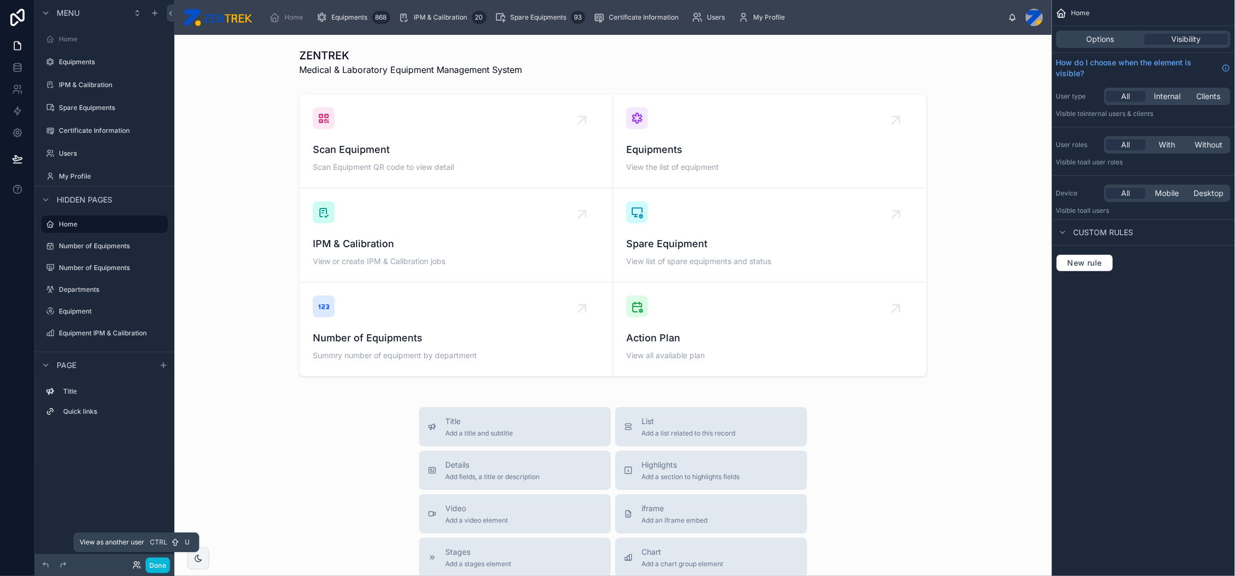
click at [135, 432] on icon at bounding box center [135, 563] width 3 height 3
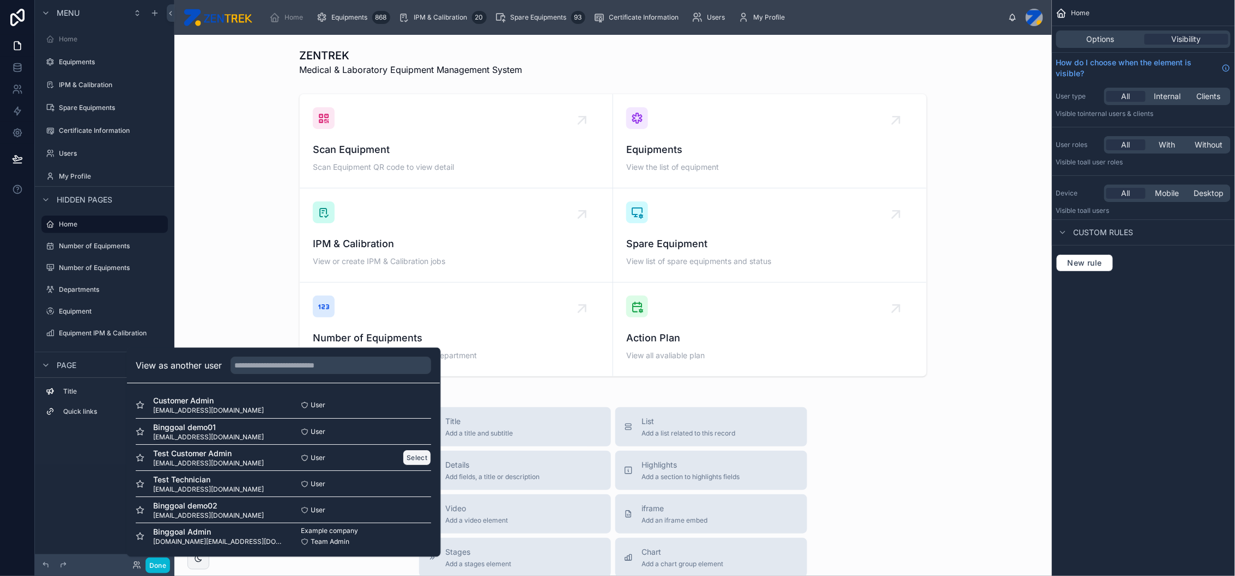
click at [404, 432] on button "Select" at bounding box center [417, 459] width 28 height 16
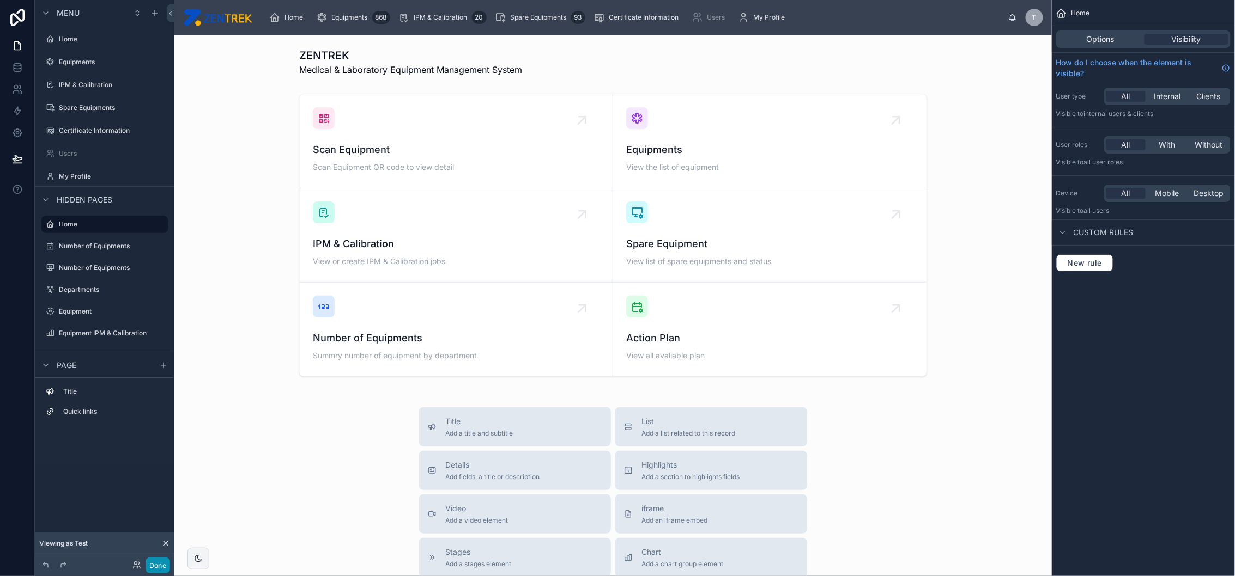
click at [165, 566] on button "Done" at bounding box center [157, 566] width 25 height 16
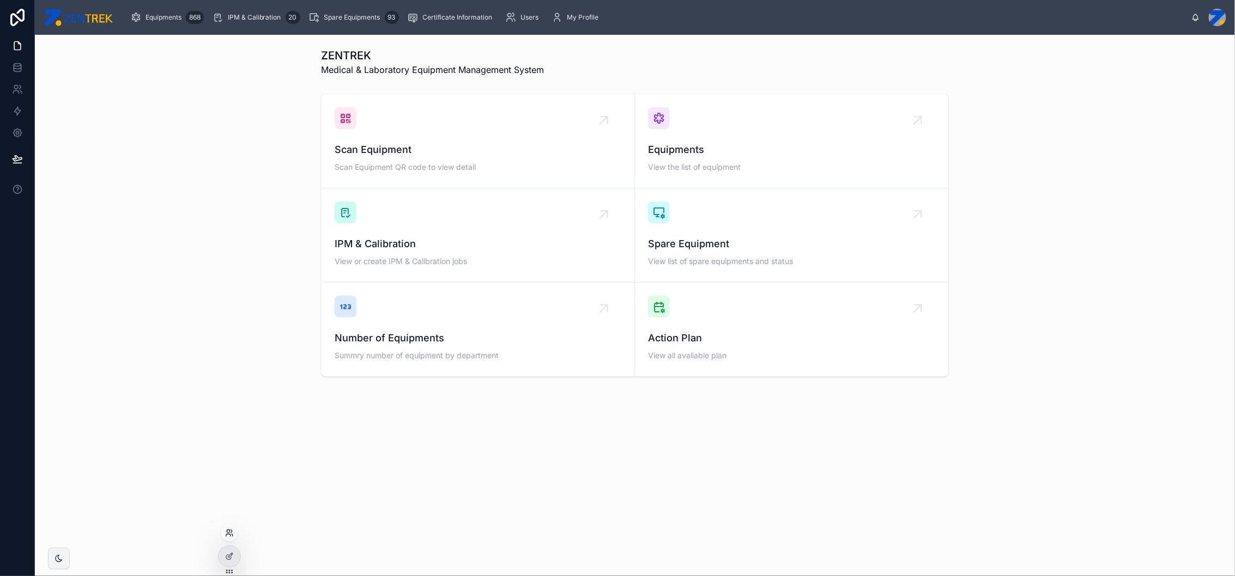
click at [226, 537] on icon at bounding box center [228, 536] width 4 height 2
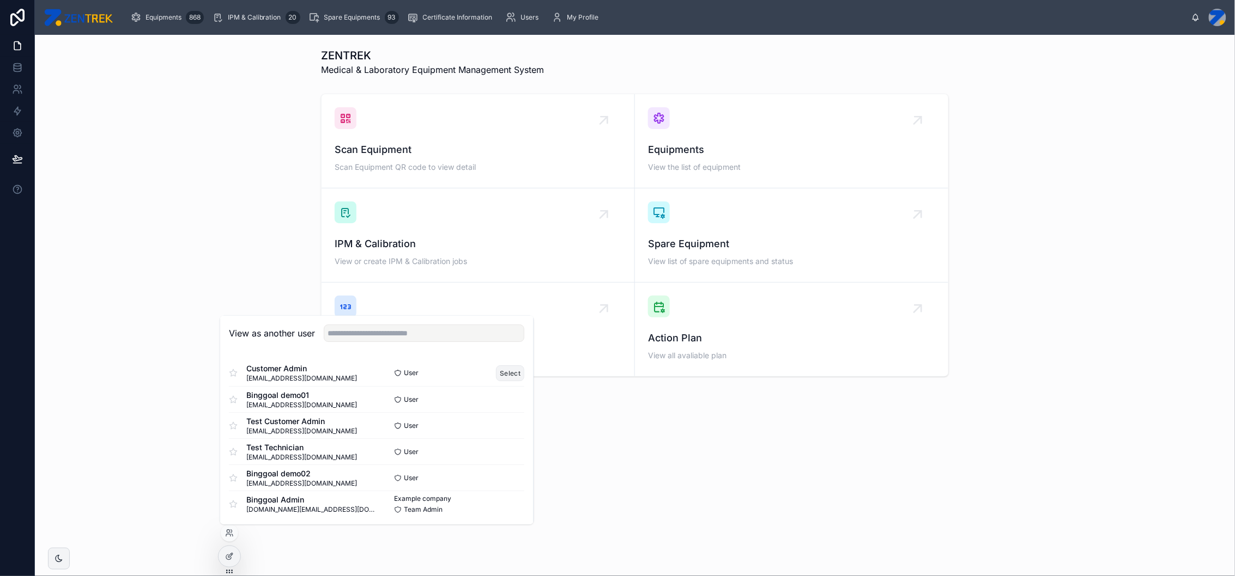
click at [496, 375] on button "Select" at bounding box center [510, 374] width 28 height 16
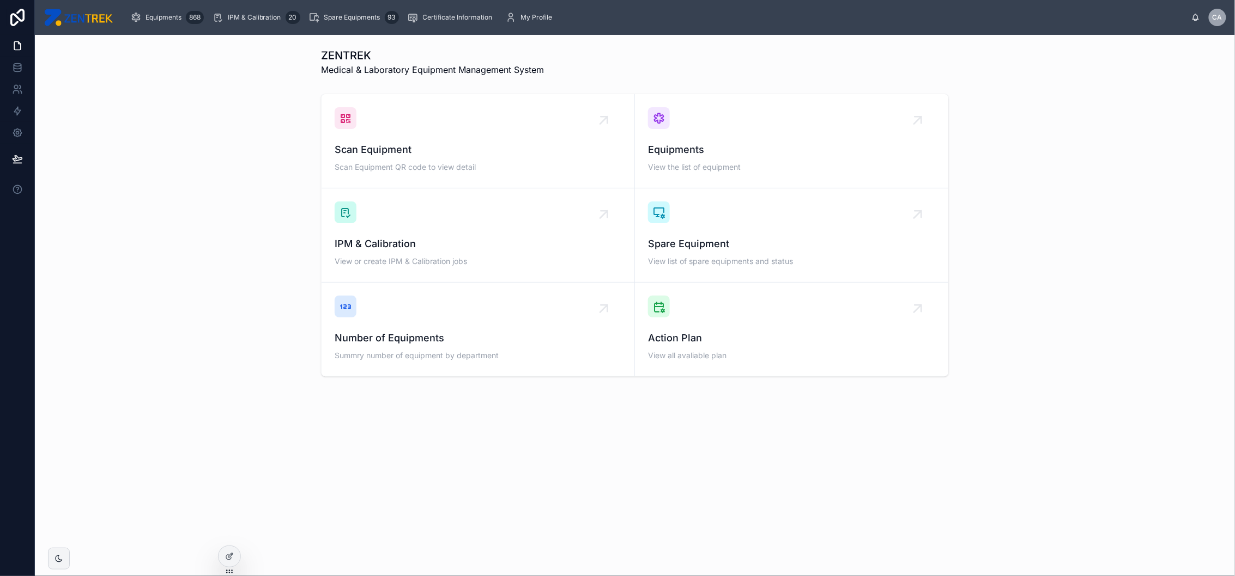
click at [77, 18] on img at bounding box center [78, 17] width 69 height 17
click at [225, 536] on icon at bounding box center [229, 533] width 9 height 9
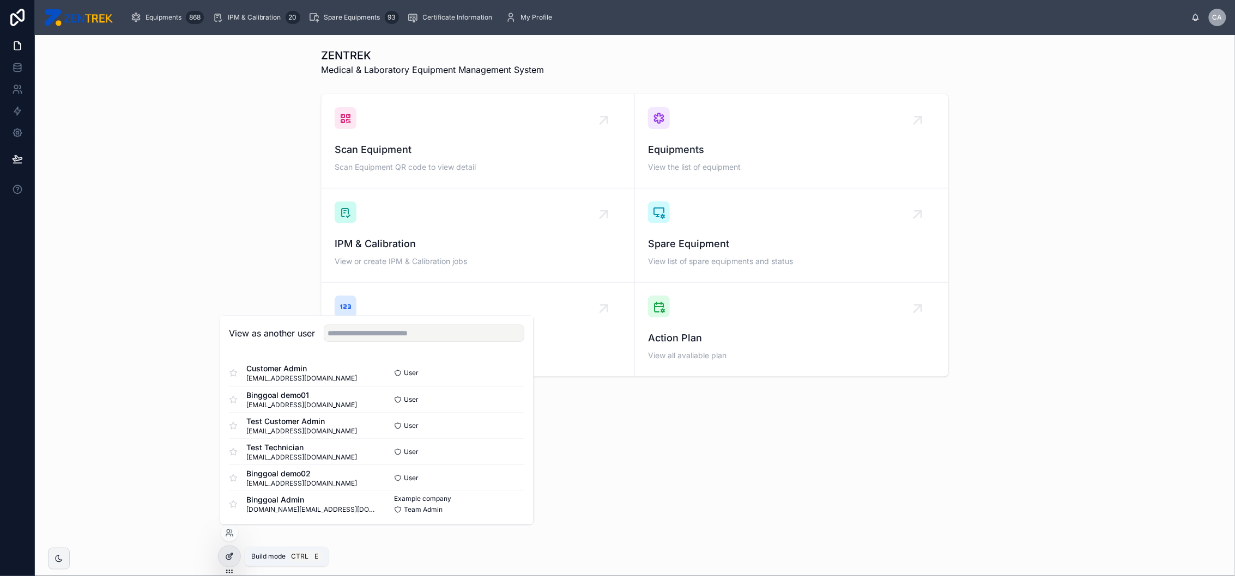
click at [227, 565] on div at bounding box center [230, 557] width 22 height 21
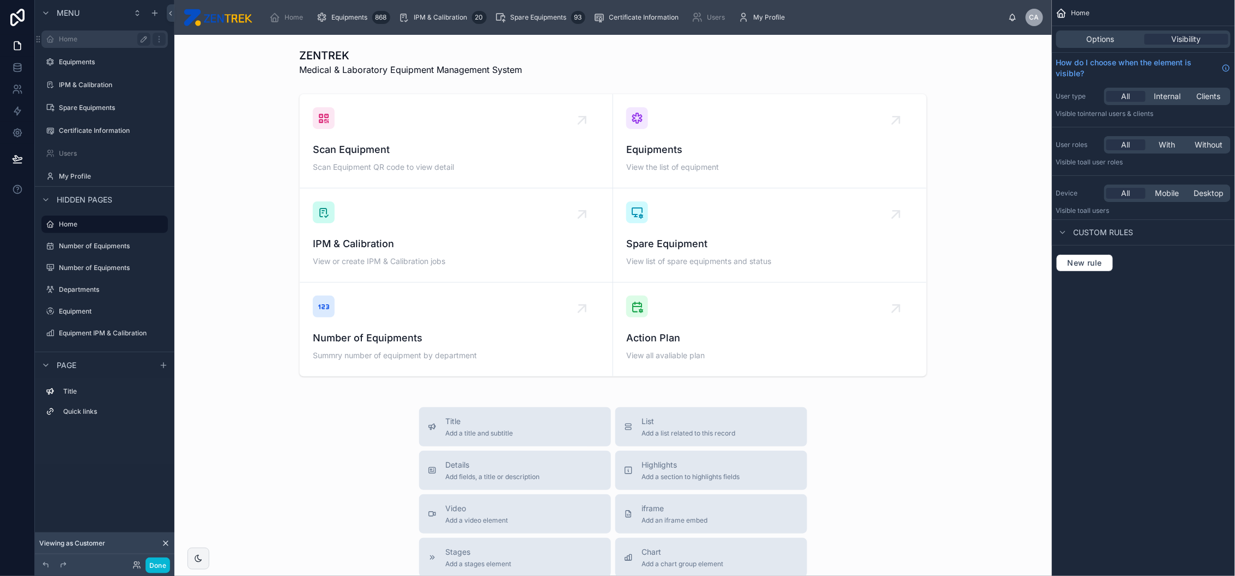
click at [141, 39] on icon "scrollable content" at bounding box center [143, 39] width 9 height 9
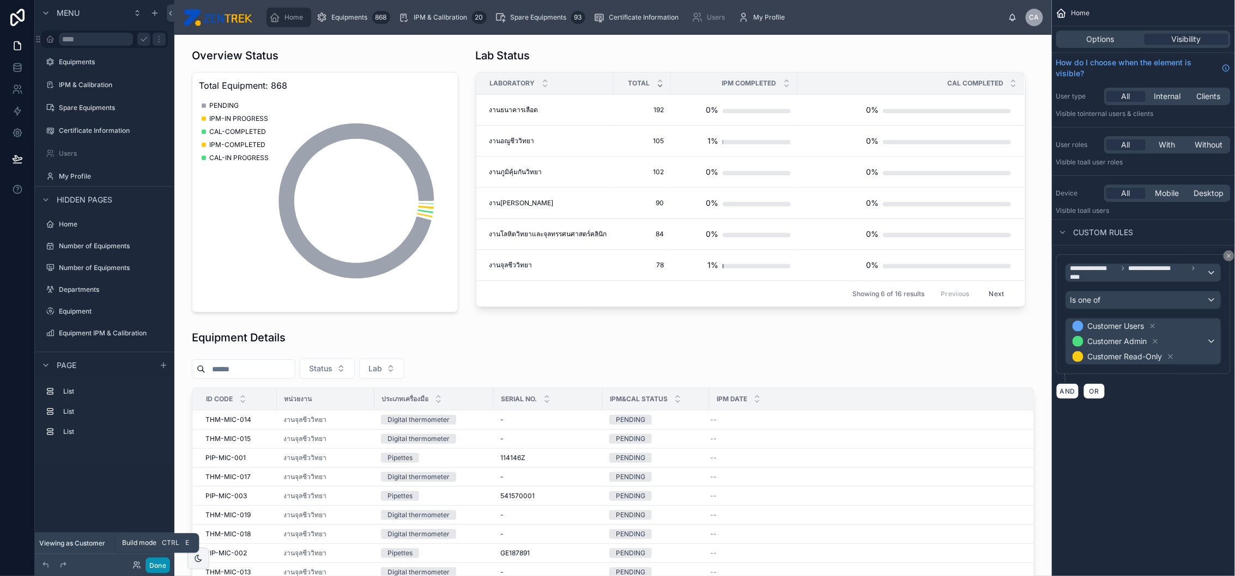
drag, startPoint x: 159, startPoint y: 566, endPoint x: 165, endPoint y: 574, distance: 10.5
click at [165, 574] on div "Done" at bounding box center [104, 566] width 139 height 22
click at [158, 565] on button "Done" at bounding box center [157, 566] width 25 height 16
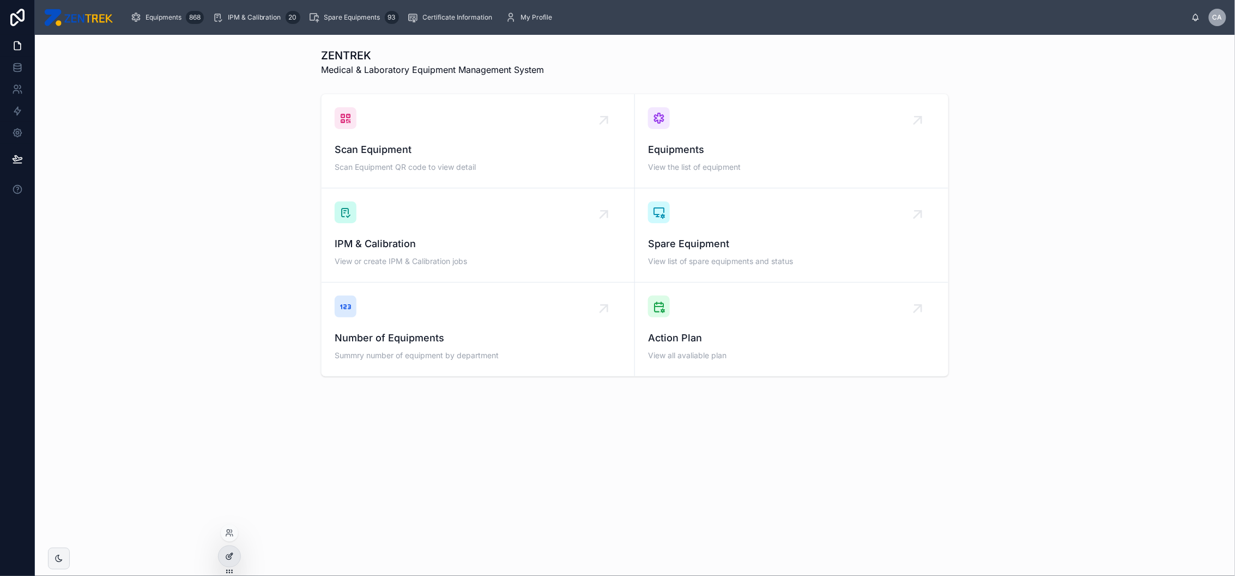
click at [231, 555] on icon at bounding box center [231, 554] width 1 height 1
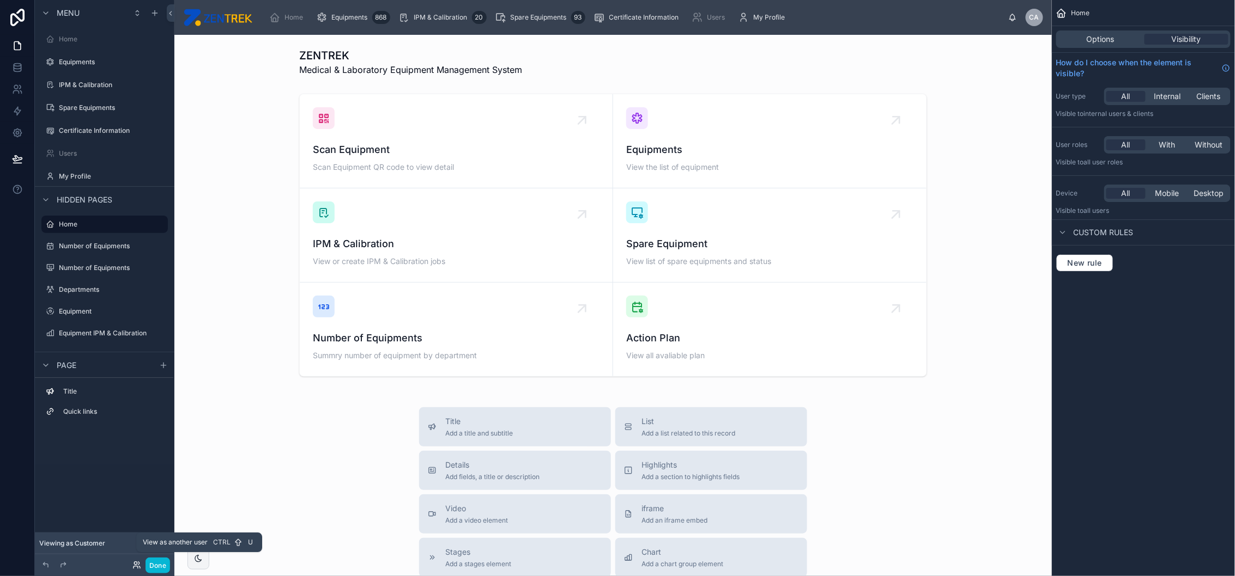
click at [135, 564] on icon at bounding box center [136, 565] width 9 height 9
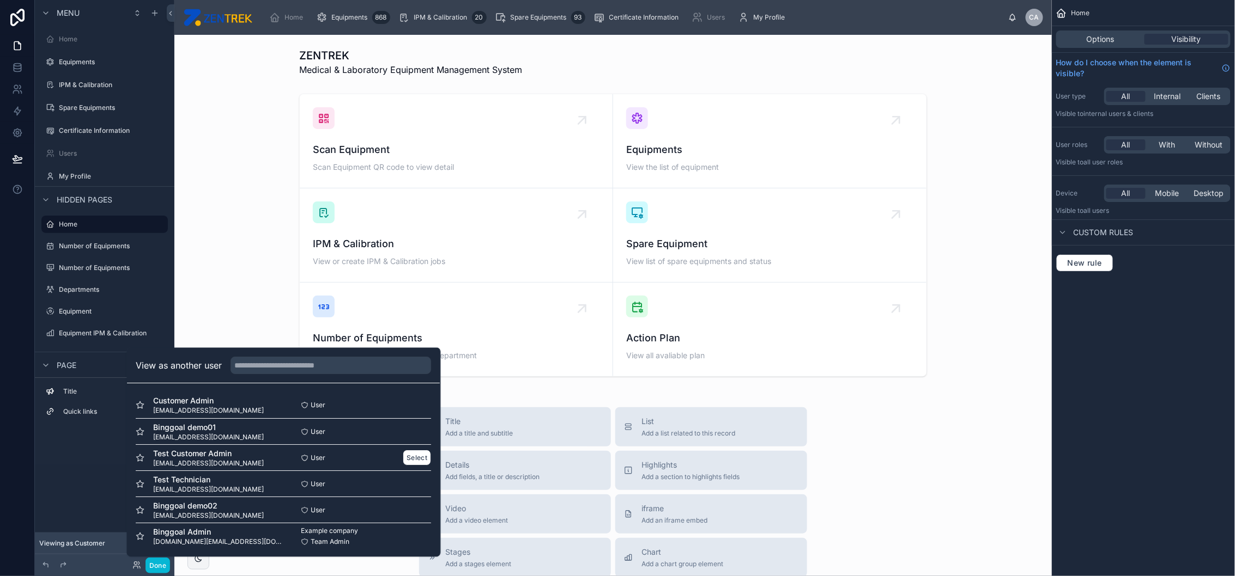
scroll to position [2, 0]
click at [411, 457] on button "Select" at bounding box center [417, 457] width 28 height 16
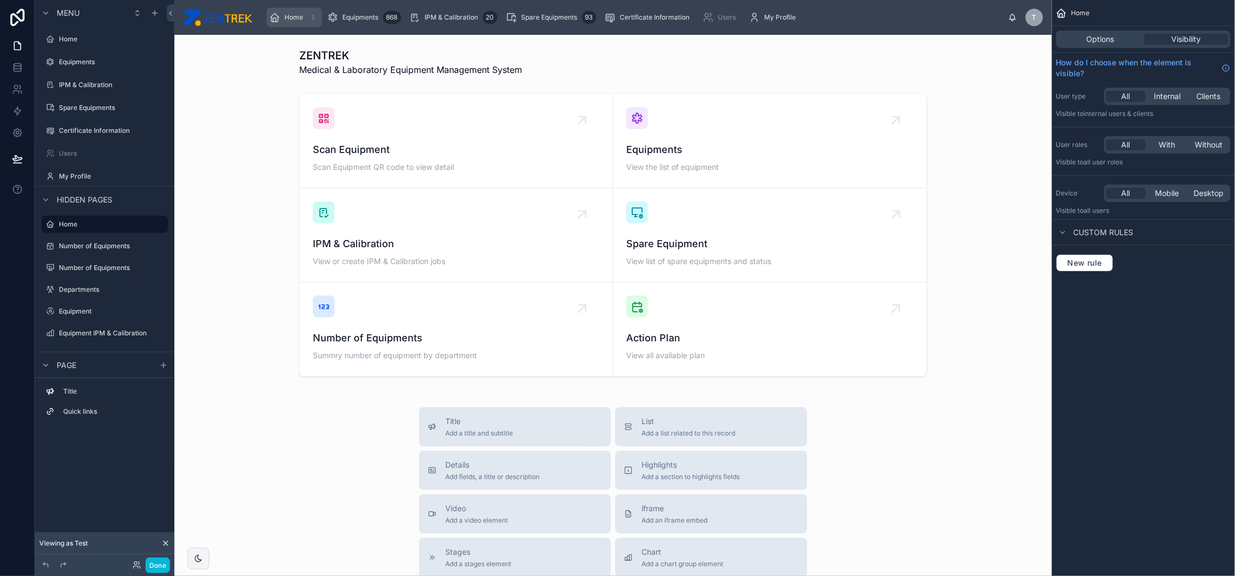
click at [280, 12] on icon "scrollable content" at bounding box center [275, 17] width 11 height 11
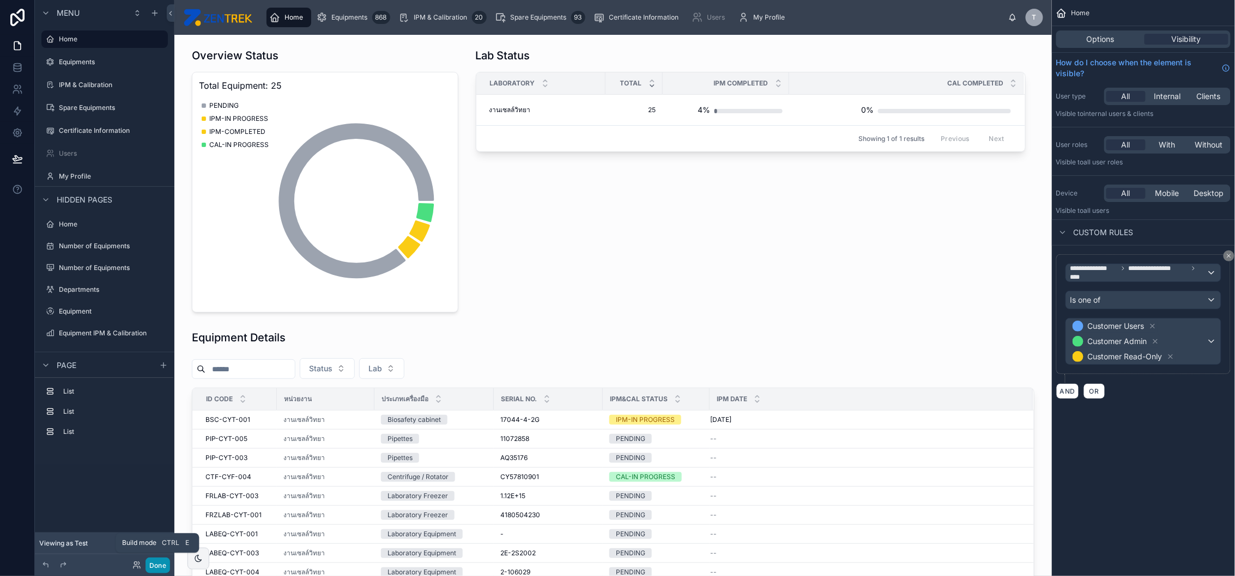
click at [156, 566] on button "Done" at bounding box center [157, 566] width 25 height 16
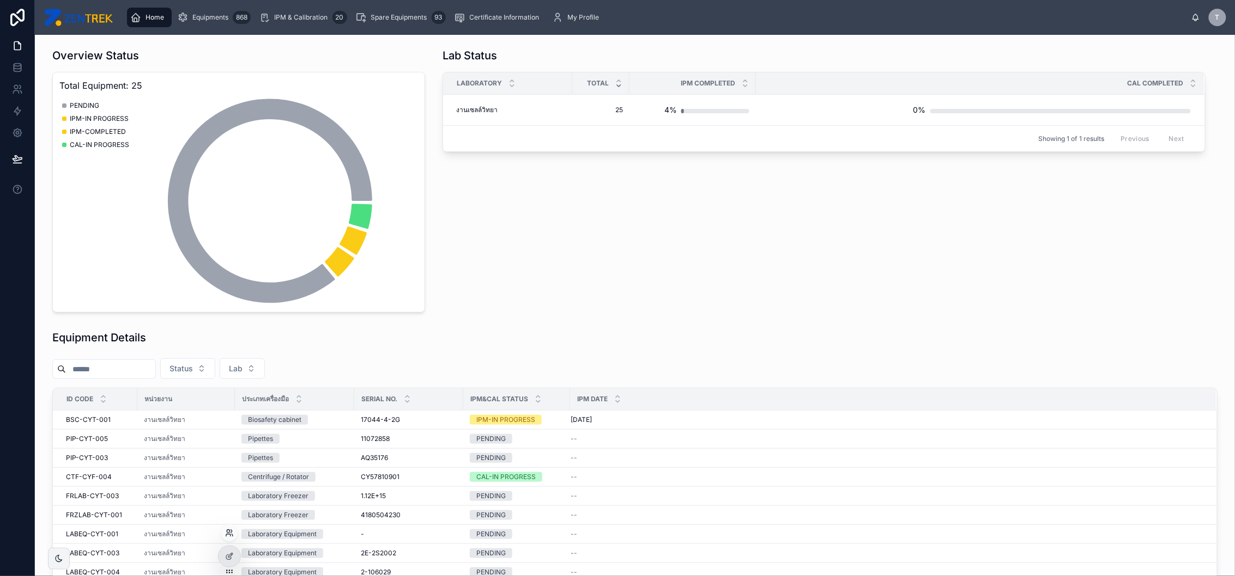
click at [229, 533] on icon at bounding box center [229, 533] width 9 height 9
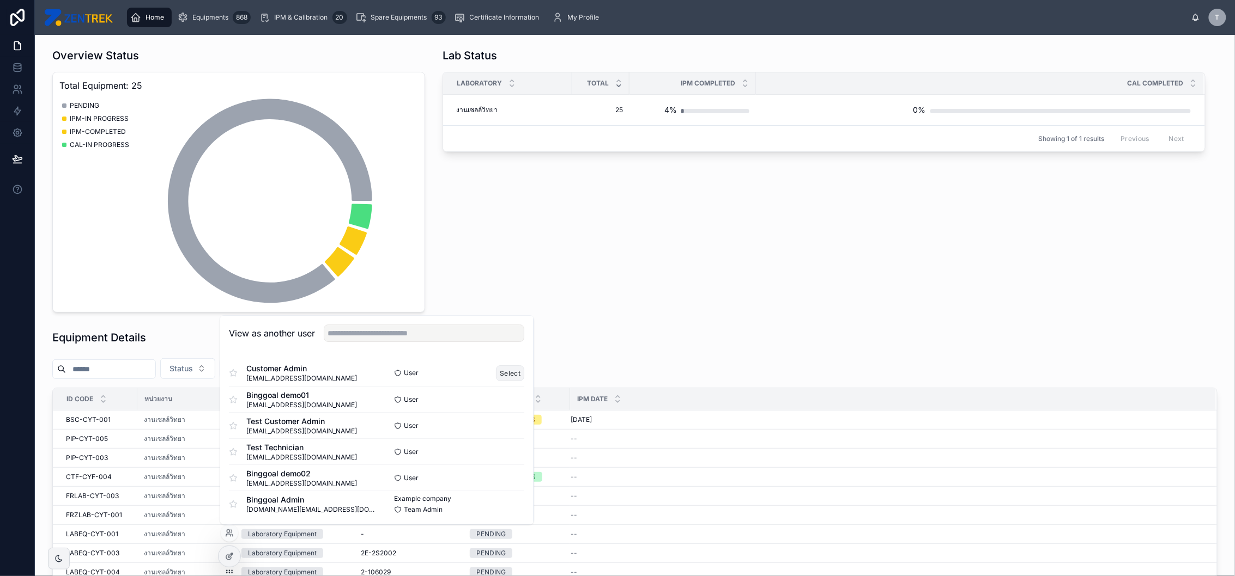
click at [499, 374] on button "Select" at bounding box center [510, 374] width 28 height 16
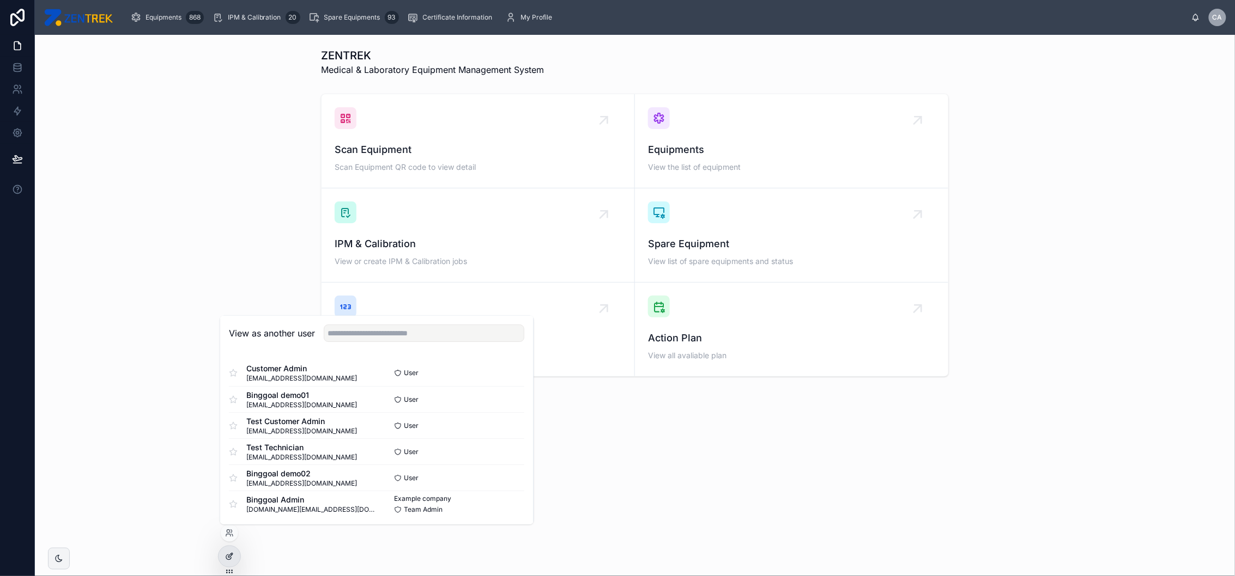
click at [232, 555] on icon at bounding box center [231, 554] width 1 height 1
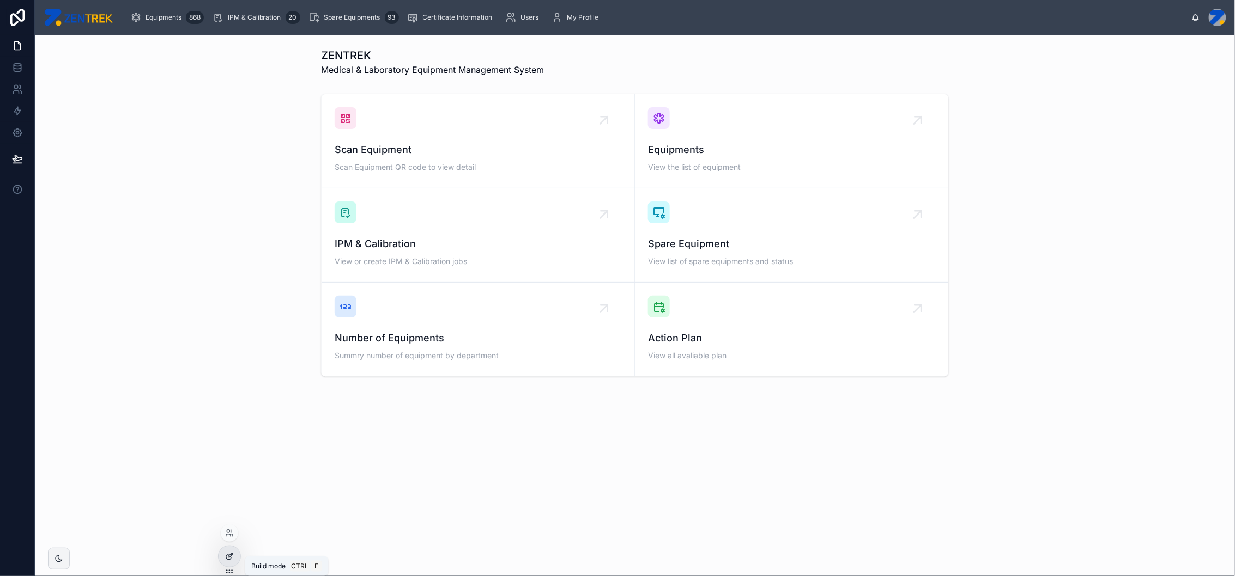
click at [229, 554] on icon at bounding box center [229, 557] width 9 height 9
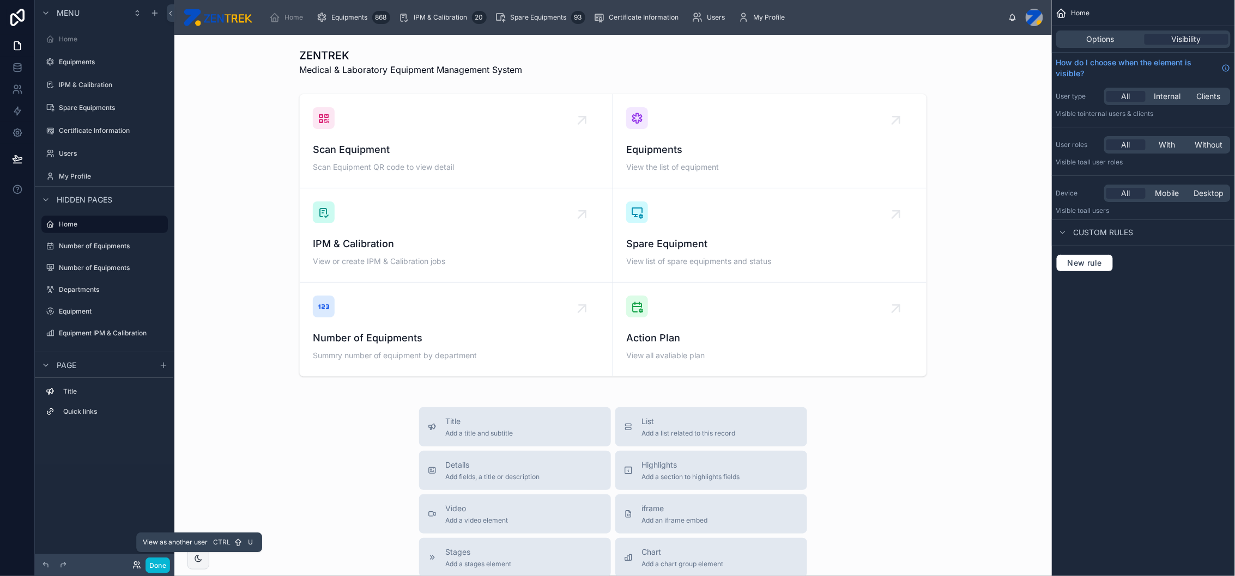
click at [135, 564] on icon at bounding box center [136, 565] width 9 height 9
click at [274, 14] on icon "scrollable content" at bounding box center [275, 17] width 11 height 11
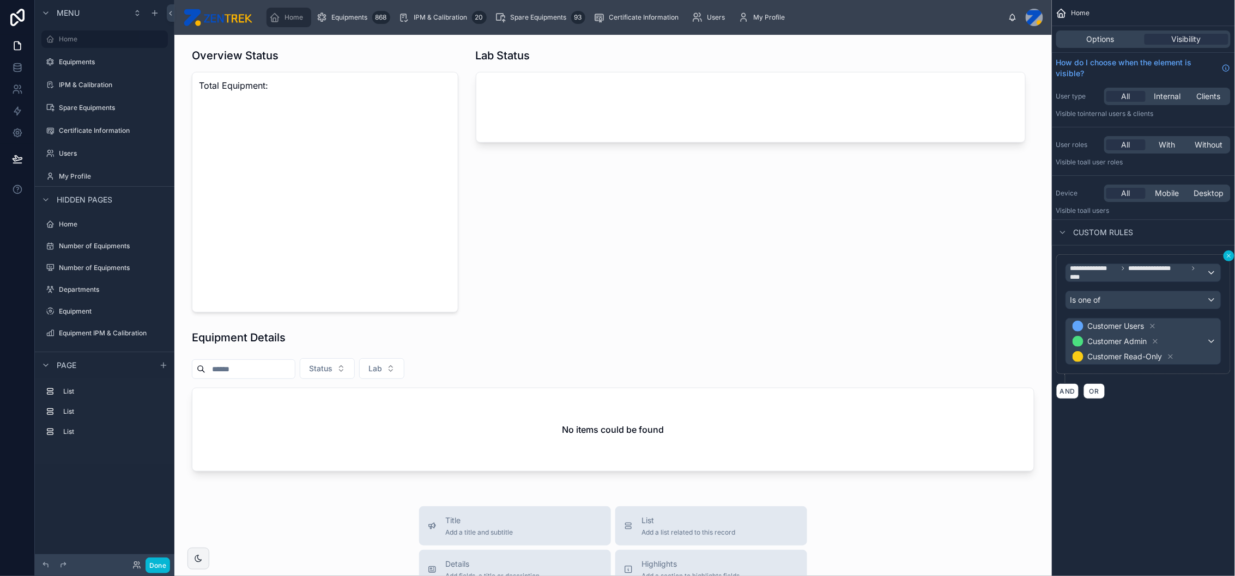
click at [1227, 256] on icon "scrollable content" at bounding box center [1228, 256] width 7 height 7
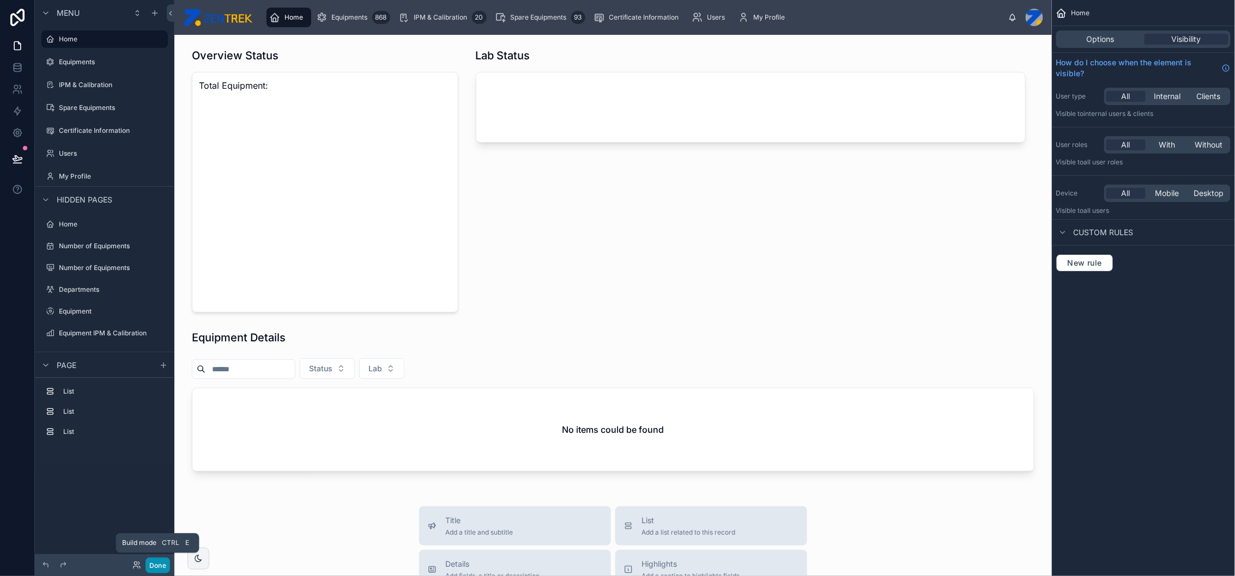
click at [154, 565] on button "Done" at bounding box center [157, 566] width 25 height 16
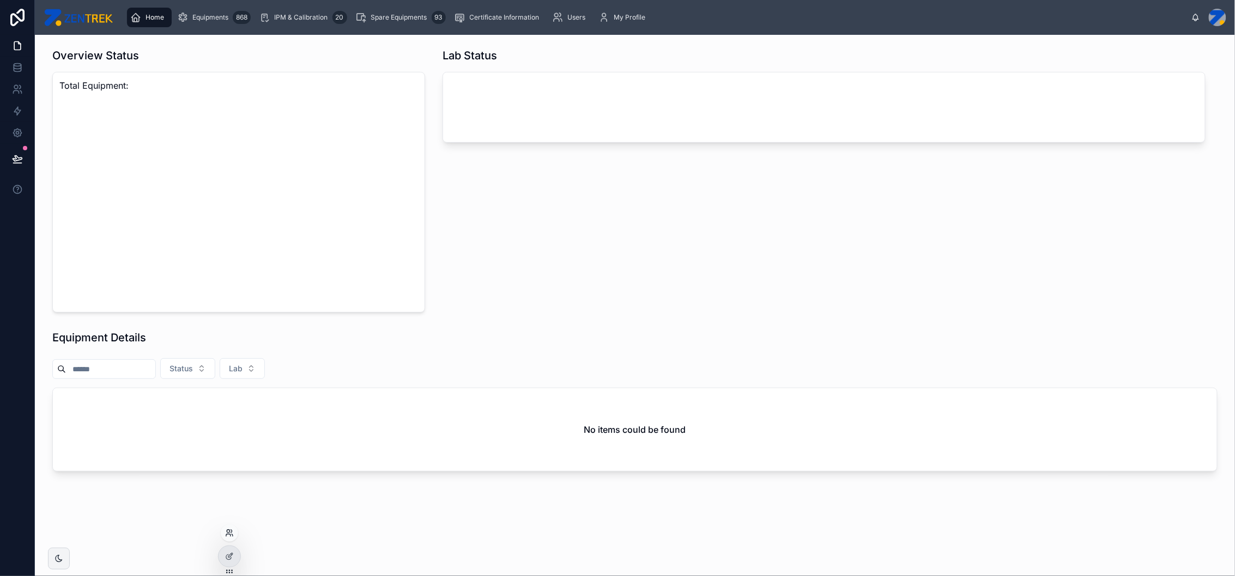
click at [230, 537] on icon at bounding box center [228, 536] width 4 height 2
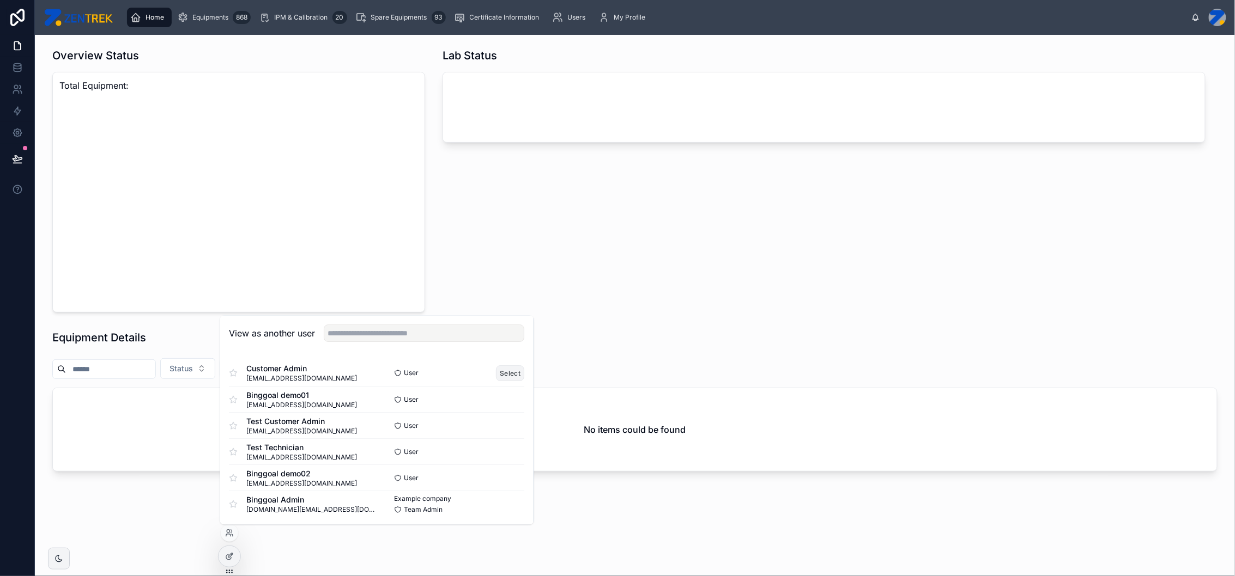
click at [507, 375] on button "Select" at bounding box center [510, 374] width 28 height 16
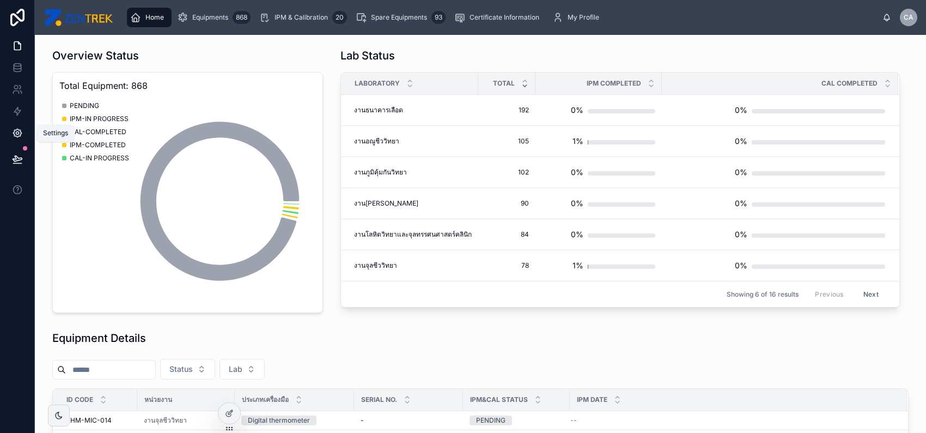
click at [20, 133] on icon at bounding box center [17, 133] width 11 height 11
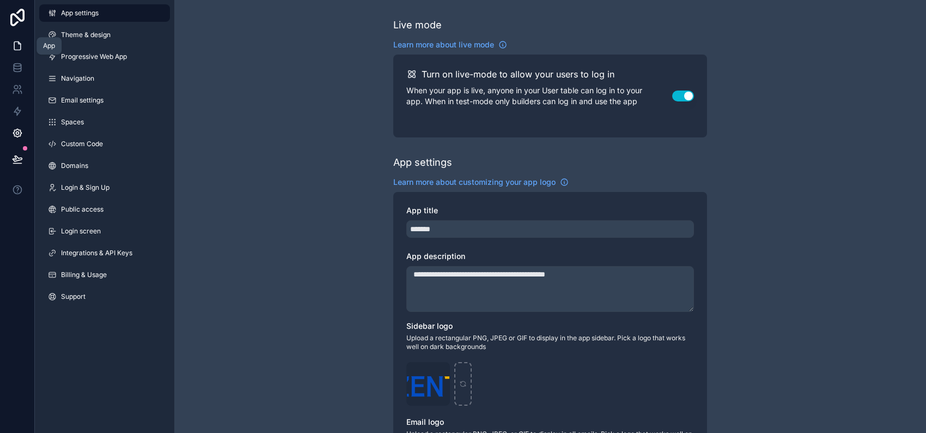
click at [10, 45] on link at bounding box center [17, 46] width 34 height 22
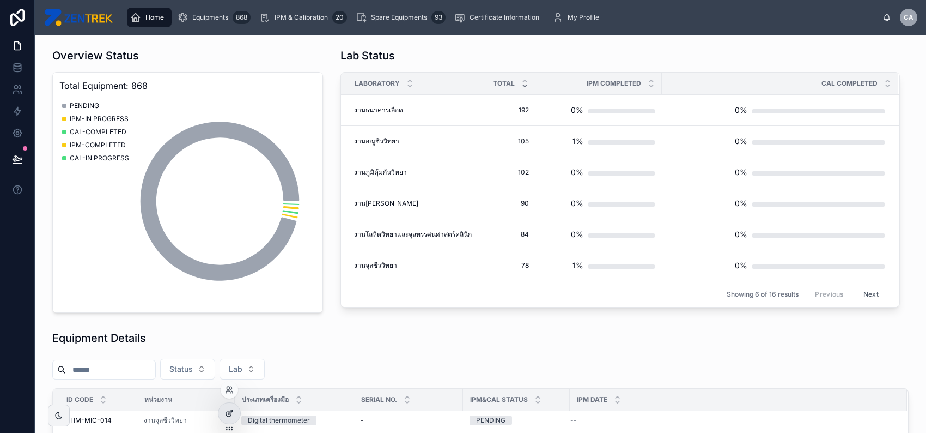
click at [228, 412] on icon at bounding box center [229, 413] width 9 height 9
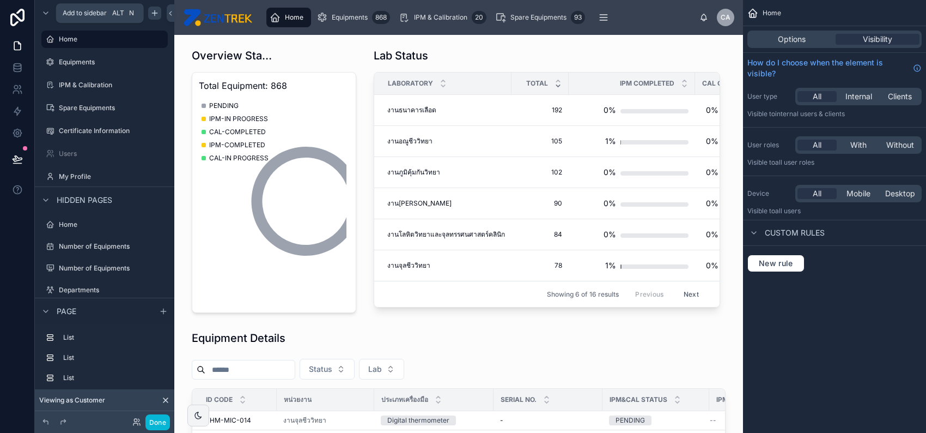
click at [155, 11] on icon "scrollable content" at bounding box center [155, 12] width 0 height 5
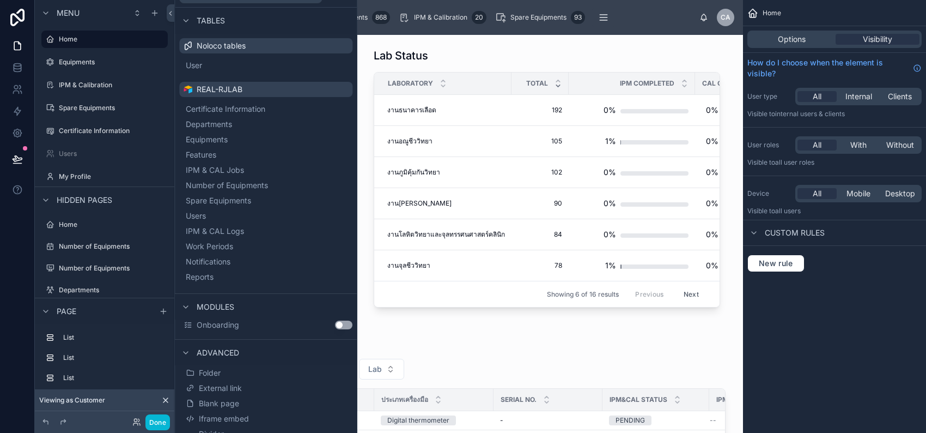
scroll to position [27, 0]
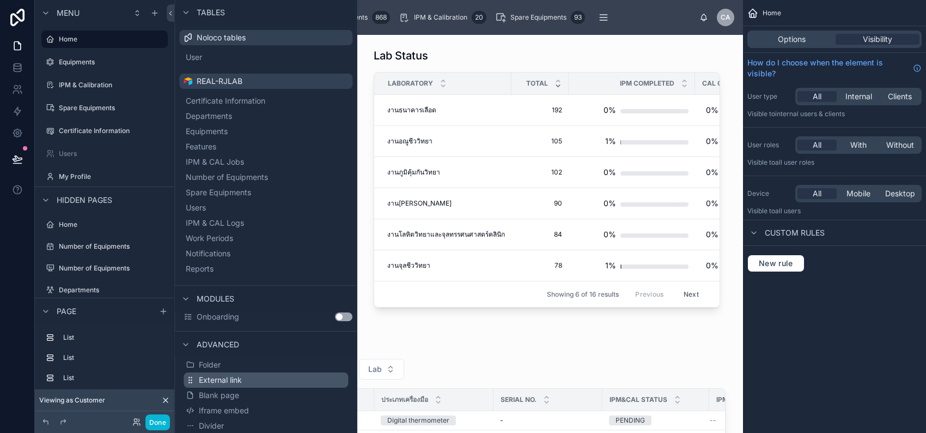
click at [279, 375] on button "External link" at bounding box center [266, 379] width 165 height 15
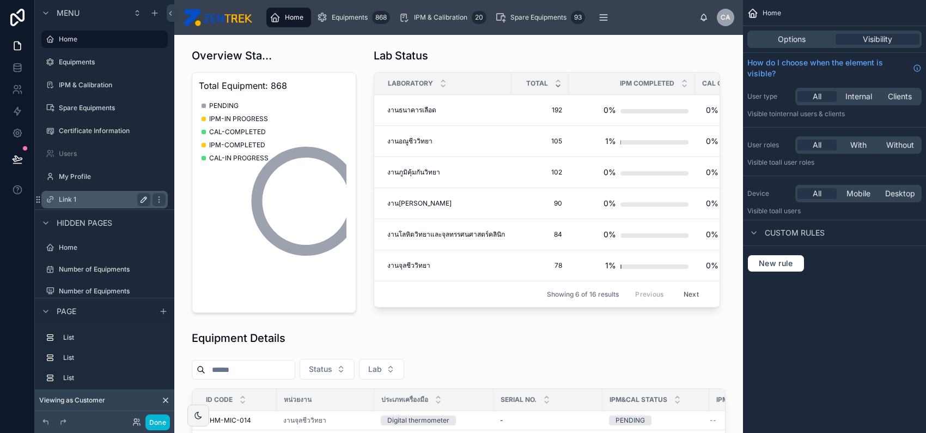
click at [144, 198] on icon "scrollable content" at bounding box center [143, 199] width 9 height 9
click at [116, 200] on input "******" at bounding box center [96, 199] width 74 height 13
click at [59, 198] on input "**" at bounding box center [96, 199] width 74 height 13
click at [69, 199] on input "**" at bounding box center [96, 199] width 74 height 13
click at [77, 199] on input "**" at bounding box center [96, 199] width 74 height 13
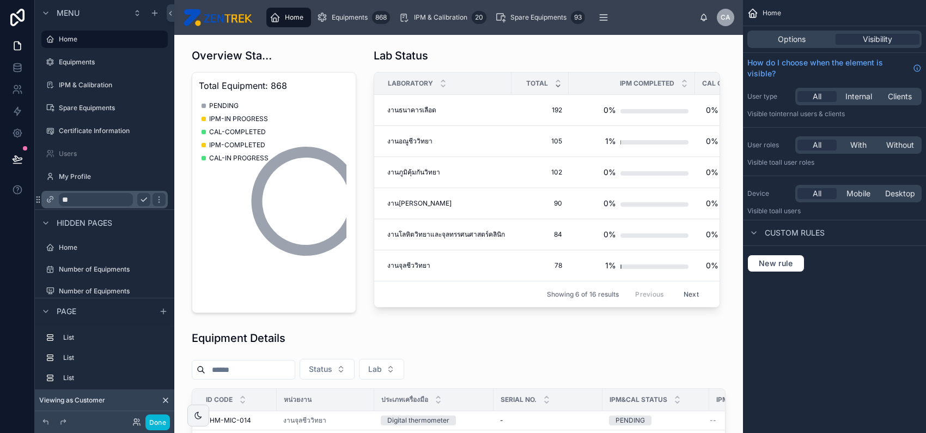
click at [65, 201] on input "**" at bounding box center [96, 199] width 74 height 13
click at [76, 198] on input "**" at bounding box center [96, 199] width 74 height 13
type input "*******"
click at [52, 200] on icon "scrollable content" at bounding box center [50, 199] width 9 height 9
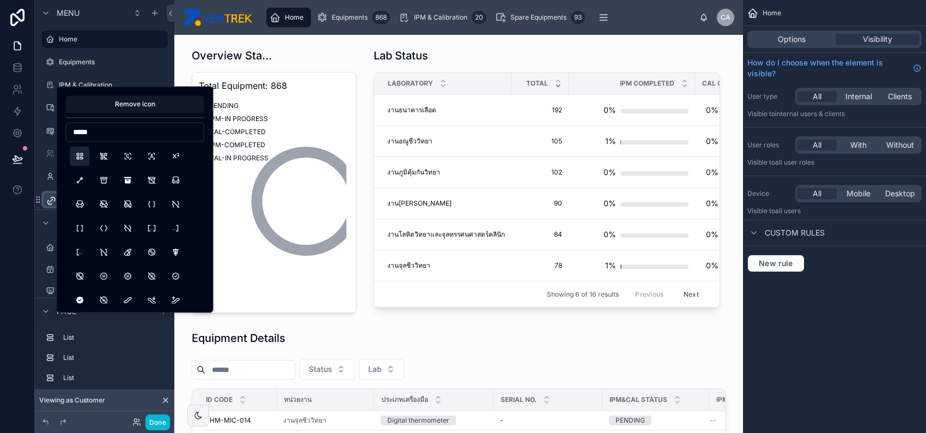
type input "*****"
click at [77, 154] on button "Qrcode" at bounding box center [80, 156] width 20 height 20
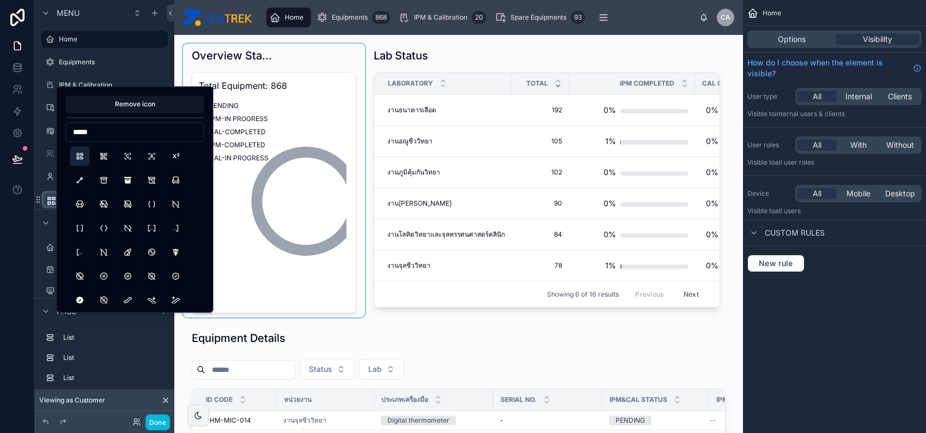
click at [292, 317] on div at bounding box center [274, 181] width 182 height 274
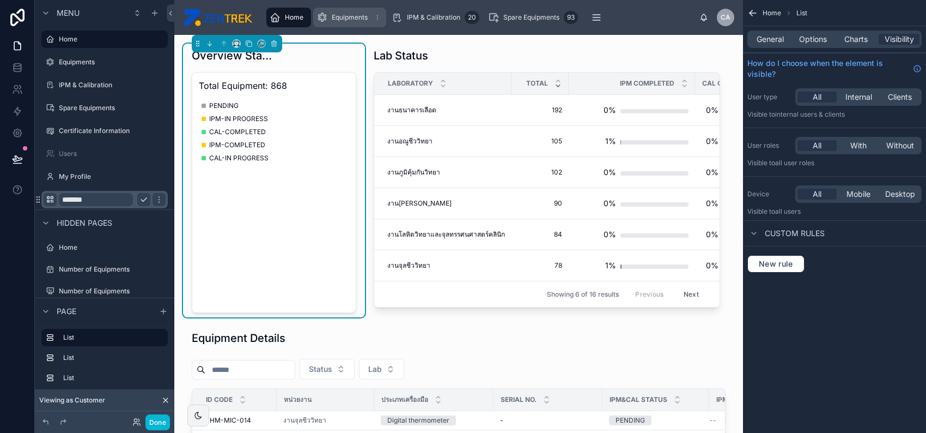
click at [371, 21] on div "Equipments 868" at bounding box center [350, 17] width 66 height 17
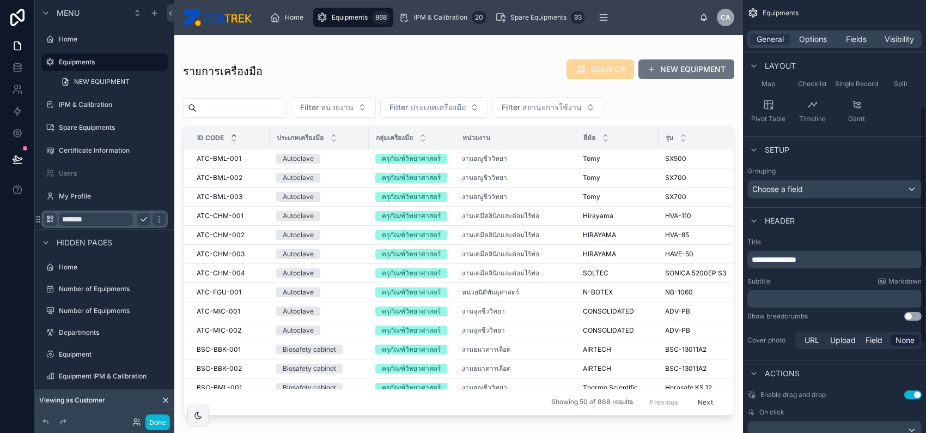
scroll to position [290, 0]
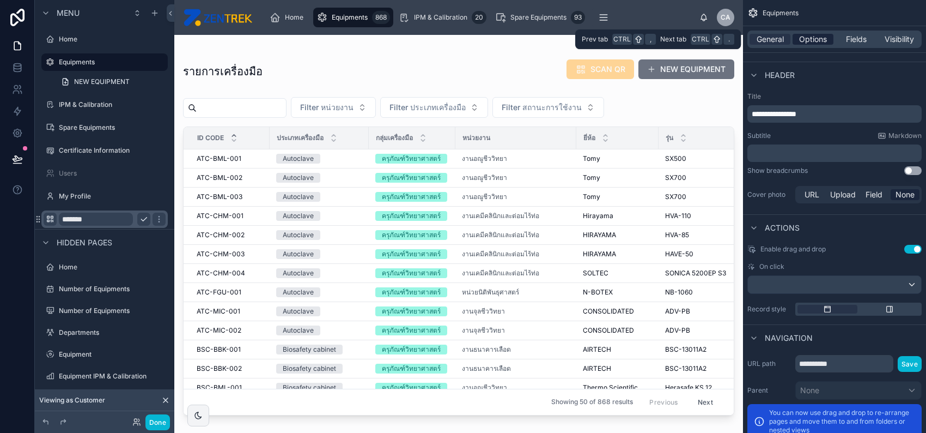
click at [820, 43] on span "Options" at bounding box center [813, 39] width 28 height 11
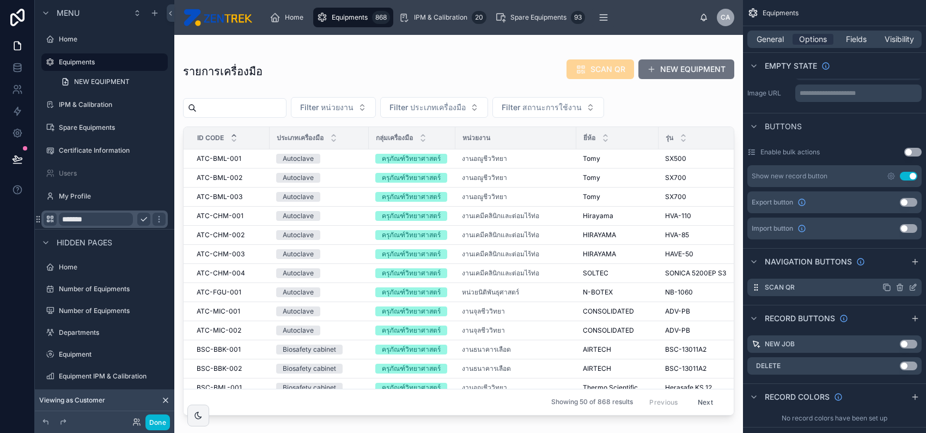
click at [912, 285] on icon "scrollable content" at bounding box center [913, 287] width 9 height 9
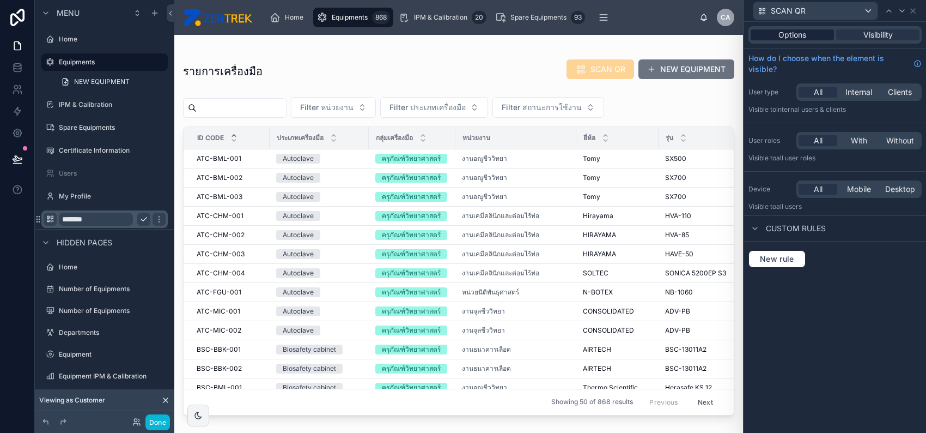
click at [785, 37] on span "Options" at bounding box center [793, 34] width 28 height 11
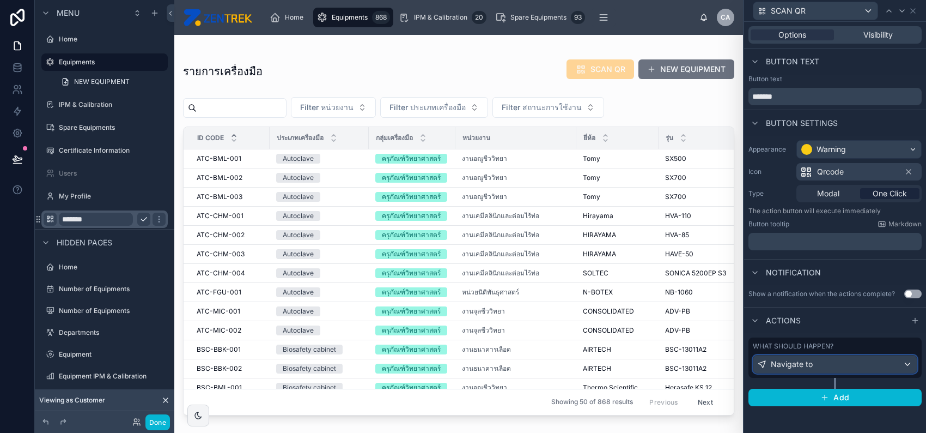
click at [900, 363] on div "Navigate to" at bounding box center [835, 363] width 163 height 17
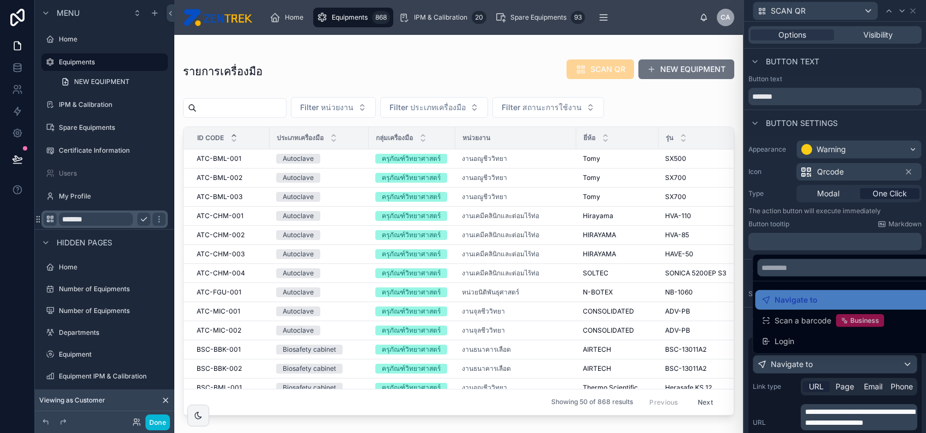
click at [861, 428] on div at bounding box center [835, 216] width 182 height 433
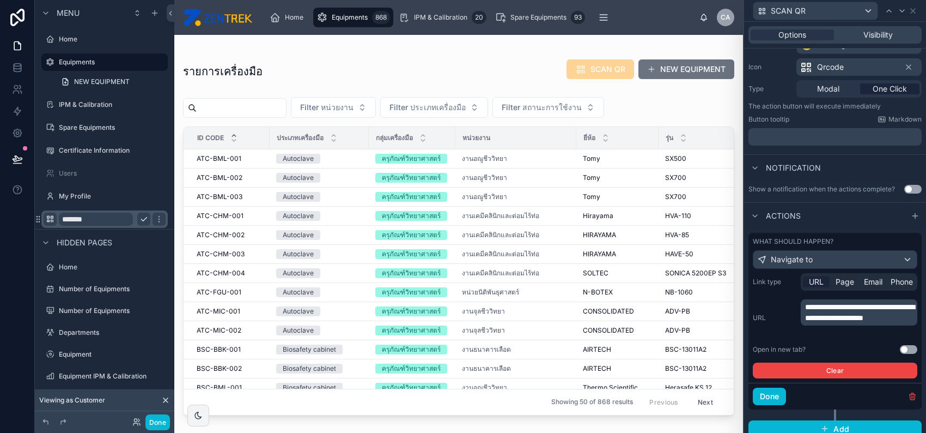
scroll to position [112, 0]
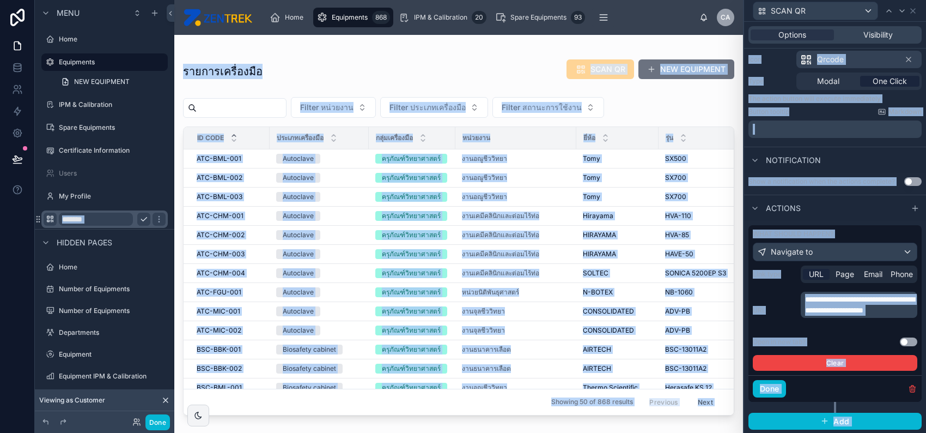
click at [861, 315] on p "**********" at bounding box center [860, 305] width 110 height 22
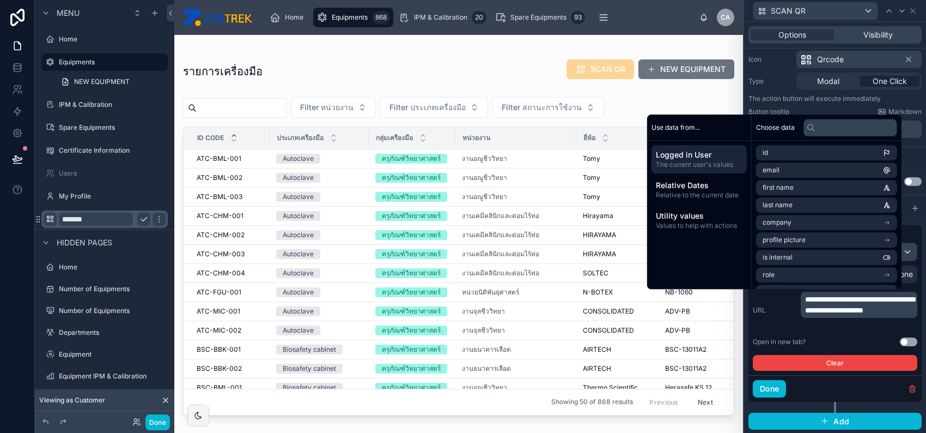
drag, startPoint x: 805, startPoint y: 296, endPoint x: 837, endPoint y: 305, distance: 33.7
click at [808, 297] on span "**********" at bounding box center [860, 304] width 110 height 19
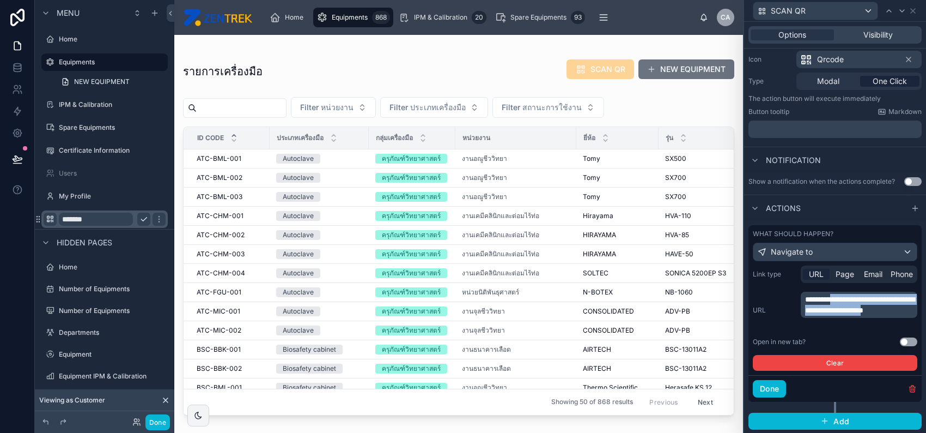
drag, startPoint x: 837, startPoint y: 305, endPoint x: 851, endPoint y: 319, distance: 20.1
click at [851, 315] on p "**********" at bounding box center [860, 305] width 110 height 22
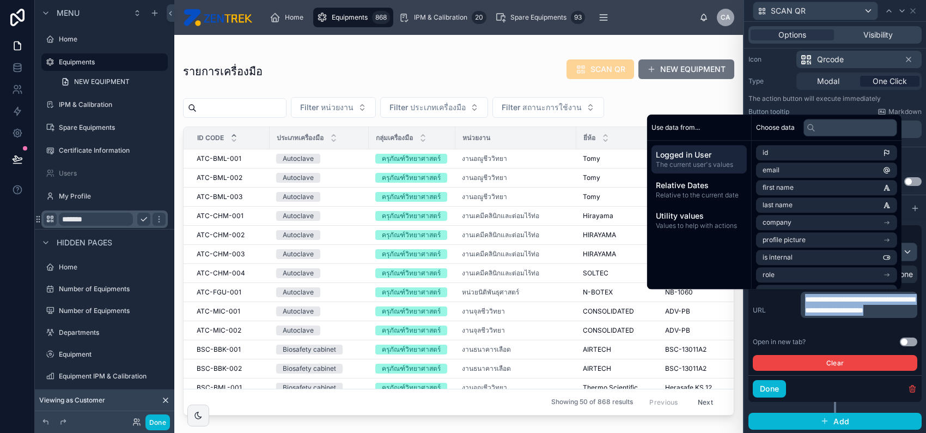
copy span "**********"
click at [416, 78] on div at bounding box center [458, 227] width 569 height 385
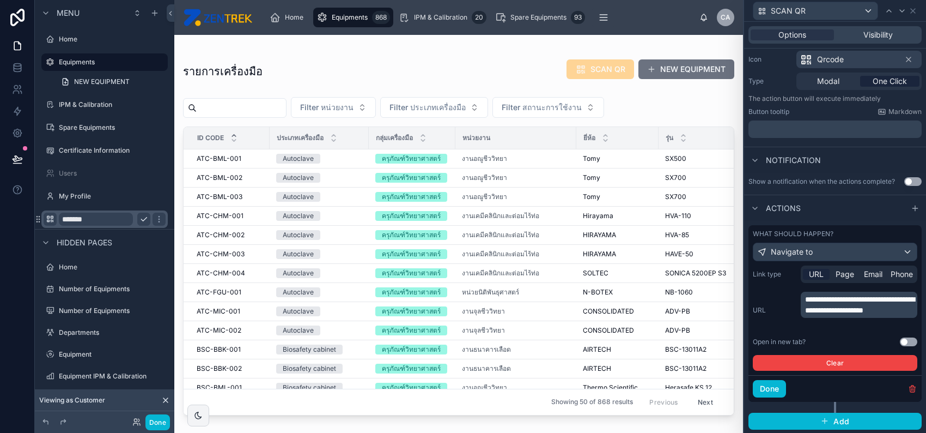
click at [141, 217] on icon "scrollable content" at bounding box center [143, 219] width 9 height 9
click at [142, 219] on icon "scrollable content" at bounding box center [143, 219] width 9 height 9
click at [109, 216] on label "QR Scan" at bounding box center [102, 219] width 87 height 9
click at [913, 7] on icon at bounding box center [913, 11] width 9 height 9
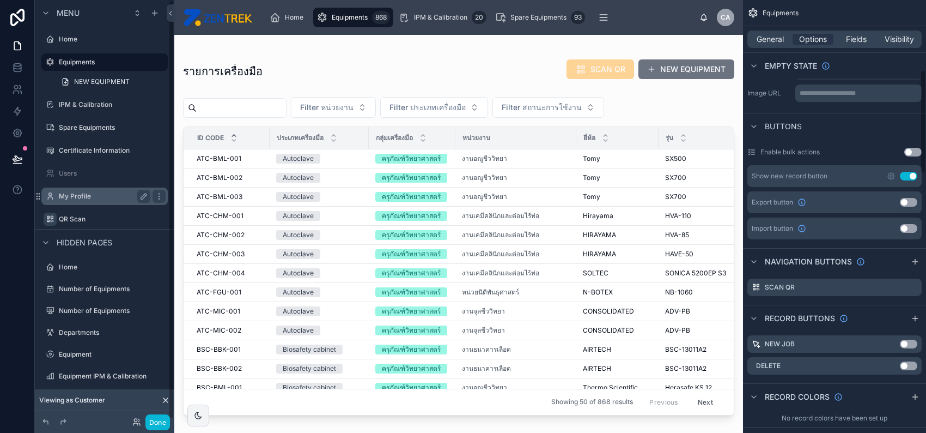
click at [81, 197] on label "My Profile" at bounding box center [102, 196] width 87 height 9
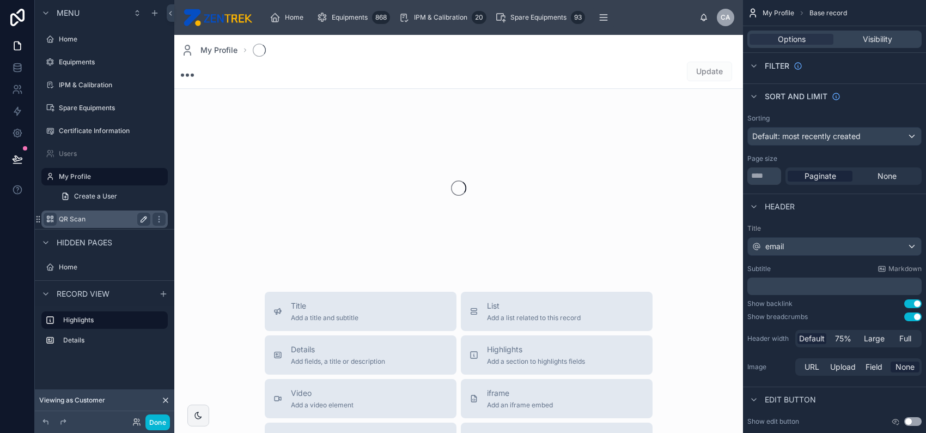
click at [92, 220] on label "QR Scan" at bounding box center [102, 219] width 87 height 9
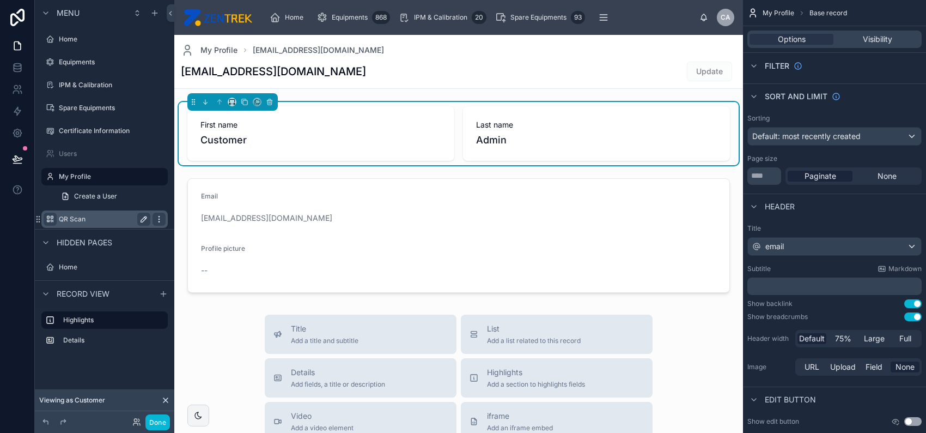
click at [158, 219] on icon "scrollable content" at bounding box center [159, 219] width 9 height 9
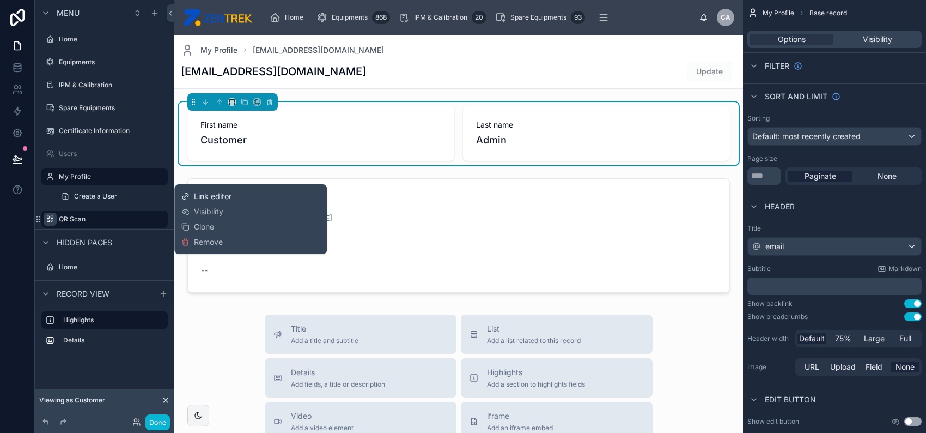
click at [230, 192] on span "Link editor" at bounding box center [213, 196] width 38 height 11
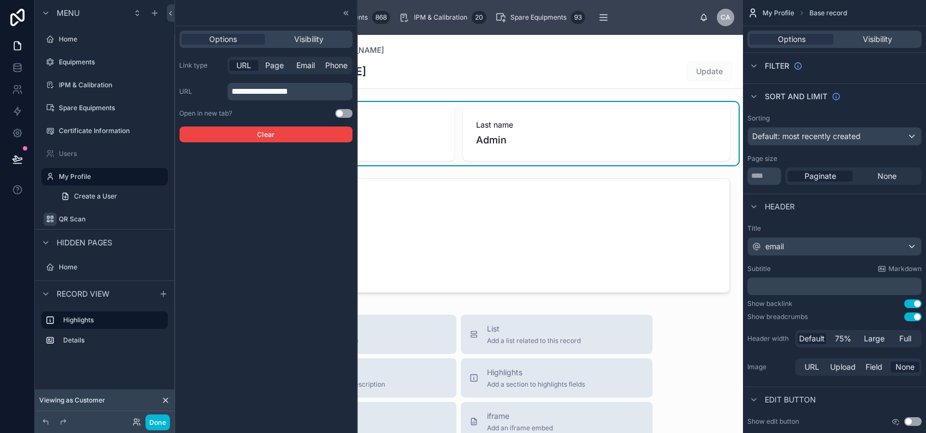
click at [288, 93] on span "**********" at bounding box center [260, 91] width 57 height 8
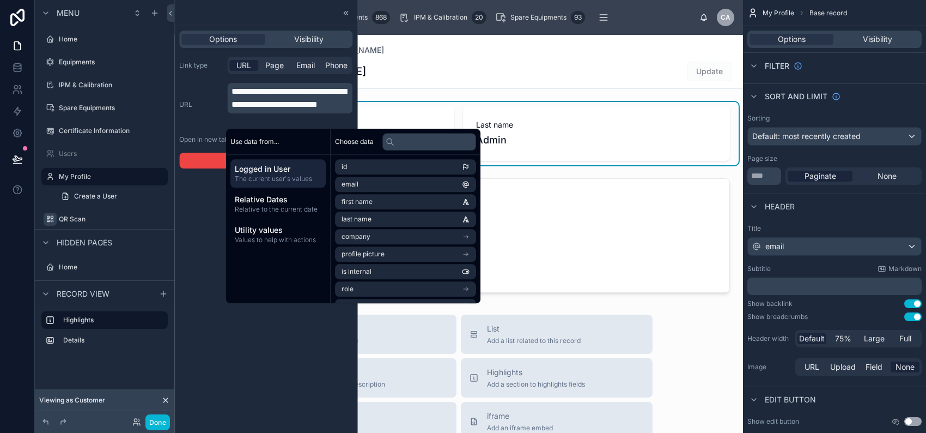
click at [194, 212] on div "**********" at bounding box center [266, 216] width 182 height 433
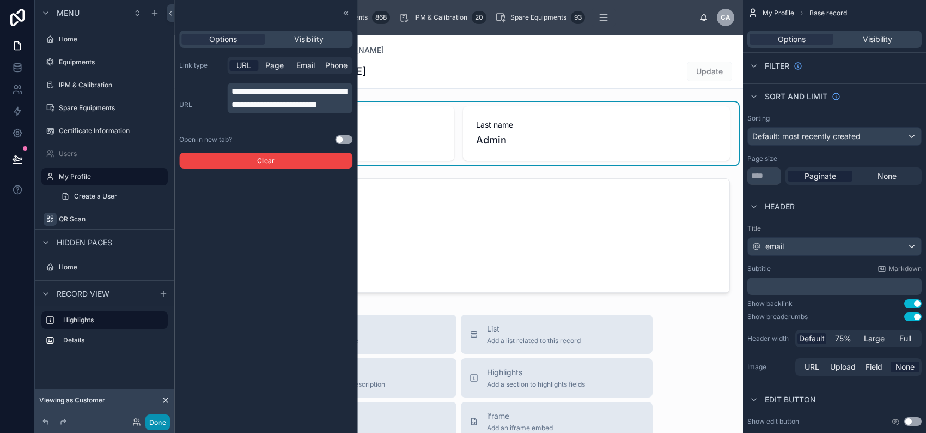
click at [155, 423] on button "Done" at bounding box center [157, 422] width 25 height 16
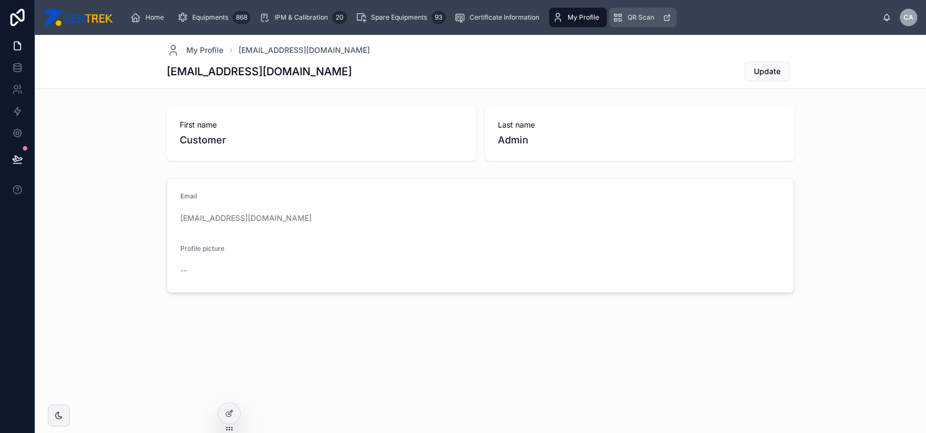
click at [667, 17] on icon "scrollable content" at bounding box center [667, 18] width 8 height 8
click at [156, 21] on span "Home" at bounding box center [154, 17] width 19 height 9
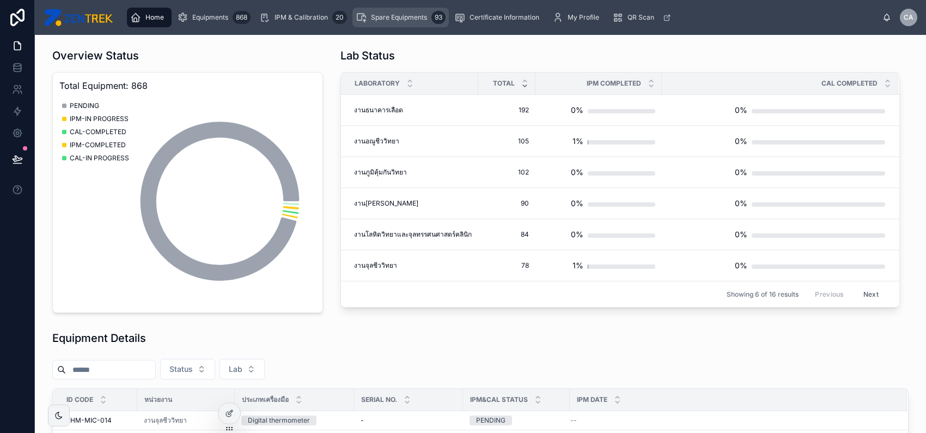
click at [423, 14] on span "Spare Equipments" at bounding box center [399, 17] width 56 height 9
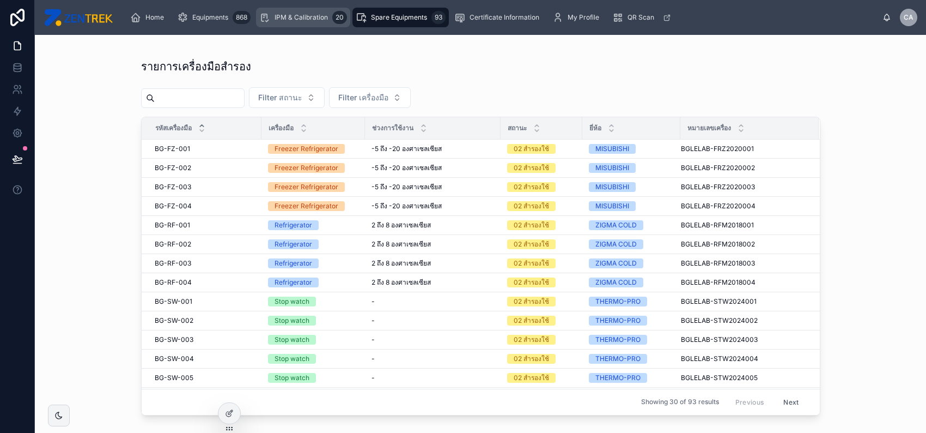
click at [310, 14] on span "IPM & Calibration" at bounding box center [301, 17] width 53 height 9
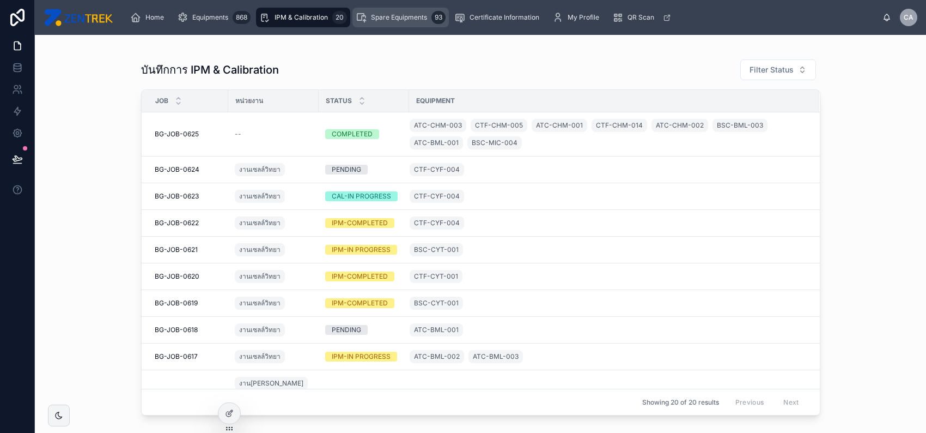
click at [386, 14] on span "Spare Equipments" at bounding box center [399, 17] width 56 height 9
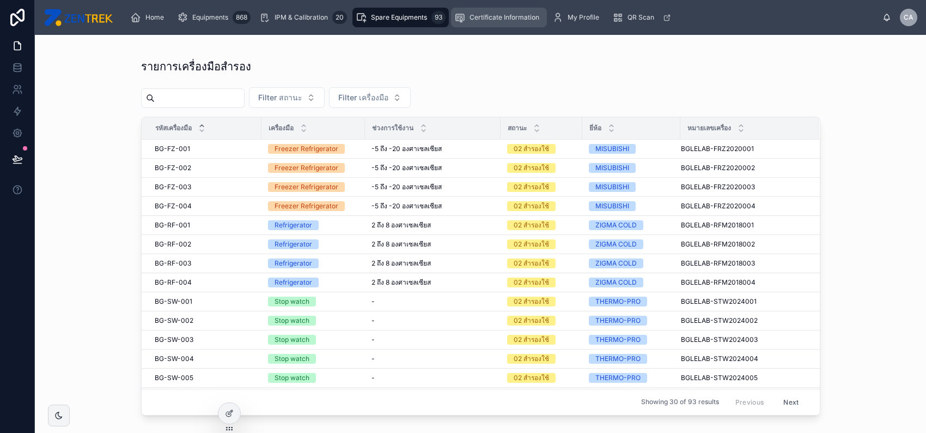
click at [465, 14] on icon "scrollable content" at bounding box center [459, 17] width 11 height 11
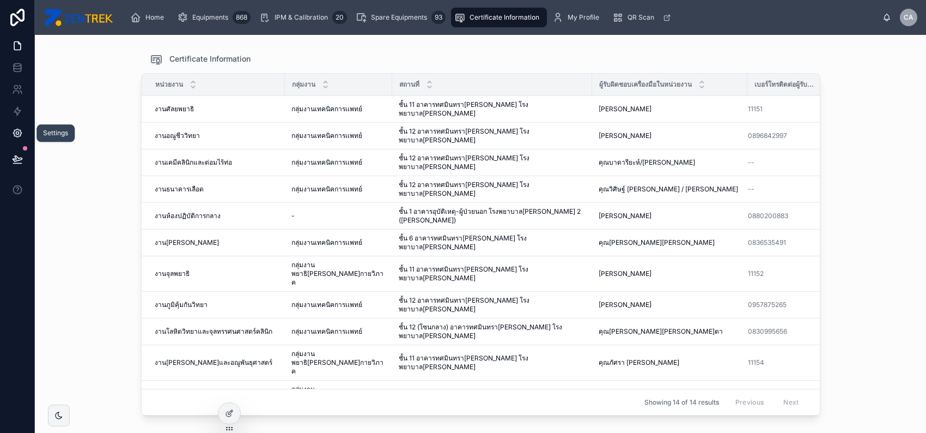
click at [16, 132] on icon at bounding box center [17, 133] width 11 height 11
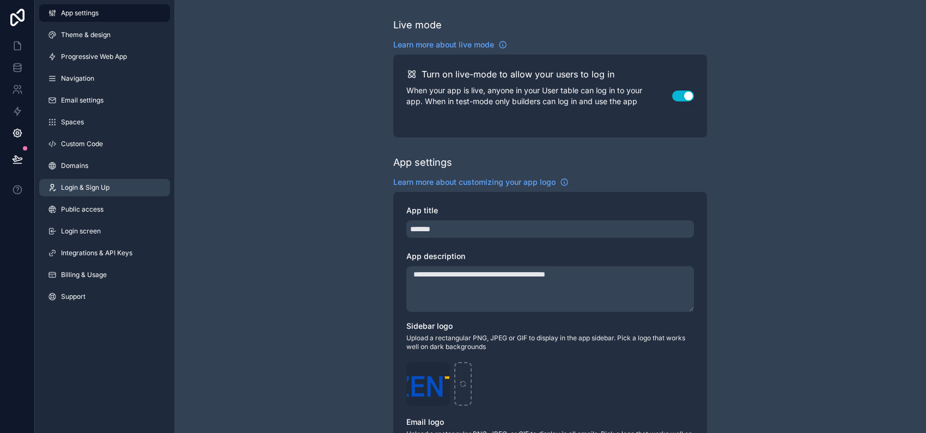
click at [94, 185] on span "Login & Sign Up" at bounding box center [85, 187] width 48 height 9
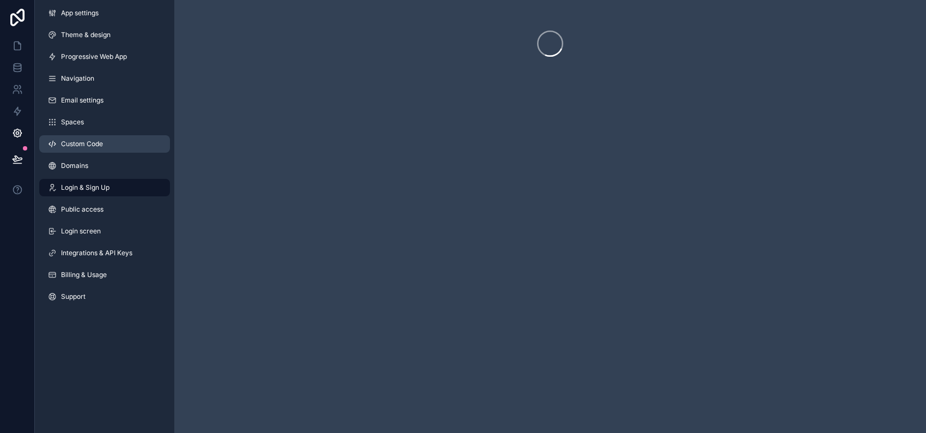
click at [95, 146] on span "Custom Code" at bounding box center [82, 143] width 42 height 9
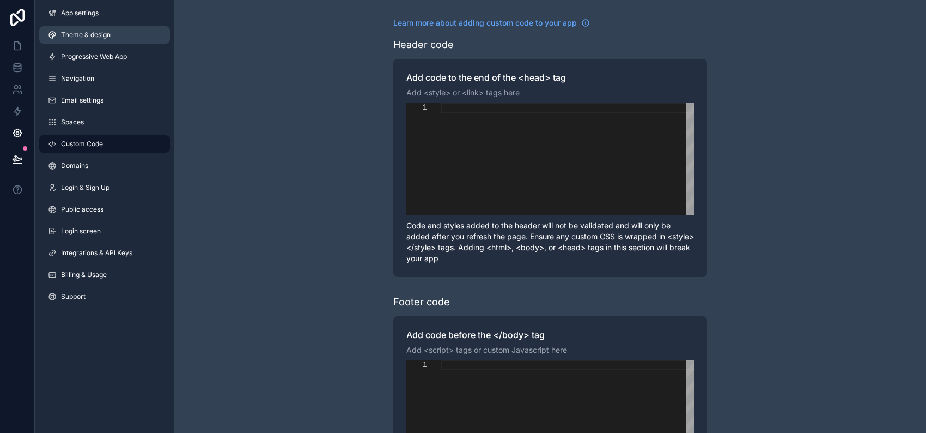
click at [125, 35] on link "Theme & design" at bounding box center [104, 34] width 131 height 17
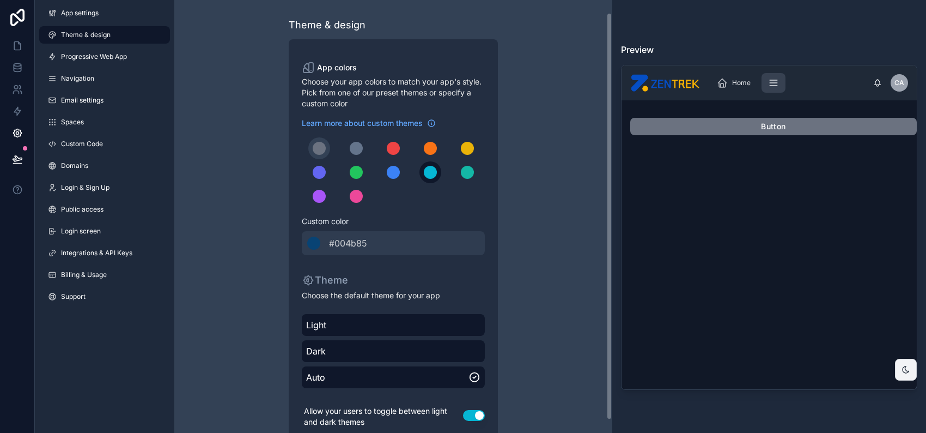
scroll to position [27, 0]
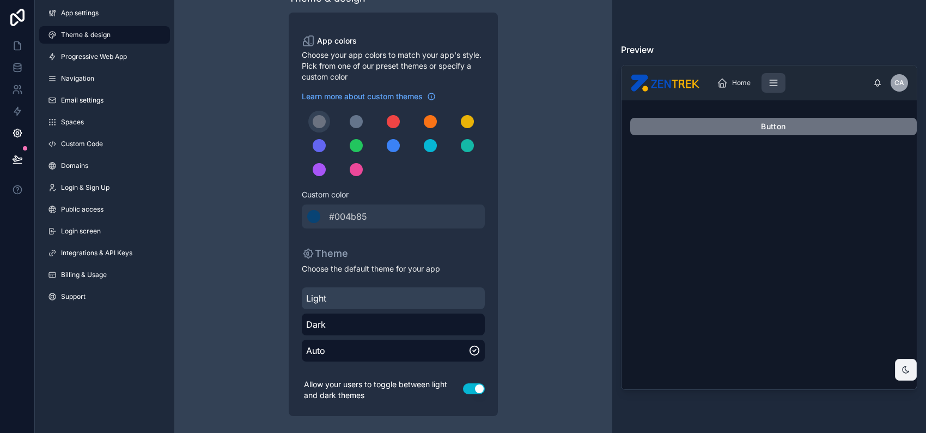
click at [422, 303] on span "Light" at bounding box center [393, 298] width 174 height 13
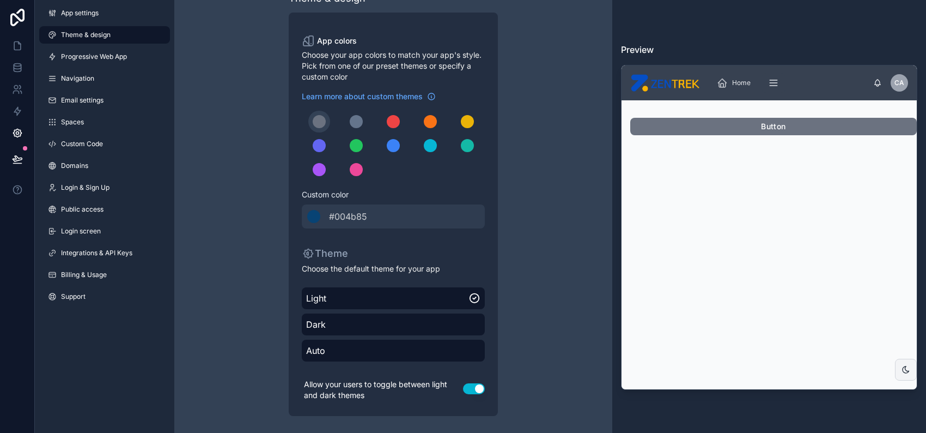
click at [224, 237] on div "Theme & design App colors Choose your app colors to match your app's style. Pic…" at bounding box center [393, 203] width 438 height 460
click at [15, 51] on link at bounding box center [17, 46] width 34 height 22
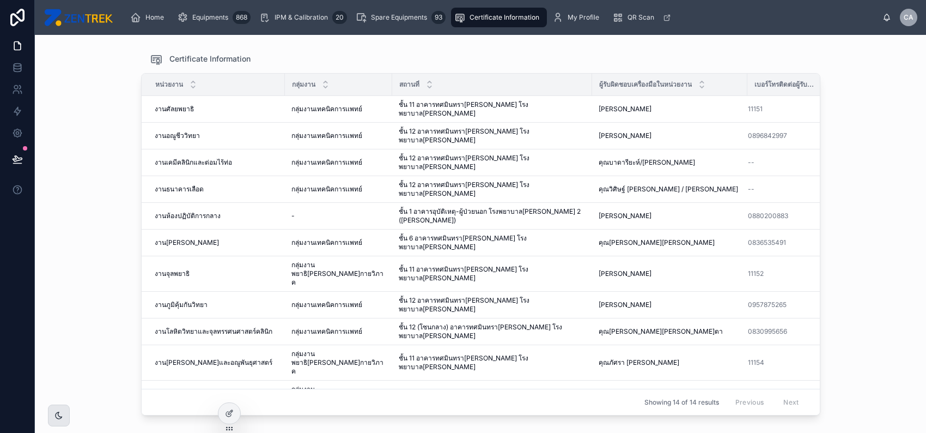
click at [62, 418] on icon at bounding box center [58, 415] width 9 height 9
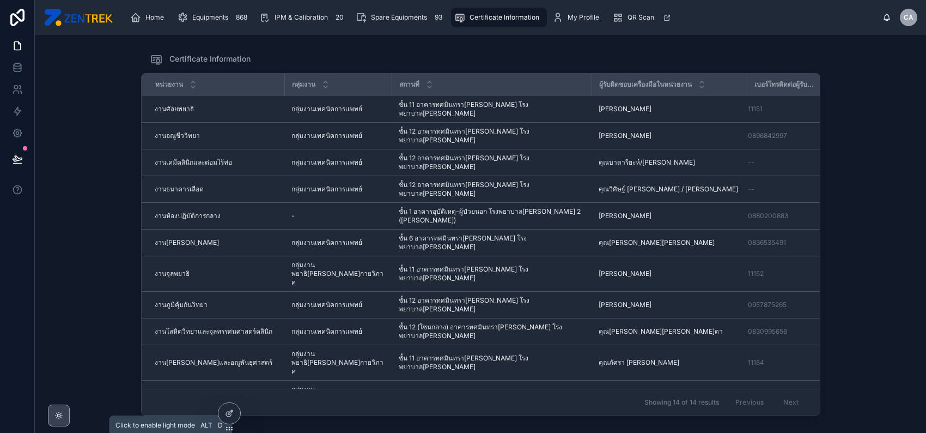
click at [62, 418] on icon at bounding box center [58, 415] width 9 height 9
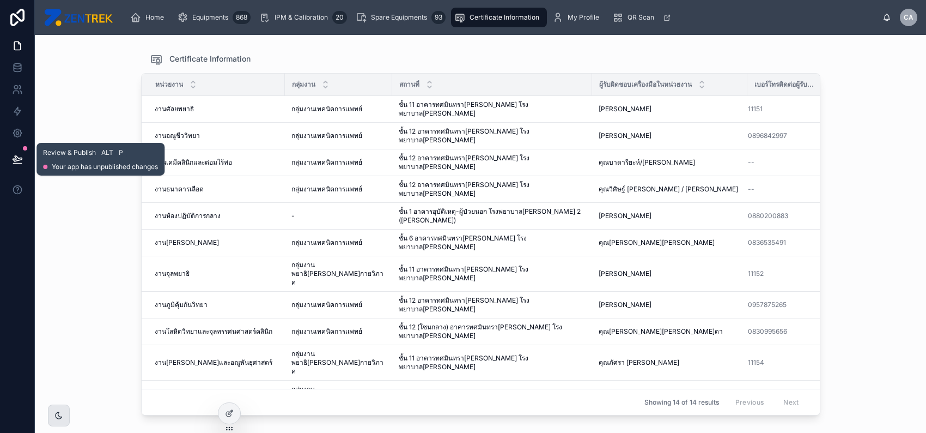
click at [26, 157] on button at bounding box center [17, 159] width 24 height 31
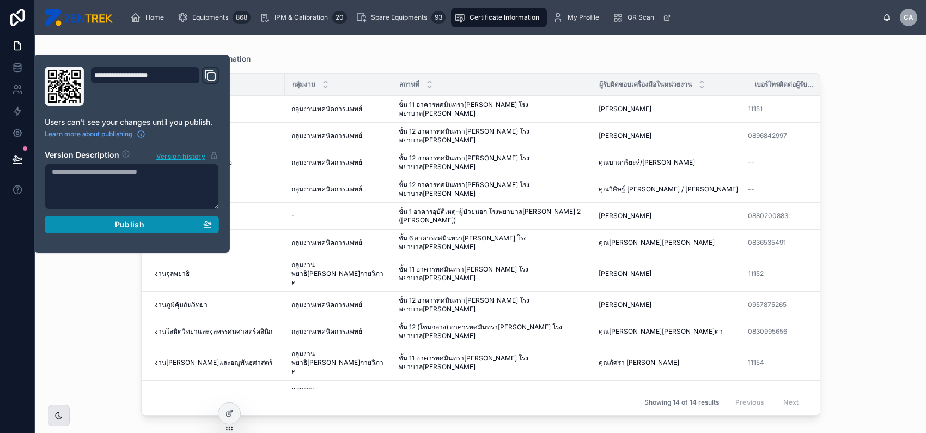
click at [78, 223] on div "Publish" at bounding box center [132, 225] width 160 height 10
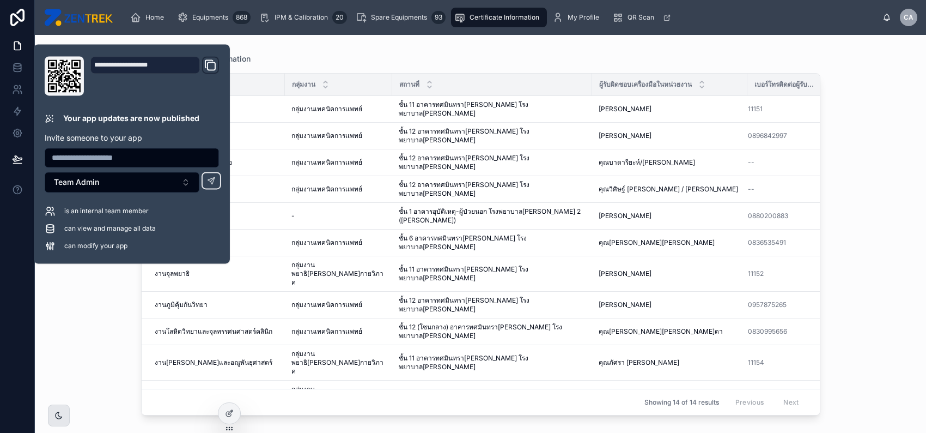
click at [468, 63] on div "Certificate Information" at bounding box center [481, 58] width 662 height 13
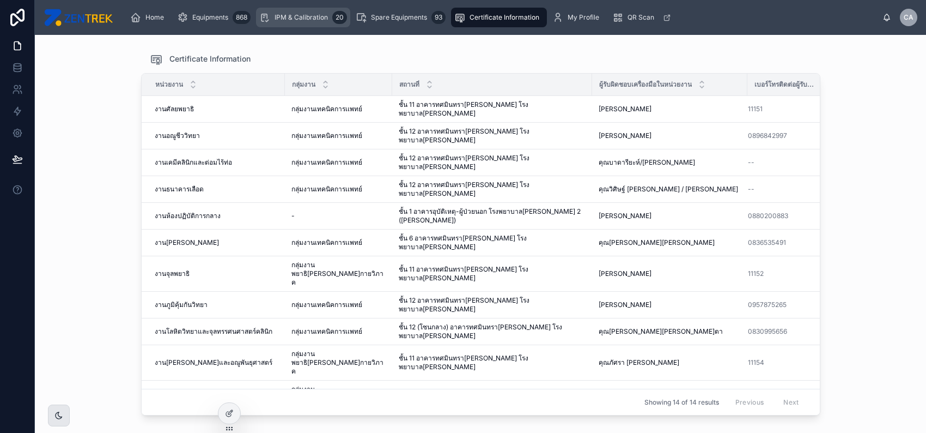
click at [320, 21] on span "IPM & Calibration" at bounding box center [301, 17] width 53 height 9
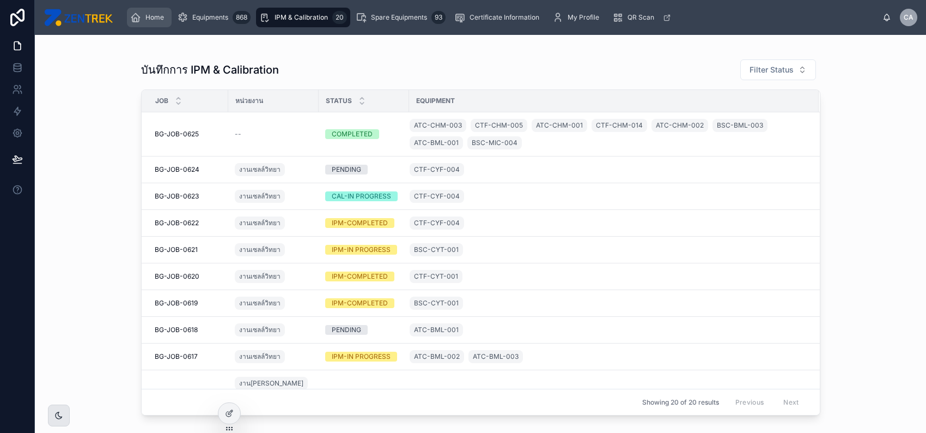
click at [156, 22] on div "Home" at bounding box center [149, 17] width 38 height 17
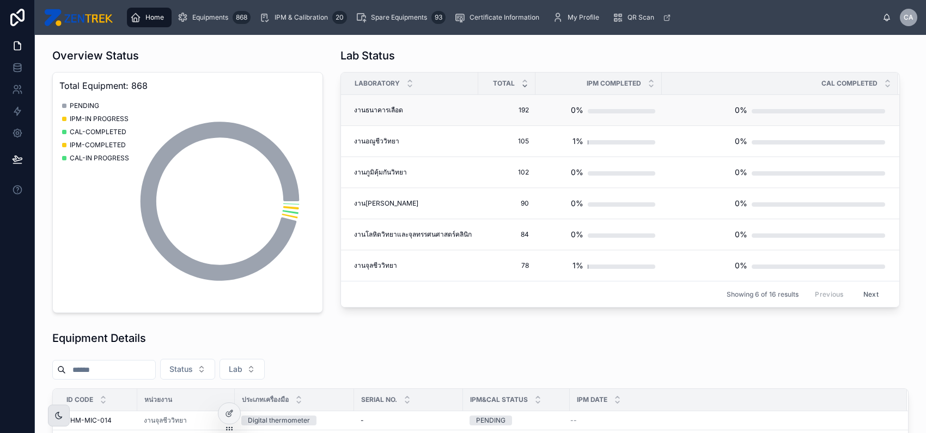
click at [461, 112] on div "งานธนาคารเลือด งานธนาคารเลือด" at bounding box center [413, 110] width 118 height 9
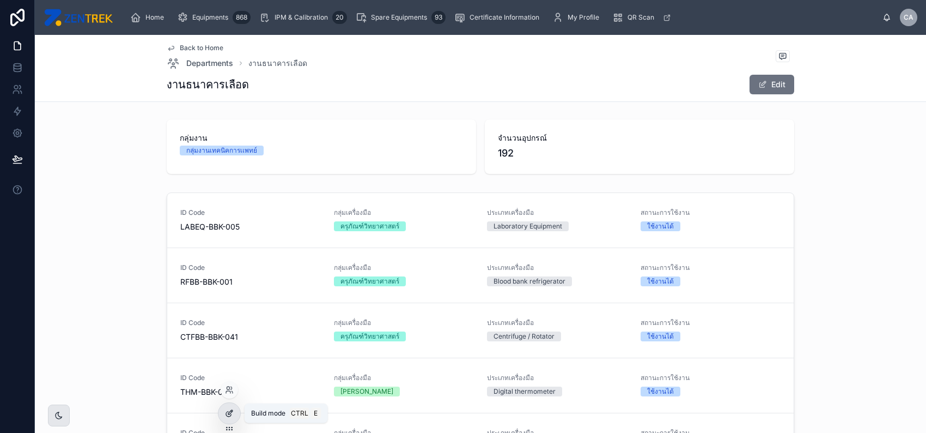
click at [230, 412] on icon at bounding box center [230, 412] width 4 height 4
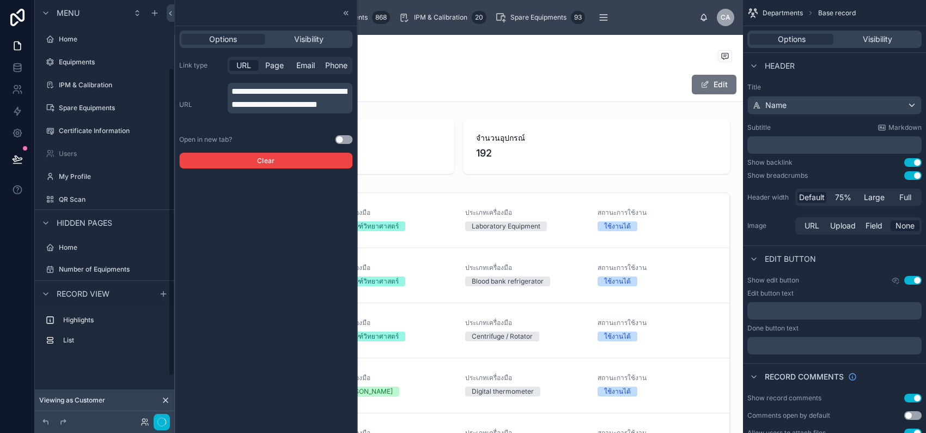
scroll to position [92, 0]
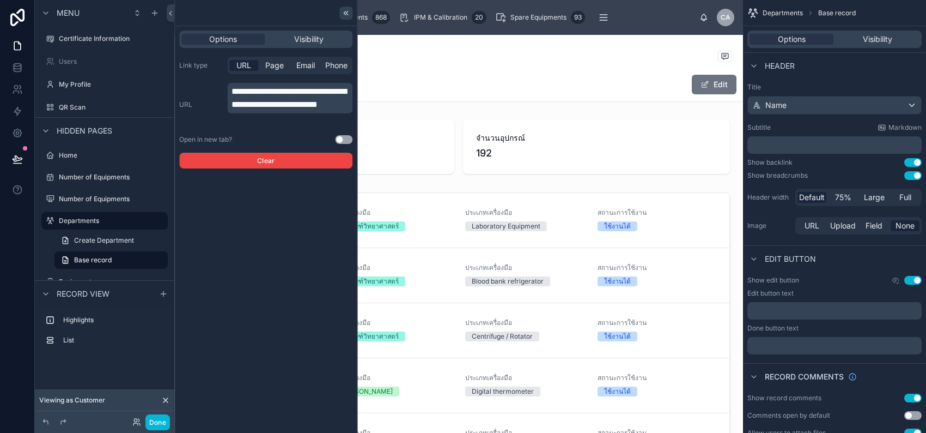
click at [343, 11] on icon at bounding box center [346, 13] width 9 height 9
click at [343, 11] on div "Equipments 868" at bounding box center [350, 17] width 66 height 17
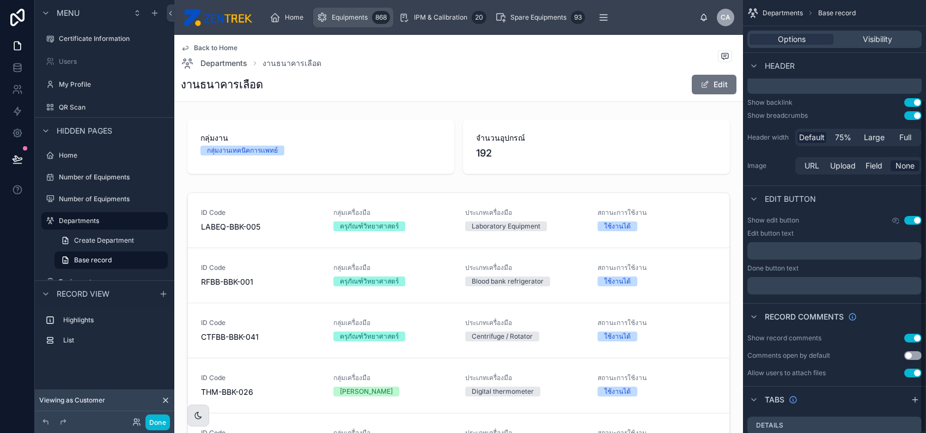
scroll to position [130, 0]
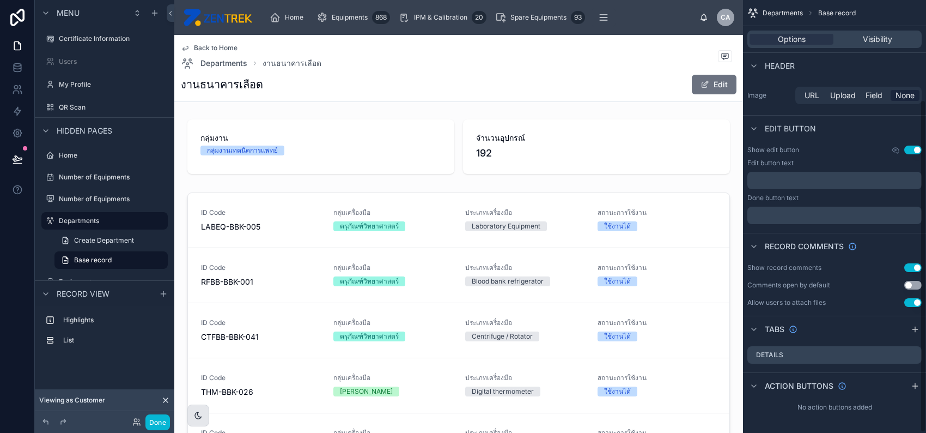
click at [911, 265] on button "Use setting" at bounding box center [913, 267] width 17 height 9
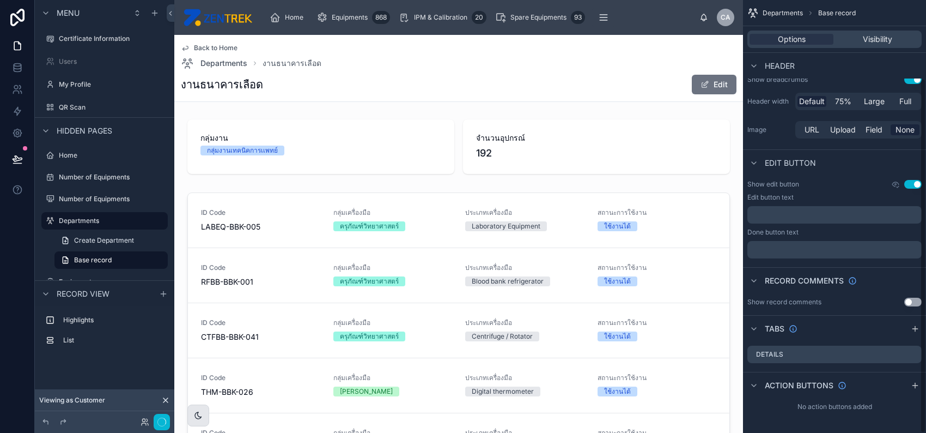
scroll to position [96, 0]
click at [913, 185] on button "Use setting" at bounding box center [913, 184] width 17 height 9
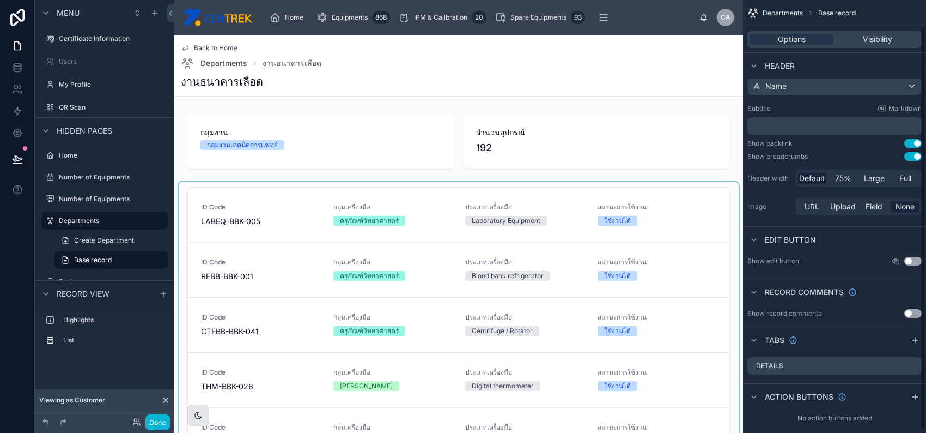
scroll to position [0, 0]
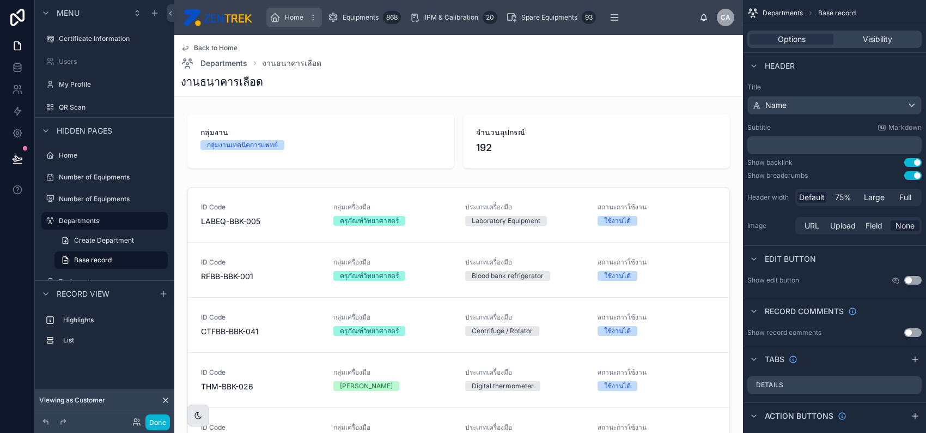
click at [274, 19] on icon "scrollable content" at bounding box center [275, 17] width 11 height 11
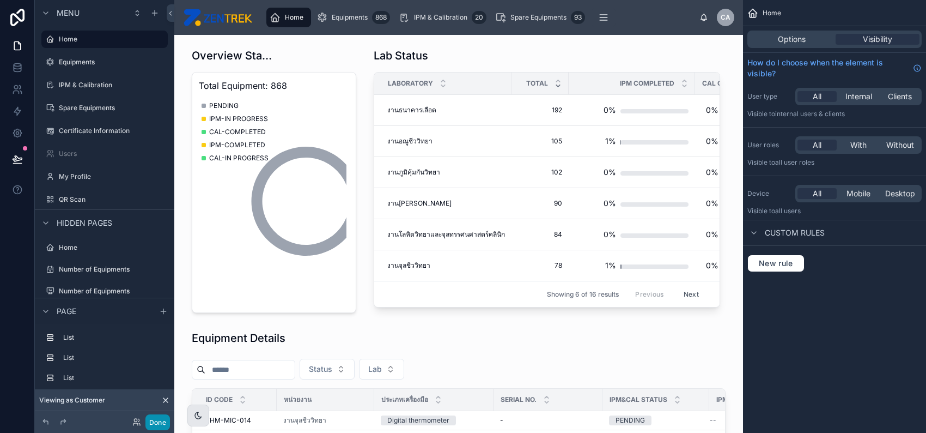
click at [161, 423] on button "Done" at bounding box center [157, 422] width 25 height 16
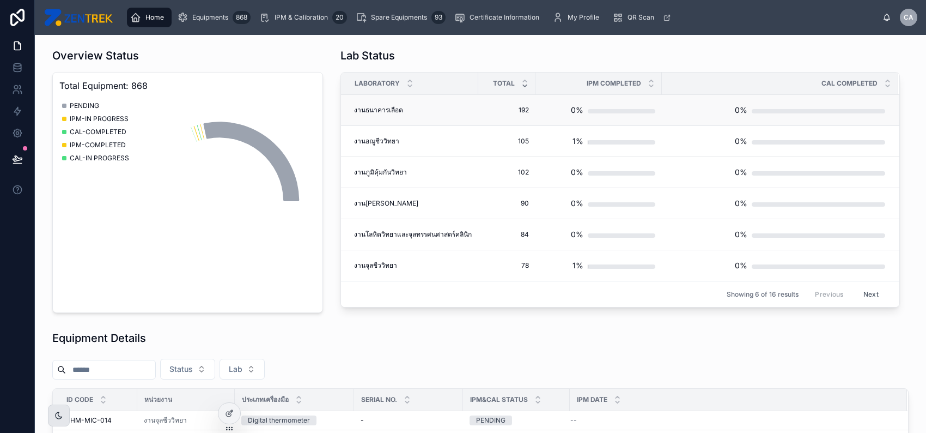
click at [448, 112] on div "งานธนาคารเลือด งานธนาคารเลือด" at bounding box center [413, 110] width 118 height 9
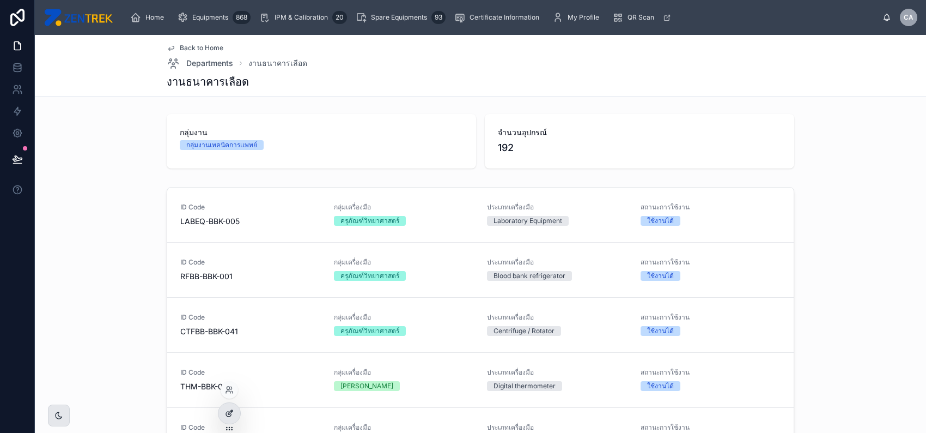
click at [228, 406] on div at bounding box center [230, 413] width 22 height 21
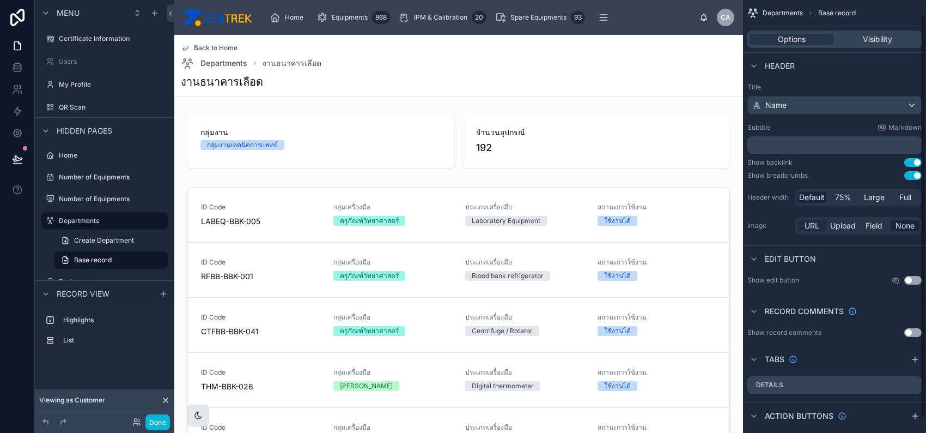
scroll to position [30, 0]
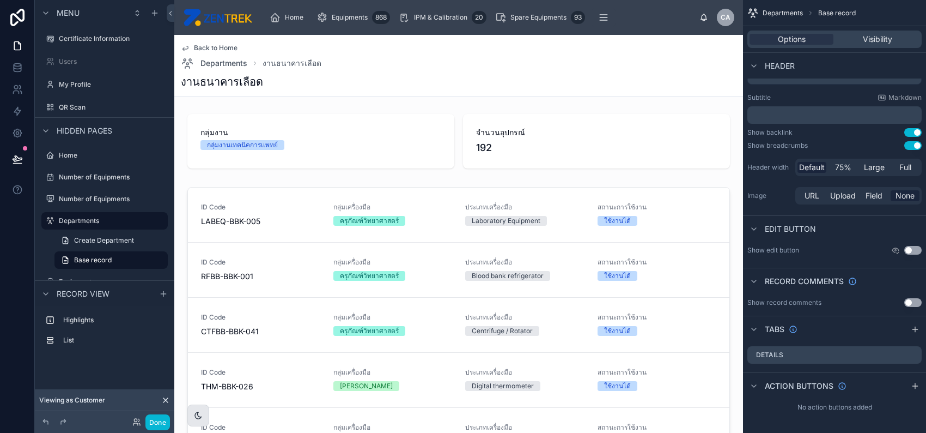
click at [784, 13] on span "Departments" at bounding box center [783, 13] width 40 height 9
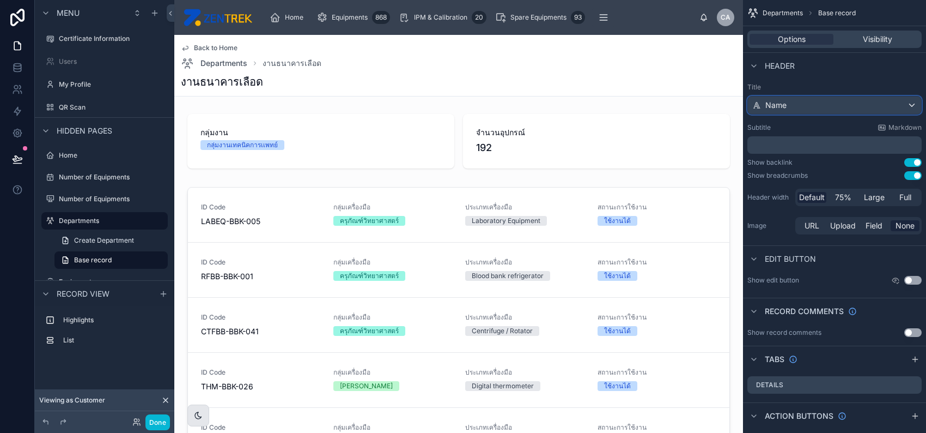
click at [854, 104] on div "Name" at bounding box center [834, 104] width 173 height 17
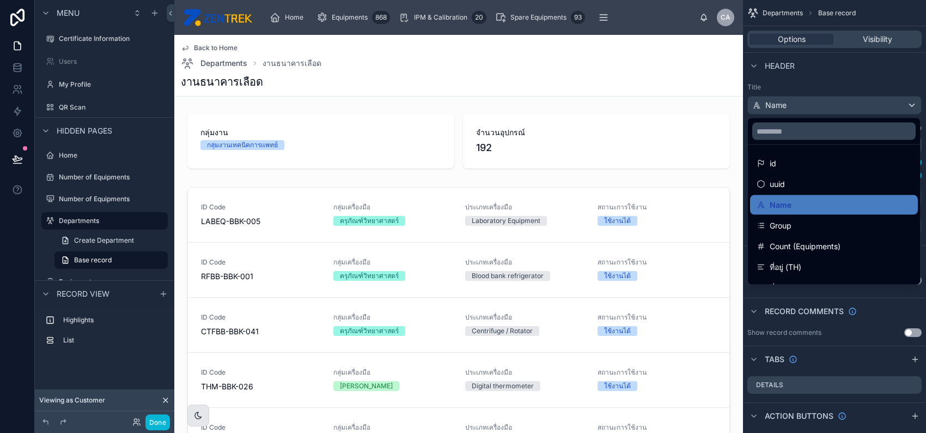
click at [857, 86] on div "scrollable content" at bounding box center [463, 216] width 926 height 433
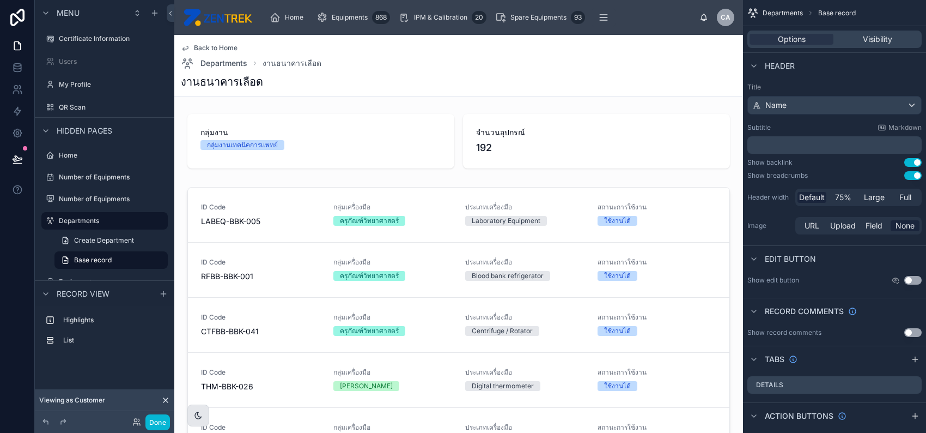
click at [905, 176] on button "Use setting" at bounding box center [913, 175] width 17 height 9
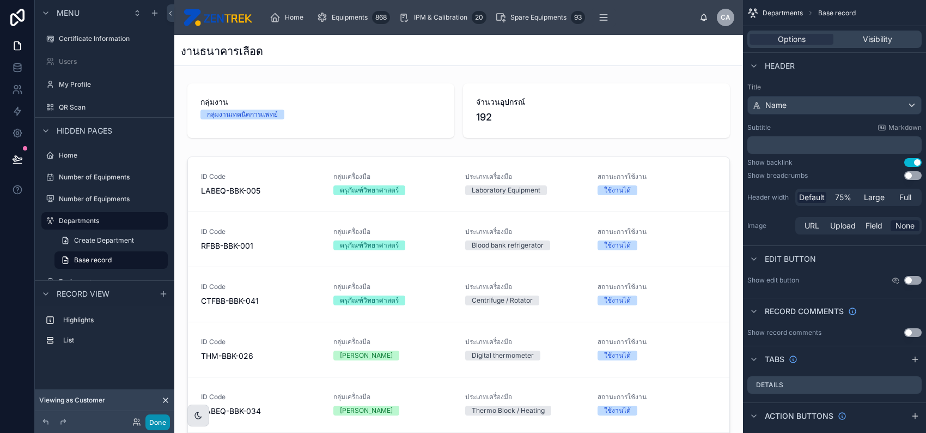
click at [154, 424] on button "Done" at bounding box center [157, 422] width 25 height 16
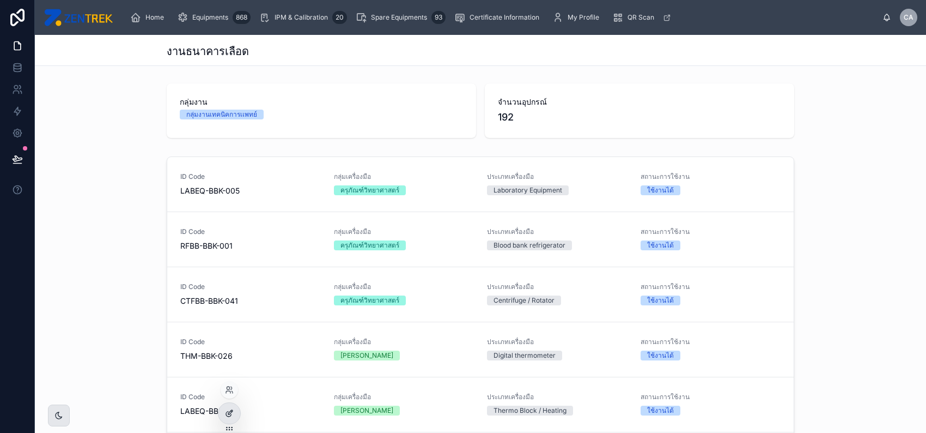
click at [231, 414] on icon at bounding box center [229, 413] width 9 height 9
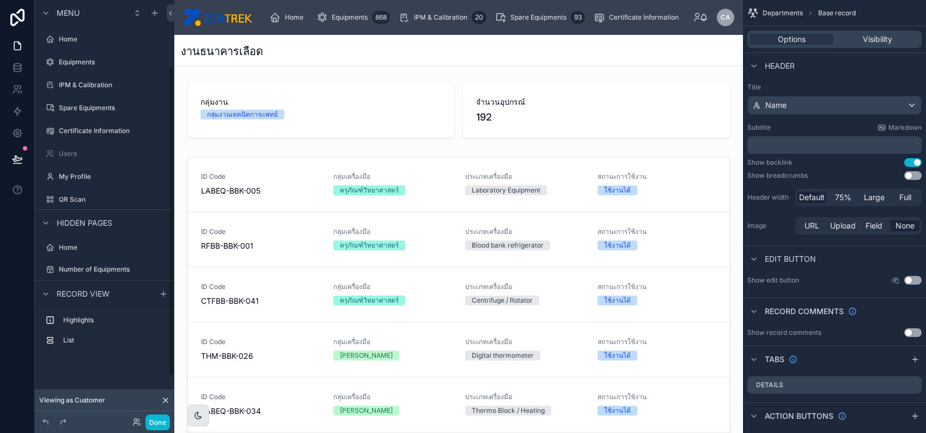
scroll to position [92, 0]
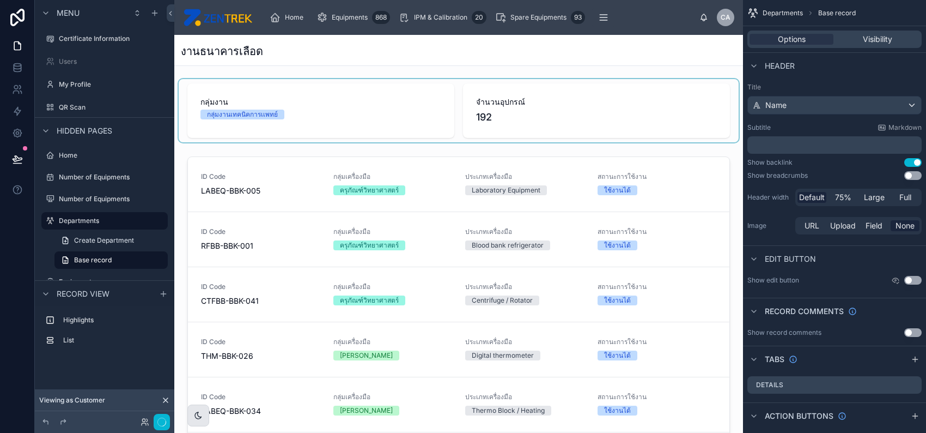
click at [358, 118] on div at bounding box center [459, 110] width 560 height 63
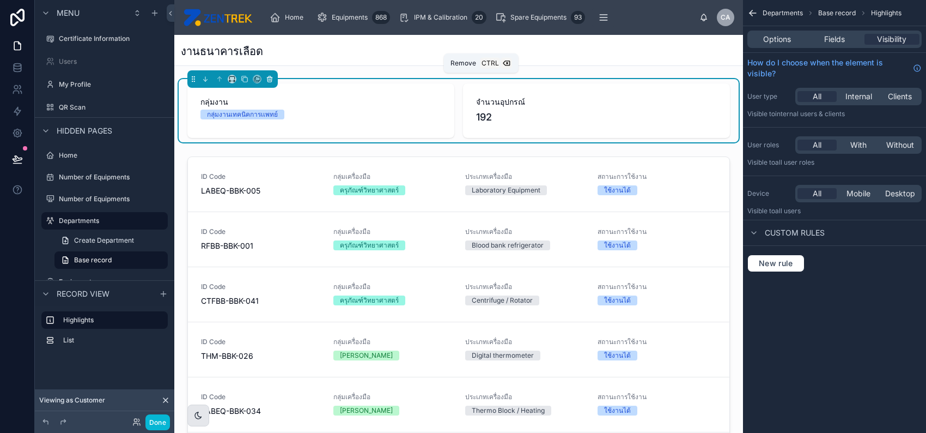
click at [269, 76] on icon at bounding box center [270, 76] width 2 height 1
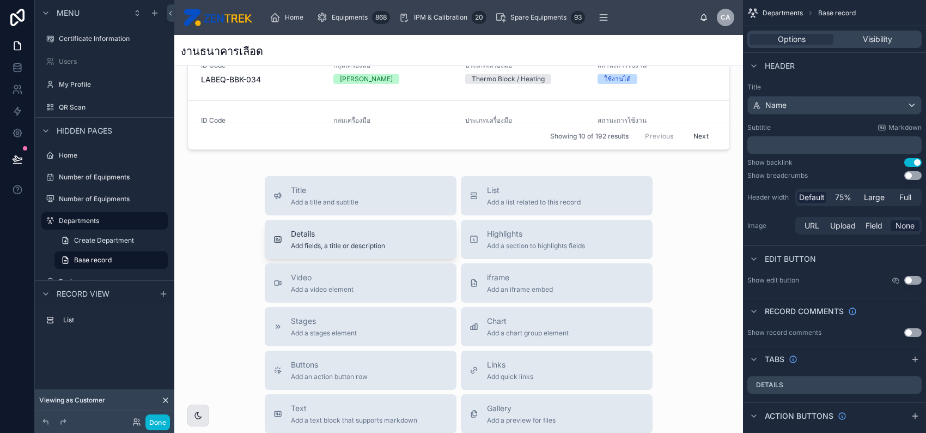
scroll to position [332, 0]
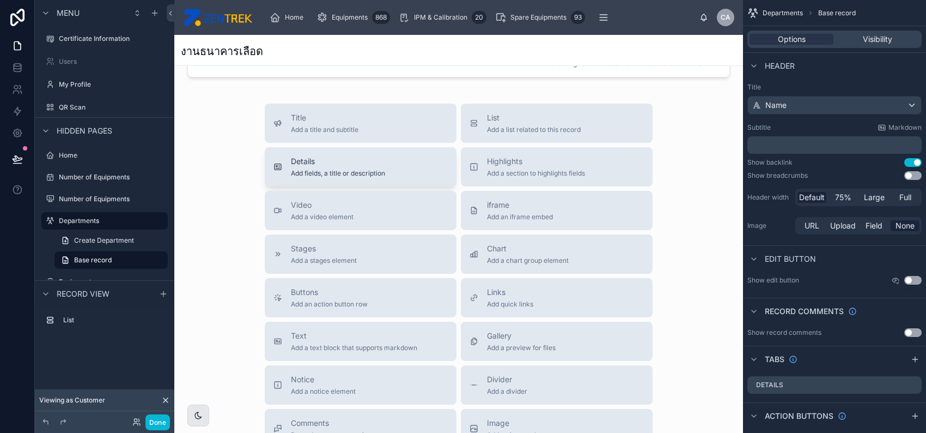
click at [411, 171] on div "Details Add fields, a title or description" at bounding box center [361, 167] width 174 height 22
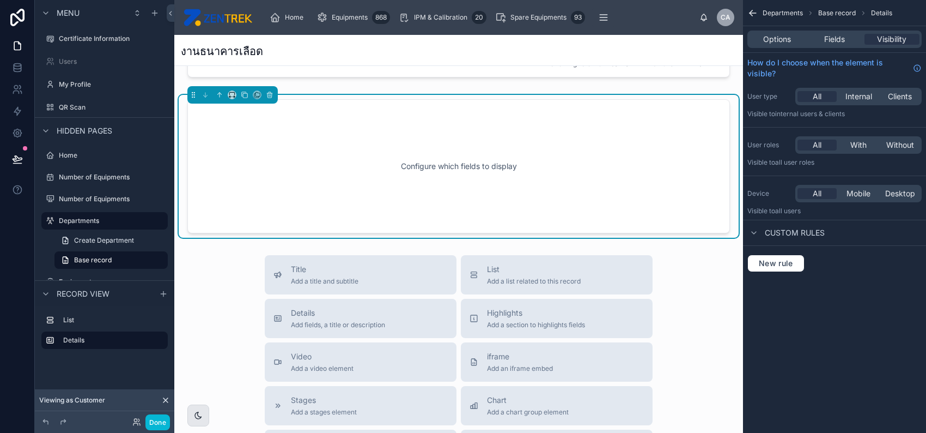
scroll to position [264, 0]
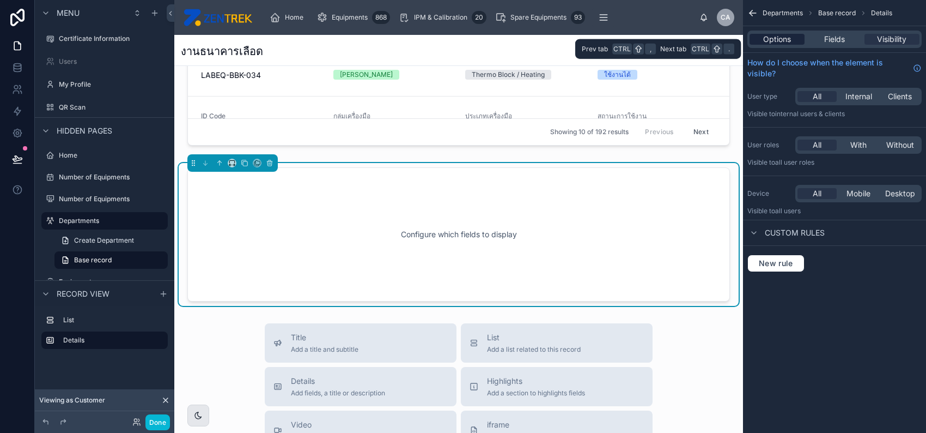
click at [775, 38] on span "Options" at bounding box center [777, 39] width 28 height 11
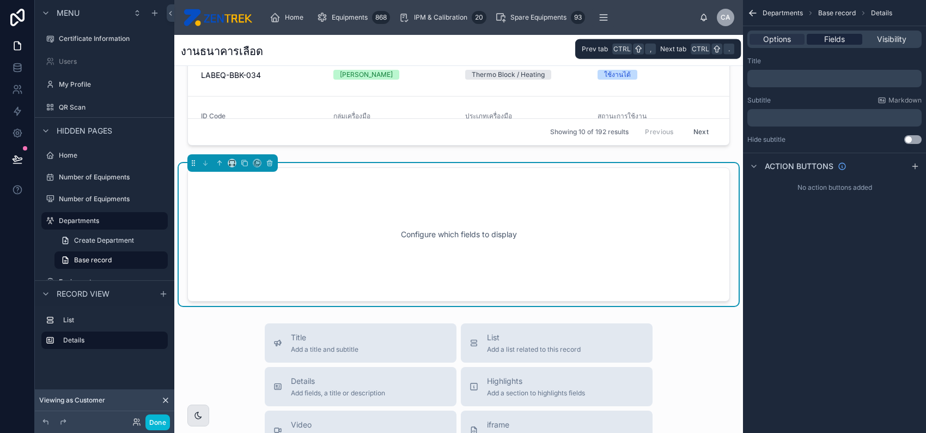
click at [811, 38] on div "Fields" at bounding box center [834, 39] width 55 height 11
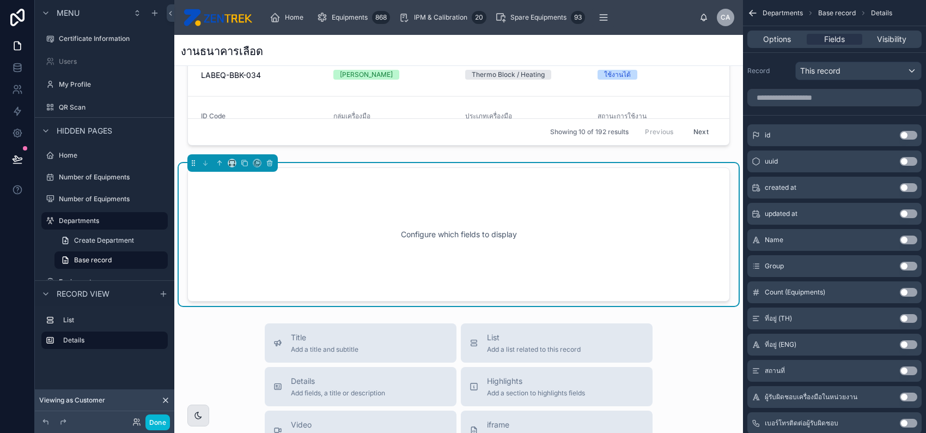
click at [908, 288] on button "Use setting" at bounding box center [908, 292] width 17 height 9
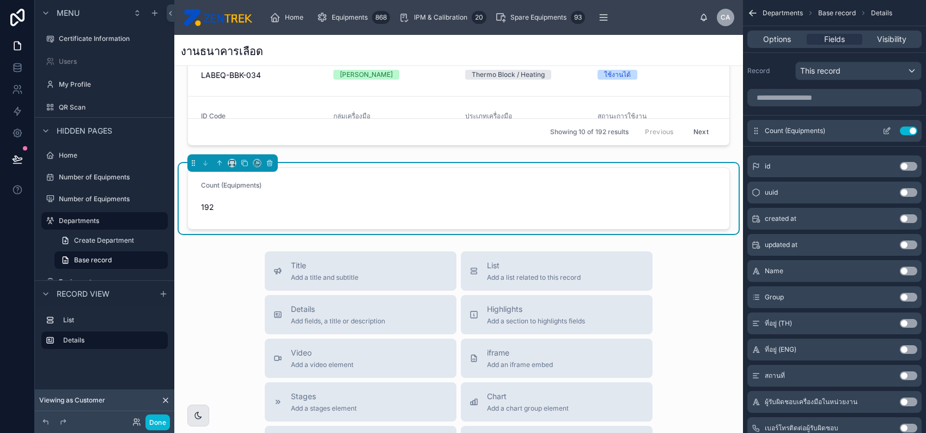
click at [888, 131] on icon "scrollable content" at bounding box center [887, 130] width 9 height 9
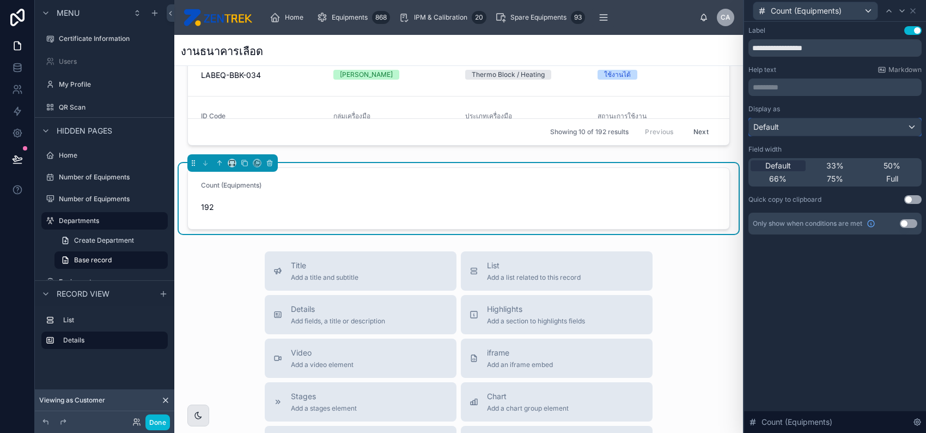
click at [884, 128] on div "Default" at bounding box center [835, 126] width 172 height 17
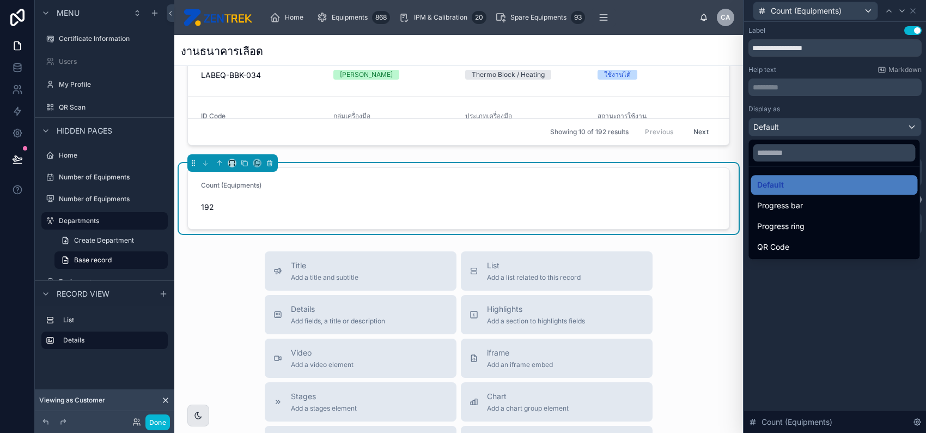
click at [881, 282] on div at bounding box center [835, 216] width 182 height 433
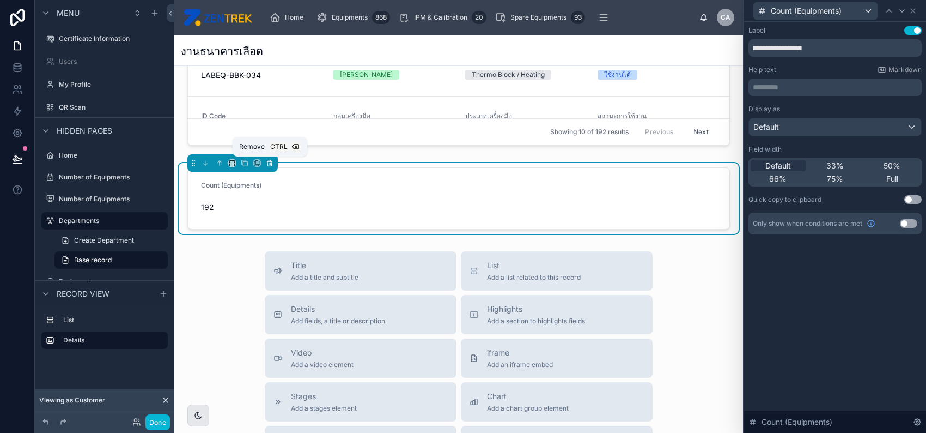
click at [270, 162] on icon at bounding box center [270, 163] width 8 height 8
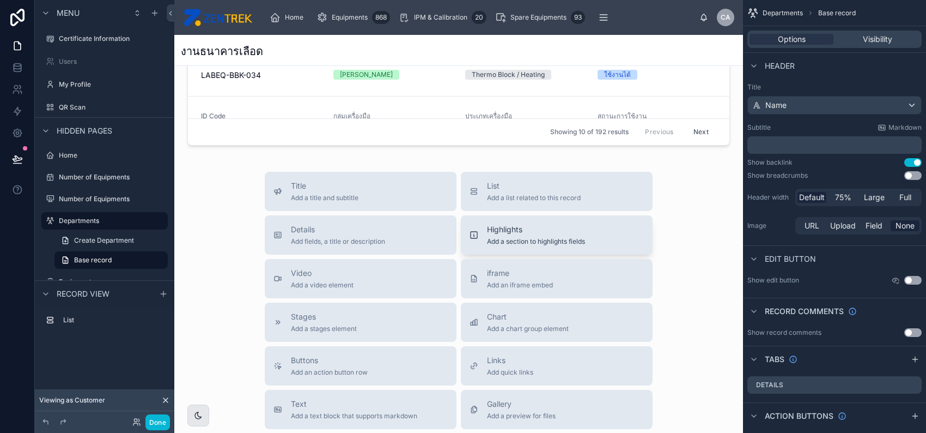
click at [548, 228] on span "Highlights" at bounding box center [536, 229] width 98 height 11
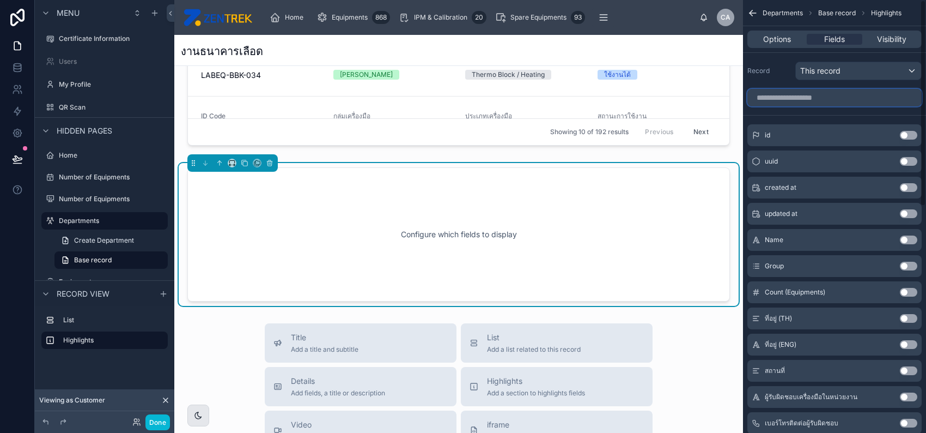
click at [839, 98] on input "scrollable content" at bounding box center [835, 97] width 174 height 17
click at [911, 293] on button "Use setting" at bounding box center [908, 292] width 17 height 9
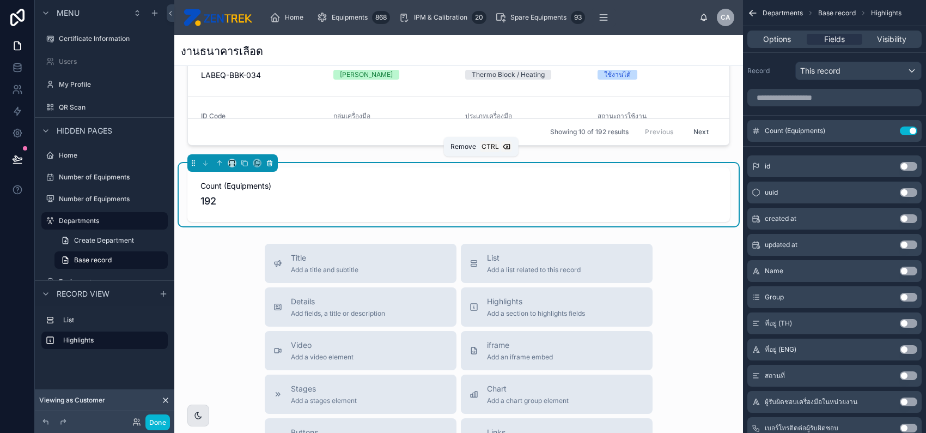
click at [268, 161] on icon at bounding box center [269, 161] width 5 height 0
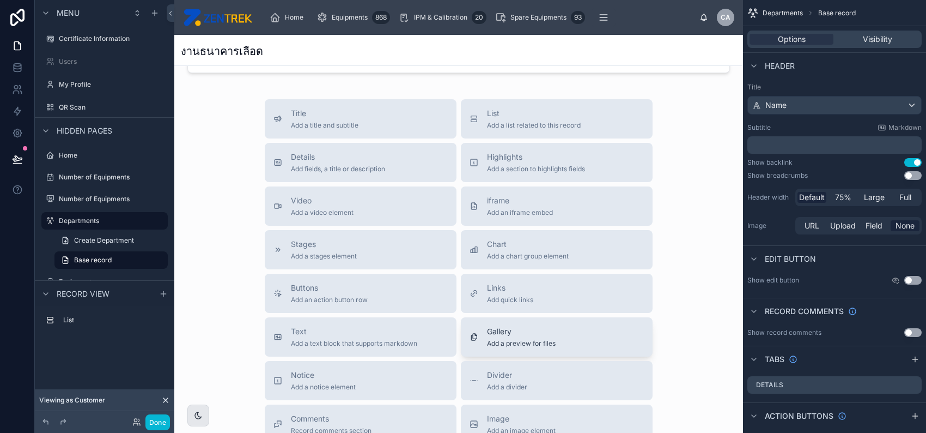
scroll to position [477, 0]
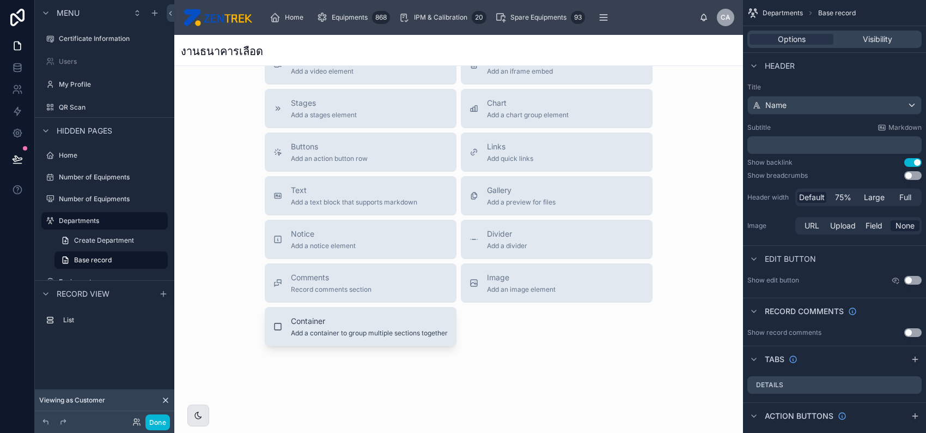
click at [407, 329] on span "Add a container to group multiple sections together" at bounding box center [369, 333] width 157 height 9
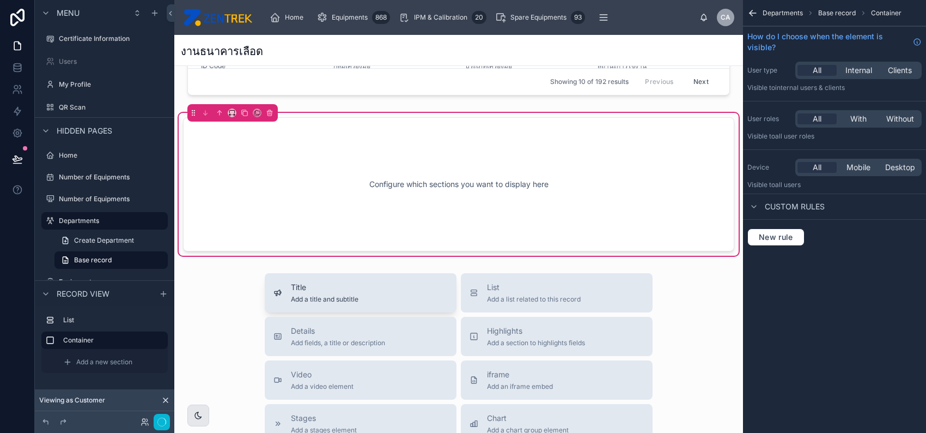
scroll to position [264, 0]
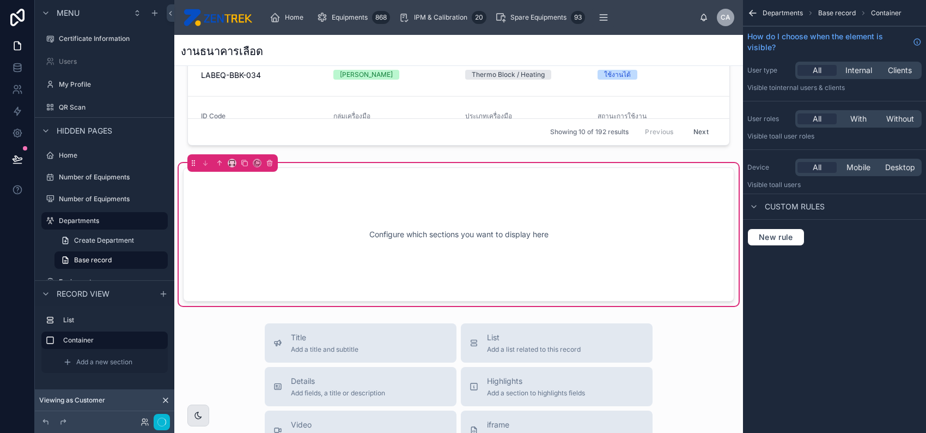
click at [441, 244] on div "Configure which sections you want to display here" at bounding box center [458, 234] width 515 height 98
click at [491, 378] on span "Highlights" at bounding box center [536, 380] width 98 height 11
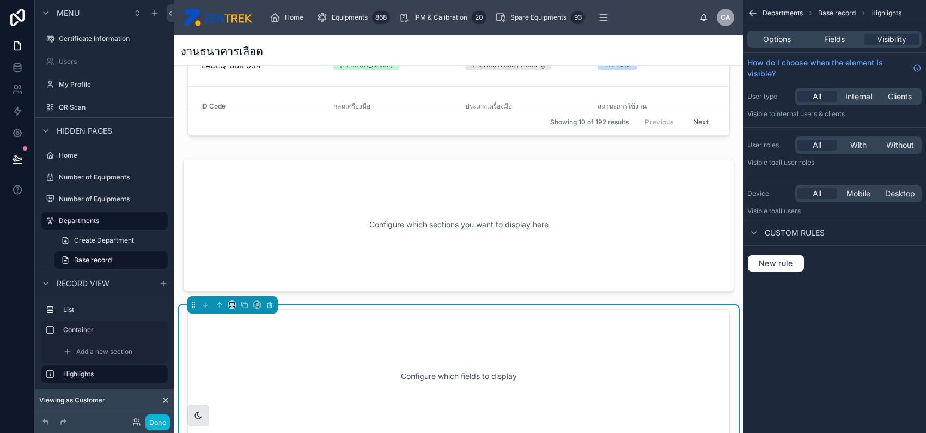
scroll to position [270, 0]
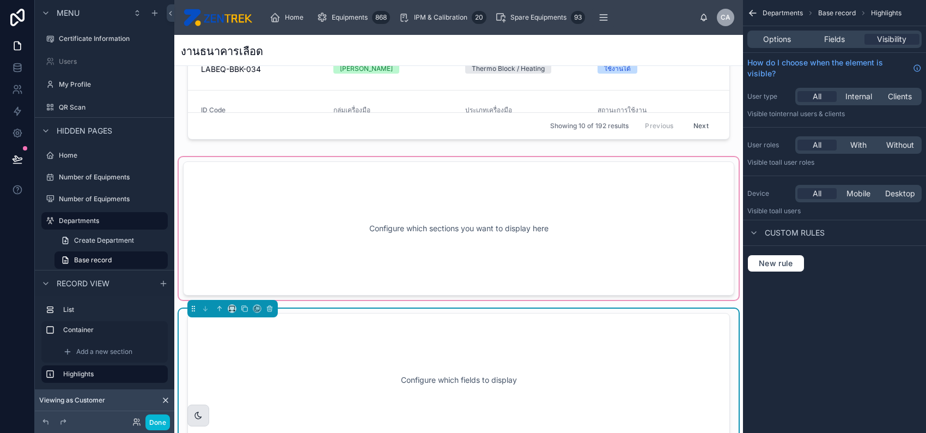
drag, startPoint x: 311, startPoint y: 336, endPoint x: 354, endPoint y: 228, distance: 115.7
click at [354, 228] on div "ID Code LABEQ-BBK-005 กลุ่มเครื่องมือ ครุภัณฑ์วิทยาศาสตร์ ประเภทเครื่องมือ Labo…" at bounding box center [458, 130] width 569 height 642
drag, startPoint x: 452, startPoint y: 369, endPoint x: 461, endPoint y: 355, distance: 16.2
click at [452, 368] on div "Configure which fields to display" at bounding box center [458, 380] width 507 height 98
drag, startPoint x: 528, startPoint y: 201, endPoint x: 535, endPoint y: 177, distance: 24.5
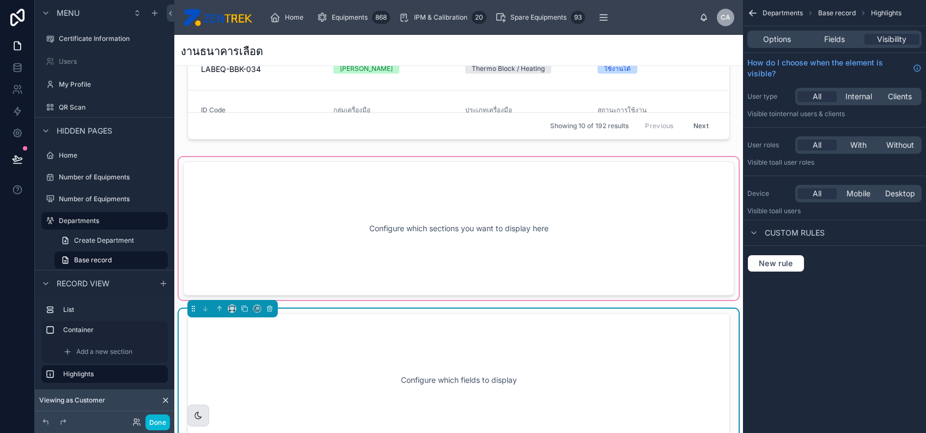
click at [535, 177] on div at bounding box center [459, 228] width 560 height 143
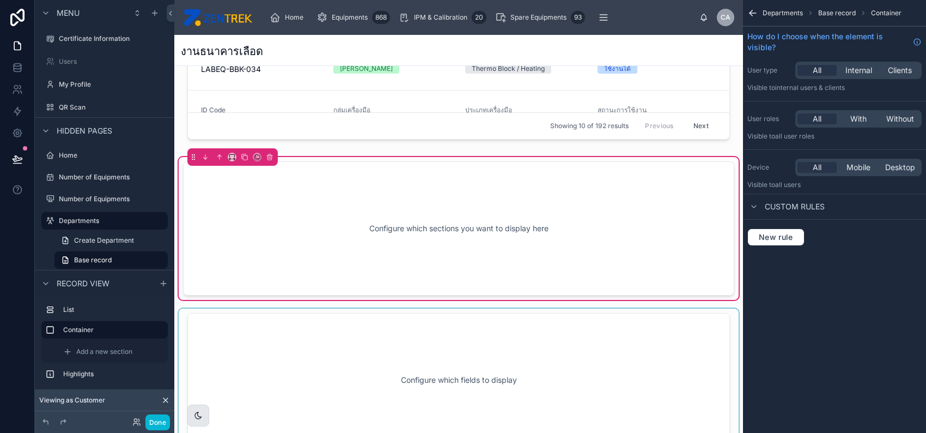
click at [484, 345] on div at bounding box center [459, 379] width 560 height 143
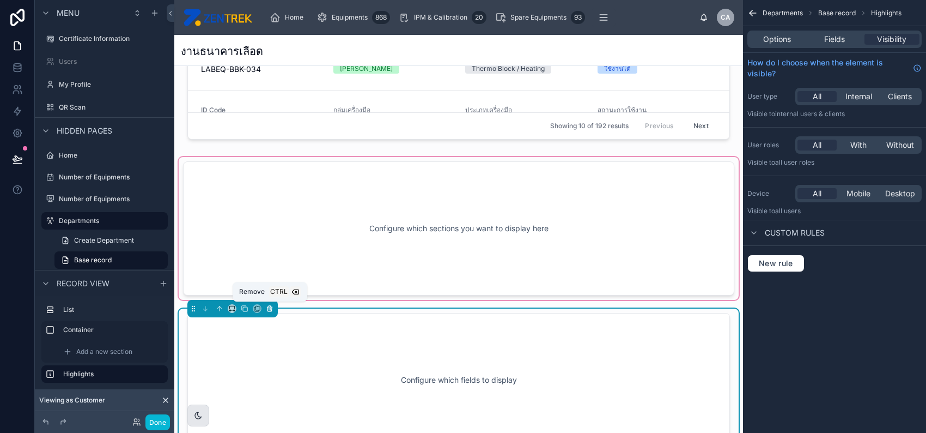
click at [266, 306] on icon at bounding box center [270, 309] width 8 height 8
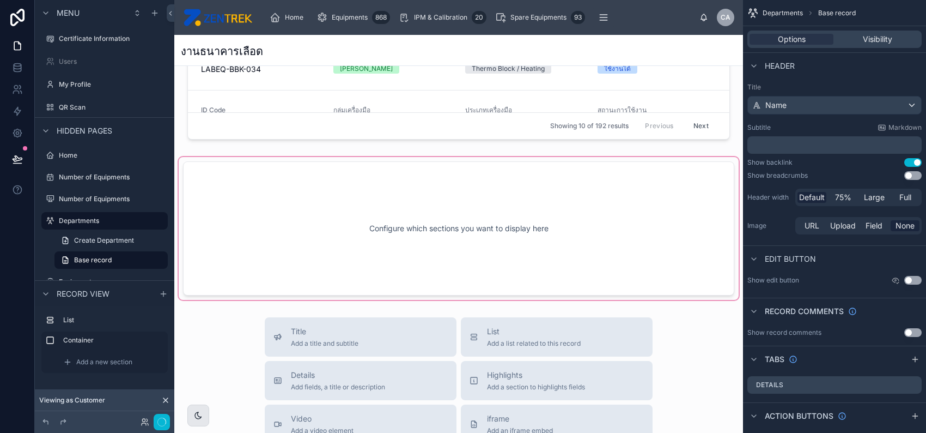
click at [330, 246] on div at bounding box center [459, 228] width 560 height 143
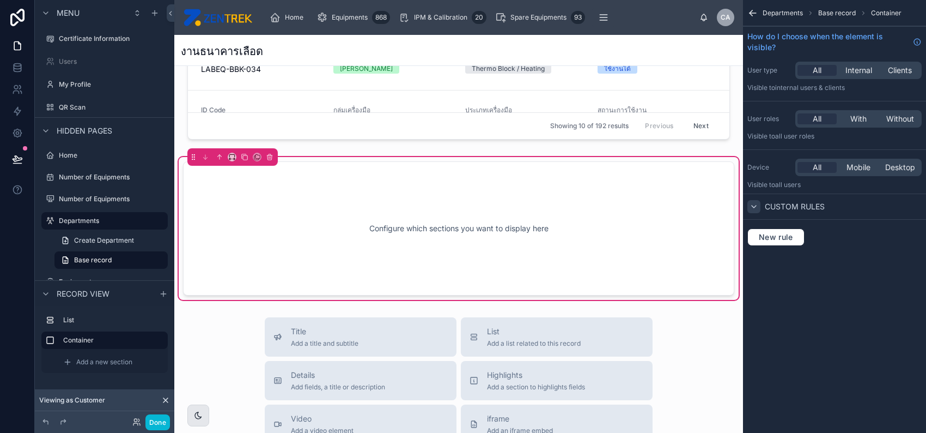
click at [754, 208] on icon "scrollable content" at bounding box center [754, 206] width 9 height 9
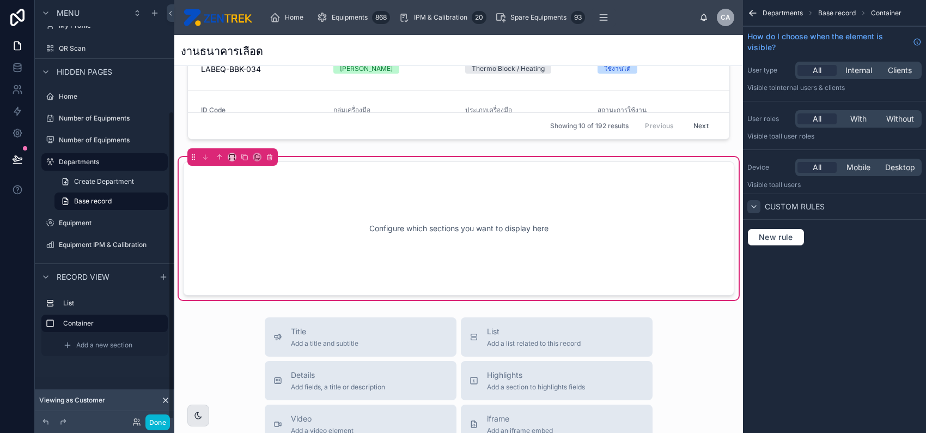
click at [354, 238] on div "Configure which sections you want to display here" at bounding box center [458, 228] width 515 height 98
click at [124, 317] on div "Container" at bounding box center [113, 323] width 100 height 13
click at [102, 342] on span "Add a new section" at bounding box center [104, 345] width 56 height 9
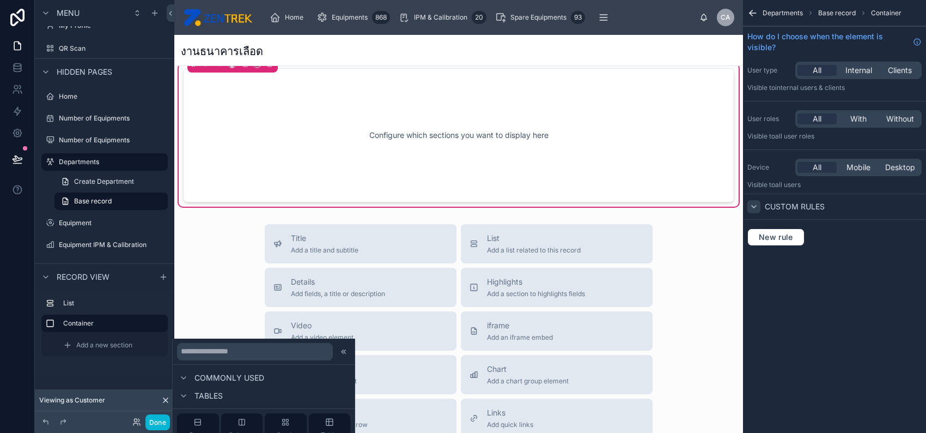
scroll to position [145, 0]
click at [268, 351] on input "text" at bounding box center [255, 351] width 156 height 17
click at [181, 374] on icon at bounding box center [183, 377] width 9 height 9
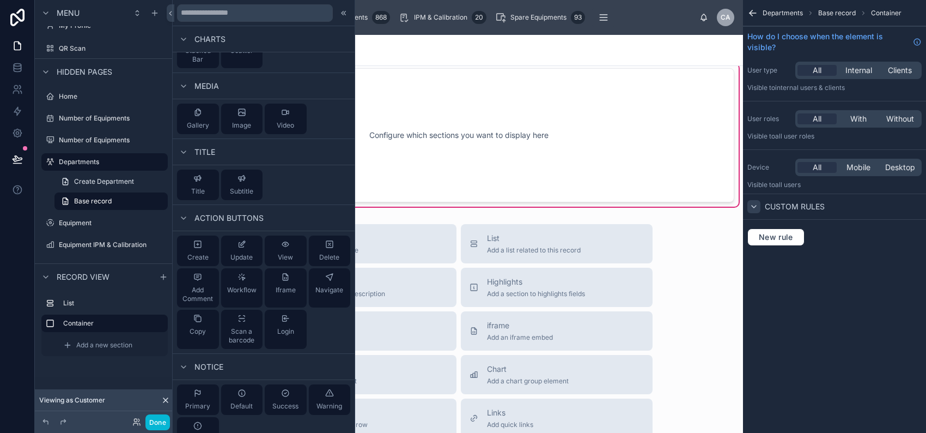
scroll to position [302, 0]
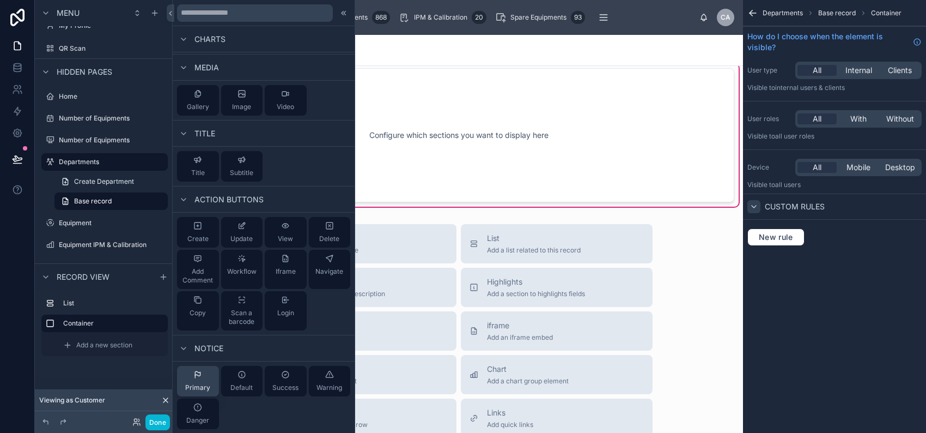
click at [208, 380] on div "Primary" at bounding box center [197, 381] width 25 height 22
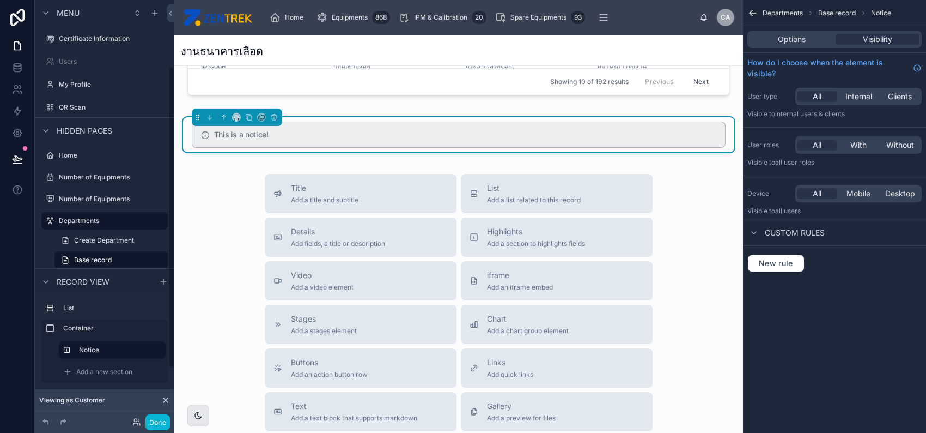
scroll to position [214, 0]
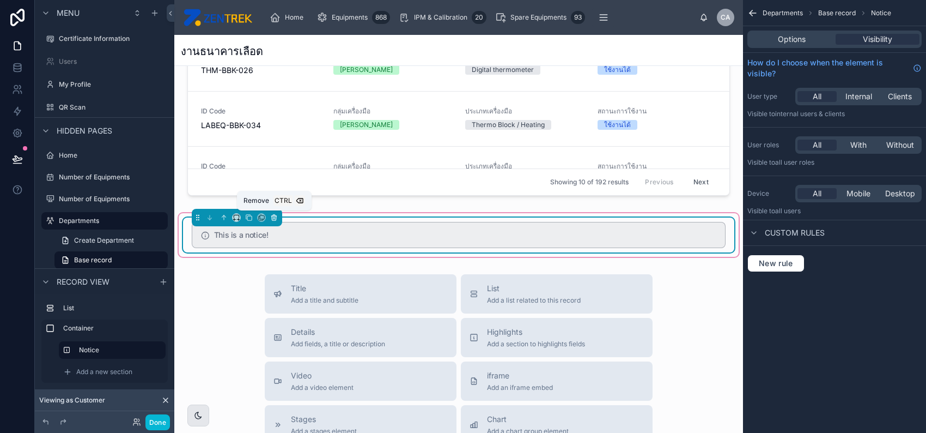
click at [278, 216] on button at bounding box center [274, 217] width 12 height 12
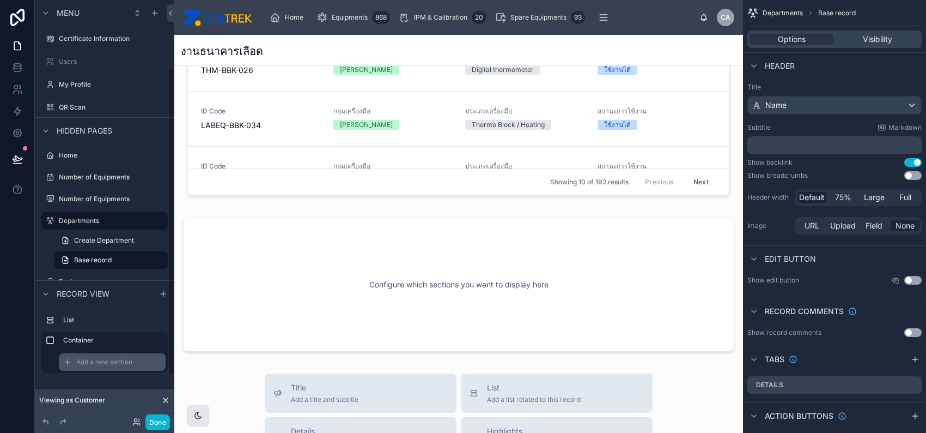
click at [83, 363] on span "Add a new section" at bounding box center [104, 361] width 56 height 9
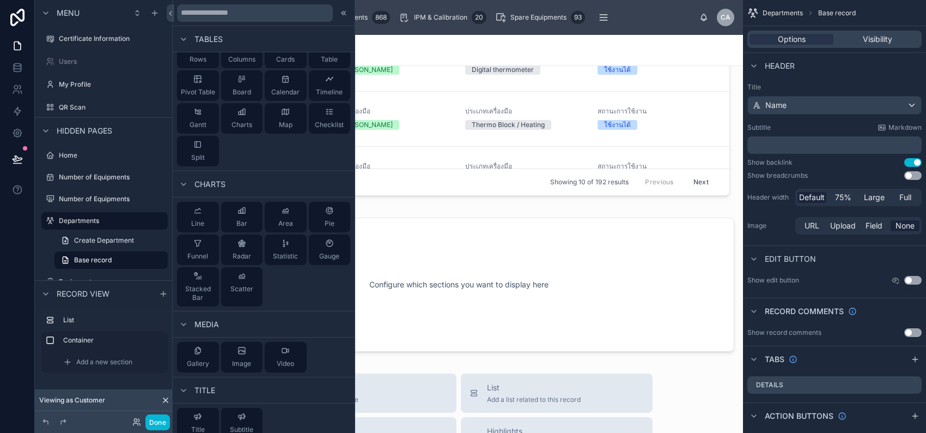
scroll to position [0, 0]
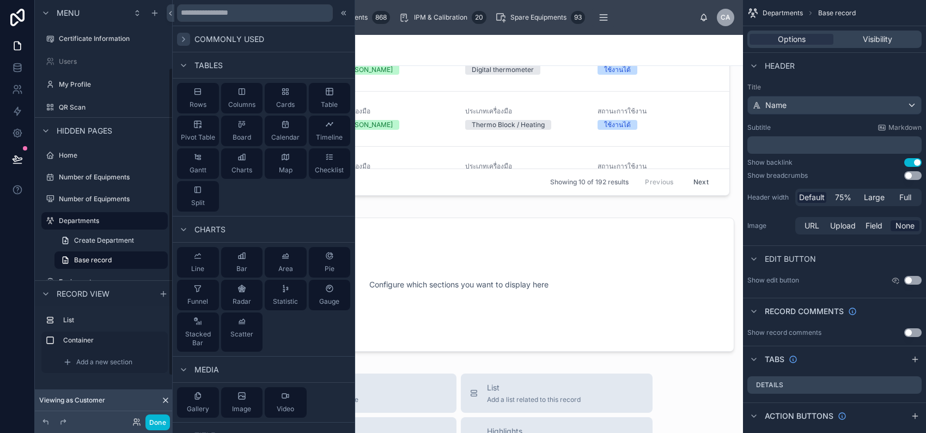
click at [185, 35] on icon at bounding box center [183, 39] width 9 height 9
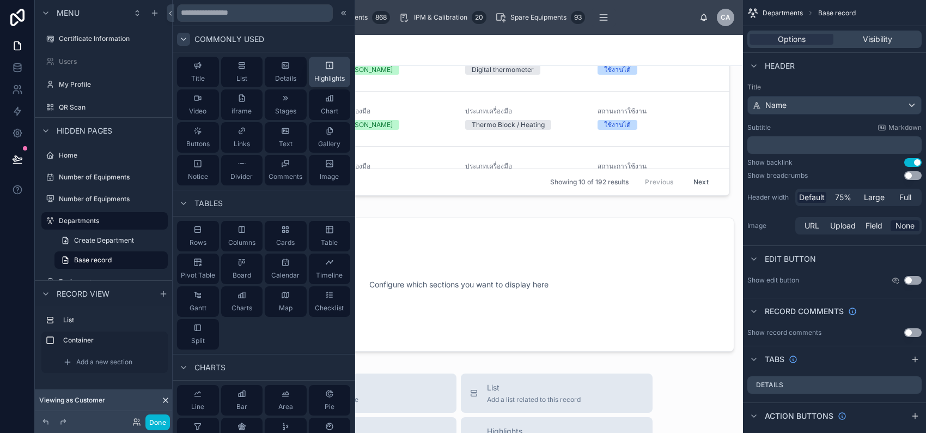
click at [315, 68] on div "Highlights" at bounding box center [329, 72] width 31 height 22
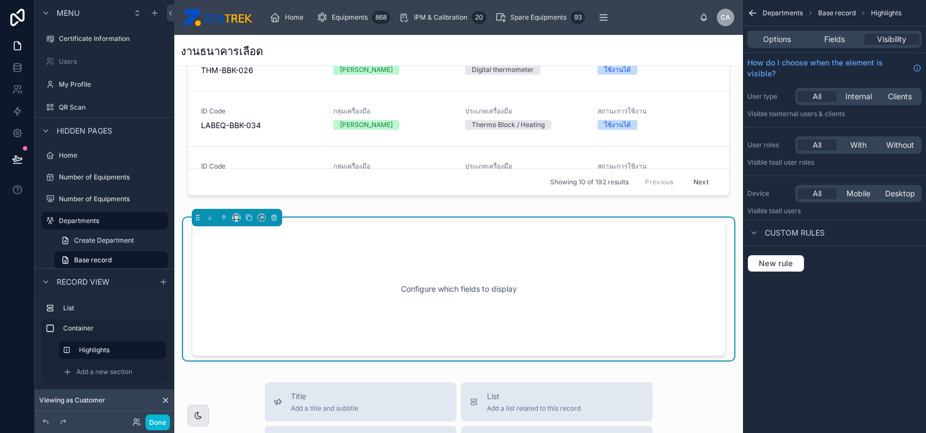
scroll to position [268, 0]
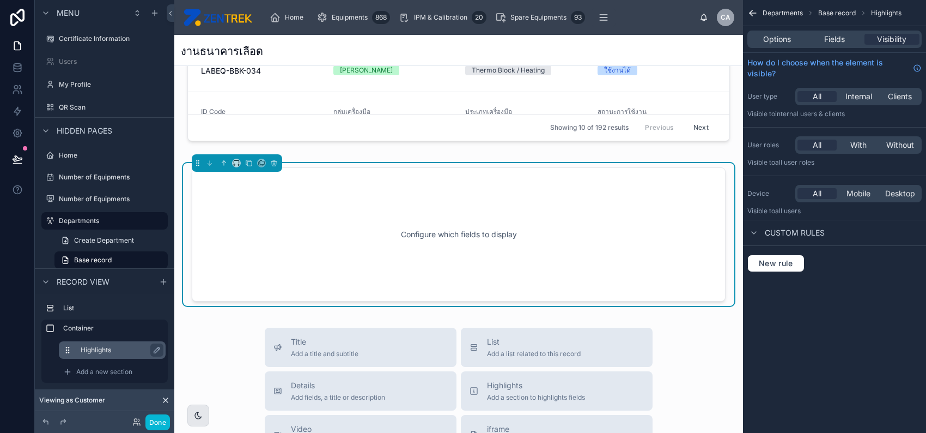
click at [130, 352] on label "Highlights" at bounding box center [119, 349] width 76 height 9
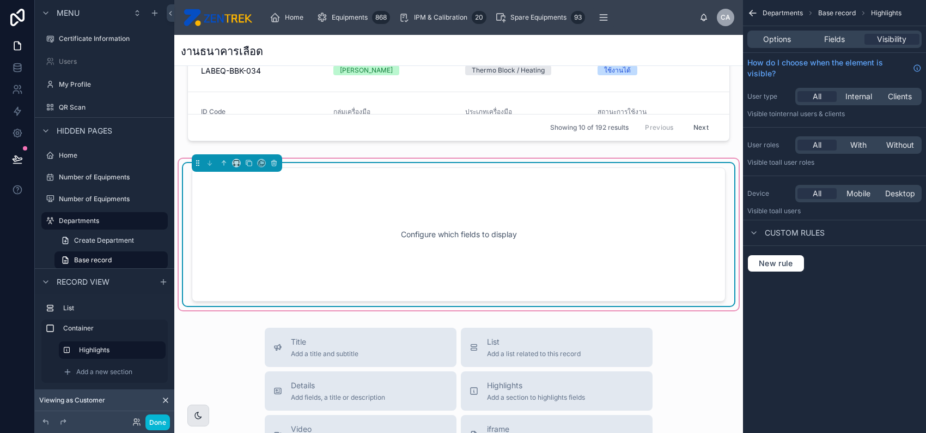
click at [361, 242] on div "Configure which fields to display" at bounding box center [459, 234] width 498 height 98
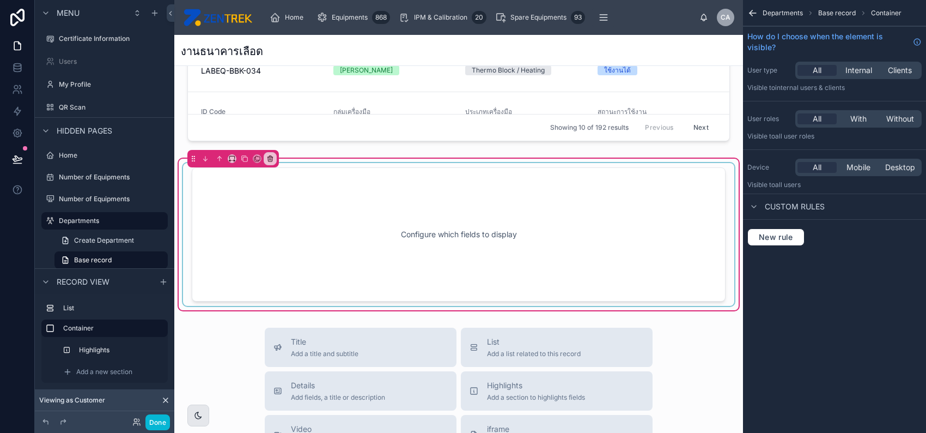
click at [381, 247] on div at bounding box center [458, 234] width 551 height 143
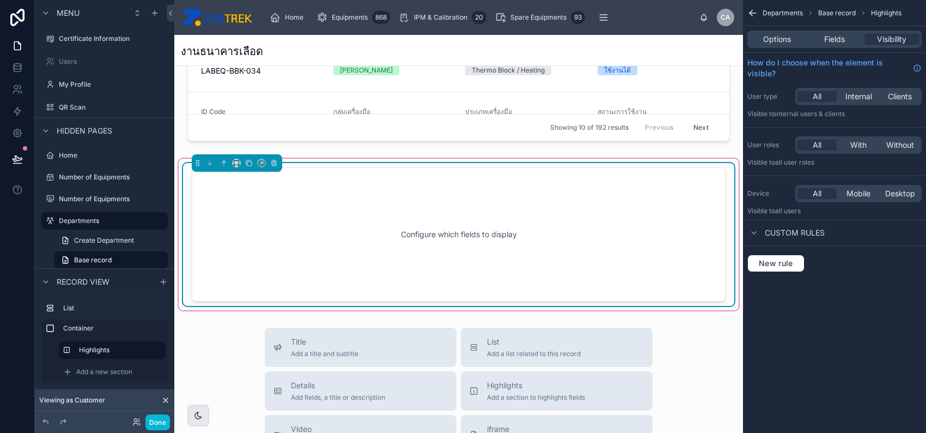
click at [381, 247] on div "Configure which fields to display" at bounding box center [459, 234] width 498 height 98
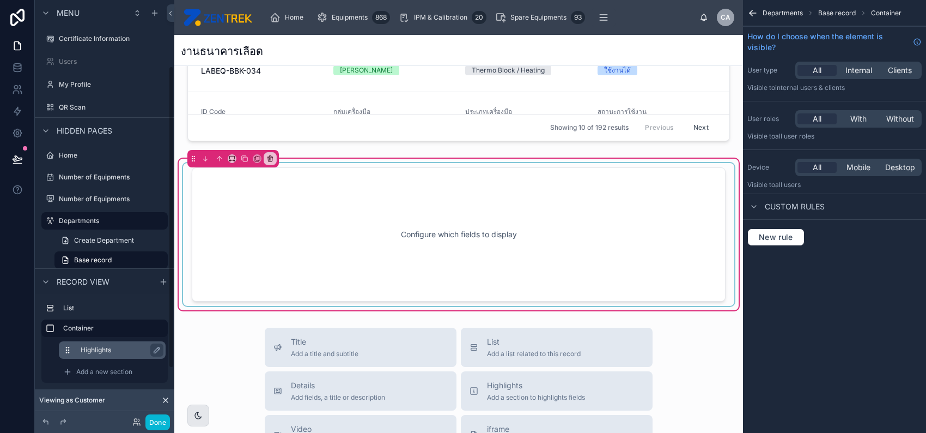
click at [104, 357] on div "Highlights" at bounding box center [112, 349] width 107 height 17
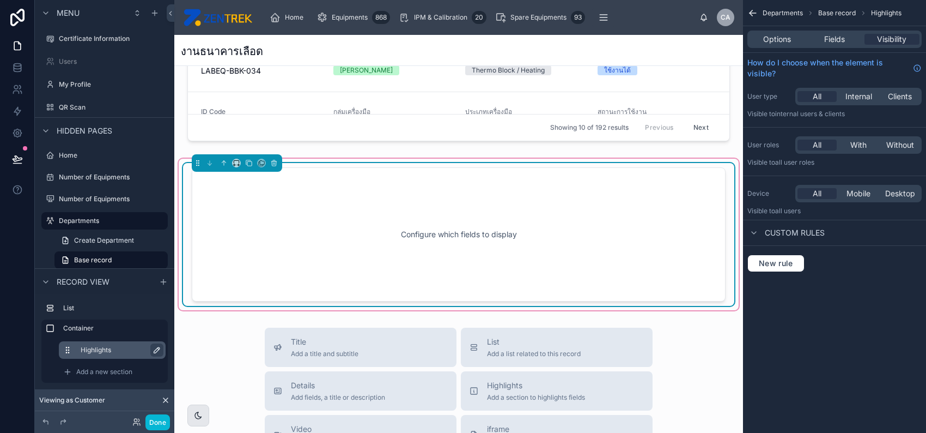
click at [155, 349] on icon "scrollable content" at bounding box center [156, 349] width 5 height 5
click at [133, 349] on input "**********" at bounding box center [112, 349] width 63 height 13
click at [151, 349] on icon "scrollable content" at bounding box center [154, 349] width 9 height 9
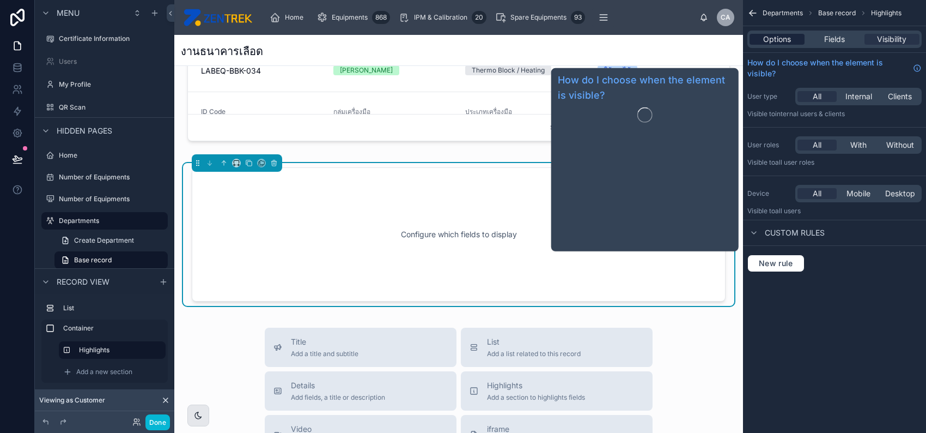
click at [779, 37] on span "Options" at bounding box center [777, 39] width 28 height 11
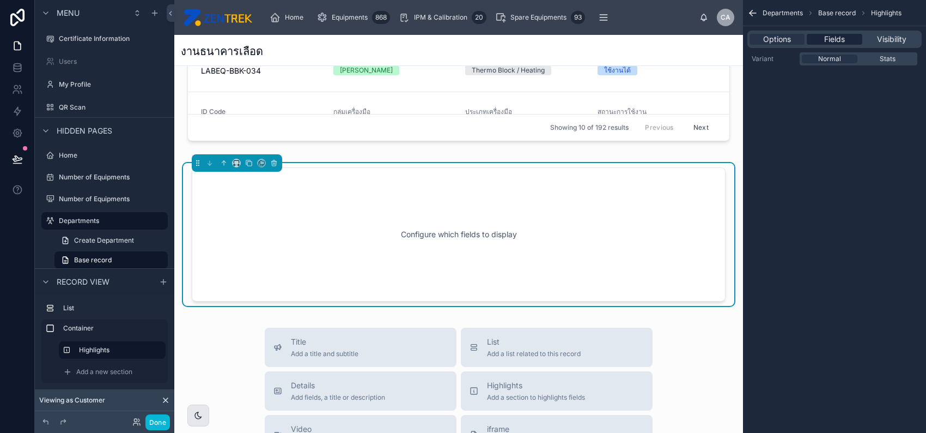
click at [829, 41] on span "Fields" at bounding box center [834, 39] width 21 height 11
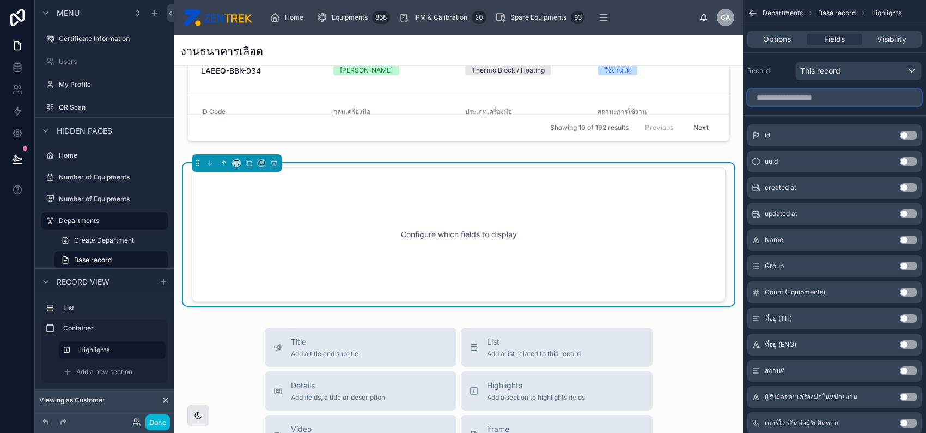
click at [813, 102] on input "scrollable content" at bounding box center [835, 97] width 174 height 17
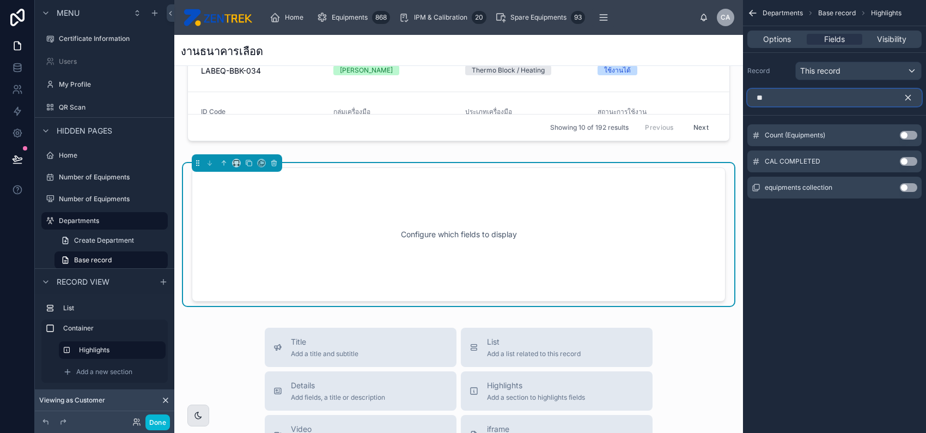
type input "**"
click at [907, 136] on button "Use setting" at bounding box center [908, 135] width 17 height 9
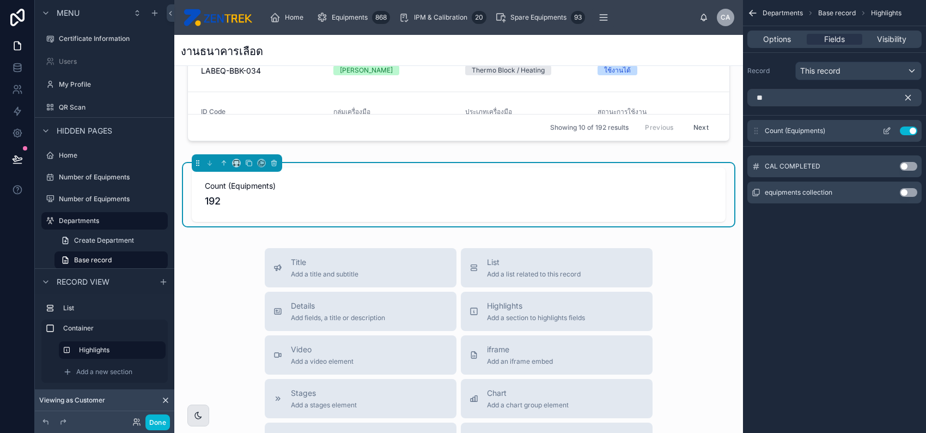
click at [884, 130] on icon "scrollable content" at bounding box center [887, 130] width 9 height 9
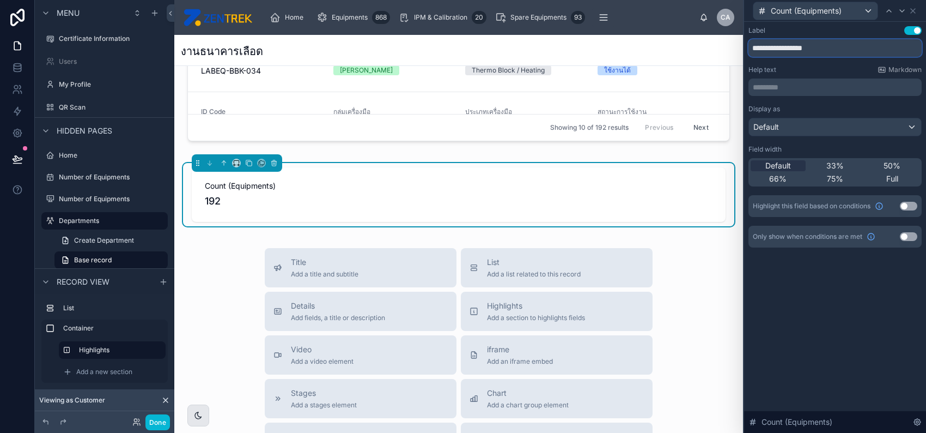
click at [834, 50] on input "**********" at bounding box center [835, 47] width 173 height 17
click at [779, 44] on input "**********" at bounding box center [835, 47] width 173 height 17
click at [845, 53] on input "**********" at bounding box center [835, 47] width 173 height 17
type input "**********"
click at [837, 260] on div "**********" at bounding box center [835, 148] width 182 height 252
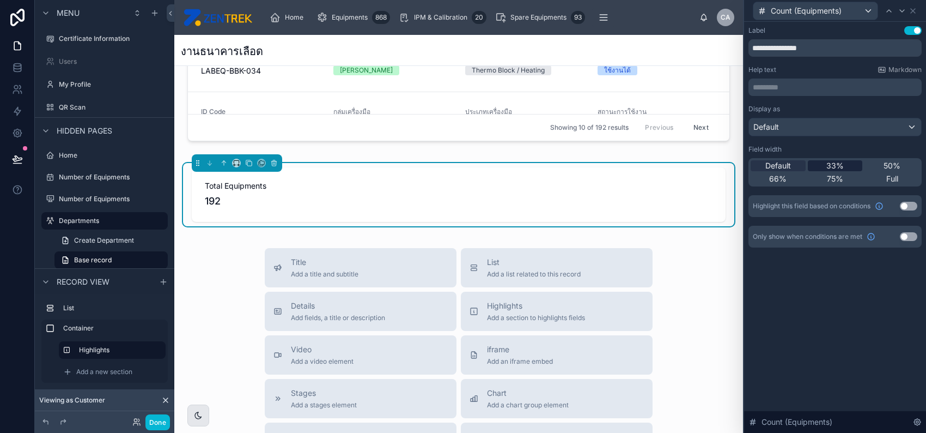
click at [838, 164] on span "33%" at bounding box center [835, 165] width 17 height 11
click at [769, 167] on span "Default" at bounding box center [779, 165] width 26 height 11
click at [834, 167] on span "33%" at bounding box center [835, 165] width 17 height 11
click at [780, 165] on span "Default" at bounding box center [779, 165] width 26 height 11
click at [914, 13] on icon at bounding box center [913, 11] width 9 height 9
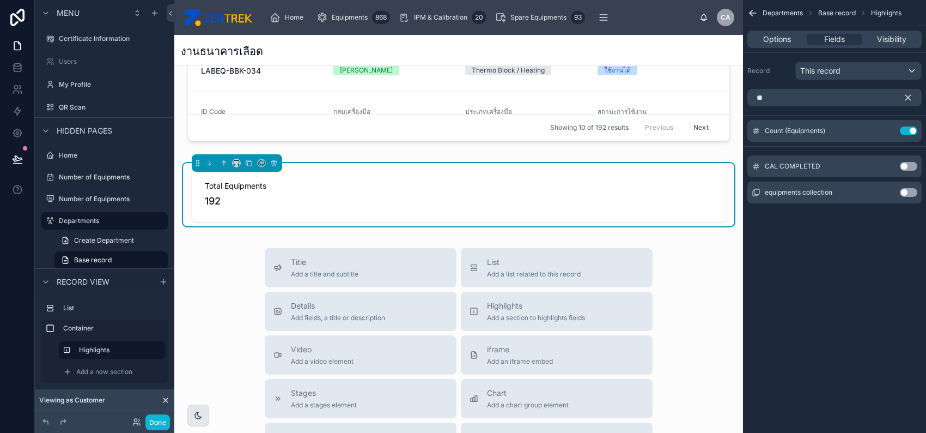
click at [909, 93] on icon "scrollable content" at bounding box center [908, 98] width 10 height 10
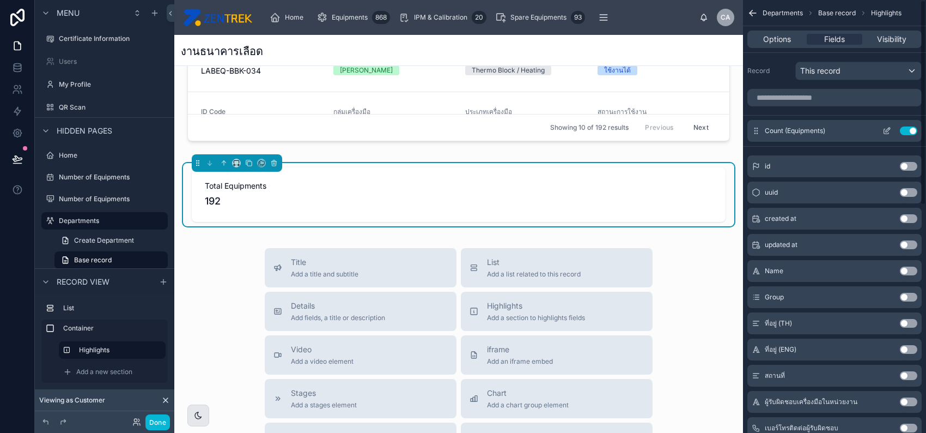
click at [888, 130] on icon "scrollable content" at bounding box center [887, 130] width 9 height 9
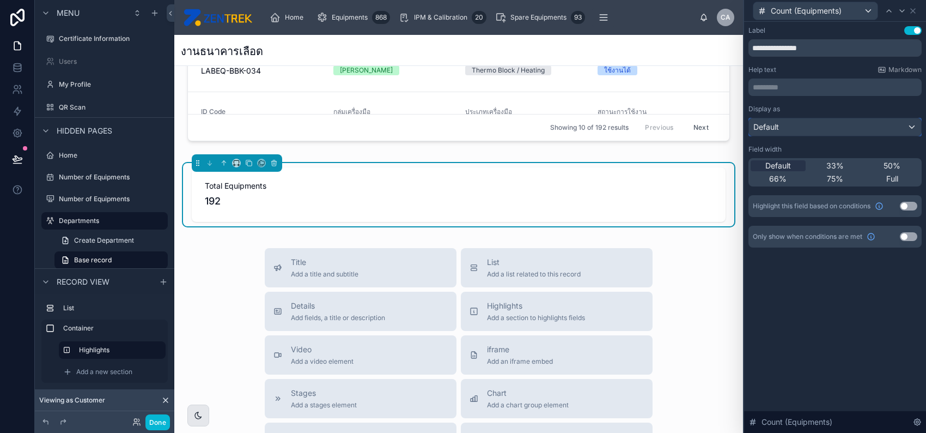
click at [868, 125] on div "Default" at bounding box center [835, 126] width 172 height 17
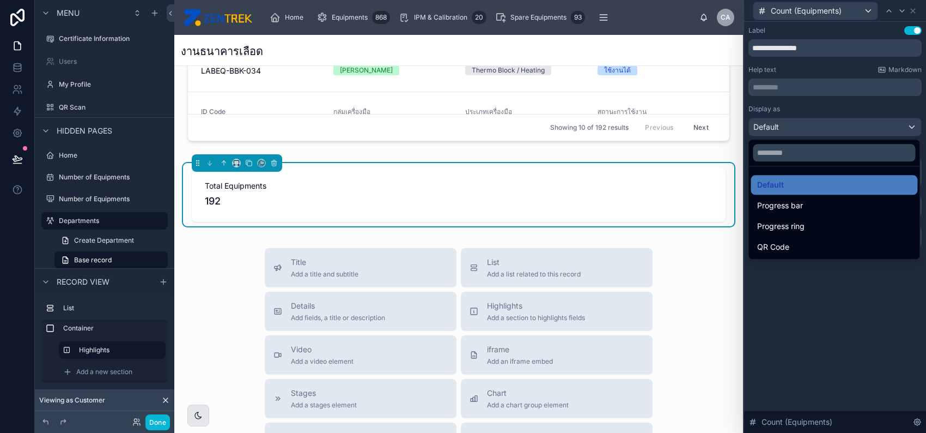
click at [865, 111] on div at bounding box center [835, 216] width 182 height 433
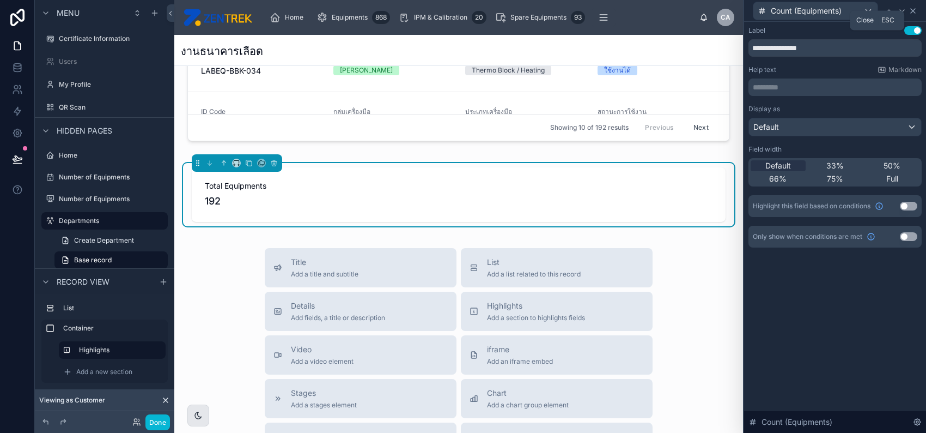
click at [913, 12] on icon at bounding box center [913, 11] width 9 height 9
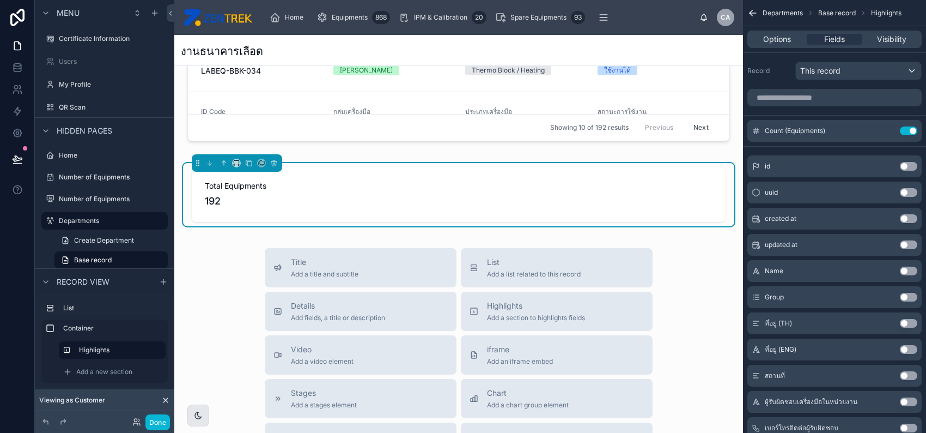
click at [909, 164] on button "Use setting" at bounding box center [908, 166] width 17 height 9
click at [908, 156] on button "Use setting" at bounding box center [908, 157] width 17 height 9
click at [849, 96] on input "scrollable content" at bounding box center [835, 97] width 174 height 17
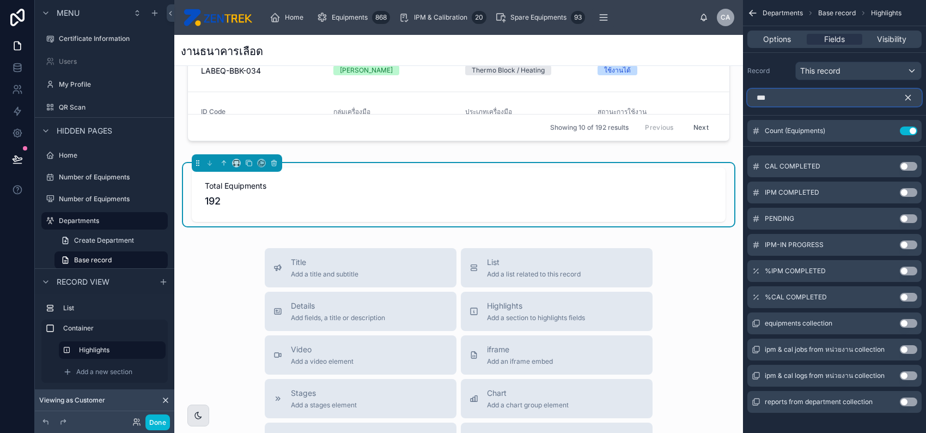
type input "***"
click at [906, 191] on button "Use setting" at bounding box center [908, 192] width 17 height 9
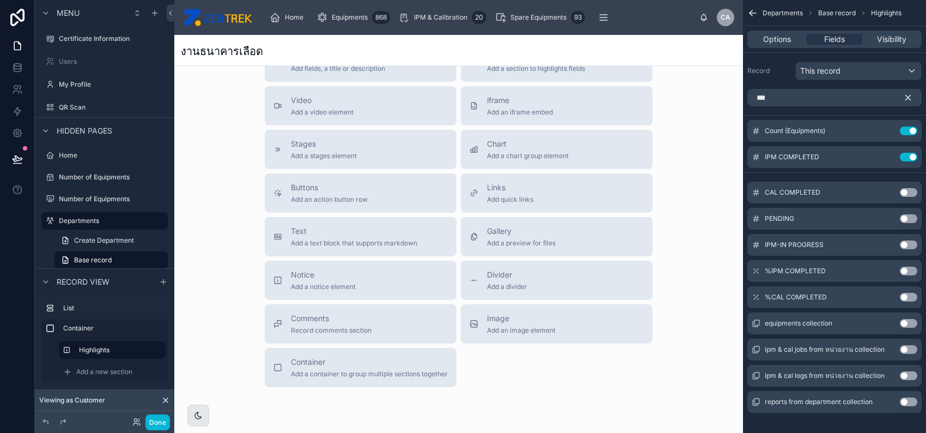
click at [906, 192] on button "Use setting" at bounding box center [908, 192] width 17 height 9
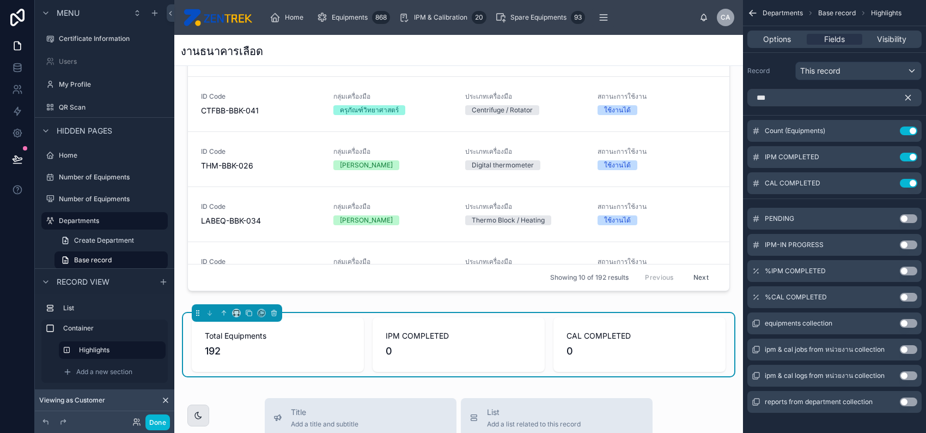
scroll to position [195, 0]
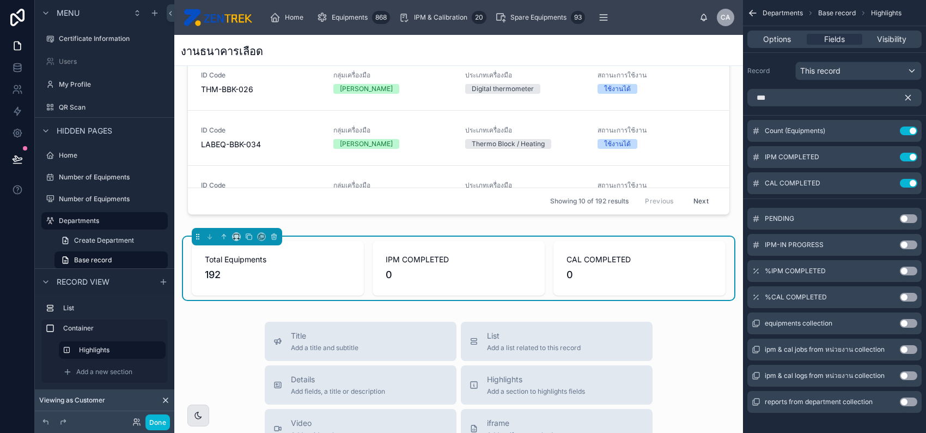
click at [902, 215] on button "Use setting" at bounding box center [908, 218] width 17 height 9
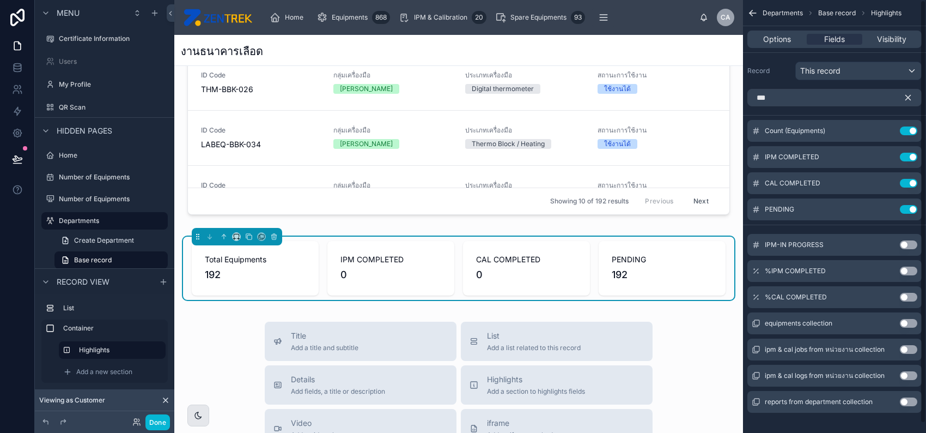
scroll to position [197, 0]
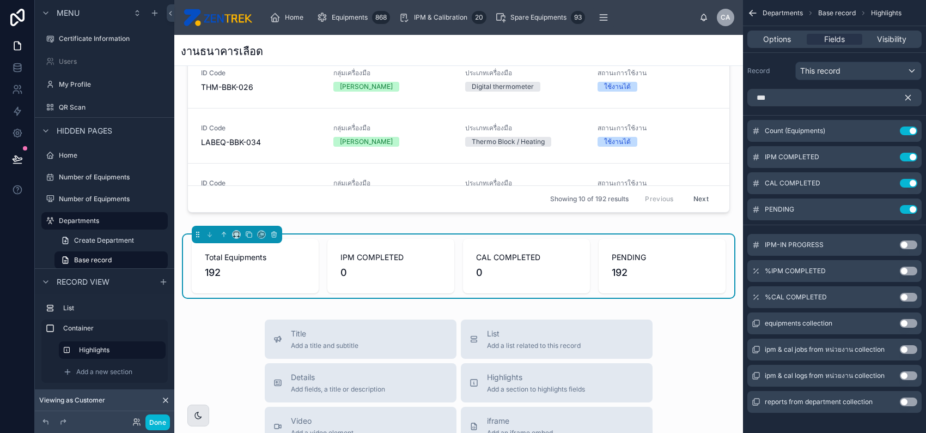
drag, startPoint x: 754, startPoint y: 210, endPoint x: 758, endPoint y: 143, distance: 67.2
click at [758, 143] on div "Count (Equipments) Use setting IPM COMPLETED Use setting CAL COMPLETED Use sett…" at bounding box center [834, 170] width 183 height 100
drag, startPoint x: 754, startPoint y: 210, endPoint x: 762, endPoint y: 155, distance: 55.6
click at [760, 150] on div "Count (Equipments) Use setting IPM COMPLETED Use setting CAL COMPLETED Use sett…" at bounding box center [834, 170] width 183 height 100
drag, startPoint x: 755, startPoint y: 207, endPoint x: 925, endPoint y: 121, distance: 190.6
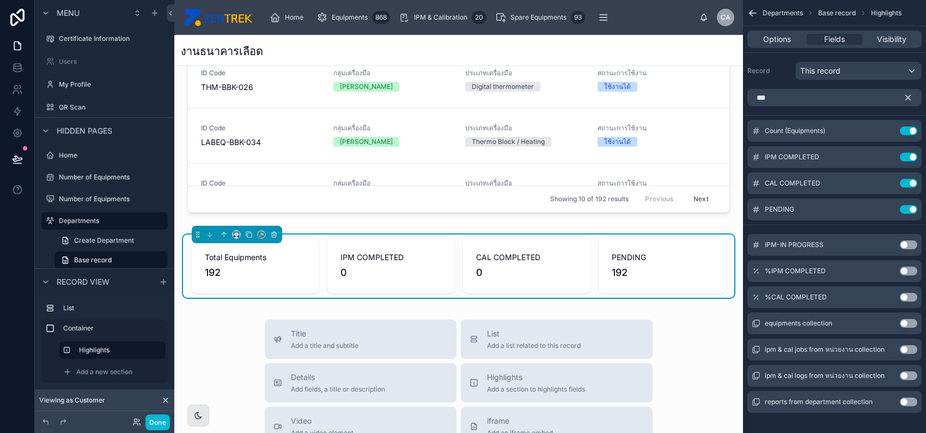
click at [761, 198] on div "PENDING Use setting" at bounding box center [835, 209] width 174 height 22
click at [908, 96] on icon "scrollable content" at bounding box center [908, 98] width 10 height 10
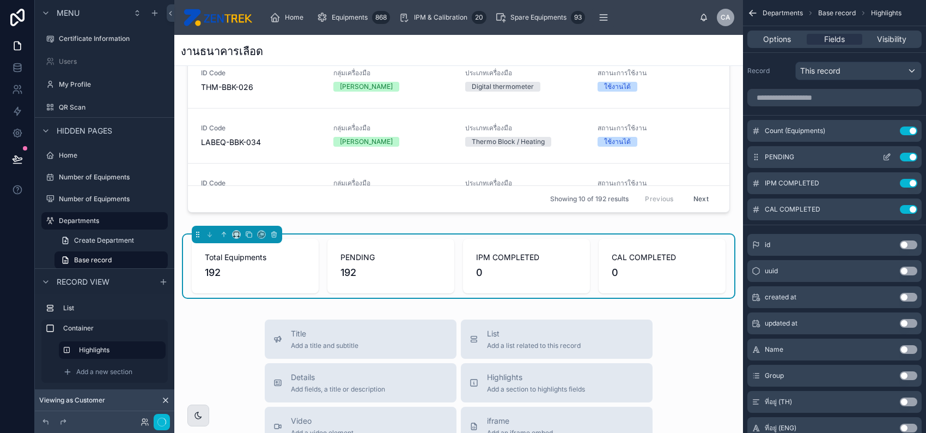
click at [884, 155] on icon "scrollable content" at bounding box center [886, 157] width 5 height 5
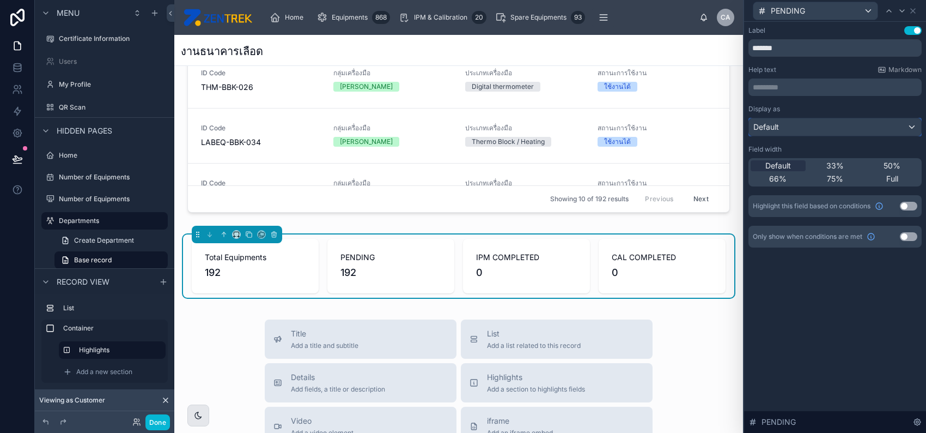
click at [870, 118] on div "Default" at bounding box center [835, 126] width 172 height 17
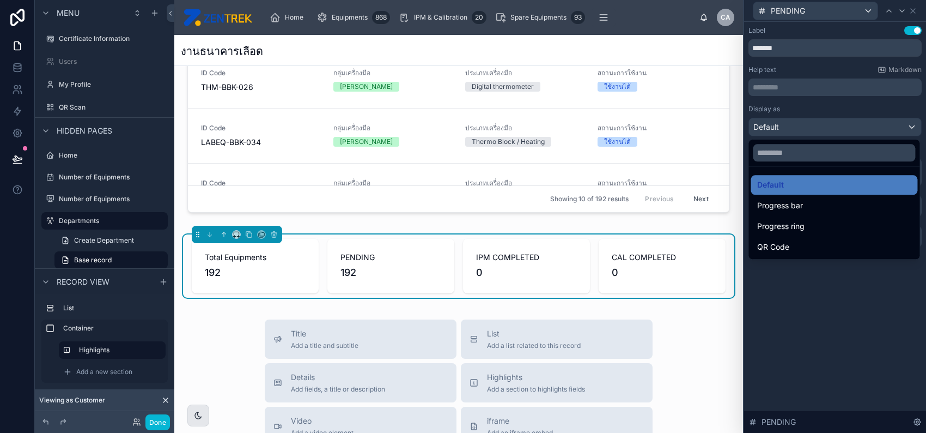
click at [861, 114] on div at bounding box center [835, 216] width 182 height 433
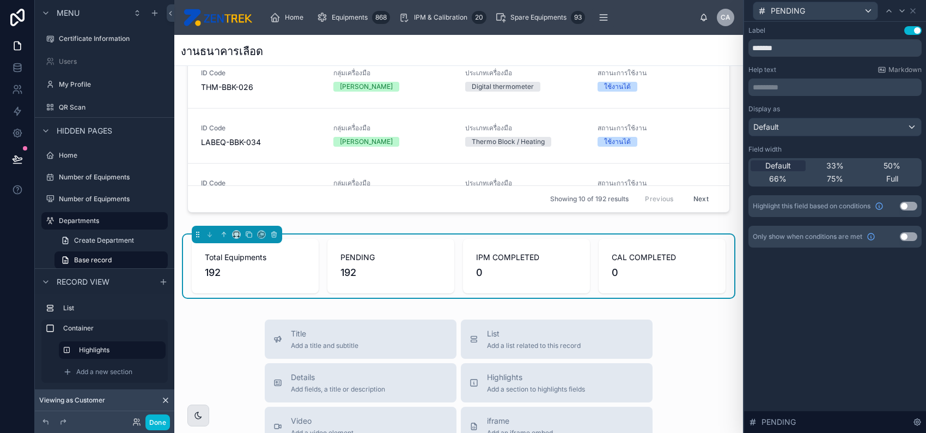
click at [851, 90] on p "********* ﻿" at bounding box center [836, 87] width 167 height 11
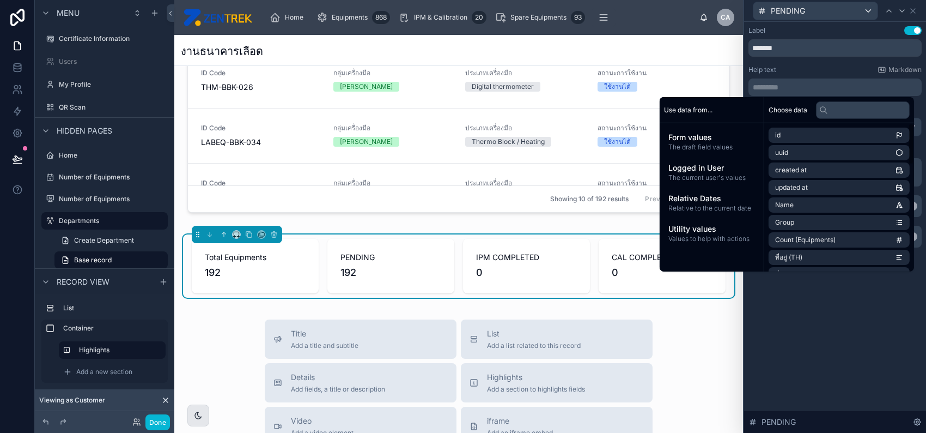
click at [897, 328] on div "Label Use setting ******* Help text Markdown ********* ﻿ Display as Default Fie…" at bounding box center [835, 227] width 182 height 411
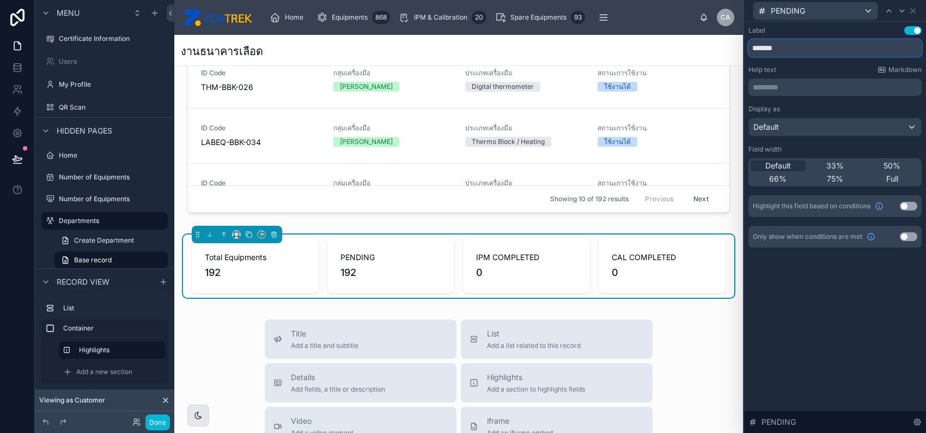
click at [825, 48] on input "*******" at bounding box center [835, 47] width 173 height 17
click at [754, 48] on input "*******" at bounding box center [835, 47] width 173 height 17
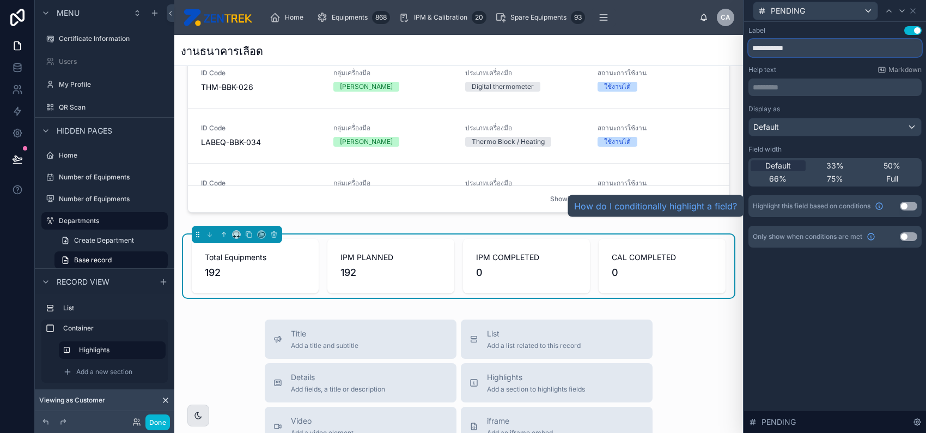
type input "**********"
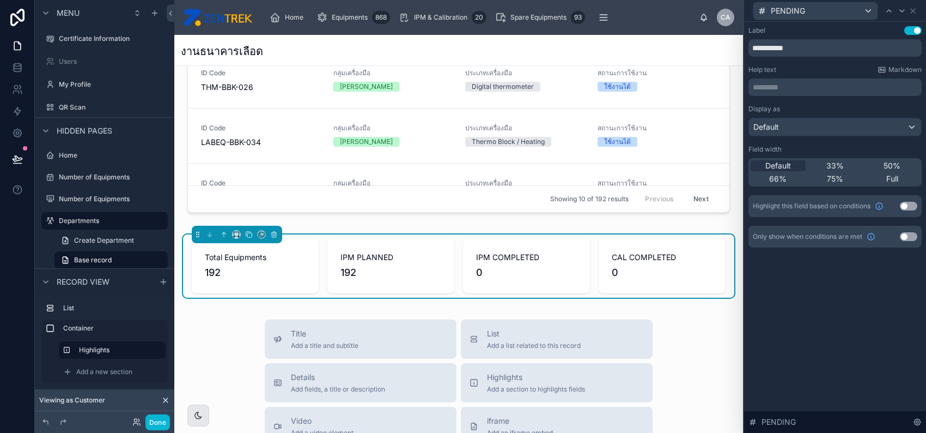
click at [832, 366] on div "**********" at bounding box center [835, 227] width 182 height 411
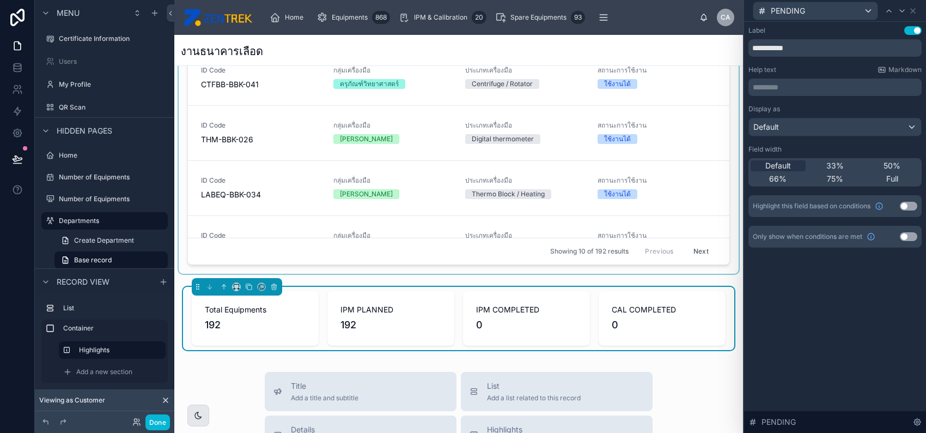
scroll to position [145, 0]
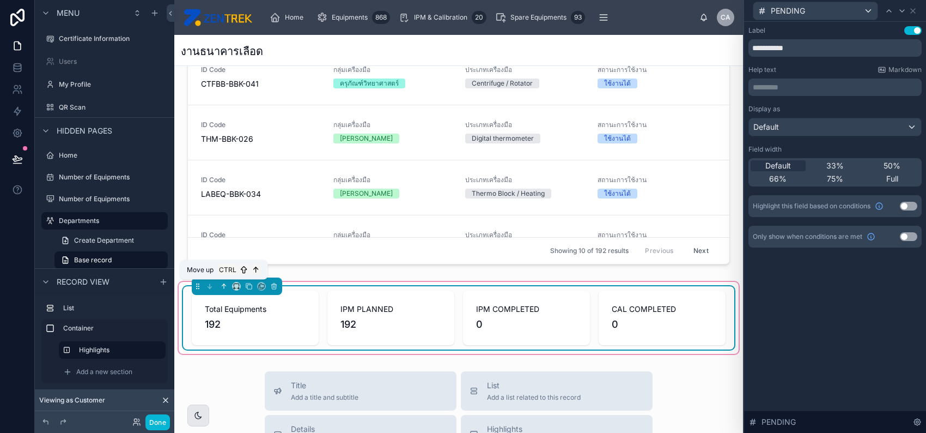
click at [222, 283] on icon at bounding box center [224, 286] width 8 height 8
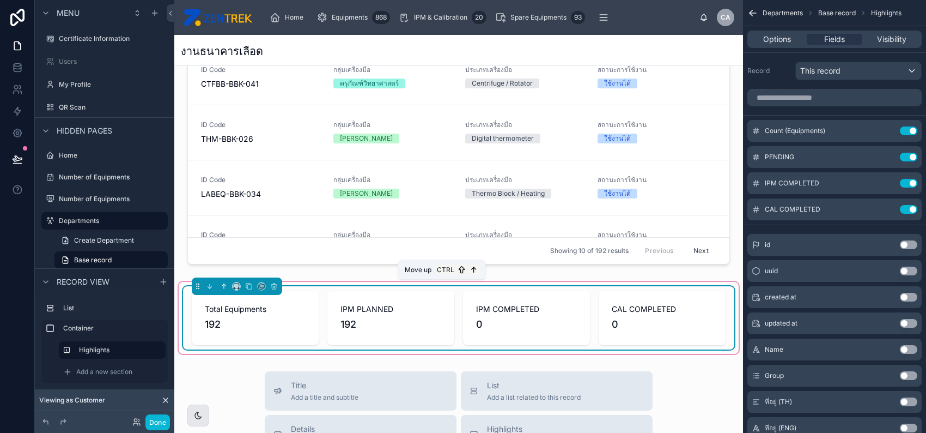
click at [223, 286] on icon at bounding box center [224, 286] width 8 height 8
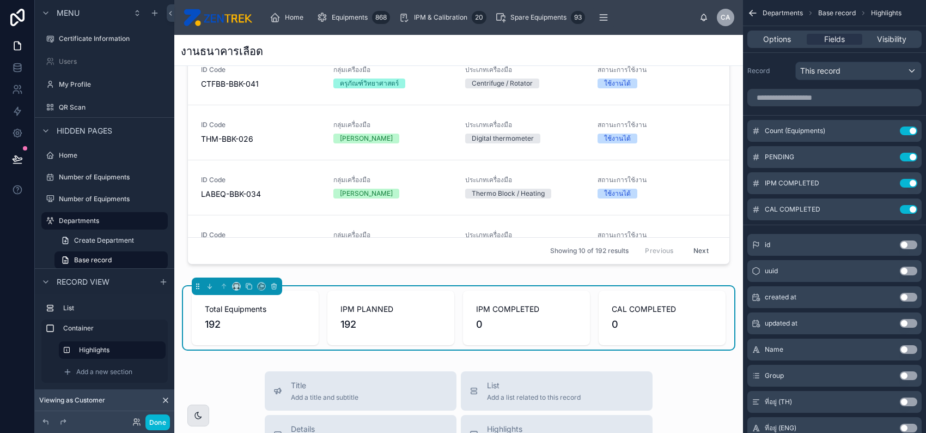
click at [447, 276] on div "ID Code LABEQ-BBK-005 กลุ่มเครื่องมือ ครุภัณฑ์วิทยาศาสตร์ ประเภทเครื่องมือ Labo…" at bounding box center [458, 144] width 569 height 420
click at [441, 306] on div "IPM PLANNED 192" at bounding box center [390, 317] width 127 height 54
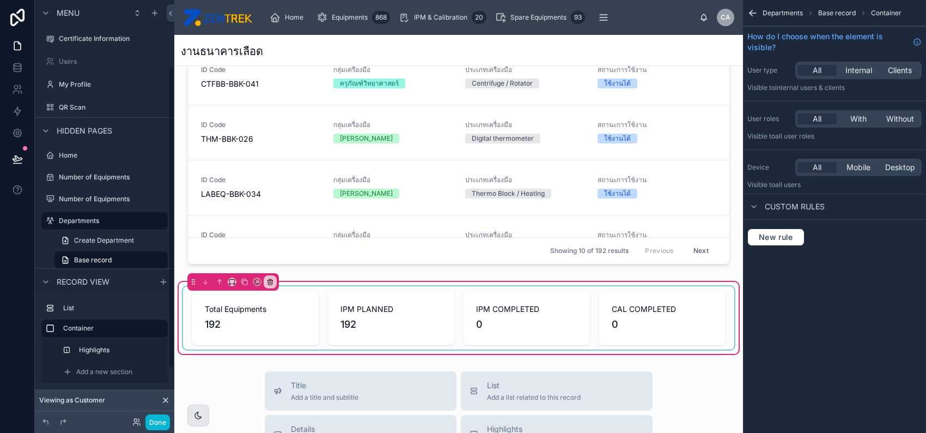
click at [276, 333] on div at bounding box center [458, 317] width 551 height 63
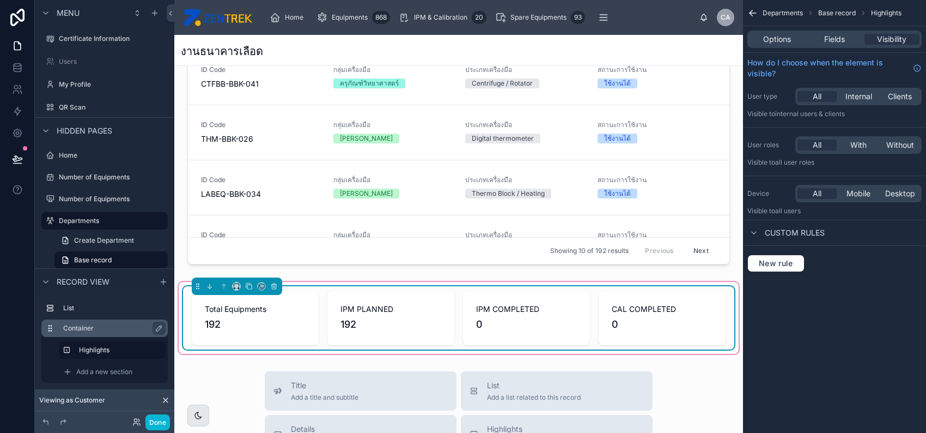
click at [95, 331] on label "Container" at bounding box center [111, 328] width 96 height 9
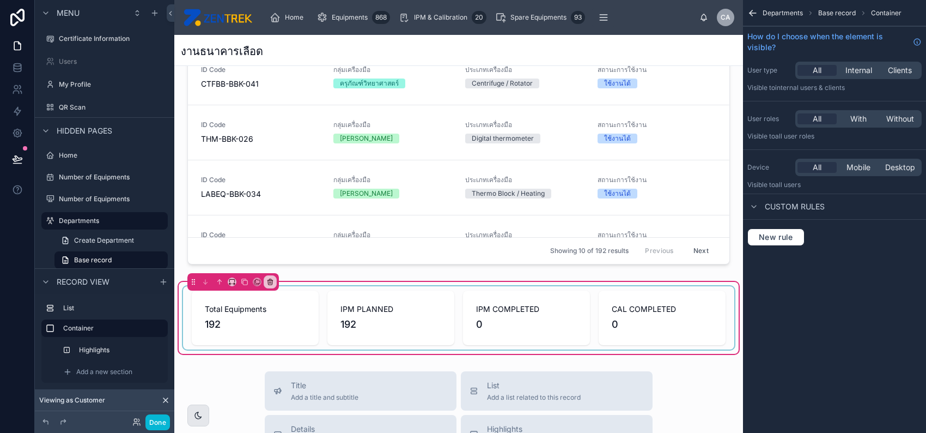
click at [719, 308] on div at bounding box center [458, 317] width 551 height 63
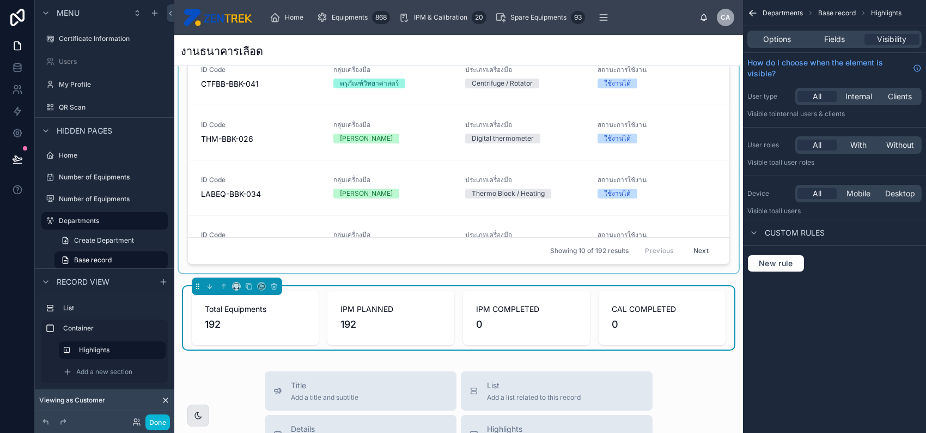
drag, startPoint x: 275, startPoint y: 314, endPoint x: 299, endPoint y: 263, distance: 57.0
click at [299, 263] on div "ID Code LABEQ-BBK-005 กลุ่มเครื่องมือ ครุภัณฑ์วิทยาศาสตร์ ประเภทเครื่องมือ Labo…" at bounding box center [458, 144] width 569 height 420
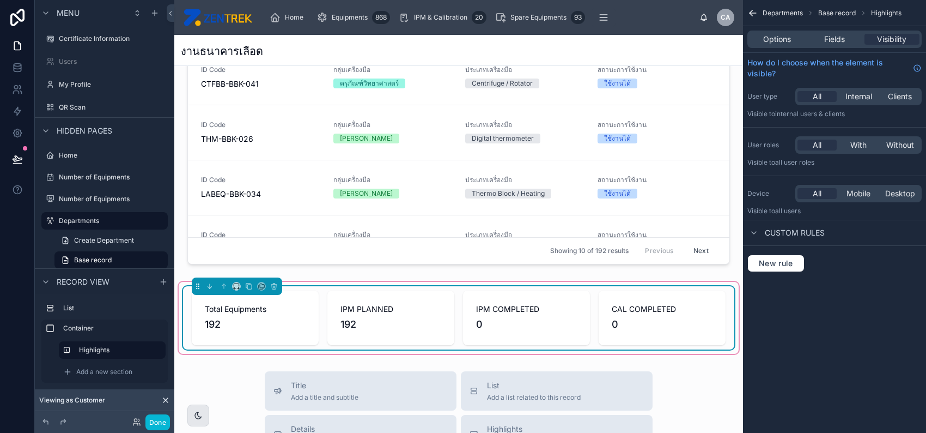
click at [628, 335] on div "CAL COMPLETED 0" at bounding box center [662, 317] width 127 height 54
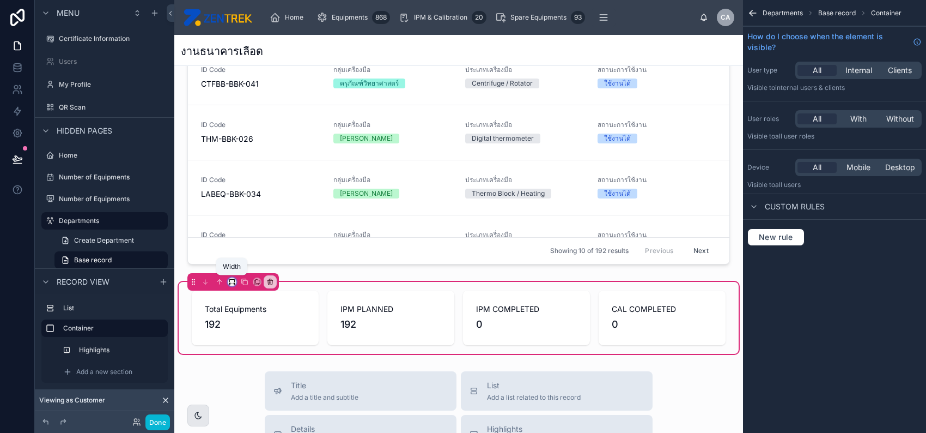
click at [233, 282] on icon at bounding box center [232, 282] width 8 height 8
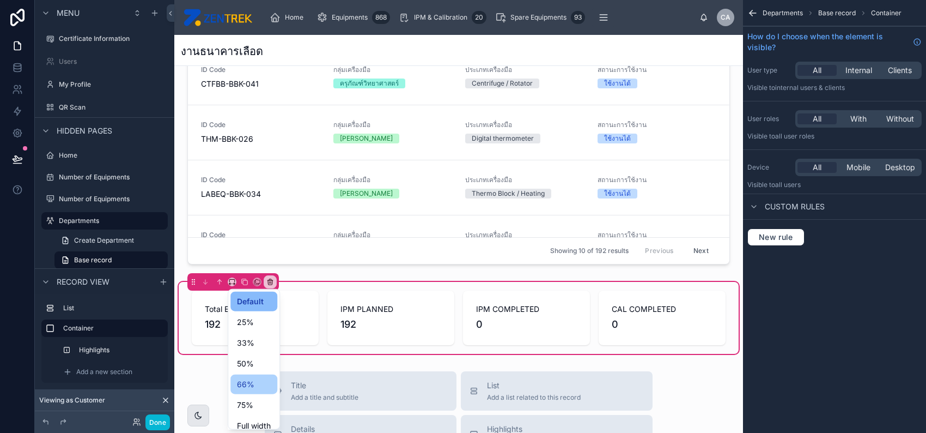
click at [261, 387] on div "66%" at bounding box center [254, 384] width 34 height 13
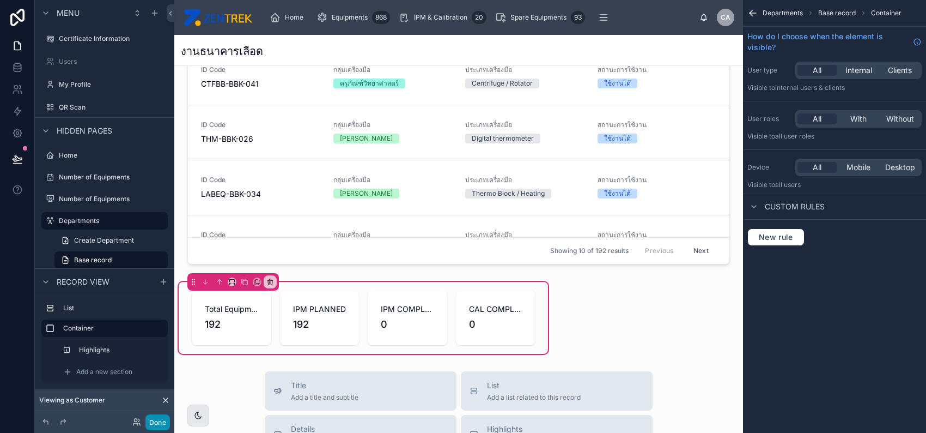
click at [162, 420] on button "Done" at bounding box center [157, 422] width 25 height 16
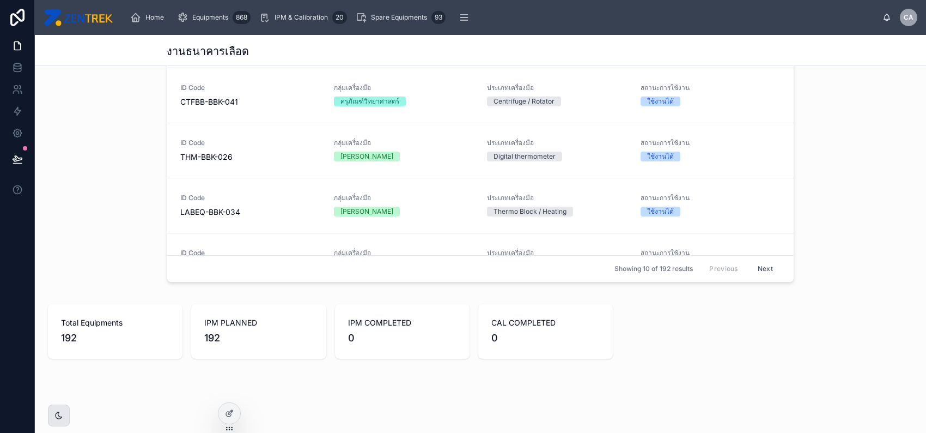
scroll to position [126, 0]
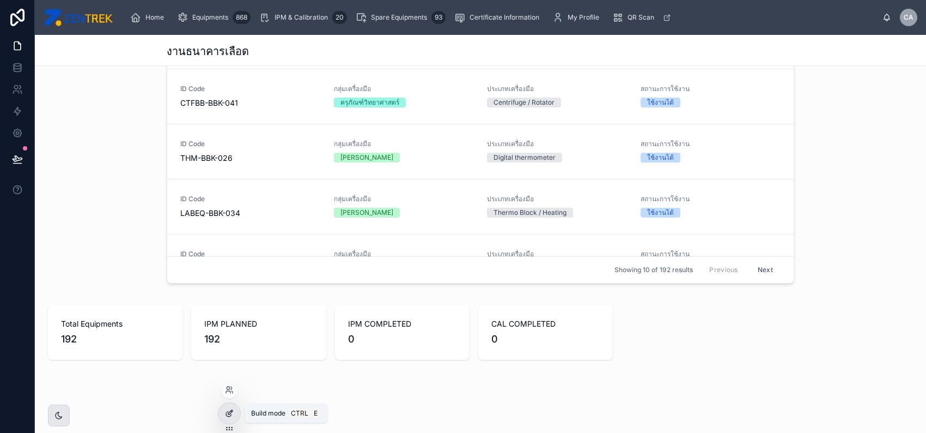
click at [232, 413] on icon at bounding box center [229, 413] width 9 height 9
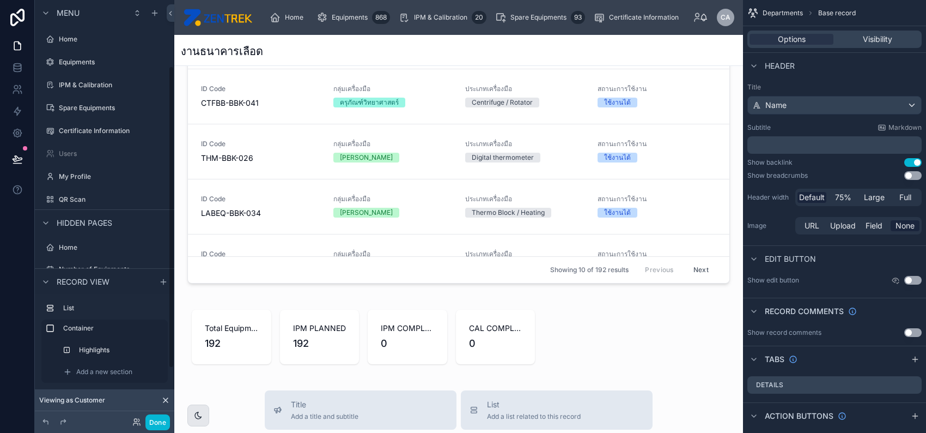
scroll to position [92, 0]
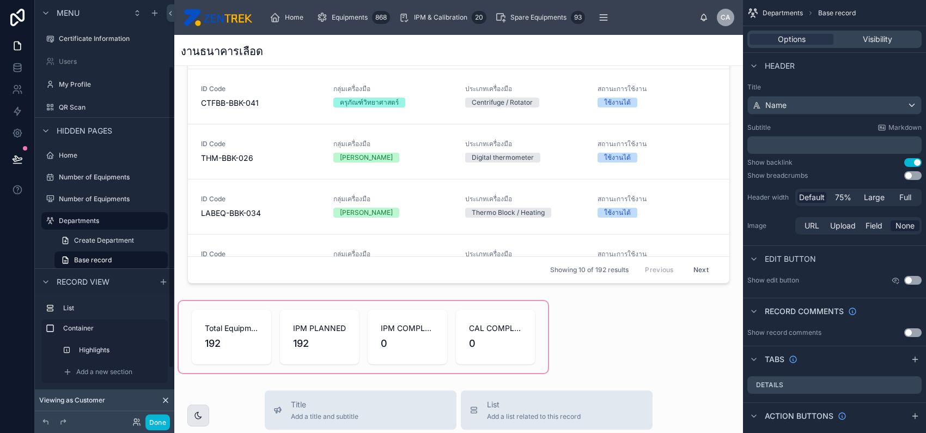
click at [264, 354] on div at bounding box center [363, 337] width 369 height 72
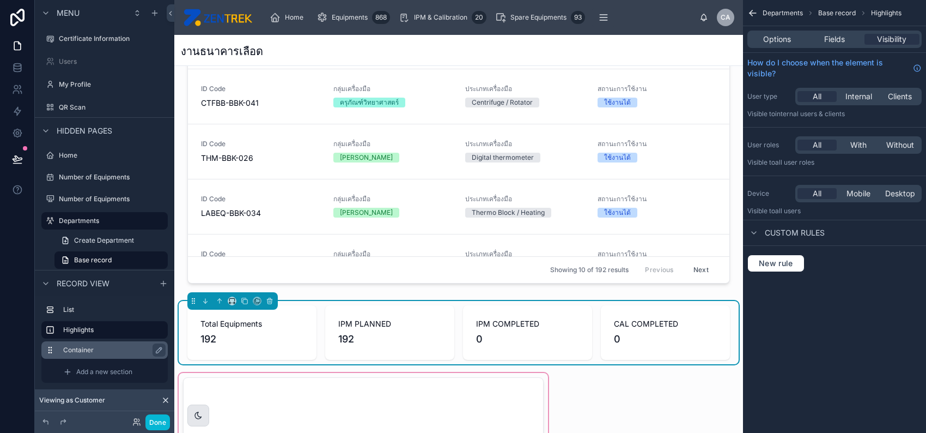
click at [109, 351] on label "Container" at bounding box center [111, 349] width 96 height 9
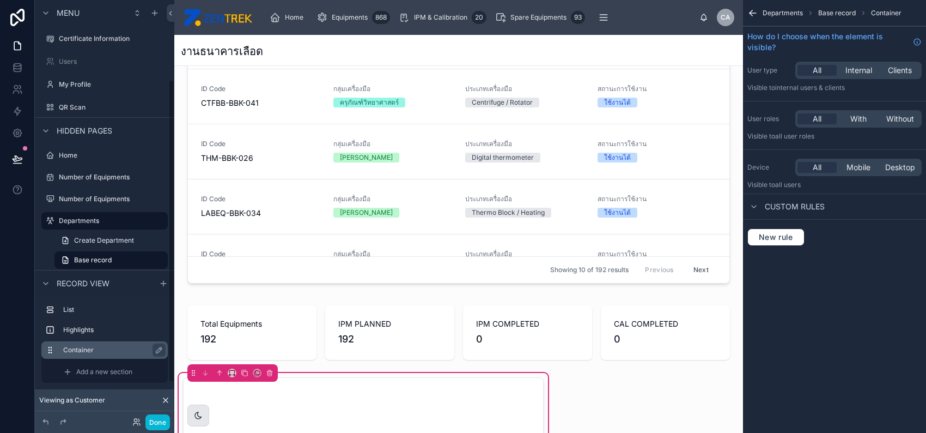
scroll to position [161, 0]
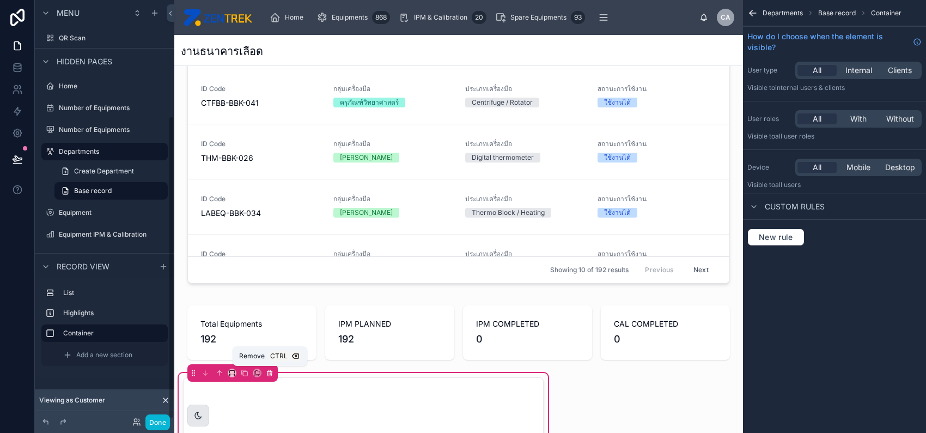
click at [268, 372] on icon at bounding box center [270, 373] width 8 height 8
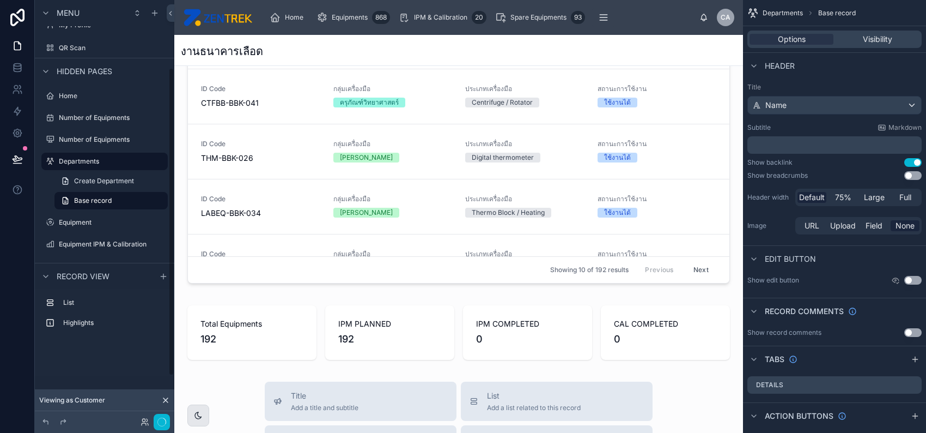
scroll to position [92, 0]
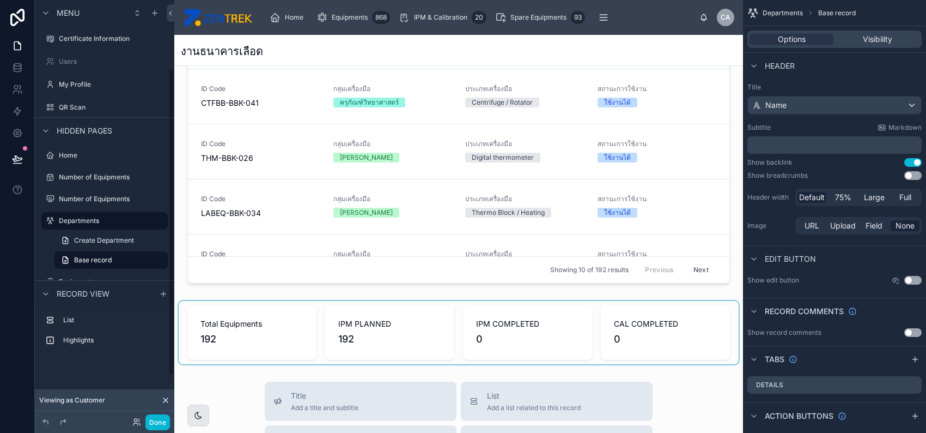
click at [395, 349] on div at bounding box center [459, 332] width 560 height 63
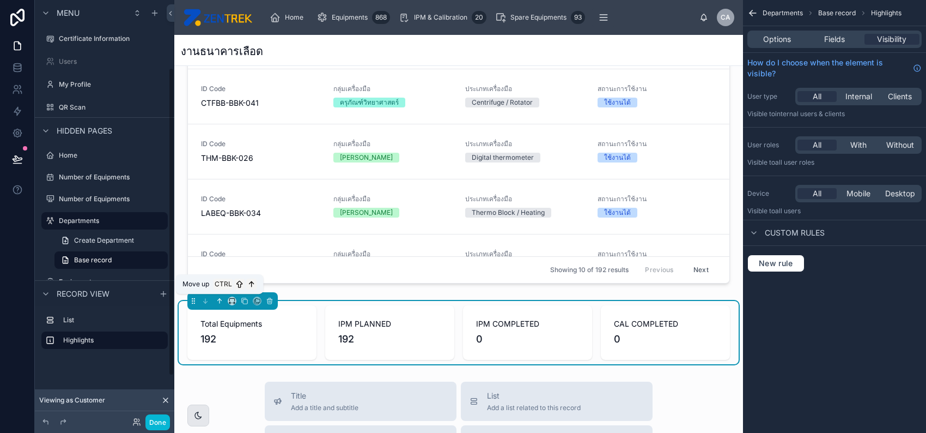
click at [218, 300] on icon at bounding box center [220, 301] width 8 height 8
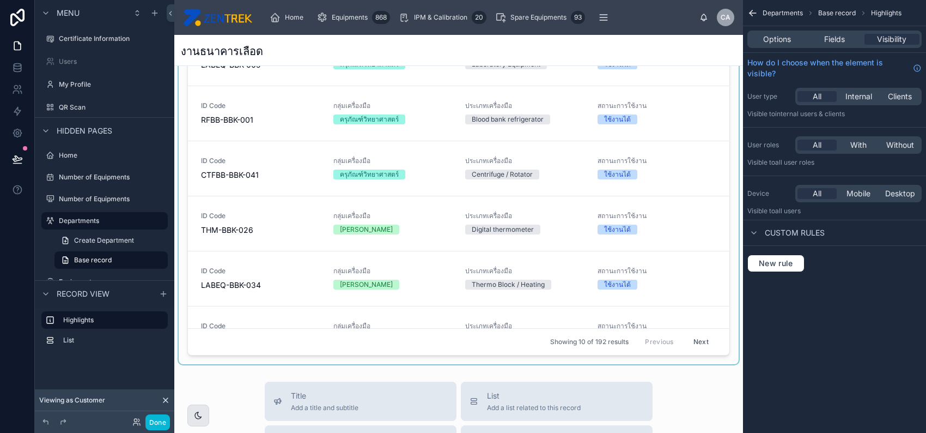
scroll to position [0, 0]
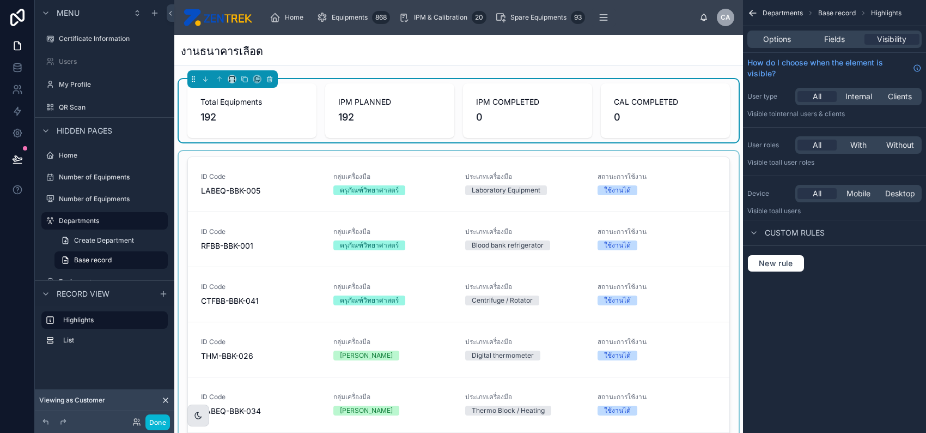
click at [282, 177] on div at bounding box center [459, 320] width 560 height 339
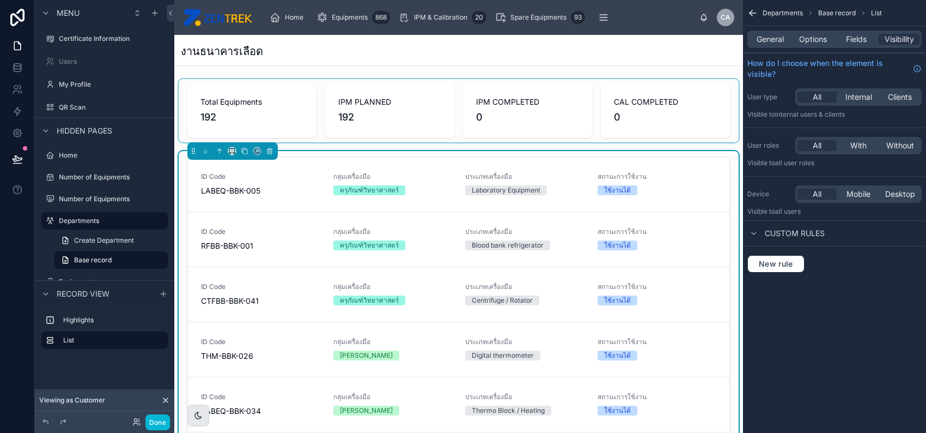
click at [312, 126] on div at bounding box center [459, 110] width 560 height 63
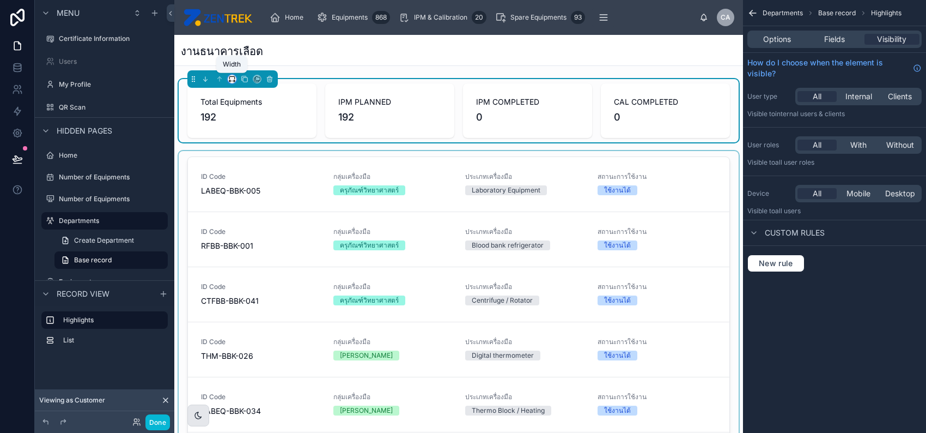
click at [231, 81] on icon at bounding box center [230, 81] width 2 height 0
click at [266, 191] on span "Full width" at bounding box center [254, 194] width 34 height 13
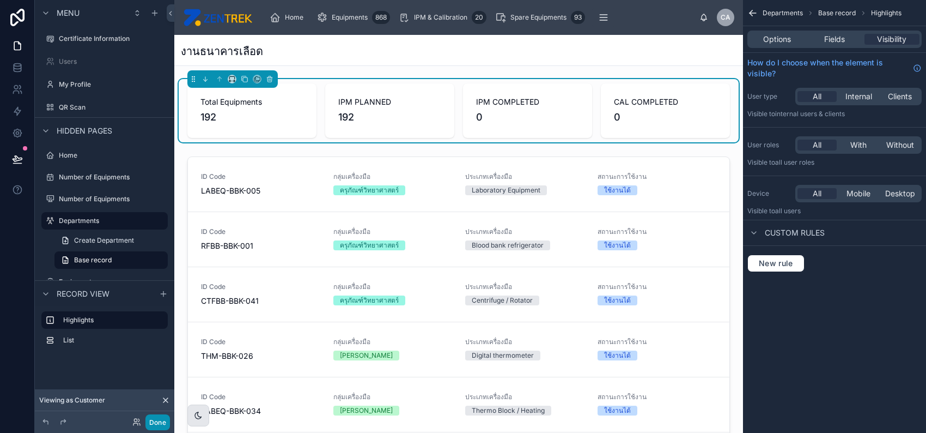
click at [159, 422] on button "Done" at bounding box center [157, 422] width 25 height 16
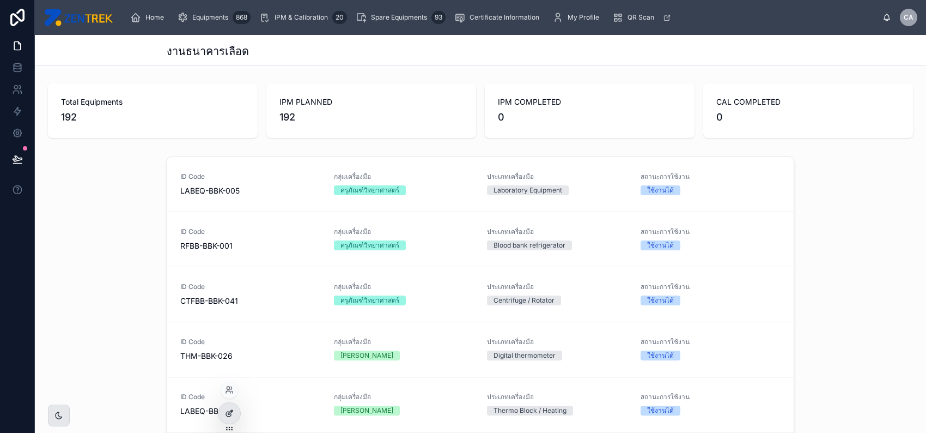
click at [232, 415] on icon at bounding box center [229, 413] width 9 height 9
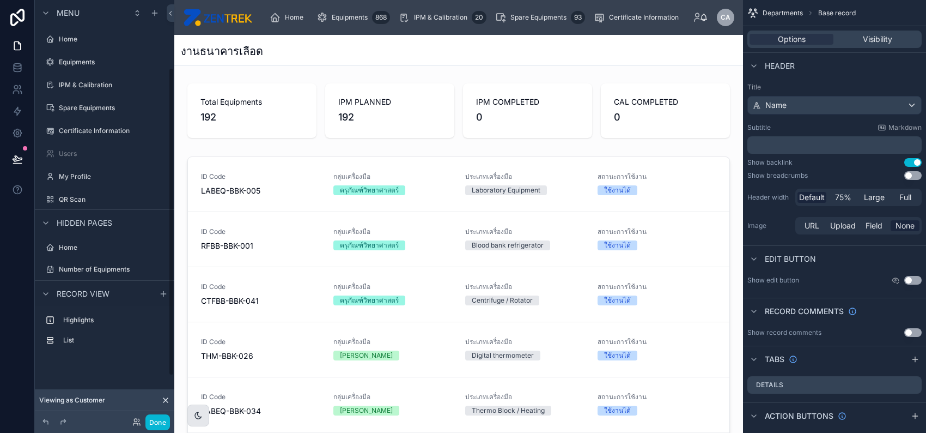
scroll to position [92, 0]
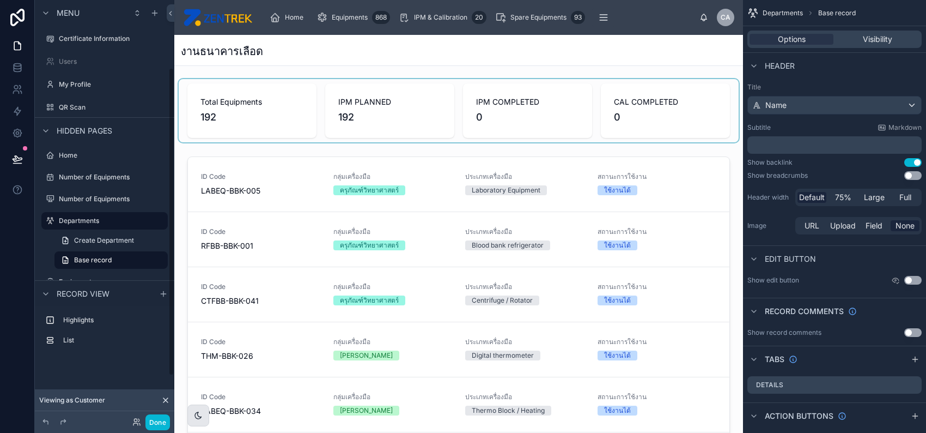
click at [397, 107] on div at bounding box center [459, 110] width 560 height 63
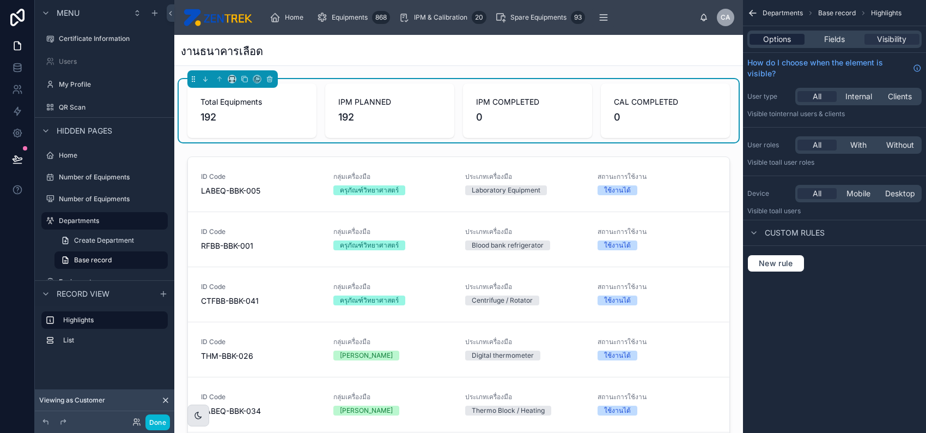
click at [792, 40] on div "Options" at bounding box center [777, 39] width 55 height 11
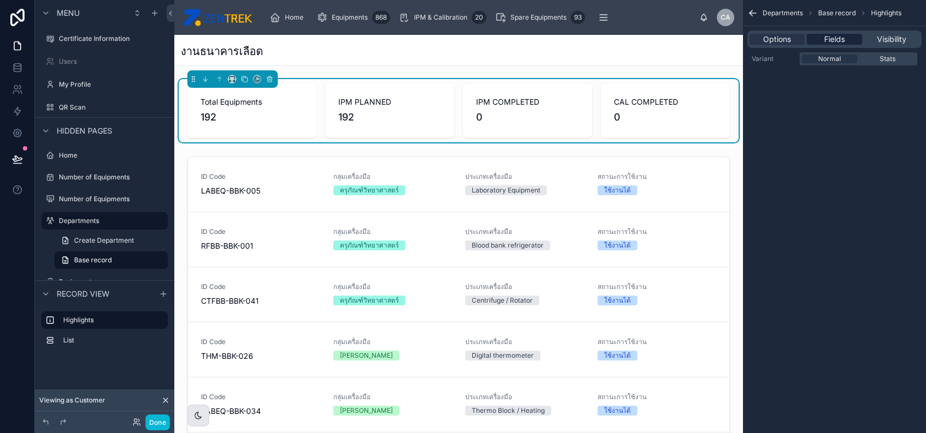
click at [821, 41] on div "Fields" at bounding box center [834, 39] width 55 height 11
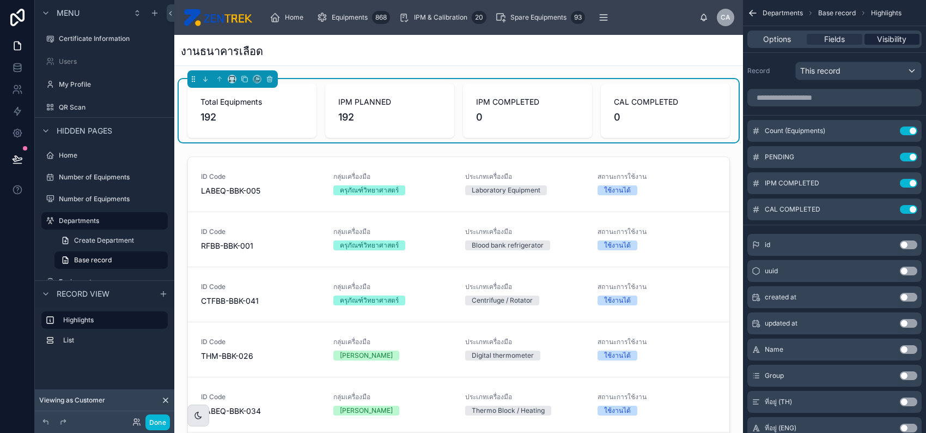
click at [872, 41] on div "Visibility" at bounding box center [892, 39] width 55 height 11
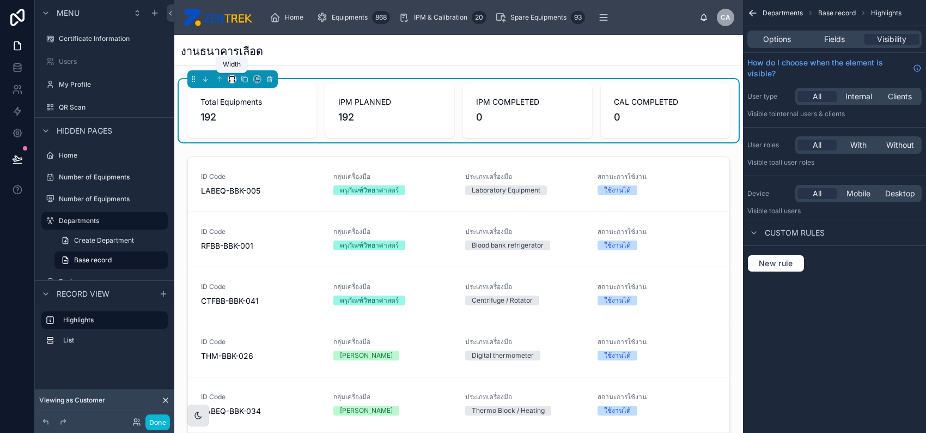
click at [228, 78] on icon at bounding box center [232, 79] width 8 height 8
click at [248, 195] on div "75%" at bounding box center [255, 203] width 50 height 20
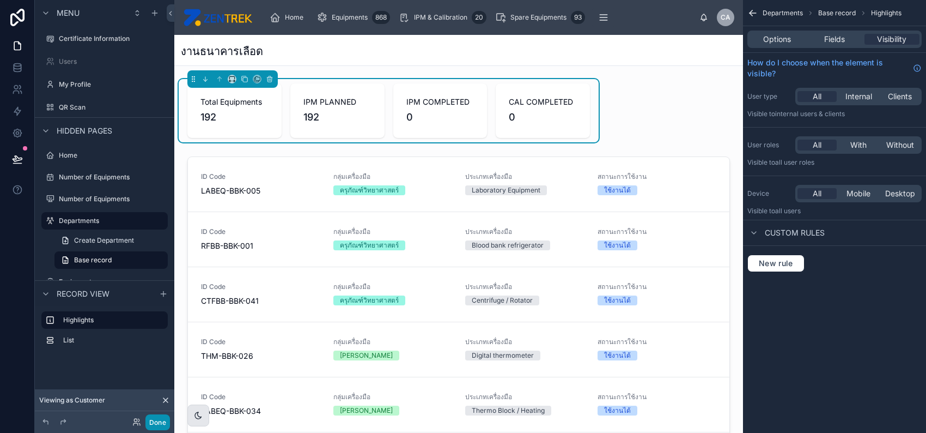
click at [160, 420] on button "Done" at bounding box center [157, 422] width 25 height 16
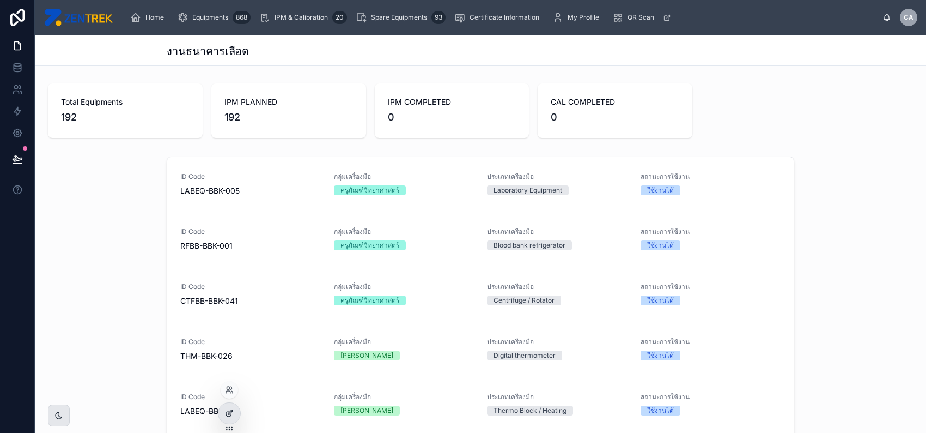
click at [219, 416] on div at bounding box center [230, 413] width 22 height 21
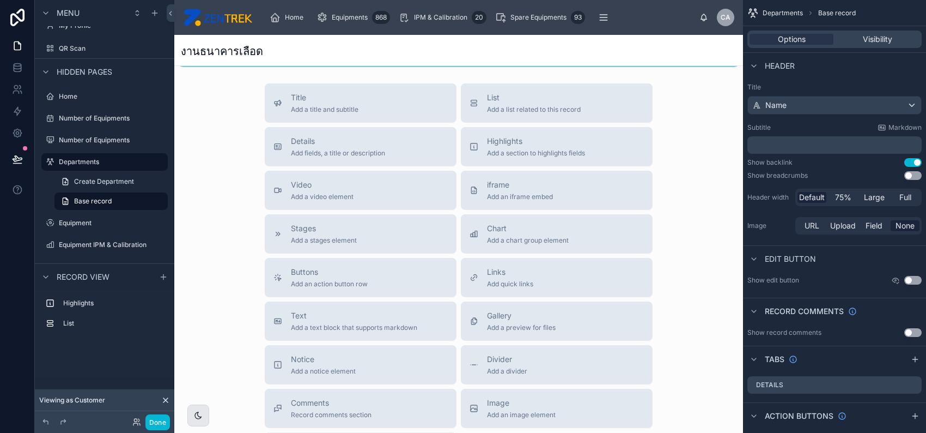
scroll to position [436, 0]
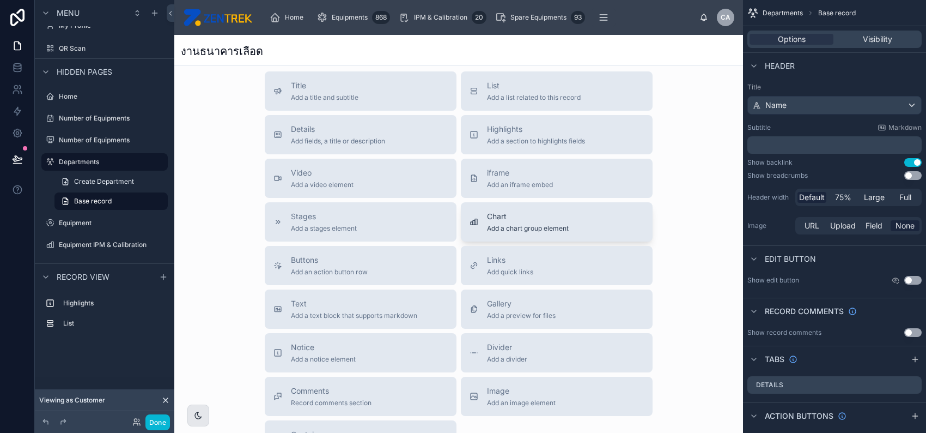
click at [549, 227] on span "Add a chart group element" at bounding box center [528, 228] width 82 height 9
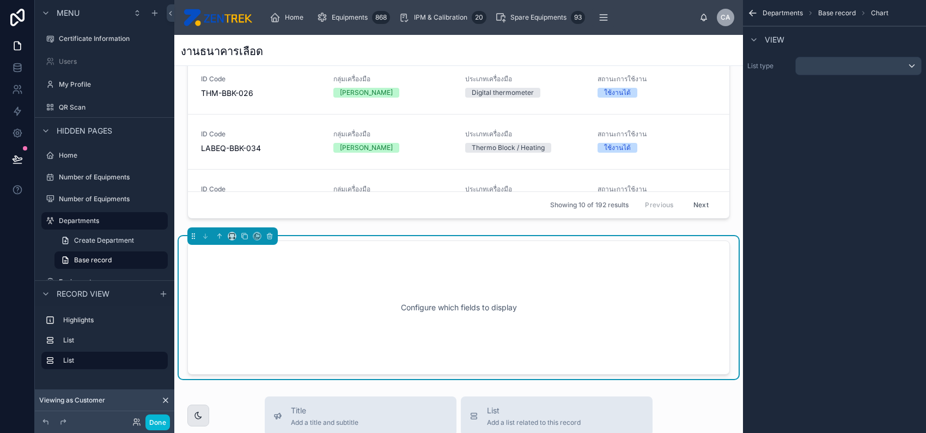
scroll to position [190, 0]
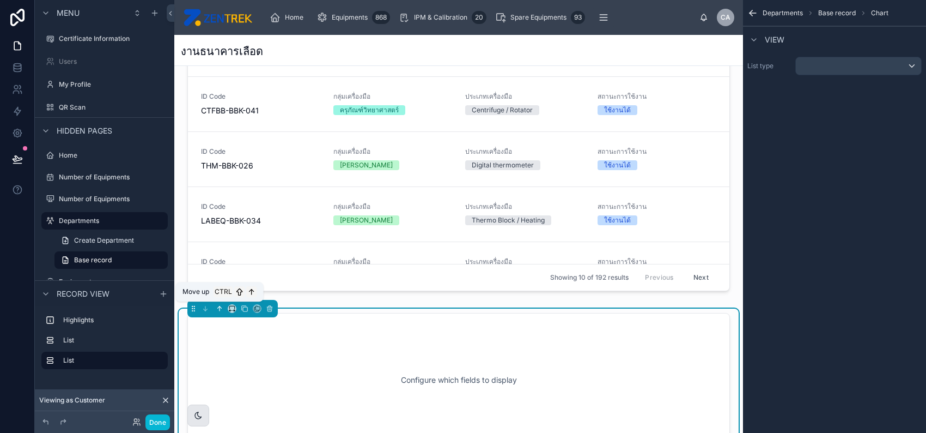
click at [217, 306] on icon at bounding box center [220, 309] width 8 height 8
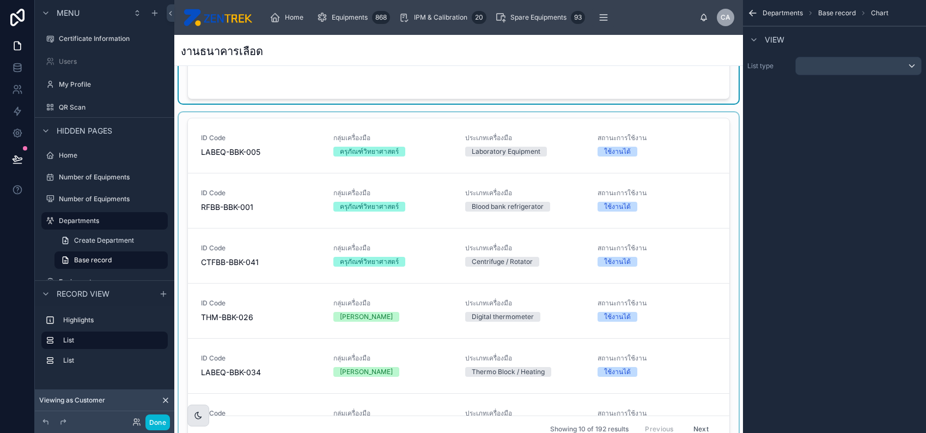
scroll to position [0, 0]
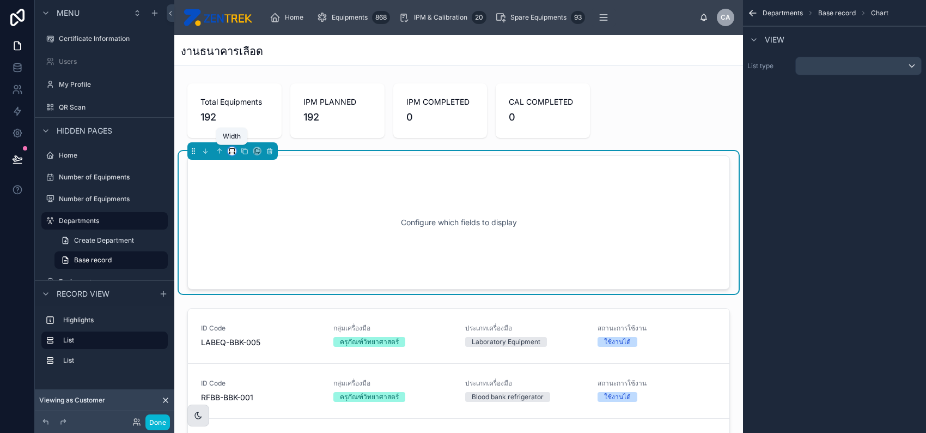
click at [230, 152] on icon at bounding box center [232, 151] width 8 height 8
click at [259, 192] on div "25%" at bounding box center [254, 191] width 34 height 13
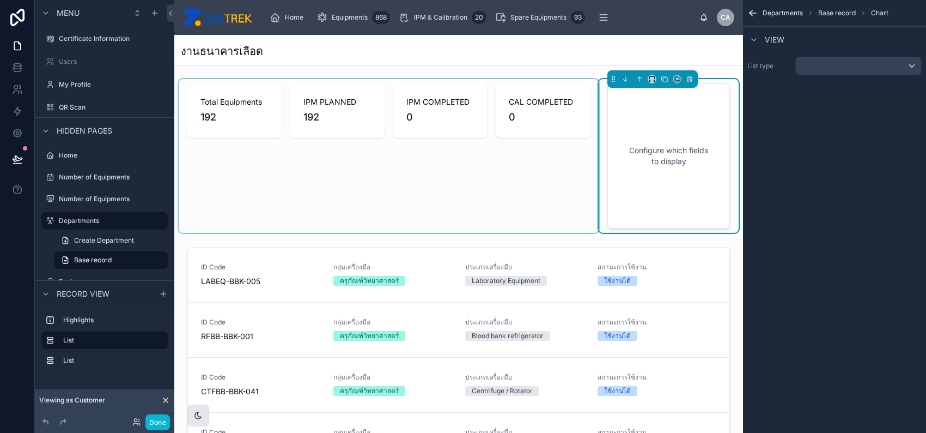
click at [507, 185] on div at bounding box center [389, 156] width 420 height 154
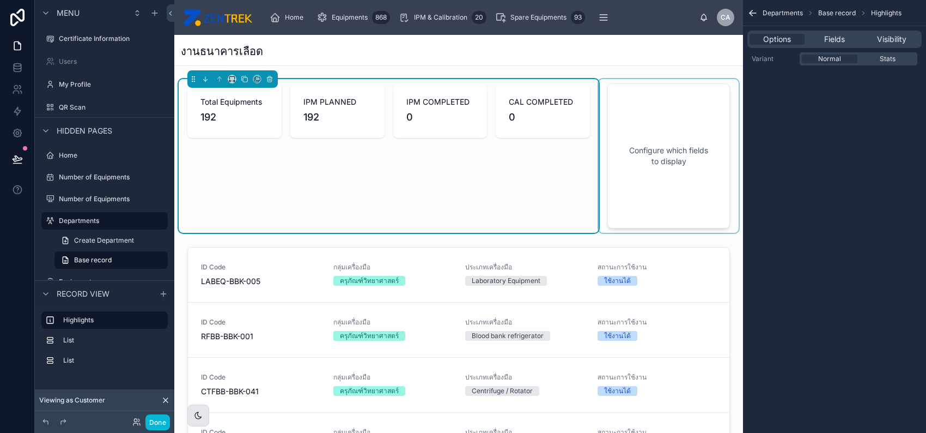
click at [679, 152] on div at bounding box center [669, 156] width 140 height 154
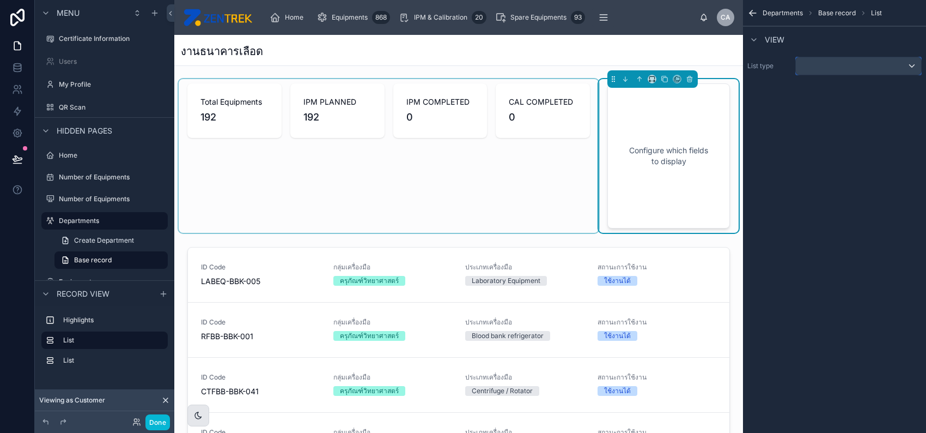
click at [823, 72] on div "scrollable content" at bounding box center [858, 65] width 125 height 17
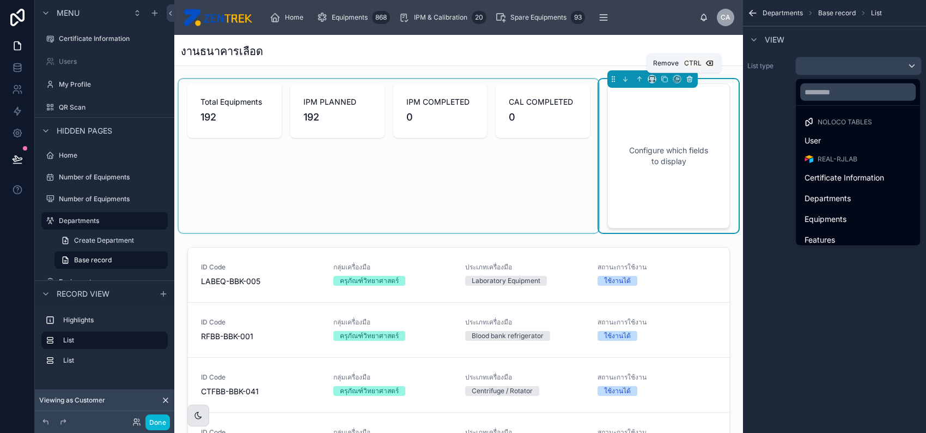
click at [686, 81] on icon at bounding box center [690, 79] width 8 height 8
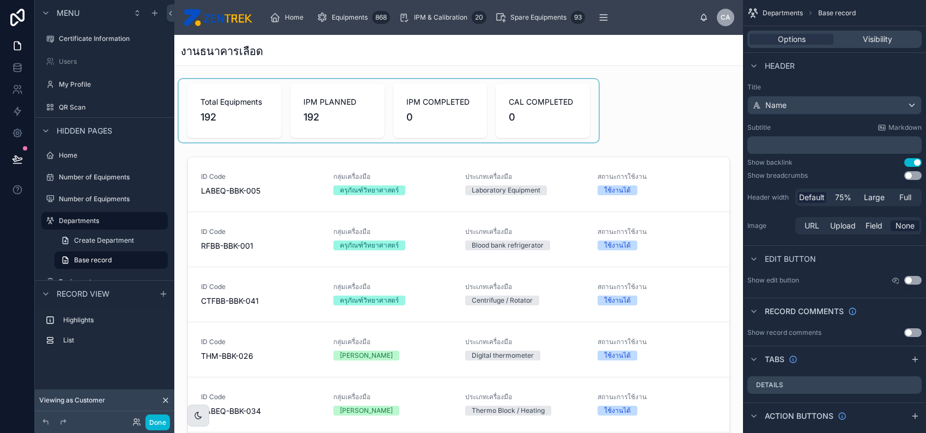
click at [573, 98] on div at bounding box center [389, 110] width 420 height 63
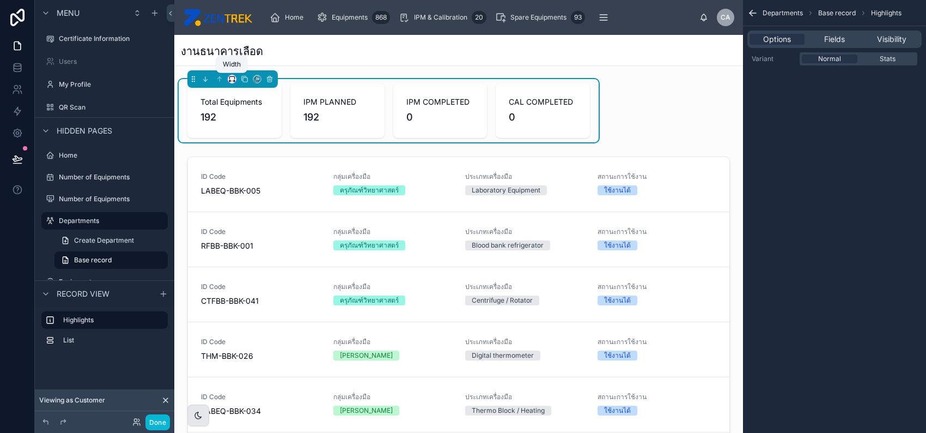
click at [229, 81] on icon at bounding box center [229, 81] width 1 height 2
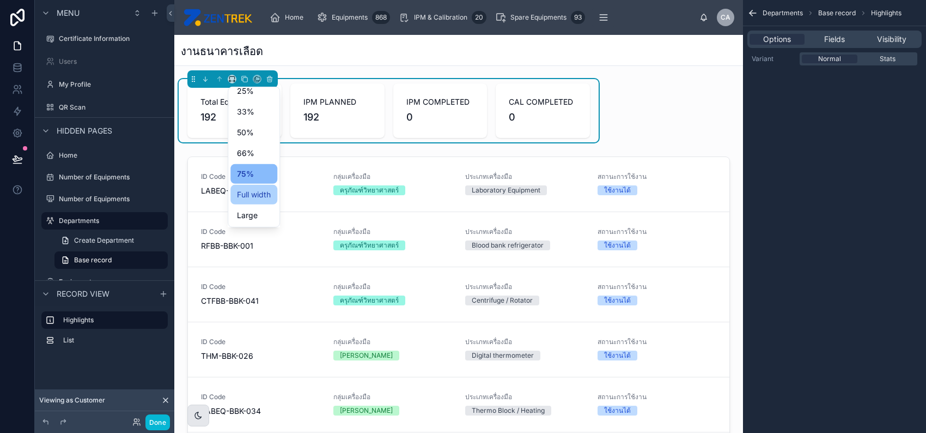
click at [268, 186] on div "Full width" at bounding box center [253, 195] width 47 height 20
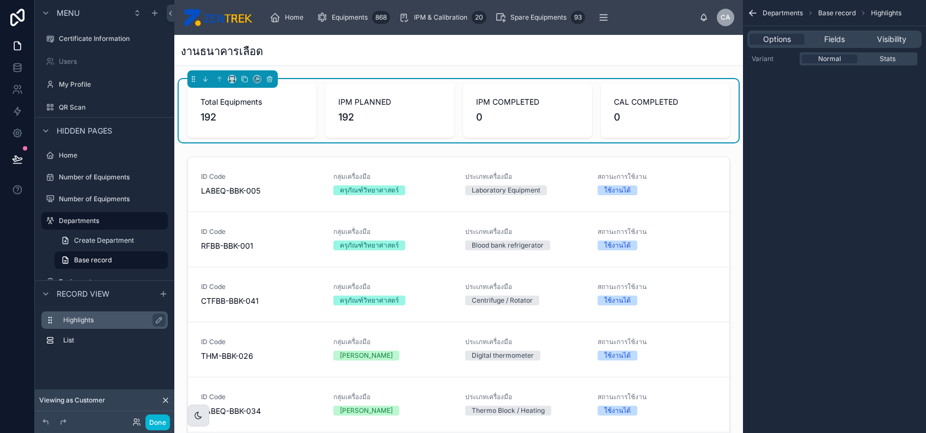
click at [124, 320] on label "Highlights" at bounding box center [111, 319] width 96 height 9
click at [752, 14] on icon "scrollable content" at bounding box center [753, 13] width 11 height 11
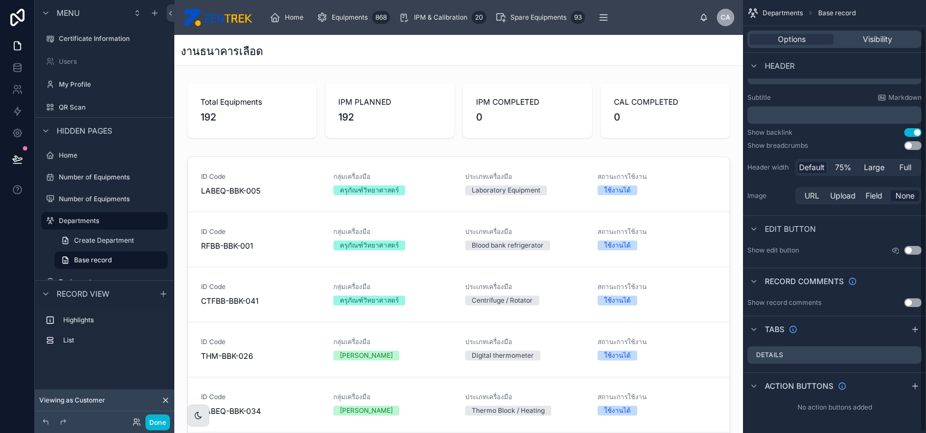
scroll to position [0, 0]
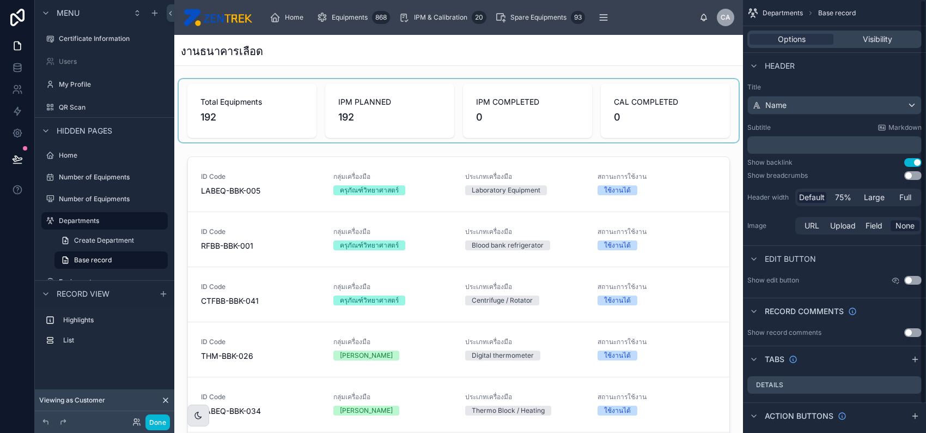
click at [494, 104] on div at bounding box center [459, 110] width 560 height 63
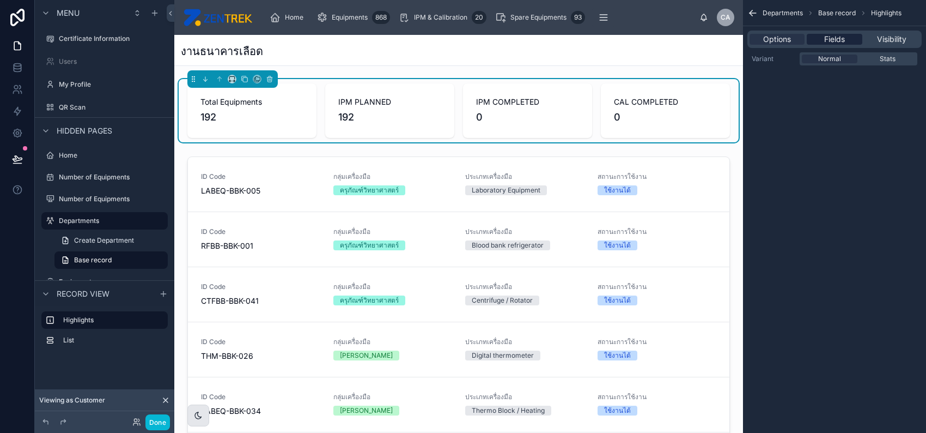
click at [838, 42] on span "Fields" at bounding box center [834, 39] width 21 height 11
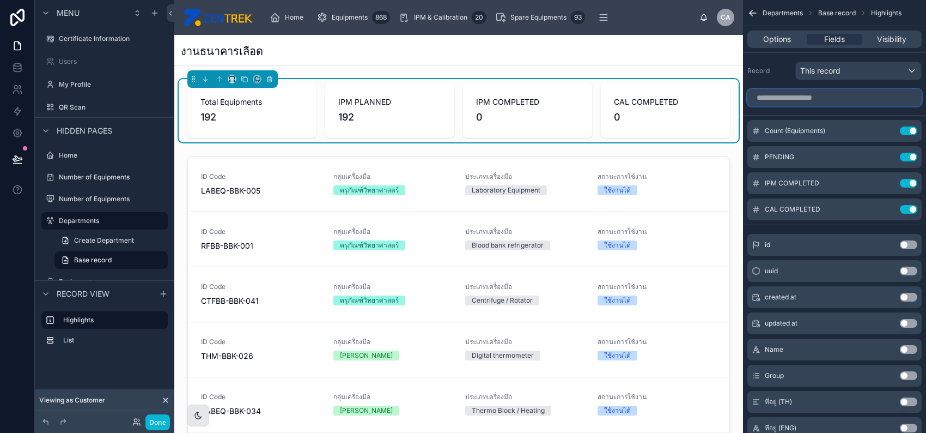
click at [826, 92] on input "scrollable content" at bounding box center [835, 97] width 174 height 17
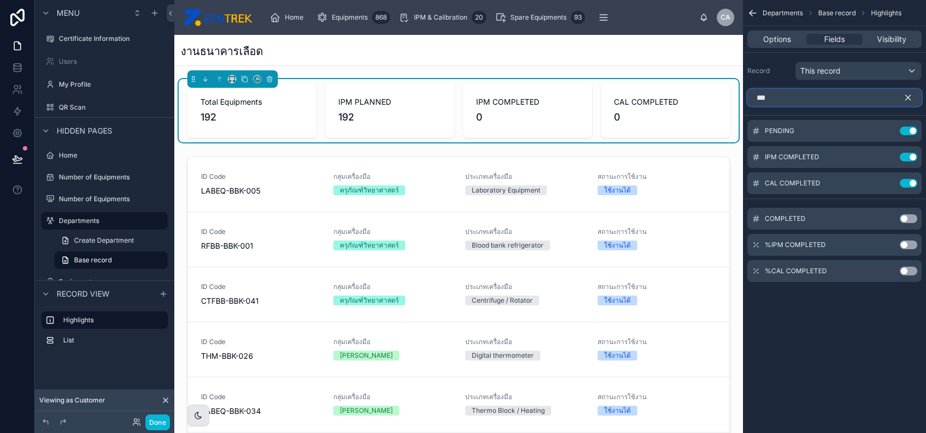
type input "***"
click at [911, 217] on button "Use setting" at bounding box center [908, 218] width 17 height 9
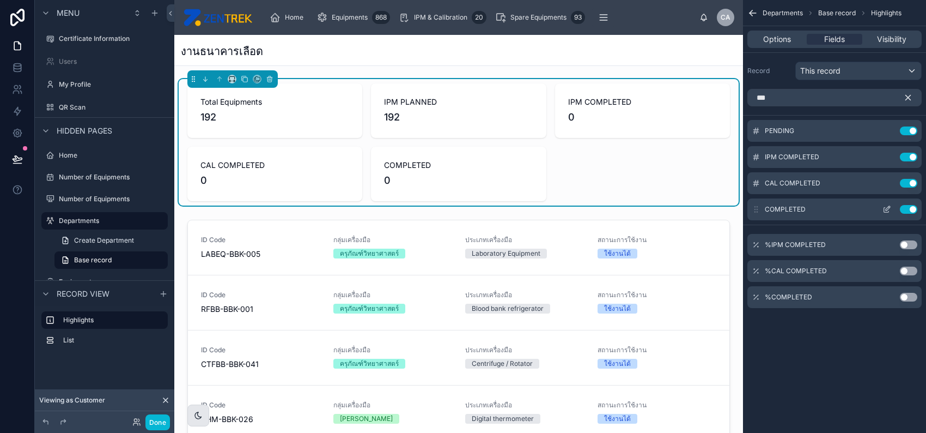
click at [885, 208] on icon "scrollable content" at bounding box center [887, 209] width 9 height 9
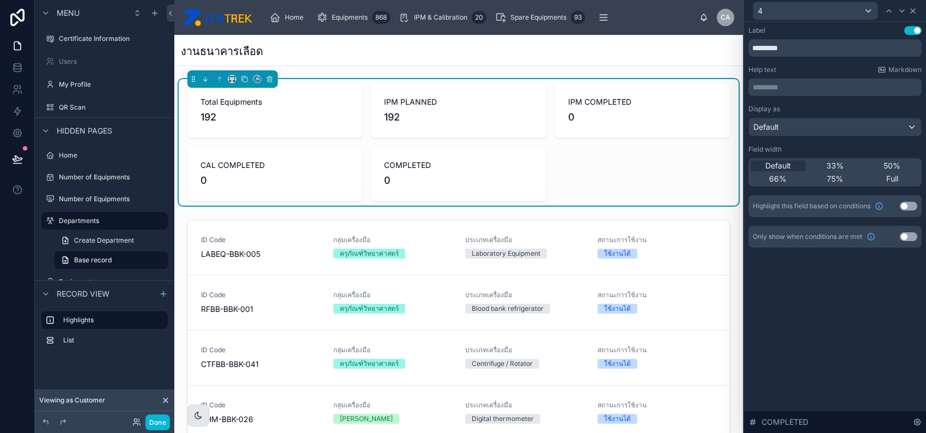
click at [916, 10] on icon at bounding box center [913, 11] width 9 height 9
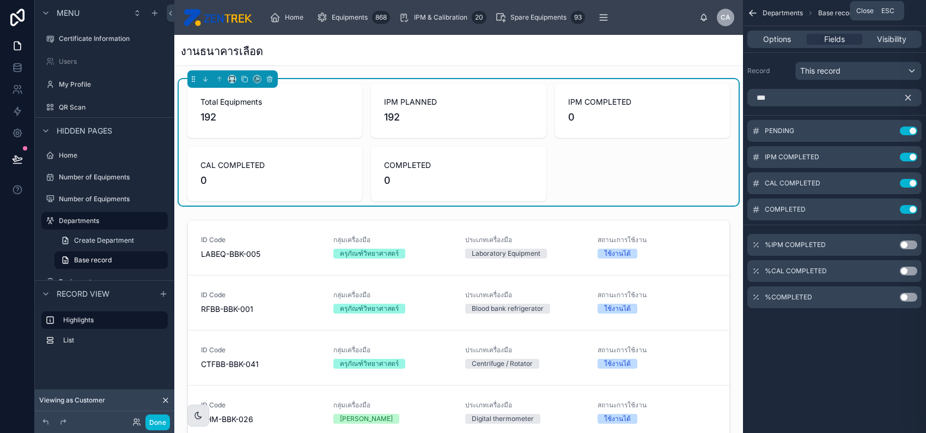
click at [905, 101] on icon "scrollable content" at bounding box center [908, 98] width 10 height 10
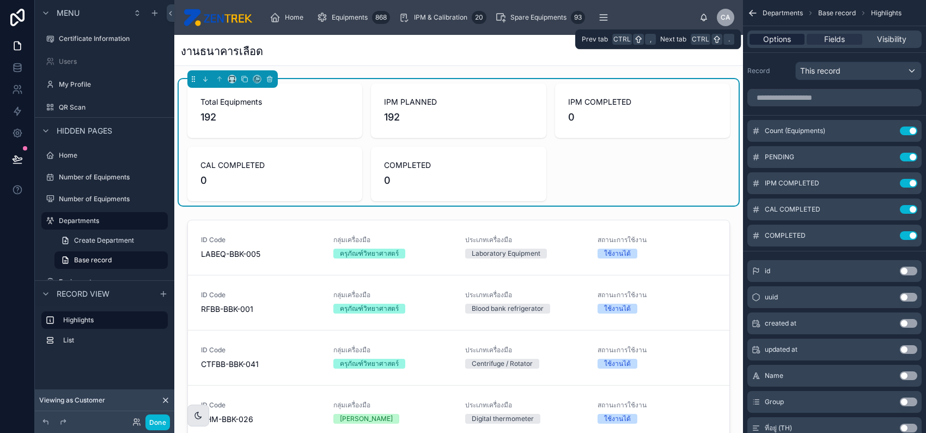
click at [785, 42] on span "Options" at bounding box center [777, 39] width 28 height 11
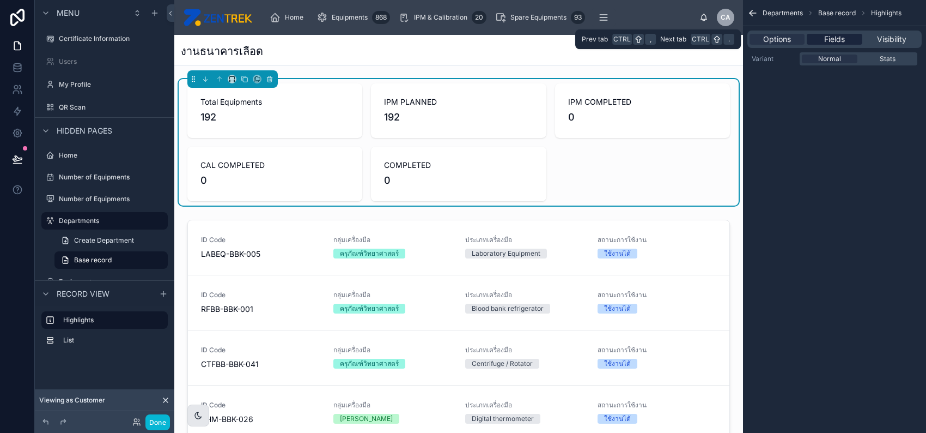
click at [820, 42] on div "Fields" at bounding box center [834, 39] width 55 height 11
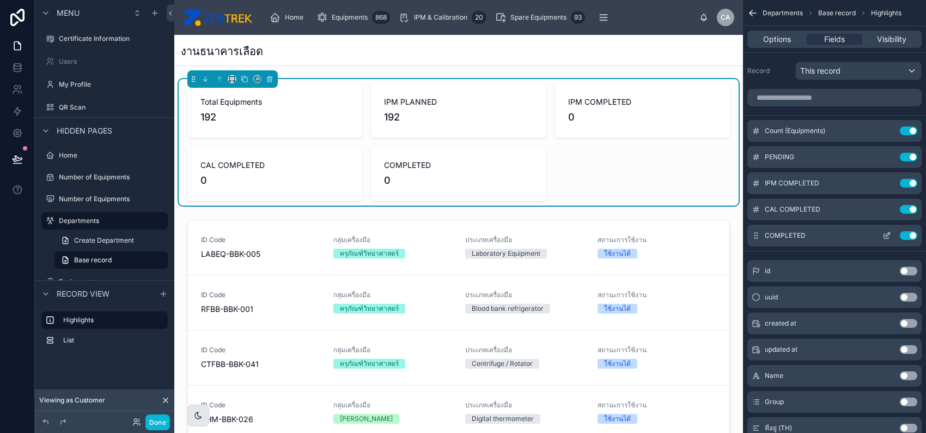
click at [909, 233] on button "Use setting" at bounding box center [908, 235] width 17 height 9
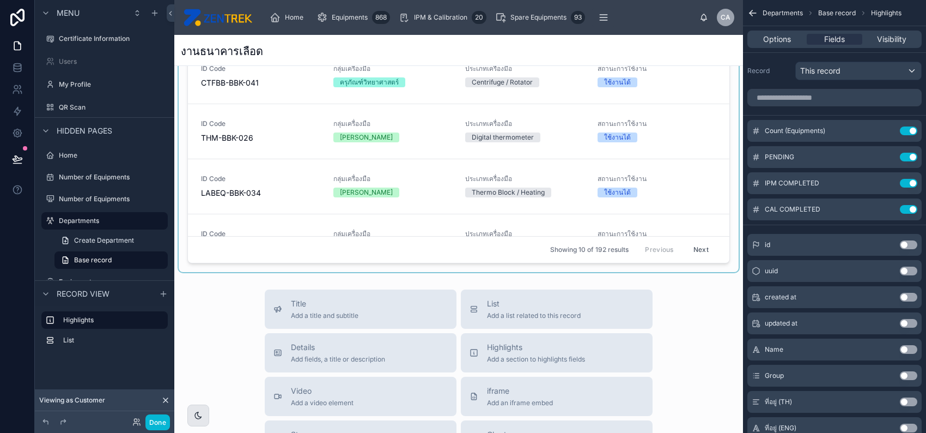
scroll to position [290, 0]
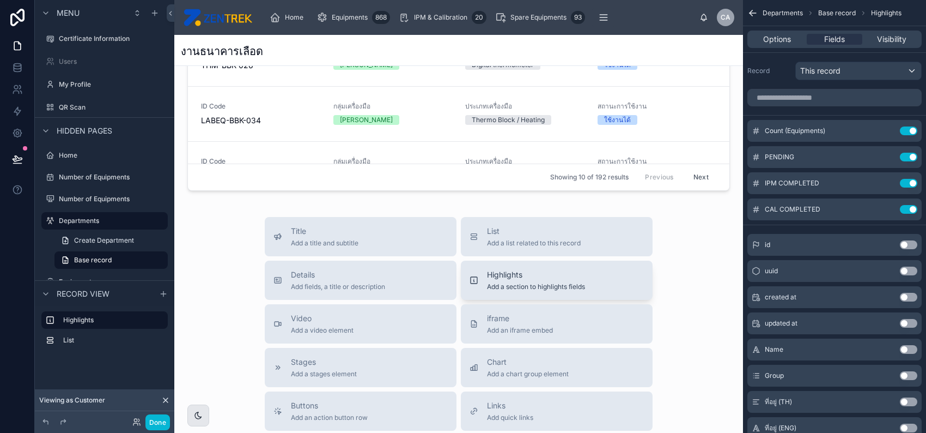
click at [562, 280] on div "Highlights Add a section to highlights fields" at bounding box center [536, 280] width 98 height 22
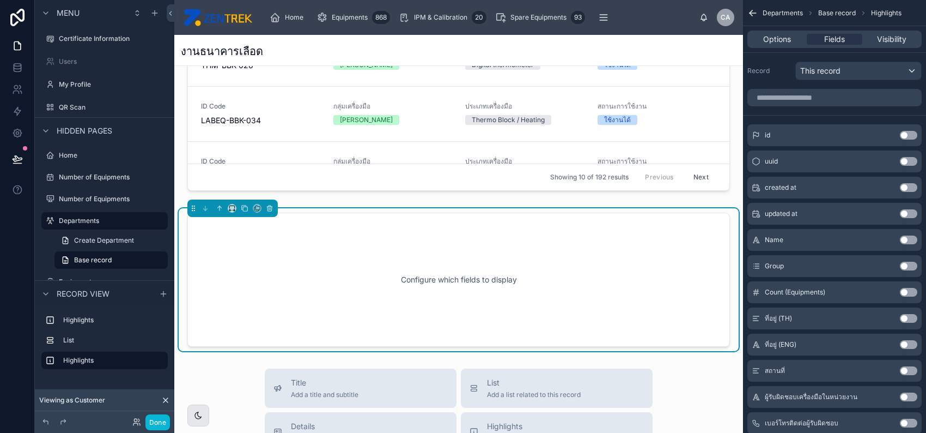
scroll to position [335, 0]
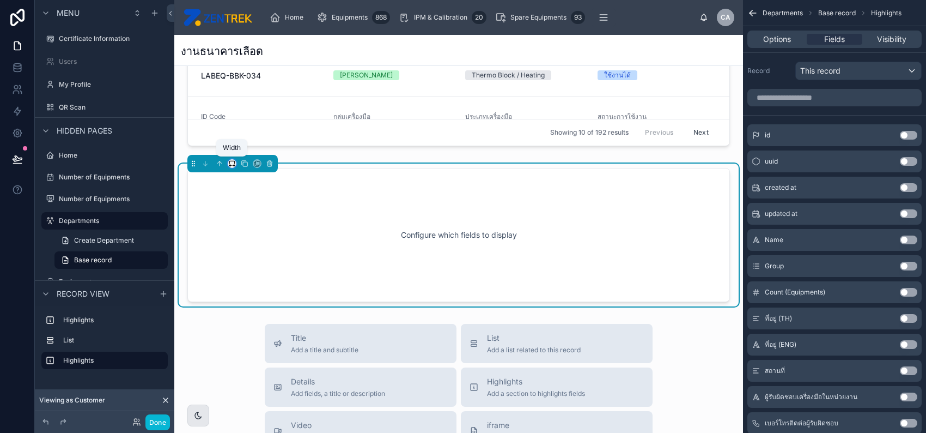
click at [229, 165] on icon at bounding box center [232, 164] width 8 height 8
click at [252, 201] on span "25%" at bounding box center [245, 203] width 17 height 13
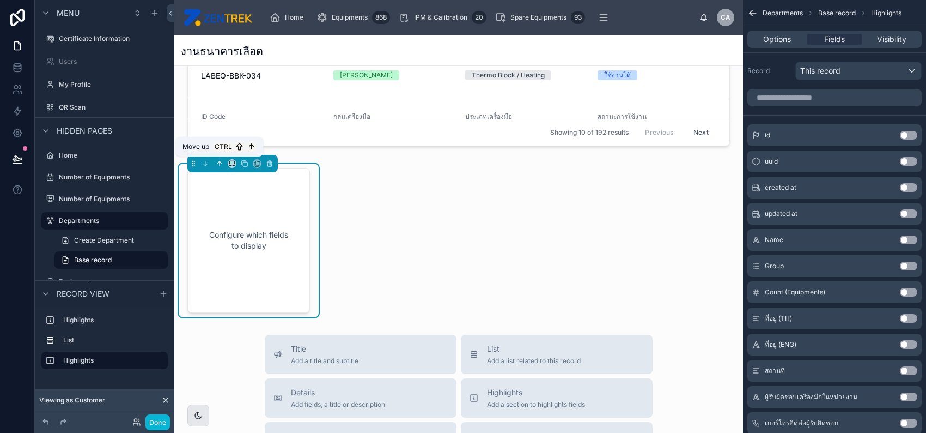
click at [218, 160] on icon at bounding box center [220, 164] width 8 height 8
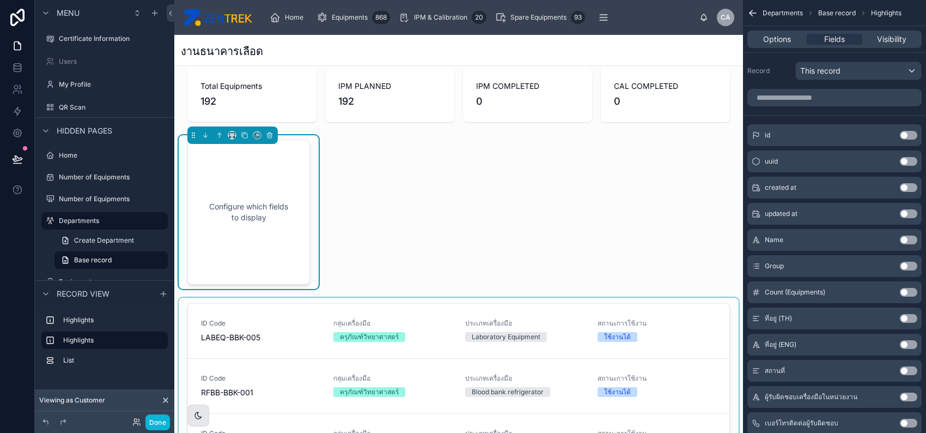
scroll to position [0, 0]
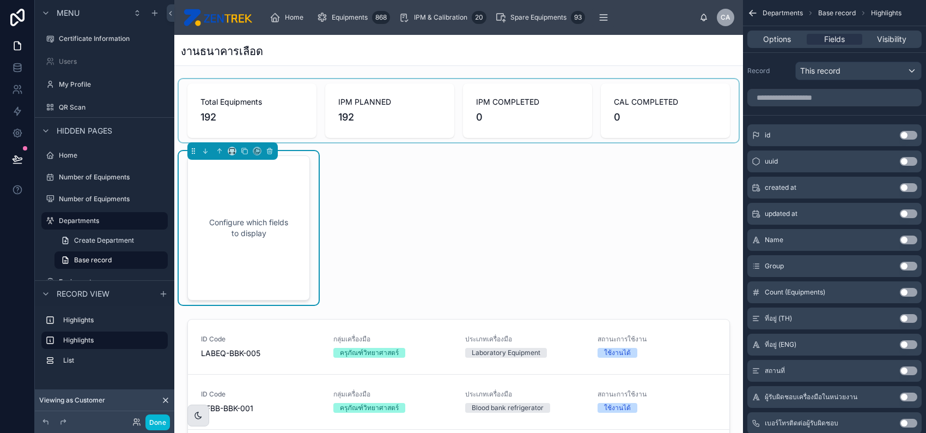
click at [416, 123] on div at bounding box center [459, 110] width 560 height 63
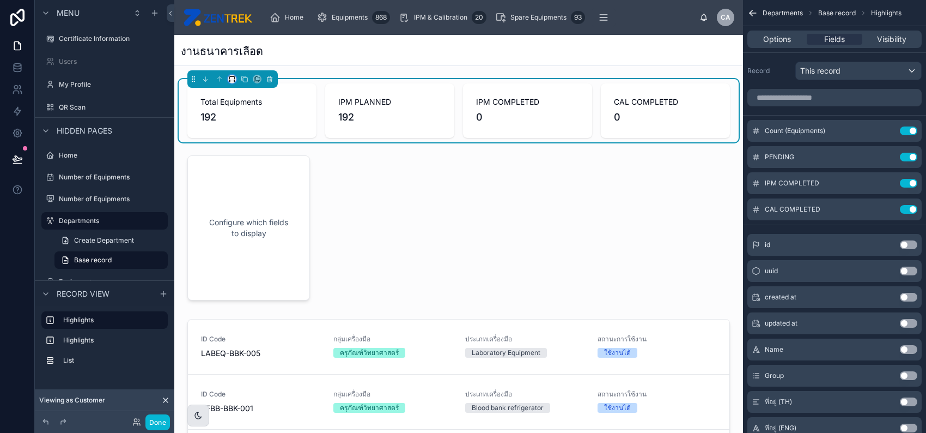
click at [229, 78] on icon at bounding box center [232, 79] width 8 height 8
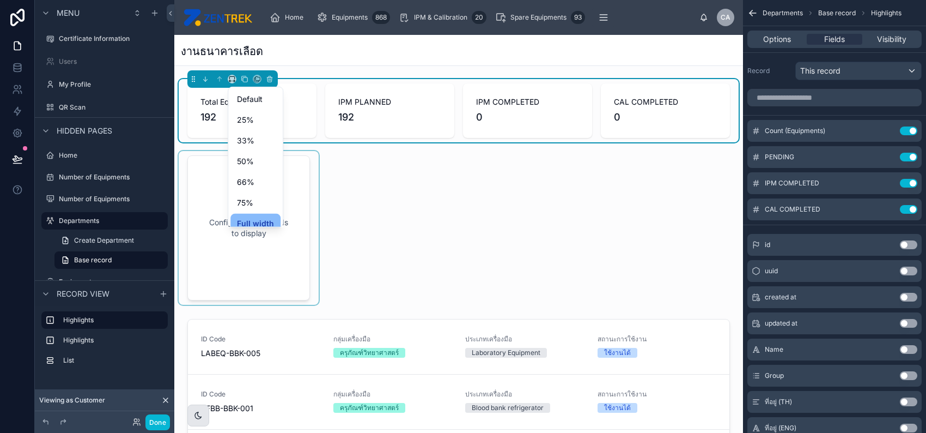
click at [295, 263] on div at bounding box center [463, 216] width 926 height 433
click at [266, 261] on div at bounding box center [249, 228] width 140 height 154
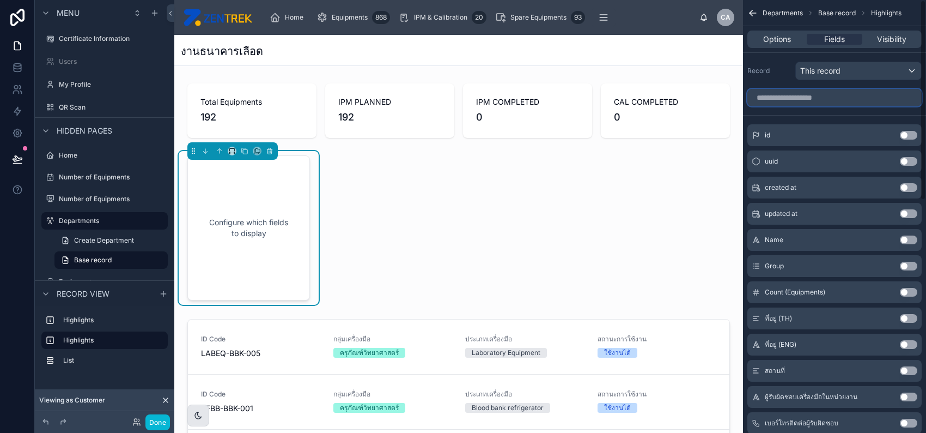
click at [871, 103] on input "scrollable content" at bounding box center [835, 97] width 174 height 17
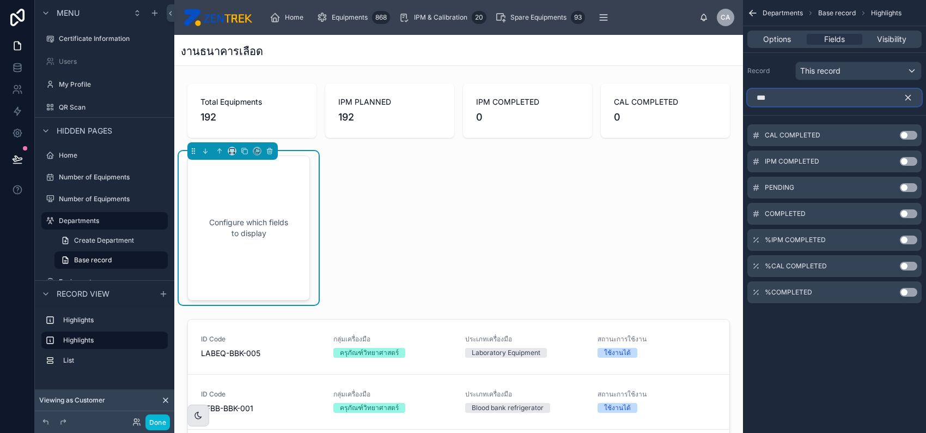
type input "***"
click at [909, 290] on button "Use setting" at bounding box center [908, 292] width 17 height 9
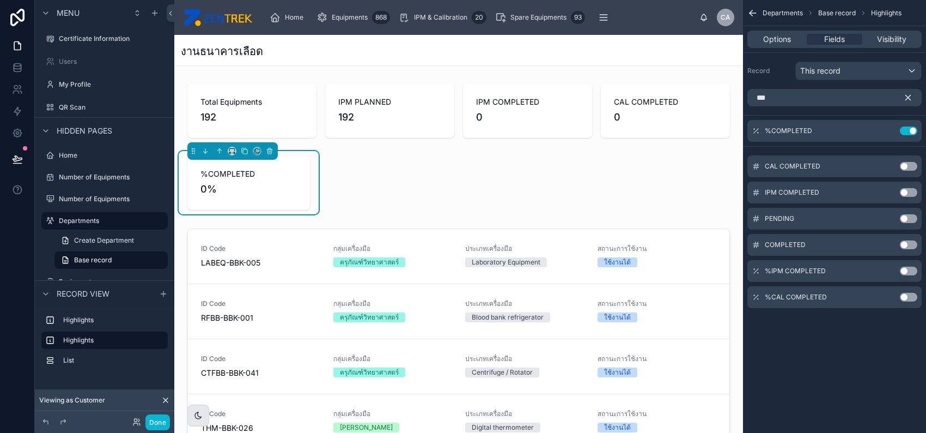
click at [293, 180] on div "%COMPLETED 0%" at bounding box center [249, 182] width 96 height 28
click at [823, 357] on div "Departments Base record Highlights Options Fields Visibility Record This record…" at bounding box center [834, 216] width 183 height 433
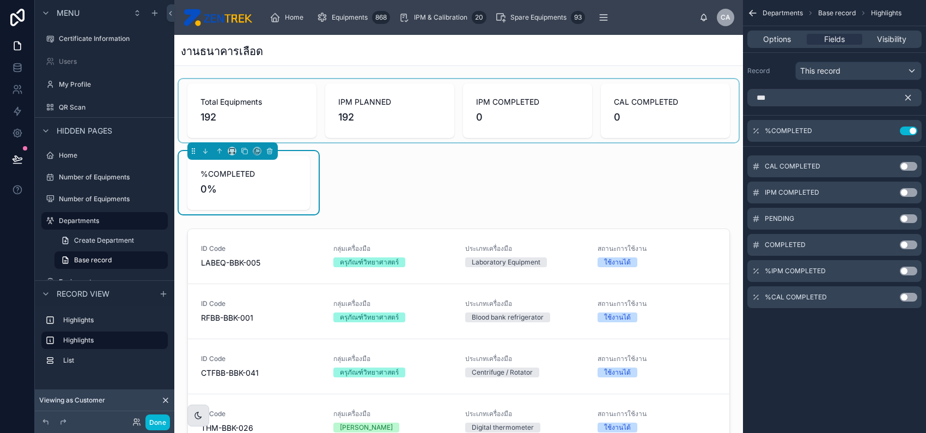
click at [421, 120] on div at bounding box center [459, 110] width 560 height 63
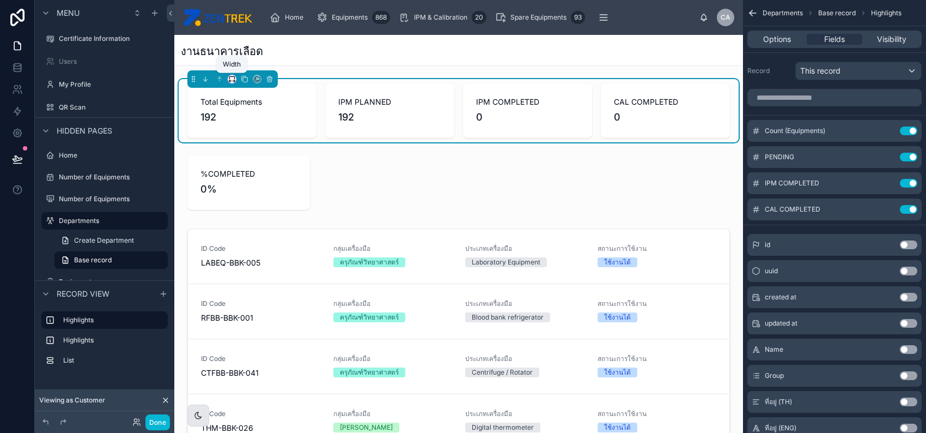
click at [230, 80] on icon at bounding box center [229, 81] width 1 height 2
click at [256, 201] on div "75%" at bounding box center [255, 202] width 37 height 13
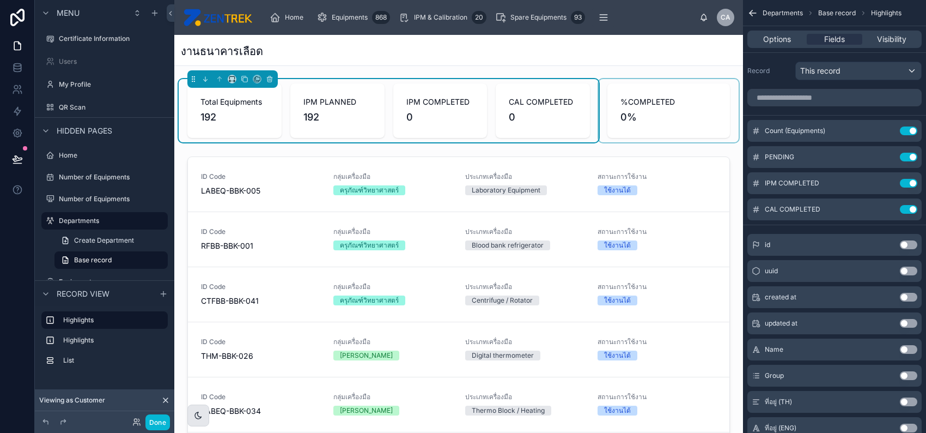
click at [699, 110] on div at bounding box center [669, 110] width 140 height 63
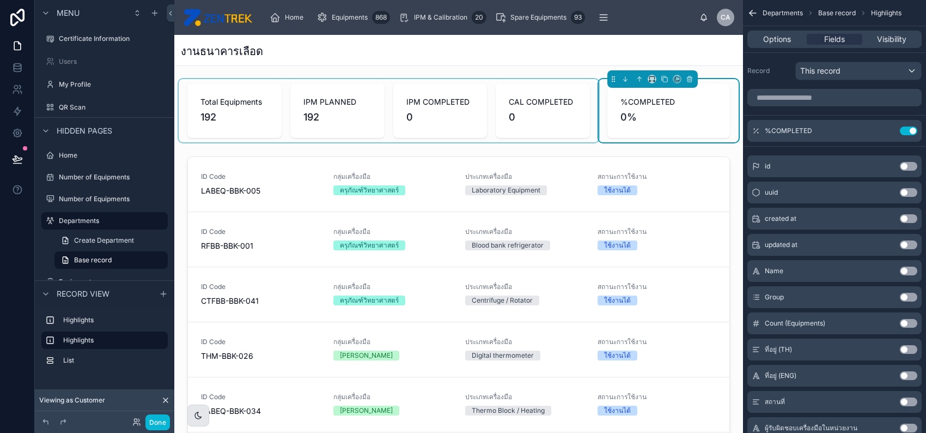
click at [524, 110] on div at bounding box center [389, 110] width 420 height 63
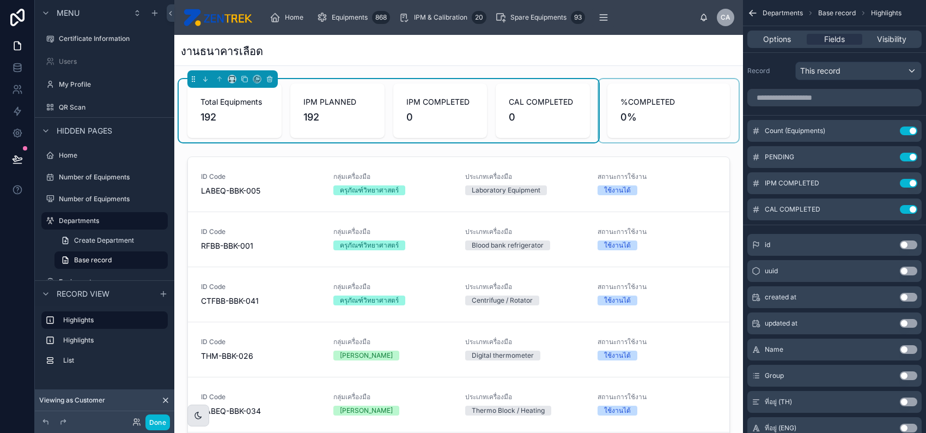
click at [628, 112] on div at bounding box center [669, 110] width 140 height 63
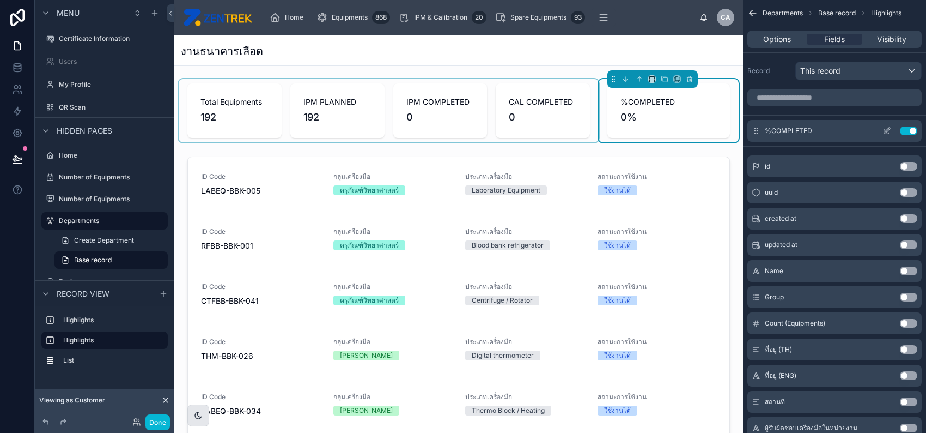
click at [884, 130] on icon "scrollable content" at bounding box center [887, 130] width 9 height 9
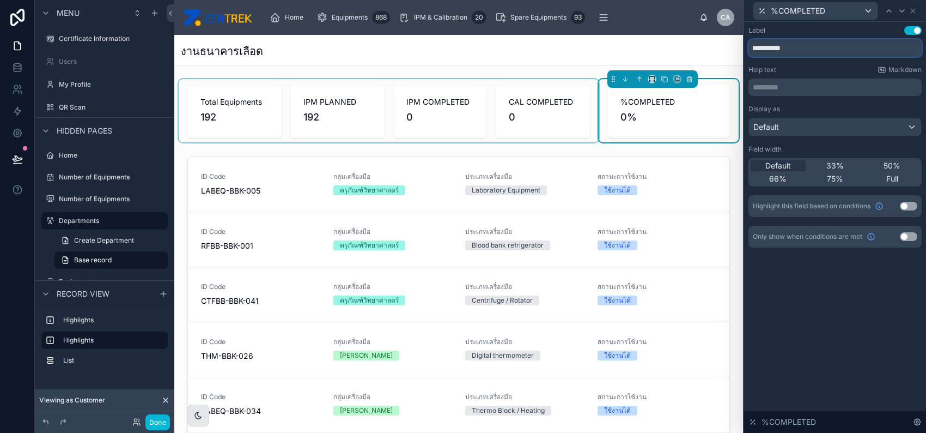
click at [817, 45] on input "**********" at bounding box center [835, 47] width 173 height 17
paste input "text"
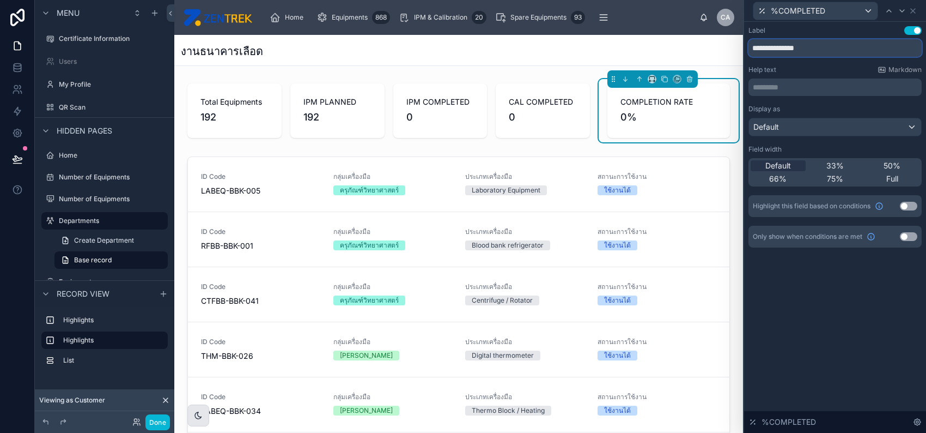
type input "**********"
click at [860, 128] on div "Default" at bounding box center [835, 126] width 172 height 17
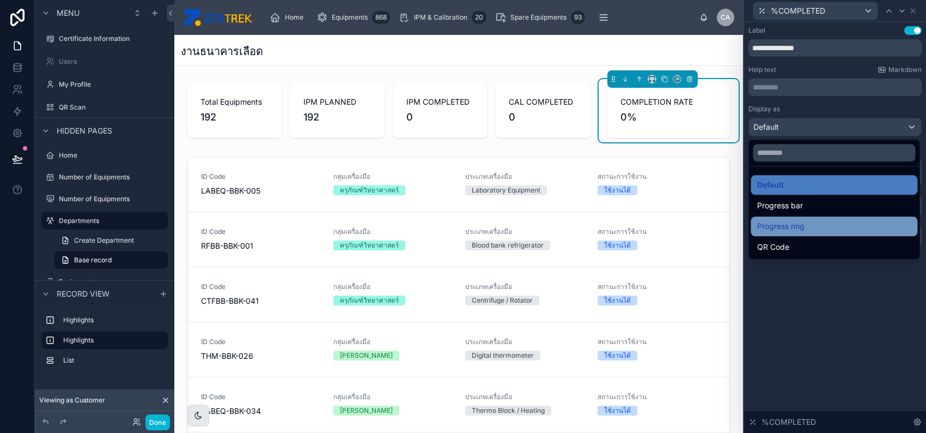
click at [832, 224] on div "Progress ring" at bounding box center [834, 226] width 154 height 13
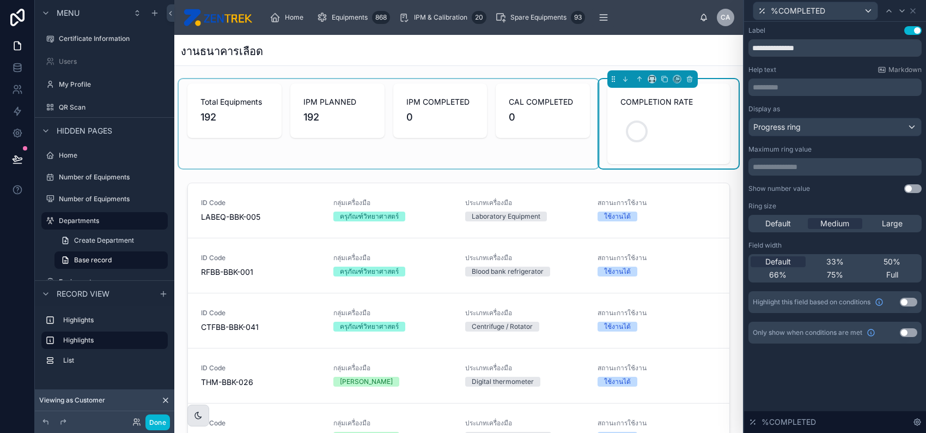
click at [532, 118] on div at bounding box center [389, 123] width 420 height 89
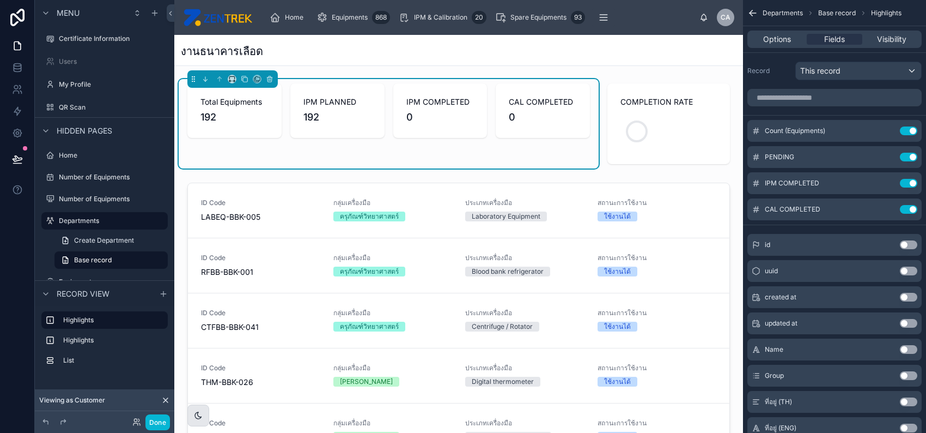
click at [731, 118] on div "Total Equipments 192 IPM PLANNED 192 IPM COMPLETED 0 CAL COMPLETED 0 COMPLETION…" at bounding box center [458, 297] width 569 height 437
click at [703, 118] on div at bounding box center [669, 123] width 140 height 89
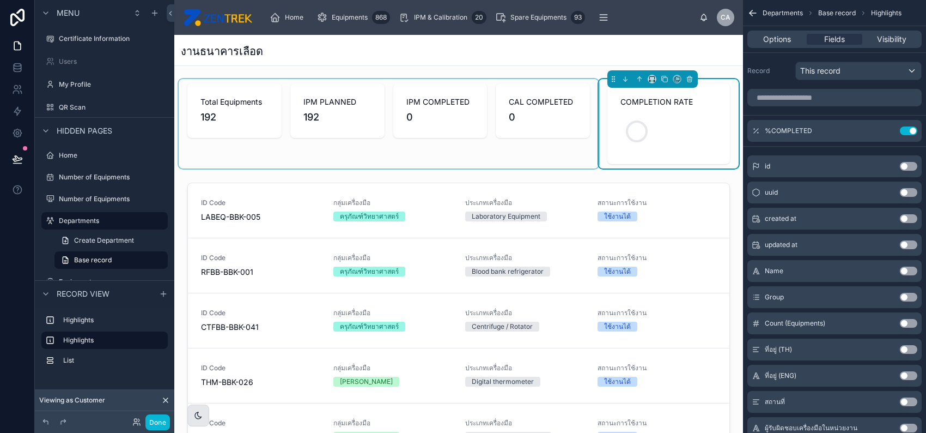
click at [566, 118] on div at bounding box center [389, 123] width 420 height 89
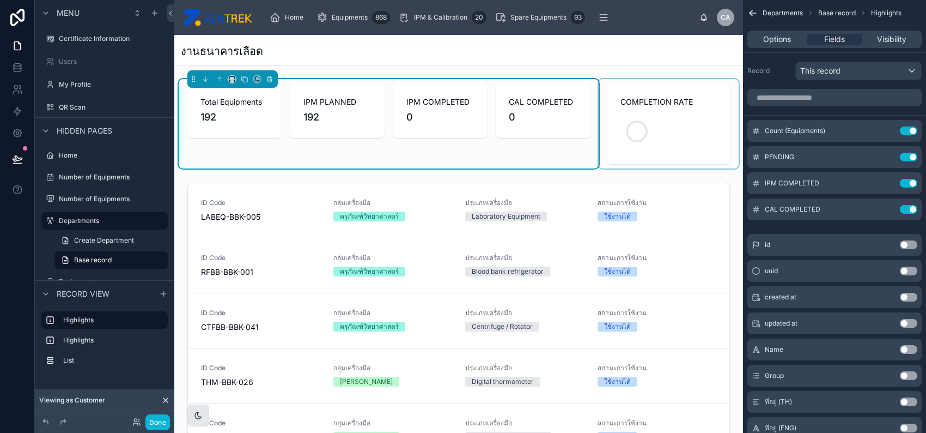
click at [623, 118] on div at bounding box center [669, 123] width 140 height 89
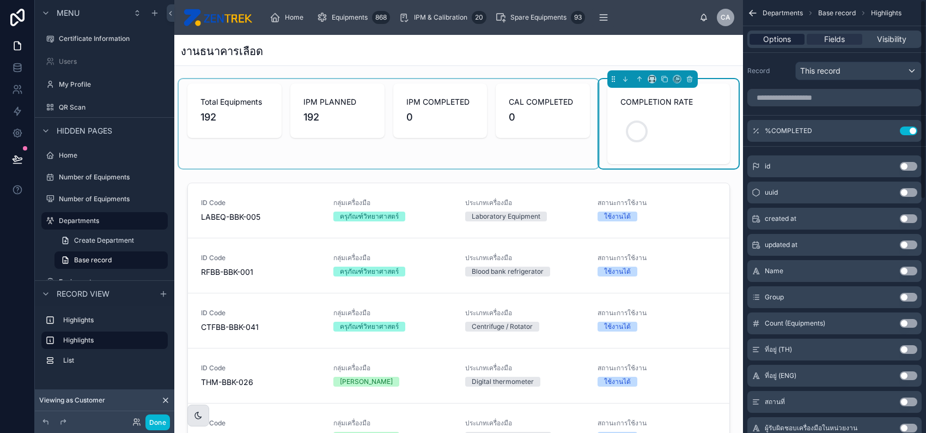
click at [786, 36] on span "Options" at bounding box center [777, 39] width 28 height 11
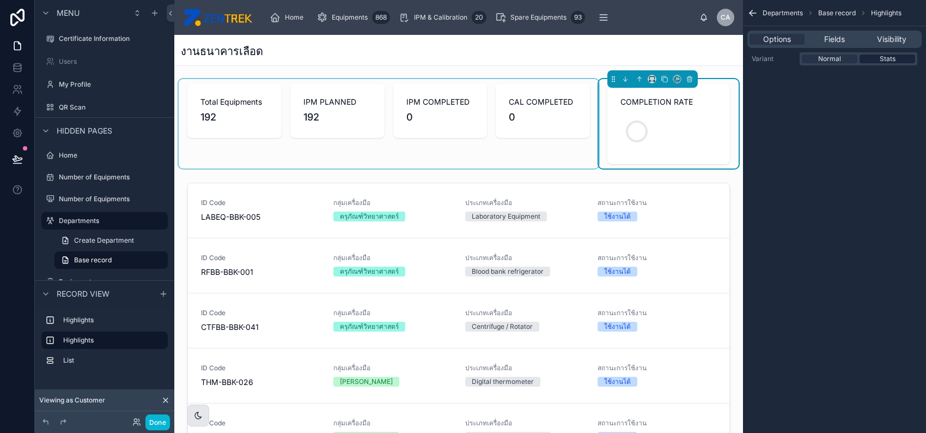
click at [883, 59] on span "Stats" at bounding box center [888, 58] width 16 height 9
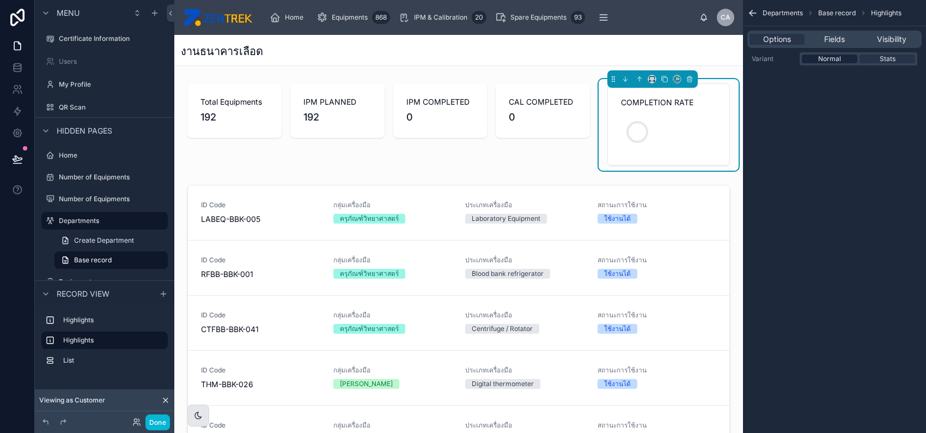
click at [842, 58] on div "Normal" at bounding box center [830, 58] width 56 height 9
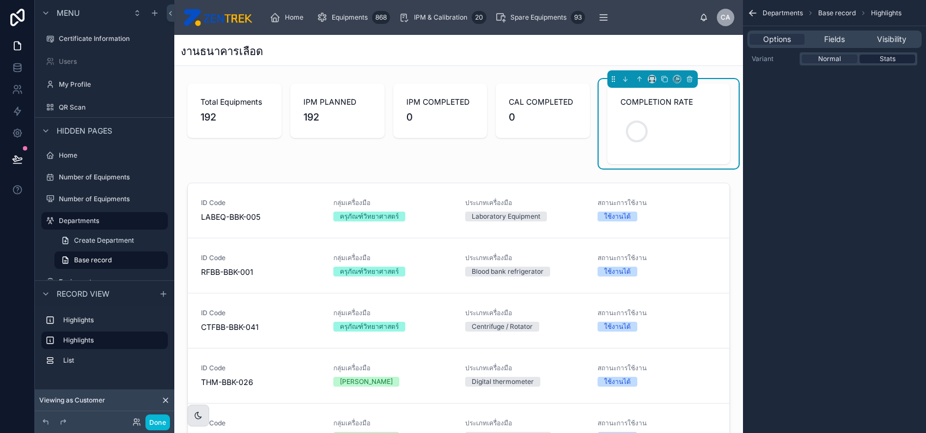
click at [885, 58] on span "Stats" at bounding box center [888, 58] width 16 height 9
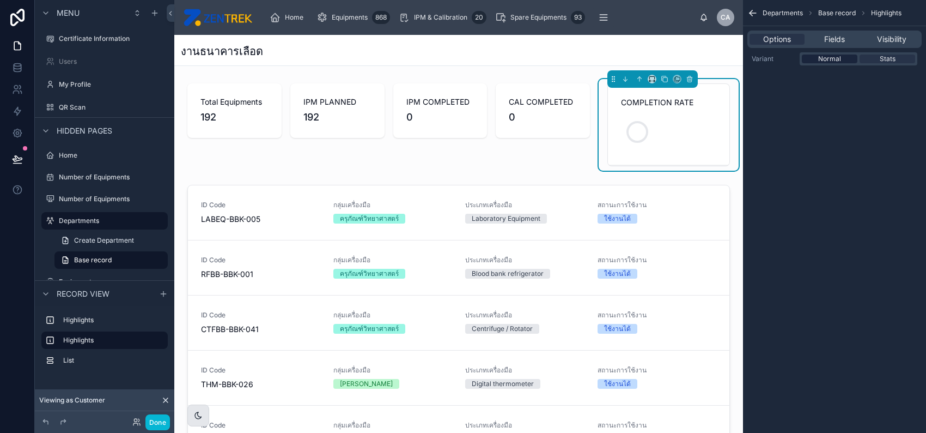
click at [833, 56] on span "Normal" at bounding box center [829, 58] width 23 height 9
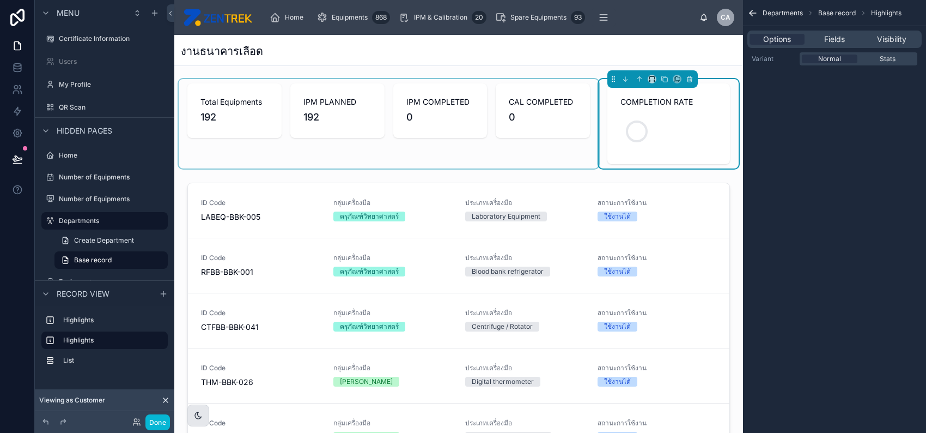
click at [475, 118] on div at bounding box center [389, 123] width 420 height 89
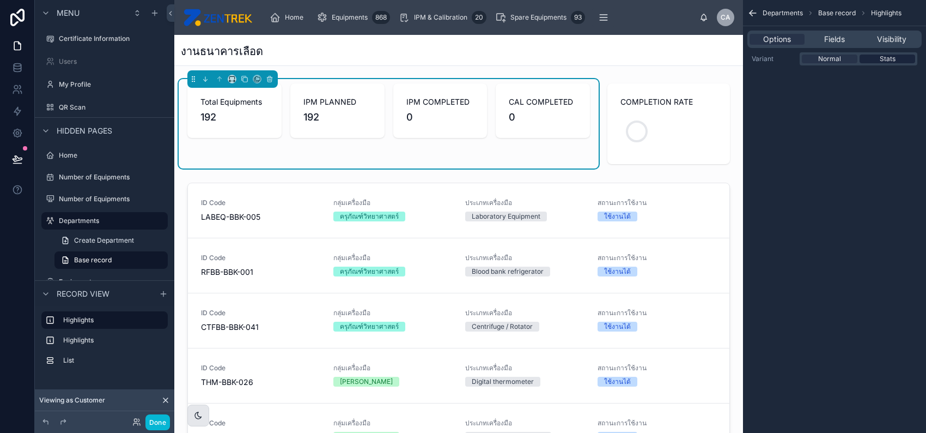
click at [895, 58] on div "Stats" at bounding box center [888, 58] width 56 height 9
click at [891, 57] on span "Stats" at bounding box center [888, 58] width 16 height 9
click at [837, 57] on span "Normal" at bounding box center [829, 58] width 23 height 9
click at [753, 14] on icon "scrollable content" at bounding box center [753, 13] width 11 height 11
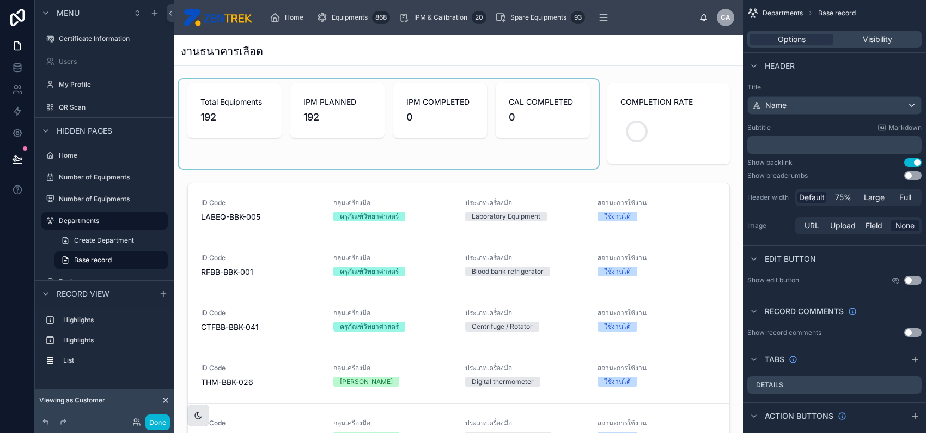
click at [500, 124] on div at bounding box center [389, 123] width 420 height 89
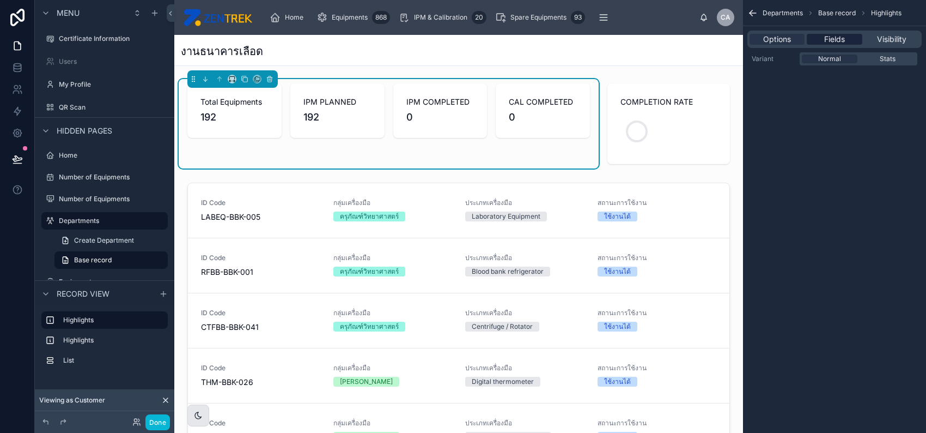
click at [839, 43] on span "Fields" at bounding box center [834, 39] width 21 height 11
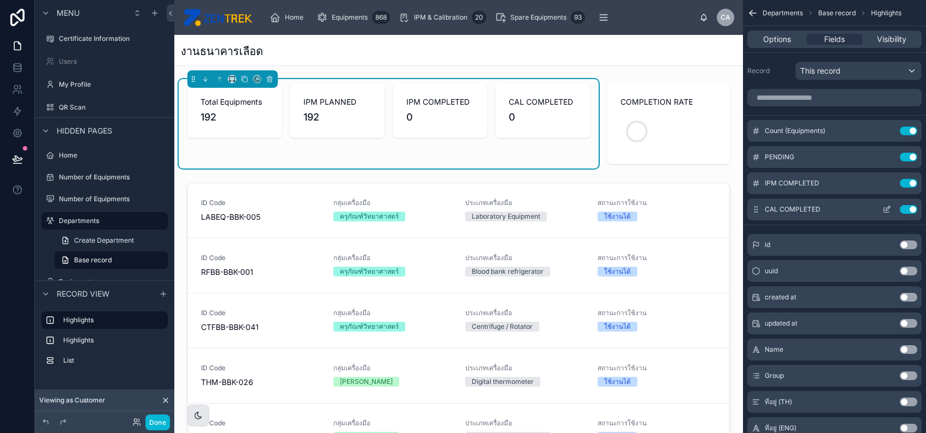
click at [888, 208] on icon "scrollable content" at bounding box center [887, 209] width 9 height 9
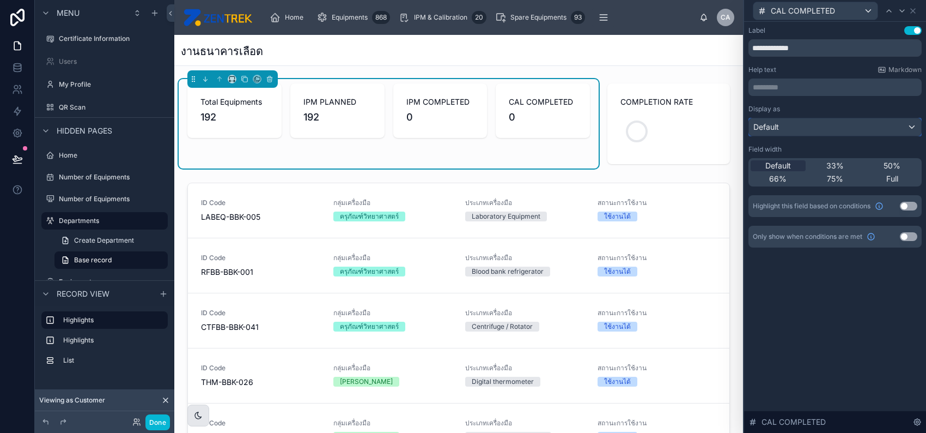
click at [873, 125] on div "Default" at bounding box center [835, 126] width 172 height 17
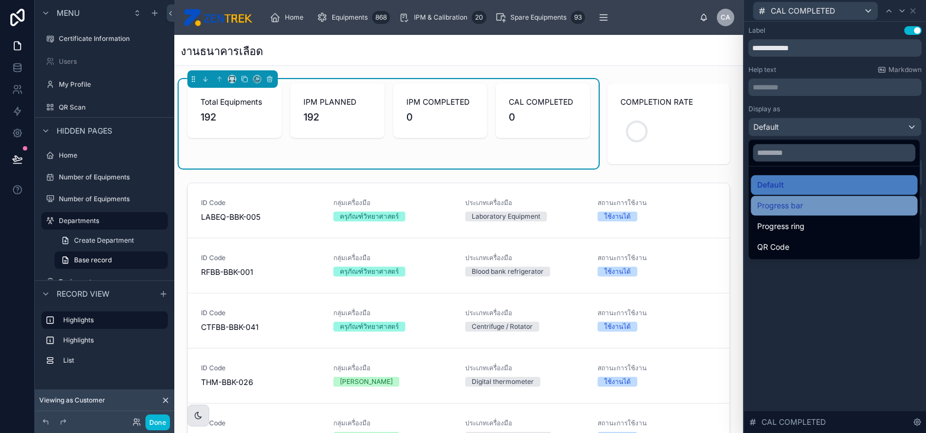
click at [831, 209] on div "Progress bar" at bounding box center [834, 205] width 154 height 13
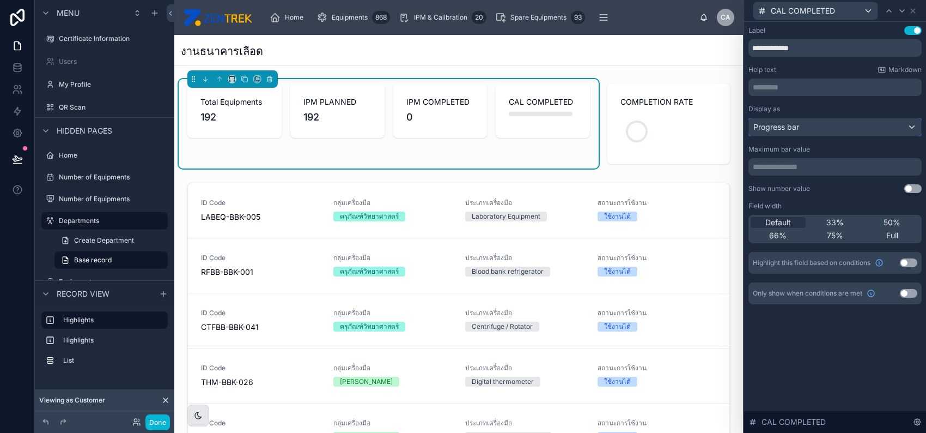
click at [817, 122] on div "Progress bar" at bounding box center [835, 126] width 172 height 17
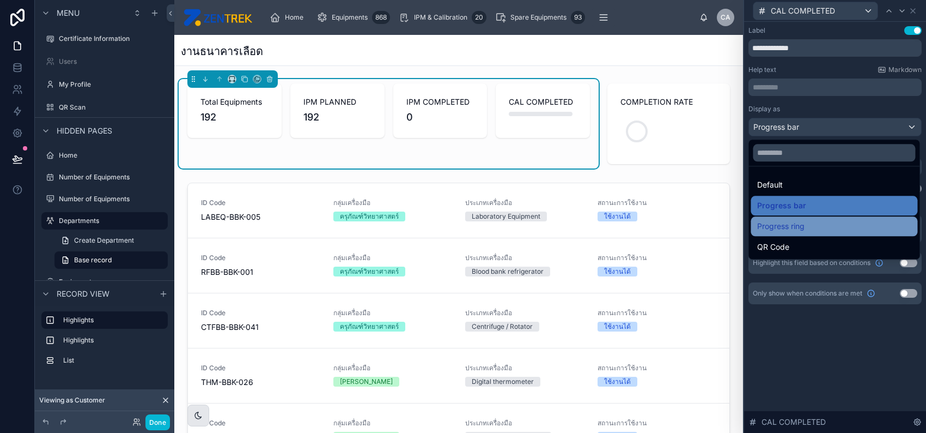
click at [803, 227] on span "Progress ring" at bounding box center [780, 226] width 47 height 13
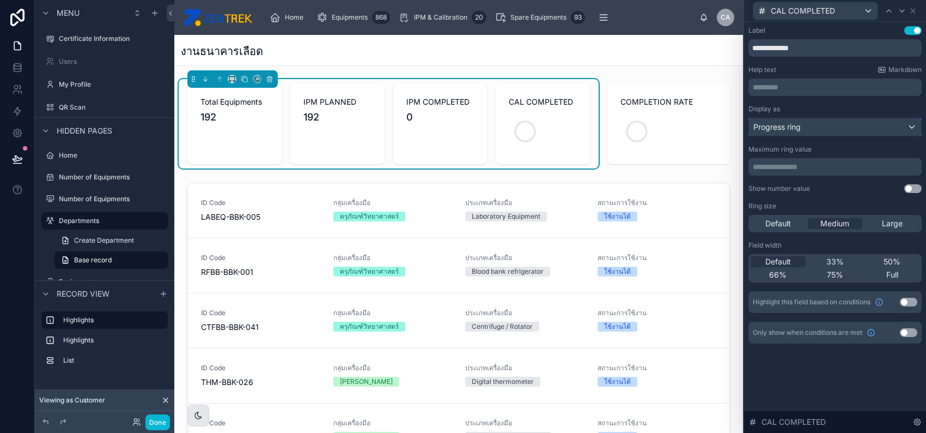
click at [803, 124] on div "Progress ring" at bounding box center [835, 126] width 172 height 17
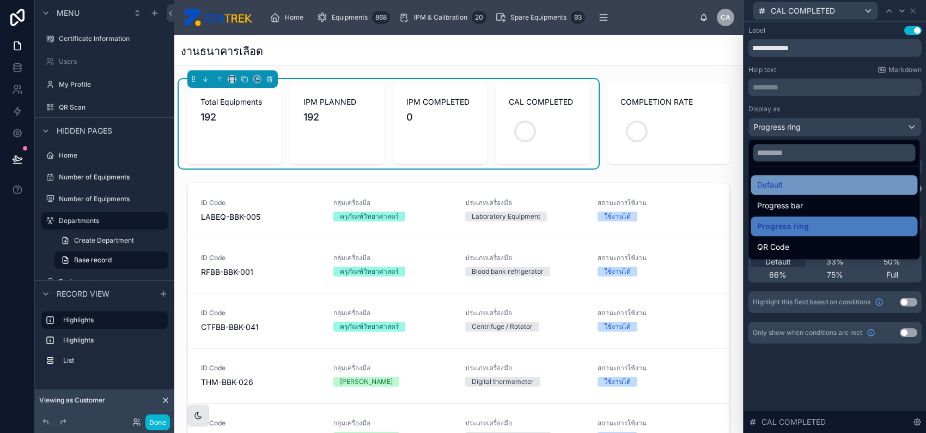
click at [795, 178] on div "Default" at bounding box center [834, 184] width 154 height 13
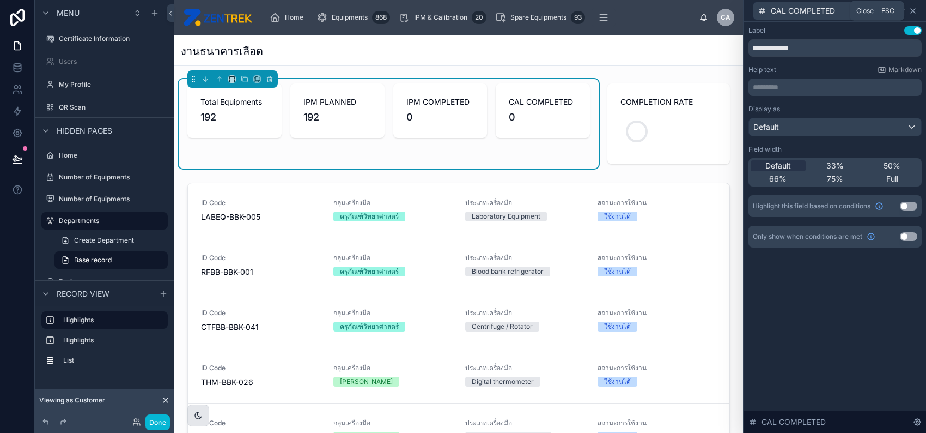
click at [917, 10] on icon at bounding box center [913, 11] width 9 height 9
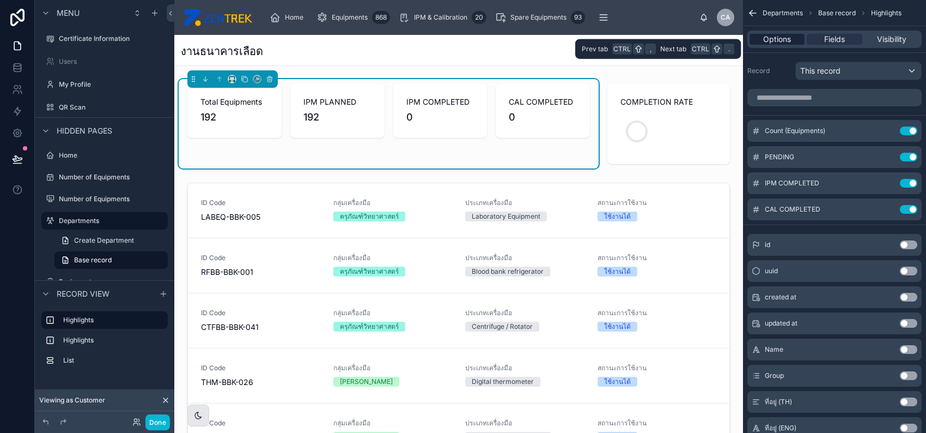
click at [770, 37] on span "Options" at bounding box center [777, 39] width 28 height 11
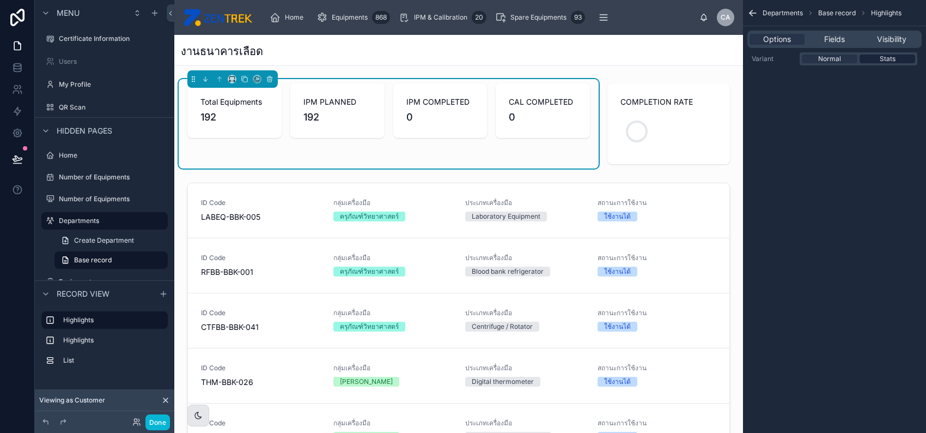
click at [880, 57] on span "Stats" at bounding box center [888, 58] width 16 height 9
click at [834, 57] on span "Normal" at bounding box center [829, 58] width 23 height 9
click at [545, 117] on span "0" at bounding box center [543, 117] width 68 height 15
click at [755, 10] on icon "scrollable content" at bounding box center [753, 13] width 11 height 11
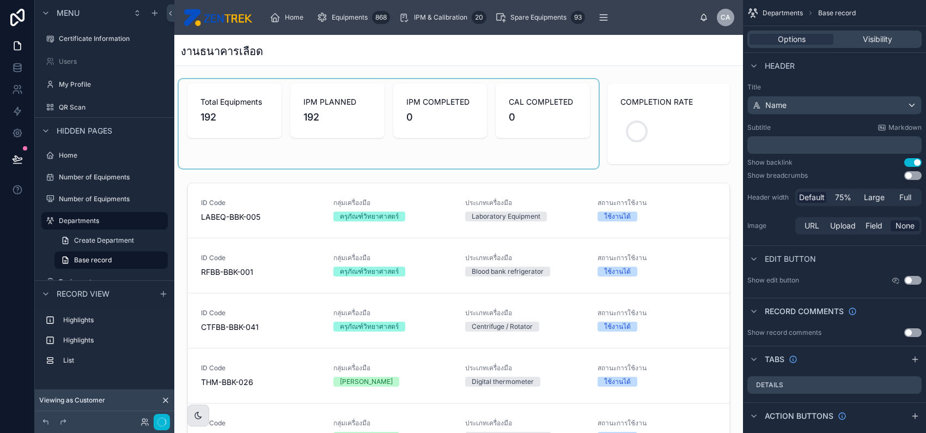
click at [565, 86] on div at bounding box center [389, 123] width 420 height 89
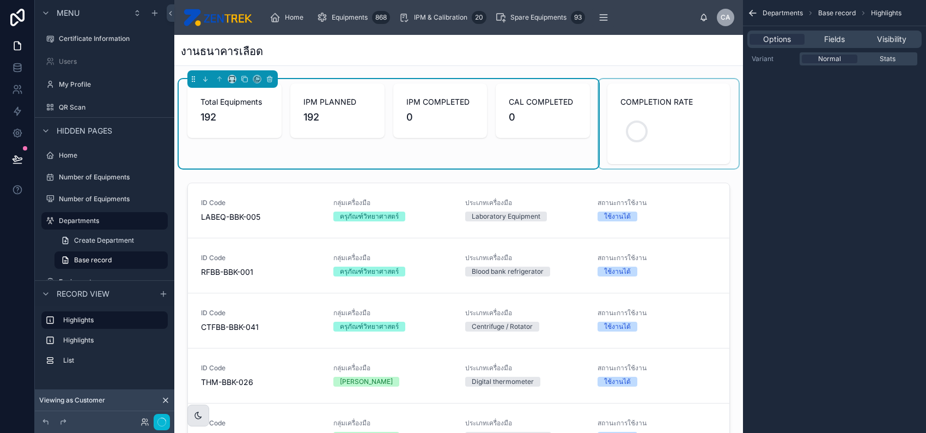
click at [705, 105] on div at bounding box center [669, 123] width 140 height 89
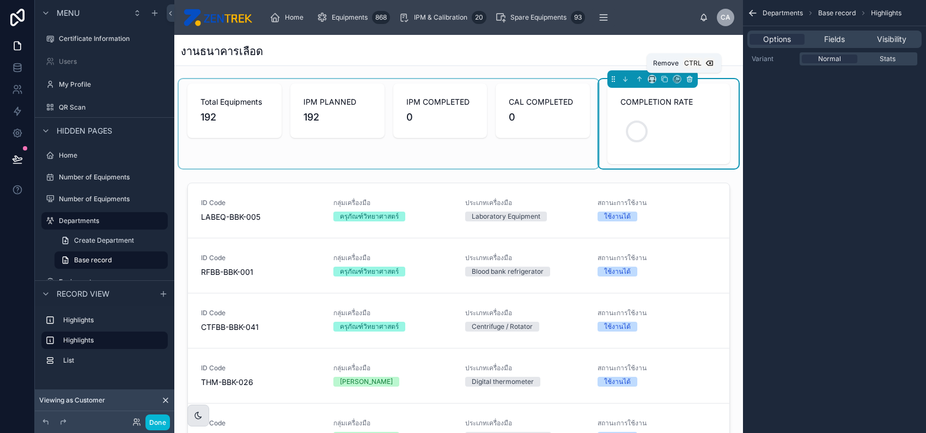
click at [686, 81] on icon at bounding box center [690, 79] width 8 height 8
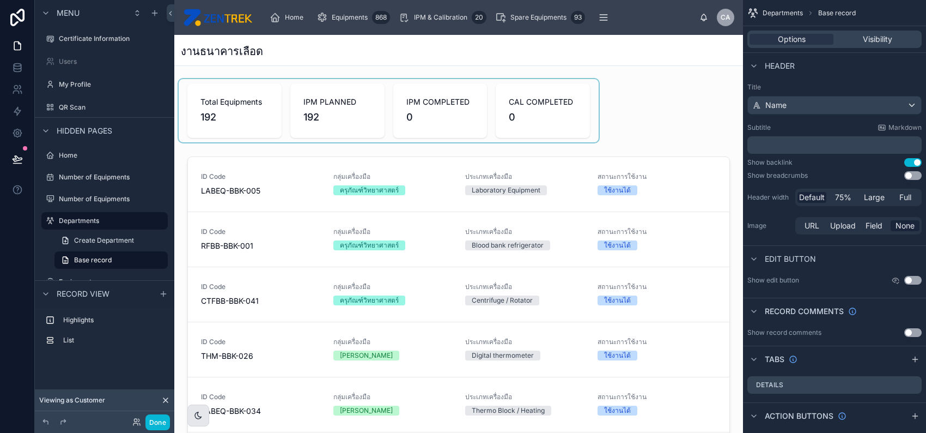
click at [497, 109] on div at bounding box center [389, 110] width 420 height 63
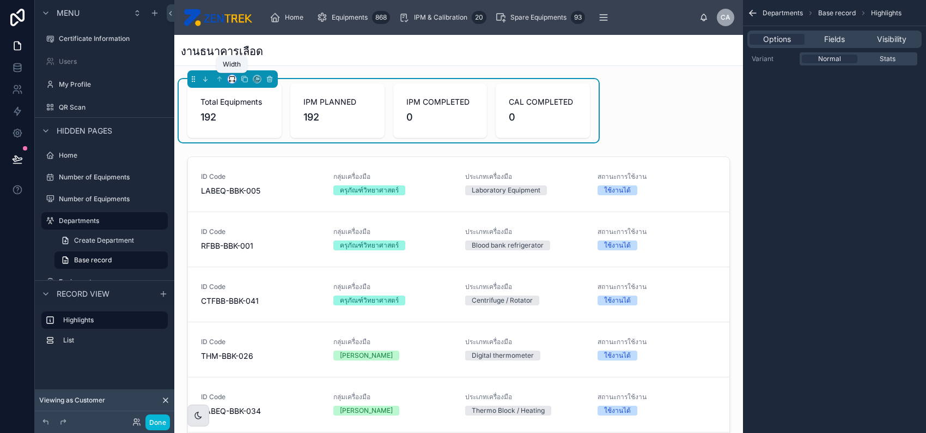
click at [232, 78] on icon at bounding box center [232, 79] width 8 height 8
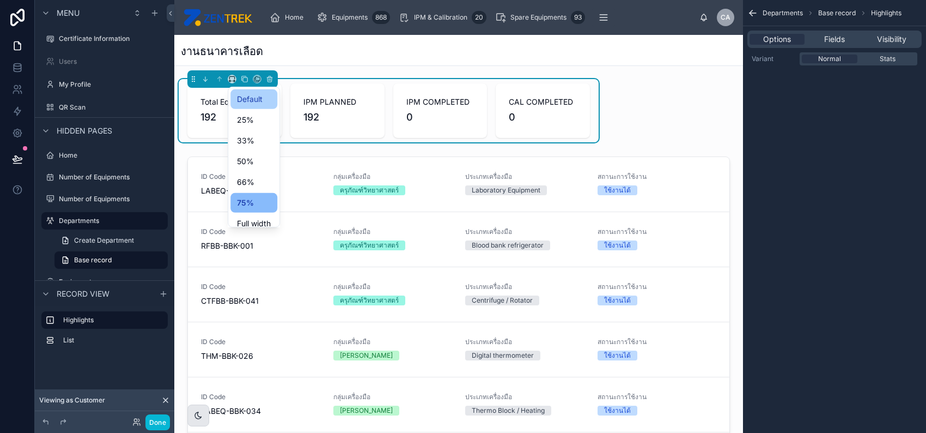
click at [262, 101] on span "Default" at bounding box center [250, 99] width 26 height 13
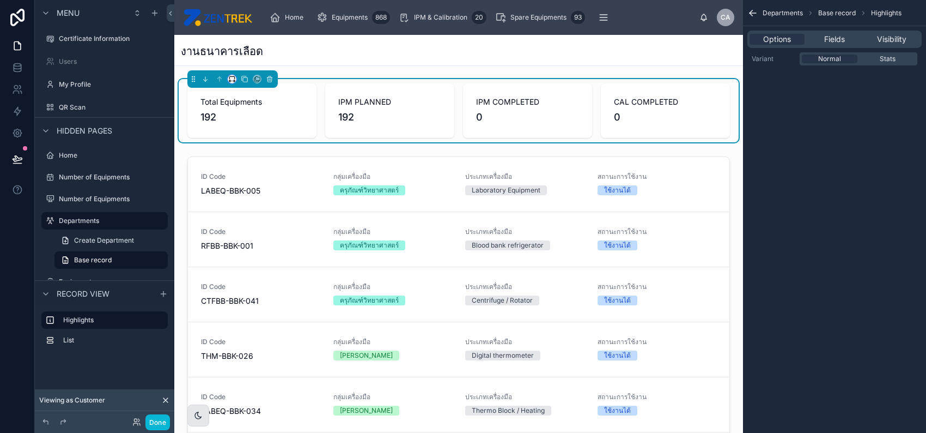
click at [235, 78] on icon at bounding box center [232, 79] width 8 height 8
click at [265, 219] on span "Full width" at bounding box center [254, 223] width 34 height 13
click at [834, 40] on span "Fields" at bounding box center [834, 39] width 21 height 11
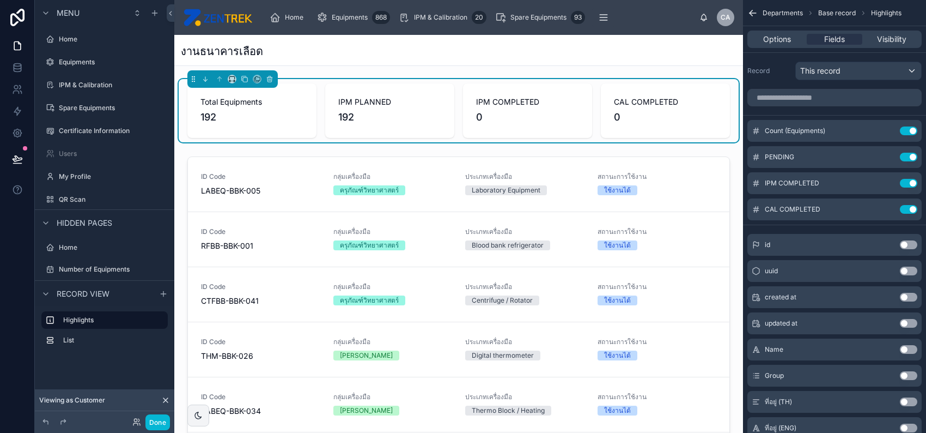
scroll to position [92, 0]
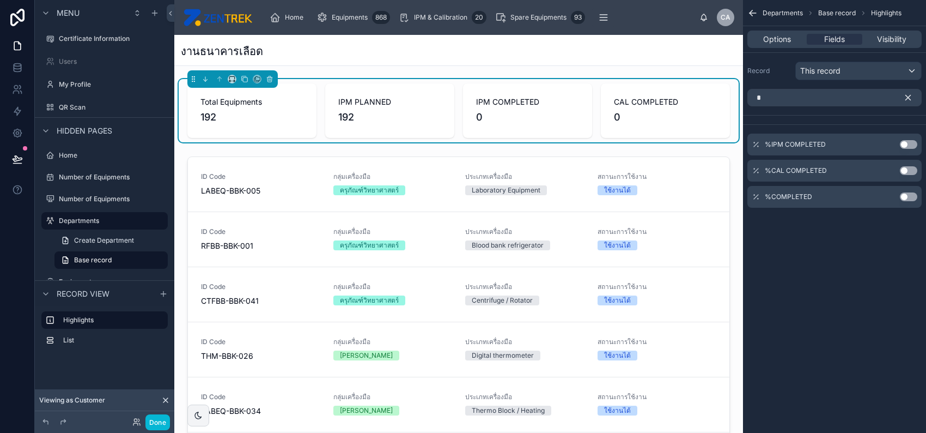
type input "*"
click at [911, 197] on button "Use setting" at bounding box center [908, 196] width 17 height 9
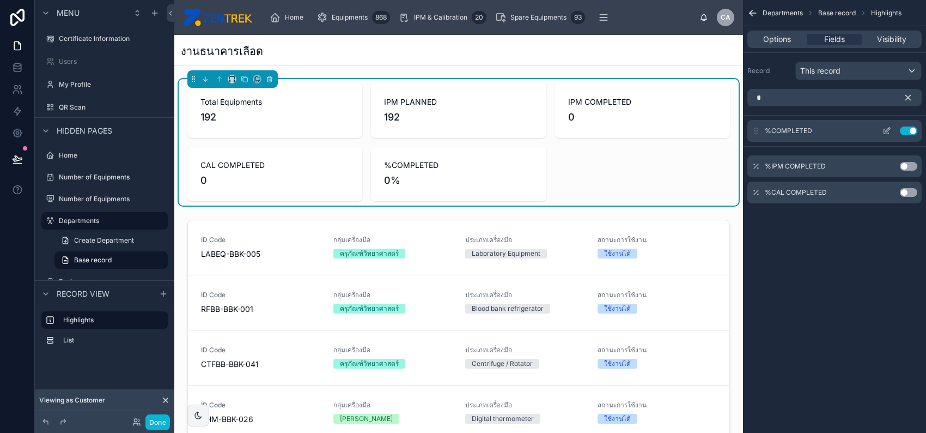
click at [890, 128] on icon "scrollable content" at bounding box center [888, 130] width 4 height 4
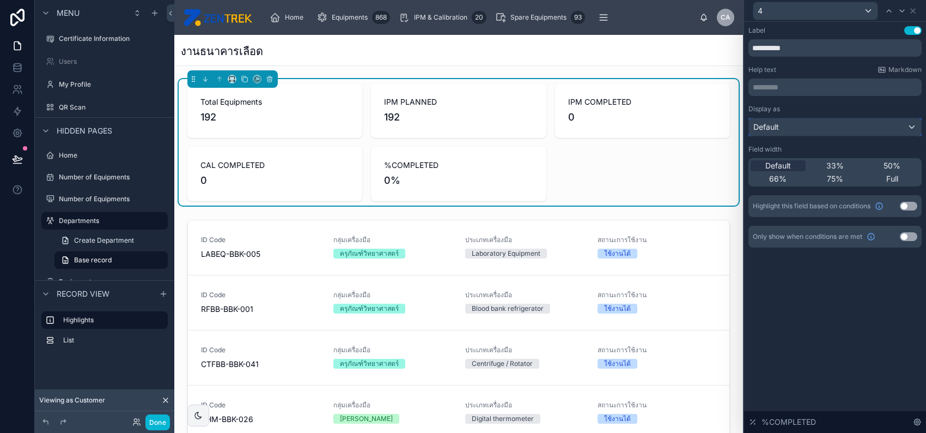
click at [874, 118] on button "Default" at bounding box center [835, 127] width 173 height 19
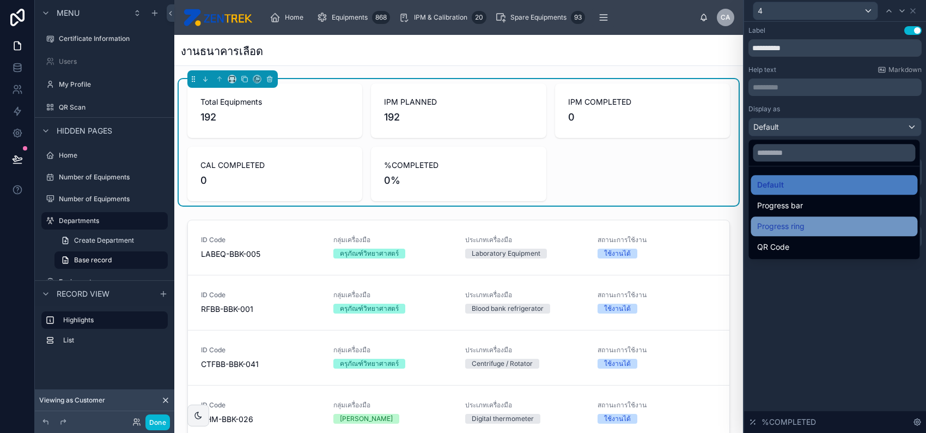
click at [823, 223] on div "Progress ring" at bounding box center [834, 226] width 154 height 13
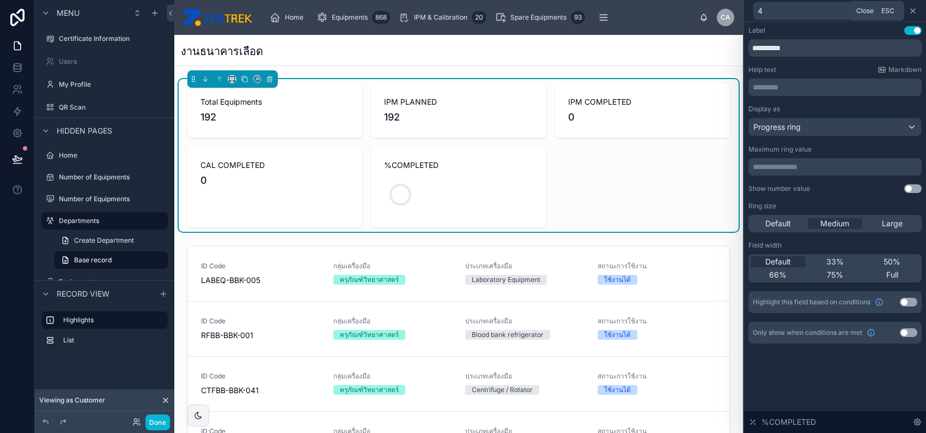
click at [915, 9] on icon at bounding box center [913, 11] width 4 height 4
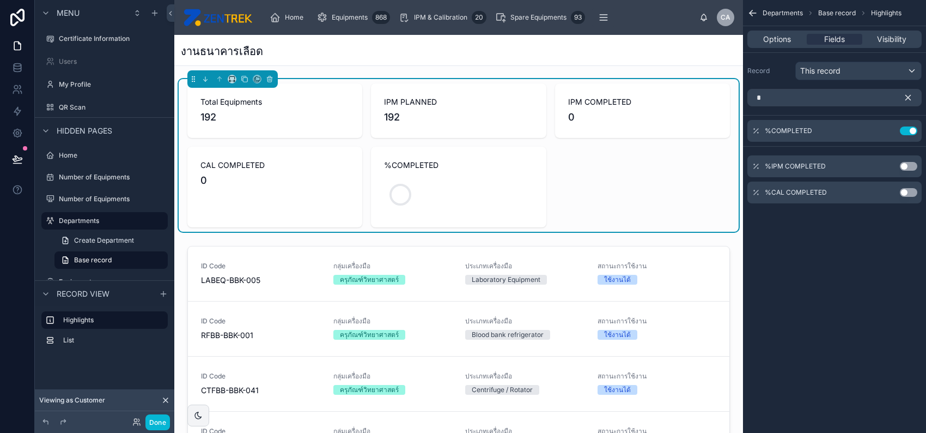
click at [913, 98] on icon "scrollable content" at bounding box center [908, 98] width 10 height 10
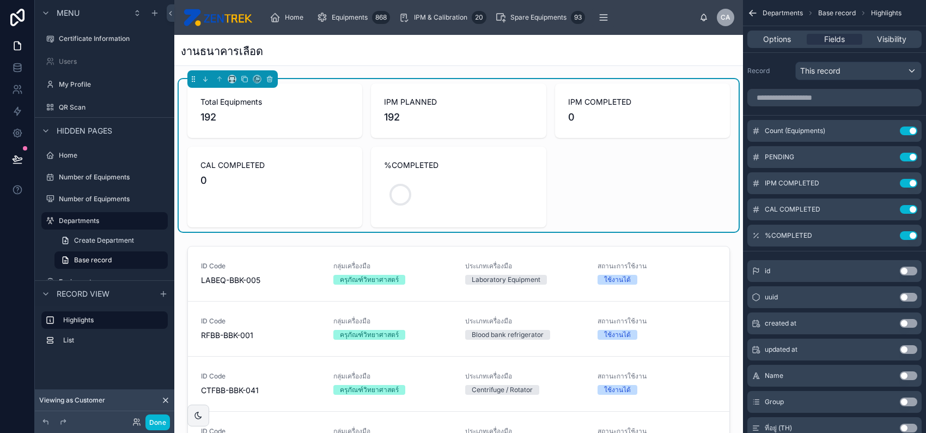
click at [905, 377] on button "Use setting" at bounding box center [908, 375] width 17 height 9
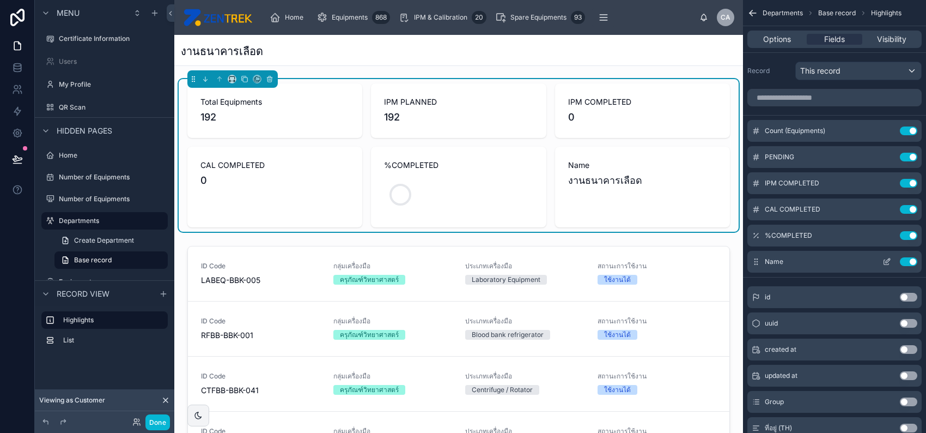
click at [908, 262] on button "Use setting" at bounding box center [908, 261] width 17 height 9
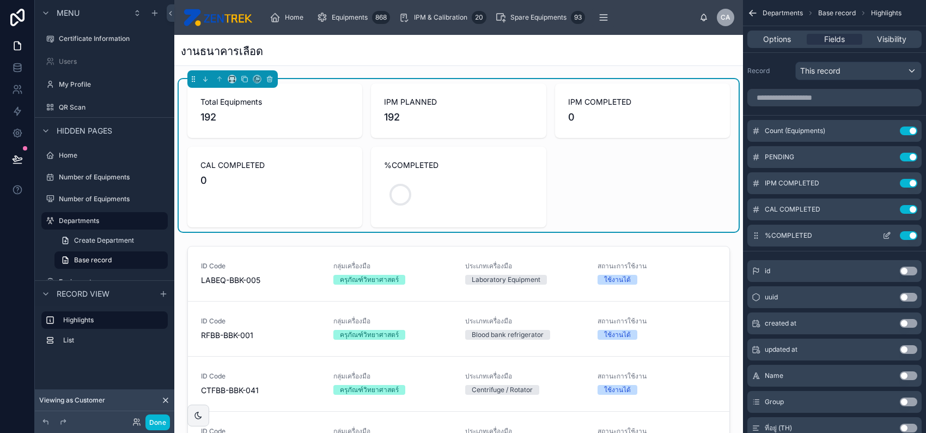
click at [888, 232] on icon "scrollable content" at bounding box center [887, 235] width 9 height 9
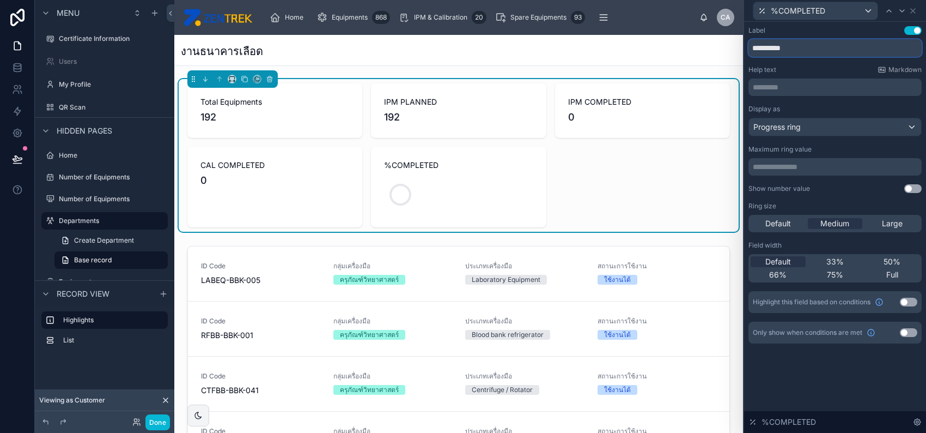
click at [759, 48] on input "**********" at bounding box center [835, 47] width 173 height 17
paste input "text"
type input "**********"
click at [913, 190] on button "Use setting" at bounding box center [913, 188] width 17 height 9
click at [894, 221] on span "Large" at bounding box center [892, 223] width 21 height 11
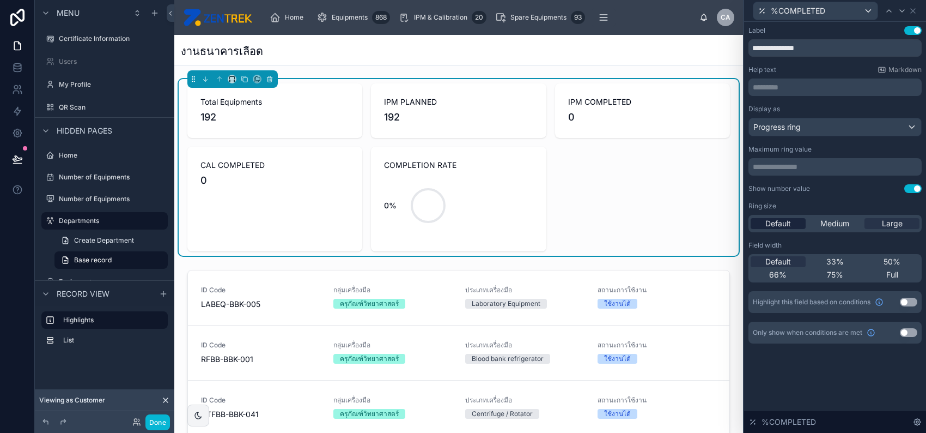
click at [766, 226] on span "Default" at bounding box center [779, 223] width 26 height 11
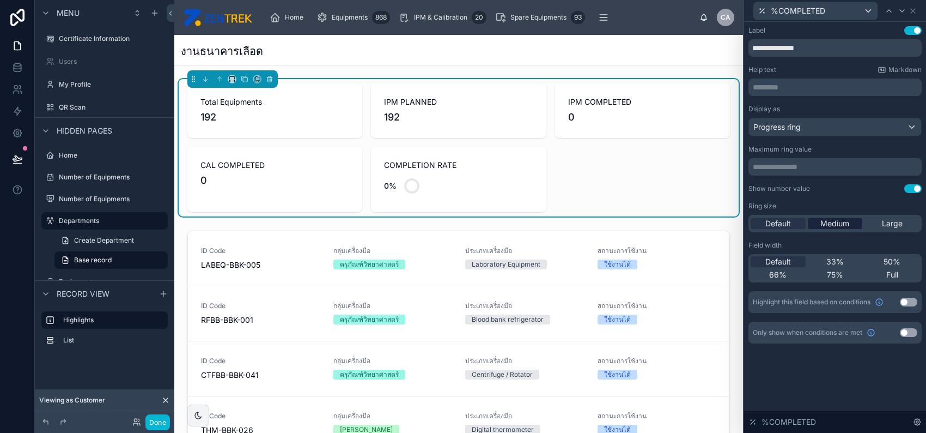
click at [829, 226] on span "Medium" at bounding box center [835, 223] width 29 height 11
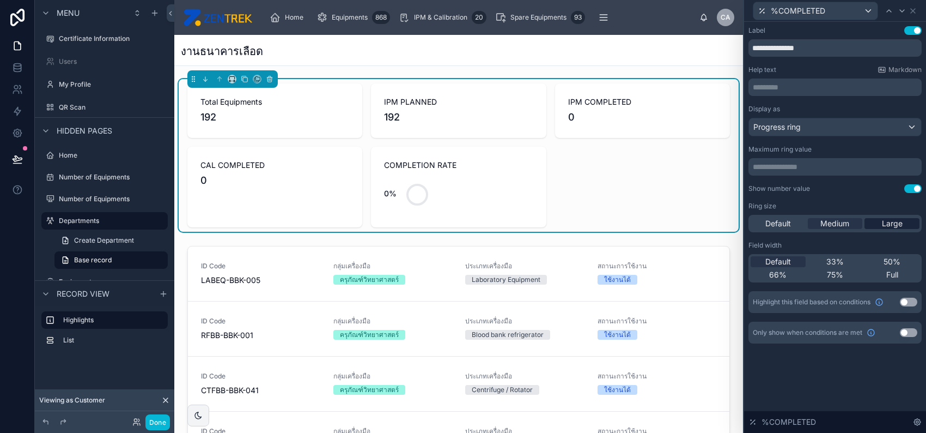
click at [889, 226] on span "Large" at bounding box center [892, 223] width 21 height 11
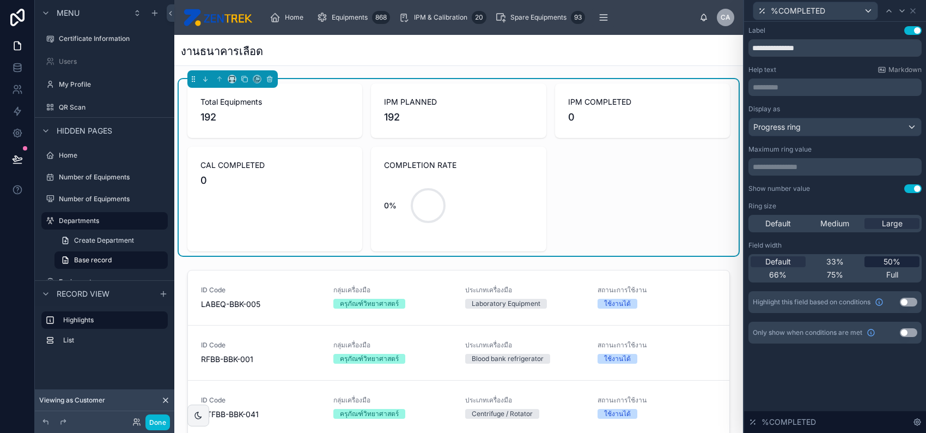
click at [884, 258] on span "50%" at bounding box center [892, 261] width 17 height 11
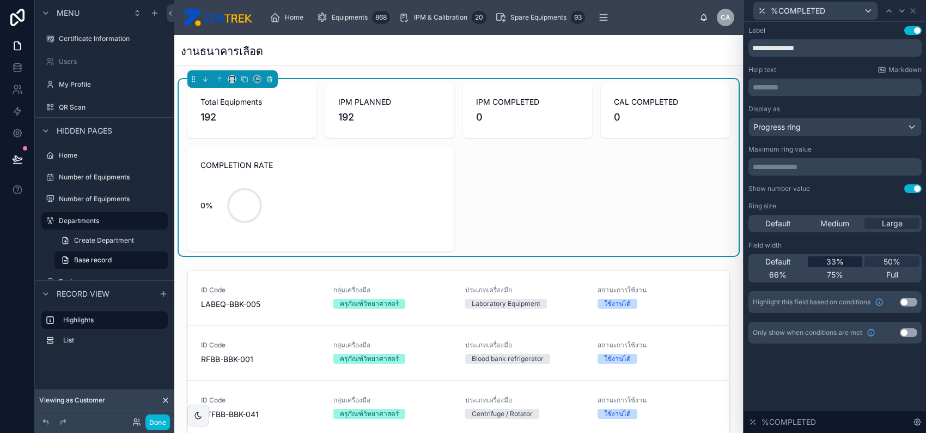
click at [833, 258] on span "33%" at bounding box center [835, 261] width 17 height 11
click at [885, 258] on span "50%" at bounding box center [892, 261] width 17 height 11
click at [834, 259] on span "33%" at bounding box center [835, 261] width 17 height 11
click at [679, 204] on div "Total Equipments 192 IPM PLANNED 192 IPM COMPLETED 0 CAL COMPLETED 0 COMPLETION…" at bounding box center [458, 167] width 543 height 168
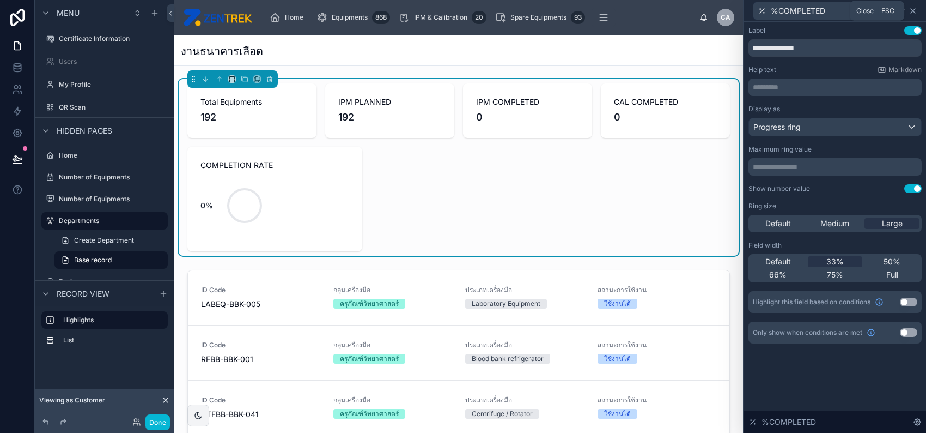
click at [914, 11] on icon at bounding box center [913, 11] width 4 height 4
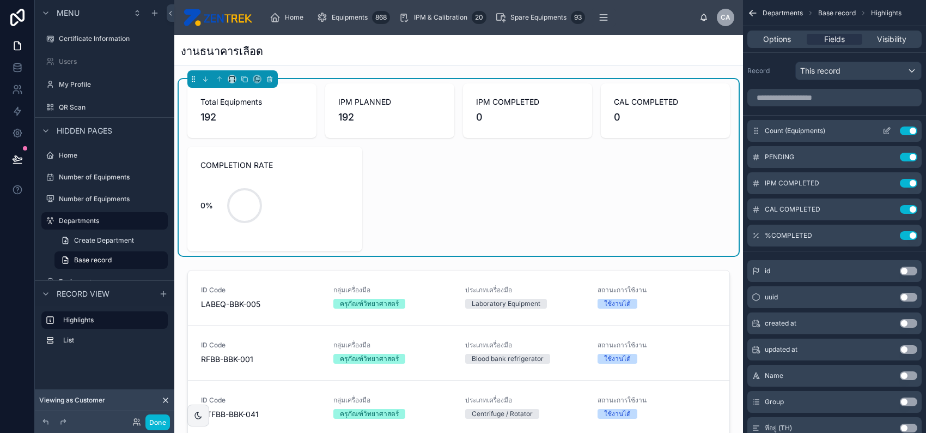
click at [886, 129] on icon "scrollable content" at bounding box center [887, 130] width 9 height 9
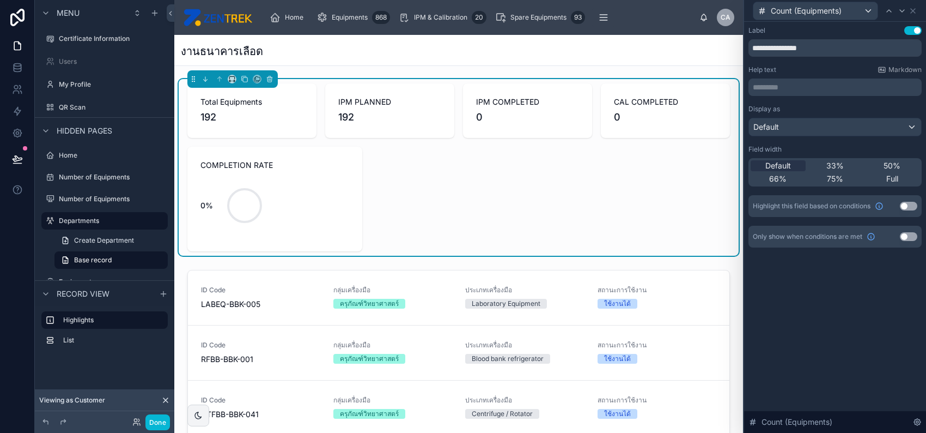
click at [912, 32] on button "Use setting" at bounding box center [913, 30] width 17 height 9
click at [913, 10] on icon at bounding box center [913, 11] width 4 height 4
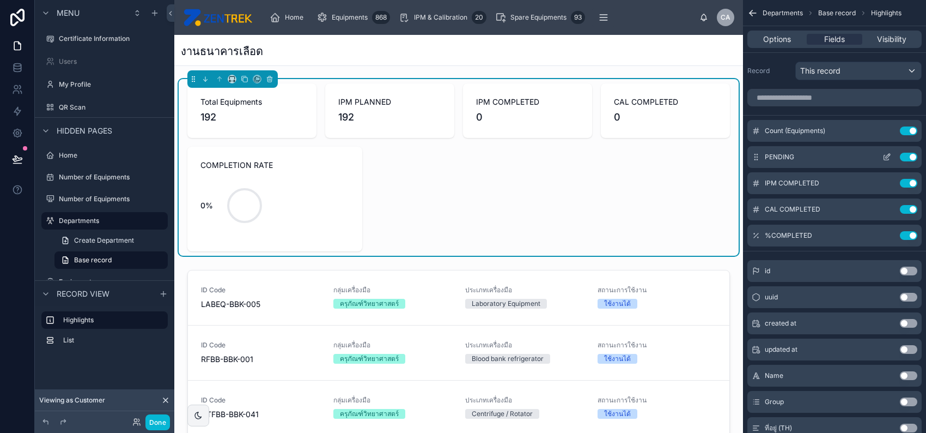
click at [903, 157] on button "Use setting" at bounding box center [908, 157] width 17 height 9
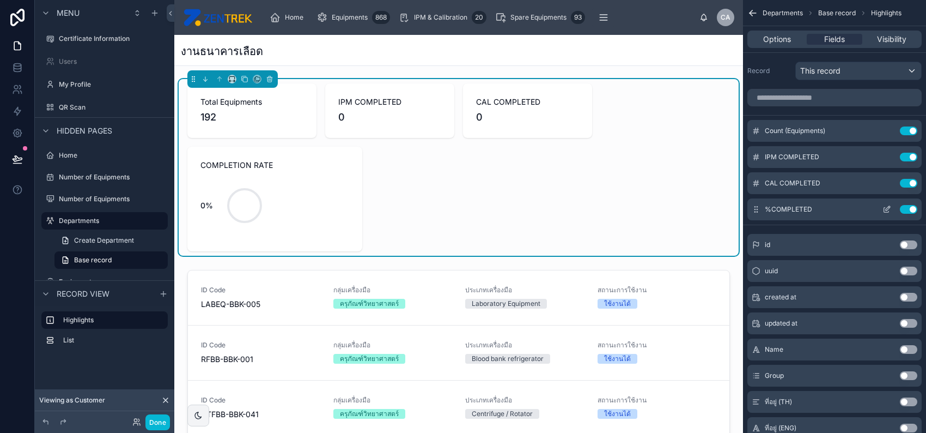
click at [889, 207] on icon "scrollable content" at bounding box center [887, 209] width 9 height 9
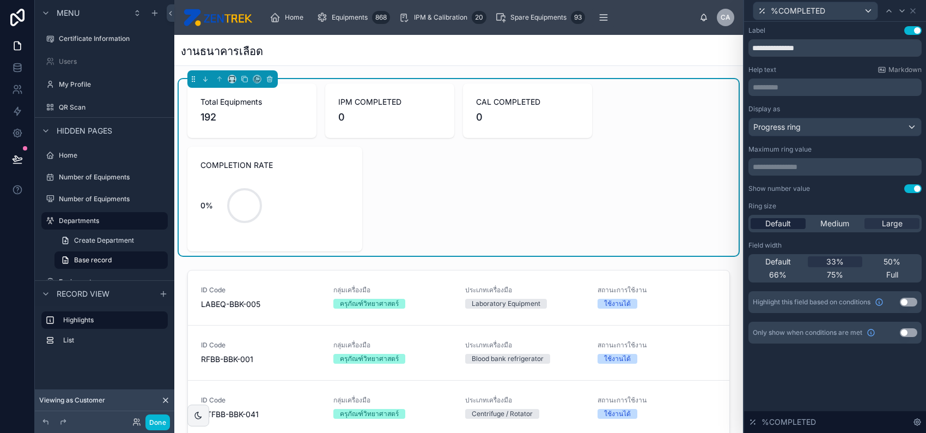
click at [789, 223] on span "Default" at bounding box center [779, 223] width 26 height 11
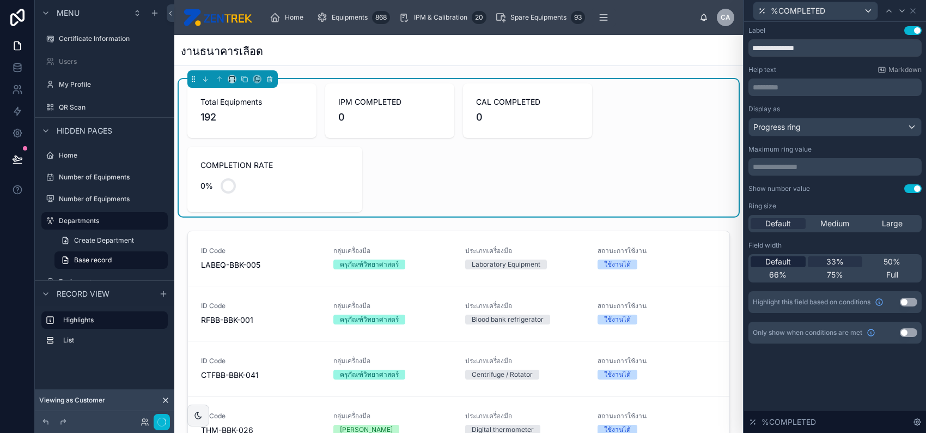
click at [782, 258] on span "Default" at bounding box center [779, 261] width 26 height 11
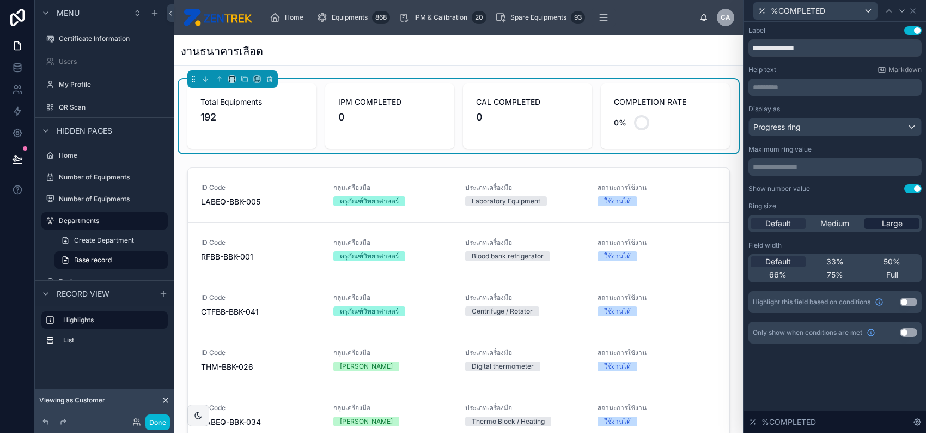
click at [890, 221] on span "Large" at bounding box center [892, 223] width 21 height 11
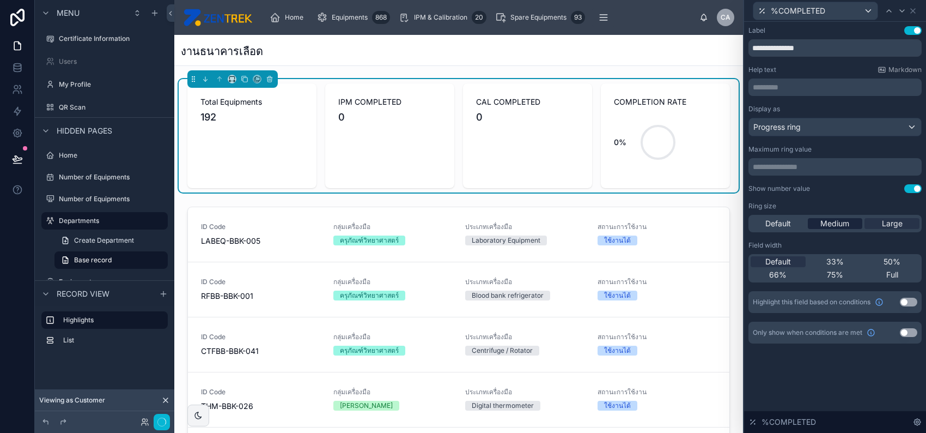
click at [841, 223] on span "Medium" at bounding box center [835, 223] width 29 height 11
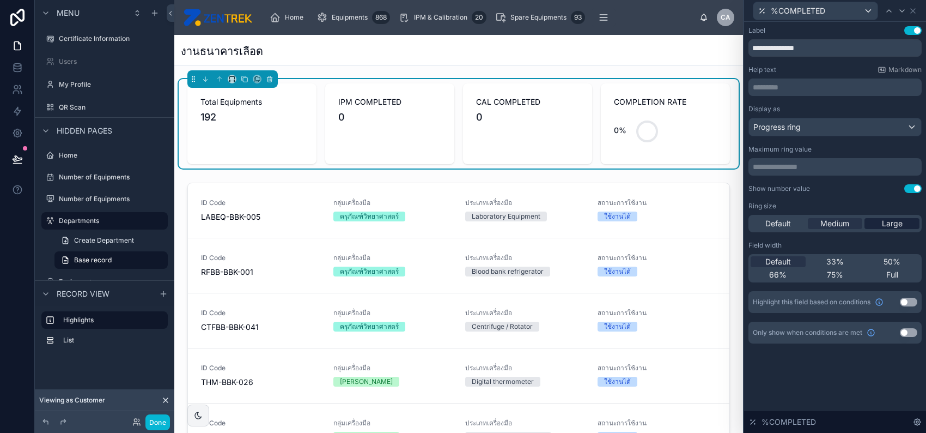
click at [874, 219] on div "Large" at bounding box center [892, 223] width 55 height 11
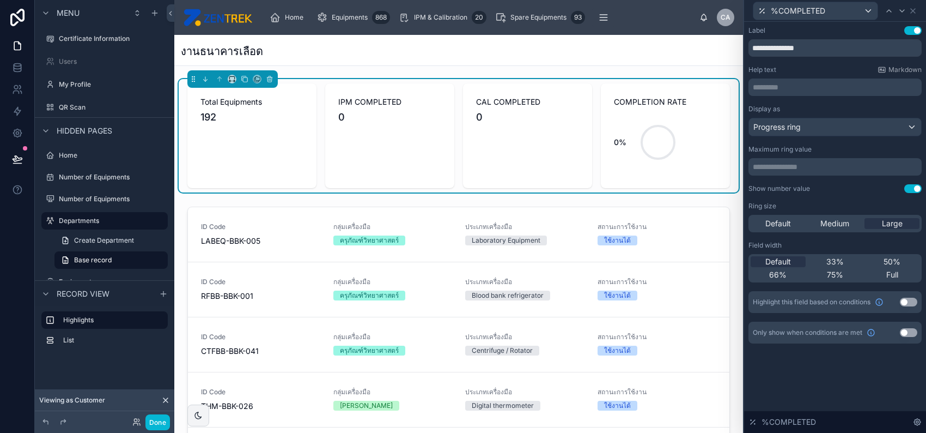
click at [876, 166] on p "**********" at bounding box center [836, 166] width 167 height 11
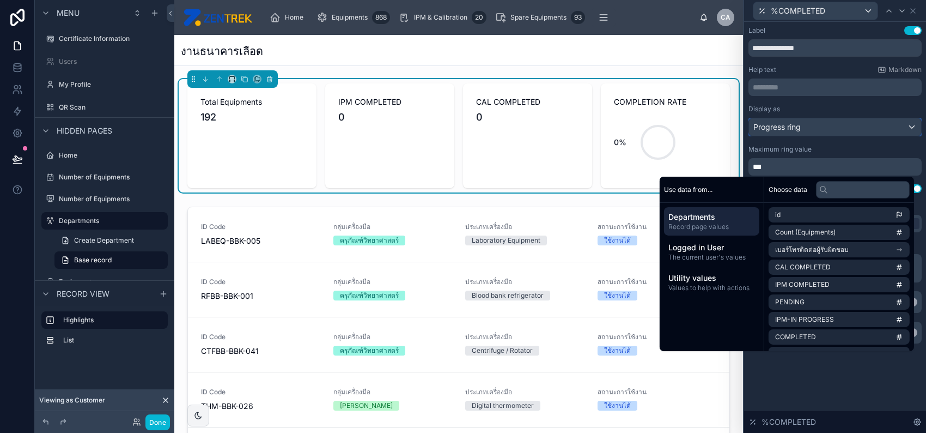
click at [855, 127] on div "Progress ring" at bounding box center [835, 126] width 172 height 17
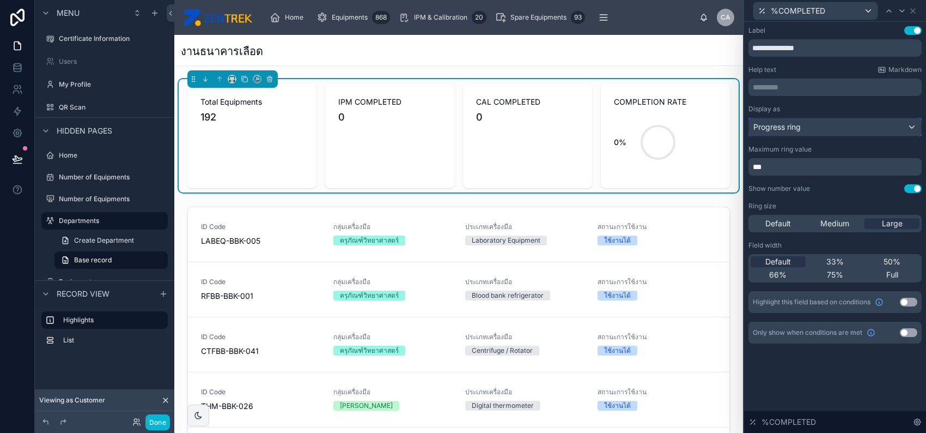
click at [855, 127] on div "Progress ring" at bounding box center [835, 126] width 172 height 17
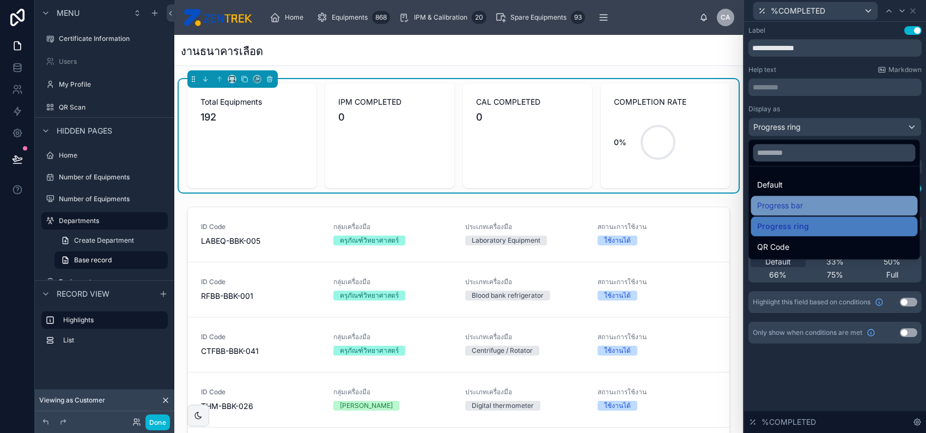
click at [829, 203] on div "Progress bar" at bounding box center [834, 205] width 154 height 13
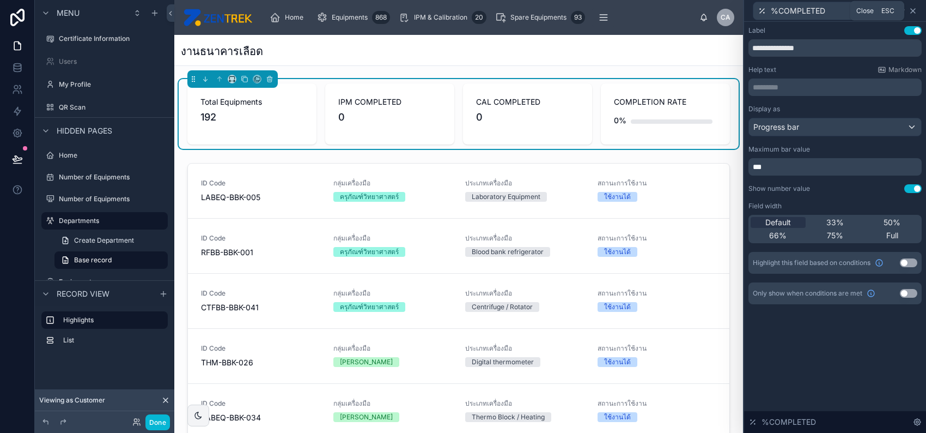
click at [913, 10] on icon at bounding box center [913, 11] width 4 height 4
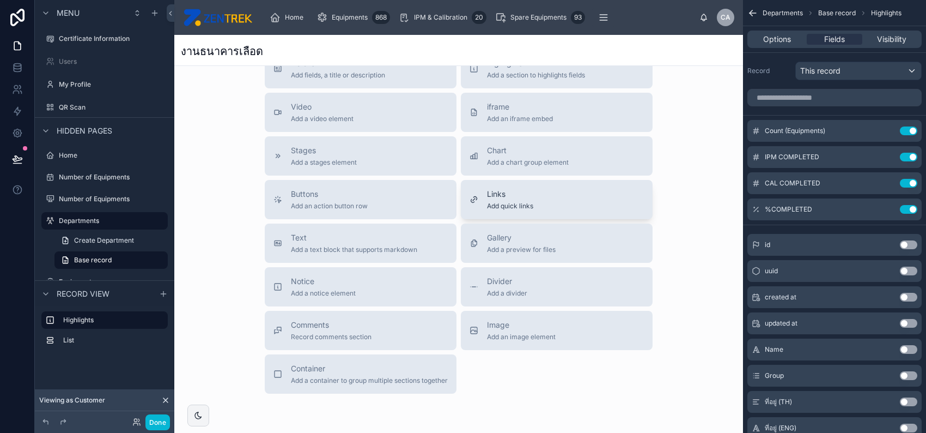
scroll to position [363, 0]
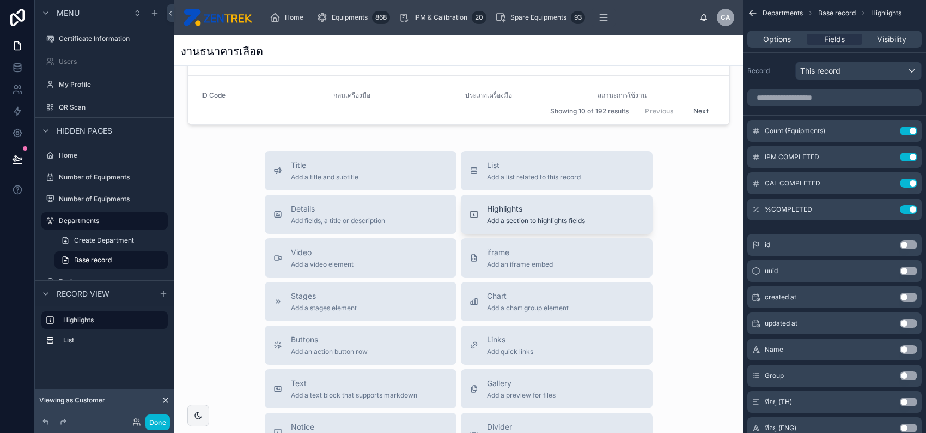
click at [515, 210] on span "Highlights" at bounding box center [536, 208] width 98 height 11
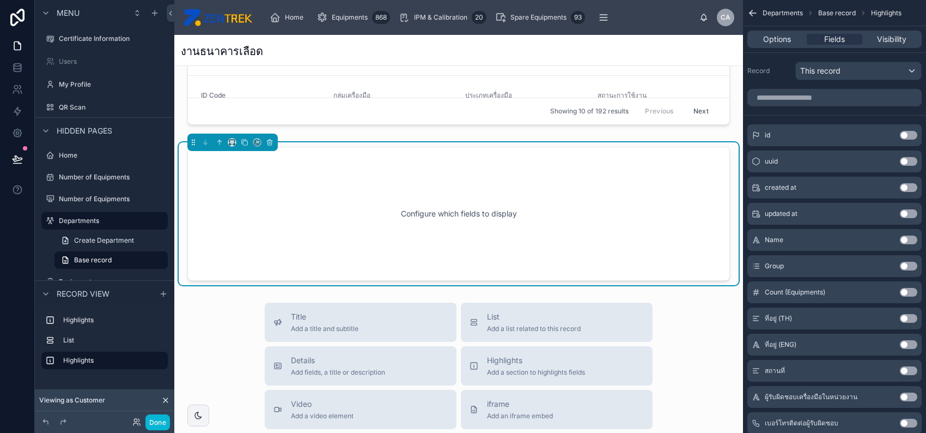
scroll to position [342, 0]
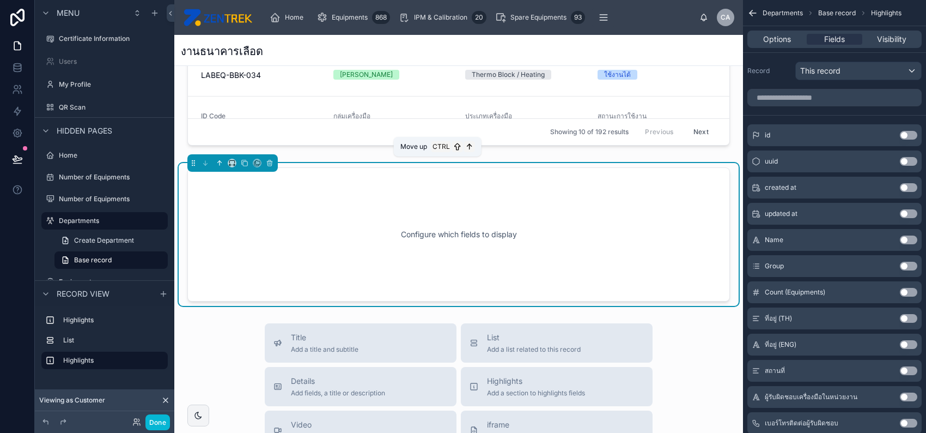
click at [220, 163] on icon at bounding box center [220, 163] width 8 height 8
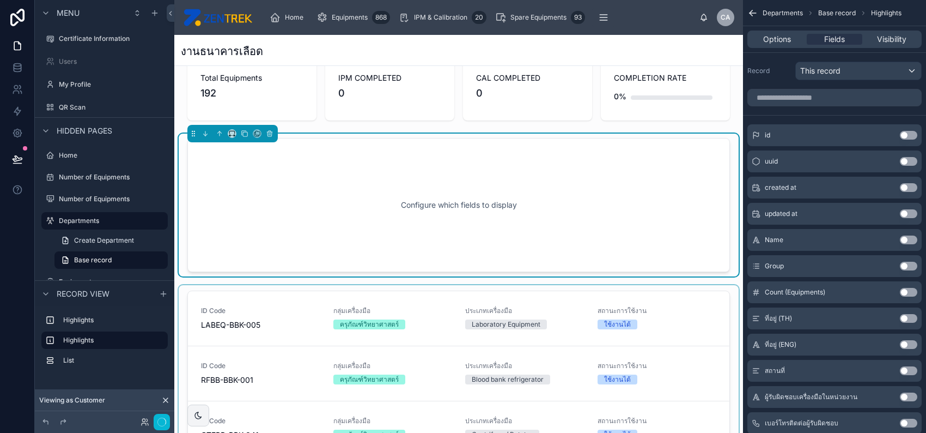
scroll to position [0, 0]
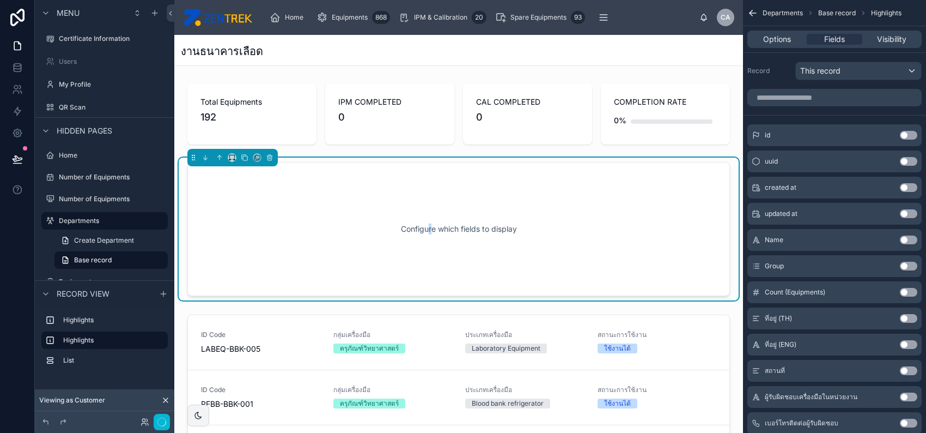
click at [424, 215] on div "Configure which fields to display" at bounding box center [458, 229] width 507 height 98
click at [855, 93] on input "scrollable content" at bounding box center [835, 97] width 174 height 17
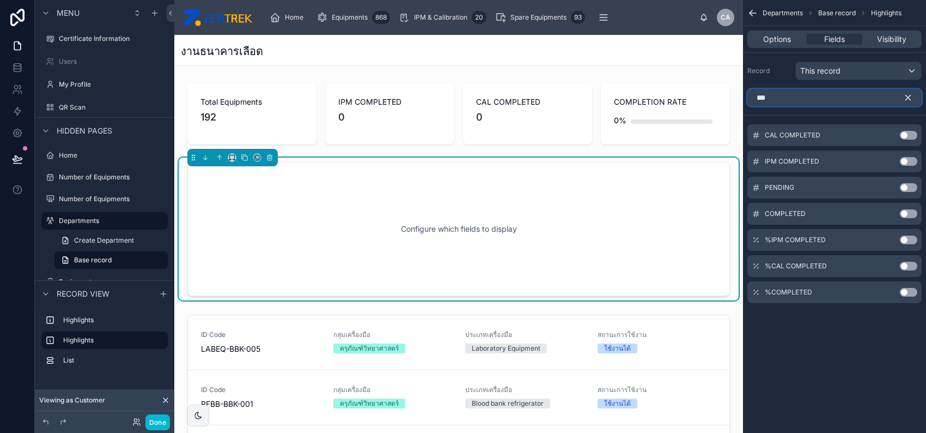
type input "***"
click at [909, 291] on button "Use setting" at bounding box center [908, 292] width 17 height 9
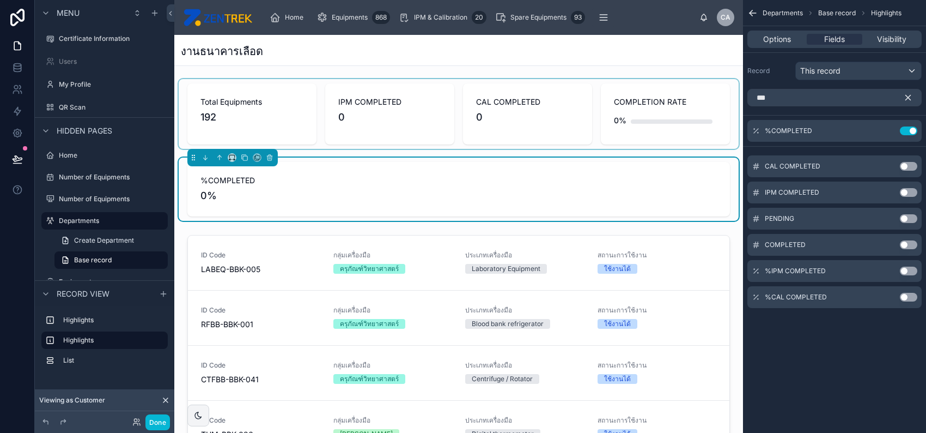
click at [447, 117] on div at bounding box center [459, 114] width 560 height 70
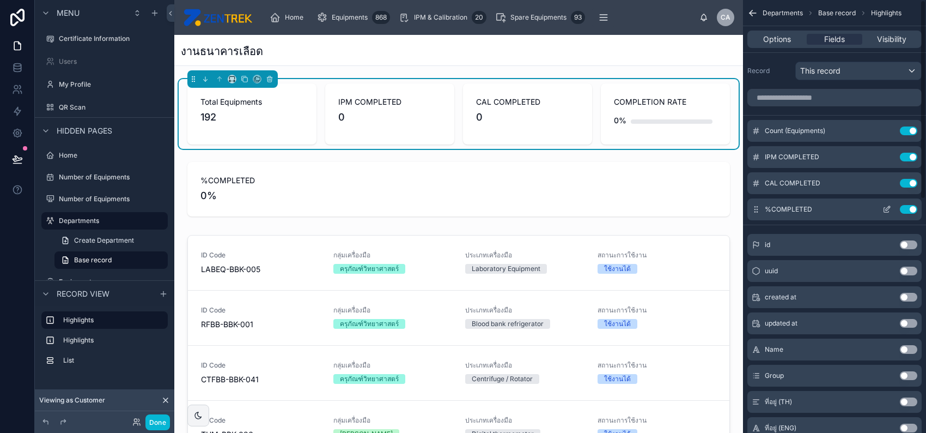
click at [909, 207] on button "Use setting" at bounding box center [908, 209] width 17 height 9
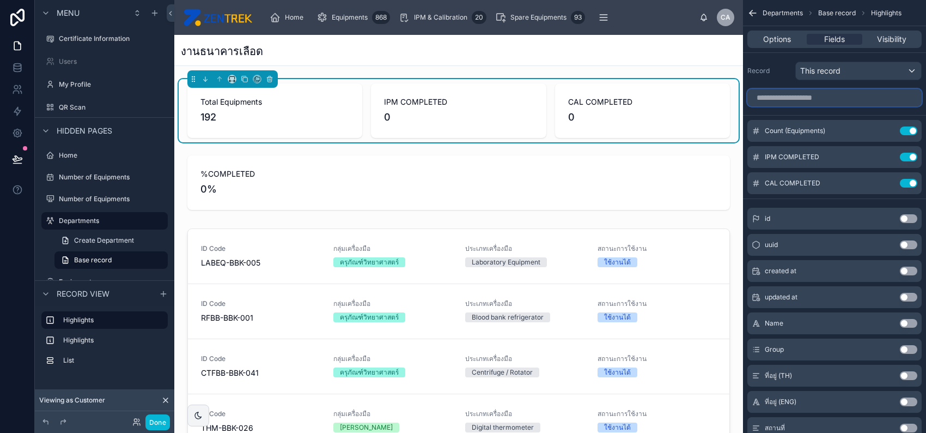
click at [843, 97] on input "scrollable content" at bounding box center [835, 97] width 174 height 17
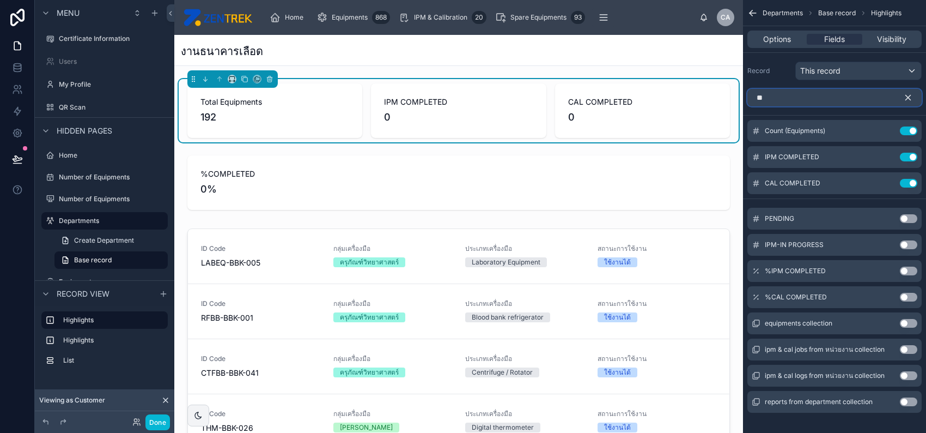
type input "**"
click at [905, 217] on button "Use setting" at bounding box center [908, 218] width 17 height 9
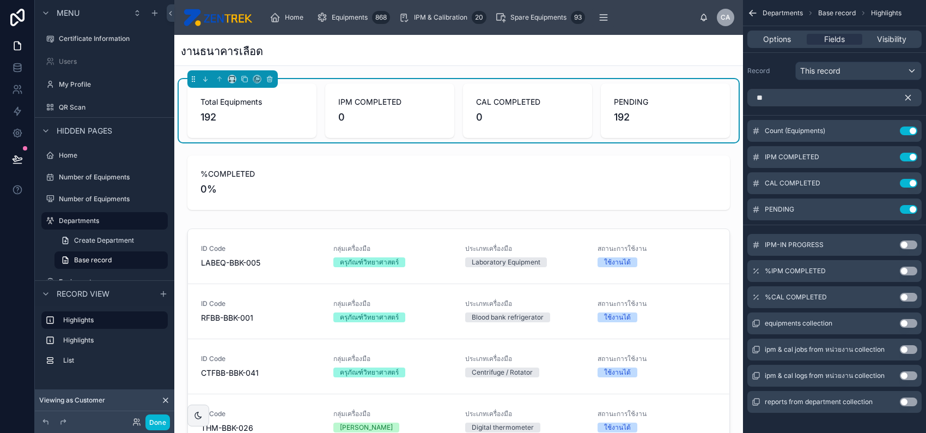
click at [908, 101] on icon "scrollable content" at bounding box center [908, 98] width 10 height 10
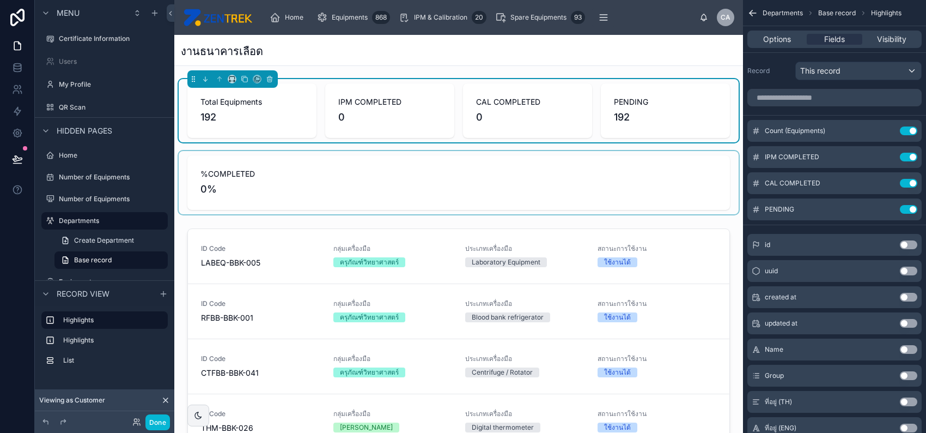
click at [445, 179] on div at bounding box center [459, 182] width 560 height 63
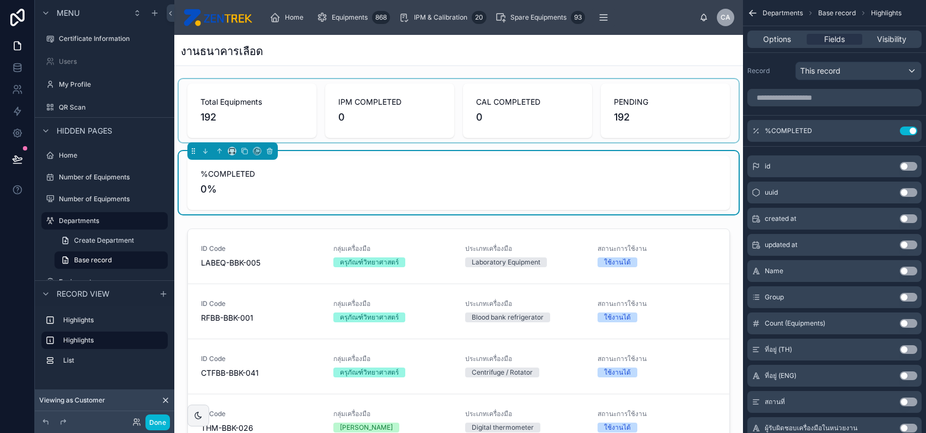
click at [376, 130] on div at bounding box center [459, 110] width 560 height 63
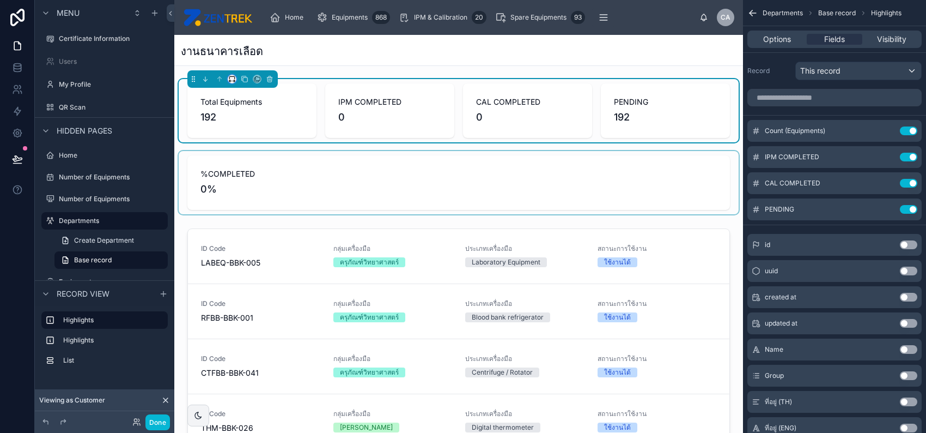
click at [228, 80] on button at bounding box center [232, 79] width 9 height 9
click at [247, 202] on span "75%" at bounding box center [245, 202] width 16 height 13
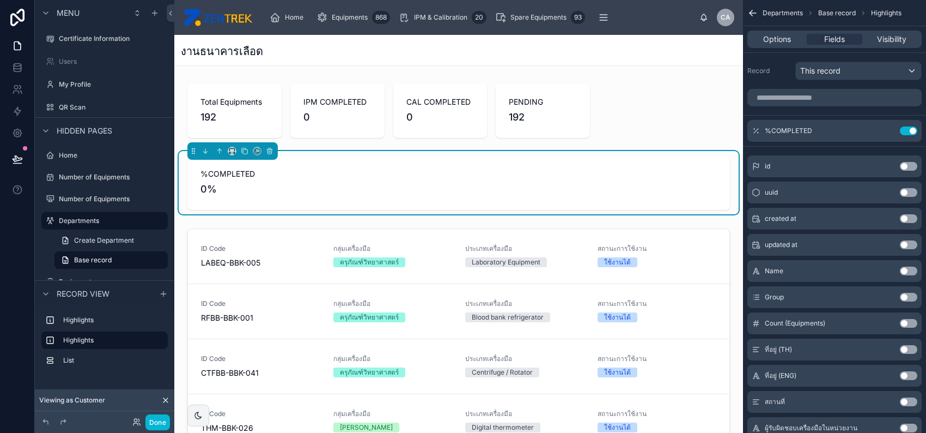
click at [282, 180] on div "%COMPLETED 0%" at bounding box center [459, 182] width 517 height 28
click at [233, 149] on icon at bounding box center [232, 151] width 8 height 8
click at [233, 149] on div at bounding box center [463, 216] width 926 height 433
click at [233, 149] on icon at bounding box center [232, 151] width 8 height 8
click at [254, 187] on div "25%" at bounding box center [254, 191] width 34 height 13
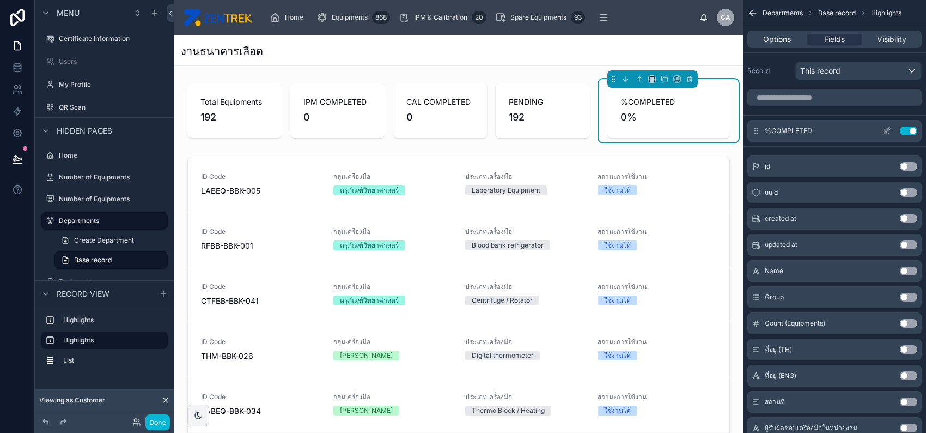
click at [887, 131] on icon "scrollable content" at bounding box center [888, 130] width 4 height 4
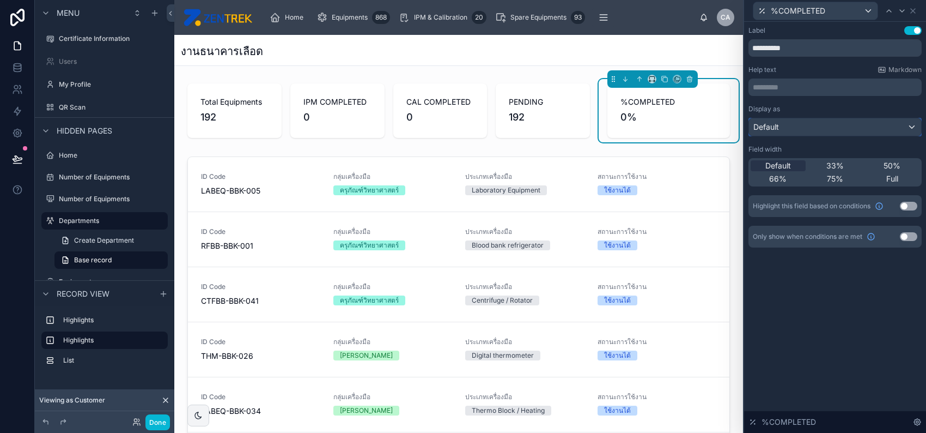
click at [834, 126] on div "Default" at bounding box center [835, 126] width 172 height 17
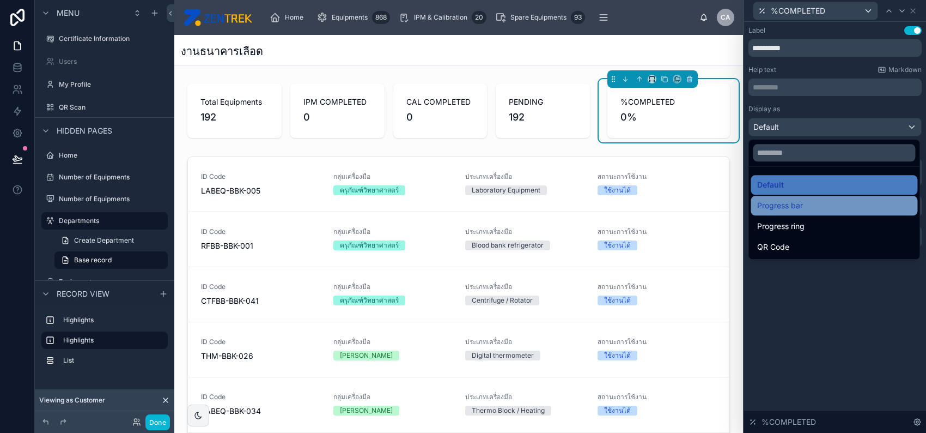
click at [817, 210] on div "Progress bar" at bounding box center [834, 205] width 154 height 13
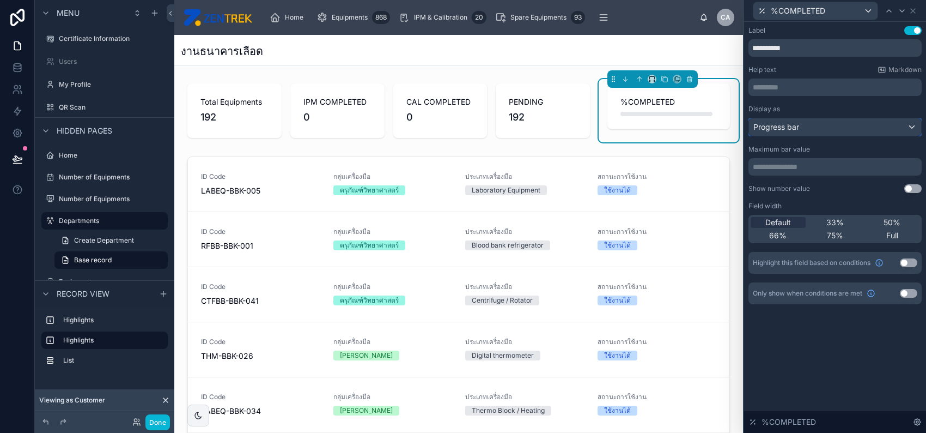
click at [808, 126] on div "Progress bar" at bounding box center [835, 126] width 172 height 17
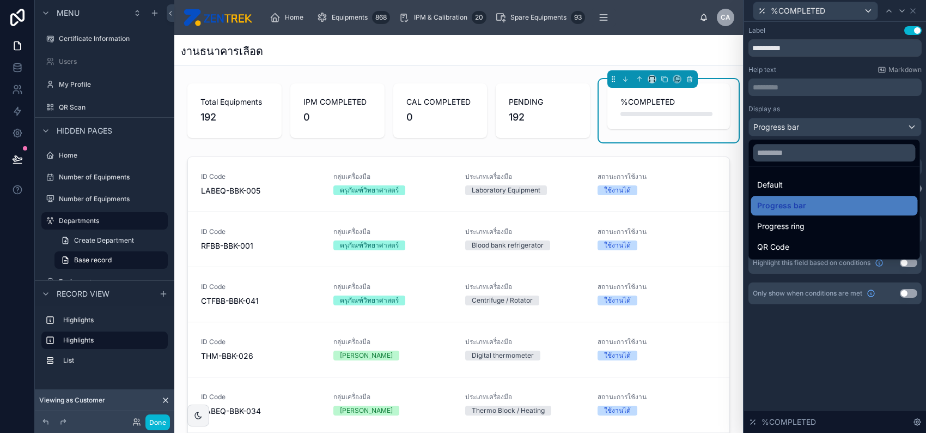
click at [825, 112] on div at bounding box center [835, 216] width 182 height 433
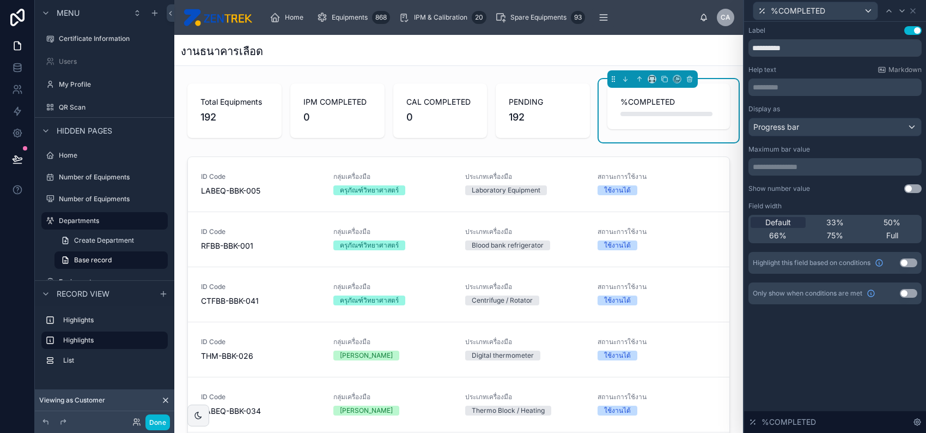
click at [910, 185] on button "Use setting" at bounding box center [913, 188] width 17 height 9
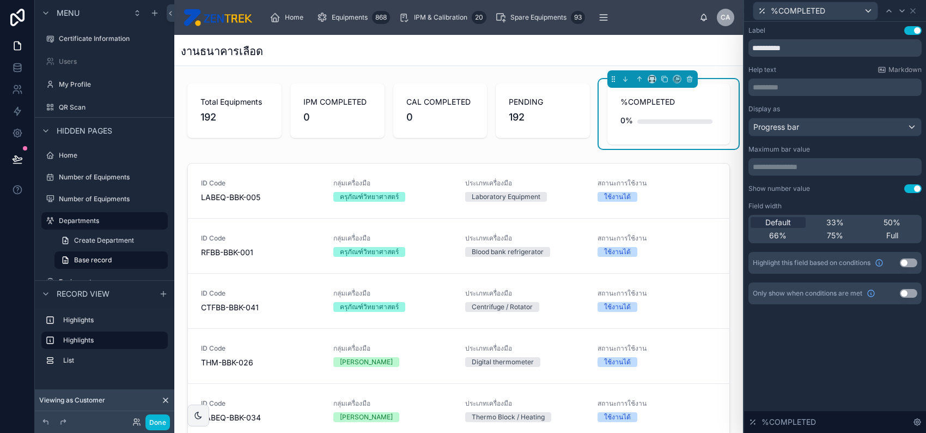
click at [910, 185] on button "Use setting" at bounding box center [913, 188] width 17 height 9
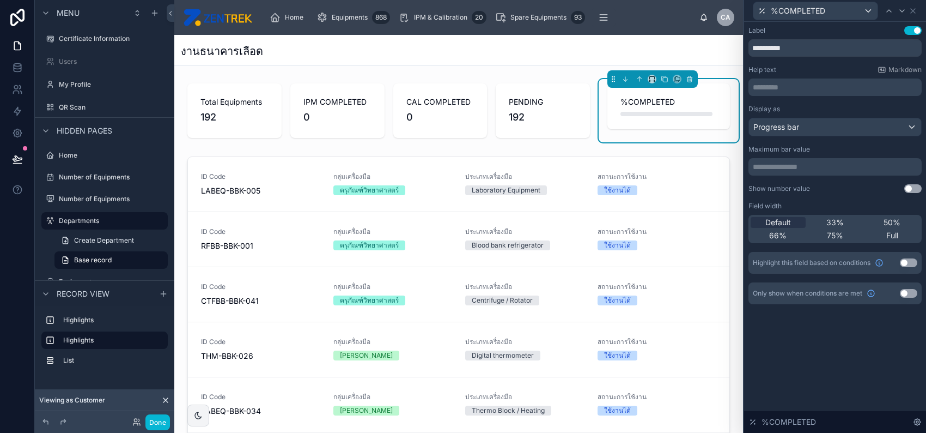
click at [910, 185] on button "Use setting" at bounding box center [913, 188] width 17 height 9
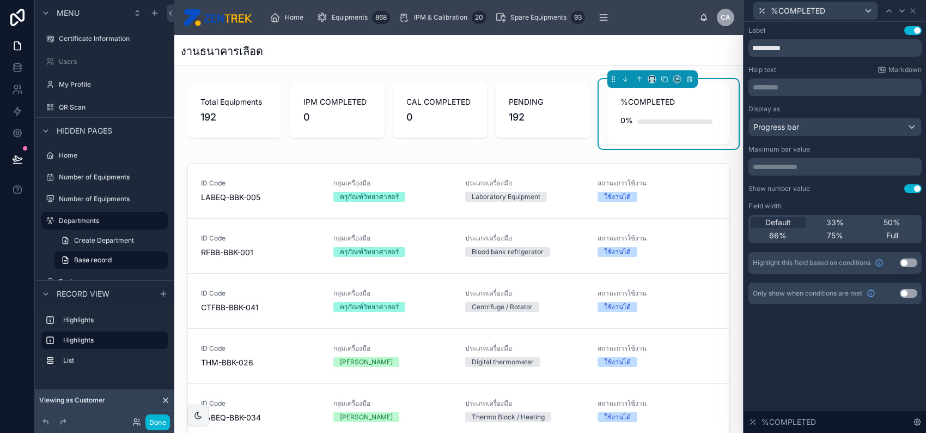
click at [767, 84] on p "********* ﻿" at bounding box center [836, 87] width 167 height 11
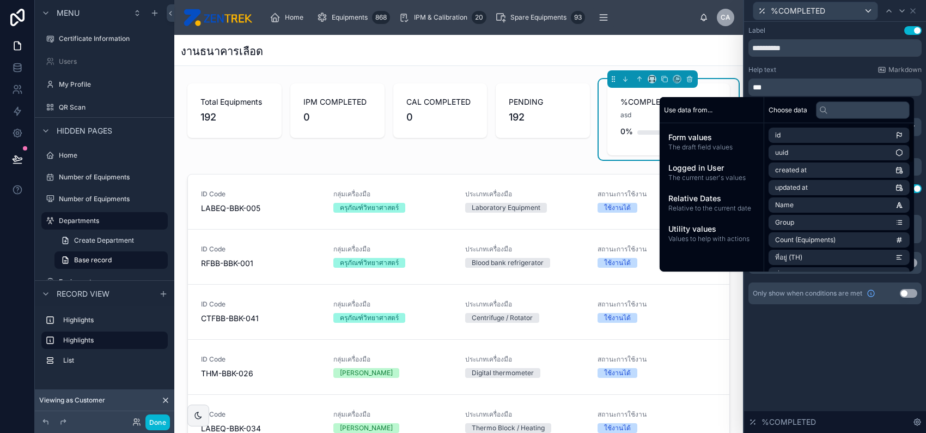
click at [866, 338] on div "**********" at bounding box center [835, 227] width 182 height 411
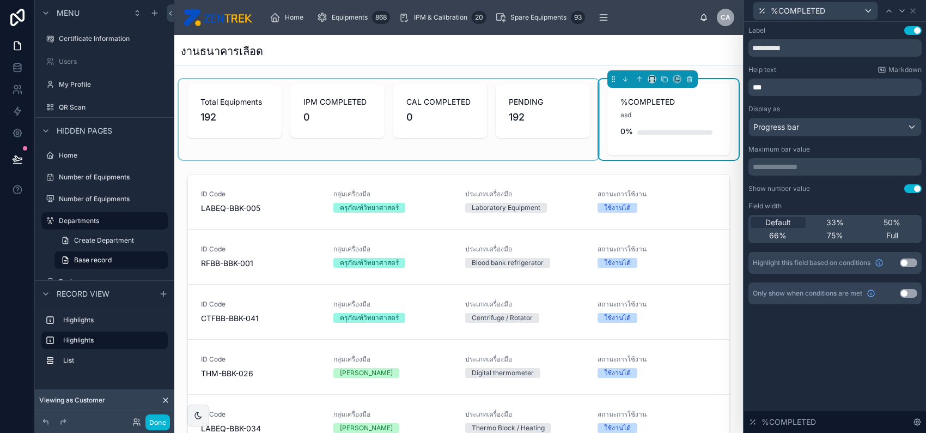
click at [558, 126] on div at bounding box center [389, 119] width 420 height 81
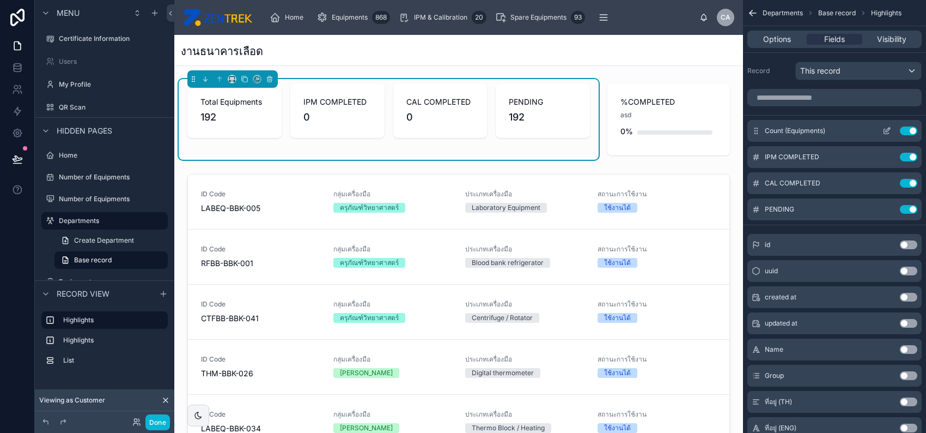
click at [887, 130] on icon "scrollable content" at bounding box center [887, 130] width 9 height 9
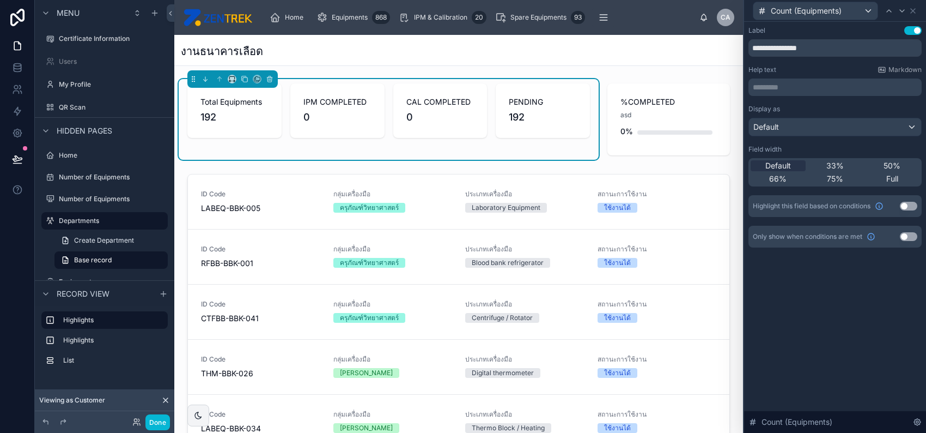
click at [818, 87] on p "********* ﻿" at bounding box center [836, 87] width 167 height 11
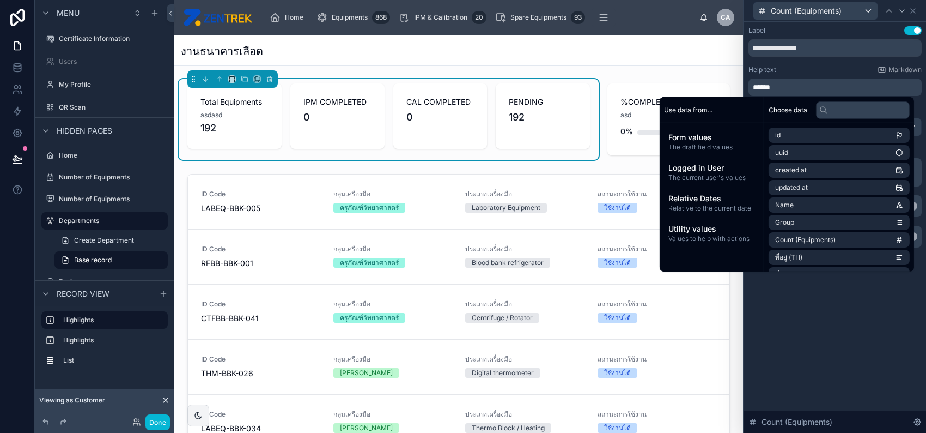
click at [818, 87] on p "******" at bounding box center [836, 87] width 167 height 11
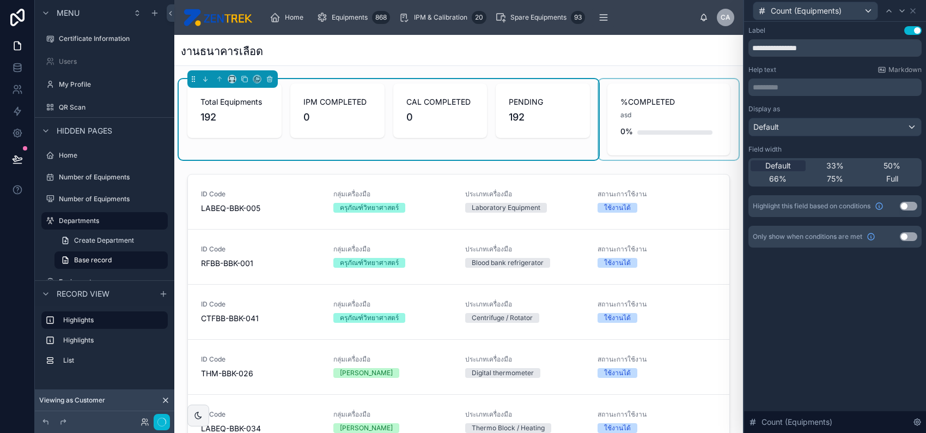
click at [624, 102] on div at bounding box center [669, 119] width 140 height 81
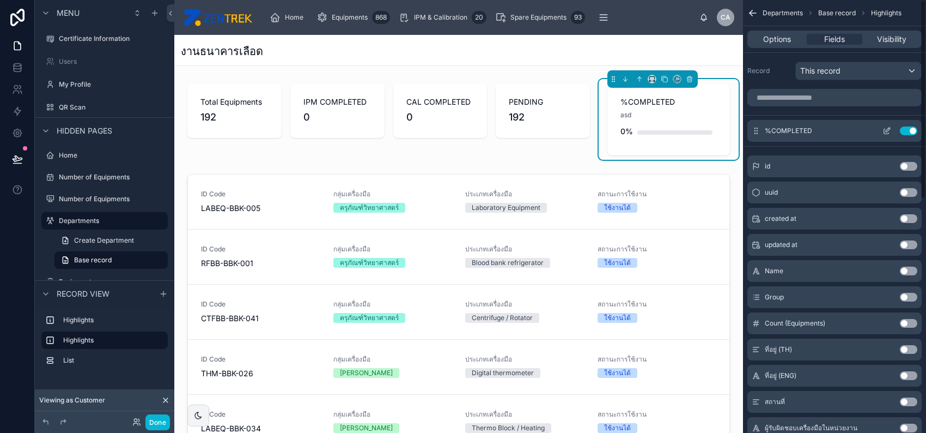
click at [889, 130] on icon "scrollable content" at bounding box center [887, 130] width 9 height 9
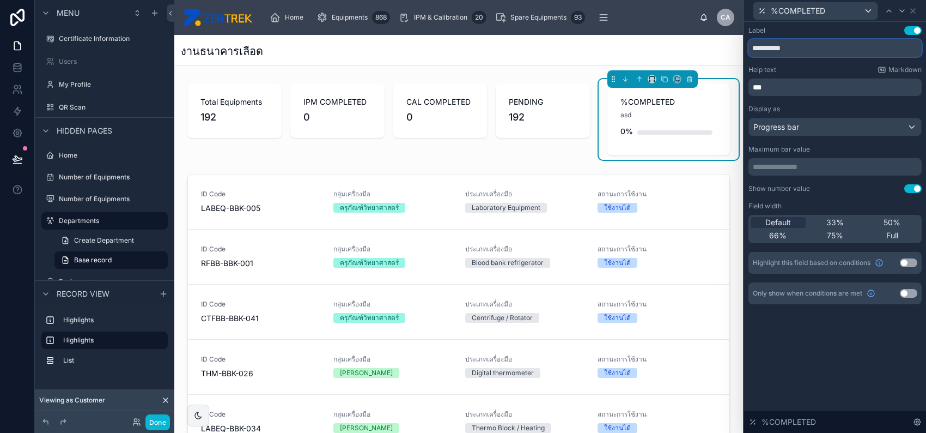
click at [820, 47] on input "**********" at bounding box center [835, 47] width 173 height 17
paste input "text"
type input "**********"
click at [813, 81] on div "***" at bounding box center [835, 86] width 173 height 17
click at [813, 85] on p "***" at bounding box center [836, 87] width 167 height 11
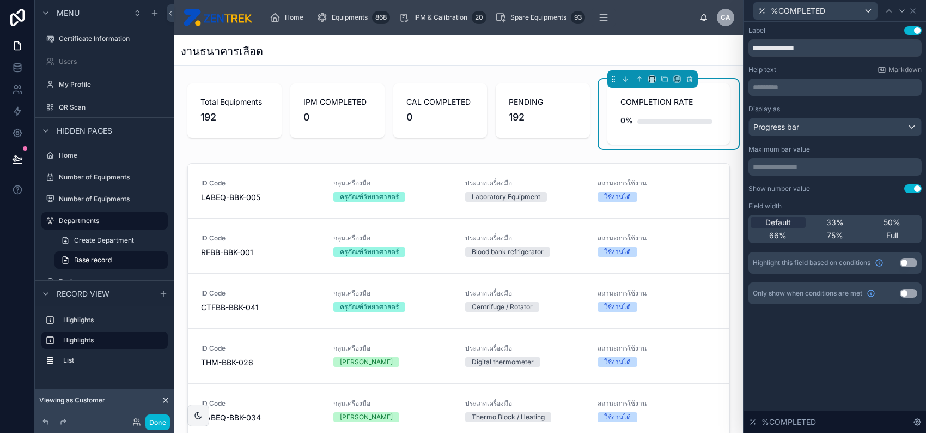
click at [817, 71] on div "Help text Markdown" at bounding box center [835, 69] width 173 height 9
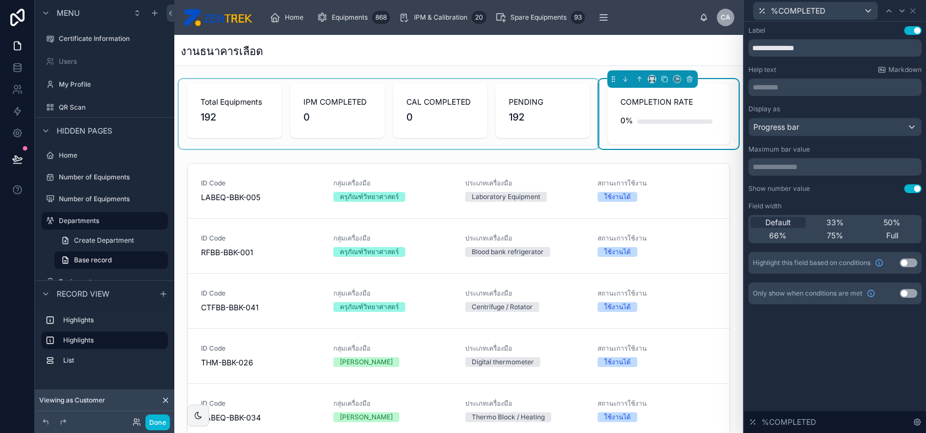
click at [355, 84] on div at bounding box center [389, 114] width 420 height 70
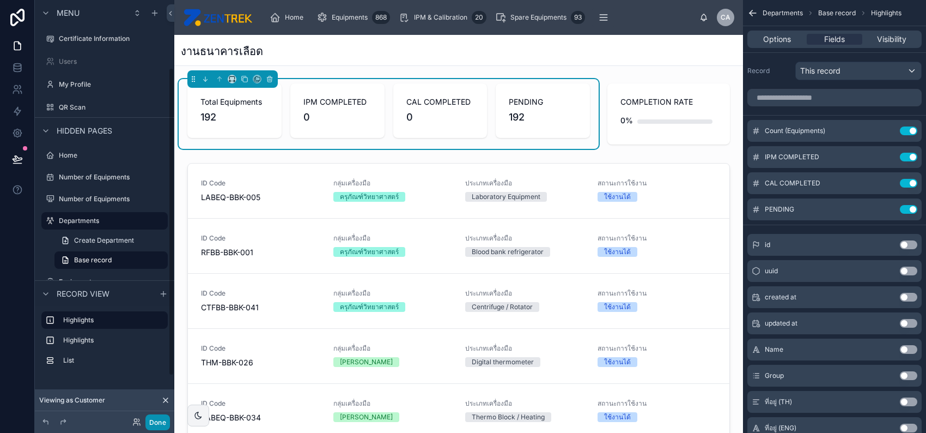
click at [154, 424] on button "Done" at bounding box center [157, 422] width 25 height 16
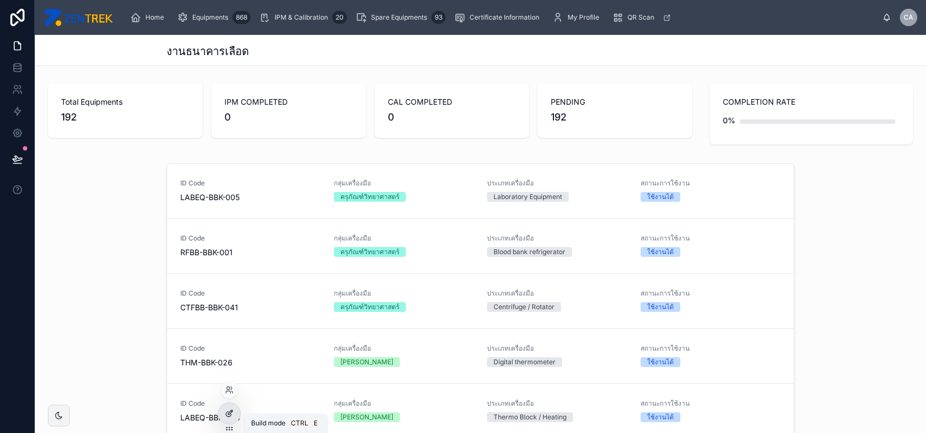
click at [232, 409] on icon at bounding box center [229, 413] width 9 height 9
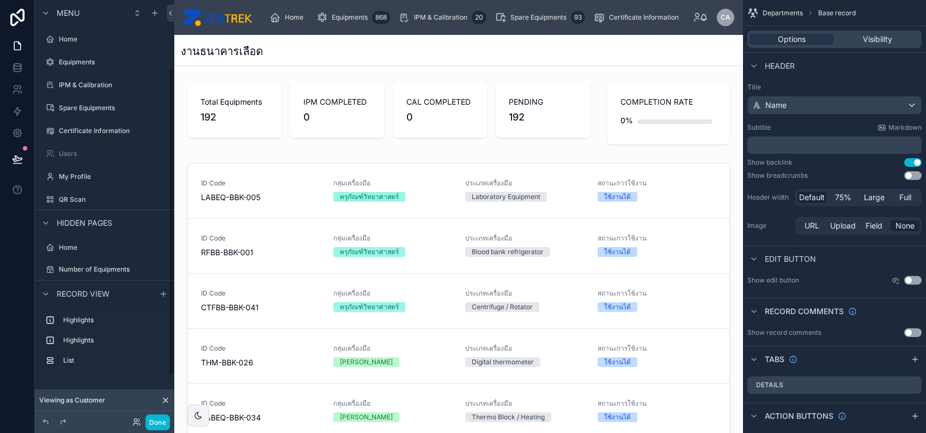
scroll to position [92, 0]
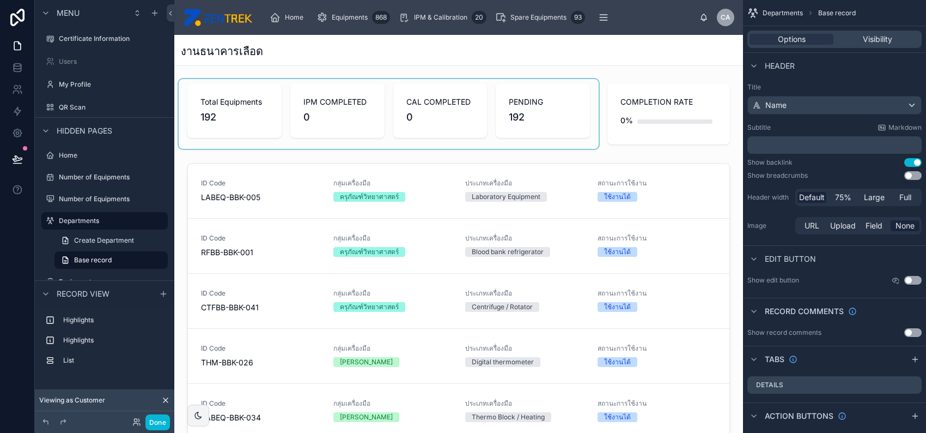
click at [308, 126] on div at bounding box center [389, 114] width 420 height 70
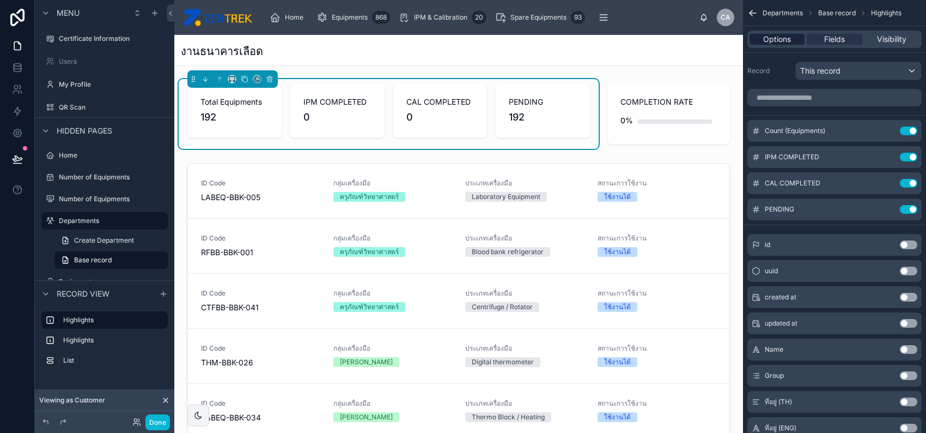
click at [788, 39] on span "Options" at bounding box center [777, 39] width 28 height 11
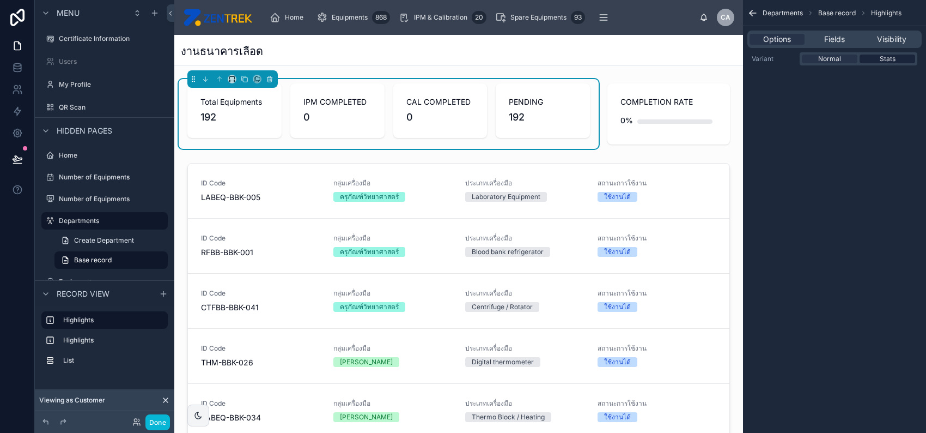
click at [882, 59] on span "Stats" at bounding box center [888, 58] width 16 height 9
click at [830, 59] on span "Normal" at bounding box center [829, 58] width 23 height 9
click at [662, 107] on div at bounding box center [669, 114] width 140 height 70
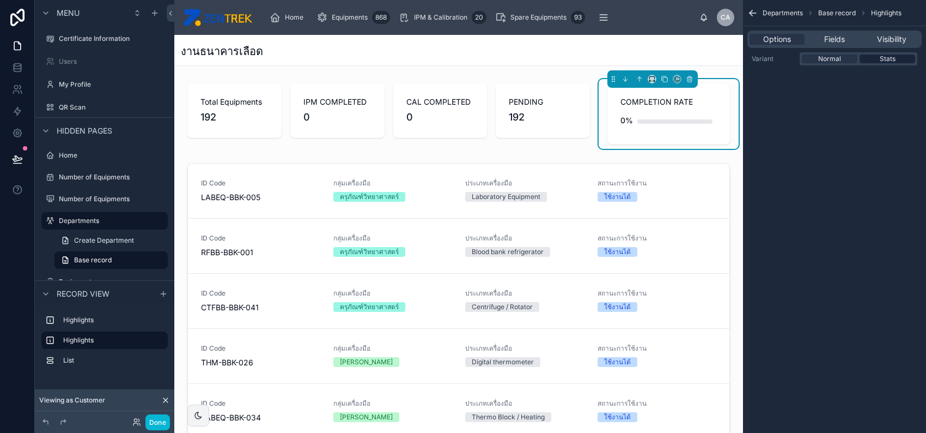
click at [888, 54] on span "Stats" at bounding box center [888, 58] width 16 height 9
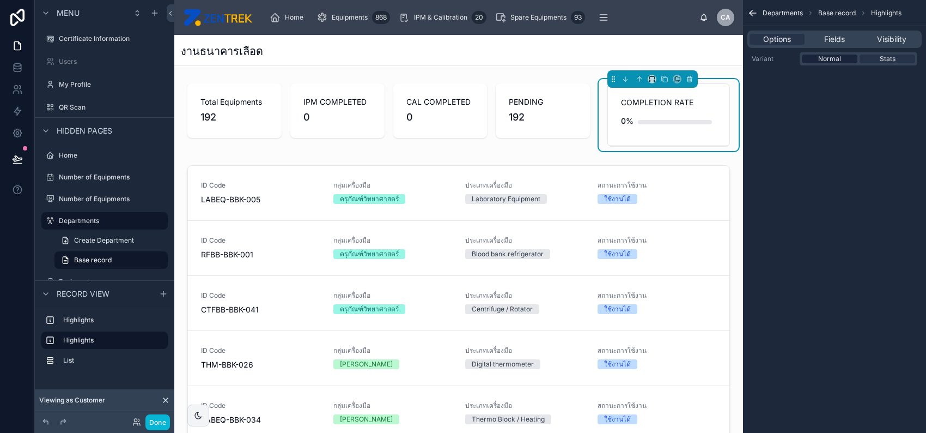
click at [843, 58] on div "Normal" at bounding box center [830, 58] width 56 height 9
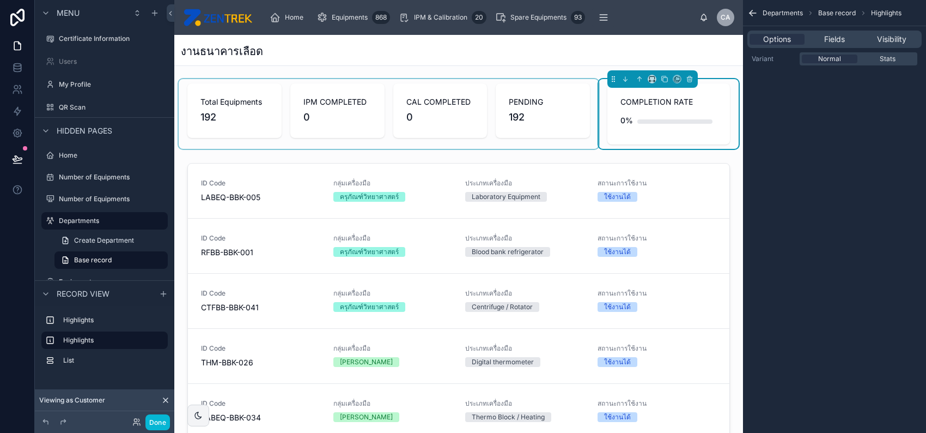
click at [499, 123] on div at bounding box center [389, 114] width 420 height 70
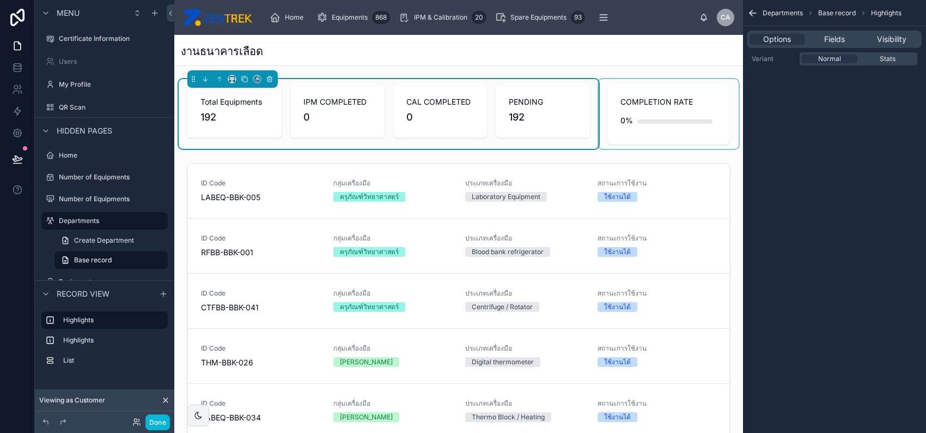
click at [664, 116] on div at bounding box center [669, 114] width 140 height 70
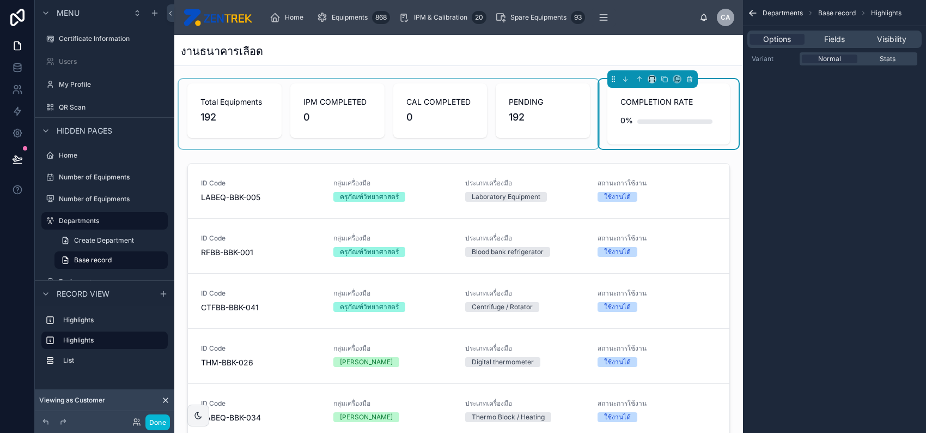
click at [508, 123] on div at bounding box center [389, 114] width 420 height 70
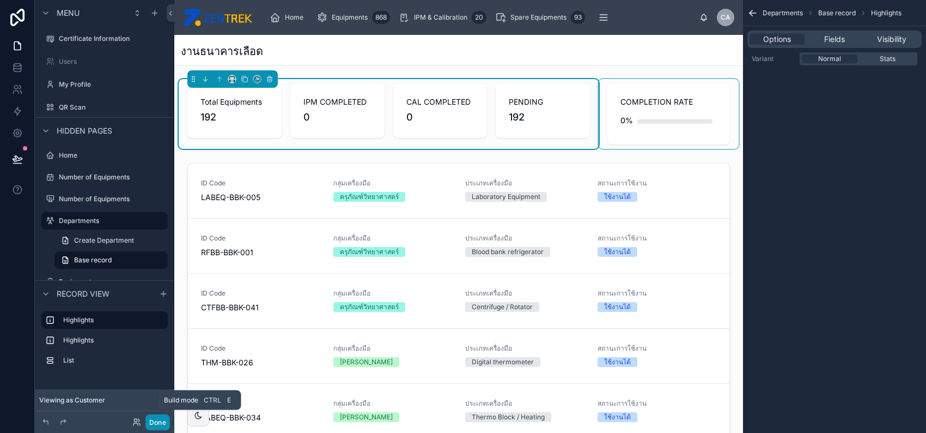
click at [154, 422] on button "Done" at bounding box center [157, 422] width 25 height 16
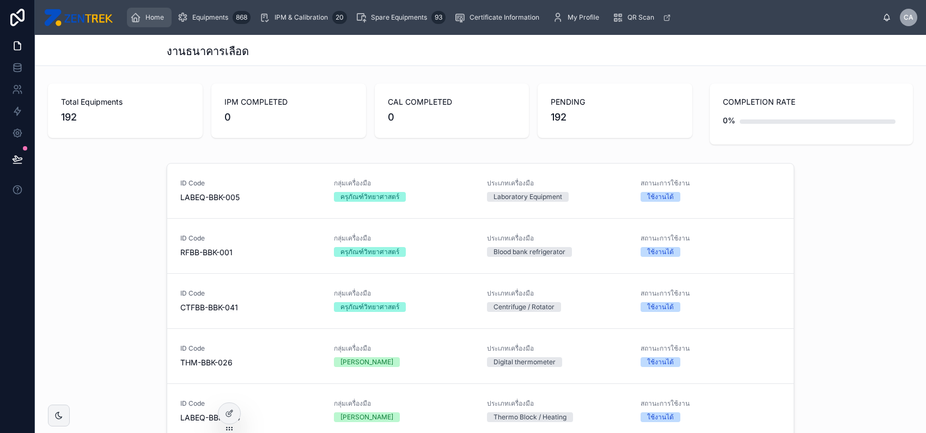
click at [144, 17] on div "Home" at bounding box center [149, 17] width 38 height 17
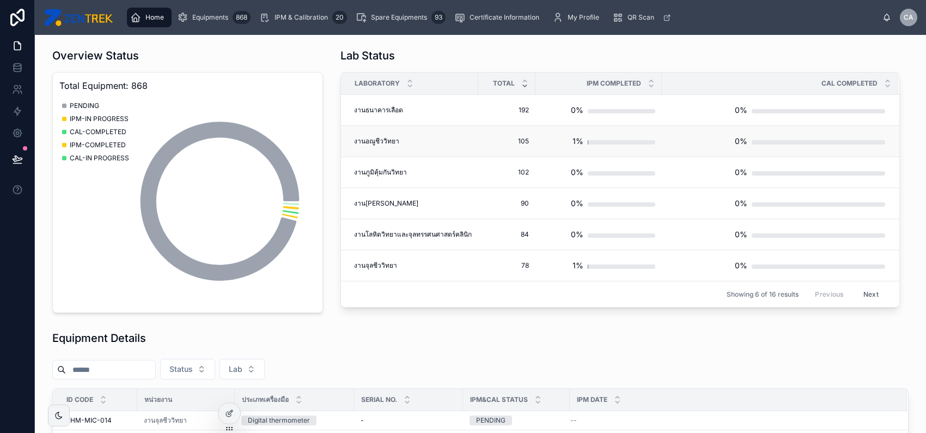
click at [584, 138] on div "1%" at bounding box center [598, 141] width 113 height 22
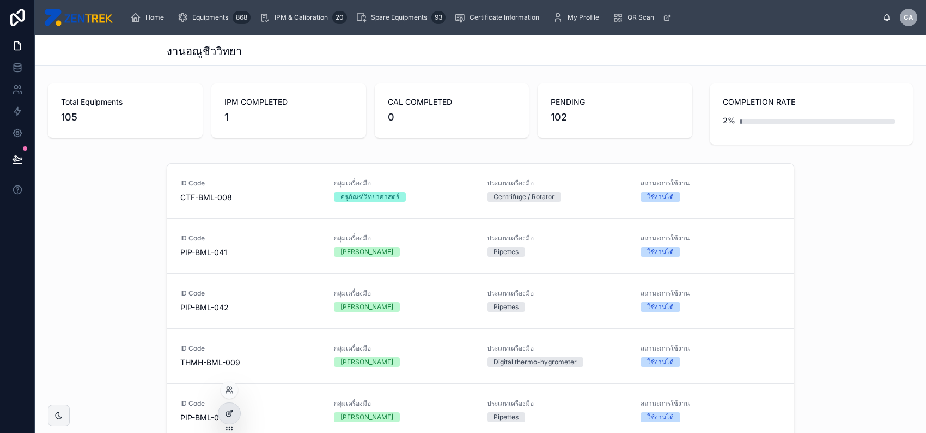
click at [226, 417] on icon at bounding box center [229, 413] width 9 height 9
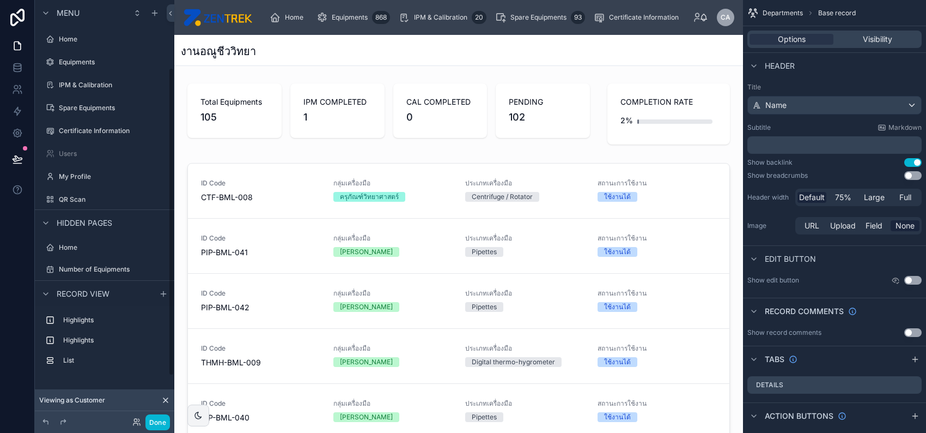
scroll to position [92, 0]
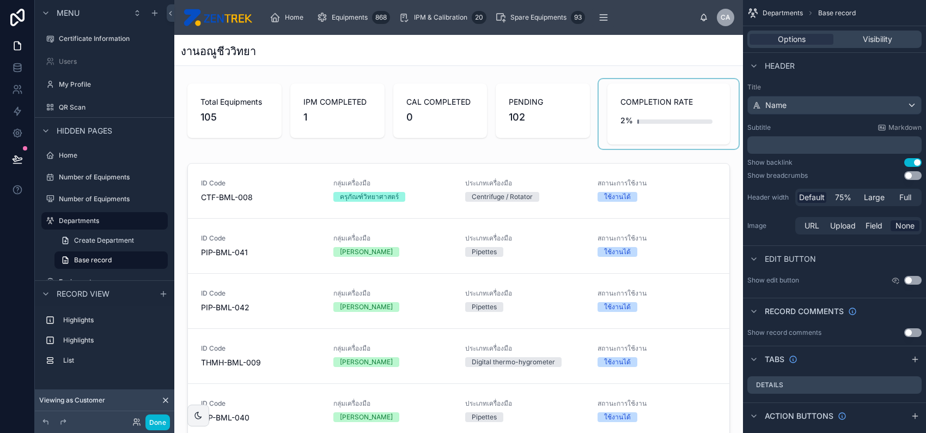
click at [652, 128] on div at bounding box center [669, 114] width 140 height 70
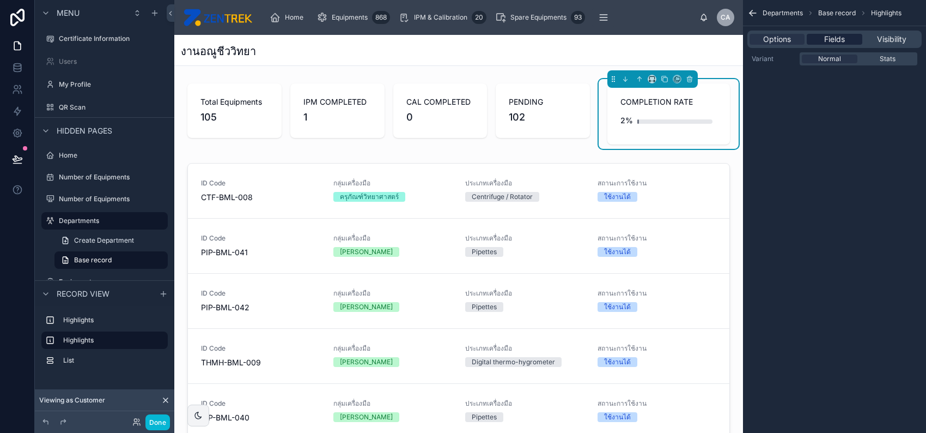
click at [843, 39] on span "Fields" at bounding box center [834, 39] width 21 height 11
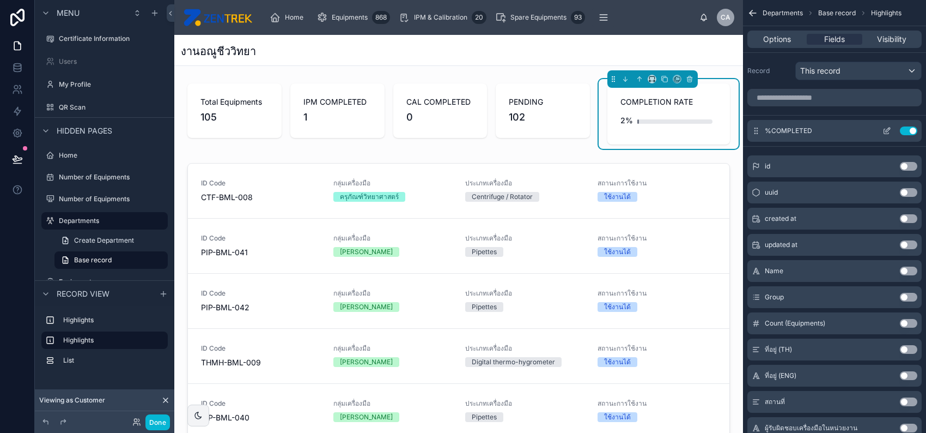
click at [884, 130] on icon "scrollable content" at bounding box center [887, 130] width 9 height 9
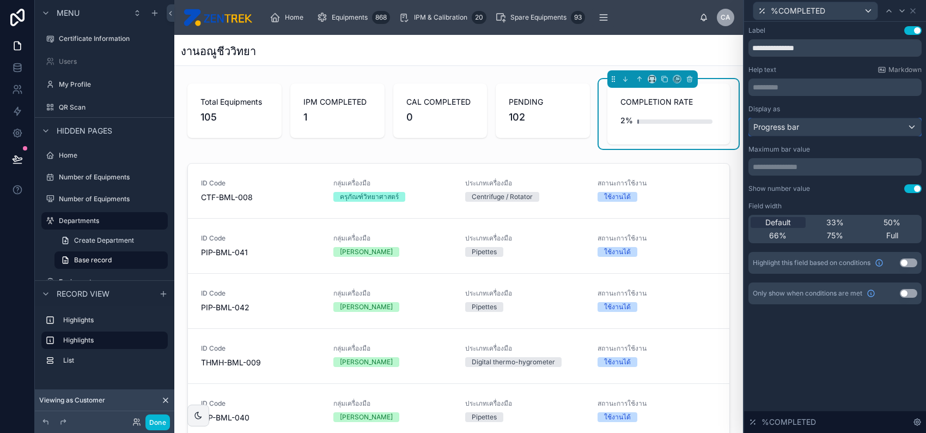
click at [884, 129] on div "Progress bar" at bounding box center [835, 126] width 172 height 17
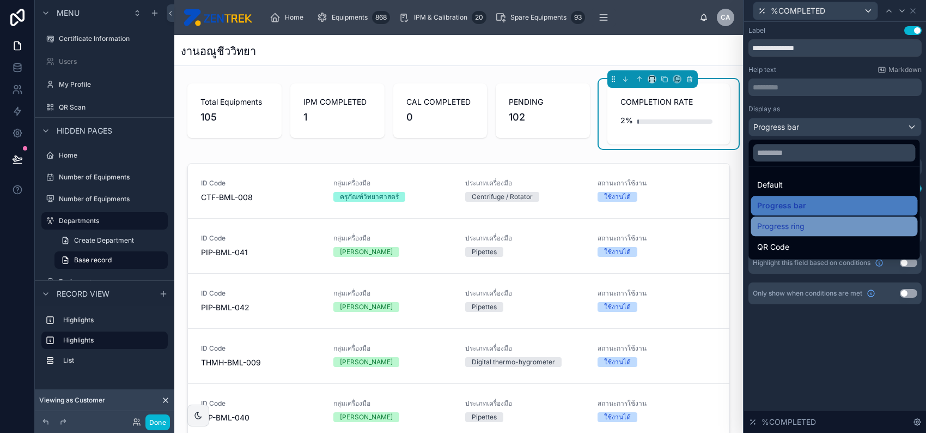
click at [817, 232] on div "Progress ring" at bounding box center [834, 226] width 154 height 13
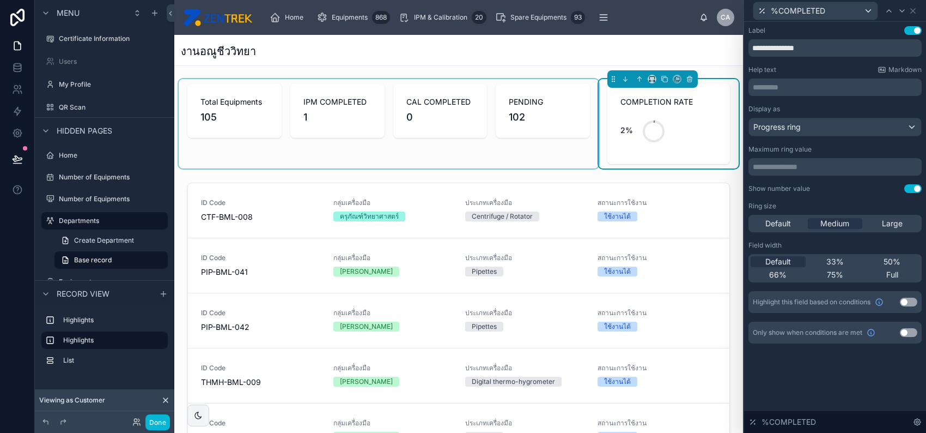
click at [519, 123] on div at bounding box center [389, 123] width 420 height 89
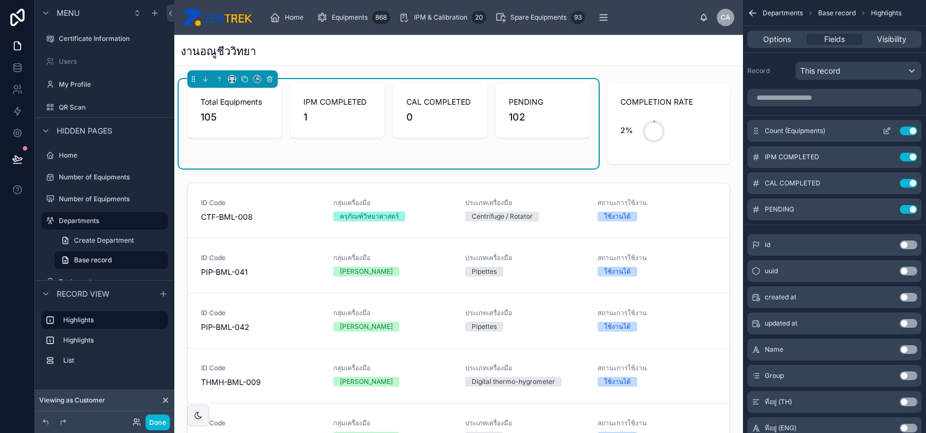
click at [888, 128] on icon "scrollable content" at bounding box center [888, 130] width 4 height 4
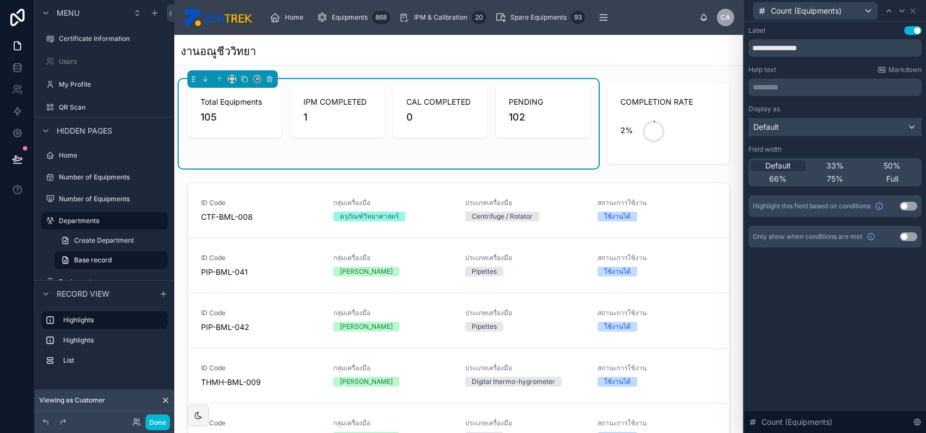
click at [876, 120] on div "Default" at bounding box center [835, 126] width 172 height 17
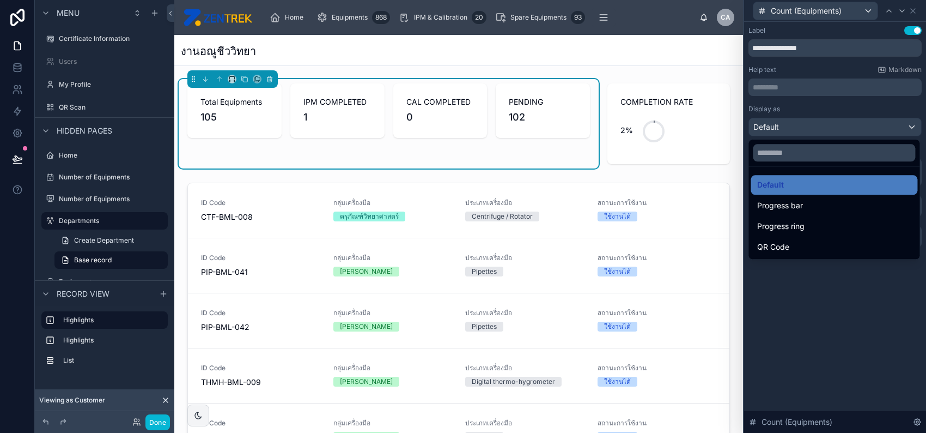
click at [869, 114] on div at bounding box center [835, 216] width 182 height 433
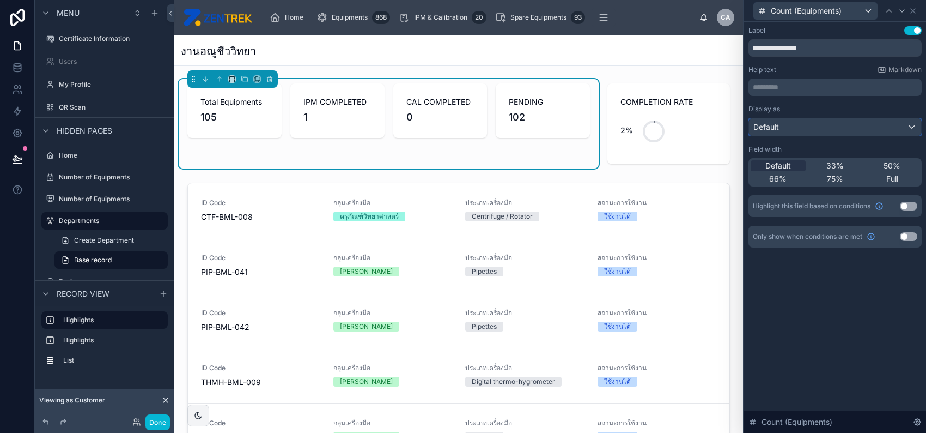
click at [872, 130] on div "Default" at bounding box center [835, 126] width 172 height 17
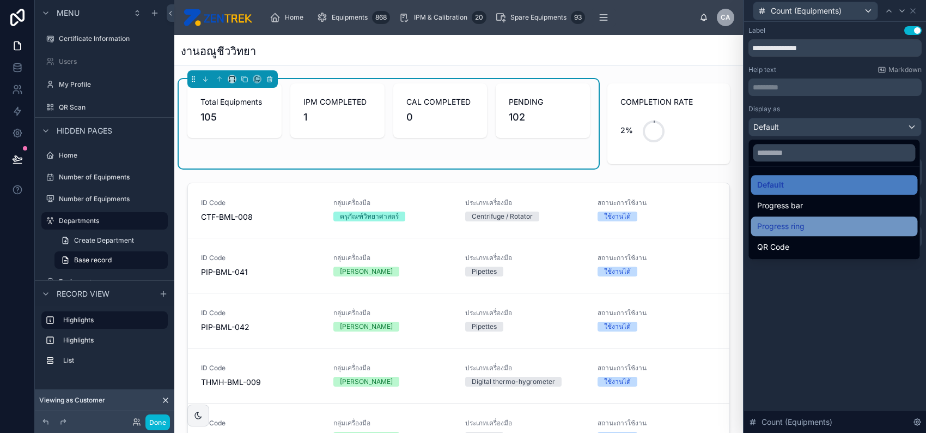
click at [841, 232] on div "Progress ring" at bounding box center [834, 226] width 154 height 13
click at [841, 217] on div "Display as Default Field width Default 33% 50% 66% 75% Full Highlight this fiel…" at bounding box center [835, 161] width 173 height 112
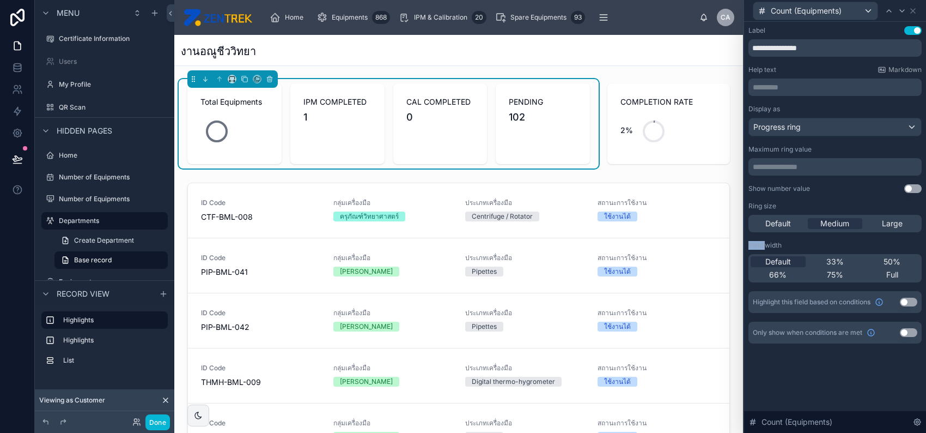
click at [912, 190] on button "Use setting" at bounding box center [913, 188] width 17 height 9
click at [857, 128] on div "Progress ring" at bounding box center [835, 126] width 172 height 17
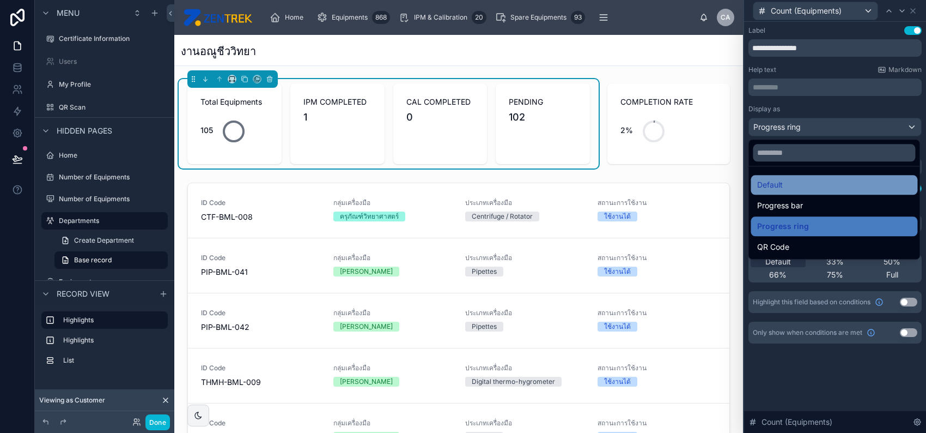
click at [829, 186] on div "Default" at bounding box center [834, 184] width 154 height 13
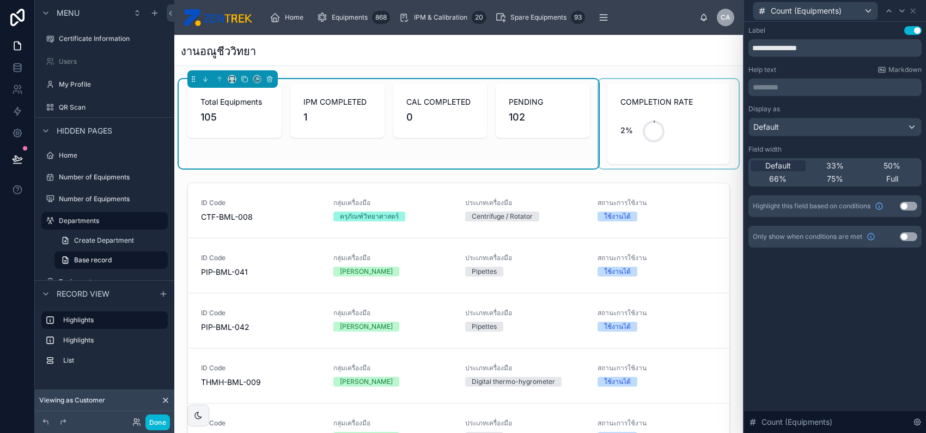
click at [630, 146] on div at bounding box center [669, 123] width 140 height 89
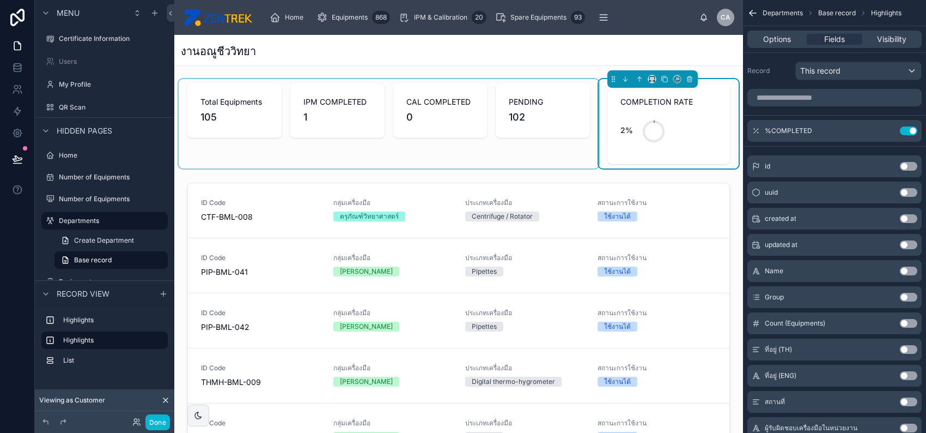
click at [529, 130] on div at bounding box center [389, 123] width 420 height 89
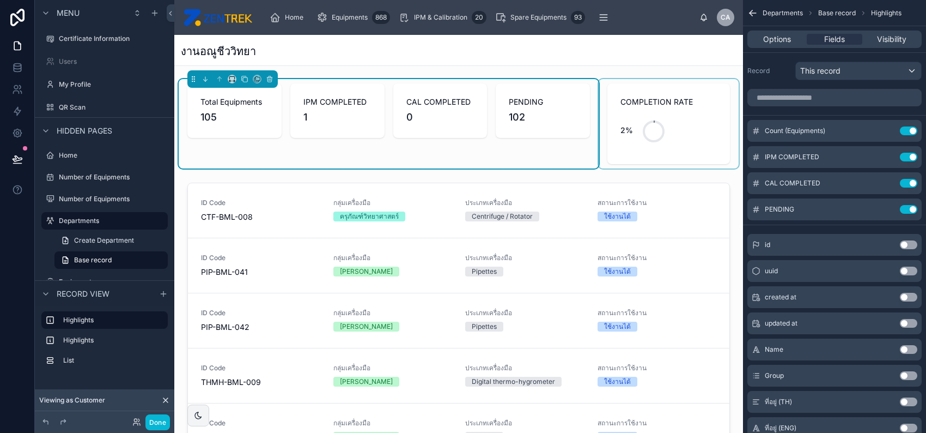
click at [641, 129] on div at bounding box center [669, 123] width 140 height 89
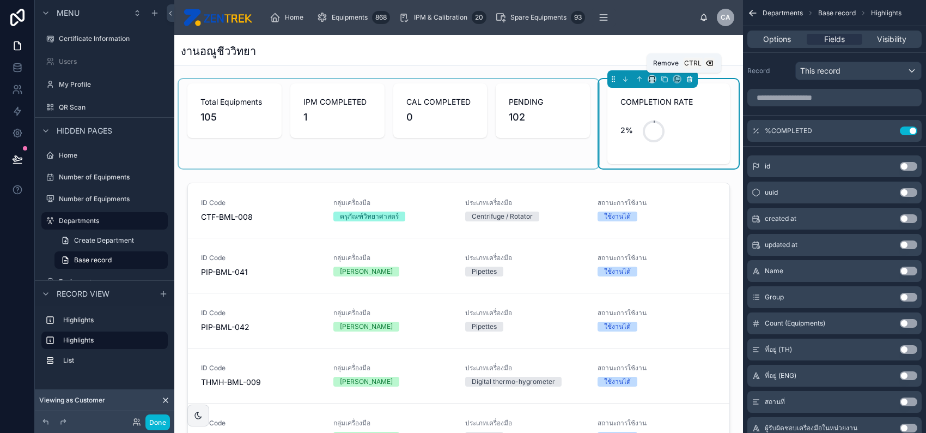
click at [687, 77] on icon at bounding box center [689, 77] width 5 height 0
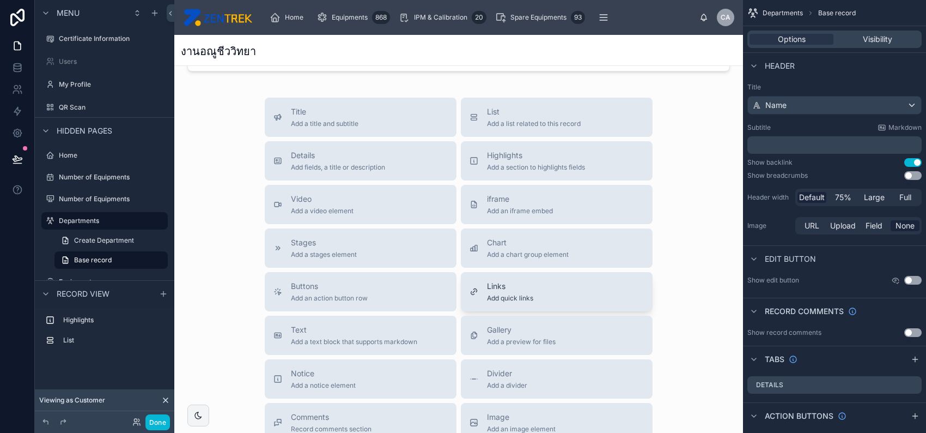
scroll to position [404, 0]
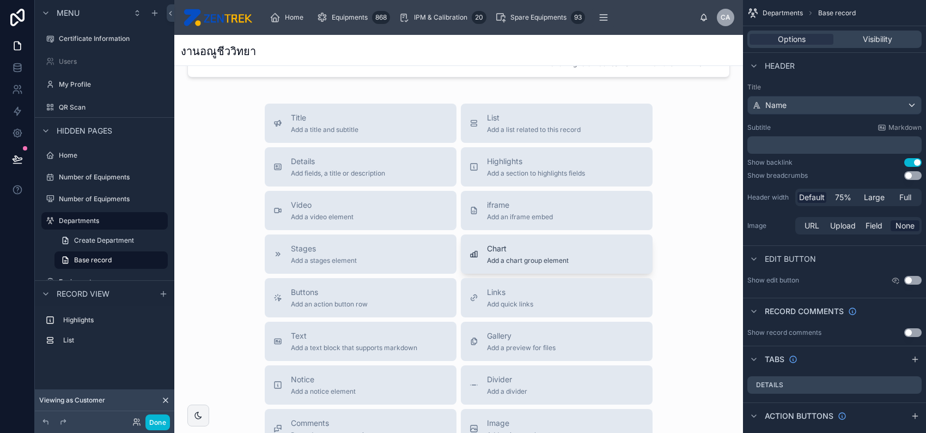
click at [534, 254] on div "Chart Add a chart group element" at bounding box center [528, 254] width 82 height 22
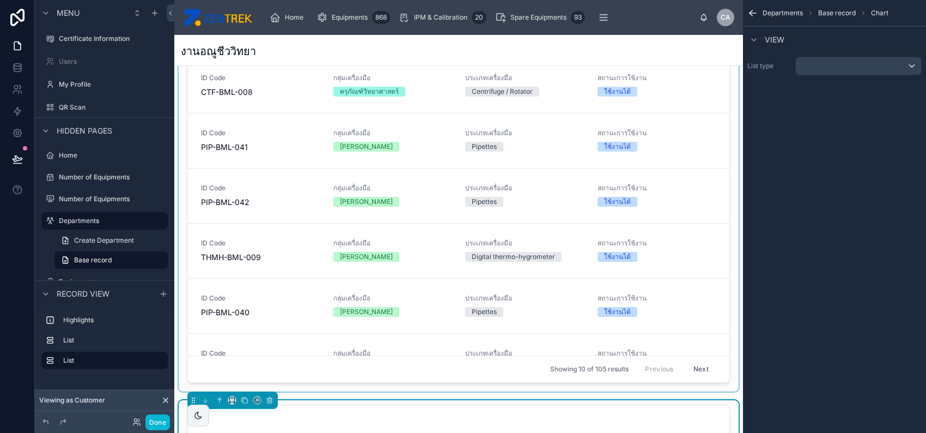
scroll to position [190, 0]
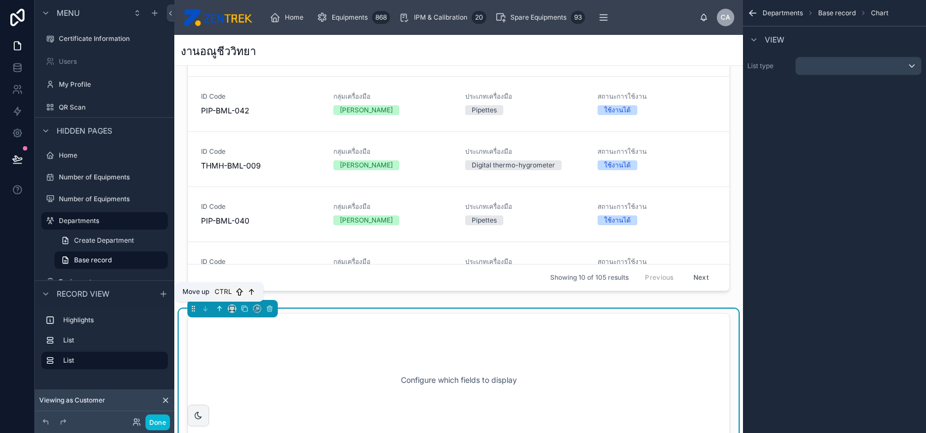
click at [220, 307] on icon at bounding box center [220, 308] width 0 height 4
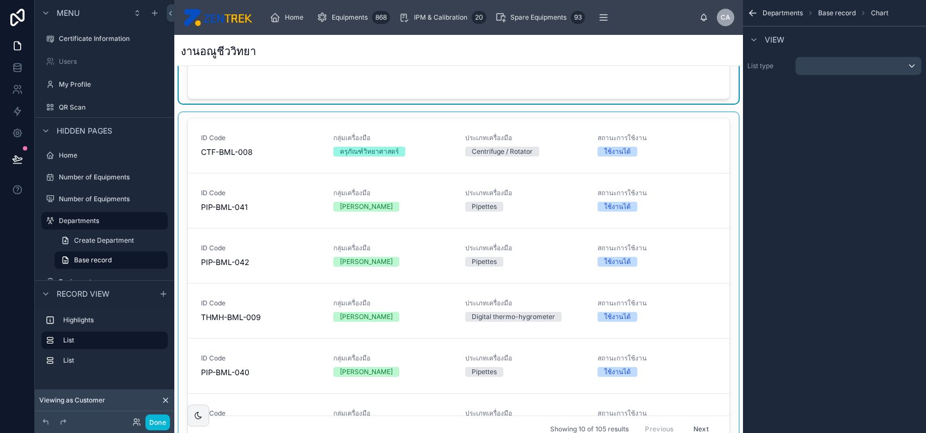
scroll to position [0, 0]
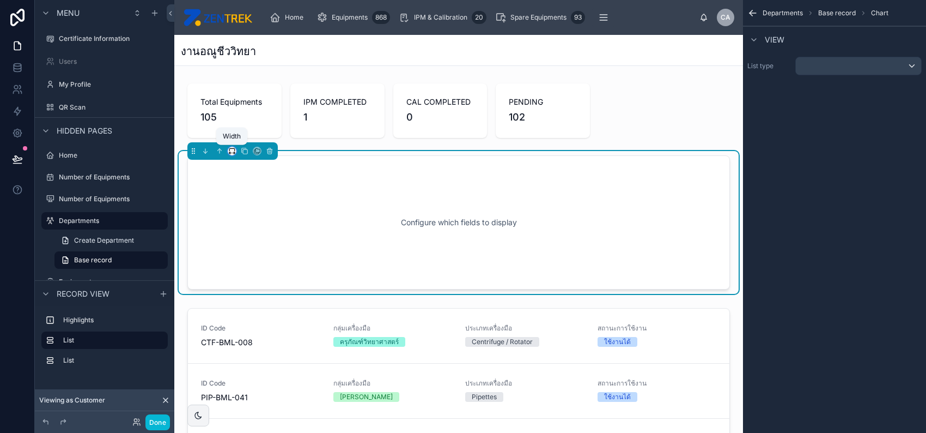
click at [232, 148] on icon at bounding box center [231, 149] width 5 height 3
click at [248, 192] on span "25%" at bounding box center [245, 191] width 17 height 13
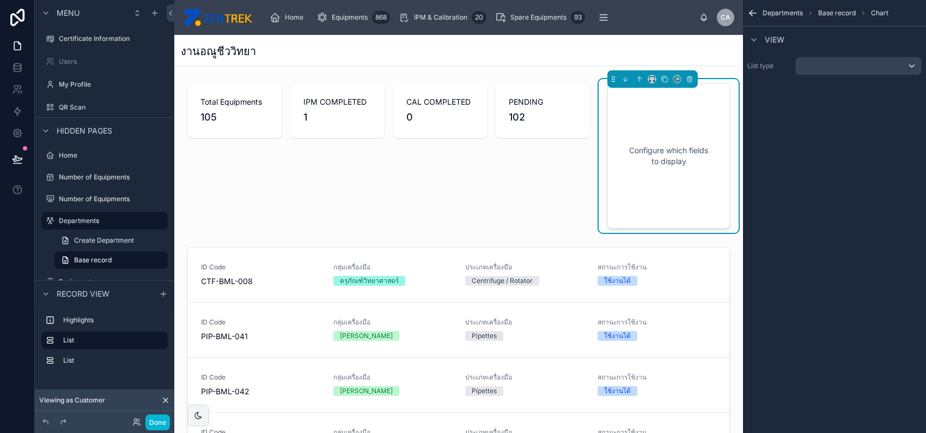
click at [685, 175] on div "Configure which fields to display" at bounding box center [669, 155] width 87 height 109
click at [852, 63] on div "scrollable content" at bounding box center [858, 65] width 125 height 17
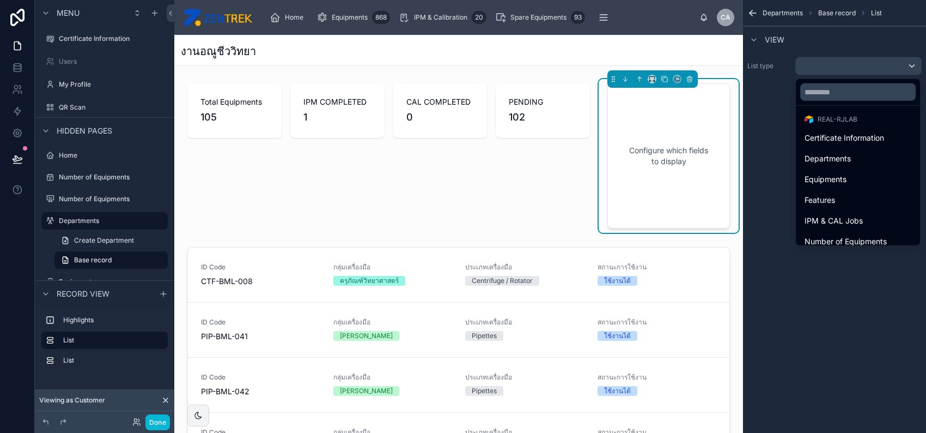
scroll to position [31, 0]
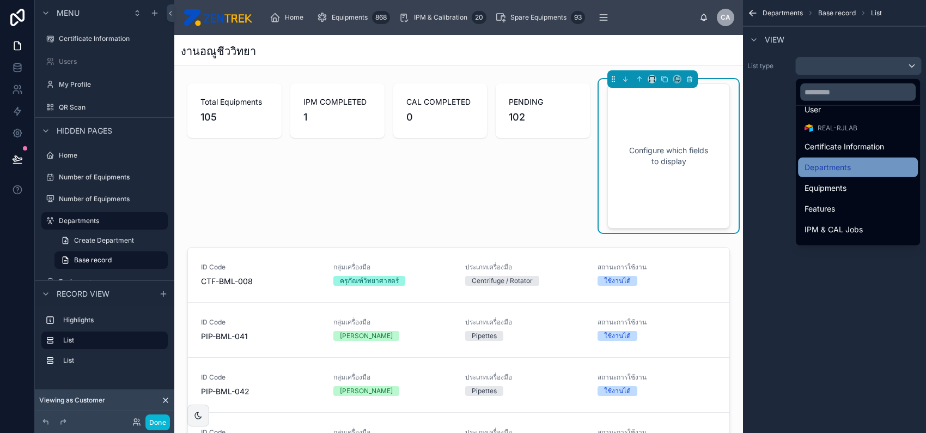
click at [870, 167] on div "Departments" at bounding box center [858, 167] width 107 height 13
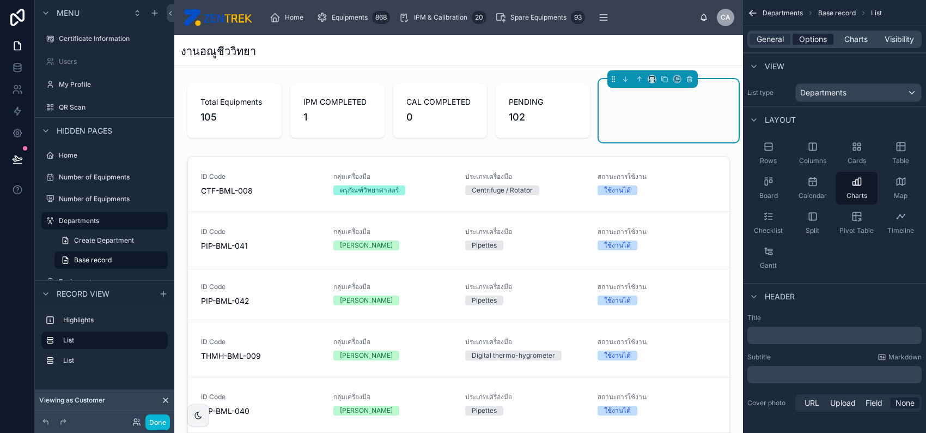
click at [820, 39] on span "Options" at bounding box center [813, 39] width 28 height 11
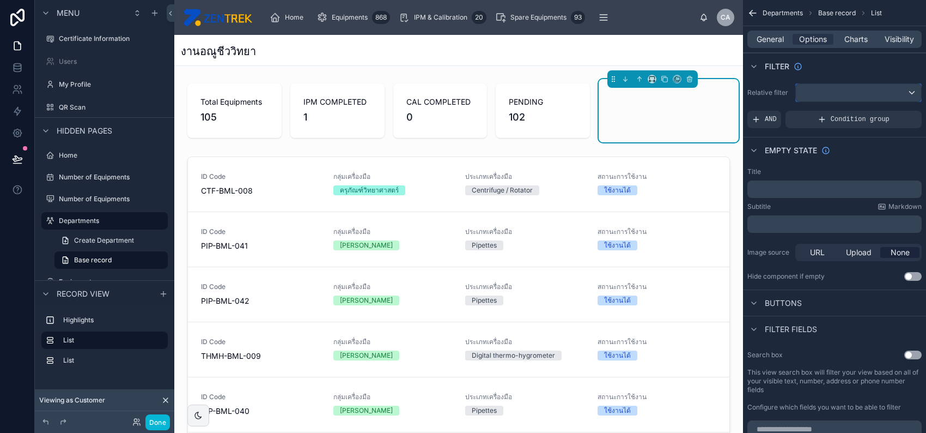
click at [837, 84] on div "scrollable content" at bounding box center [858, 92] width 125 height 17
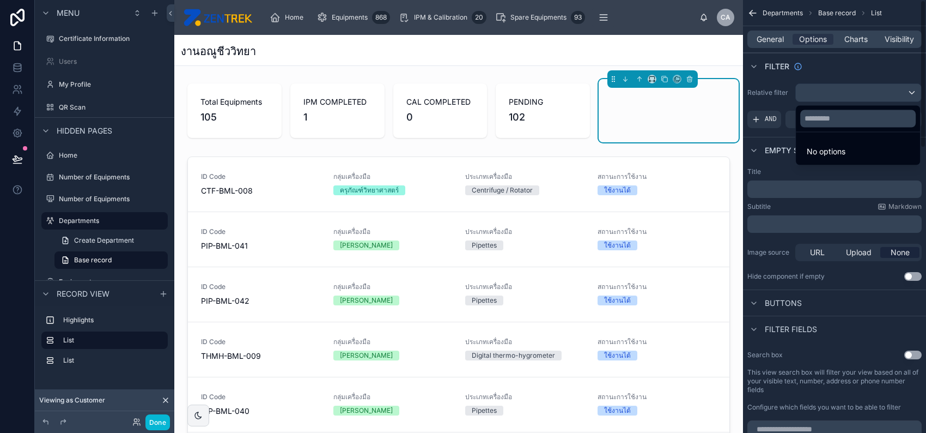
click at [774, 143] on div "scrollable content" at bounding box center [463, 216] width 926 height 433
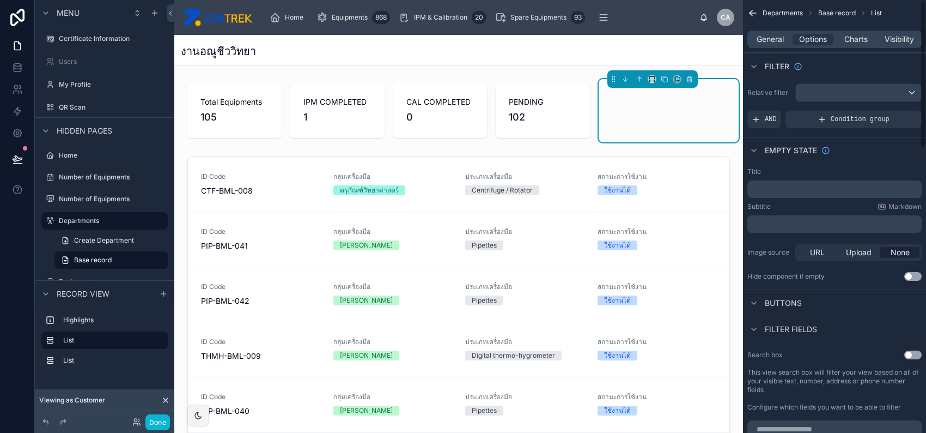
click at [651, 123] on div at bounding box center [669, 110] width 140 height 63
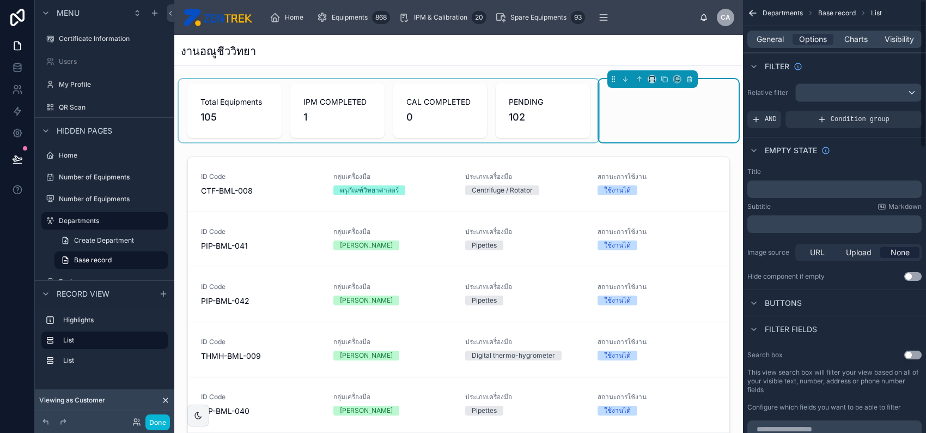
click at [518, 122] on div at bounding box center [389, 110] width 420 height 63
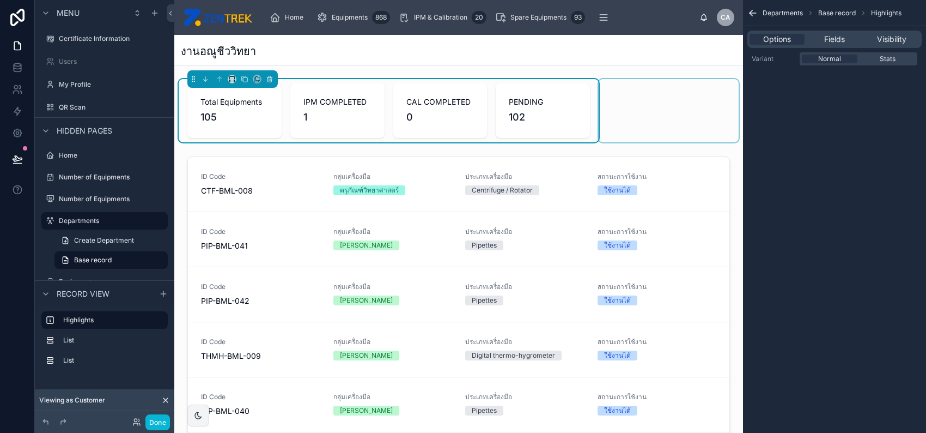
click at [651, 119] on div at bounding box center [669, 110] width 140 height 63
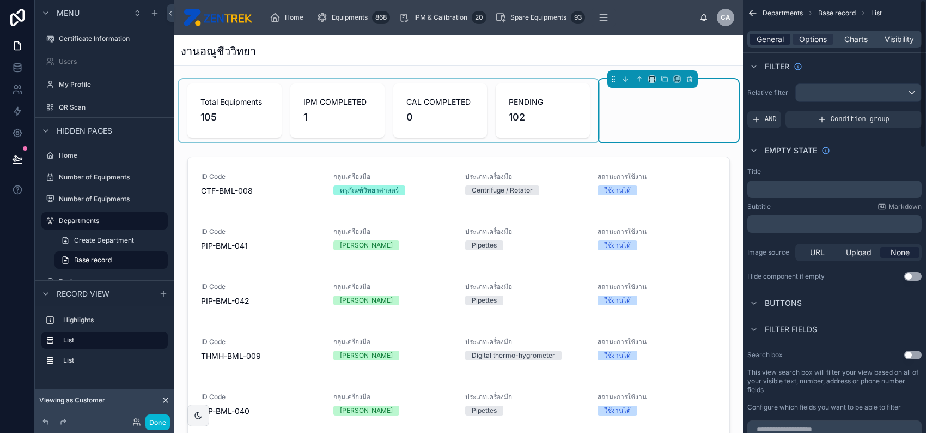
click at [773, 38] on span "General" at bounding box center [770, 39] width 27 height 11
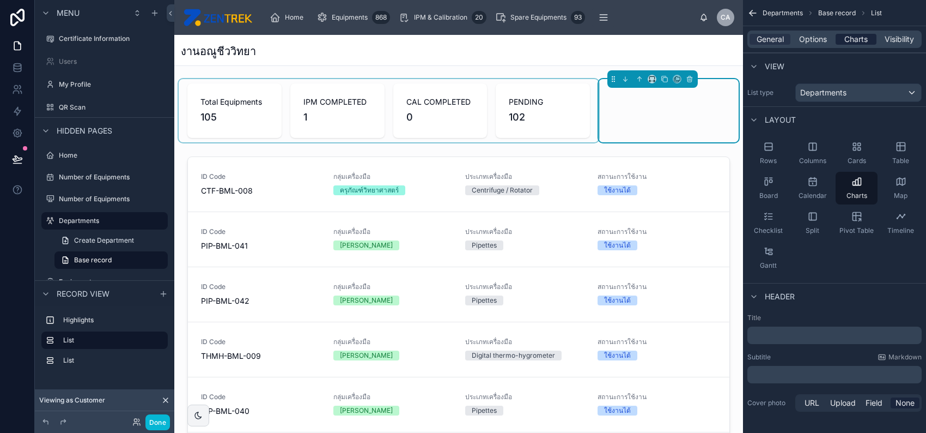
click at [851, 39] on span "Charts" at bounding box center [856, 39] width 23 height 11
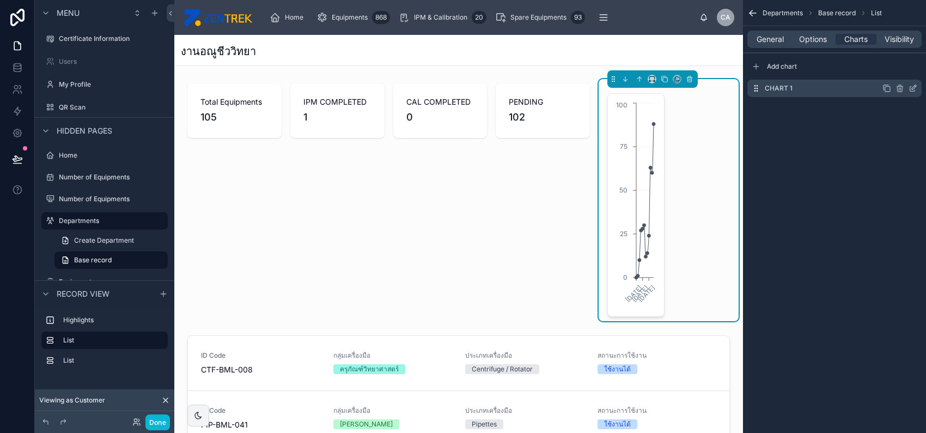
click at [913, 89] on icon "scrollable content" at bounding box center [914, 87] width 4 height 4
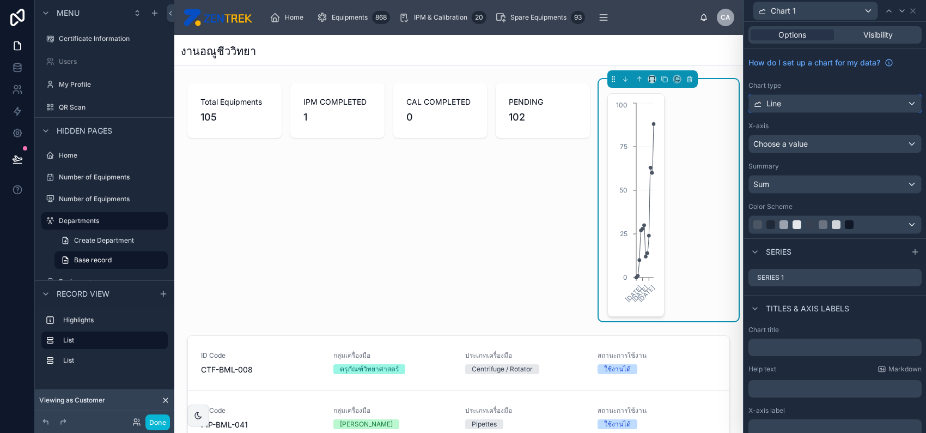
click at [829, 103] on div "Line" at bounding box center [835, 103] width 172 height 17
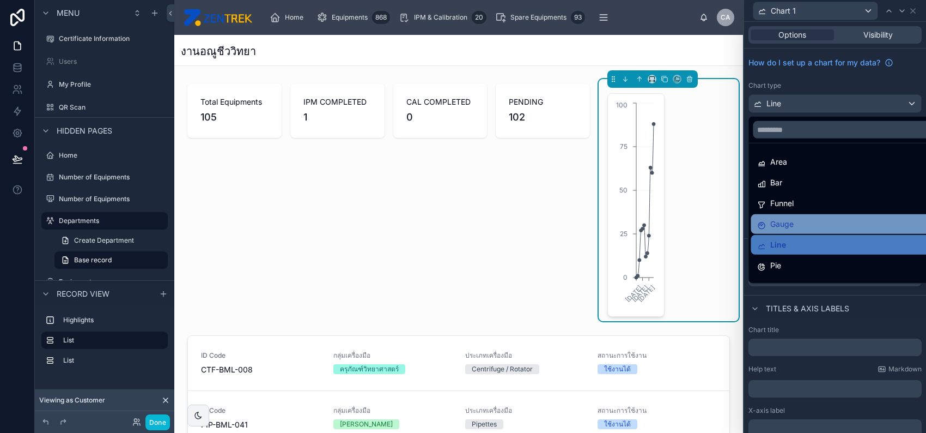
click at [828, 222] on div "Gauge" at bounding box center [843, 223] width 172 height 13
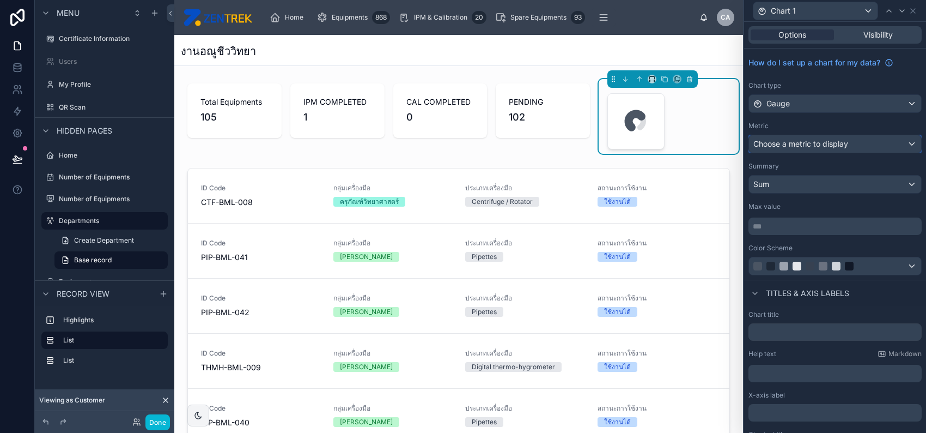
click at [834, 146] on span "Choose a metric to display" at bounding box center [801, 143] width 95 height 9
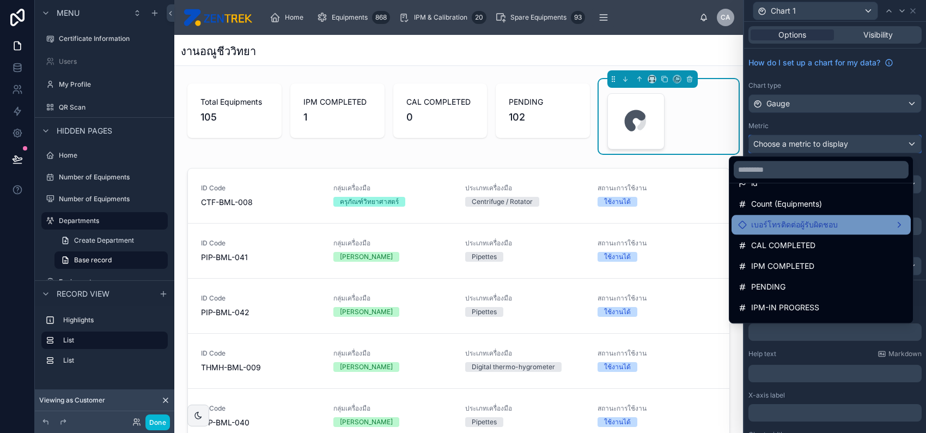
scroll to position [0, 0]
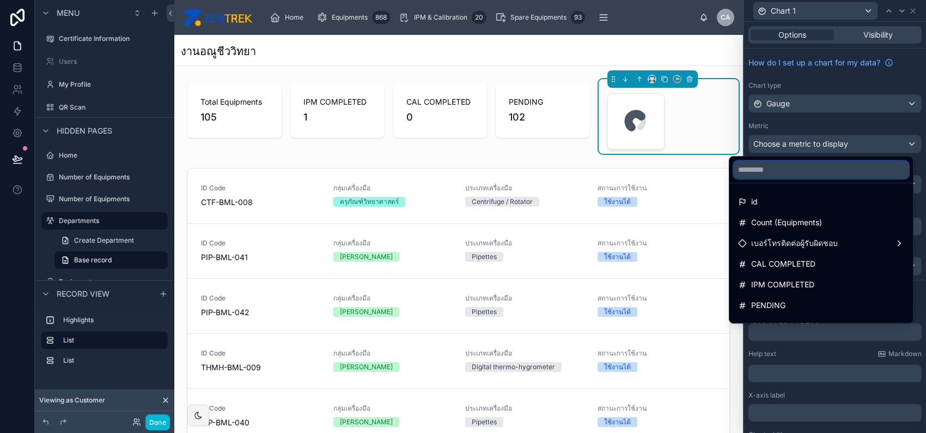
click at [798, 169] on input "text" at bounding box center [821, 169] width 175 height 17
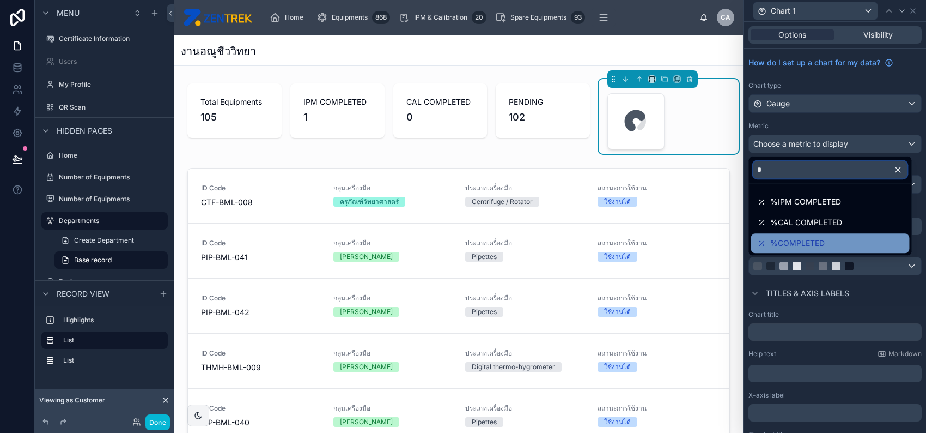
type input "*"
click at [822, 234] on div "%COMPLETED" at bounding box center [830, 243] width 159 height 20
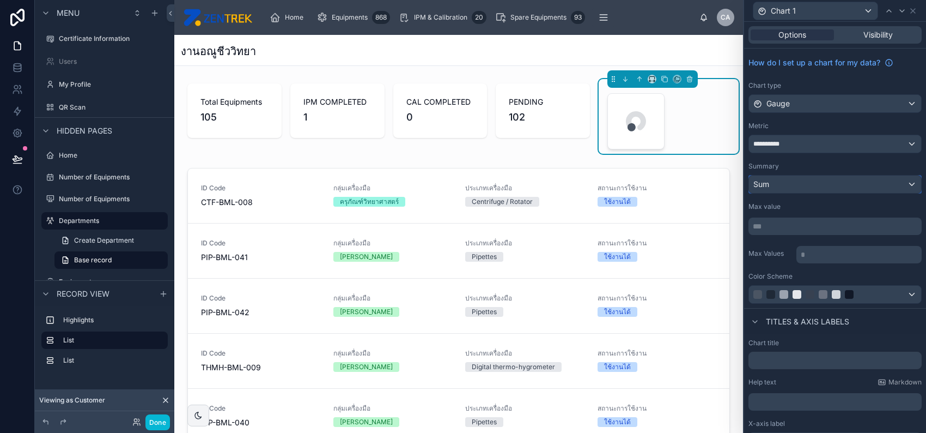
click at [812, 185] on div "Sum" at bounding box center [835, 183] width 172 height 17
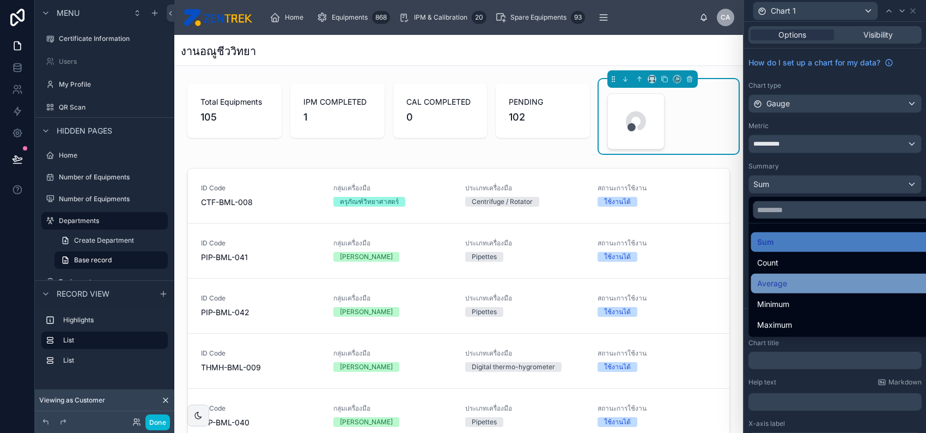
click at [804, 275] on div "Average" at bounding box center [843, 284] width 185 height 20
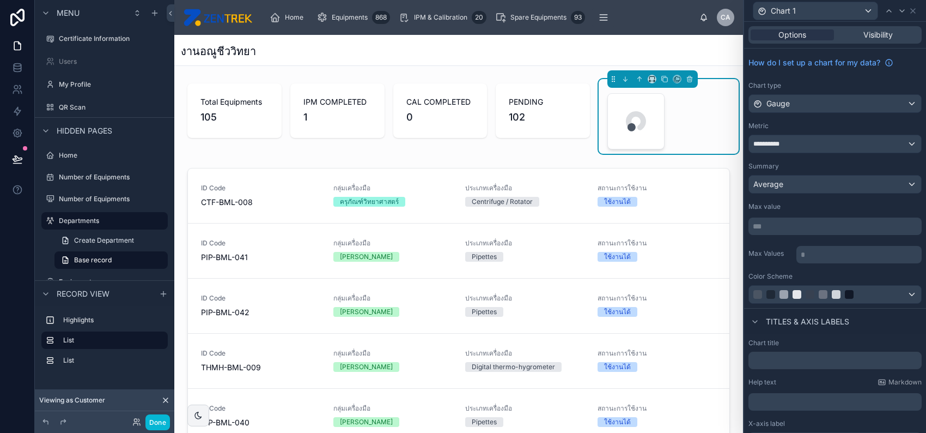
click at [811, 206] on div "Max value" at bounding box center [835, 206] width 173 height 9
click at [819, 250] on p "* ﻿" at bounding box center [860, 254] width 119 height 11
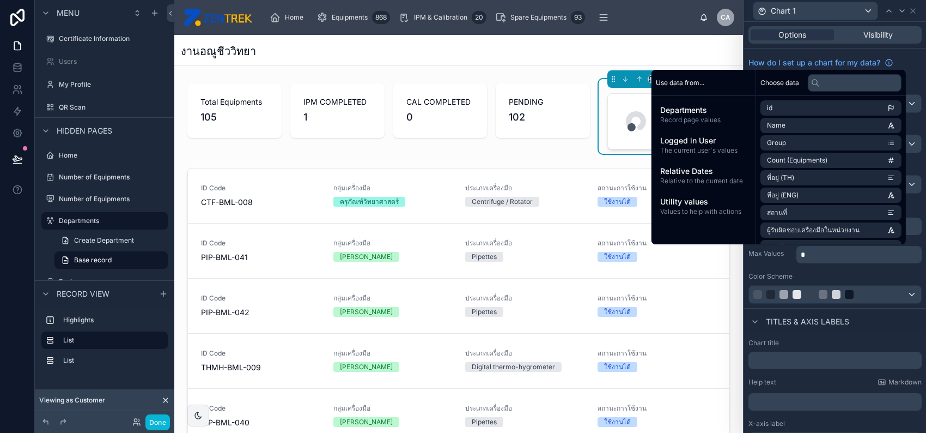
click at [774, 258] on div "Max Values *" at bounding box center [835, 254] width 173 height 20
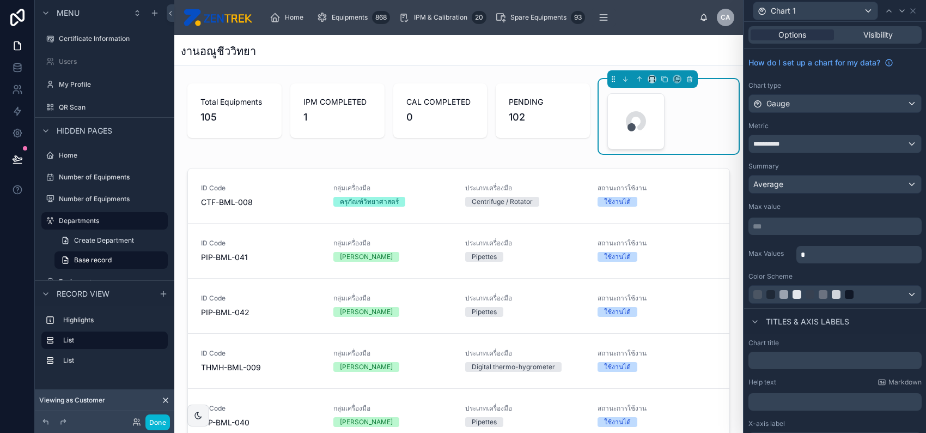
click at [787, 231] on div "*** ﻿" at bounding box center [835, 225] width 173 height 17
click at [786, 227] on p "*** ﻿" at bounding box center [836, 226] width 167 height 11
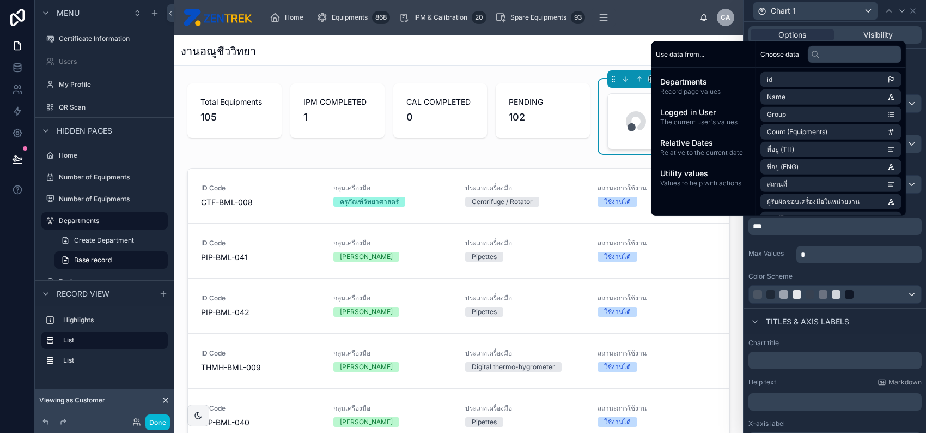
click at [769, 252] on label "Max Values" at bounding box center [771, 253] width 44 height 9
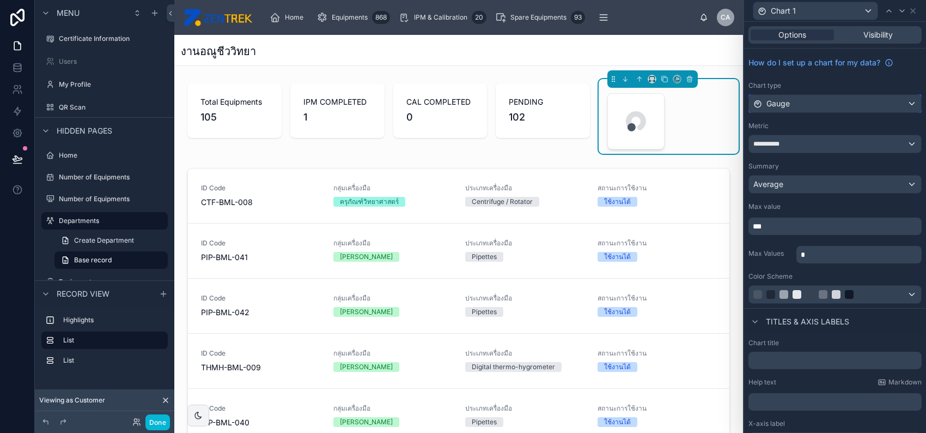
click at [821, 100] on div "Gauge" at bounding box center [835, 103] width 172 height 17
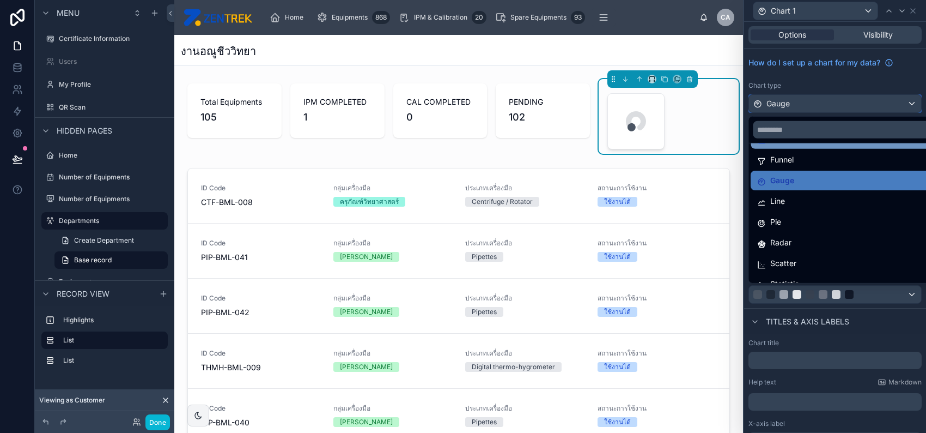
scroll to position [77, 0]
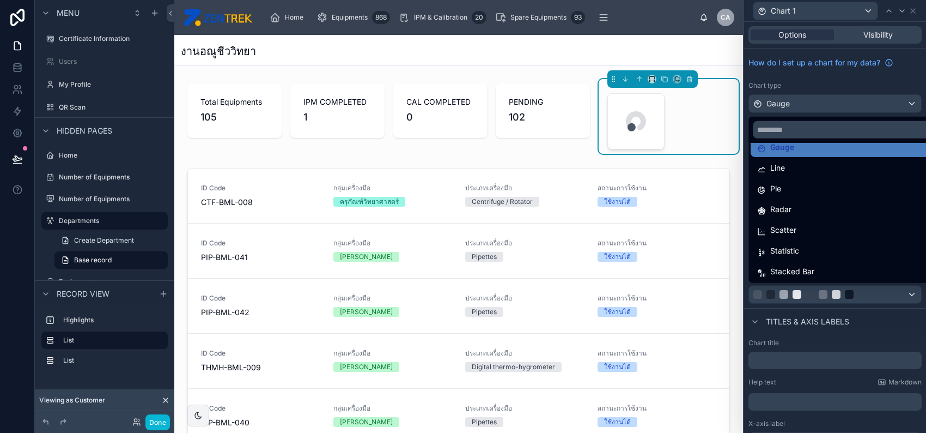
click at [851, 77] on div at bounding box center [835, 216] width 182 height 433
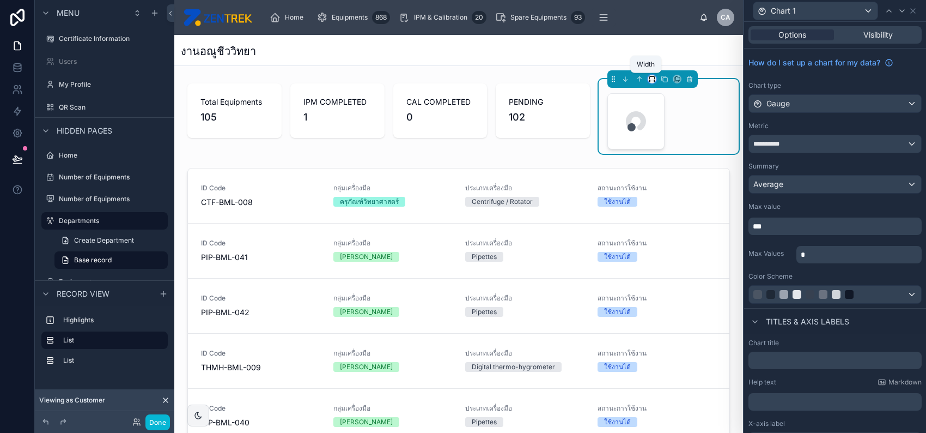
click at [648, 78] on icon at bounding box center [652, 79] width 8 height 8
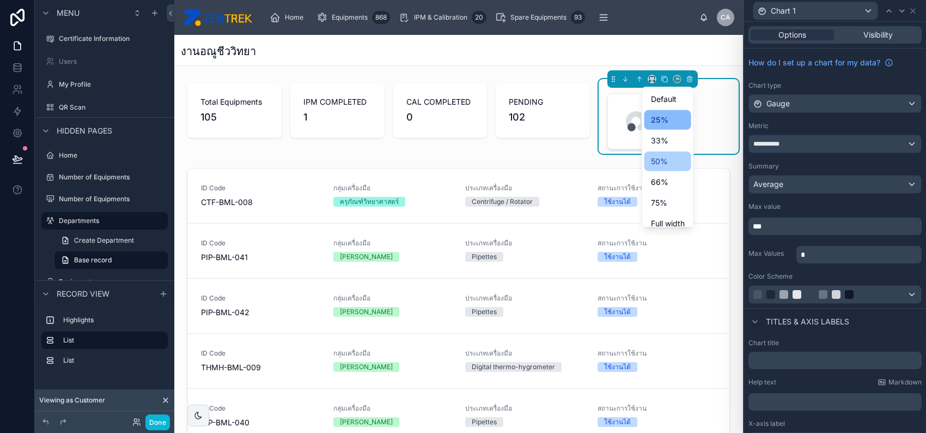
click at [675, 163] on div "50%" at bounding box center [668, 161] width 34 height 13
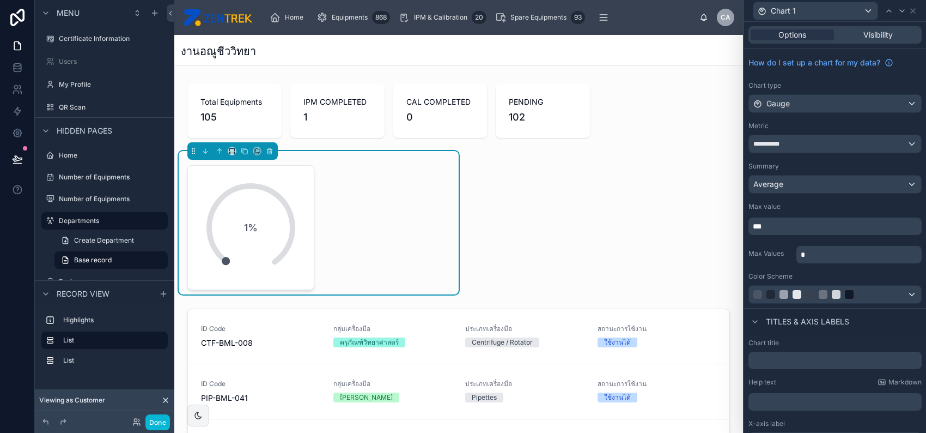
click at [226, 150] on div at bounding box center [232, 150] width 90 height 17
click at [232, 150] on icon at bounding box center [232, 151] width 8 height 8
click at [244, 211] on span "33%" at bounding box center [245, 212] width 17 height 13
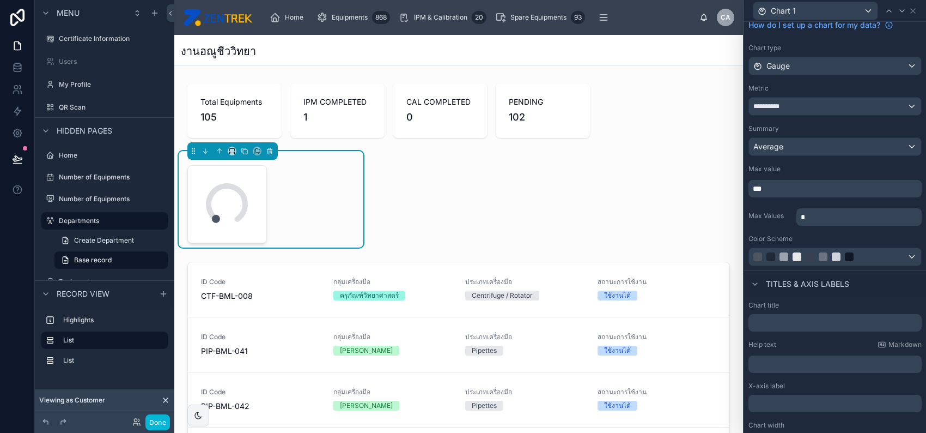
scroll to position [58, 0]
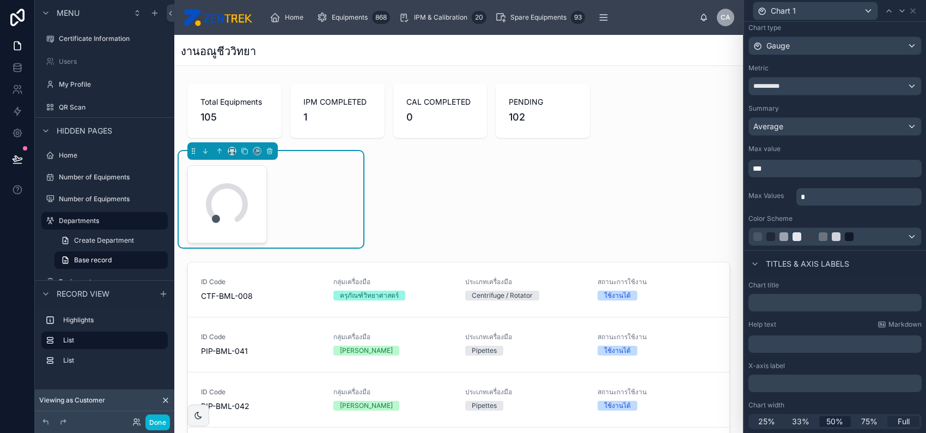
click at [898, 418] on span "Full" at bounding box center [904, 421] width 12 height 11
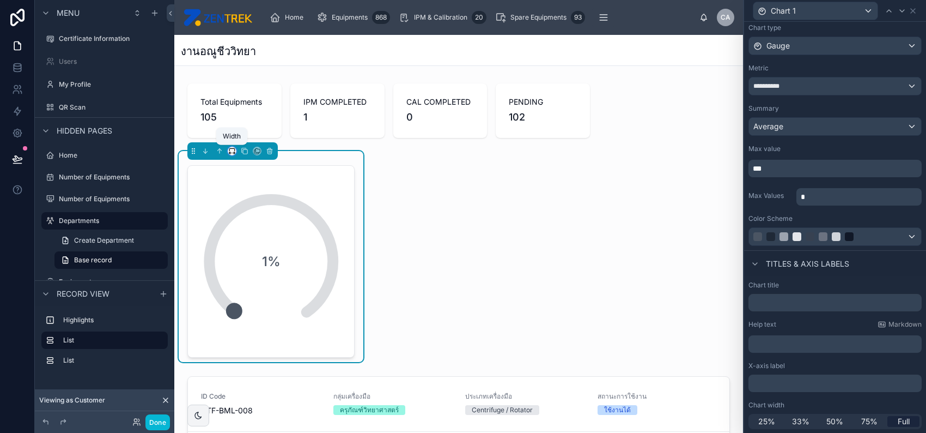
click at [230, 151] on icon at bounding box center [232, 151] width 8 height 8
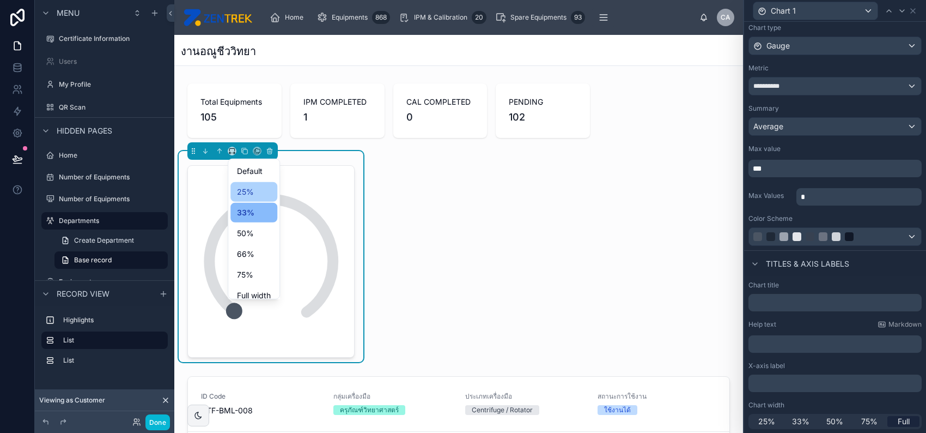
click at [246, 192] on span "25%" at bounding box center [245, 191] width 17 height 13
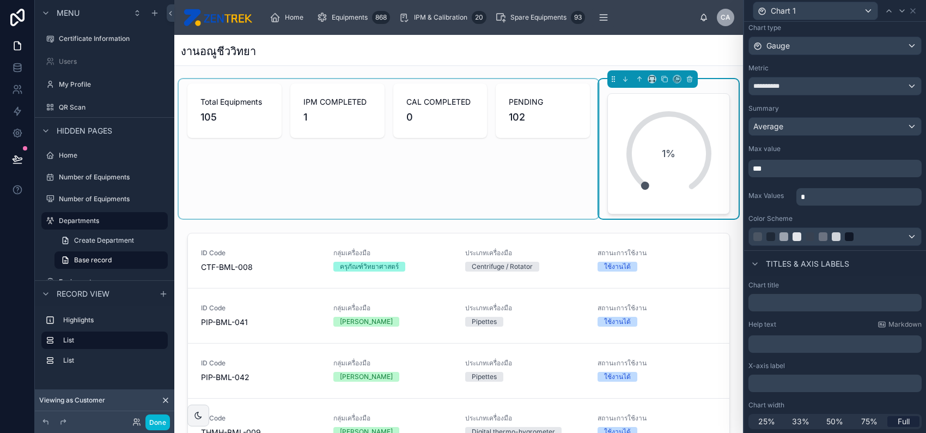
click at [508, 162] on div at bounding box center [389, 148] width 420 height 139
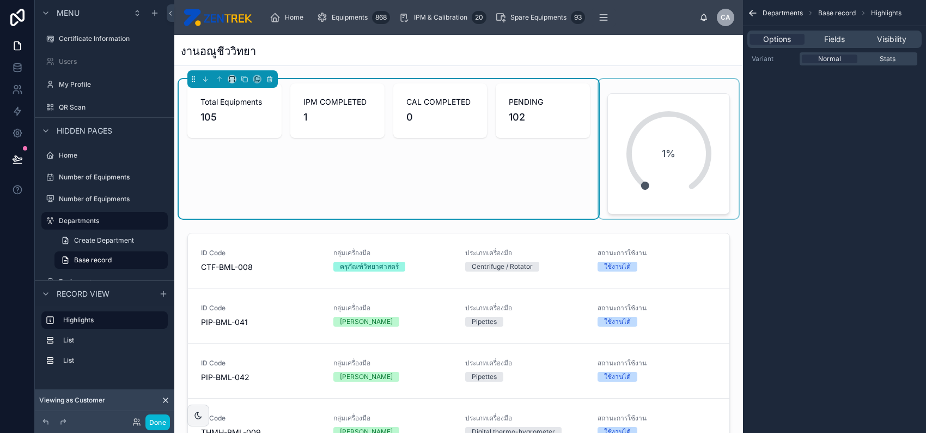
click at [644, 168] on div at bounding box center [669, 148] width 140 height 139
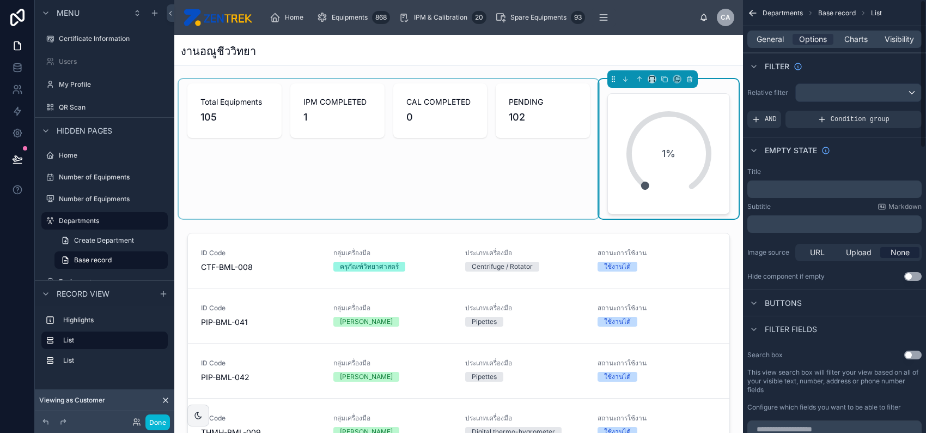
click at [794, 190] on p "﻿" at bounding box center [836, 189] width 168 height 9
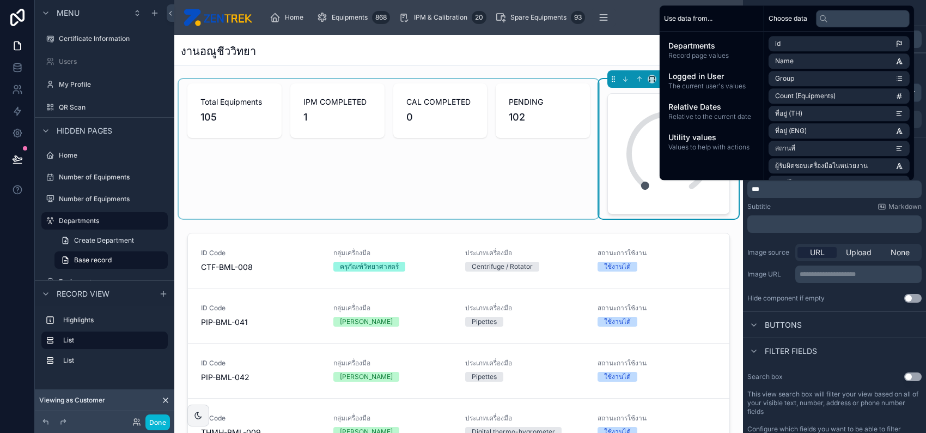
click at [494, 189] on div at bounding box center [389, 148] width 420 height 139
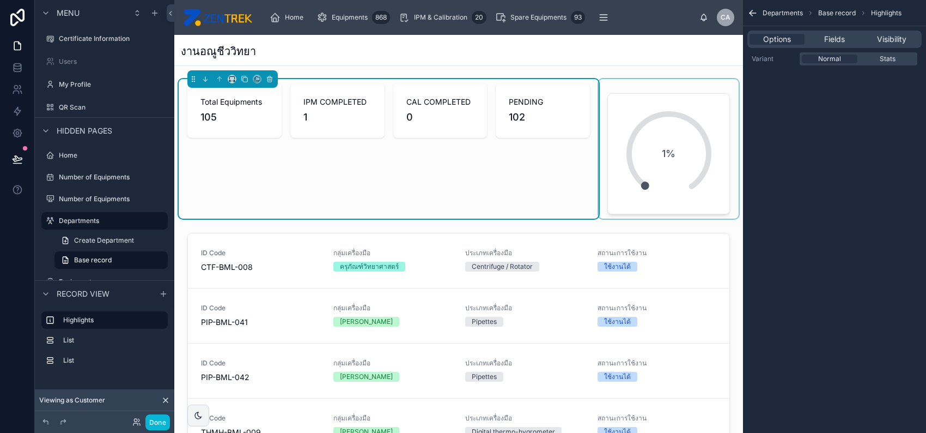
click at [705, 174] on div at bounding box center [669, 148] width 140 height 139
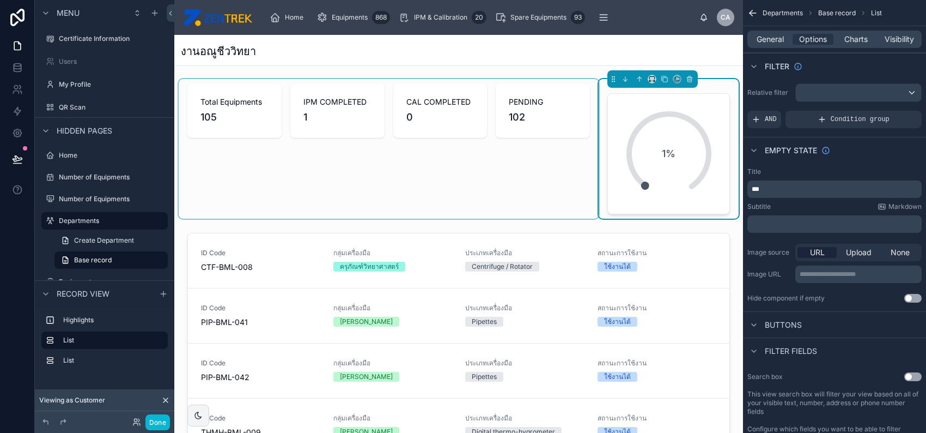
click at [474, 106] on div at bounding box center [389, 148] width 420 height 139
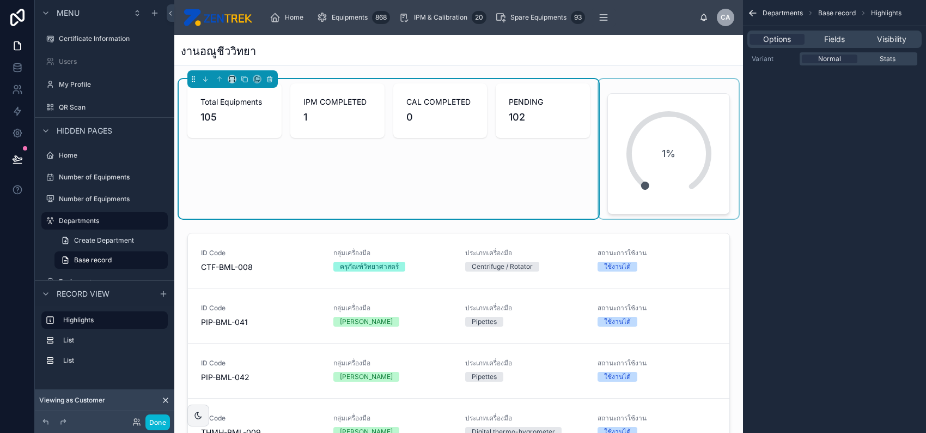
click at [647, 126] on div at bounding box center [669, 148] width 140 height 139
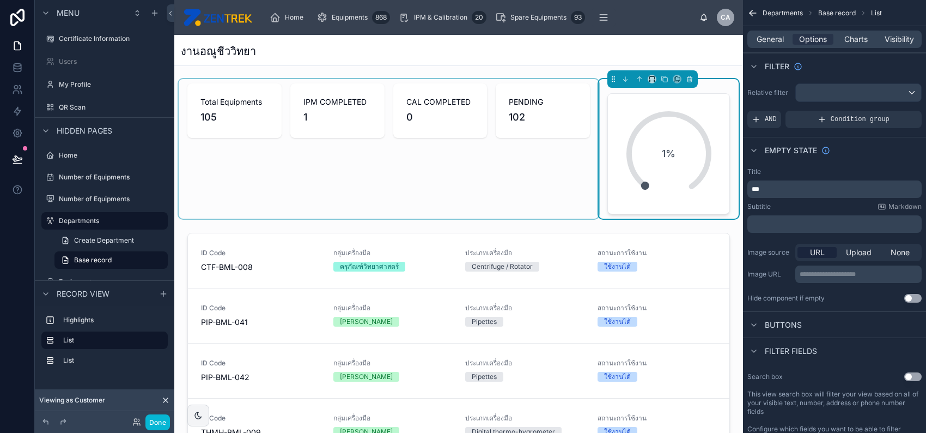
click at [778, 224] on p "﻿" at bounding box center [836, 224] width 168 height 9
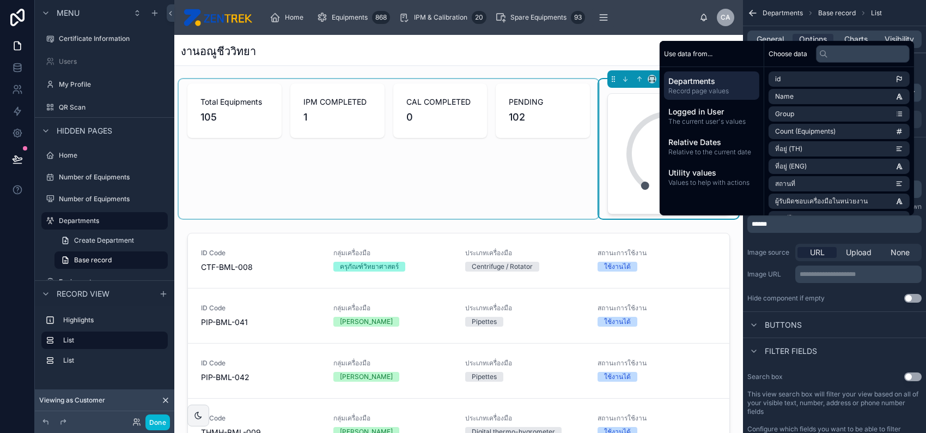
click at [476, 191] on div at bounding box center [389, 148] width 420 height 139
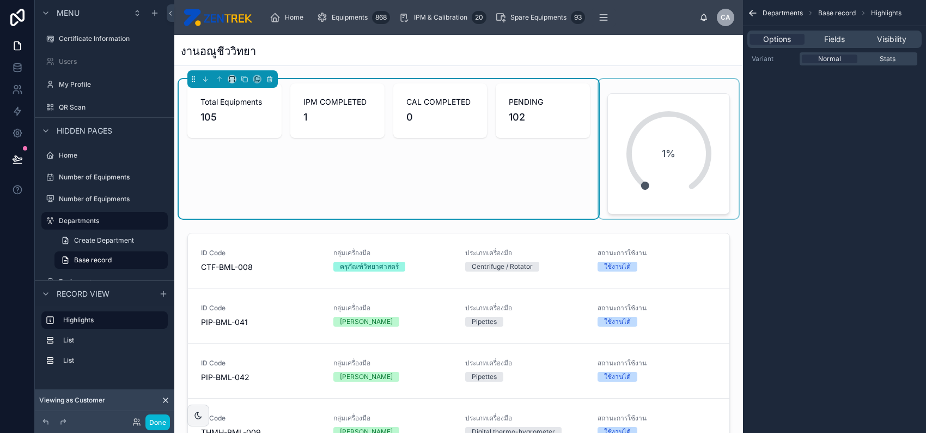
click at [658, 177] on div at bounding box center [669, 148] width 140 height 139
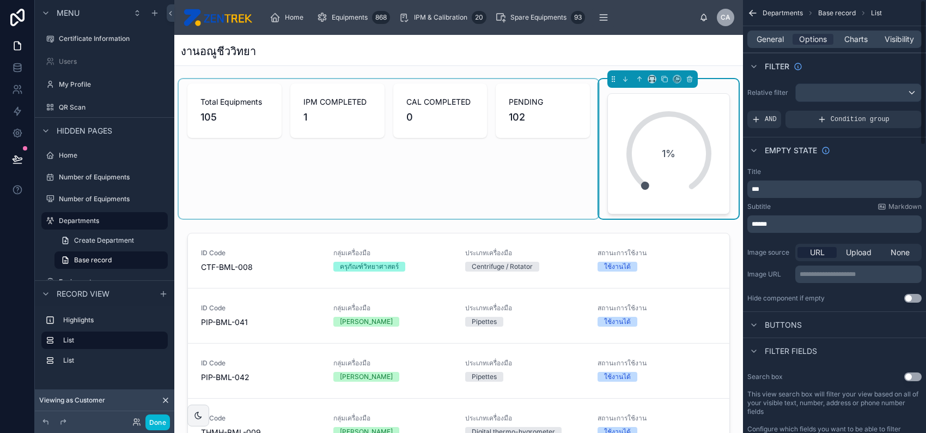
click at [835, 191] on p "***" at bounding box center [836, 189] width 168 height 9
click at [813, 211] on div "Subtitle Markdown ******" at bounding box center [835, 217] width 174 height 31
click at [809, 223] on p "******" at bounding box center [836, 224] width 168 height 9
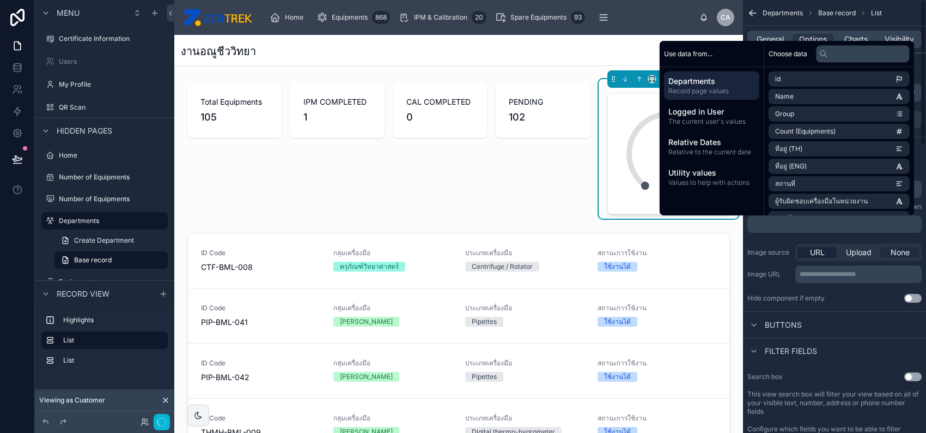
click at [902, 251] on span "None" at bounding box center [900, 252] width 19 height 11
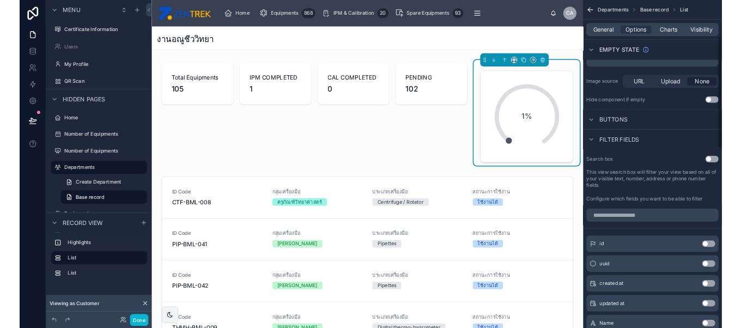
scroll to position [0, 0]
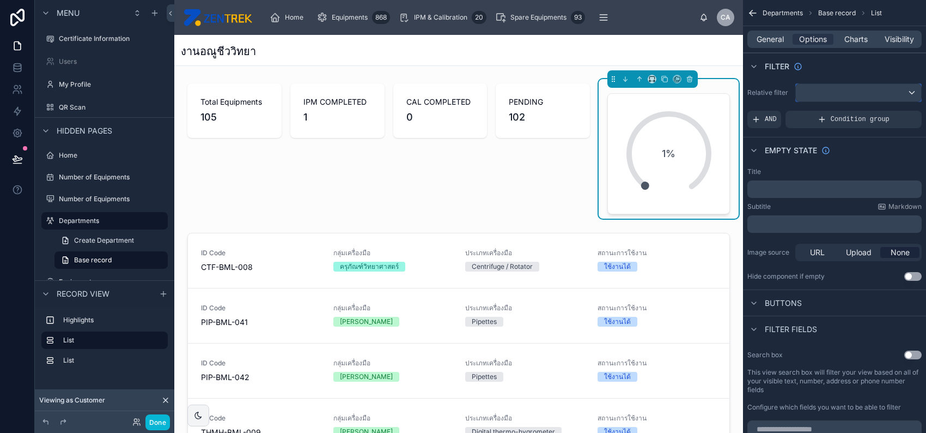
click at [820, 93] on div "scrollable content" at bounding box center [858, 92] width 125 height 17
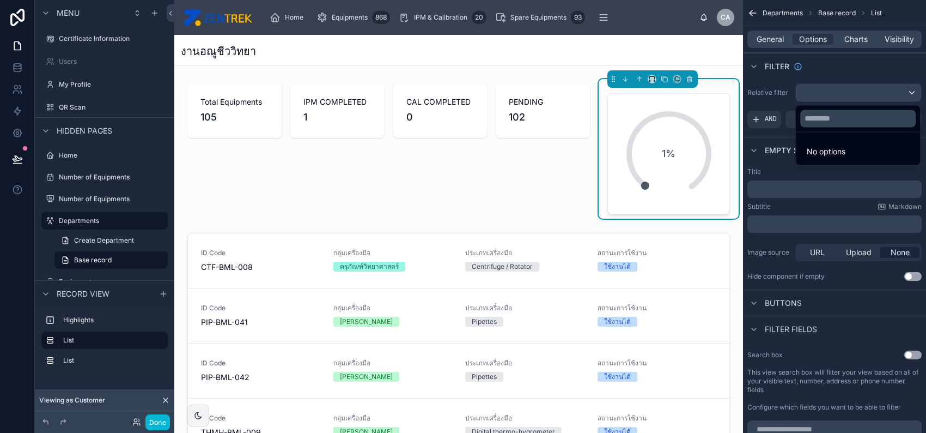
click at [820, 93] on div "scrollable content" at bounding box center [463, 216] width 926 height 433
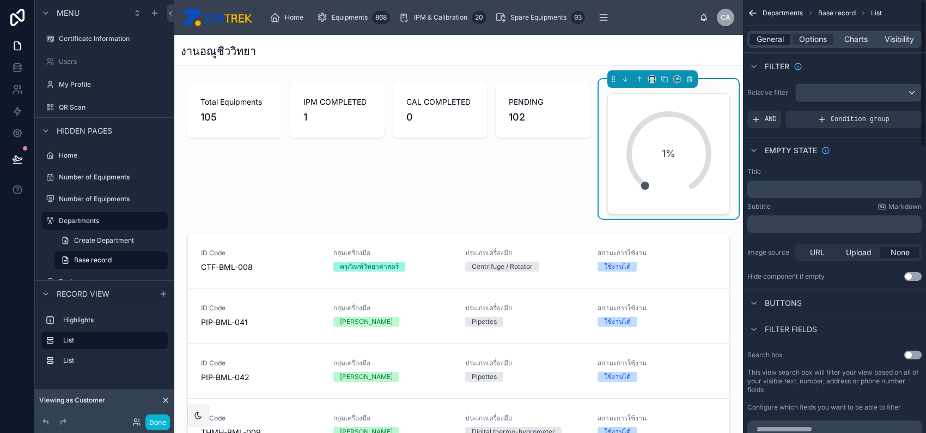
click at [769, 43] on span "General" at bounding box center [770, 39] width 27 height 11
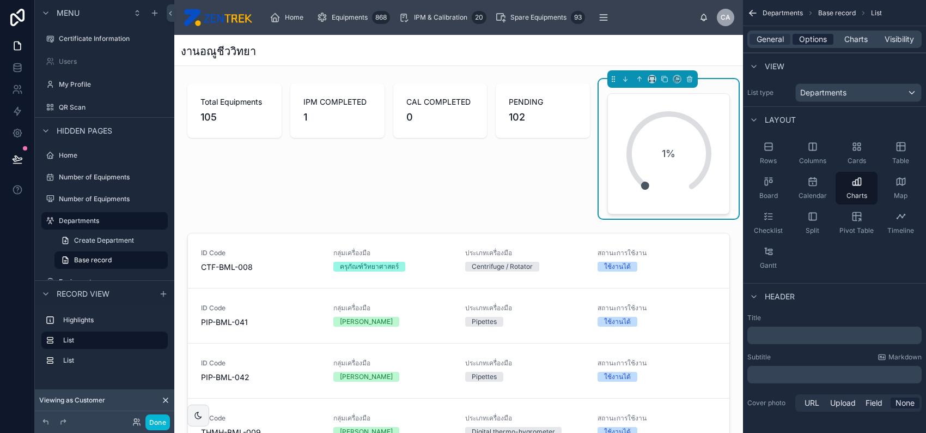
click at [802, 40] on span "Options" at bounding box center [813, 39] width 28 height 11
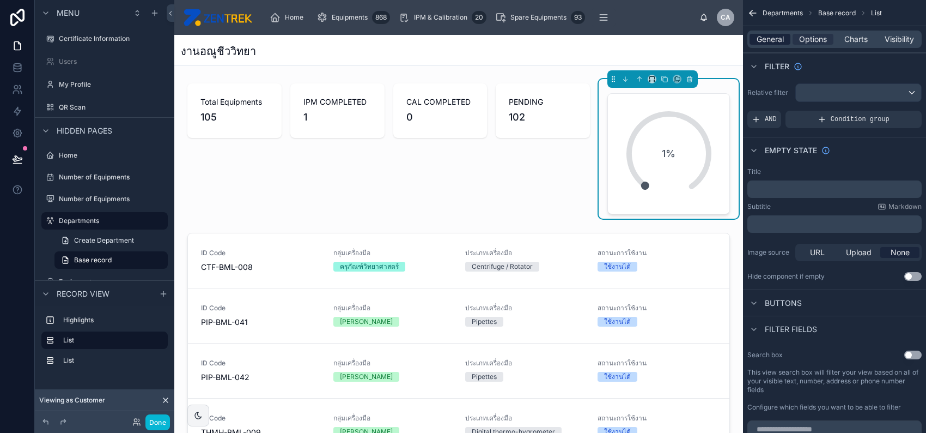
click at [770, 43] on span "General" at bounding box center [770, 39] width 27 height 11
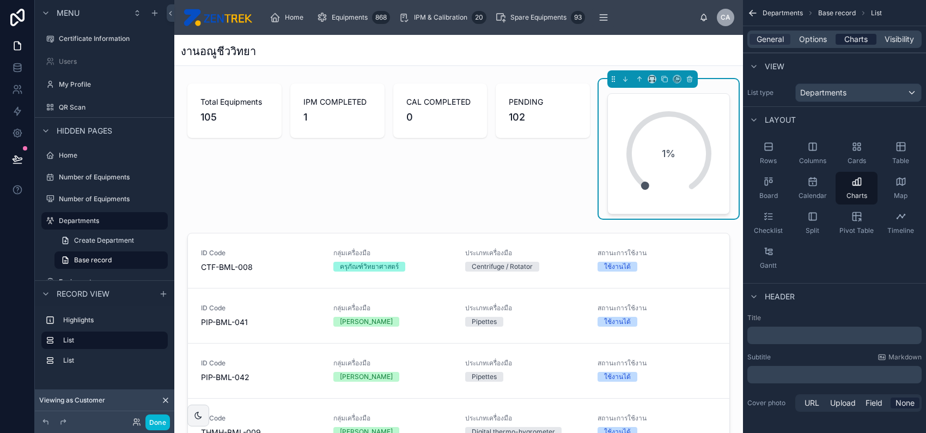
click at [853, 41] on span "Charts" at bounding box center [856, 39] width 23 height 11
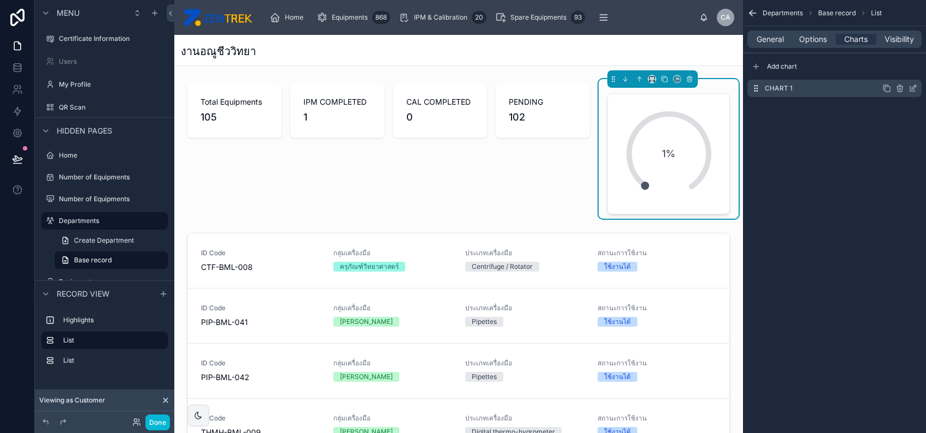
click at [914, 87] on icon "scrollable content" at bounding box center [914, 87] width 4 height 4
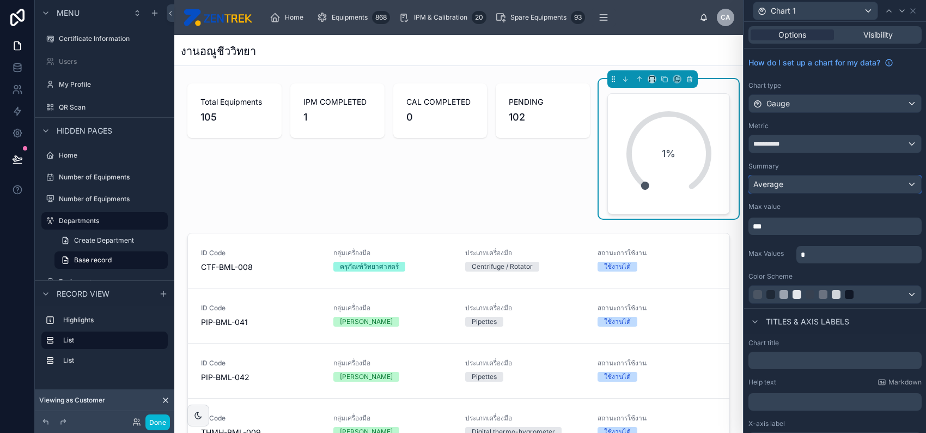
click at [848, 192] on button "Average" at bounding box center [835, 184] width 173 height 19
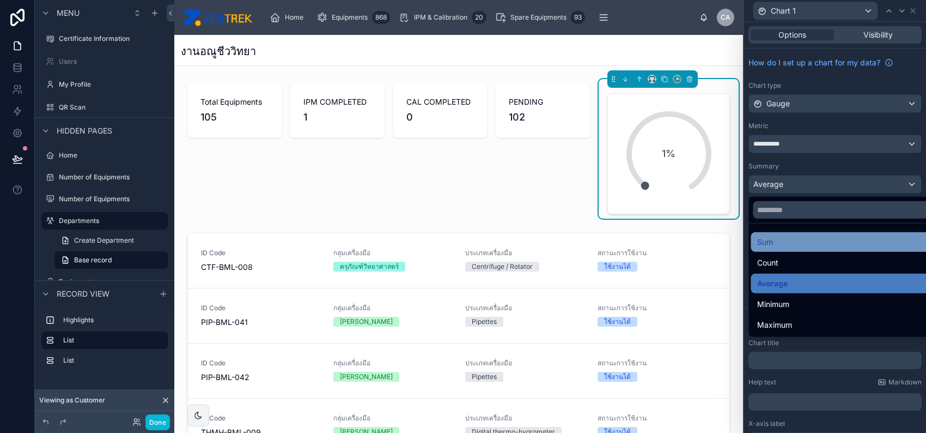
click at [834, 250] on div "Sum" at bounding box center [843, 242] width 185 height 20
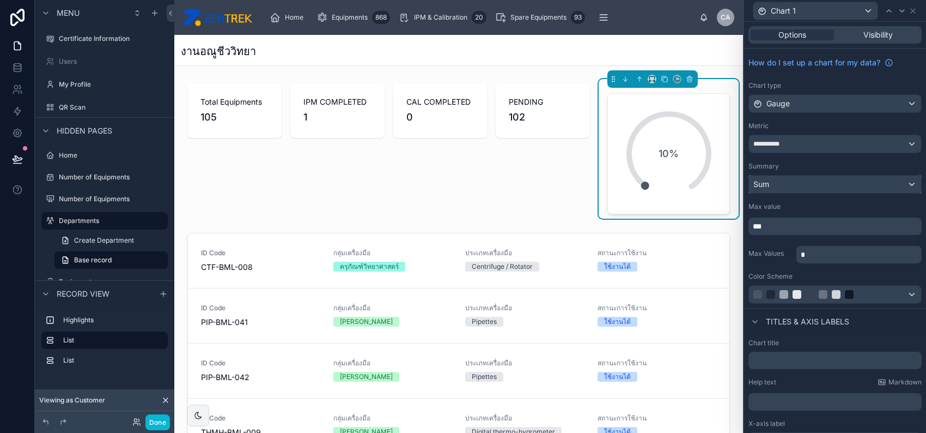
click at [804, 182] on div "Sum" at bounding box center [835, 183] width 172 height 17
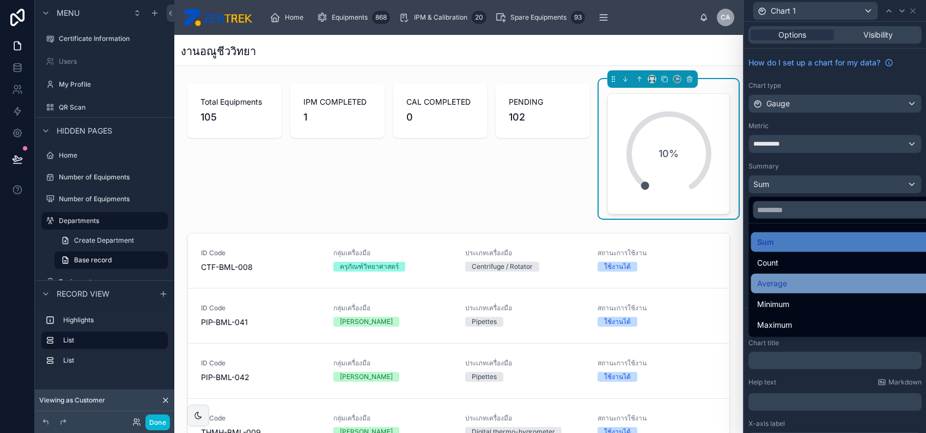
click at [805, 283] on div "Average" at bounding box center [843, 283] width 172 height 13
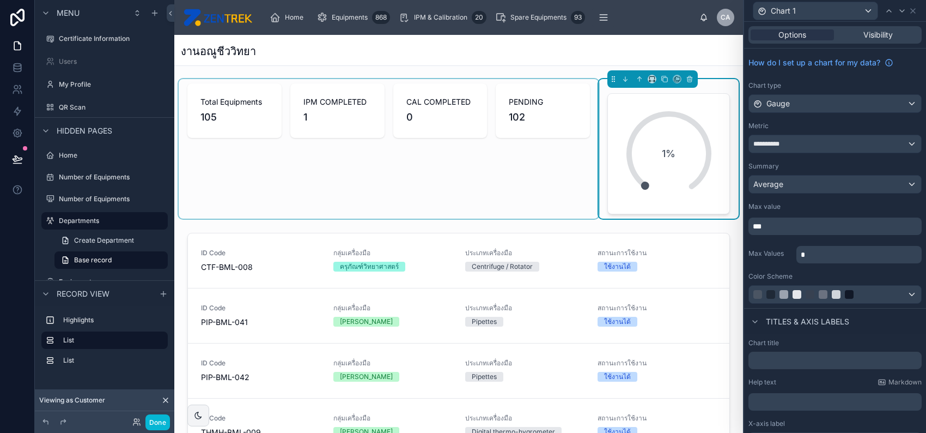
click at [492, 167] on div at bounding box center [389, 148] width 420 height 139
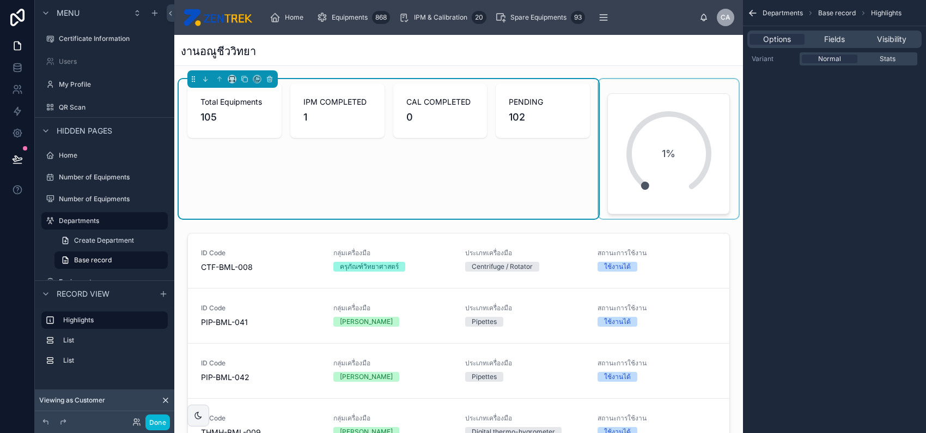
click at [628, 134] on div at bounding box center [669, 148] width 140 height 139
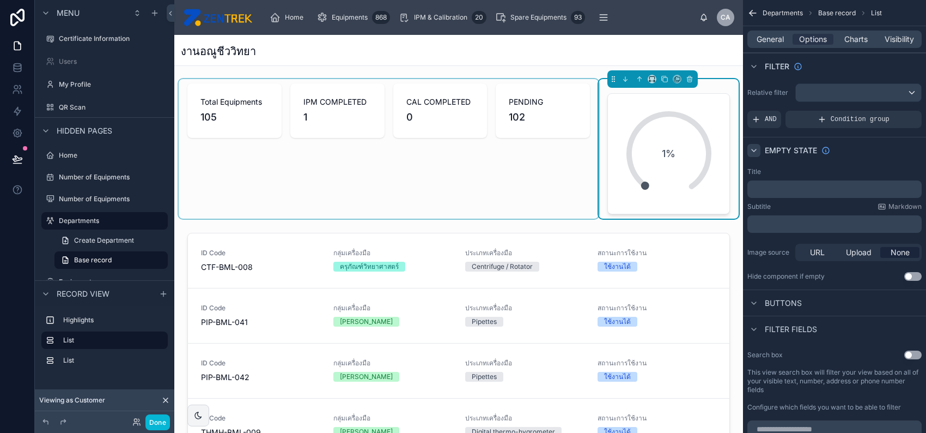
click at [754, 155] on div "scrollable content" at bounding box center [754, 150] width 13 height 13
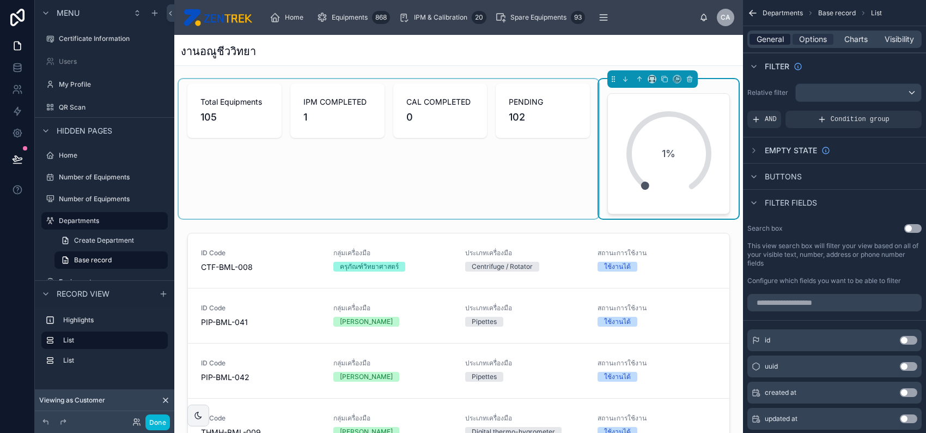
click at [767, 34] on span "General" at bounding box center [770, 39] width 27 height 11
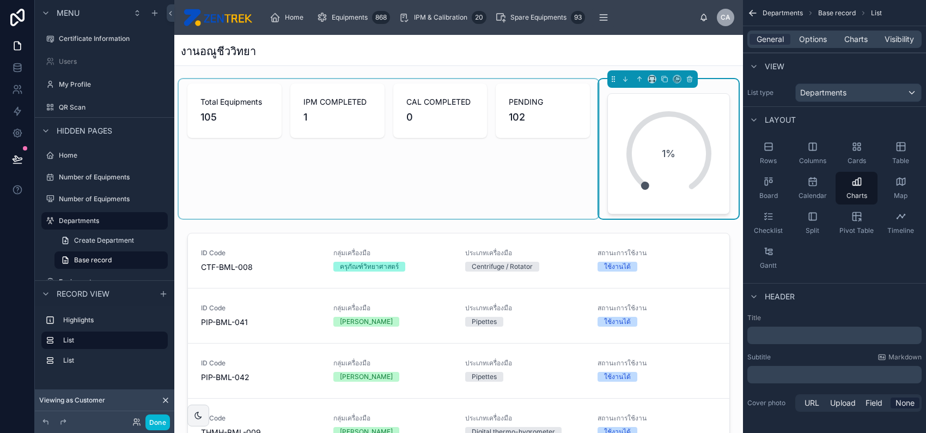
click at [809, 336] on p "﻿" at bounding box center [836, 335] width 168 height 11
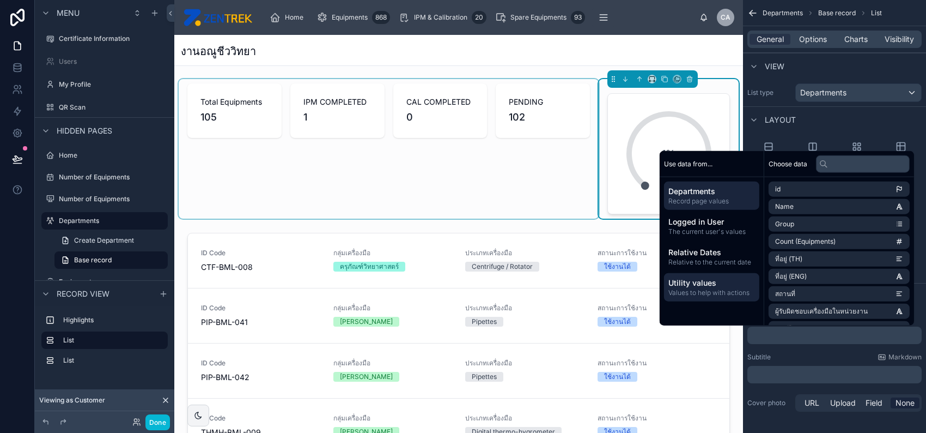
paste div "scrollable content"
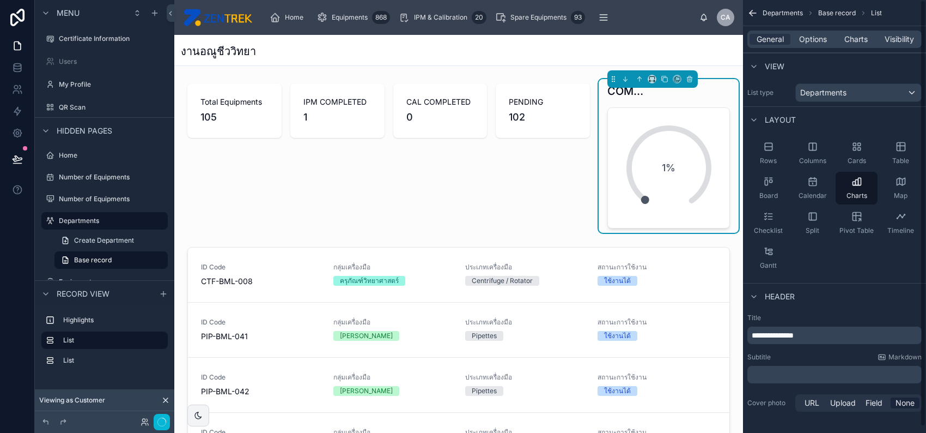
click at [822, 354] on div "Subtitle Markdown" at bounding box center [835, 357] width 174 height 9
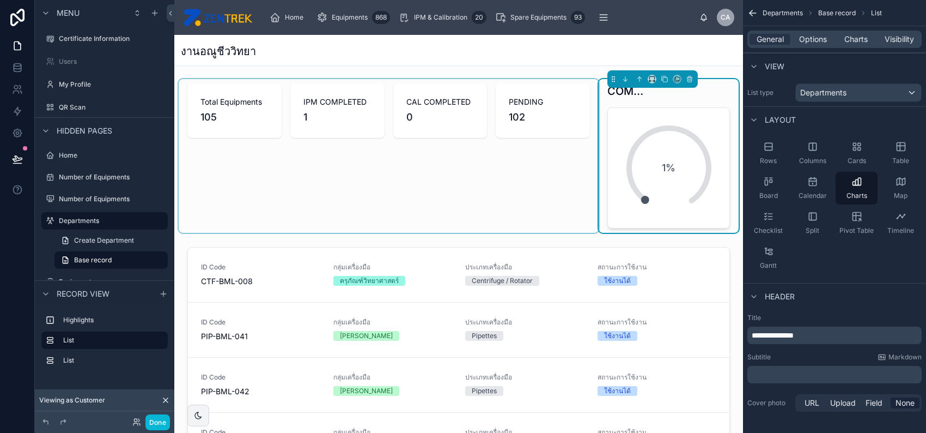
click at [480, 137] on div at bounding box center [389, 156] width 420 height 154
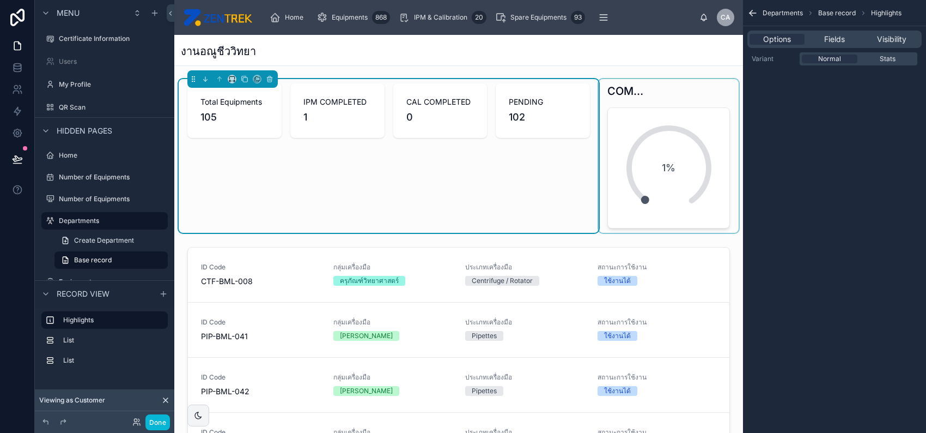
click at [656, 141] on div at bounding box center [669, 156] width 140 height 154
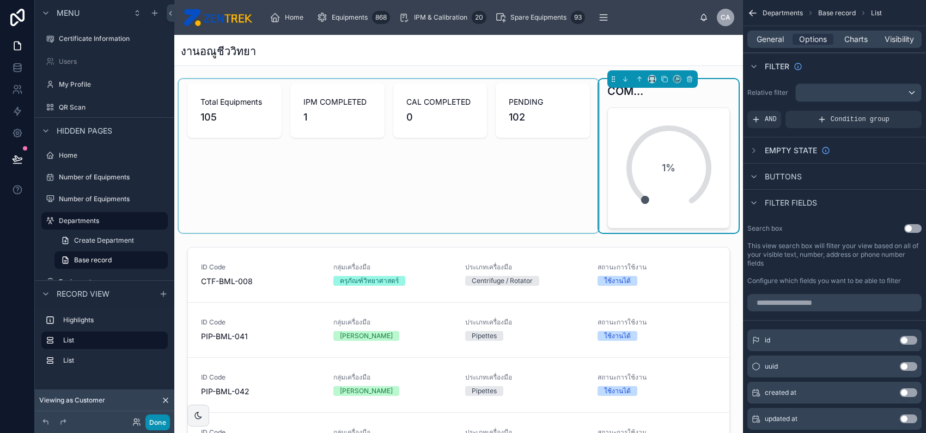
click at [159, 418] on button "Done" at bounding box center [157, 422] width 25 height 16
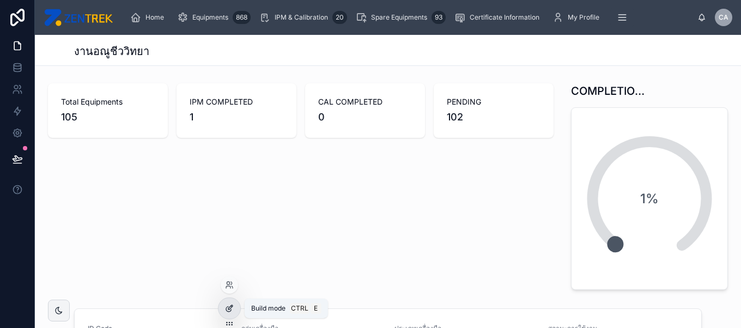
click at [230, 308] on icon at bounding box center [229, 308] width 9 height 9
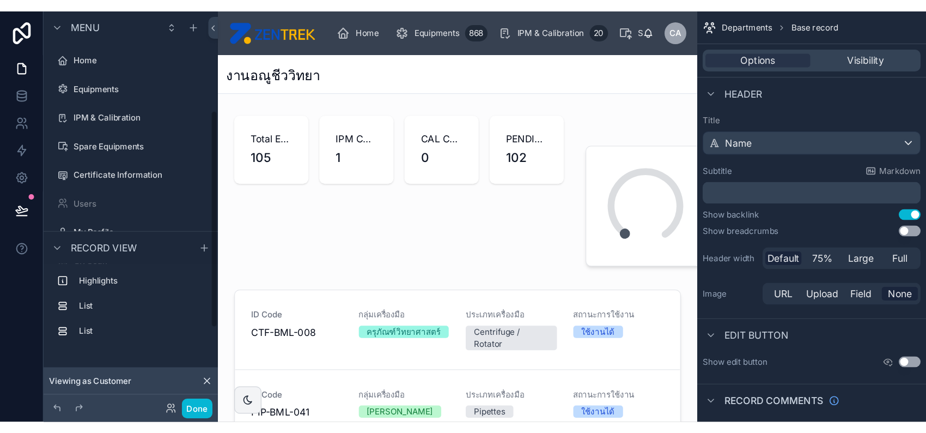
scroll to position [144, 0]
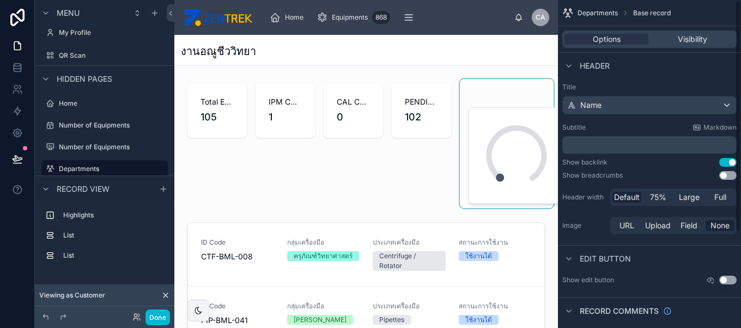
click at [497, 129] on div at bounding box center [507, 143] width 94 height 129
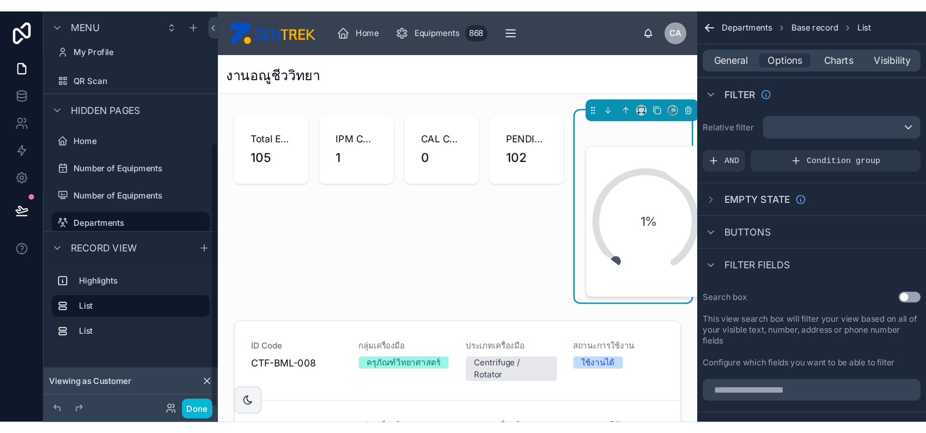
scroll to position [143, 0]
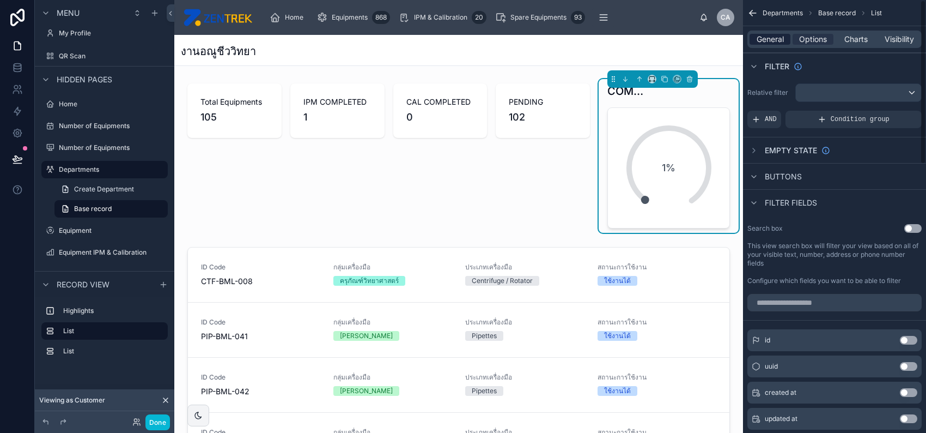
click at [775, 39] on span "General" at bounding box center [770, 39] width 27 height 11
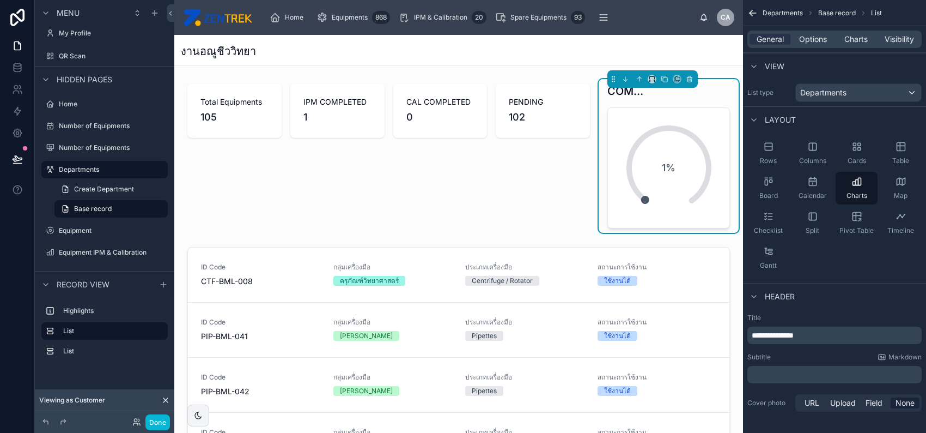
click at [841, 335] on p "**********" at bounding box center [836, 335] width 168 height 11
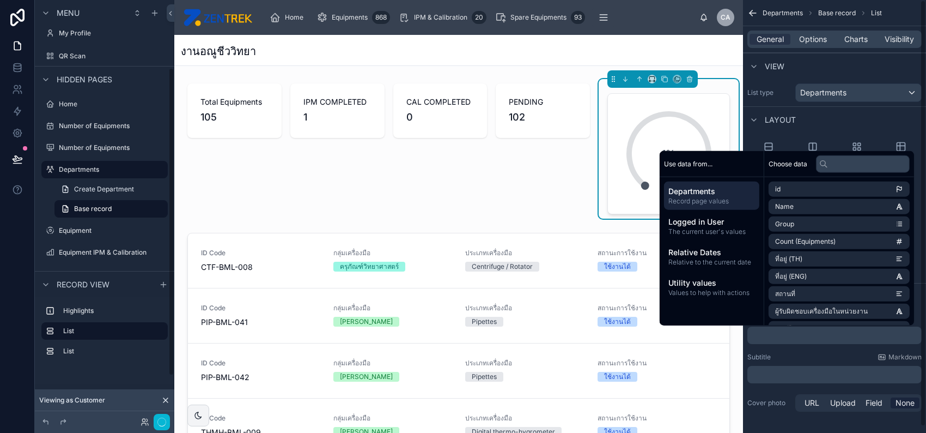
scroll to position [92, 0]
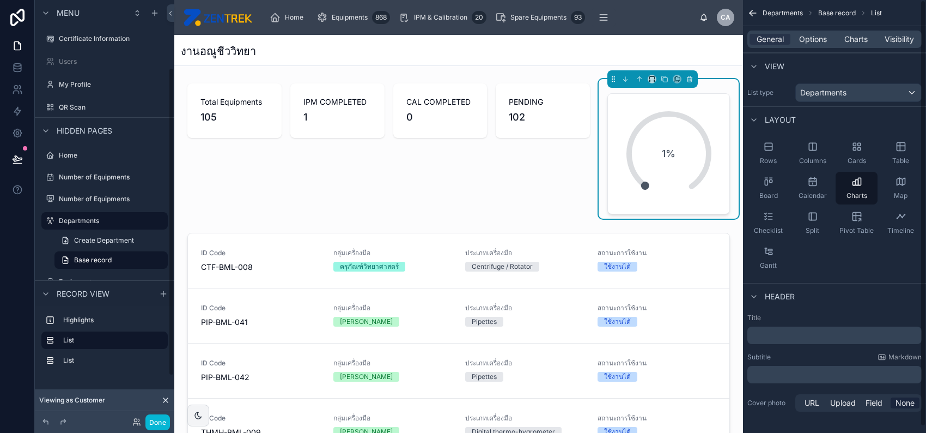
click at [817, 367] on div "﻿" at bounding box center [835, 374] width 174 height 17
click at [815, 374] on p "﻿" at bounding box center [836, 374] width 168 height 11
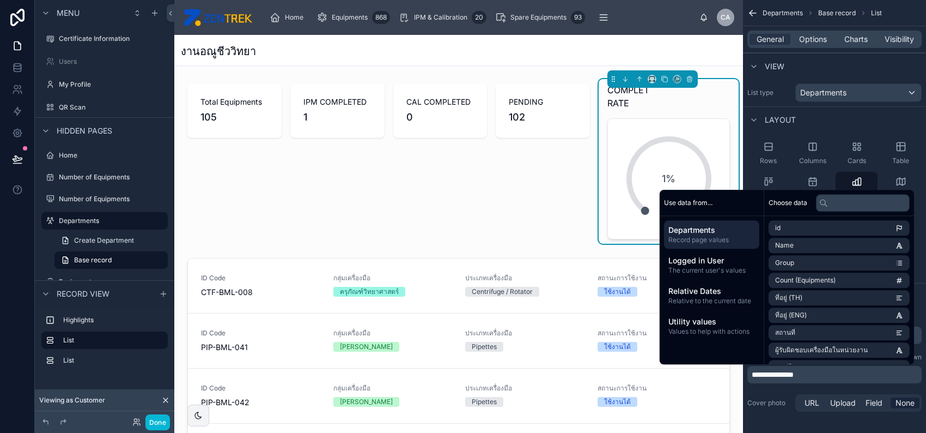
click at [796, 387] on div "**********" at bounding box center [834, 363] width 183 height 109
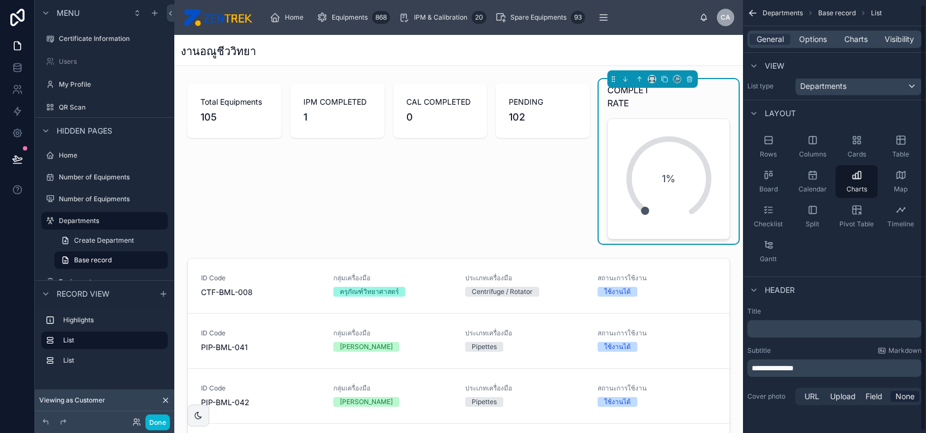
scroll to position [0, 0]
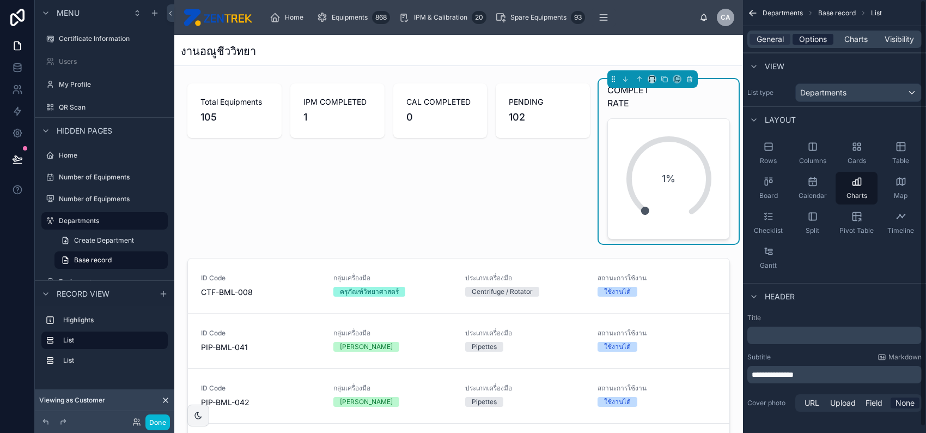
click at [810, 36] on span "Options" at bounding box center [813, 39] width 28 height 11
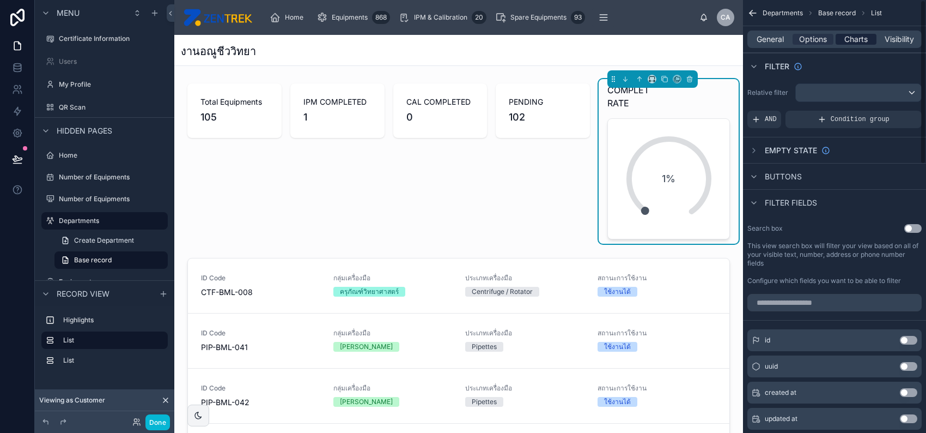
click at [859, 44] on span "Charts" at bounding box center [856, 39] width 23 height 11
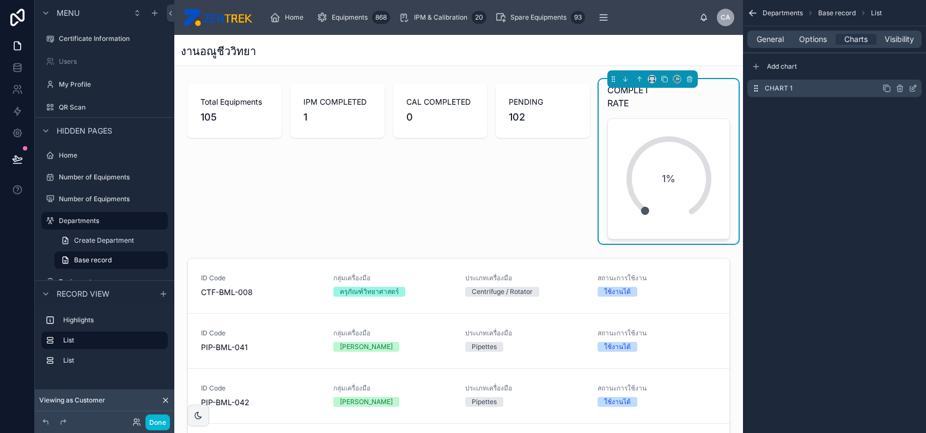
click at [909, 89] on icon "scrollable content" at bounding box center [913, 88] width 9 height 9
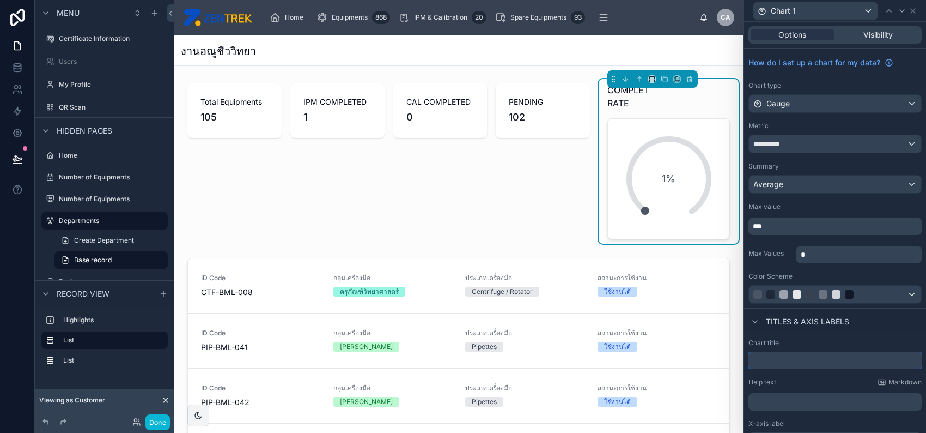
click at [827, 361] on input "text" at bounding box center [835, 359] width 173 height 17
paste input "**********"
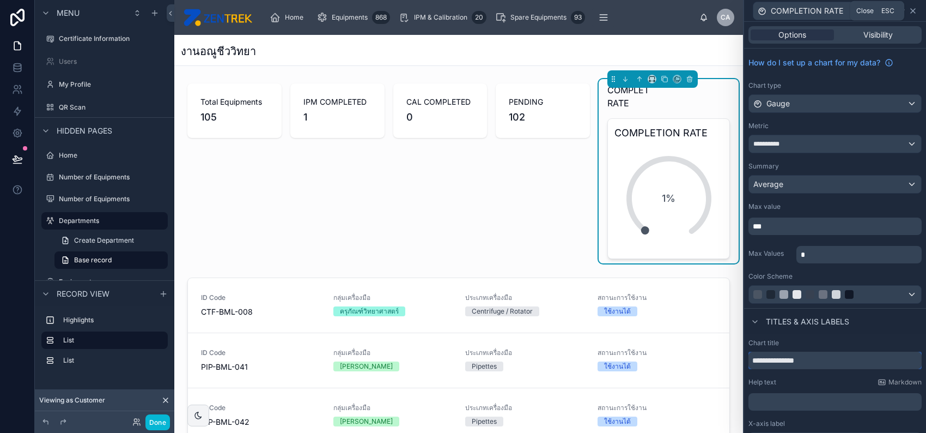
type input "**********"
click at [913, 10] on icon at bounding box center [913, 11] width 4 height 4
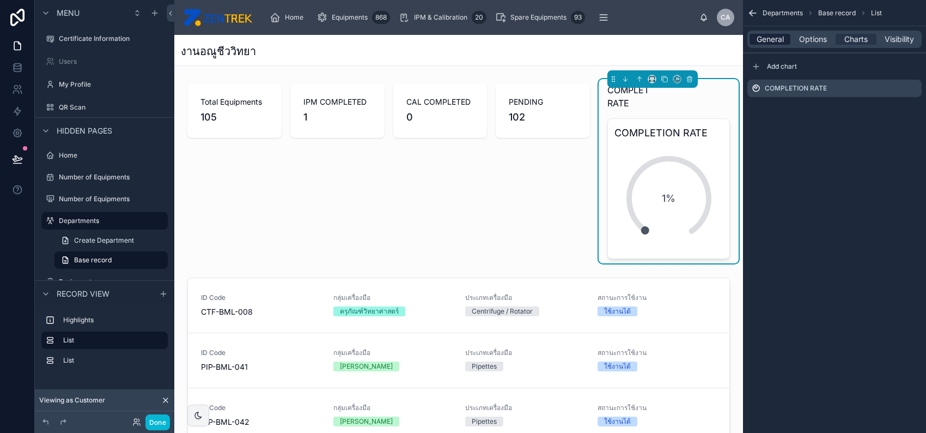
click at [774, 40] on span "General" at bounding box center [770, 39] width 27 height 11
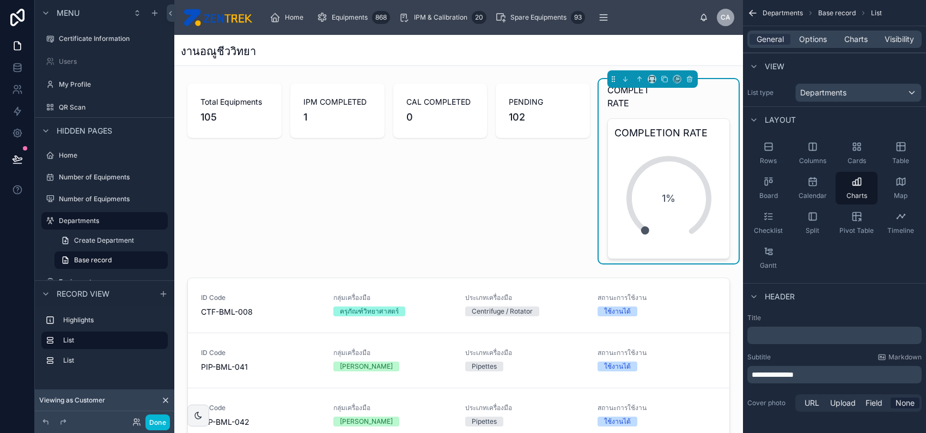
click at [837, 368] on div "**********" at bounding box center [835, 374] width 174 height 17
click at [837, 370] on p "**********" at bounding box center [836, 374] width 168 height 11
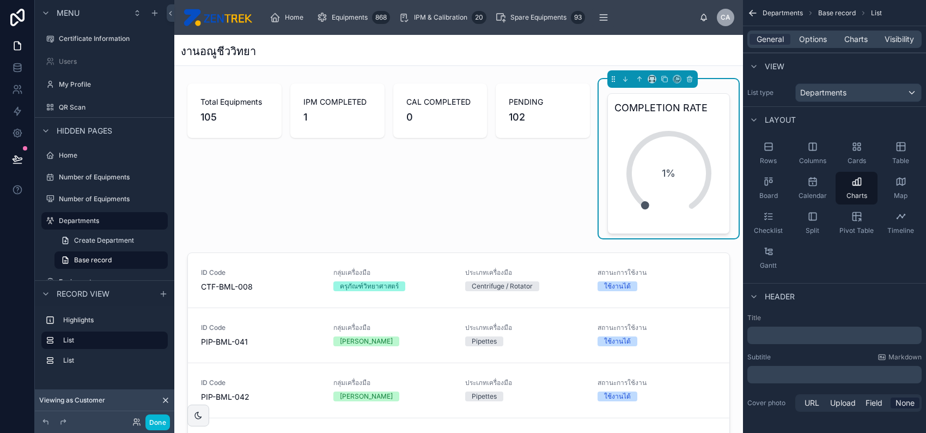
click at [785, 390] on div "Title ﻿ Subtitle Markdown ﻿ Cover photo URL Upload Field None" at bounding box center [834, 363] width 183 height 109
click at [780, 336] on p "﻿" at bounding box center [836, 335] width 168 height 11
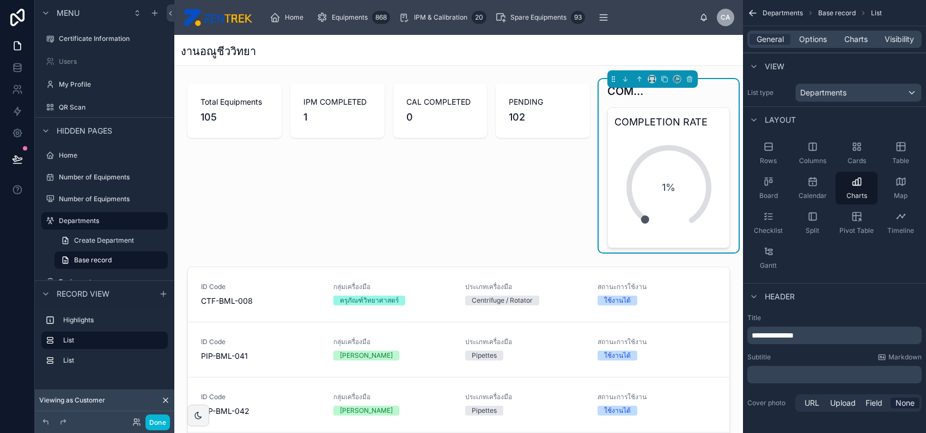
click at [617, 198] on div "1%" at bounding box center [669, 187] width 107 height 107
click at [860, 39] on span "Charts" at bounding box center [856, 39] width 23 height 11
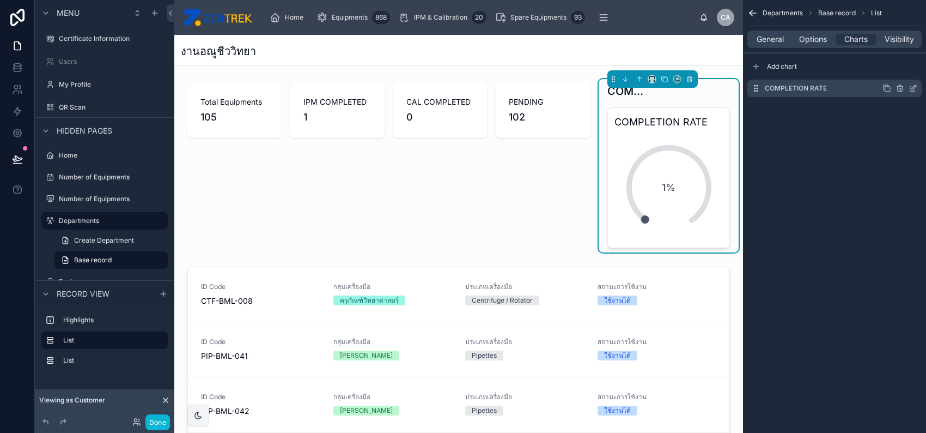
click at [911, 89] on icon "scrollable content" at bounding box center [913, 89] width 5 height 5
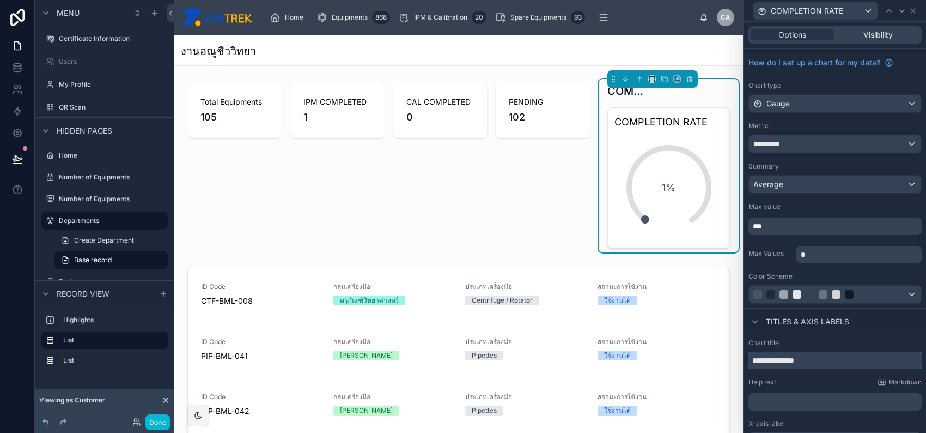
click at [830, 362] on input "**********" at bounding box center [835, 359] width 173 height 17
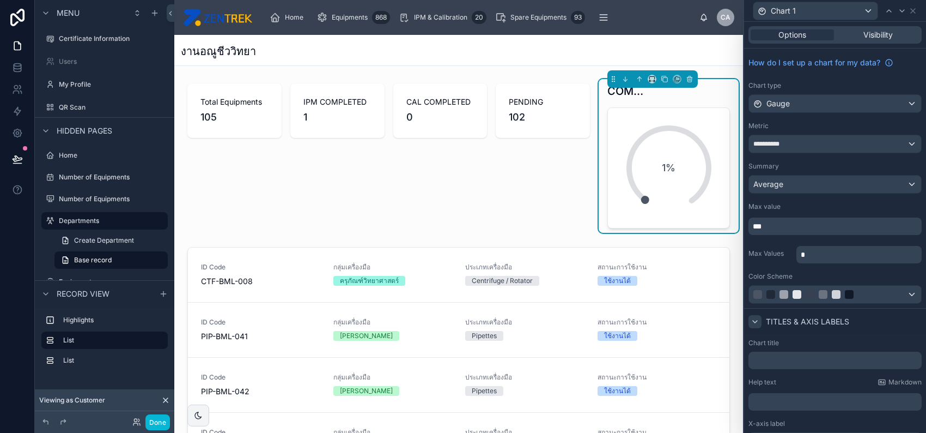
click at [756, 319] on icon at bounding box center [755, 321] width 9 height 9
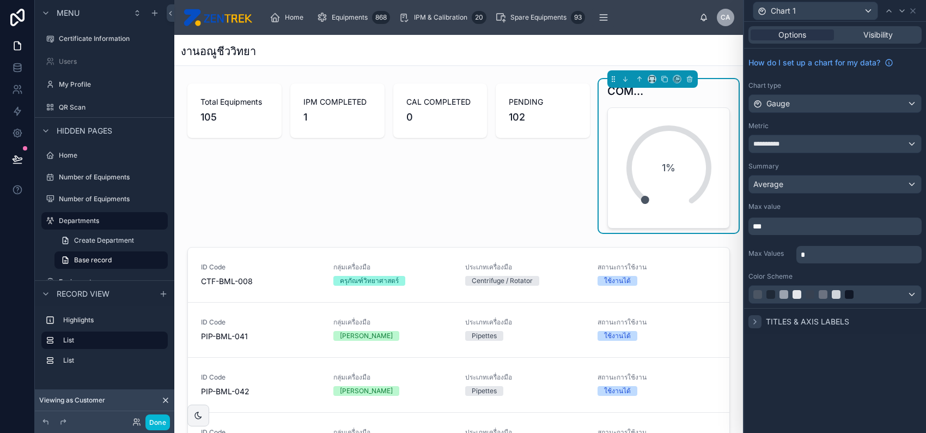
click at [757, 321] on icon at bounding box center [755, 321] width 9 height 9
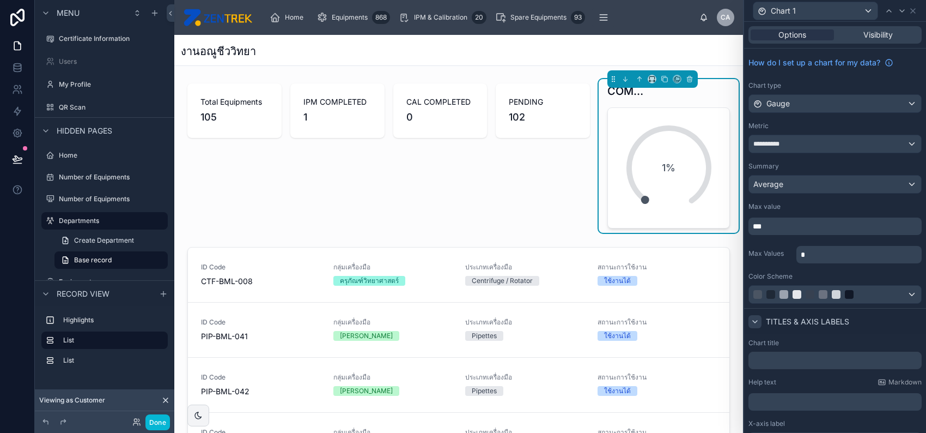
scroll to position [58, 0]
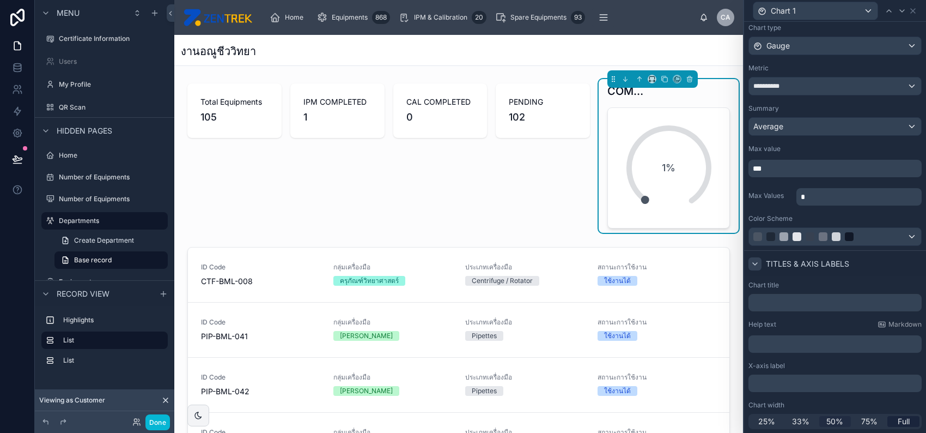
click at [827, 419] on span "50%" at bounding box center [835, 421] width 17 height 11
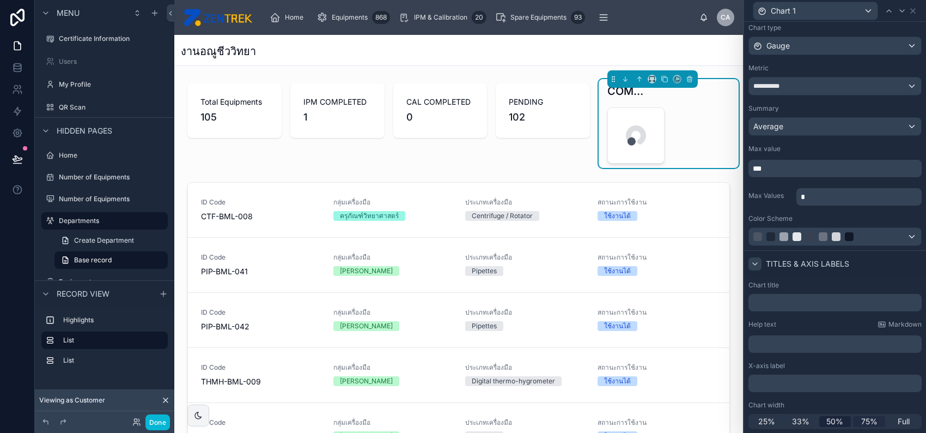
click at [861, 419] on span "75%" at bounding box center [869, 421] width 16 height 11
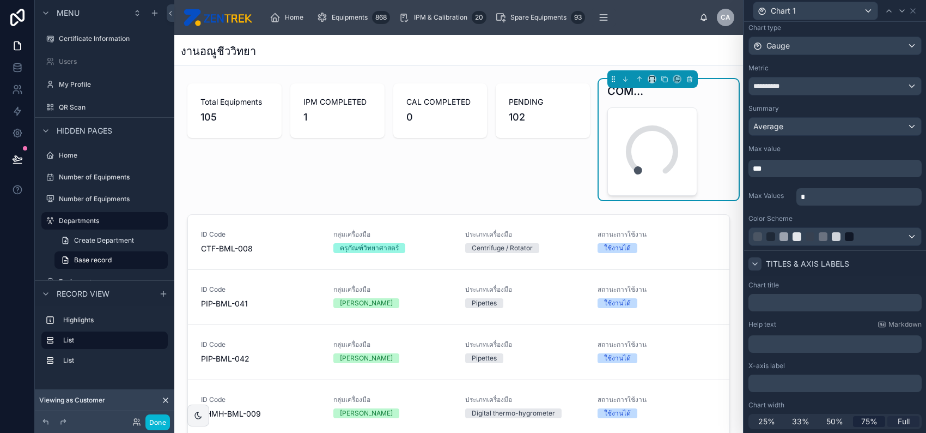
click at [898, 419] on span "Full" at bounding box center [904, 421] width 12 height 11
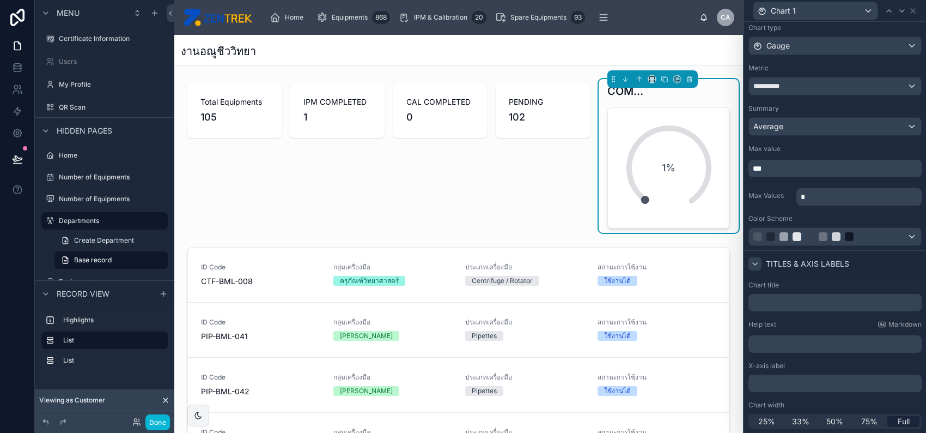
click at [758, 261] on icon at bounding box center [755, 263] width 9 height 9
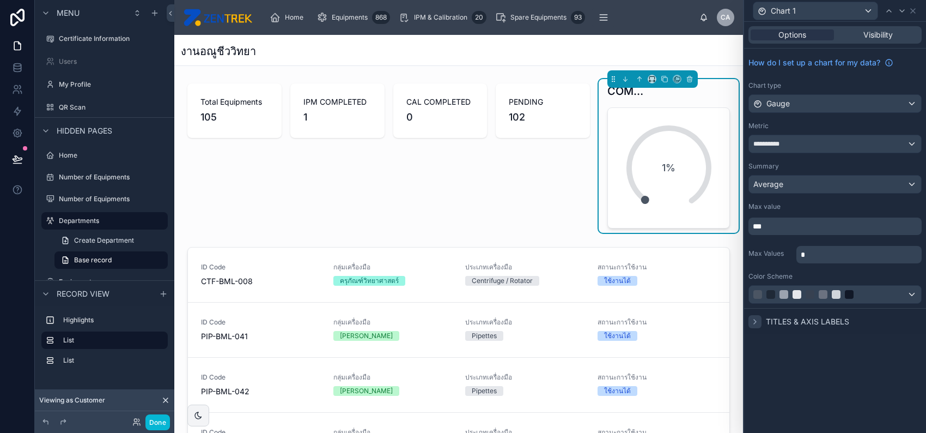
scroll to position [0, 0]
click at [834, 298] on div at bounding box center [836, 294] width 9 height 9
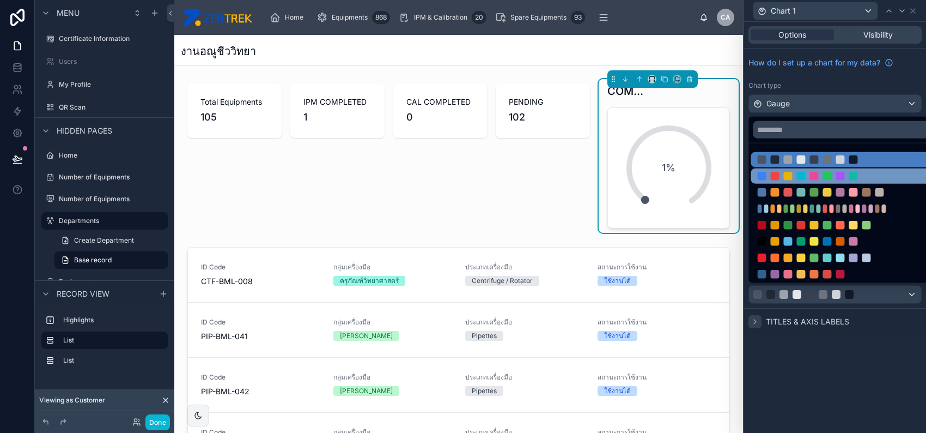
click at [811, 172] on div at bounding box center [814, 176] width 9 height 9
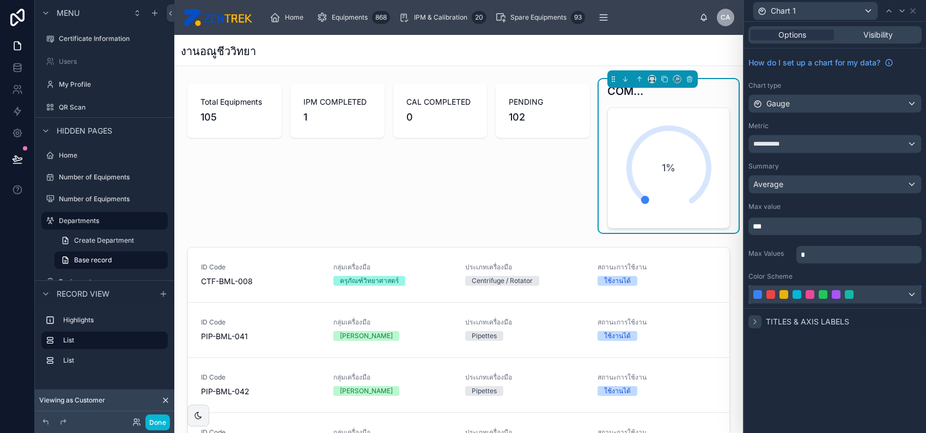
click at [853, 301] on div at bounding box center [835, 294] width 172 height 17
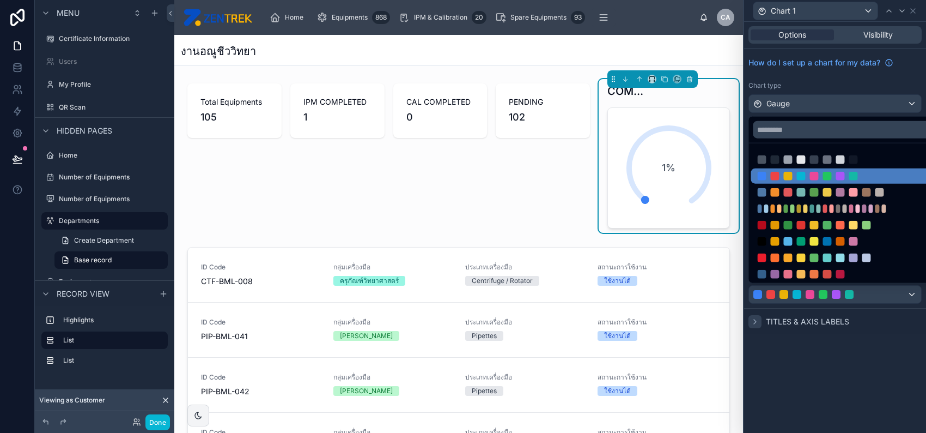
click at [868, 336] on div at bounding box center [835, 216] width 182 height 433
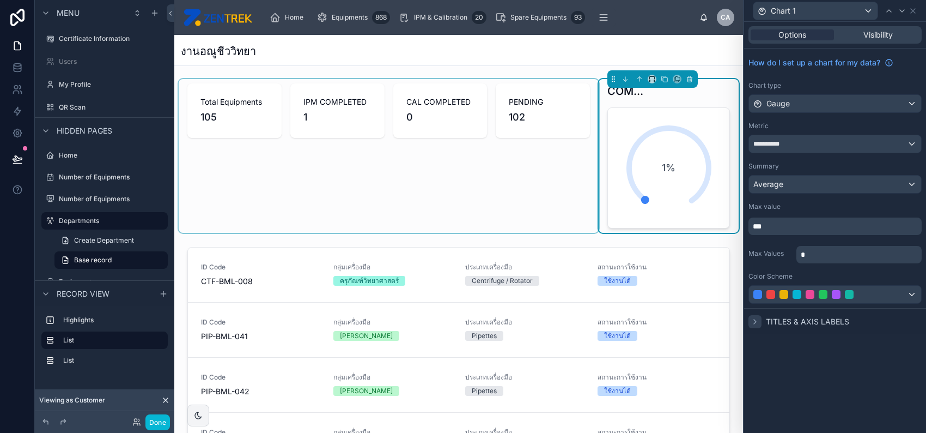
click at [448, 121] on div at bounding box center [389, 156] width 420 height 154
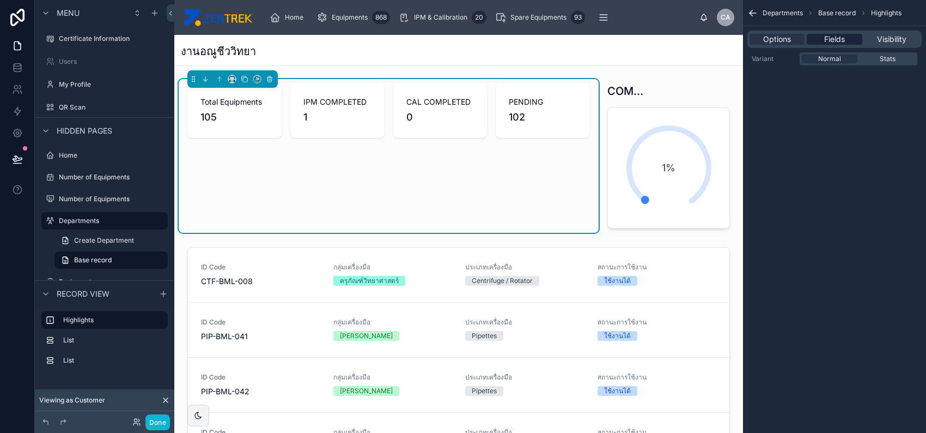
click at [835, 39] on span "Fields" at bounding box center [834, 39] width 21 height 11
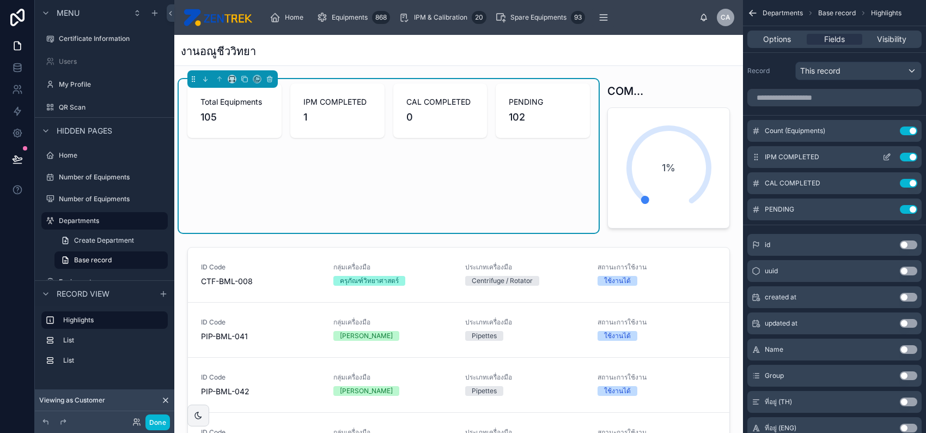
click at [762, 161] on div "IPM COMPLETED Use setting" at bounding box center [835, 157] width 174 height 22
click at [886, 131] on icon "scrollable content" at bounding box center [888, 130] width 4 height 4
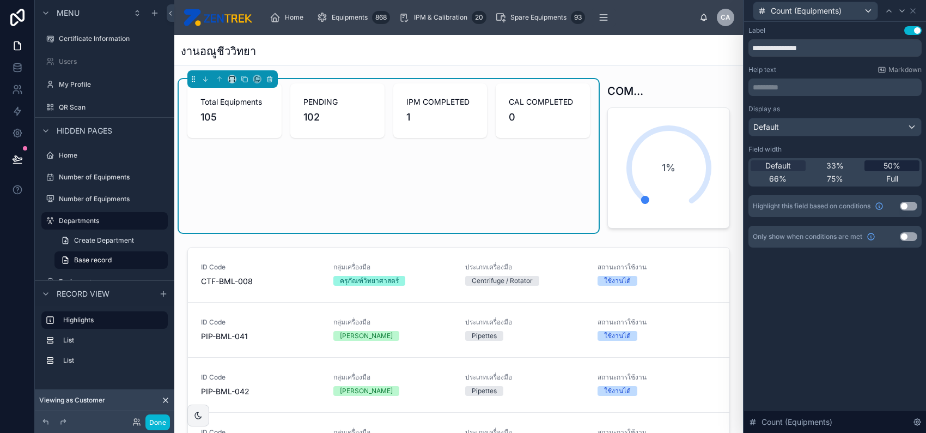
click at [879, 166] on div "50%" at bounding box center [892, 165] width 55 height 11
click at [915, 12] on icon at bounding box center [913, 11] width 9 height 9
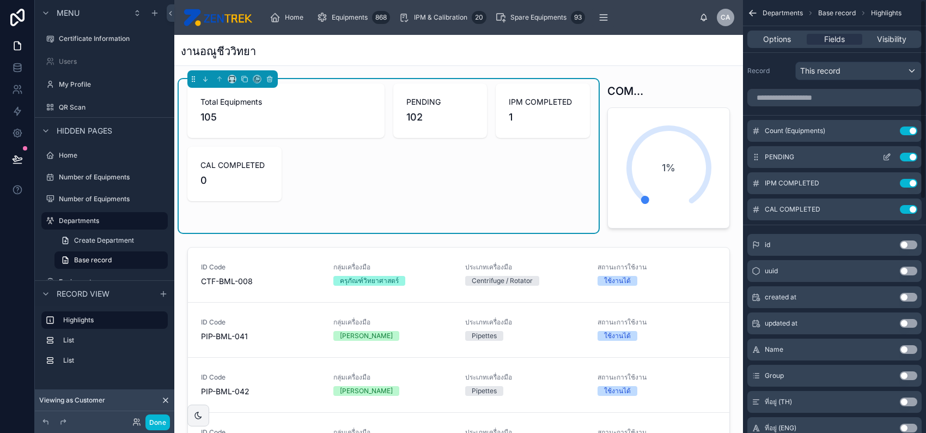
click at [883, 159] on icon "scrollable content" at bounding box center [887, 157] width 9 height 9
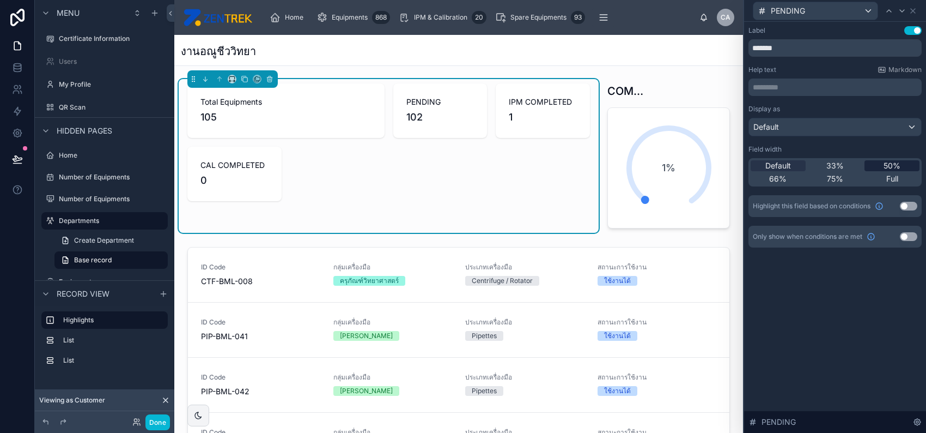
click at [876, 165] on div "50%" at bounding box center [892, 165] width 55 height 11
click at [915, 10] on icon at bounding box center [913, 11] width 9 height 9
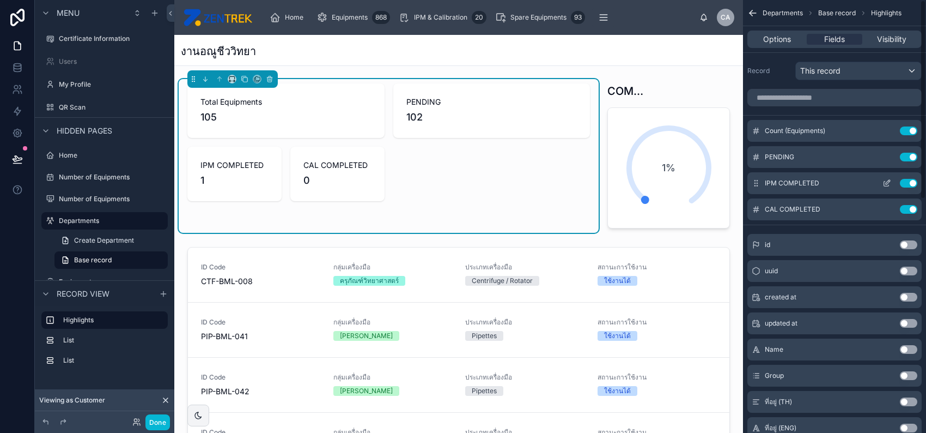
click at [884, 182] on icon "scrollable content" at bounding box center [886, 183] width 5 height 5
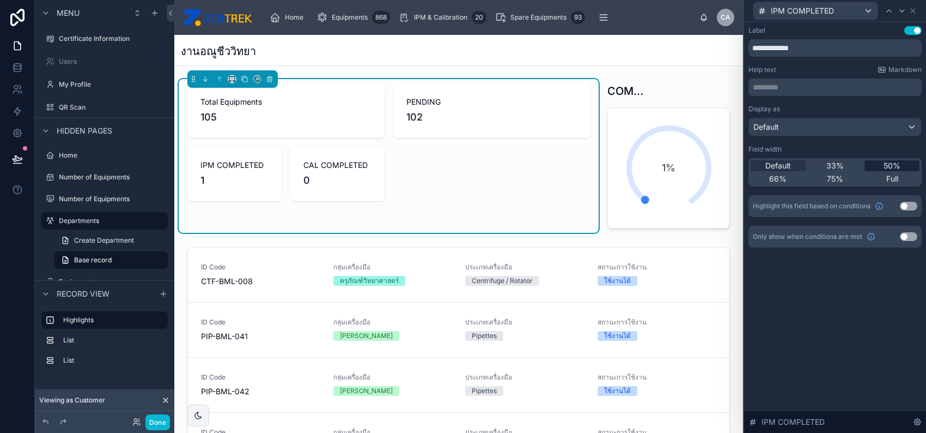
click at [879, 164] on div "50%" at bounding box center [892, 165] width 55 height 11
click at [909, 9] on icon at bounding box center [913, 11] width 9 height 9
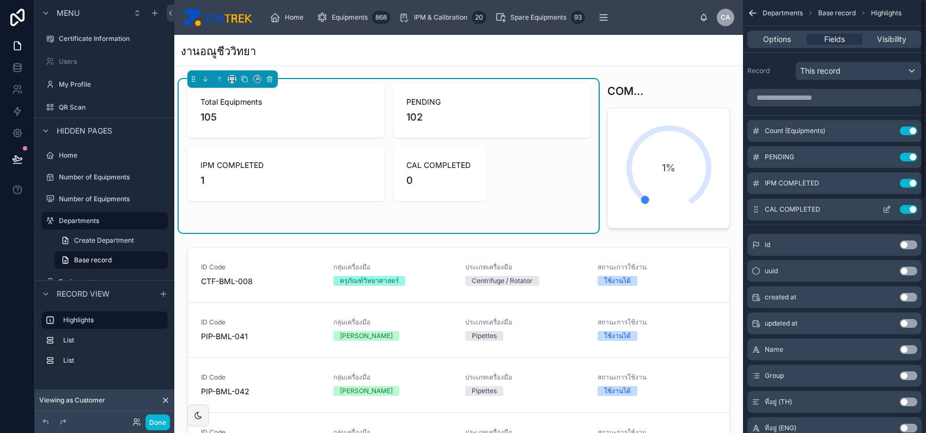
click at [885, 210] on icon "scrollable content" at bounding box center [887, 209] width 9 height 9
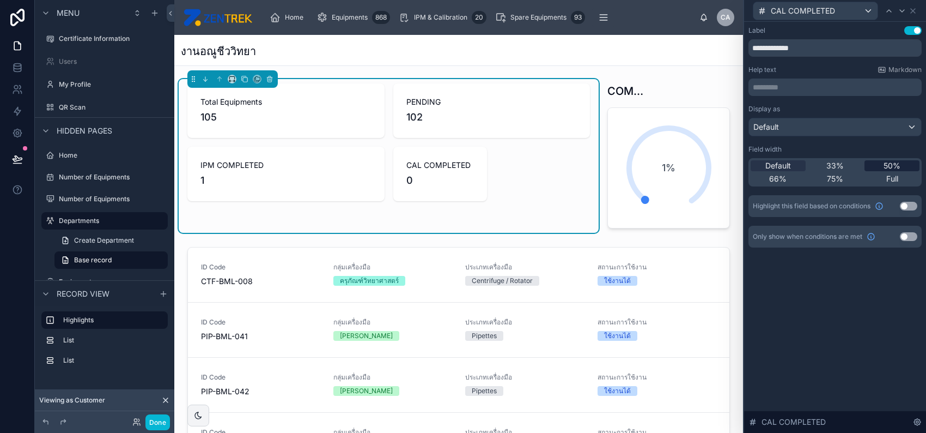
click at [887, 165] on span "50%" at bounding box center [892, 165] width 17 height 11
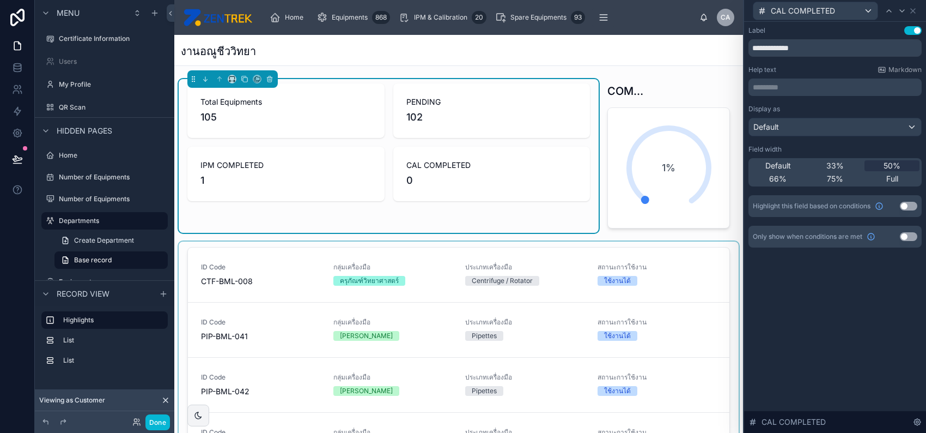
click at [606, 276] on div at bounding box center [459, 410] width 560 height 339
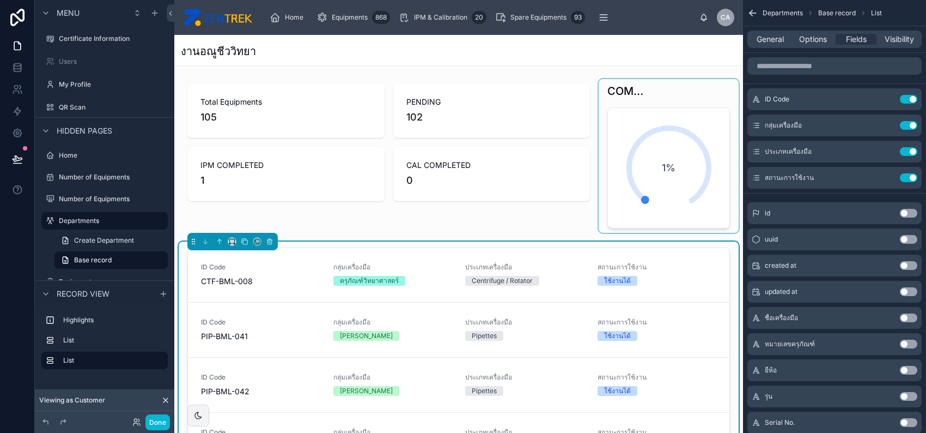
click at [666, 188] on div at bounding box center [669, 156] width 140 height 154
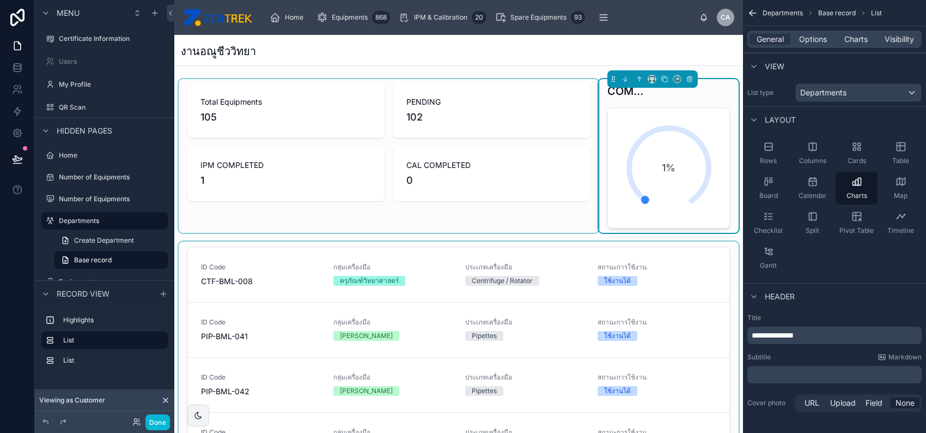
click at [542, 159] on div at bounding box center [389, 156] width 420 height 154
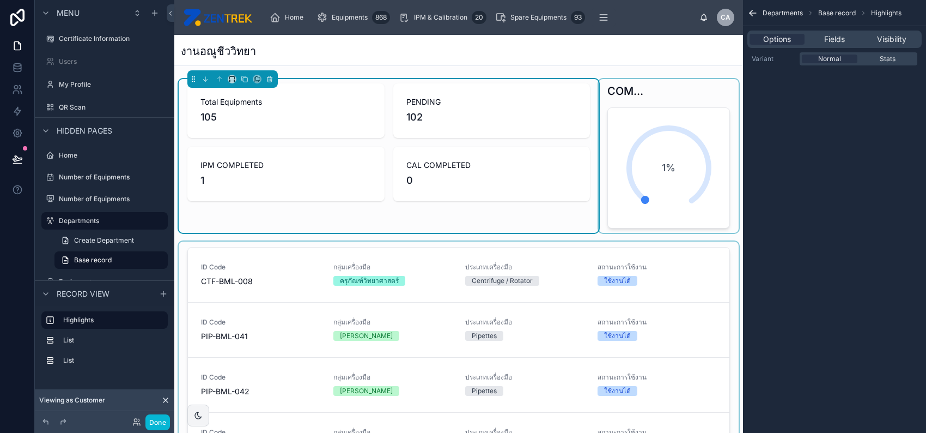
click at [627, 155] on div at bounding box center [669, 156] width 140 height 154
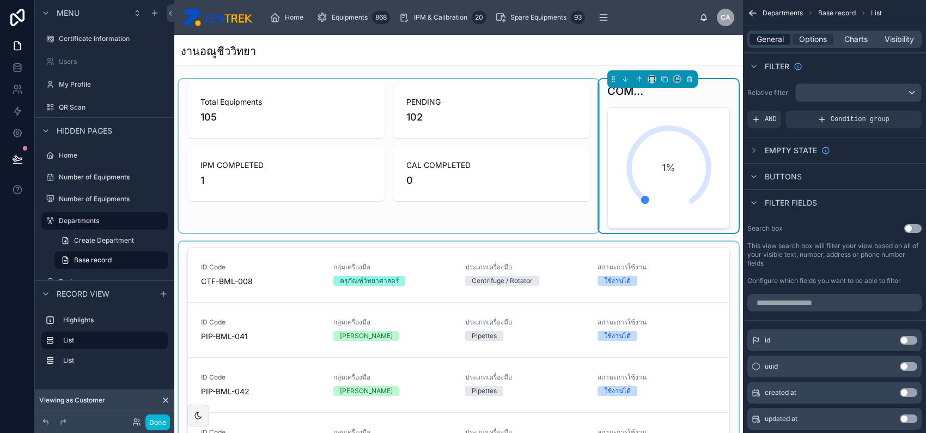
click at [775, 37] on span "General" at bounding box center [770, 39] width 27 height 11
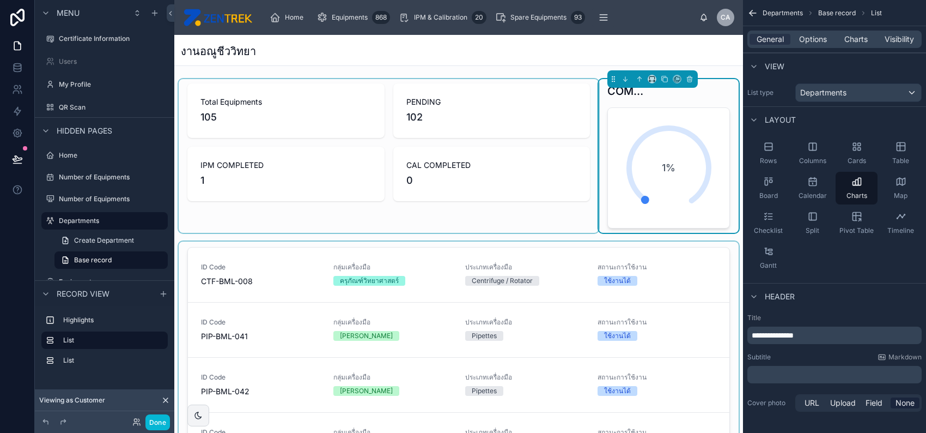
click at [624, 176] on div "1%" at bounding box center [669, 167] width 107 height 107
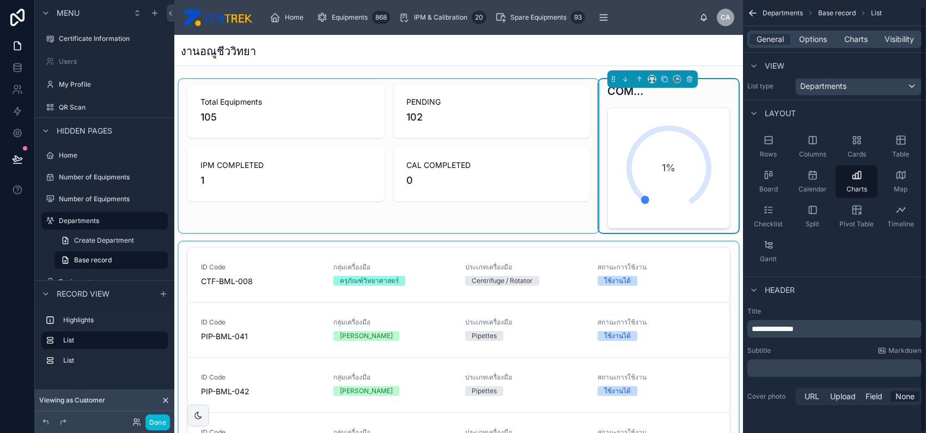
click at [833, 330] on p "**********" at bounding box center [836, 328] width 168 height 11
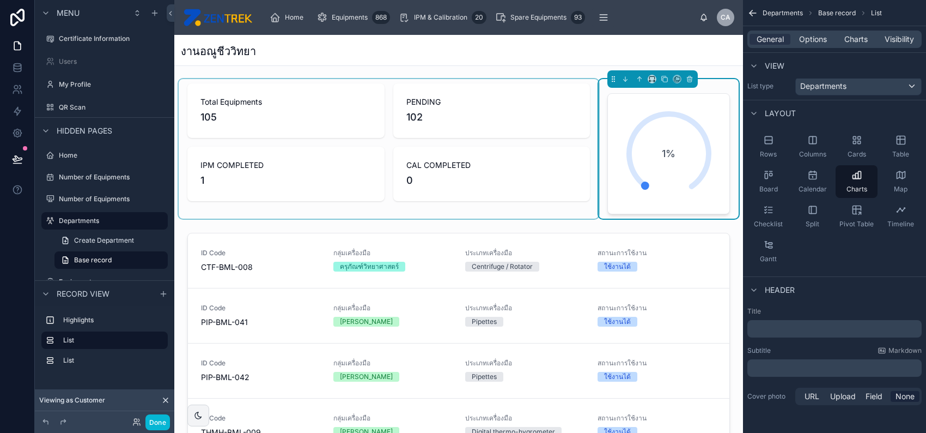
click at [495, 161] on div at bounding box center [389, 148] width 420 height 139
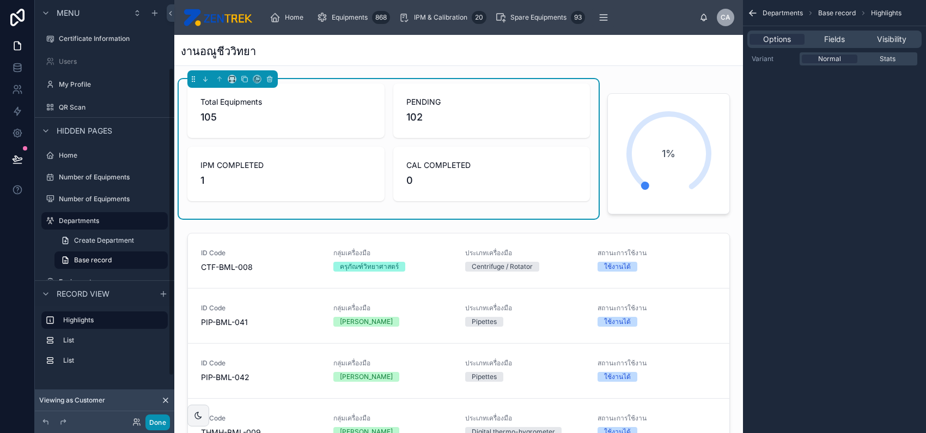
click at [155, 419] on button "Done" at bounding box center [157, 422] width 25 height 16
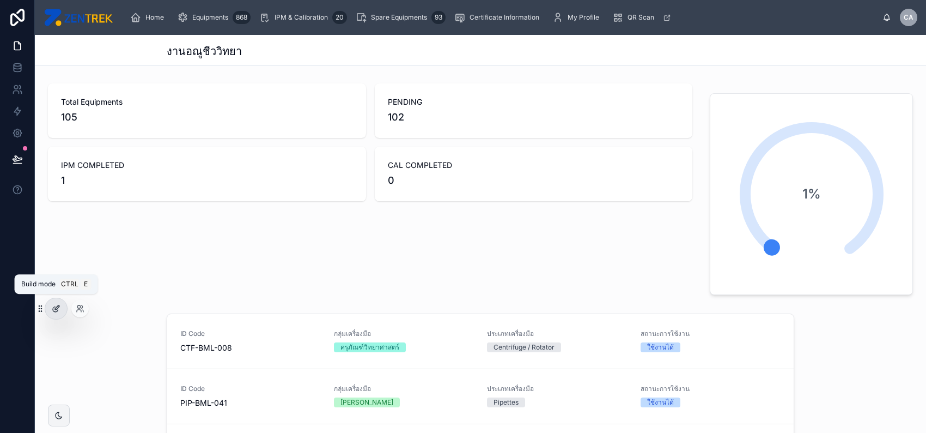
click at [56, 312] on icon at bounding box center [56, 308] width 9 height 9
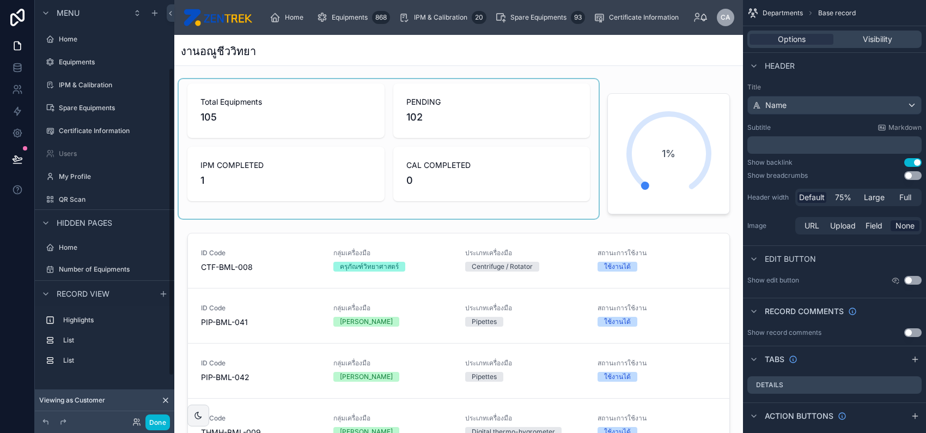
scroll to position [92, 0]
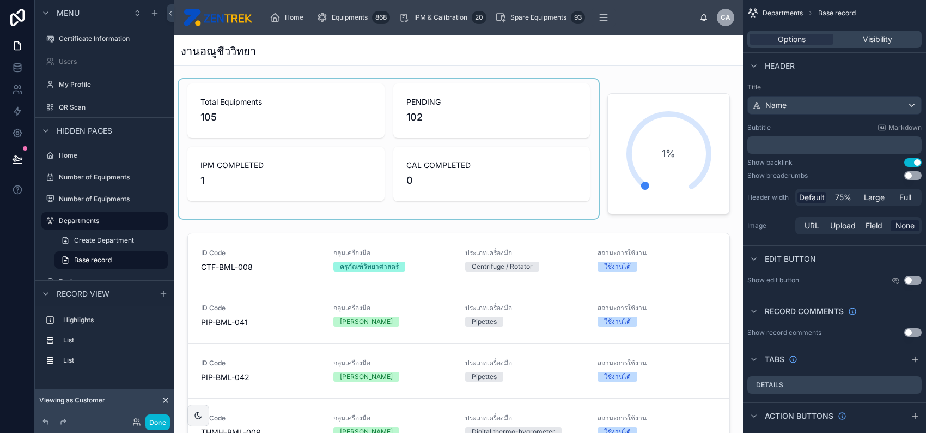
click at [423, 141] on div at bounding box center [389, 148] width 420 height 139
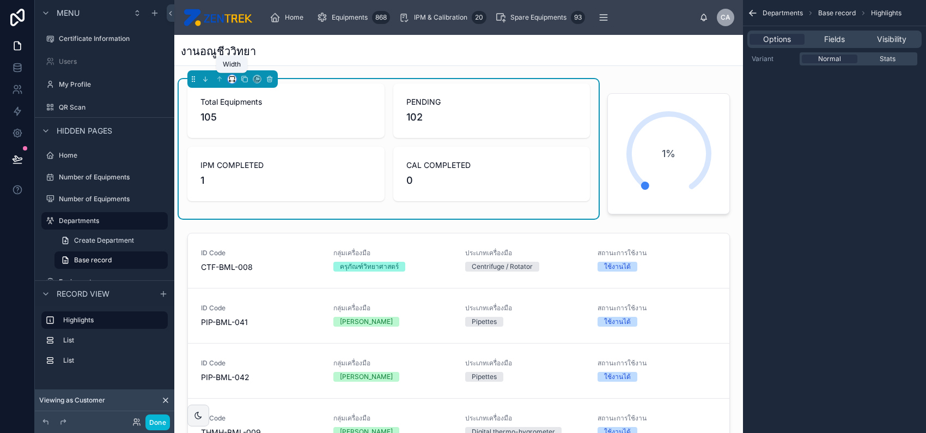
click at [233, 78] on icon at bounding box center [232, 79] width 8 height 8
click at [269, 177] on div "66%" at bounding box center [254, 181] width 34 height 13
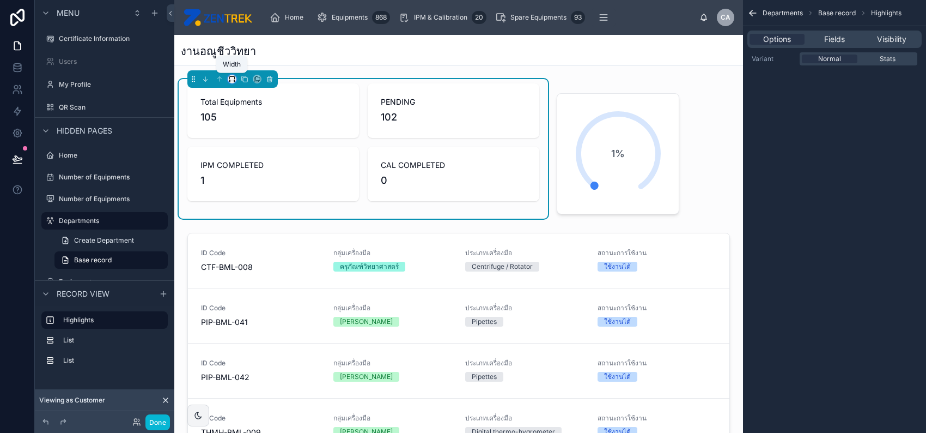
click at [234, 78] on icon at bounding box center [231, 77] width 5 height 3
click at [250, 200] on span "75%" at bounding box center [245, 202] width 16 height 13
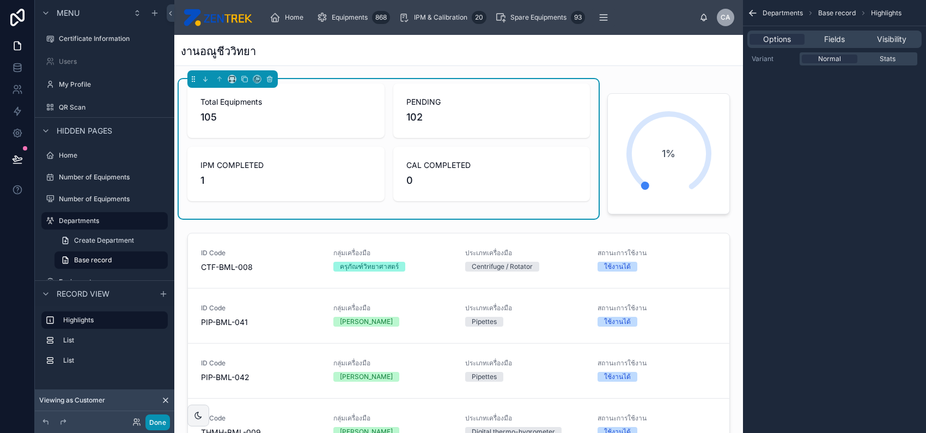
click at [159, 425] on button "Done" at bounding box center [157, 422] width 25 height 16
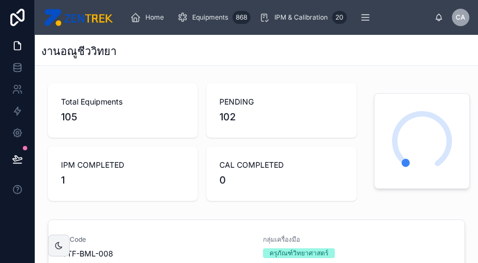
click at [472, 39] on div "งานอณูชีววิทยา" at bounding box center [256, 50] width 430 height 31
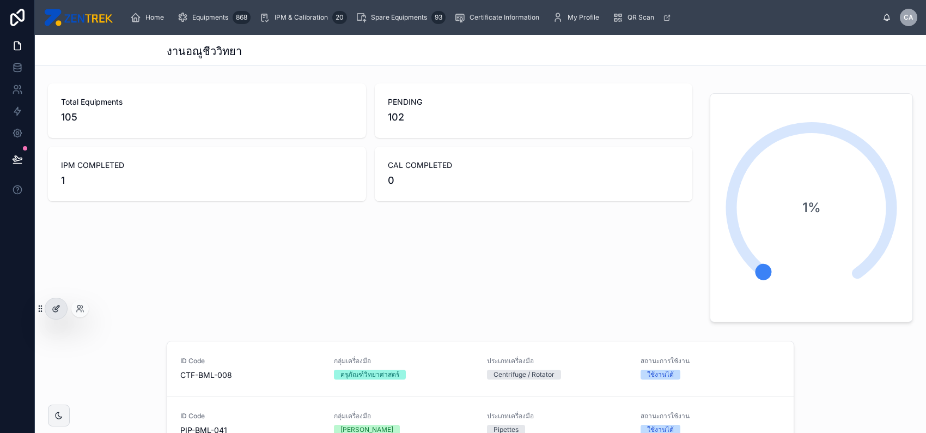
click at [54, 307] on icon at bounding box center [56, 308] width 9 height 9
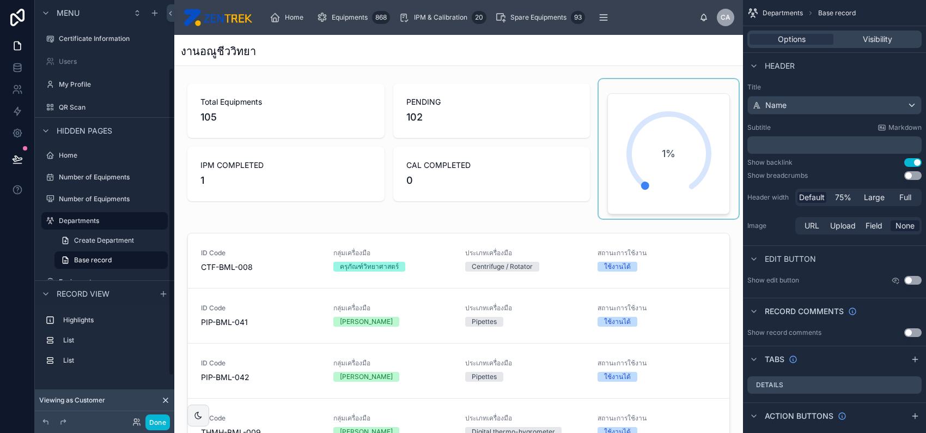
click at [671, 190] on div at bounding box center [669, 148] width 140 height 139
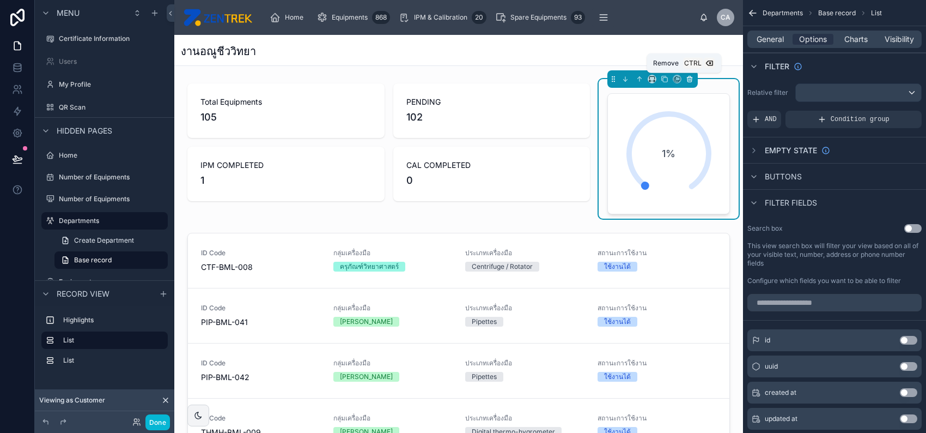
click at [686, 78] on icon at bounding box center [690, 79] width 8 height 8
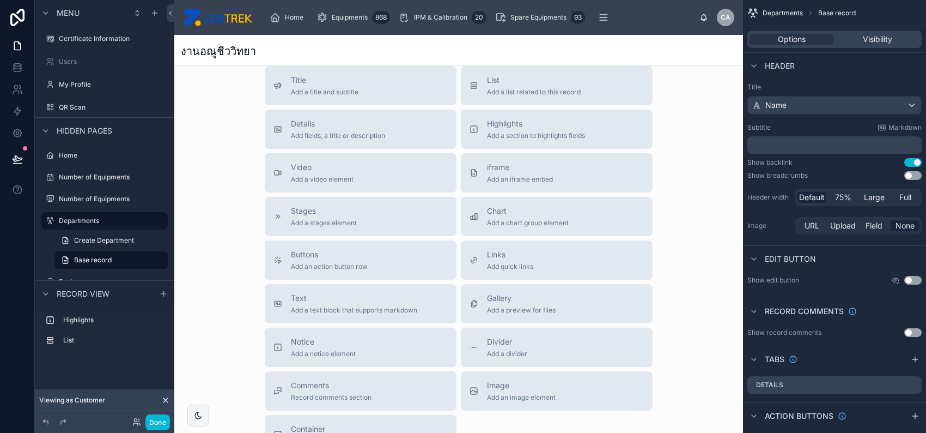
scroll to position [290, 0]
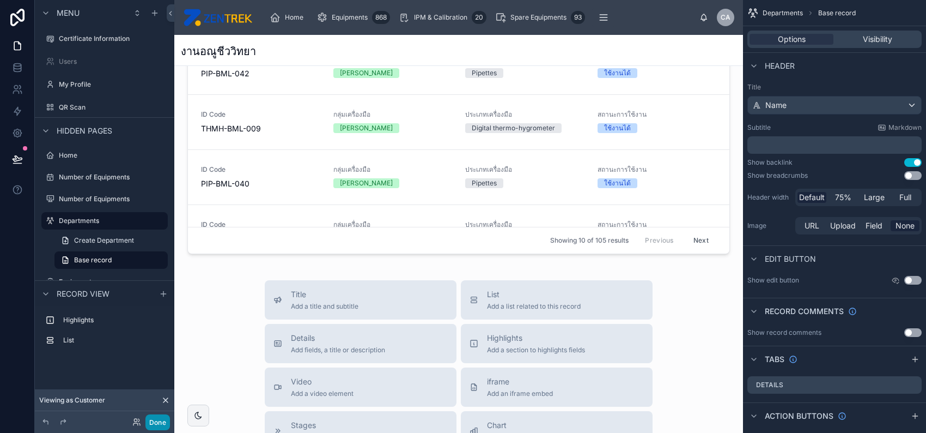
click at [156, 427] on button "Done" at bounding box center [157, 422] width 25 height 16
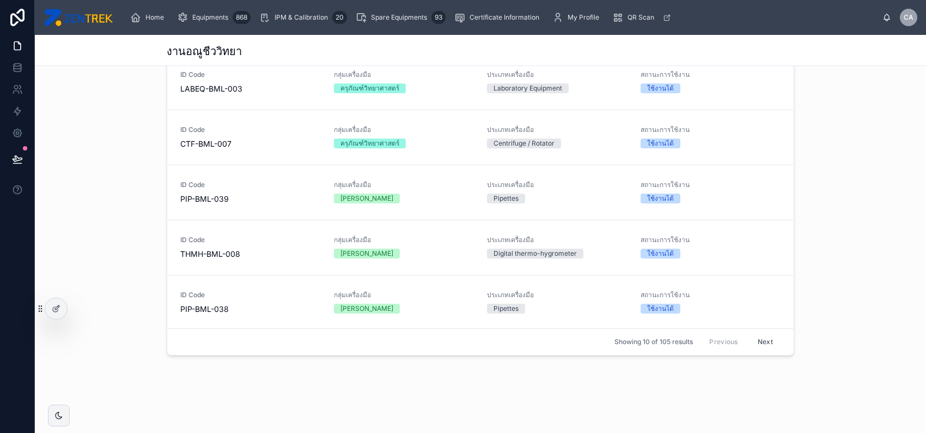
scroll to position [0, 0]
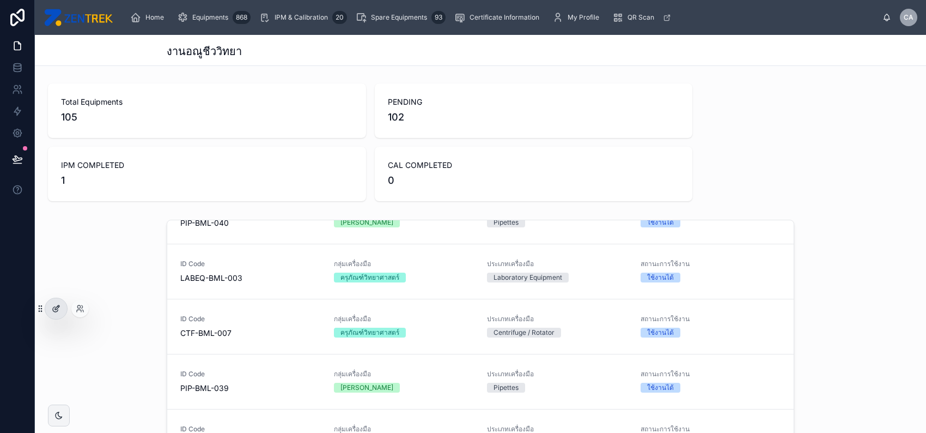
click at [54, 311] on icon at bounding box center [55, 309] width 5 height 5
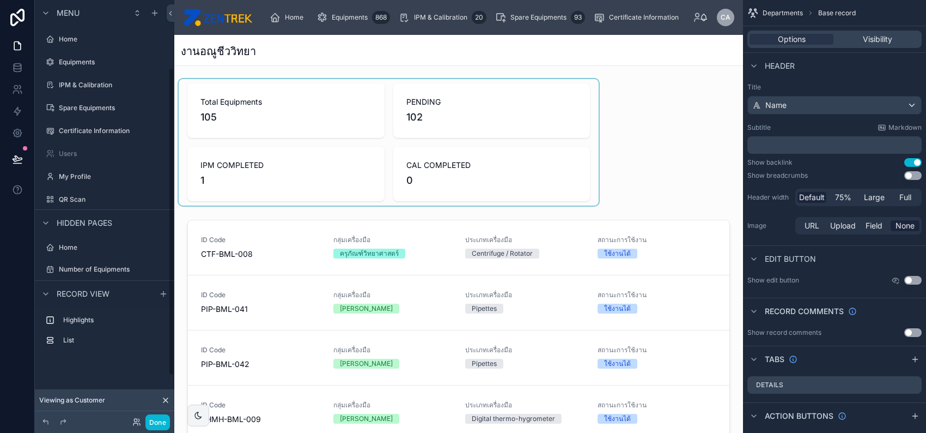
scroll to position [92, 0]
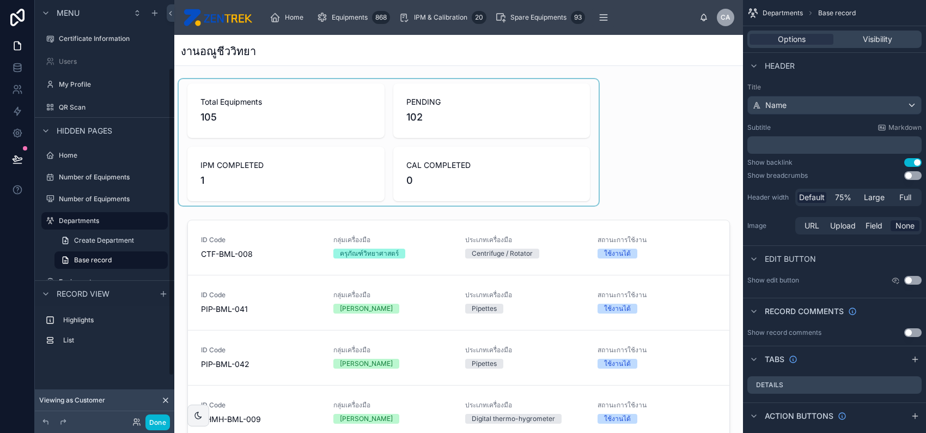
click at [420, 157] on div at bounding box center [389, 142] width 420 height 126
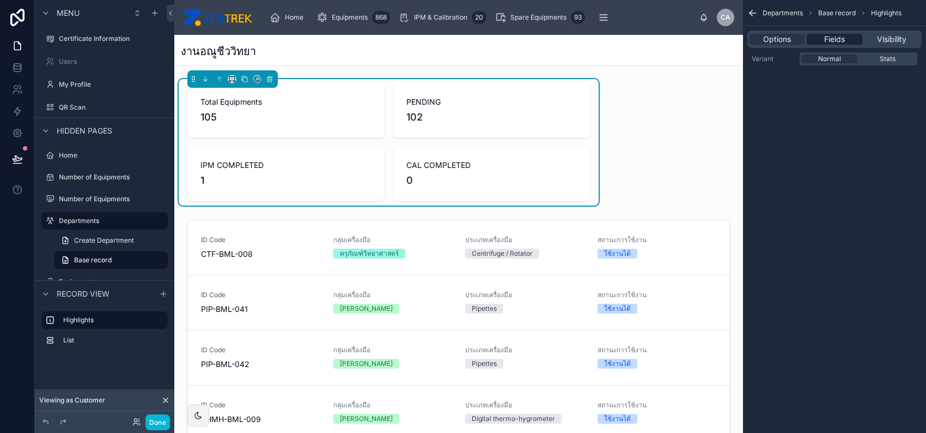
click at [840, 38] on span "Fields" at bounding box center [834, 39] width 21 height 11
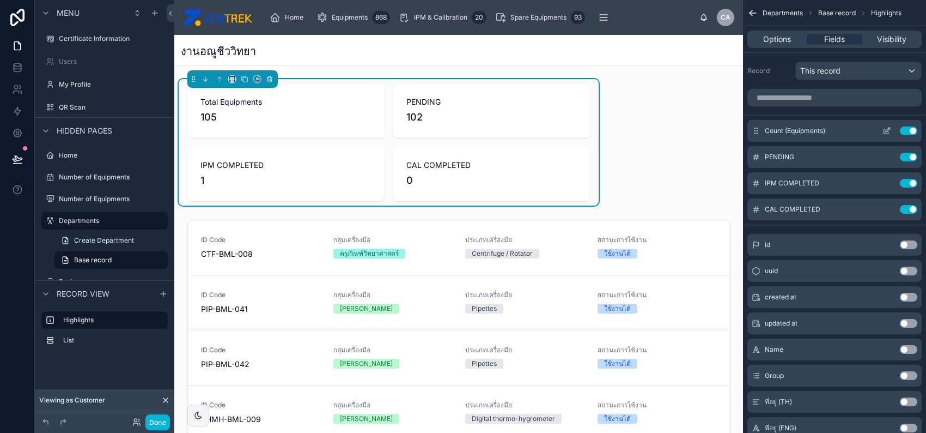
click at [884, 131] on icon "scrollable content" at bounding box center [886, 131] width 5 height 5
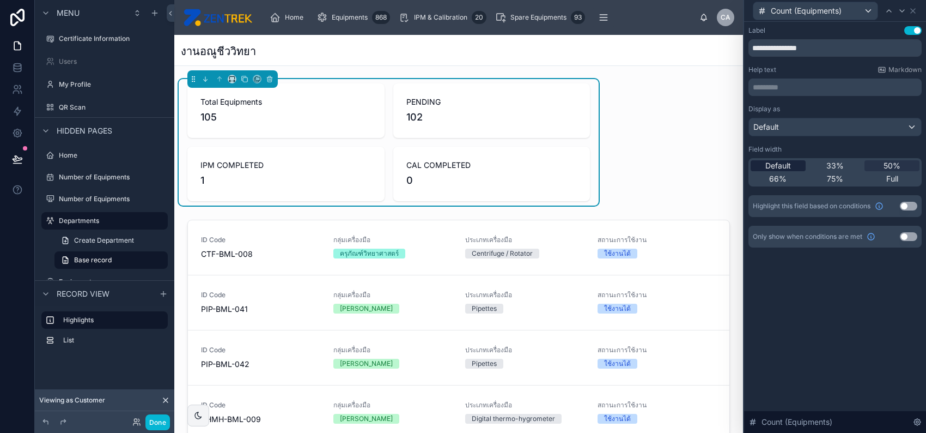
click at [780, 167] on span "Default" at bounding box center [779, 165] width 26 height 11
click at [916, 8] on icon at bounding box center [913, 11] width 9 height 9
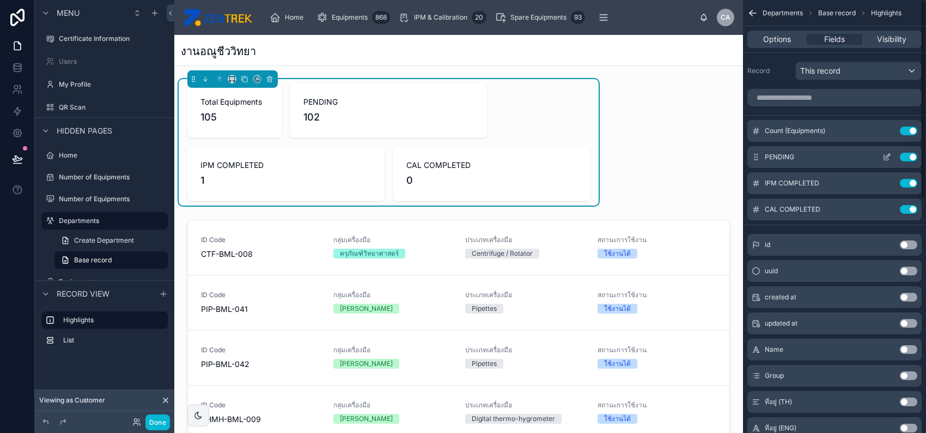
click at [887, 155] on icon "scrollable content" at bounding box center [888, 156] width 4 height 4
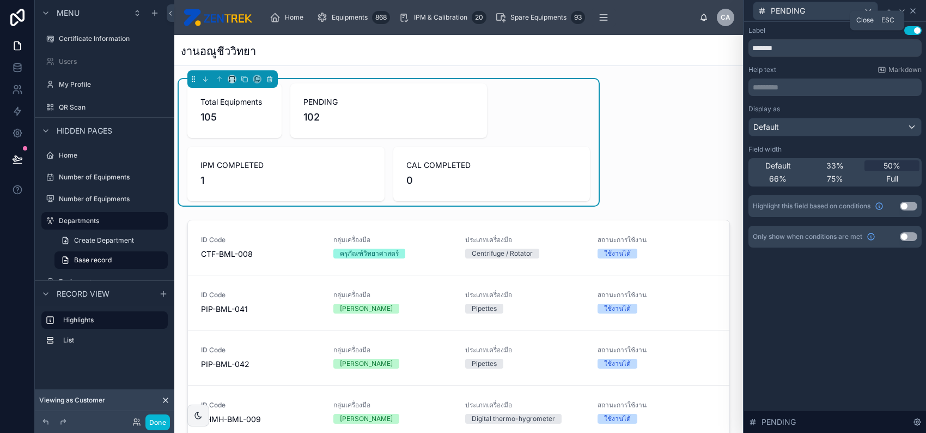
click at [917, 10] on icon at bounding box center [913, 11] width 9 height 9
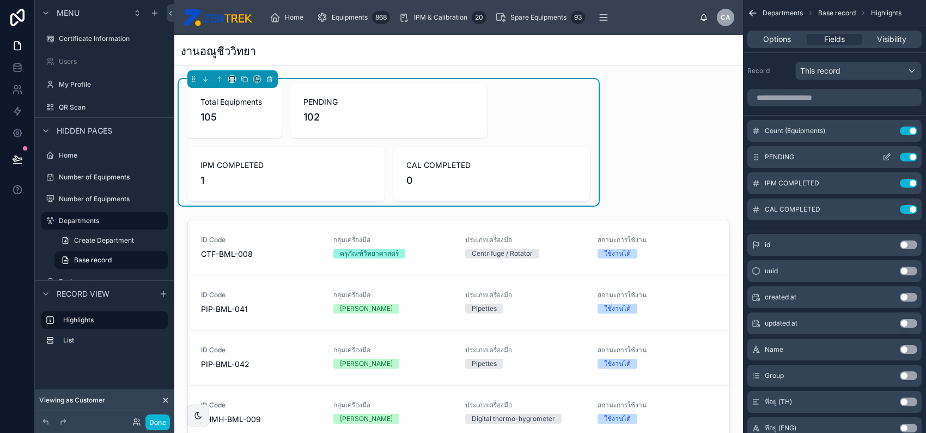
click at [889, 156] on icon "scrollable content" at bounding box center [887, 157] width 9 height 9
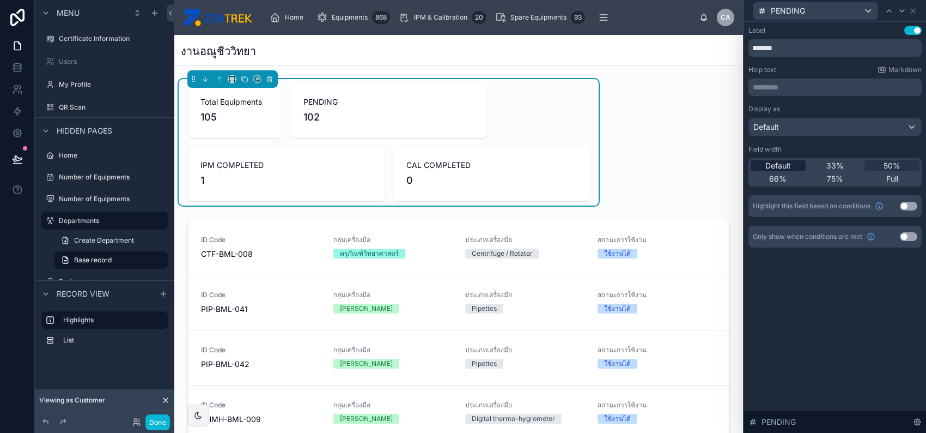
click at [780, 168] on span "Default" at bounding box center [779, 165] width 26 height 11
click at [917, 7] on icon at bounding box center [913, 11] width 9 height 9
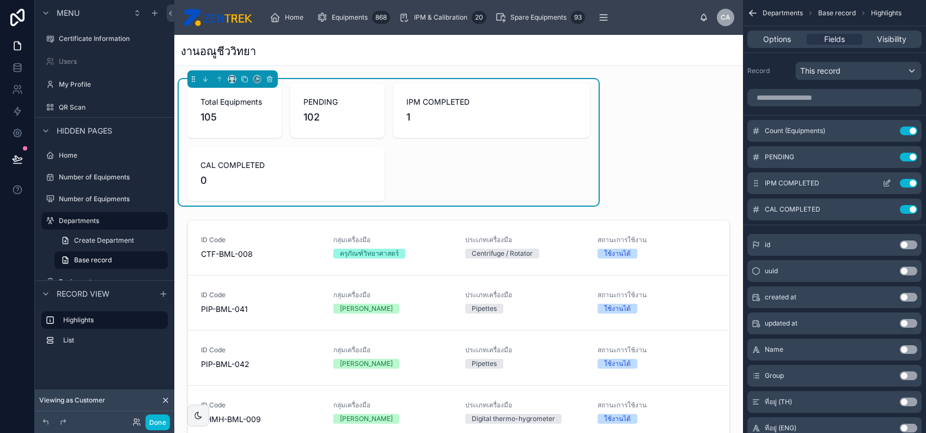
click at [887, 181] on icon "scrollable content" at bounding box center [888, 182] width 4 height 4
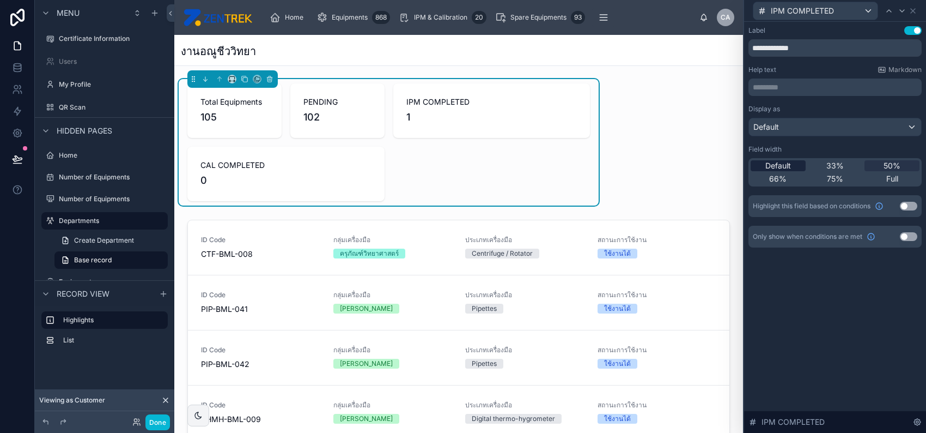
click at [796, 162] on div "Default" at bounding box center [778, 165] width 55 height 11
click at [917, 8] on icon at bounding box center [913, 11] width 9 height 9
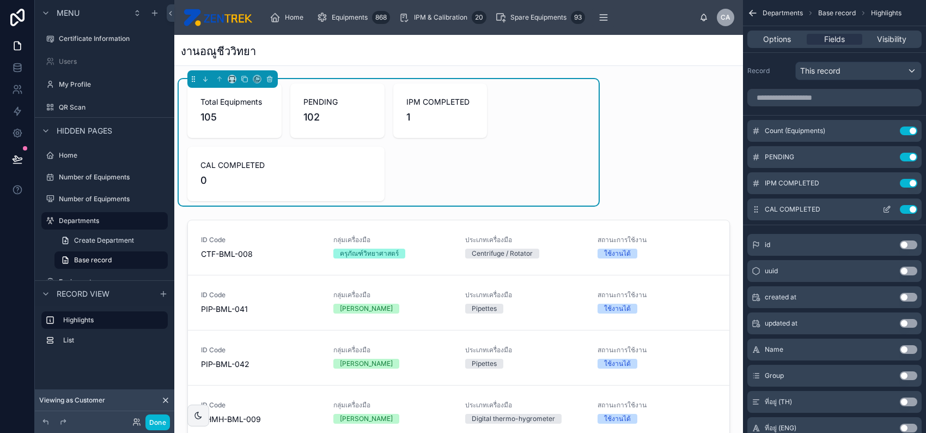
click at [883, 214] on div "CAL COMPLETED Use setting" at bounding box center [835, 209] width 174 height 22
click at [885, 211] on icon "scrollable content" at bounding box center [886, 210] width 5 height 5
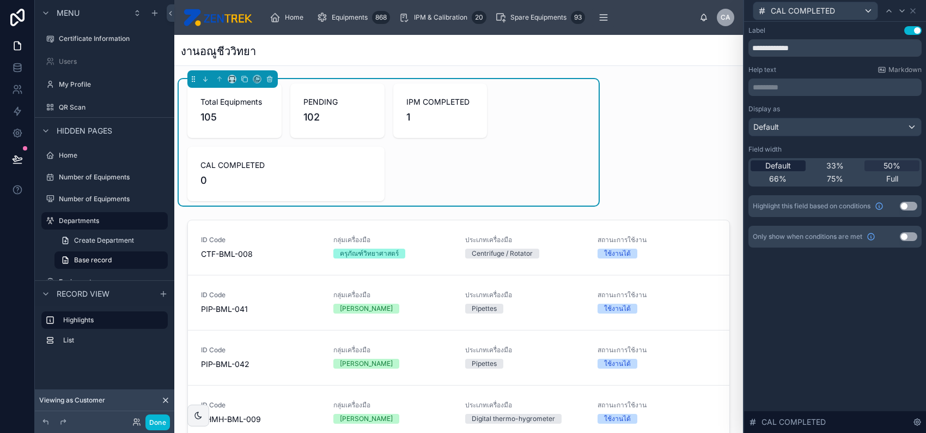
click at [790, 165] on span "Default" at bounding box center [779, 165] width 26 height 11
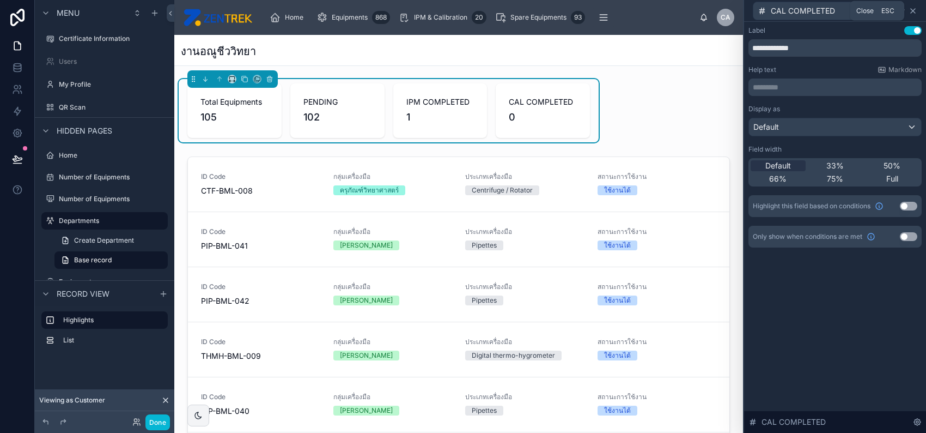
click at [913, 10] on icon at bounding box center [913, 11] width 4 height 4
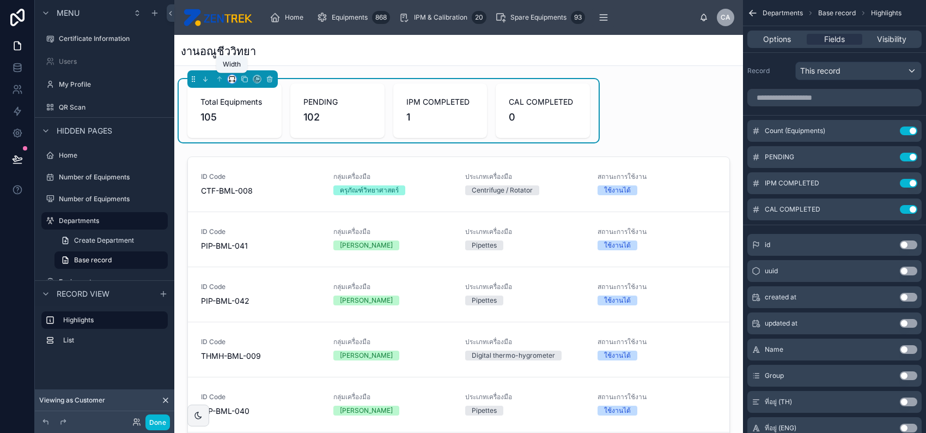
click at [229, 79] on icon at bounding box center [231, 77] width 5 height 3
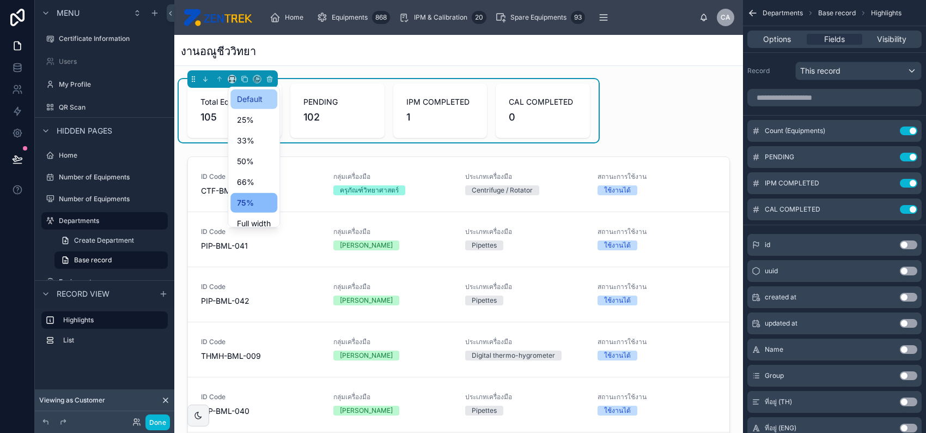
click at [256, 98] on span "Default" at bounding box center [250, 99] width 26 height 13
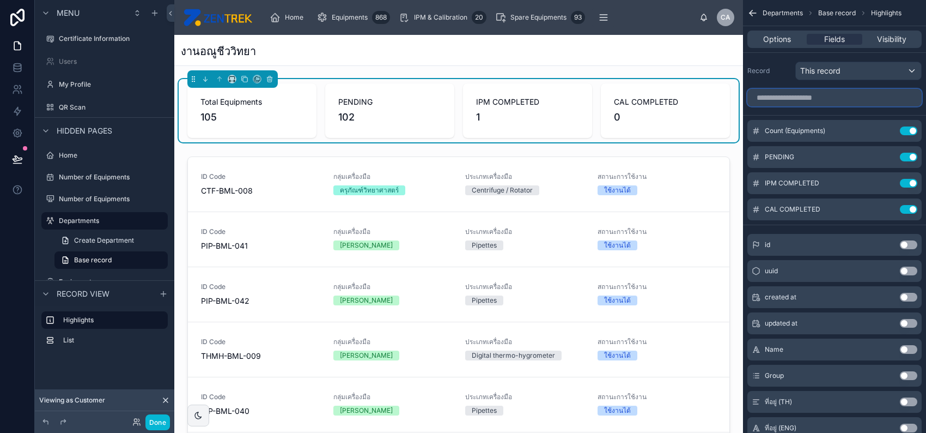
click at [854, 90] on input "scrollable content" at bounding box center [835, 97] width 174 height 17
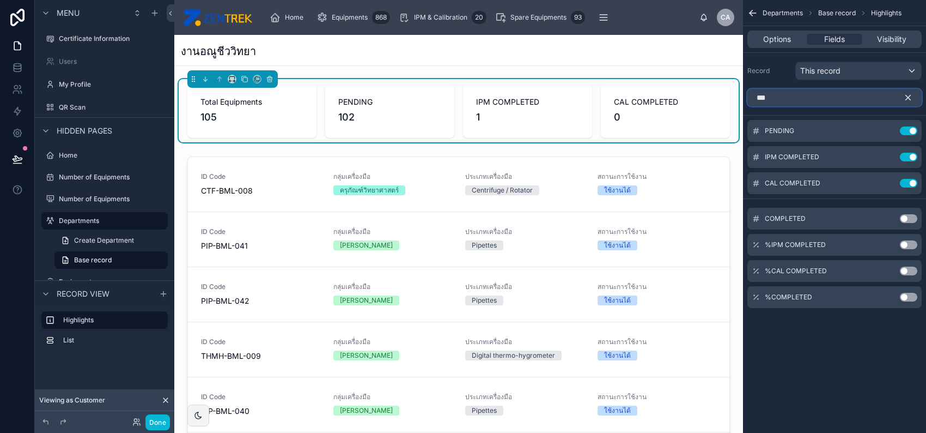
type input "***"
click at [905, 297] on button "Use setting" at bounding box center [908, 297] width 17 height 9
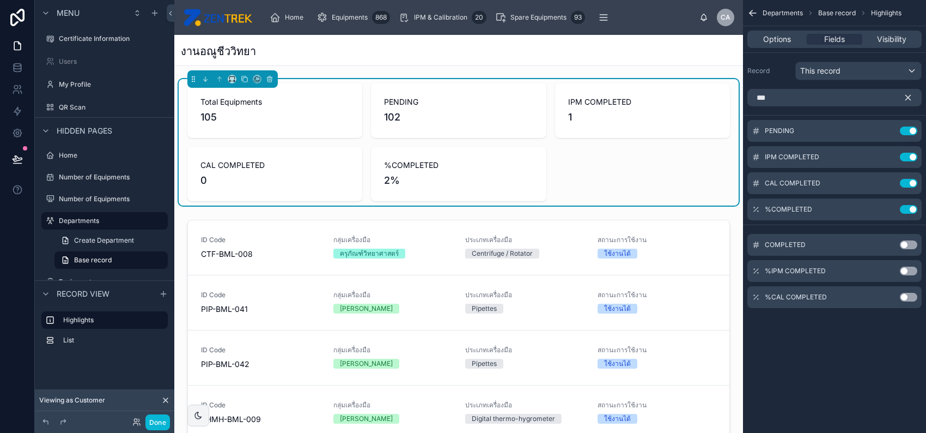
click at [439, 143] on div "Total Equipments 105 PENDING 102 IPM COMPLETED 1 CAL COMPLETED 0 %COMPLETED 2%" at bounding box center [458, 142] width 543 height 118
click at [888, 207] on icon "scrollable content" at bounding box center [887, 209] width 9 height 9
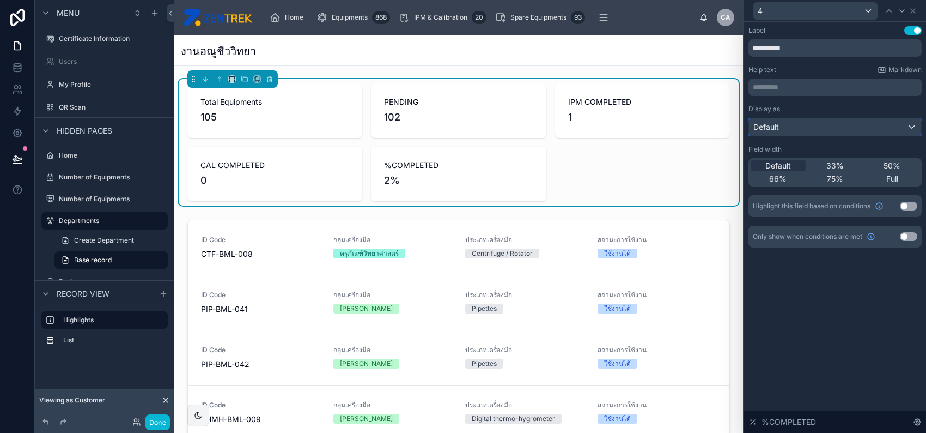
click at [864, 129] on div "Default" at bounding box center [835, 126] width 172 height 17
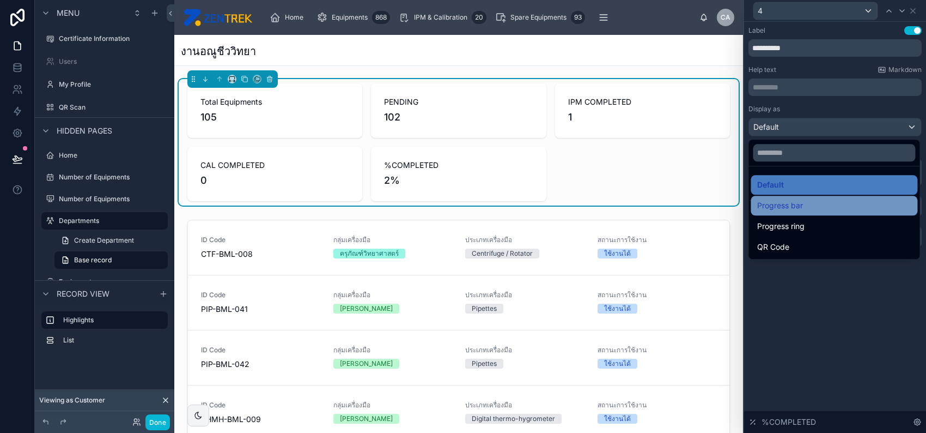
click at [823, 202] on div "Progress bar" at bounding box center [834, 205] width 154 height 13
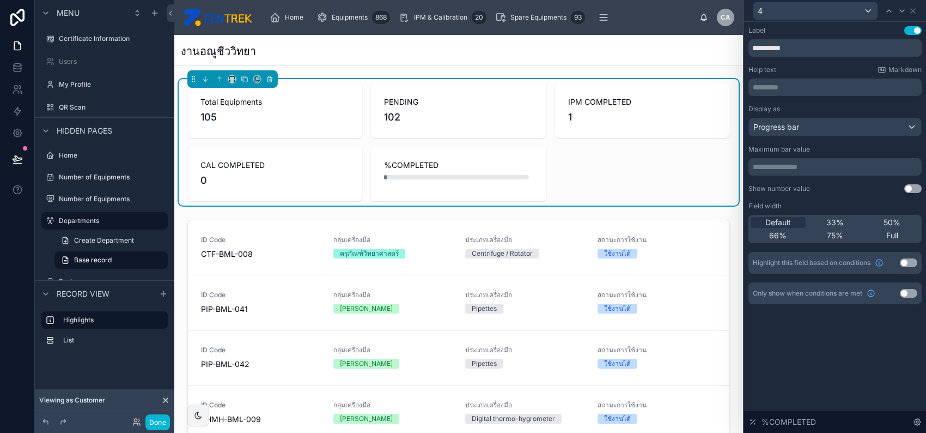
click at [910, 187] on button "Use setting" at bounding box center [913, 188] width 17 height 9
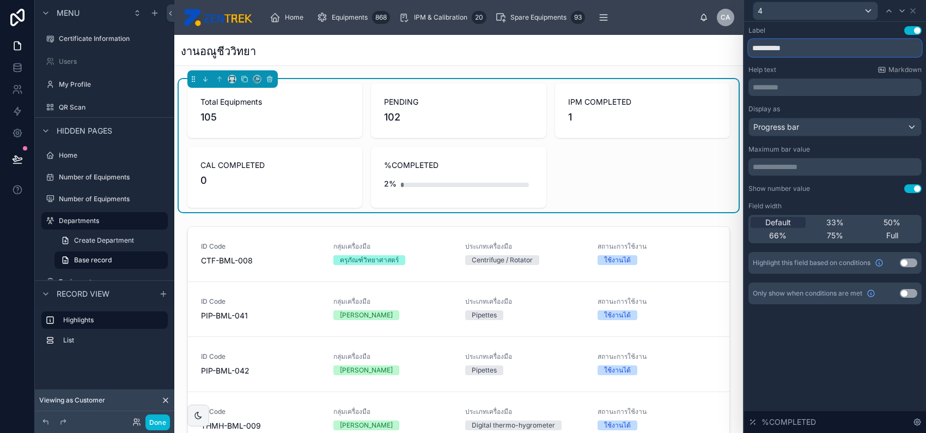
click at [806, 46] on input "**********" at bounding box center [835, 47] width 173 height 17
paste input "*****"
type input "**********"
click at [880, 220] on div "50%" at bounding box center [892, 222] width 55 height 11
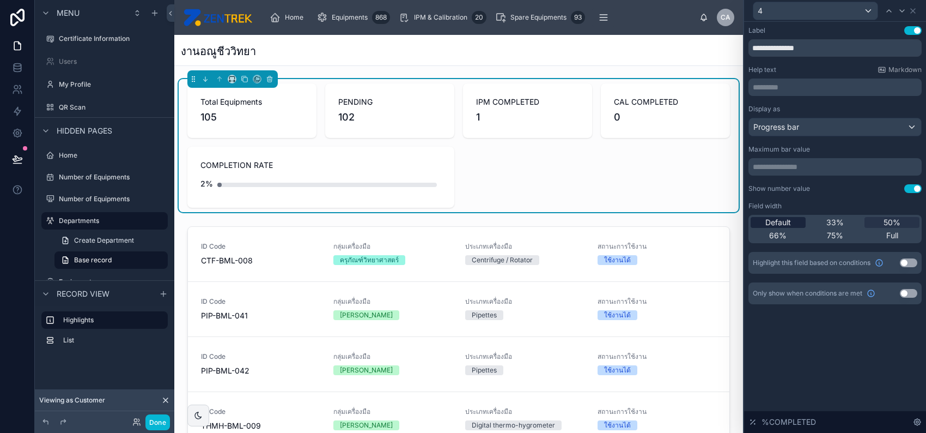
click at [796, 224] on div "Default" at bounding box center [778, 222] width 55 height 11
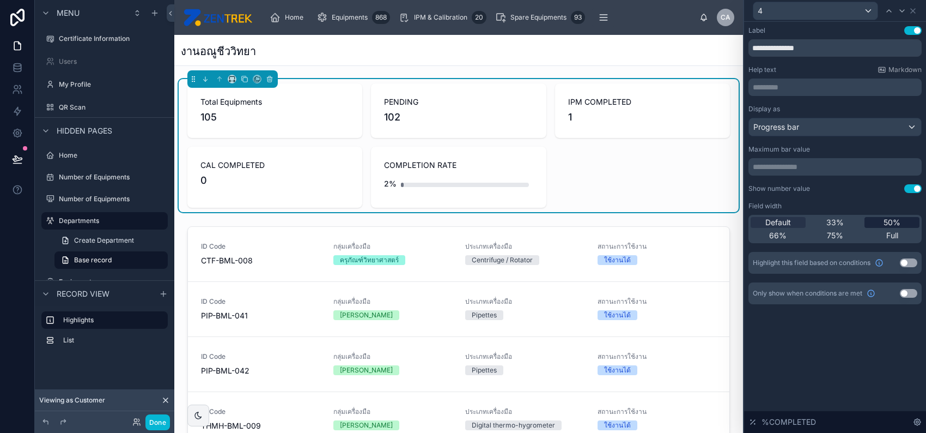
click at [891, 223] on span "50%" at bounding box center [892, 222] width 17 height 11
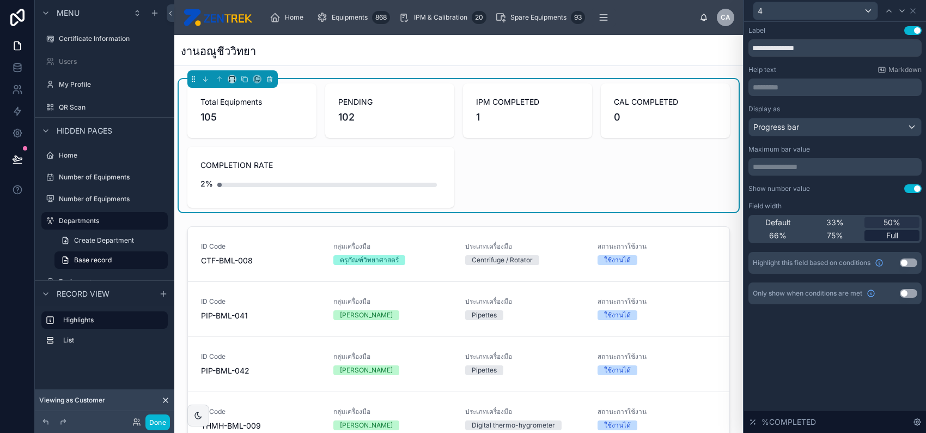
click at [893, 237] on span "Full" at bounding box center [893, 235] width 12 height 11
click at [839, 124] on div "Progress bar" at bounding box center [835, 126] width 172 height 17
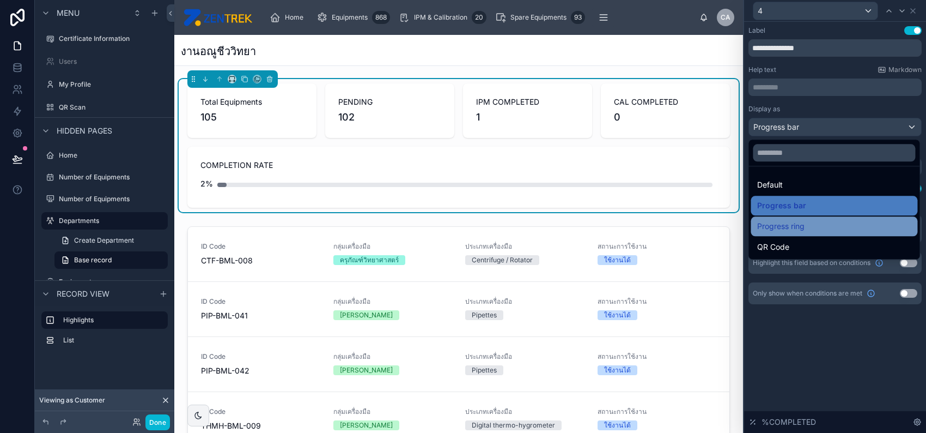
click at [826, 232] on div "Progress ring" at bounding box center [834, 226] width 154 height 13
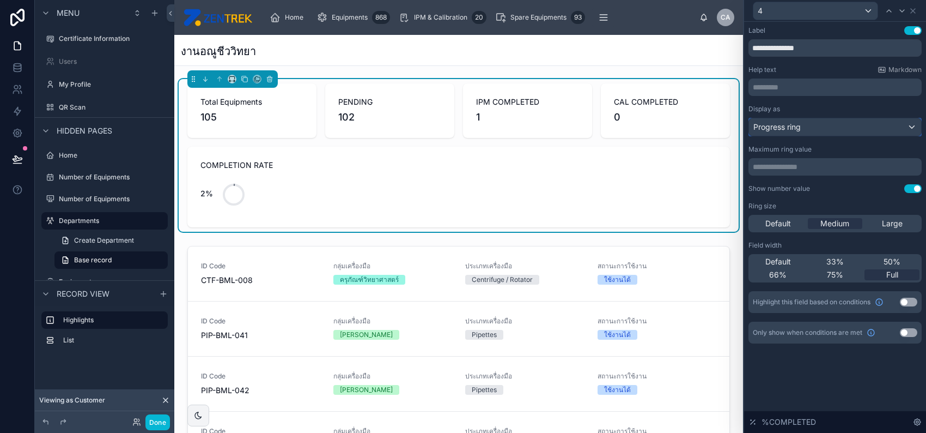
click at [819, 128] on div "Progress ring" at bounding box center [835, 126] width 172 height 17
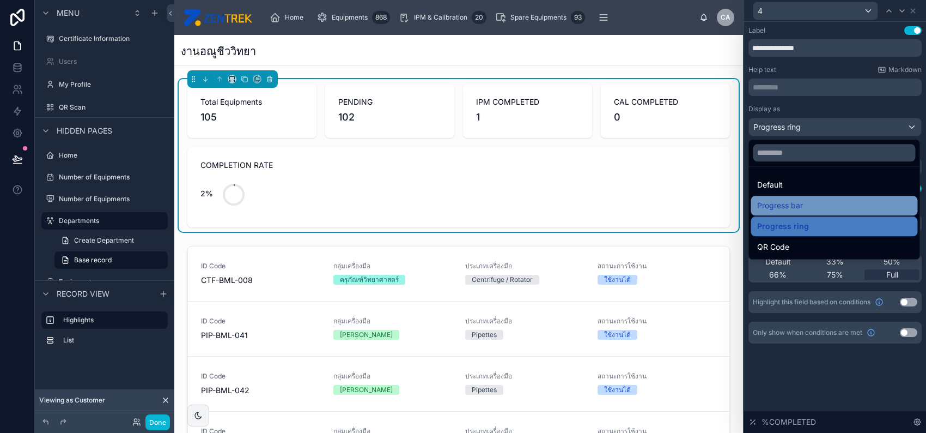
click at [820, 199] on div "Progress bar" at bounding box center [834, 205] width 154 height 13
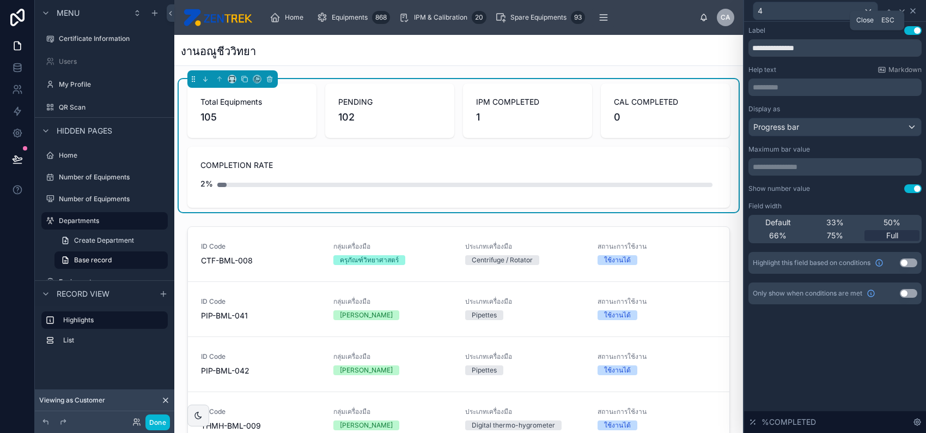
click at [912, 10] on icon at bounding box center [913, 11] width 9 height 9
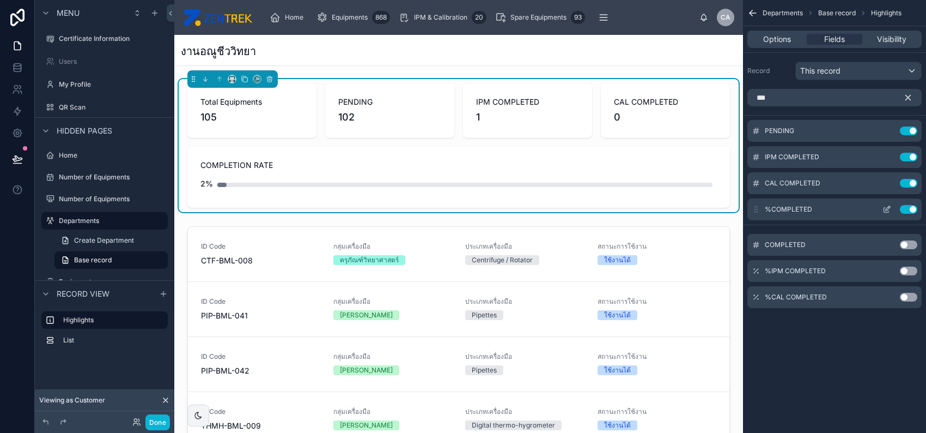
click at [889, 209] on icon "scrollable content" at bounding box center [887, 209] width 9 height 9
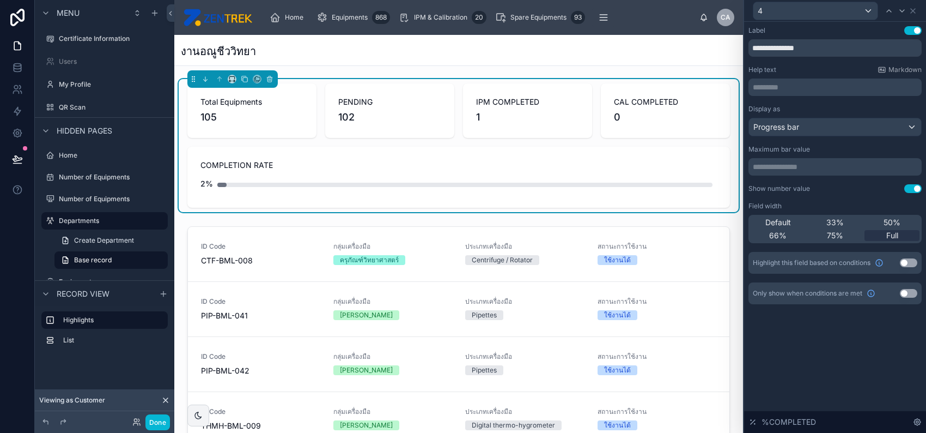
click at [905, 263] on button "Use setting" at bounding box center [908, 262] width 17 height 9
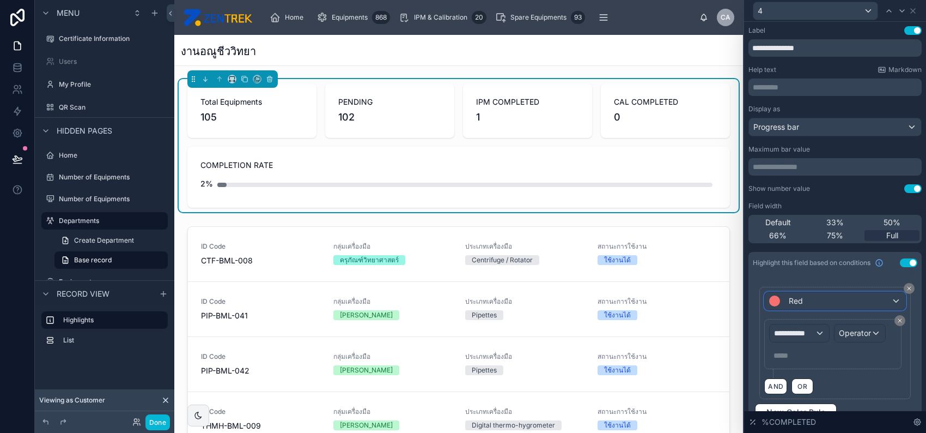
click at [848, 299] on div "Red" at bounding box center [835, 300] width 140 height 17
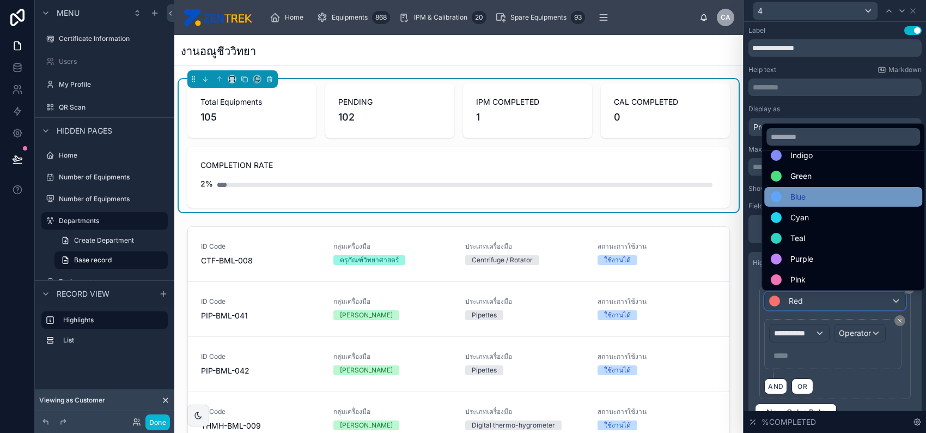
scroll to position [77, 0]
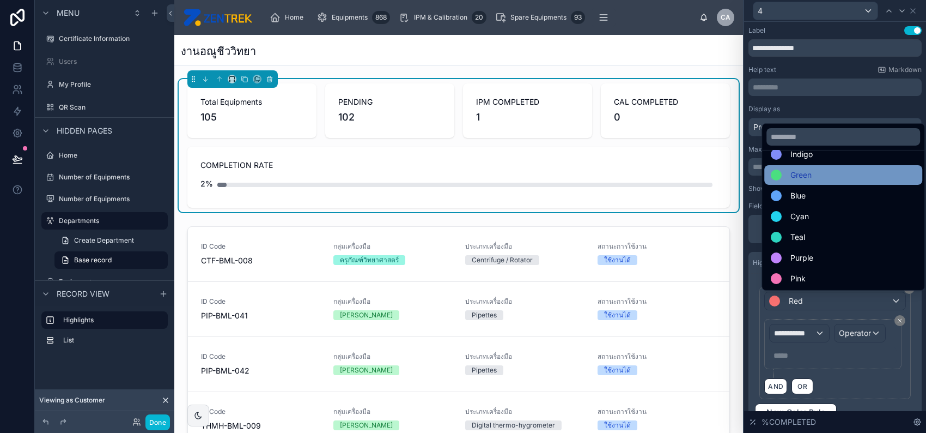
click at [833, 179] on div "Green" at bounding box center [843, 174] width 145 height 13
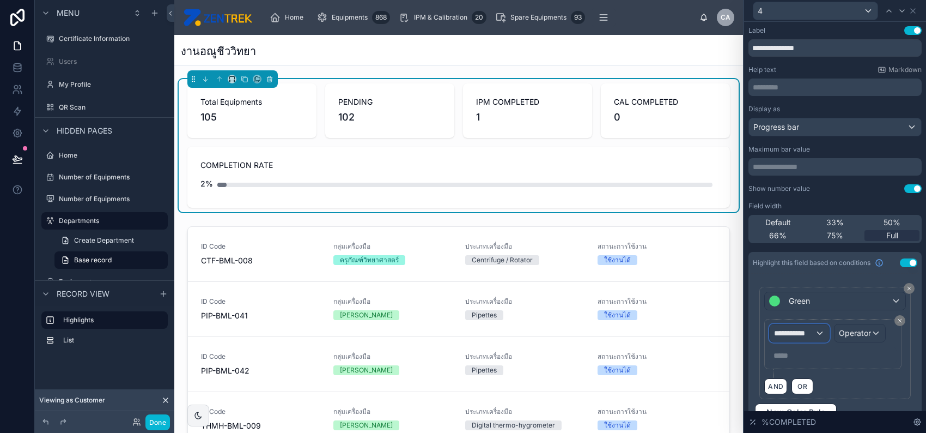
click at [811, 332] on span "**********" at bounding box center [794, 332] width 40 height 11
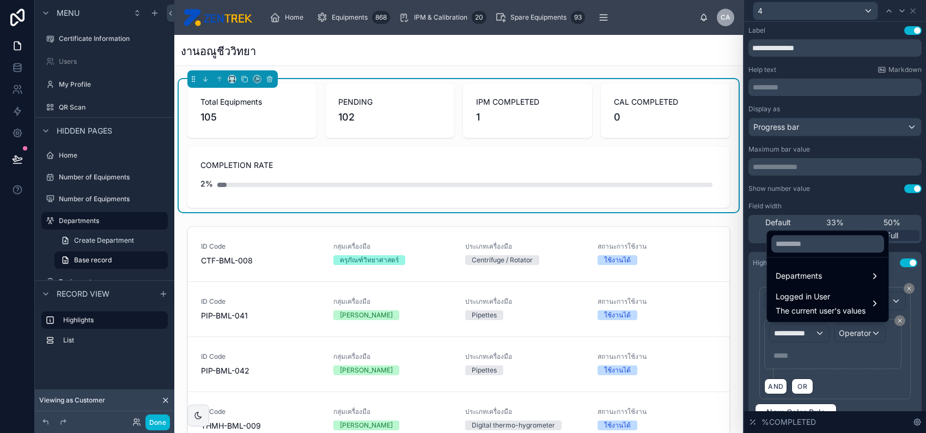
click at [838, 344] on div at bounding box center [835, 216] width 182 height 433
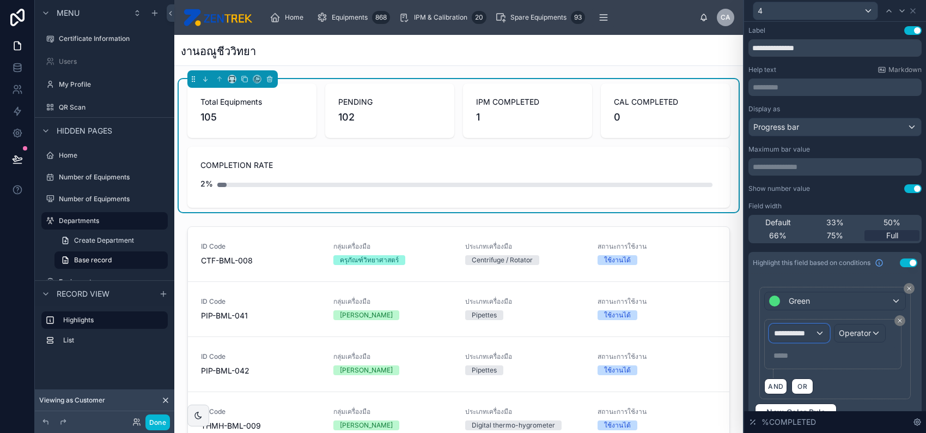
click at [816, 332] on div "**********" at bounding box center [799, 332] width 59 height 17
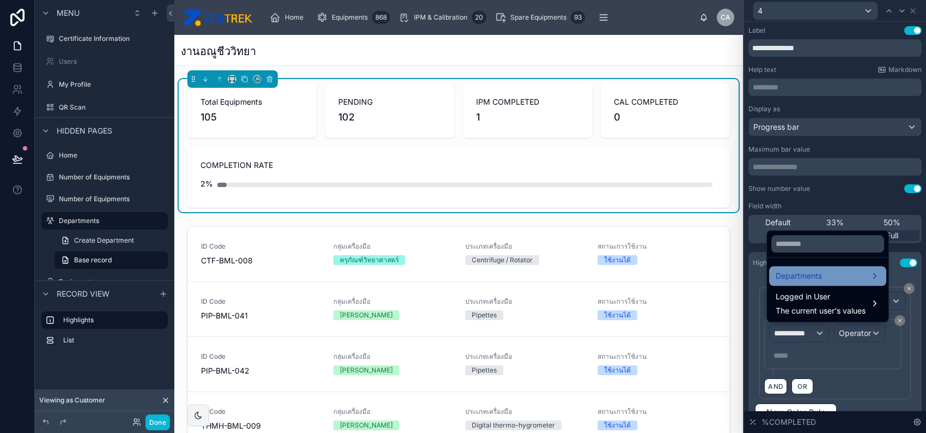
click at [835, 280] on div "Departments" at bounding box center [828, 275] width 104 height 13
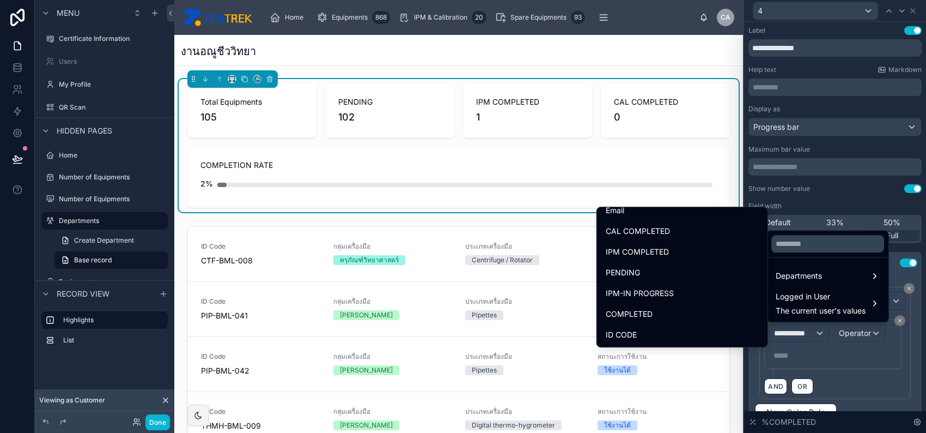
scroll to position [363, 0]
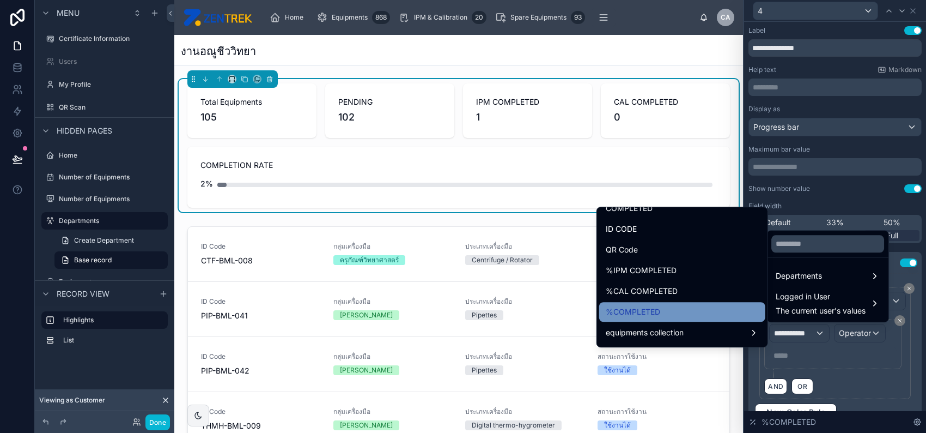
click at [709, 303] on div "%COMPLETED" at bounding box center [682, 312] width 166 height 20
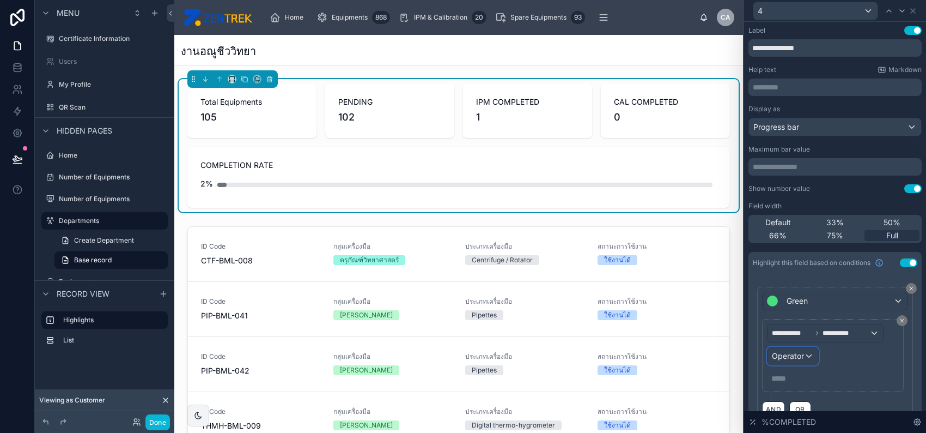
click at [800, 353] on span "Operator" at bounding box center [788, 355] width 32 height 9
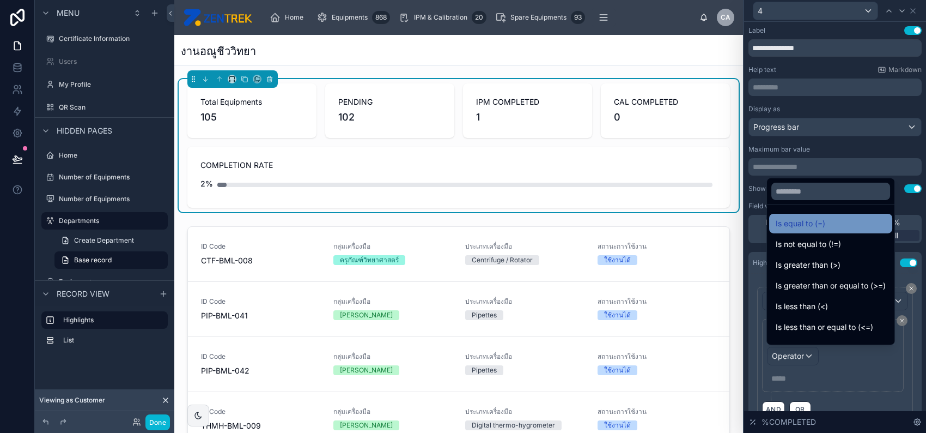
click at [831, 226] on div "Is equal to (=)" at bounding box center [831, 223] width 110 height 13
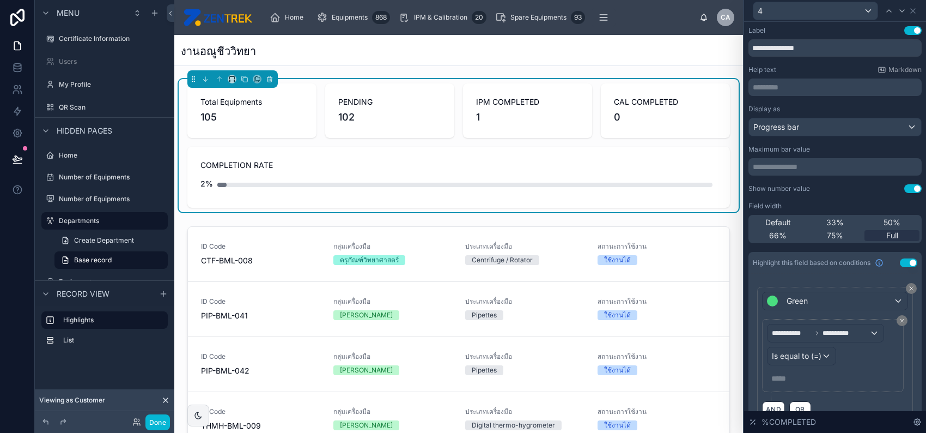
click at [797, 378] on p "***** ﻿" at bounding box center [834, 378] width 125 height 11
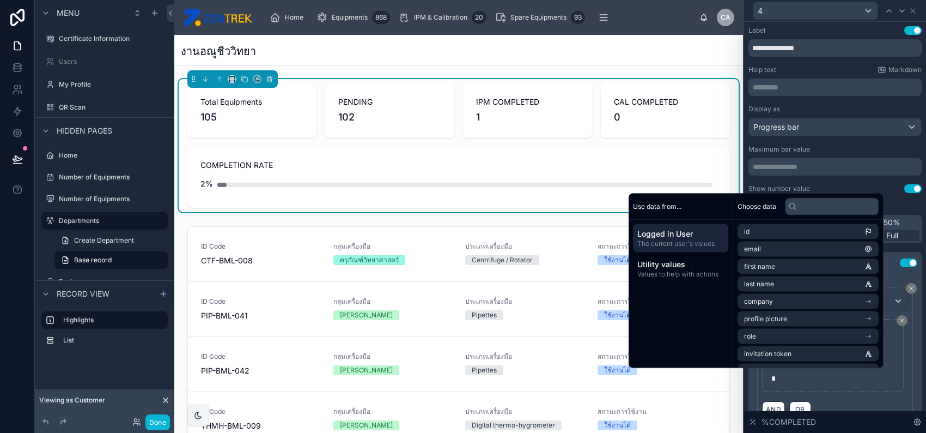
click at [897, 381] on div "**********" at bounding box center [835, 360] width 146 height 82
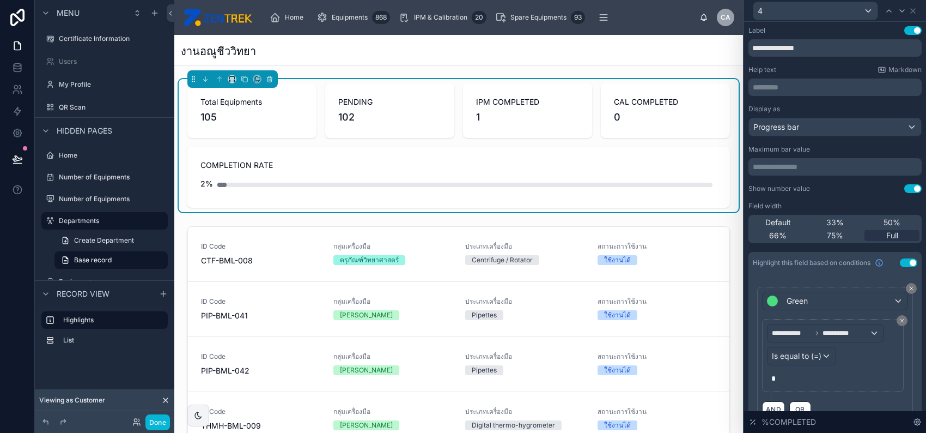
scroll to position [75, 0]
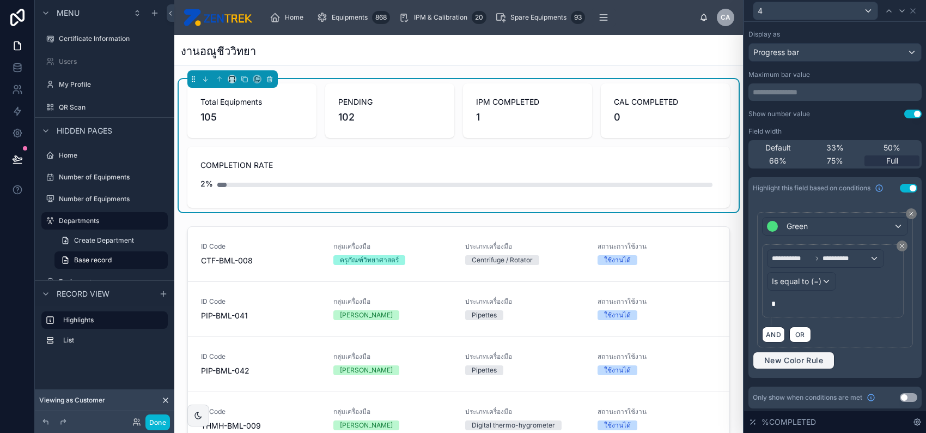
click at [788, 357] on span "New Color Rule" at bounding box center [794, 360] width 68 height 10
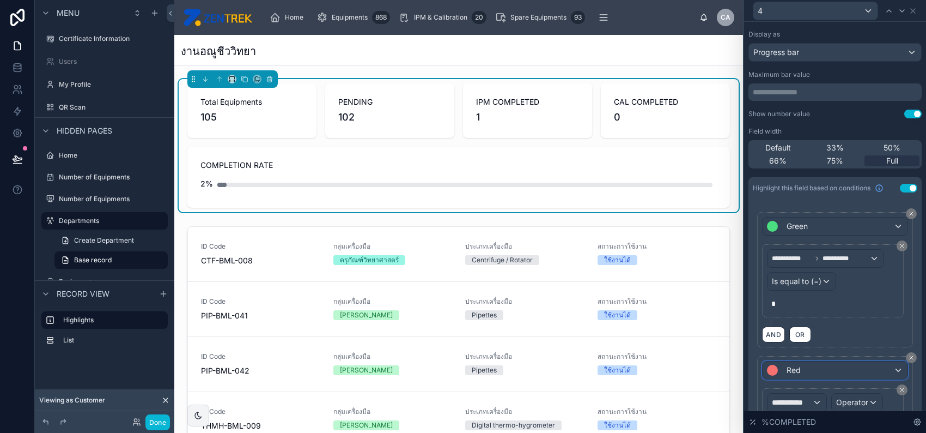
click at [792, 361] on div "Red" at bounding box center [835, 369] width 145 height 17
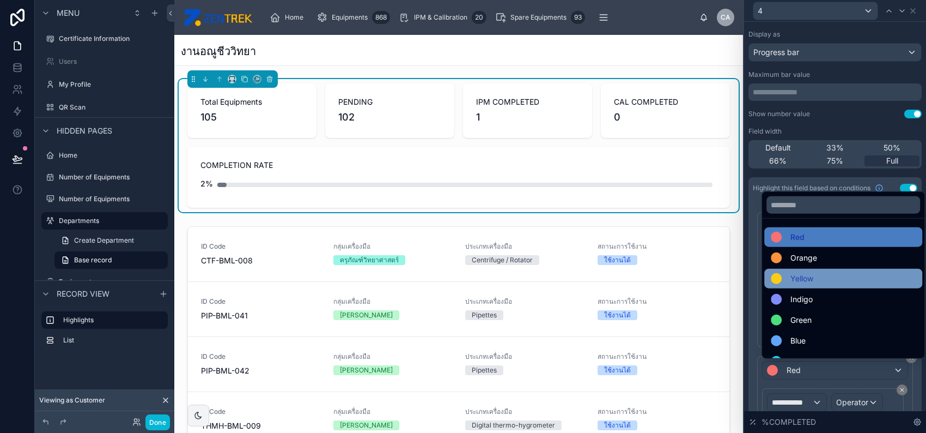
click at [808, 278] on span "Yellow" at bounding box center [802, 278] width 23 height 13
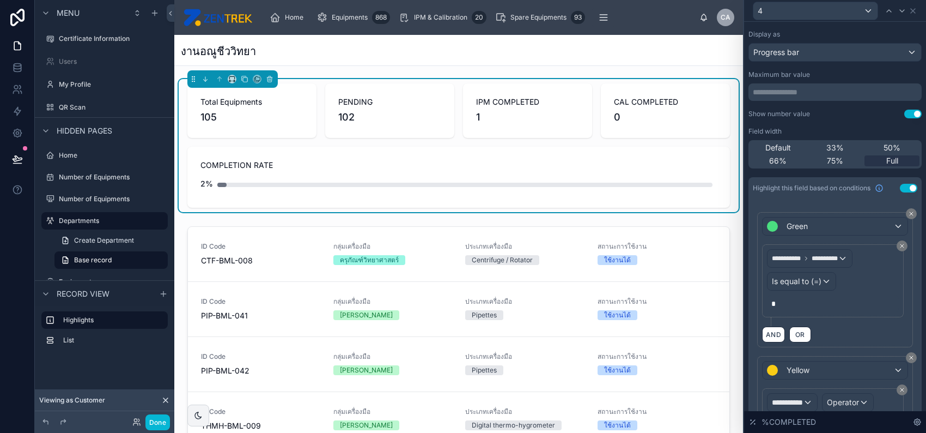
scroll to position [195, 0]
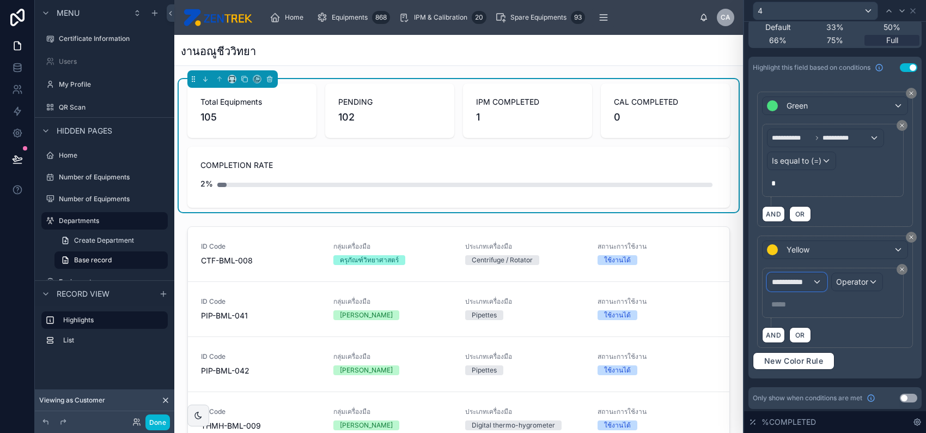
click at [801, 288] on div "**********" at bounding box center [797, 281] width 59 height 17
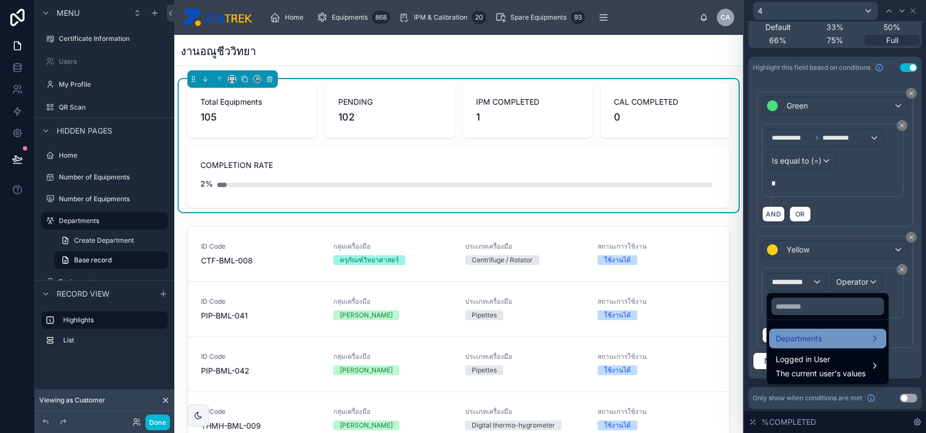
click at [818, 341] on span "Departments" at bounding box center [799, 338] width 46 height 13
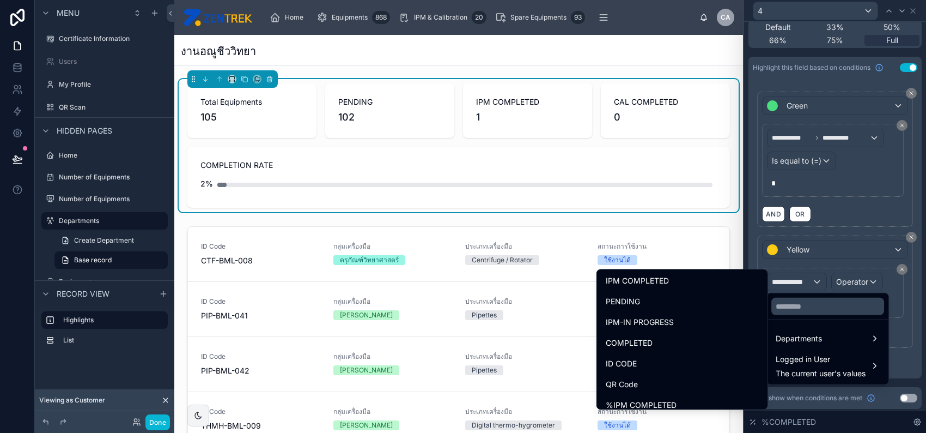
scroll to position [363, 0]
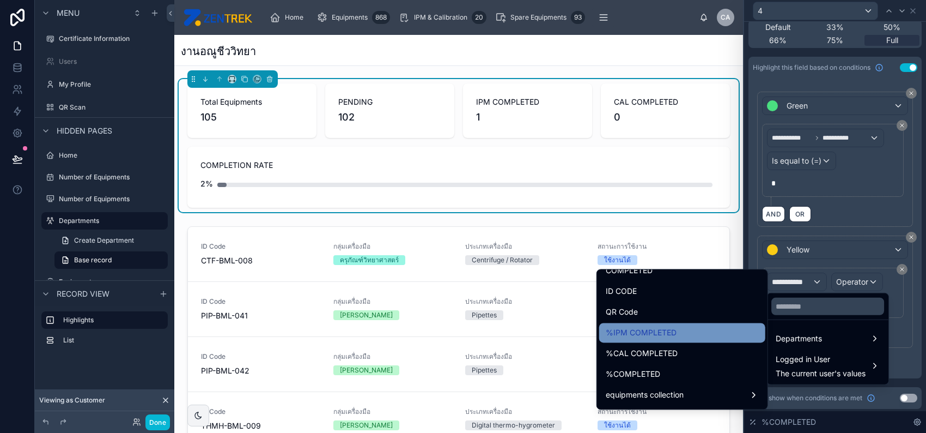
click at [709, 333] on div "%IPM COMPLETED" at bounding box center [682, 332] width 153 height 13
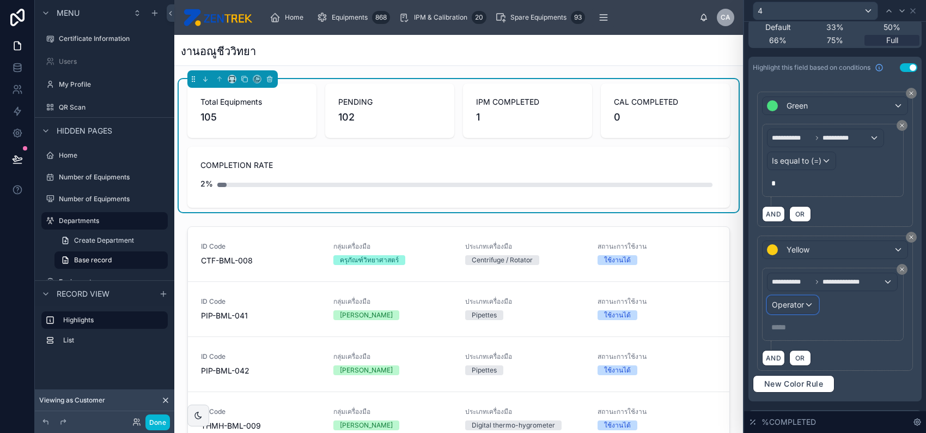
click at [792, 303] on span "Operator" at bounding box center [788, 304] width 32 height 9
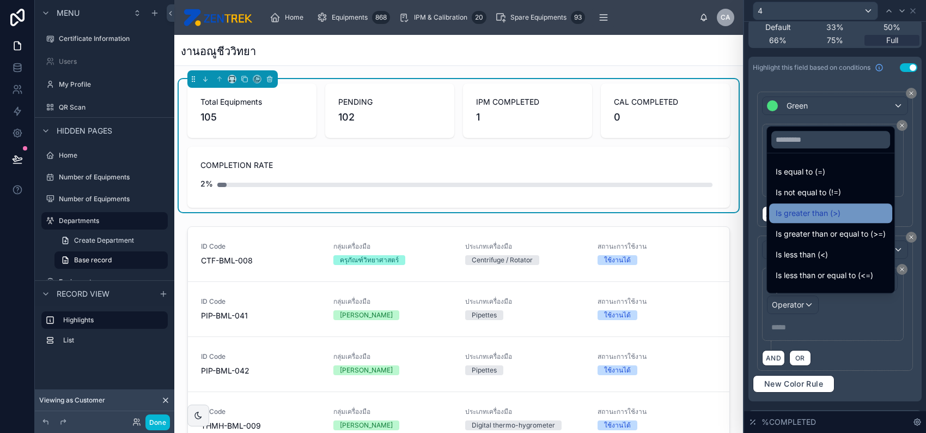
click at [825, 213] on span "Is greater than (>)" at bounding box center [808, 213] width 65 height 13
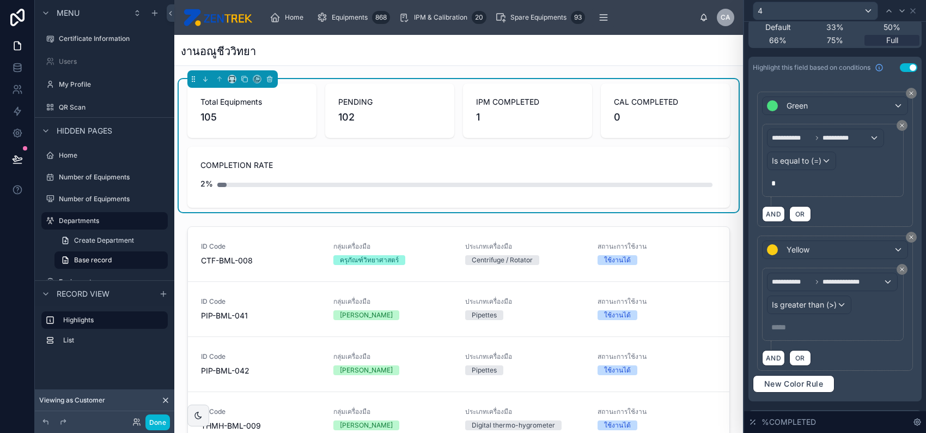
click at [797, 325] on p "***** ﻿" at bounding box center [834, 326] width 125 height 11
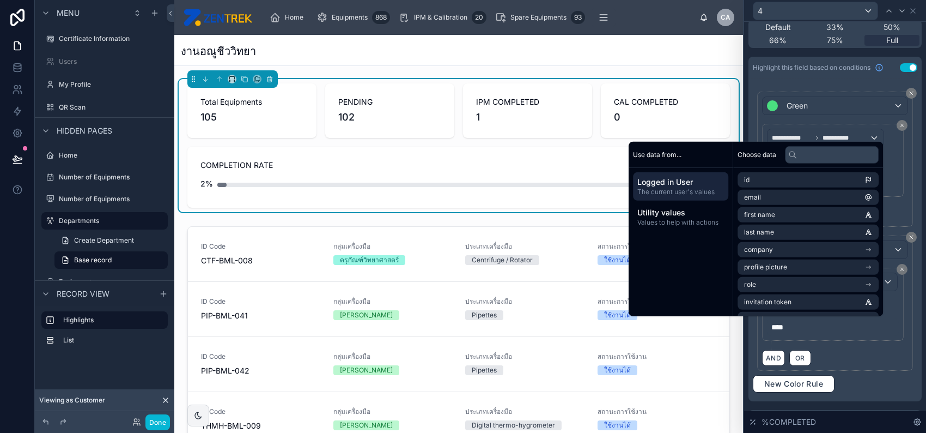
click at [845, 356] on div "AND OR" at bounding box center [835, 357] width 146 height 16
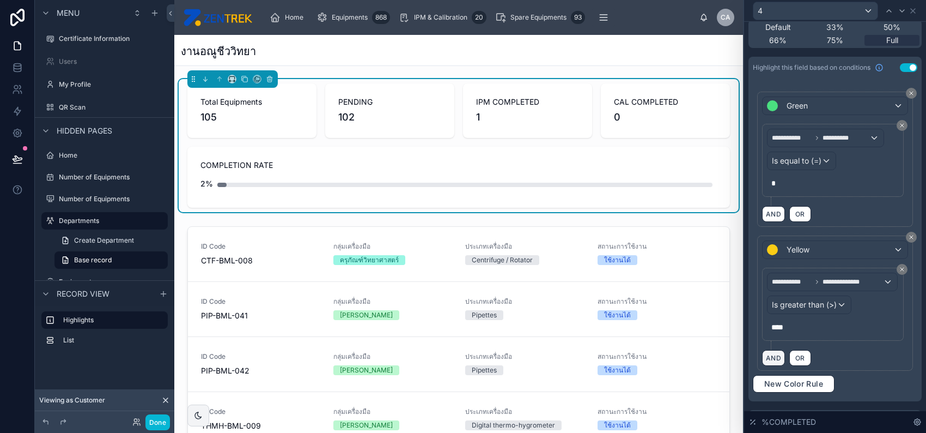
click at [772, 357] on button "AND" at bounding box center [773, 358] width 23 height 16
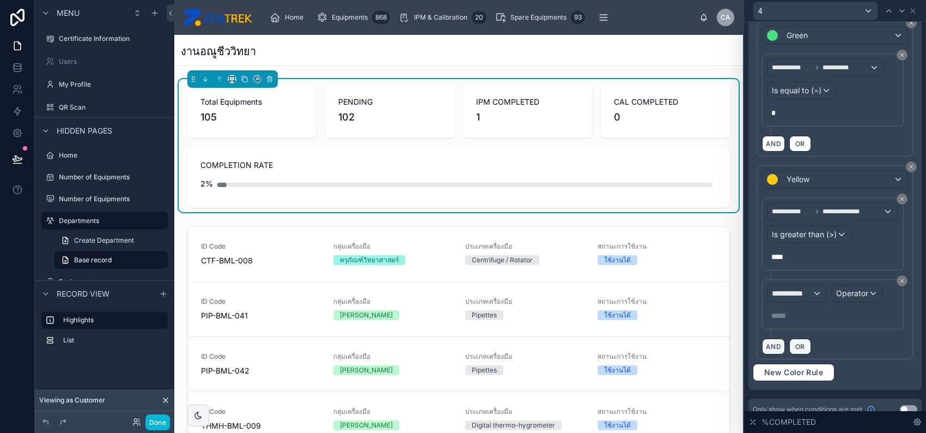
scroll to position [268, 0]
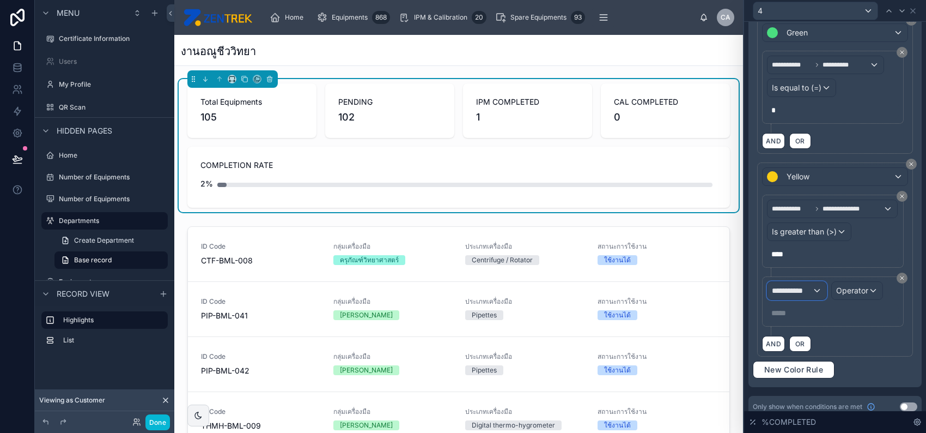
click at [803, 291] on span "**********" at bounding box center [792, 290] width 40 height 11
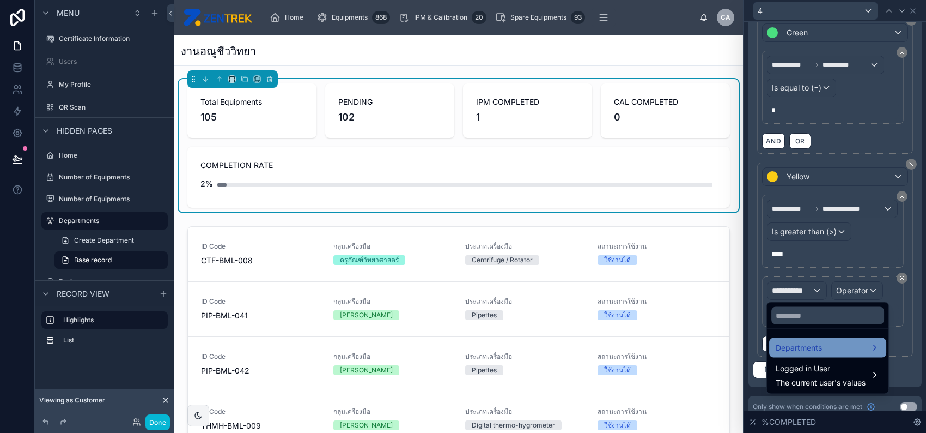
click at [825, 350] on div "Departments" at bounding box center [828, 347] width 104 height 13
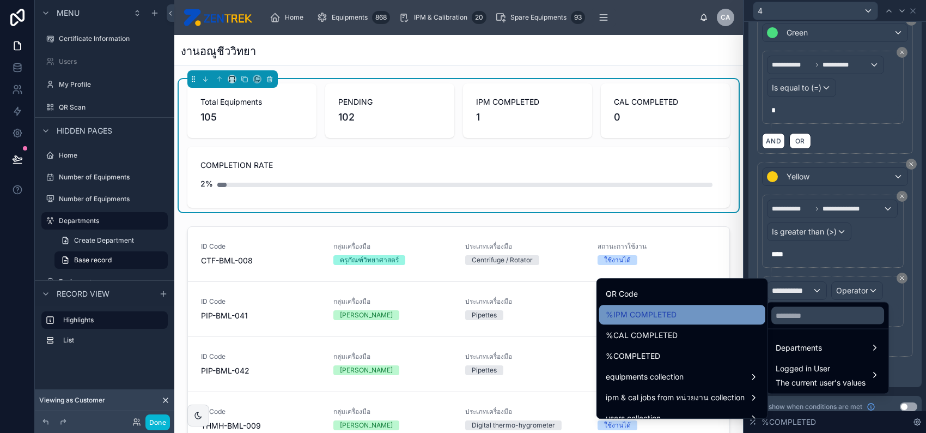
scroll to position [360, 0]
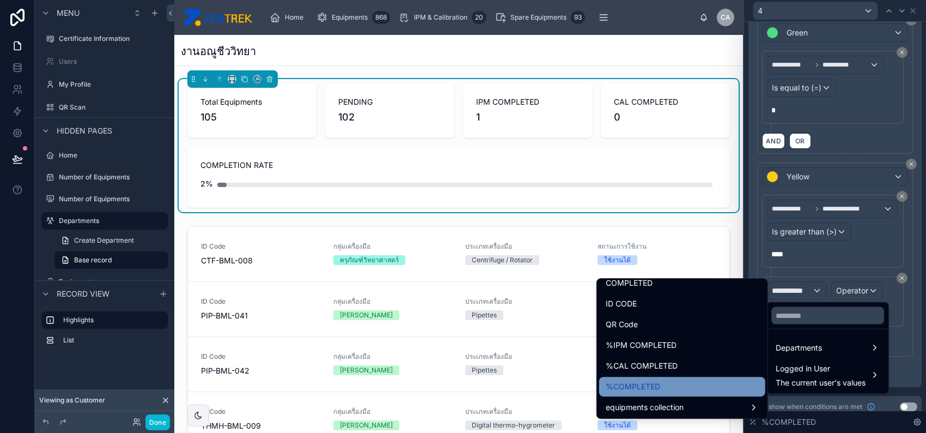
click at [659, 383] on div "%COMPLETED" at bounding box center [682, 386] width 153 height 13
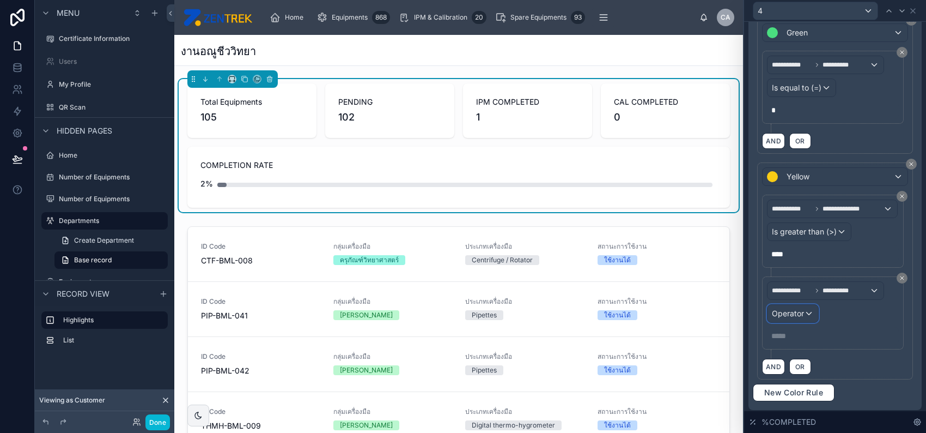
click at [796, 311] on span "Operator" at bounding box center [788, 312] width 32 height 9
click at [799, 311] on span "Operator" at bounding box center [788, 312] width 32 height 9
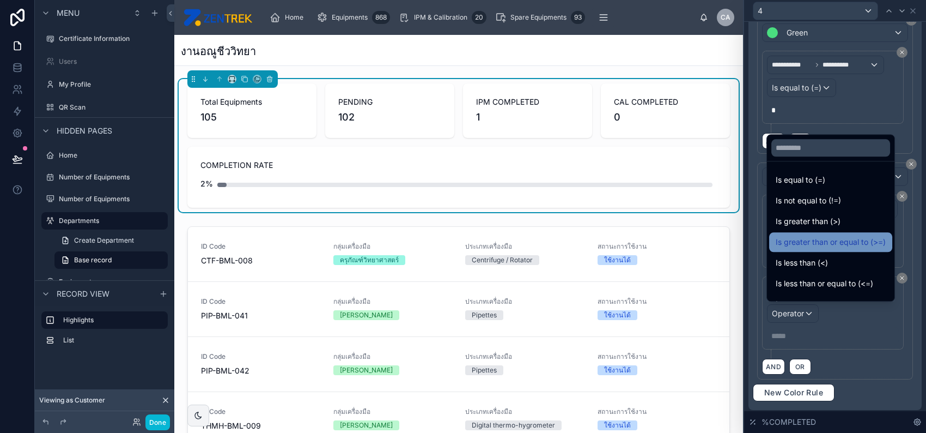
click at [862, 239] on span "Is greater than or equal to (>=)" at bounding box center [831, 241] width 110 height 13
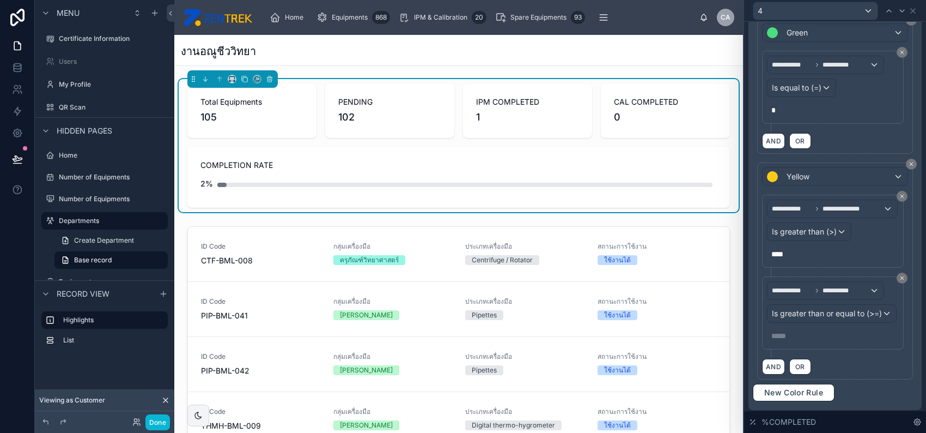
click at [799, 330] on p "***** ﻿" at bounding box center [834, 335] width 125 height 11
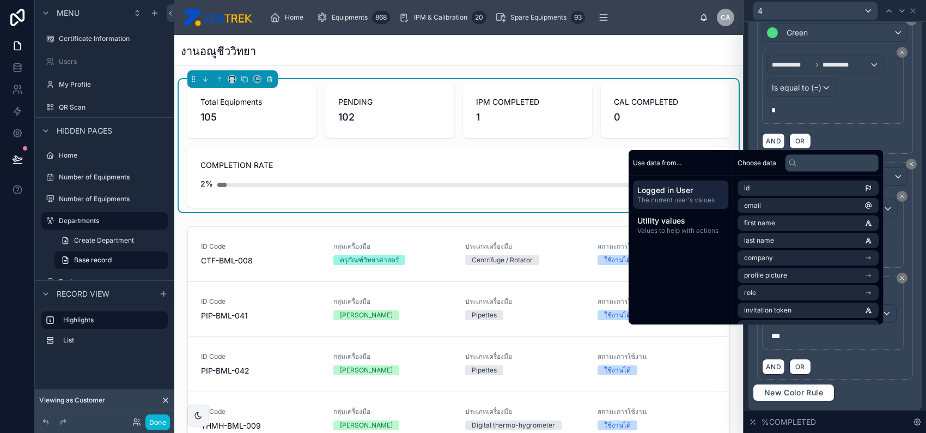
click at [829, 354] on div "**********" at bounding box center [835, 317] width 146 height 82
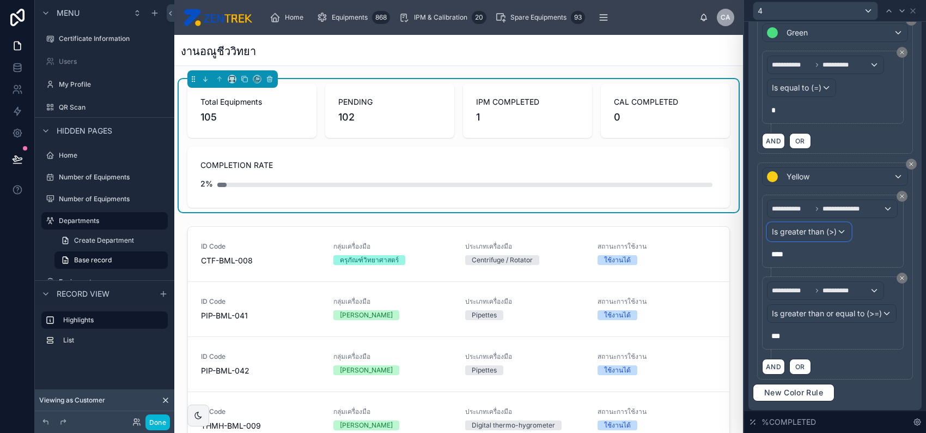
click at [824, 229] on span "Is greater than (>)" at bounding box center [804, 231] width 65 height 11
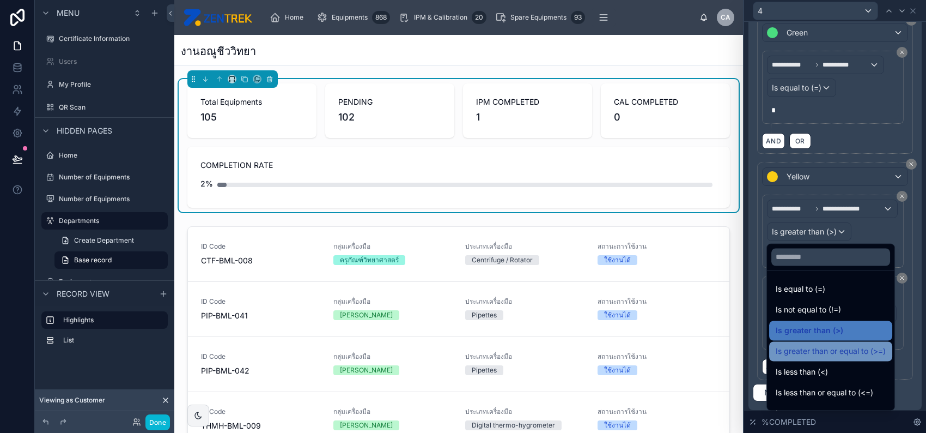
click at [836, 346] on span "Is greater than or equal to (>=)" at bounding box center [831, 350] width 110 height 13
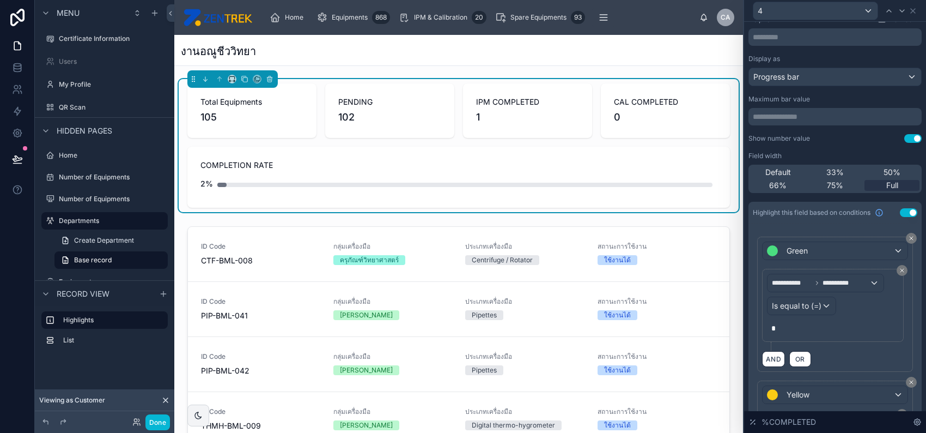
scroll to position [0, 0]
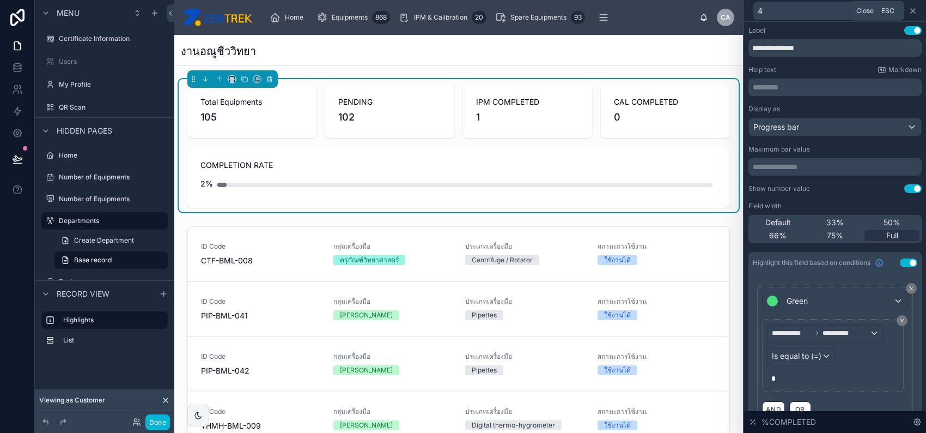
click at [912, 13] on icon at bounding box center [913, 11] width 9 height 9
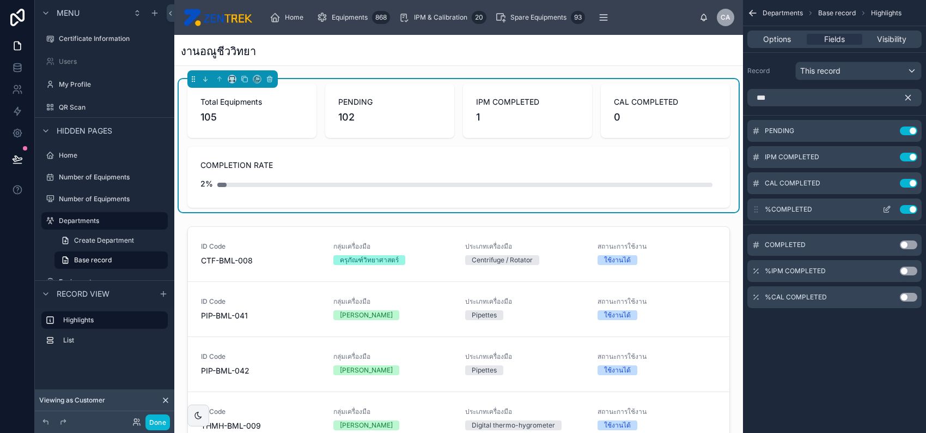
click at [888, 208] on icon "scrollable content" at bounding box center [887, 209] width 9 height 9
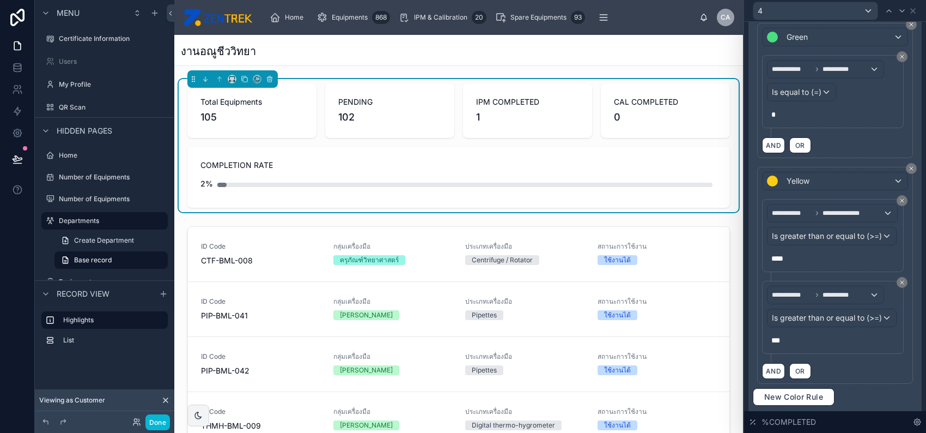
scroll to position [300, 0]
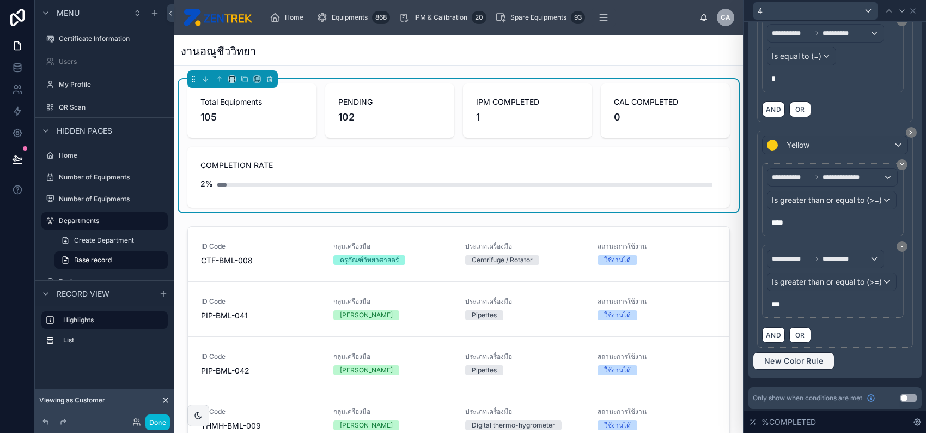
click at [802, 356] on span "New Color Rule" at bounding box center [794, 361] width 68 height 10
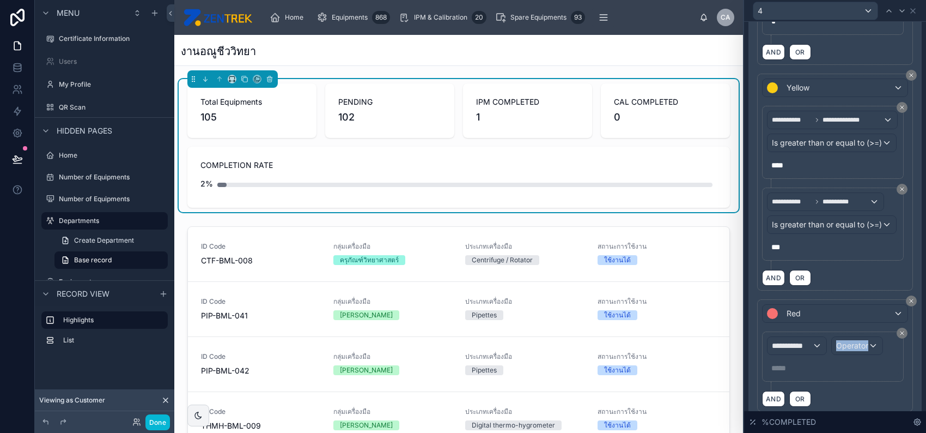
scroll to position [373, 0]
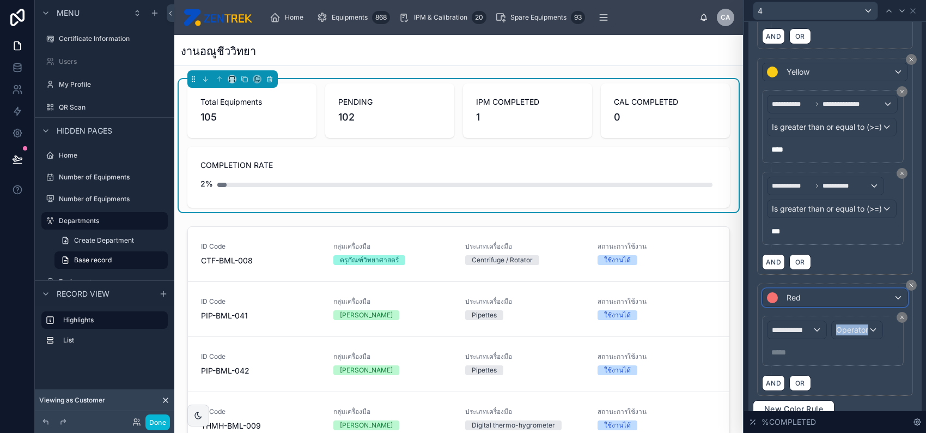
click at [809, 297] on div "Red" at bounding box center [835, 297] width 145 height 17
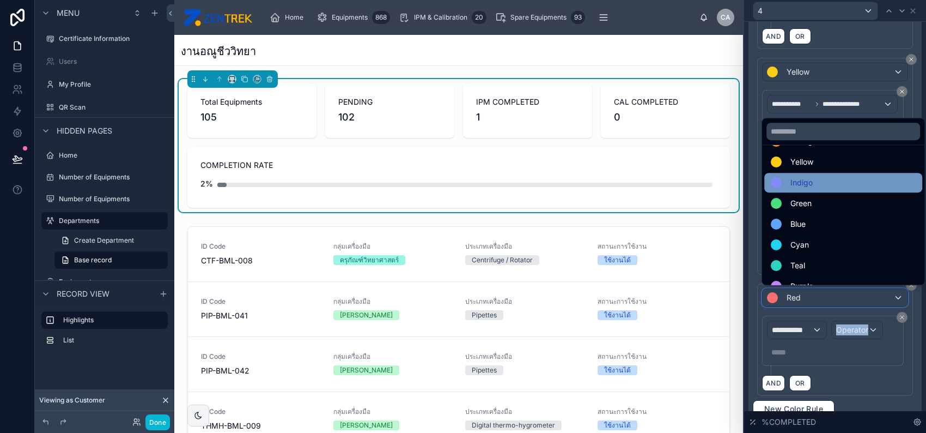
scroll to position [72, 0]
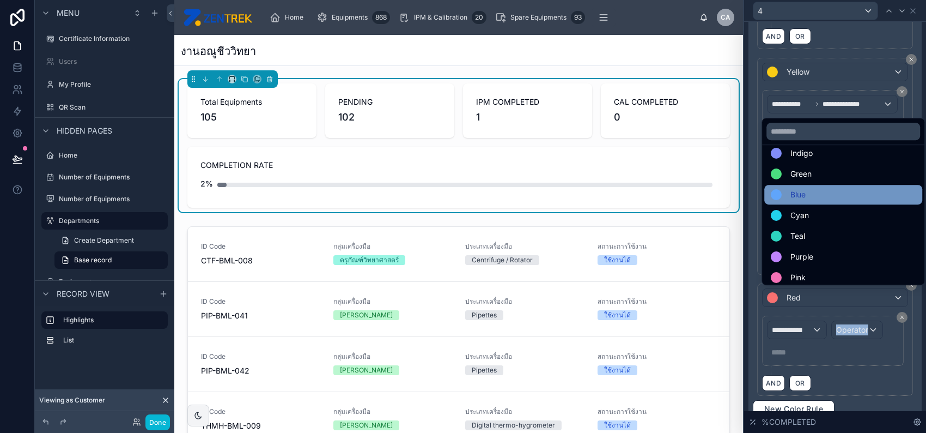
click at [832, 194] on div "Blue" at bounding box center [843, 194] width 145 height 13
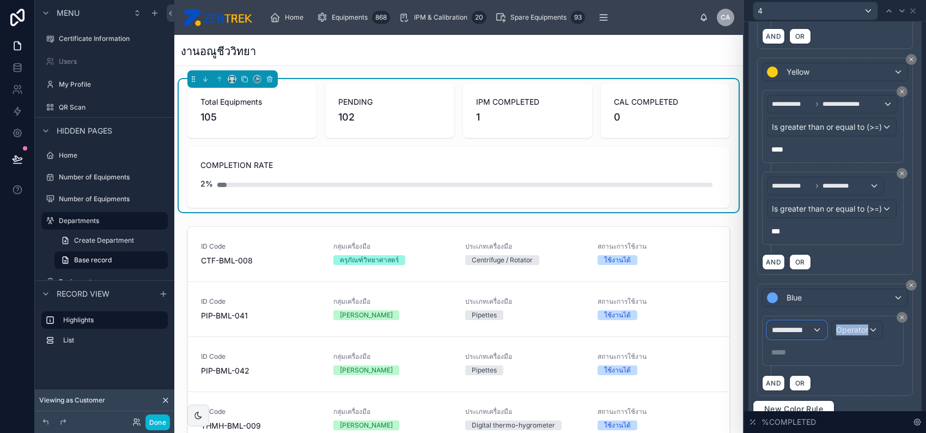
click at [800, 330] on span "**********" at bounding box center [792, 329] width 40 height 11
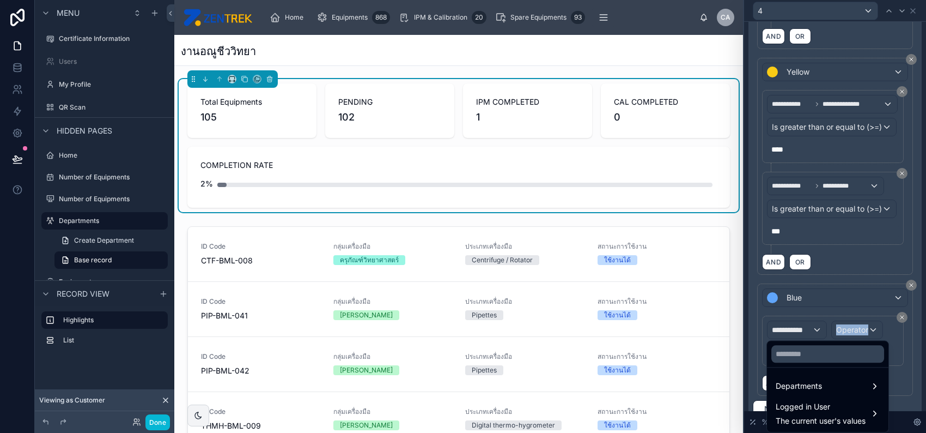
click at [806, 298] on div at bounding box center [835, 216] width 182 height 433
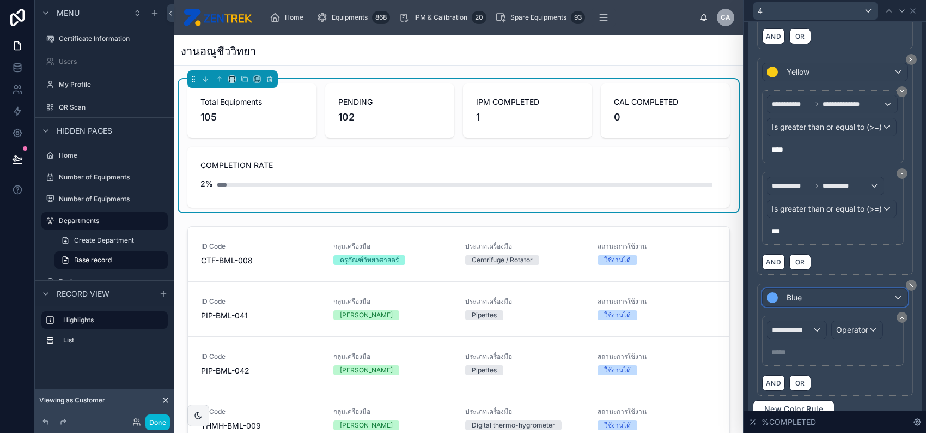
click at [806, 298] on div "Blue" at bounding box center [835, 297] width 145 height 17
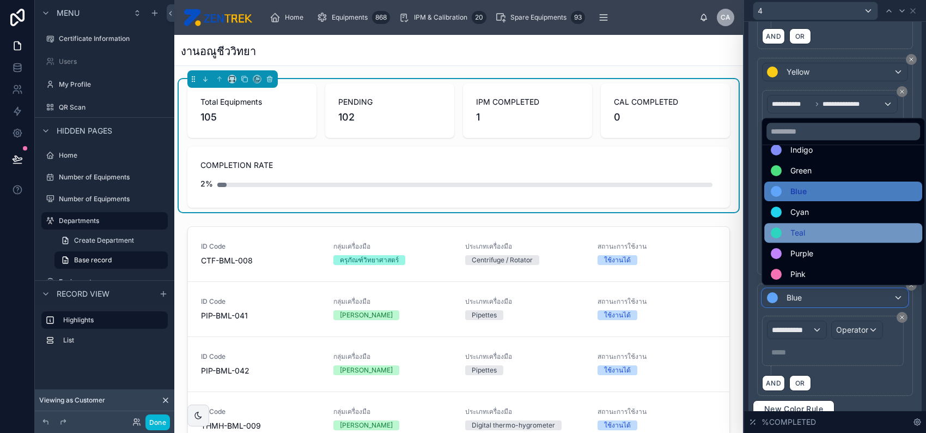
scroll to position [77, 0]
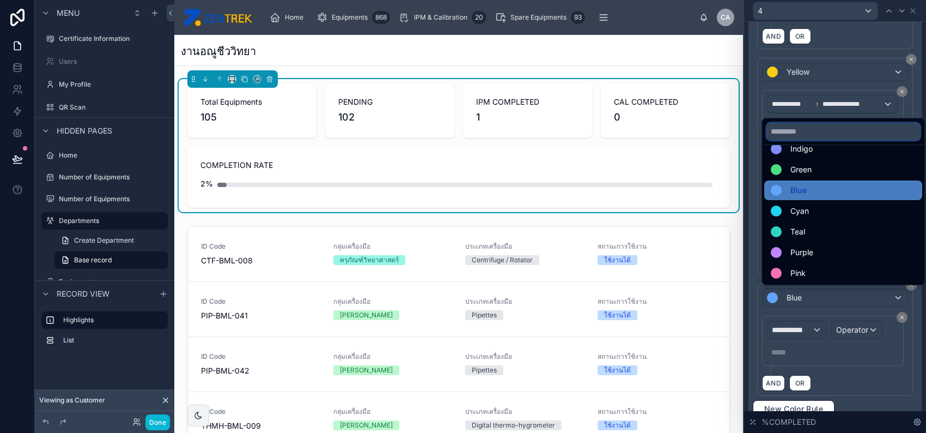
click at [806, 130] on input "text" at bounding box center [844, 131] width 154 height 17
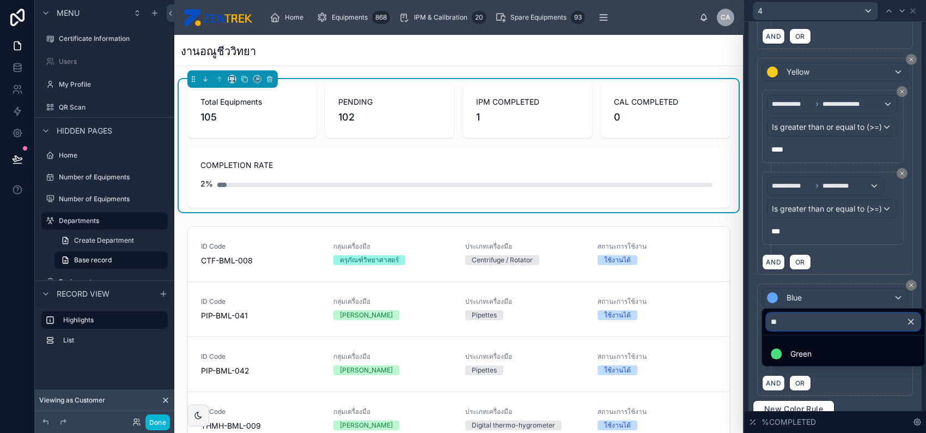
type input "*"
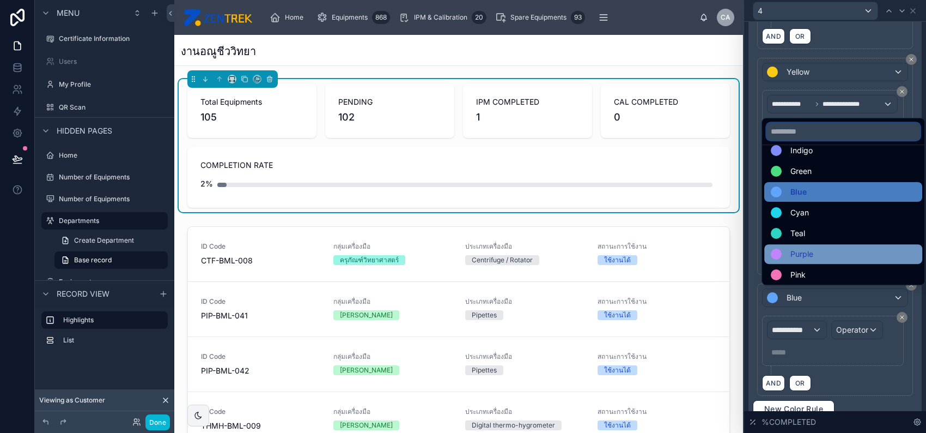
scroll to position [77, 0]
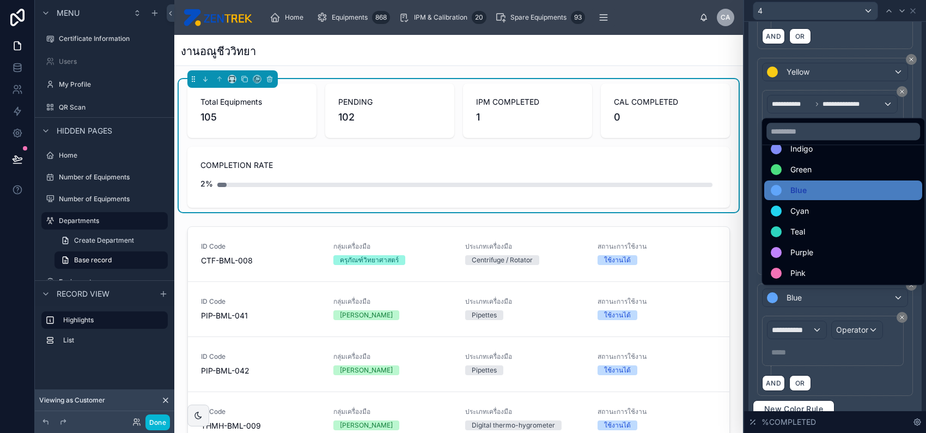
click at [858, 339] on div at bounding box center [835, 216] width 182 height 433
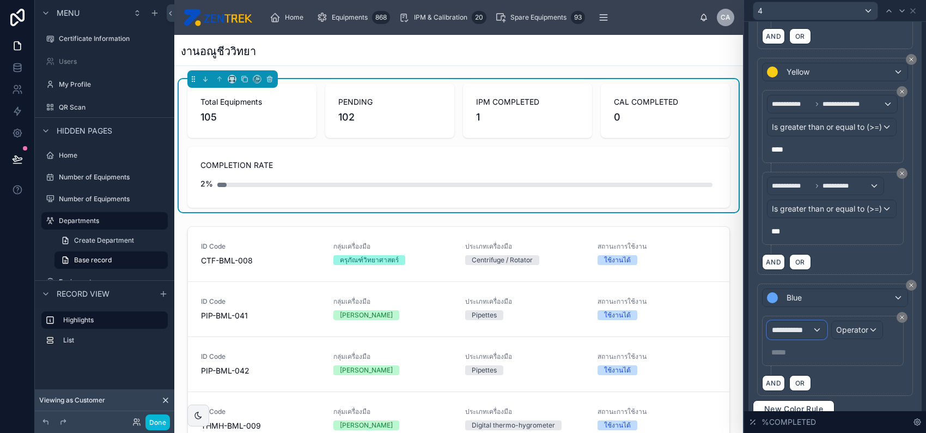
click at [803, 326] on span "**********" at bounding box center [792, 329] width 40 height 11
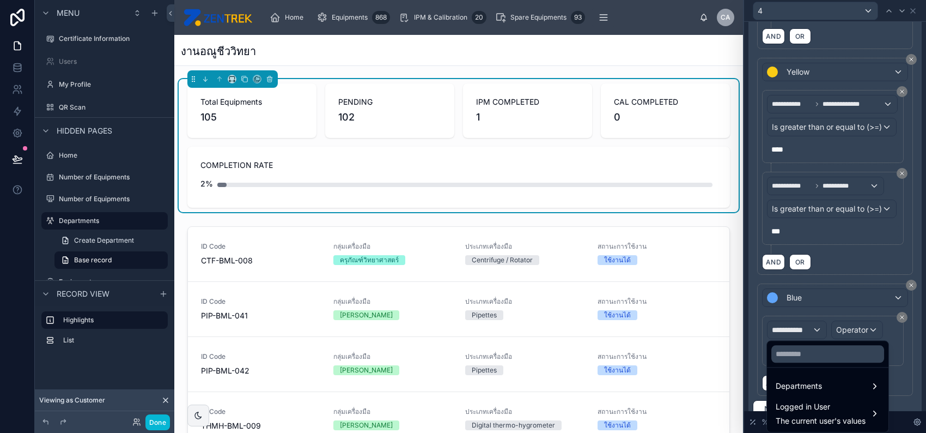
click at [803, 326] on div at bounding box center [835, 216] width 182 height 433
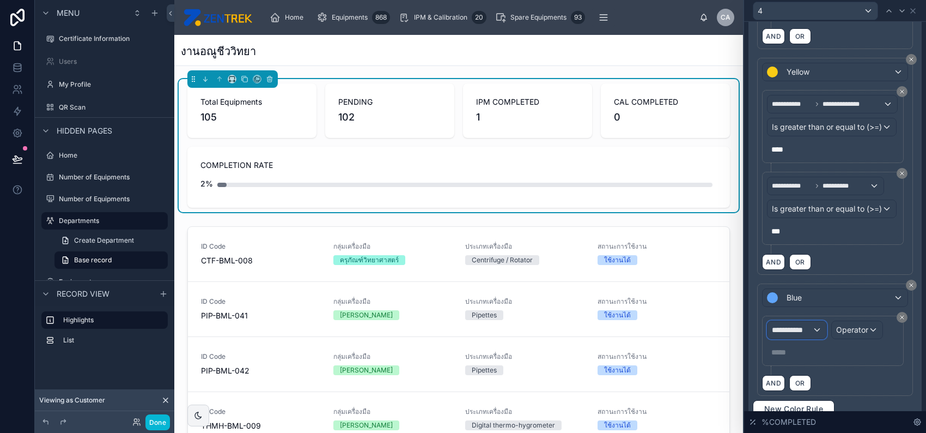
click at [803, 327] on span "**********" at bounding box center [792, 329] width 40 height 11
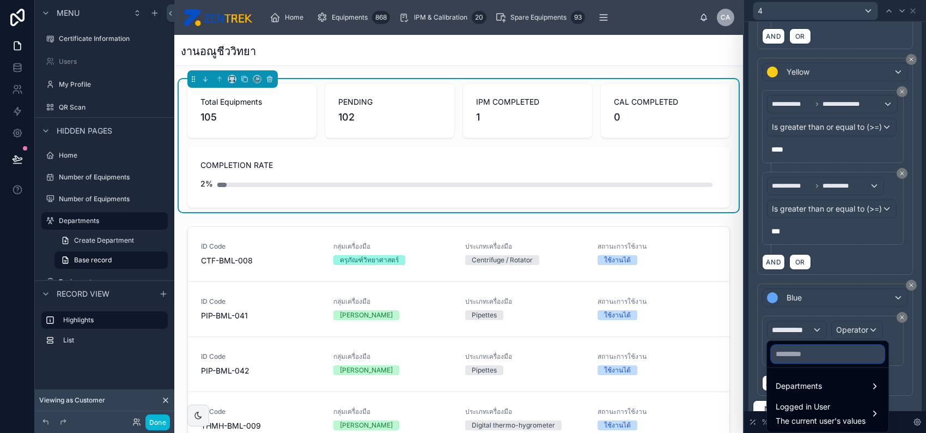
click at [804, 359] on input "text" at bounding box center [828, 353] width 113 height 17
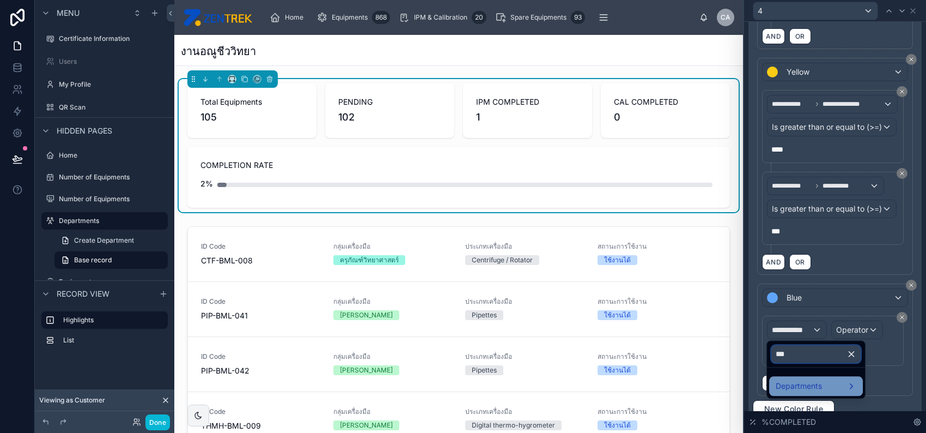
type input "***"
click at [826, 392] on div "Departments" at bounding box center [816, 385] width 81 height 13
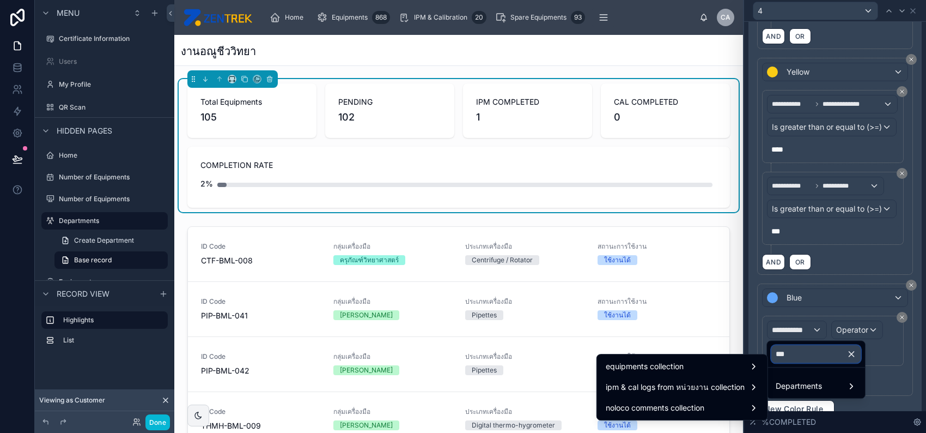
click at [861, 352] on input "***" at bounding box center [816, 353] width 89 height 17
click at [857, 352] on icon "button" at bounding box center [852, 354] width 10 height 10
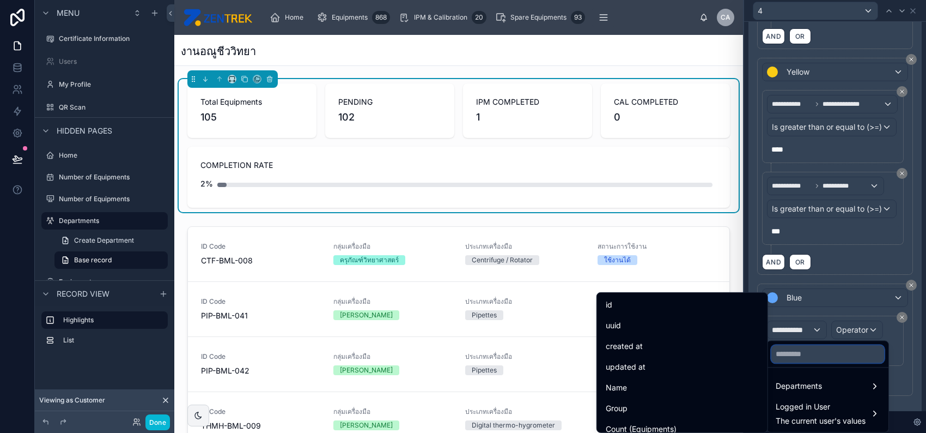
click at [844, 354] on input "text" at bounding box center [828, 353] width 113 height 17
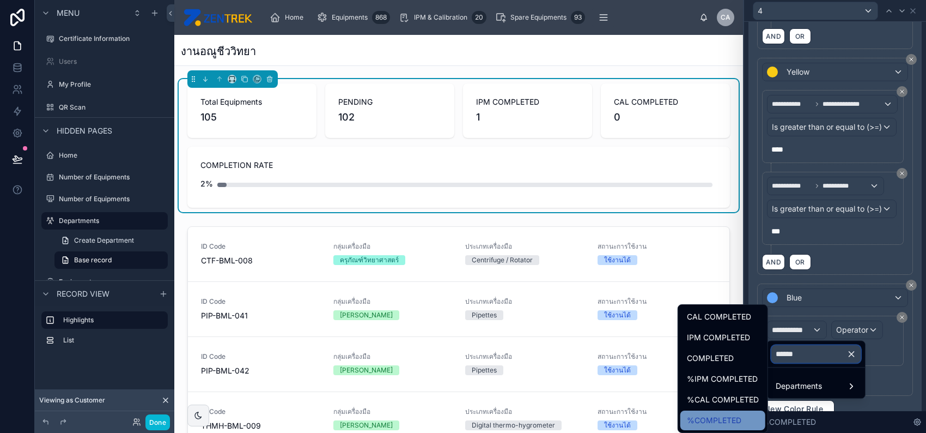
type input "******"
click at [748, 421] on div "%COMPLETED" at bounding box center [723, 420] width 72 height 13
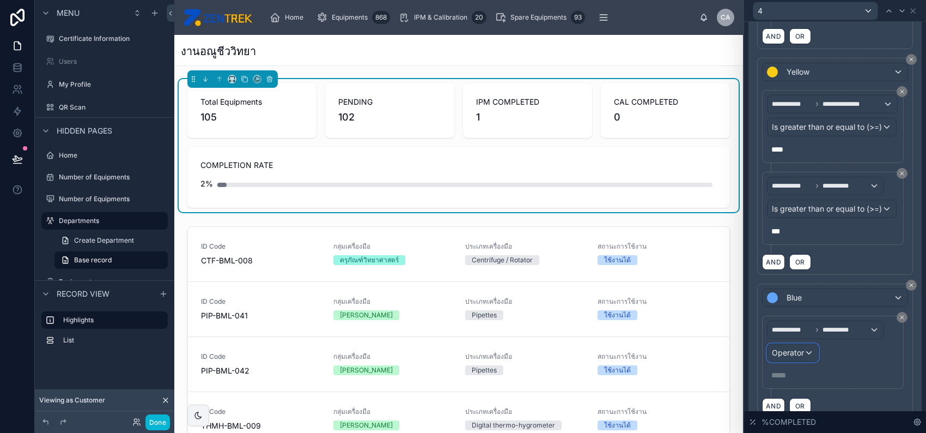
click at [793, 353] on span "Operator" at bounding box center [788, 352] width 32 height 9
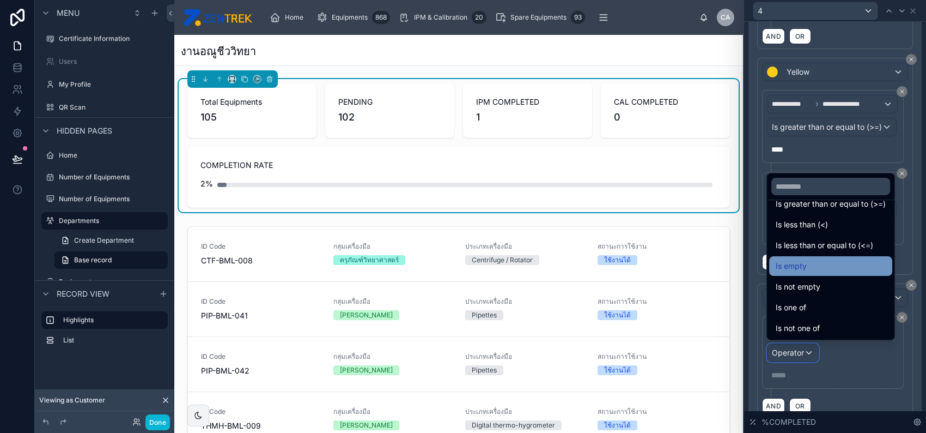
scroll to position [0, 0]
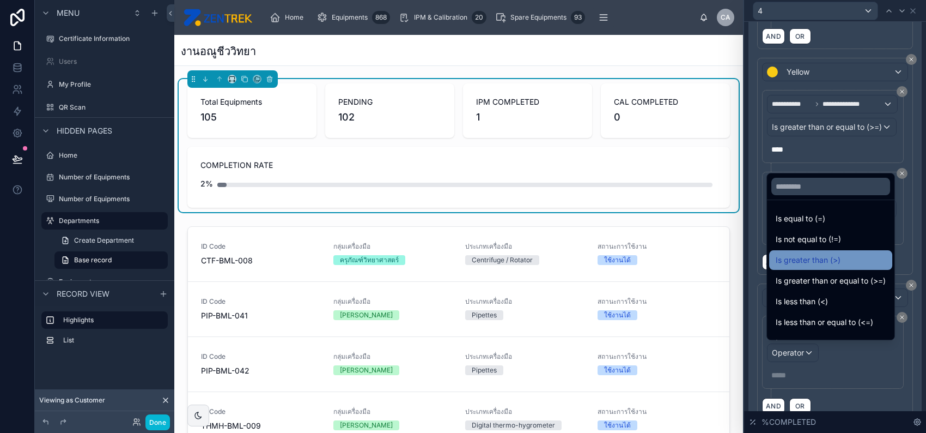
click at [852, 254] on div "Is greater than (>)" at bounding box center [831, 259] width 110 height 13
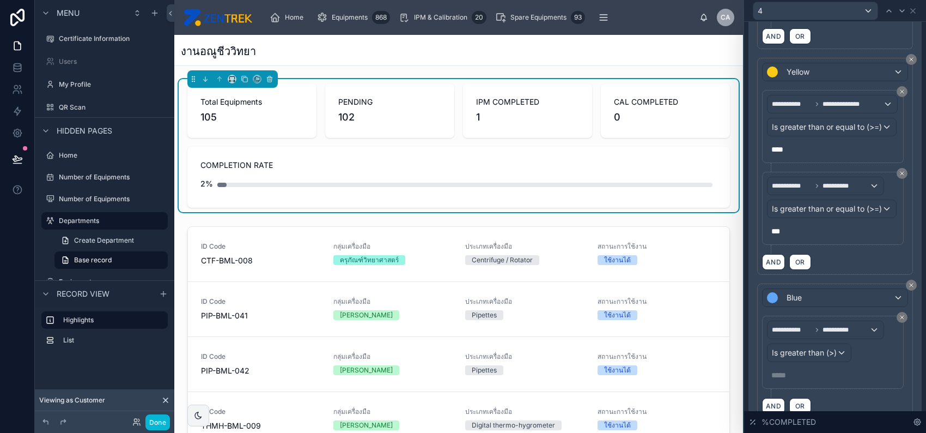
click at [816, 377] on p "***** ﻿" at bounding box center [834, 374] width 125 height 11
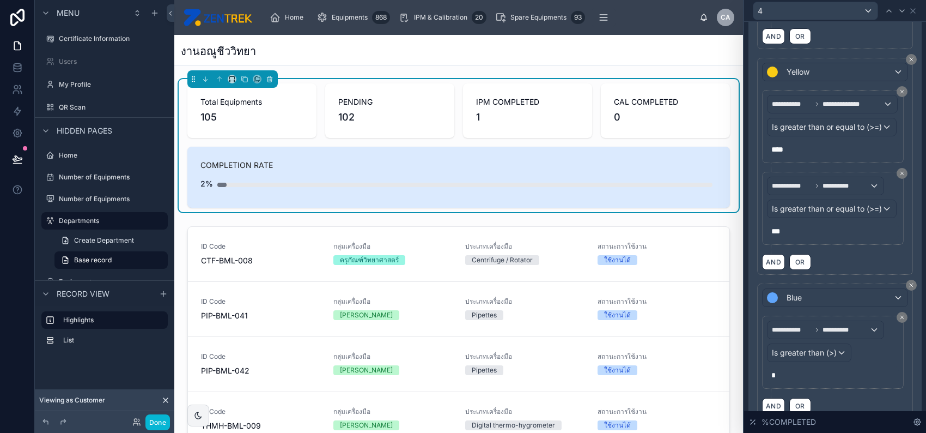
click at [848, 392] on div "**********" at bounding box center [835, 356] width 146 height 82
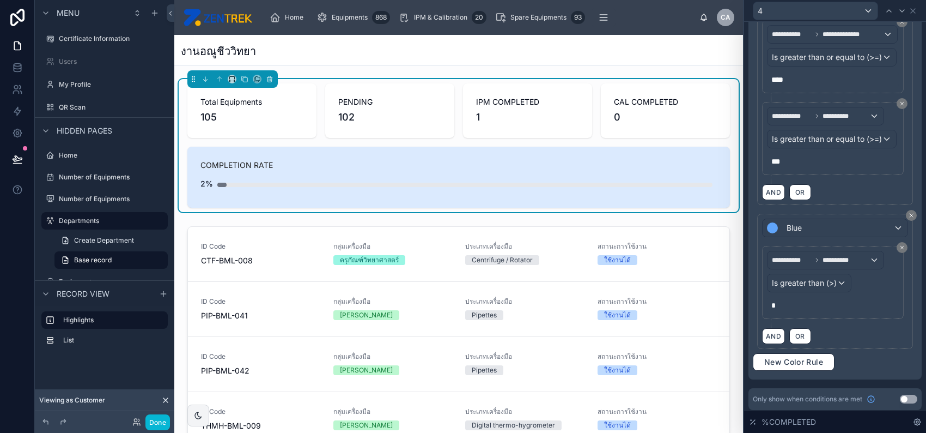
scroll to position [369, 0]
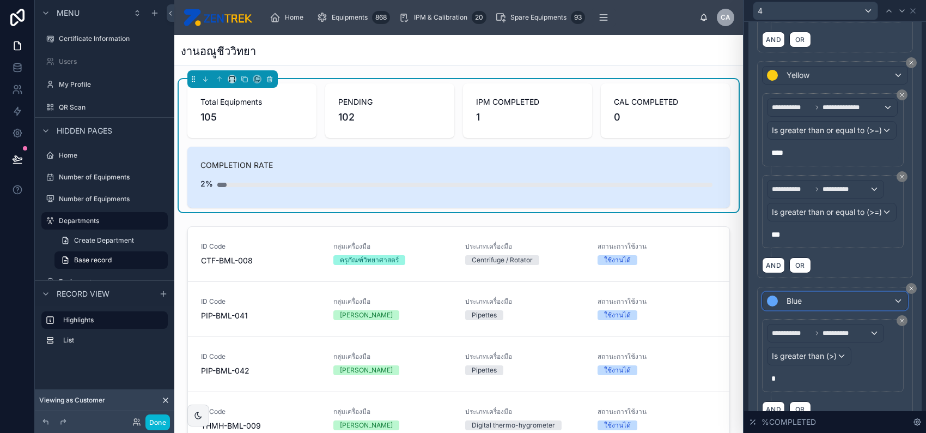
click at [823, 293] on div "Blue" at bounding box center [835, 300] width 145 height 17
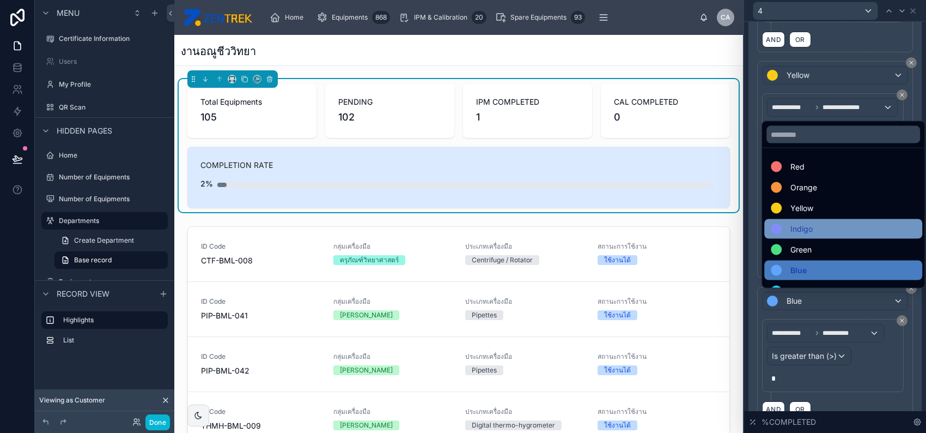
click at [815, 233] on div "Indigo" at bounding box center [843, 228] width 145 height 13
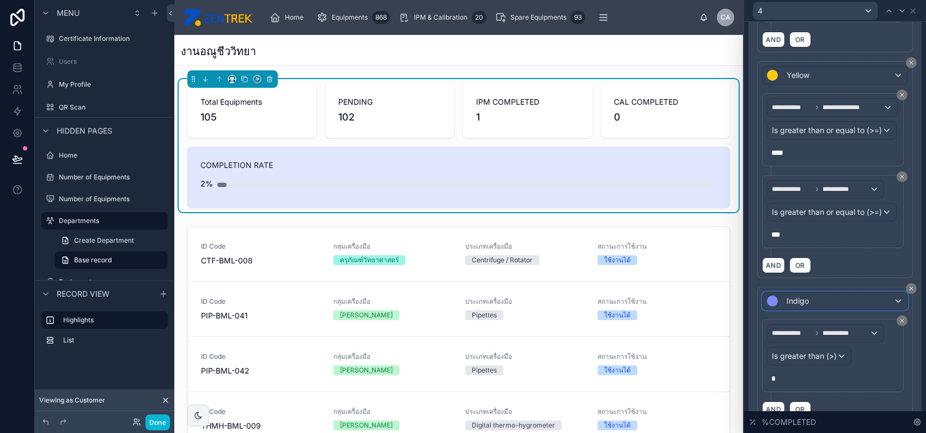
click at [833, 297] on div "Indigo" at bounding box center [835, 300] width 145 height 17
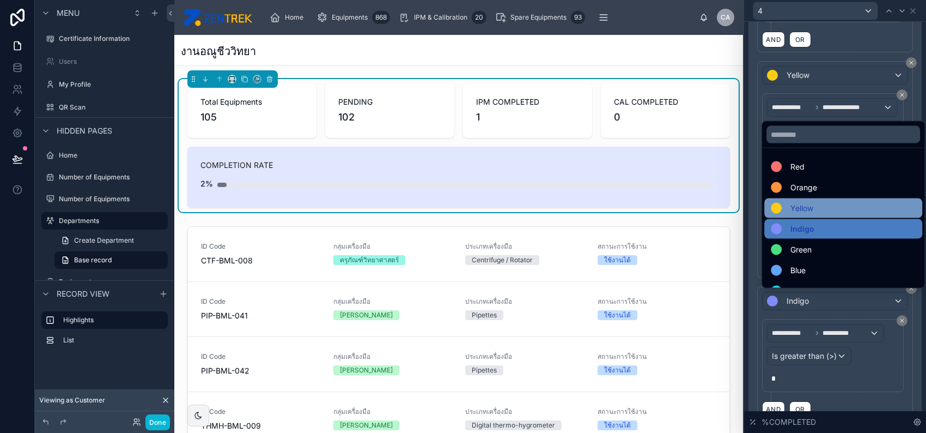
click at [818, 213] on div "Yellow" at bounding box center [843, 208] width 145 height 13
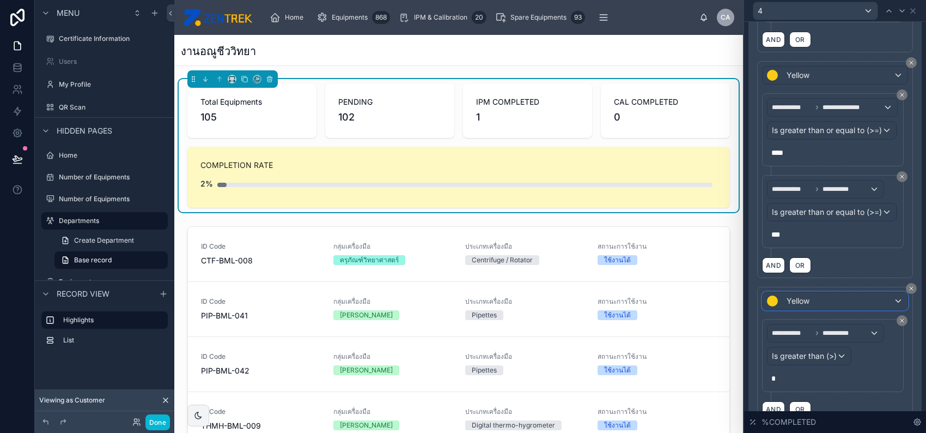
click at [821, 296] on div "Yellow" at bounding box center [835, 300] width 145 height 17
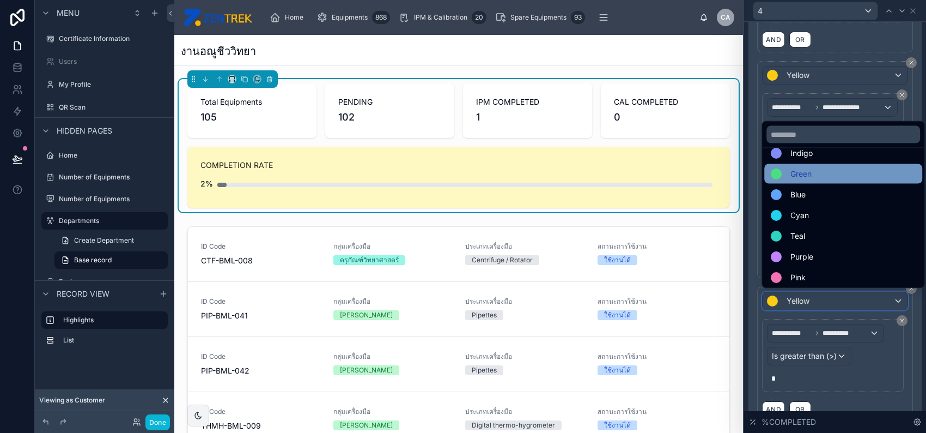
scroll to position [77, 0]
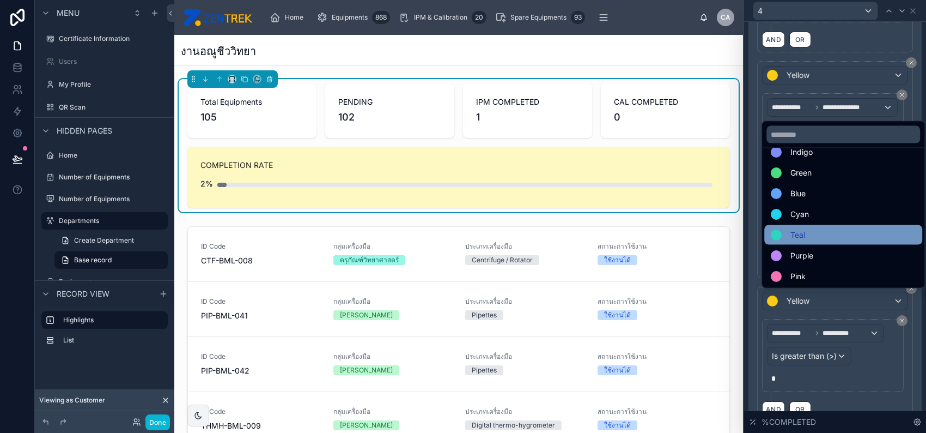
click at [833, 229] on div "Teal" at bounding box center [843, 234] width 145 height 13
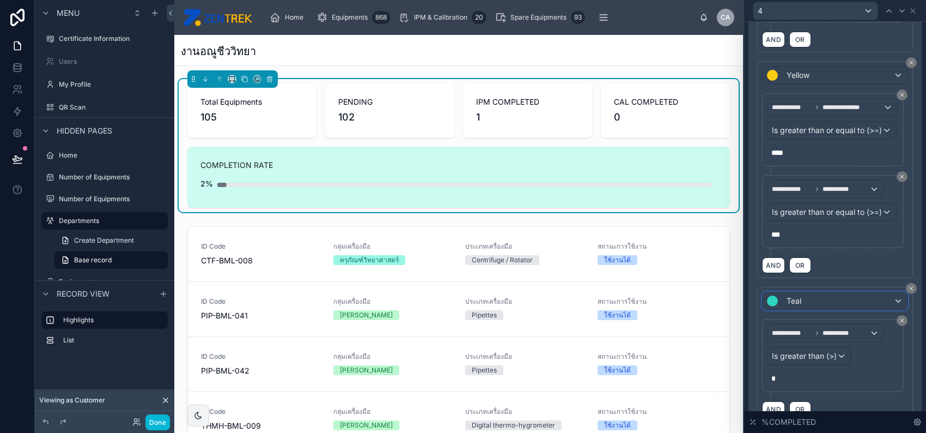
click at [829, 292] on div "Teal" at bounding box center [835, 300] width 145 height 17
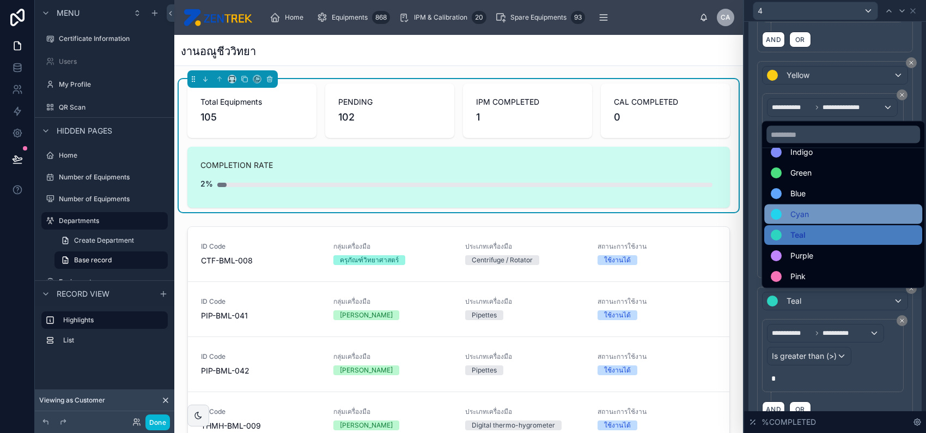
click at [821, 216] on div "Cyan" at bounding box center [843, 214] width 145 height 13
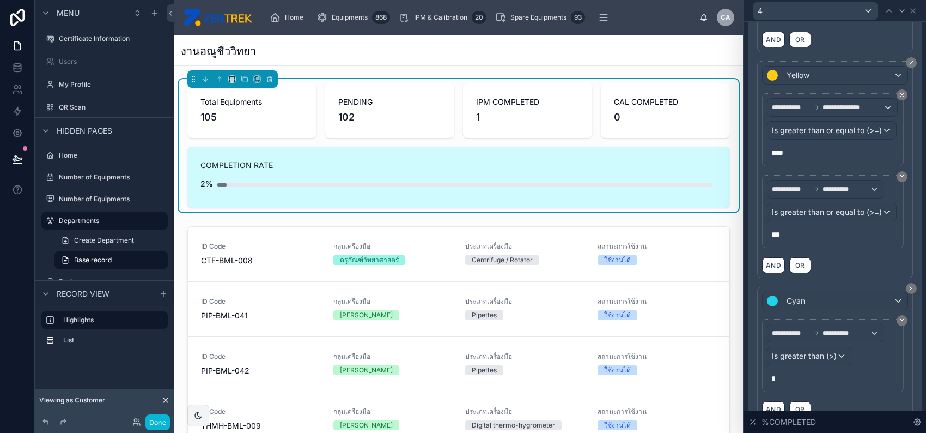
click at [620, 92] on div "CAL COMPLETED 0" at bounding box center [665, 110] width 129 height 54
click at [165, 417] on button "Done" at bounding box center [157, 422] width 25 height 16
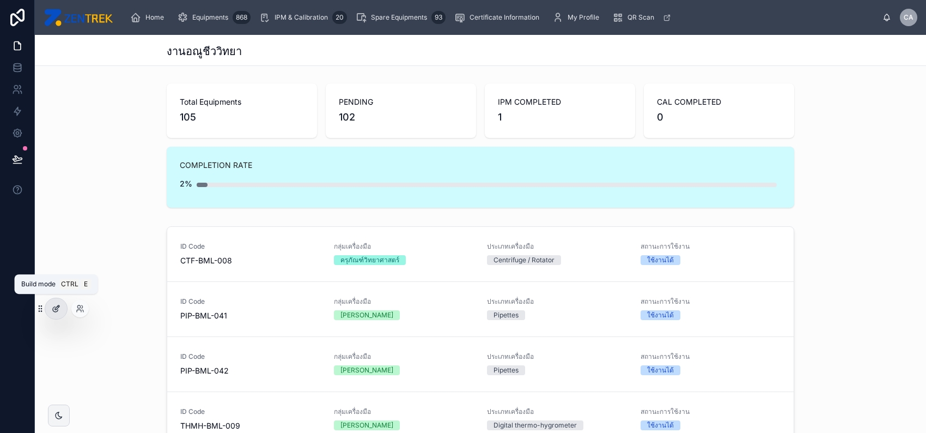
click at [62, 311] on div at bounding box center [56, 308] width 22 height 21
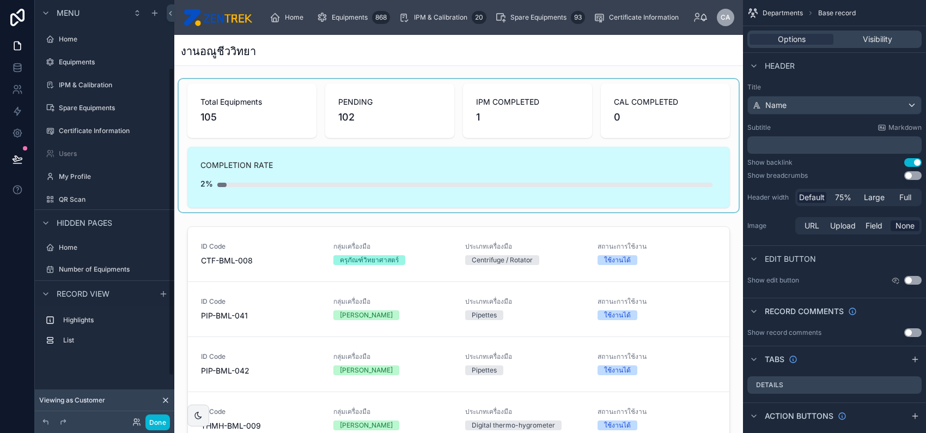
scroll to position [92, 0]
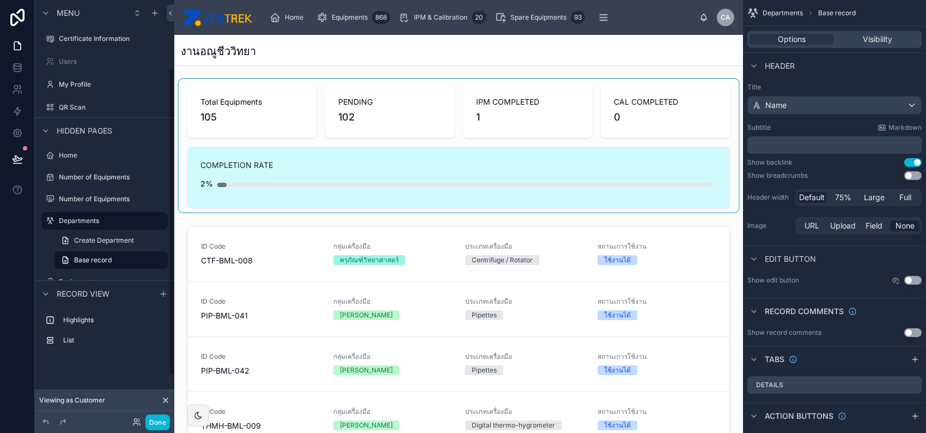
click at [346, 178] on div at bounding box center [459, 145] width 560 height 133
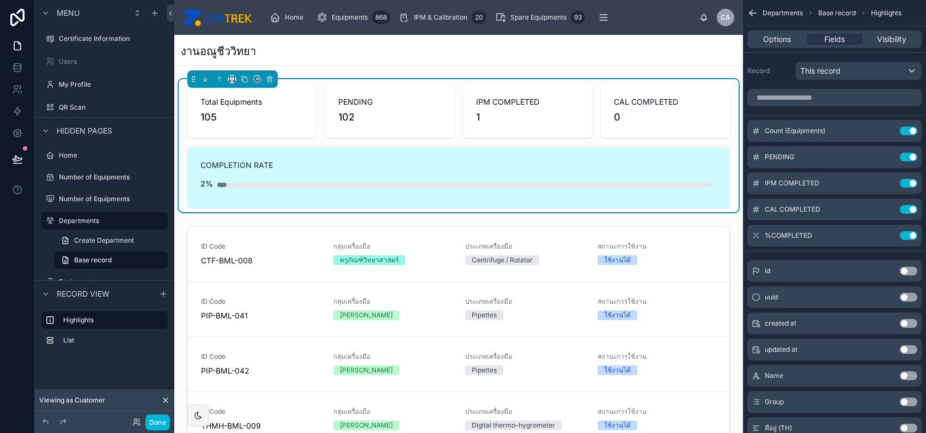
click at [683, 147] on div "COMPLETION RATE 2%" at bounding box center [458, 177] width 543 height 61
click at [779, 39] on span "Options" at bounding box center [777, 39] width 28 height 11
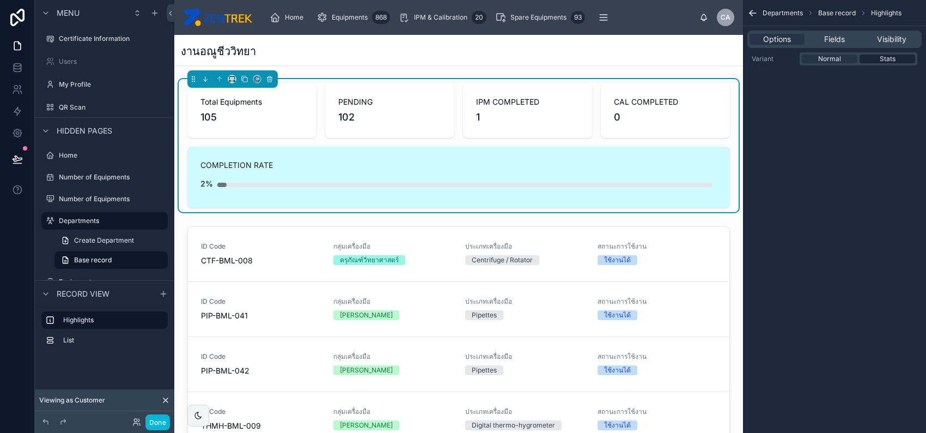
click at [878, 62] on div "Stats" at bounding box center [888, 58] width 56 height 9
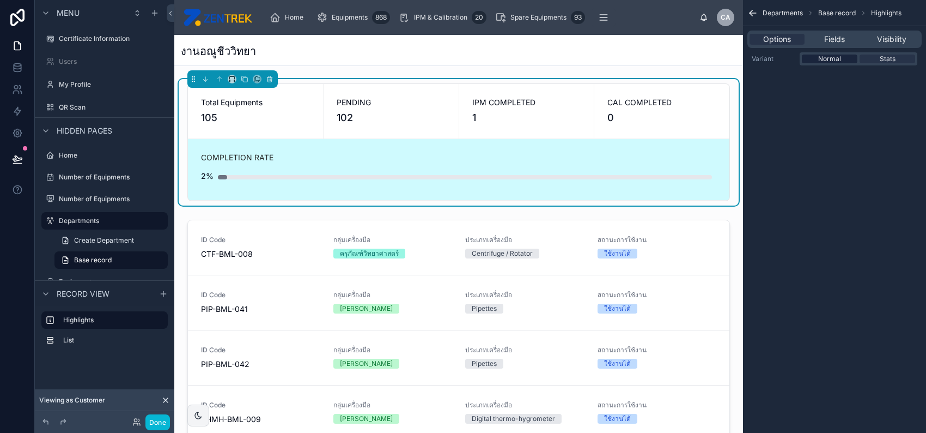
click at [828, 57] on span "Normal" at bounding box center [829, 58] width 23 height 9
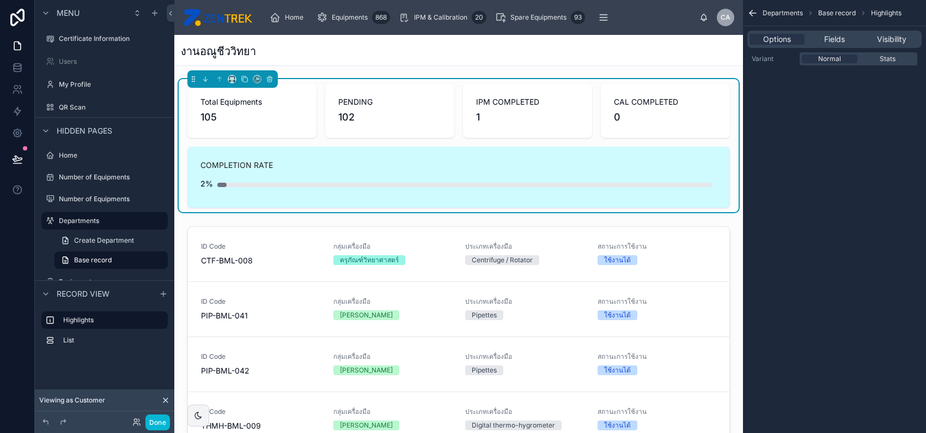
click at [318, 157] on div "COMPLETION RATE 2%" at bounding box center [458, 177] width 543 height 61
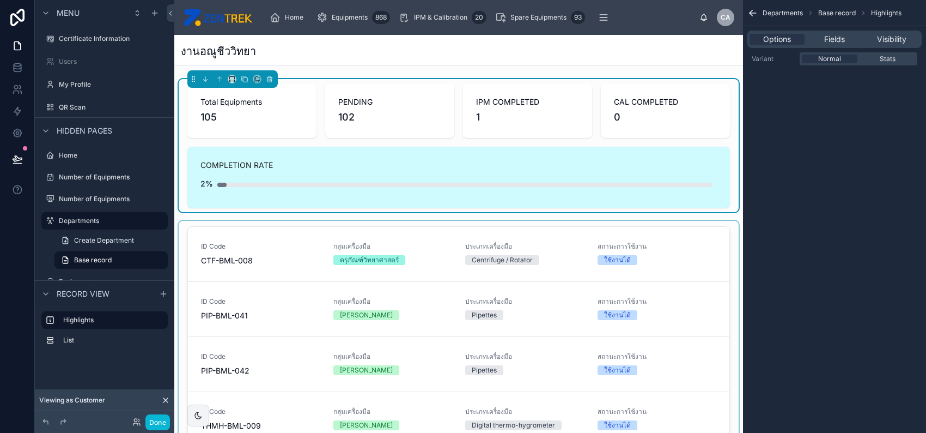
click at [586, 360] on div at bounding box center [459, 390] width 560 height 339
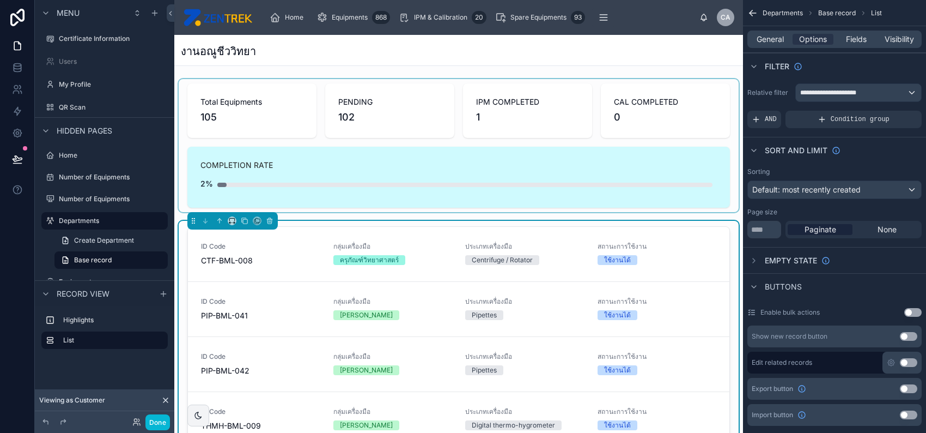
click at [634, 172] on div at bounding box center [459, 145] width 560 height 133
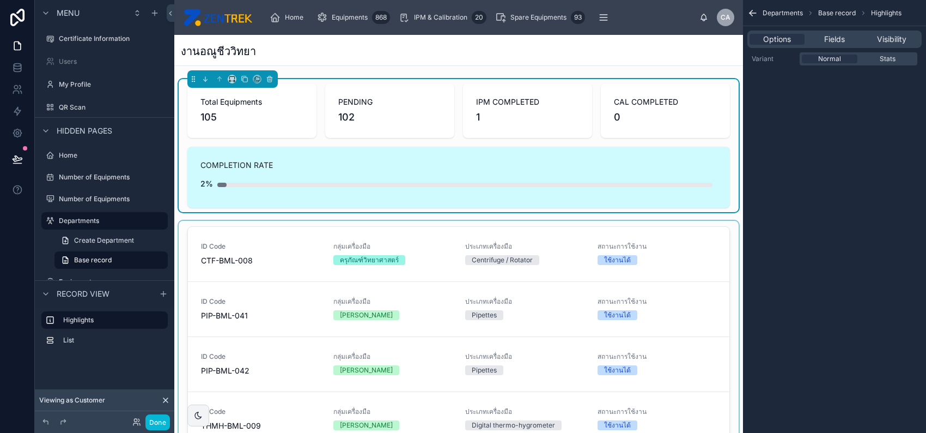
click at [598, 151] on div "COMPLETION RATE 2%" at bounding box center [458, 177] width 543 height 61
click at [519, 239] on div at bounding box center [459, 390] width 560 height 339
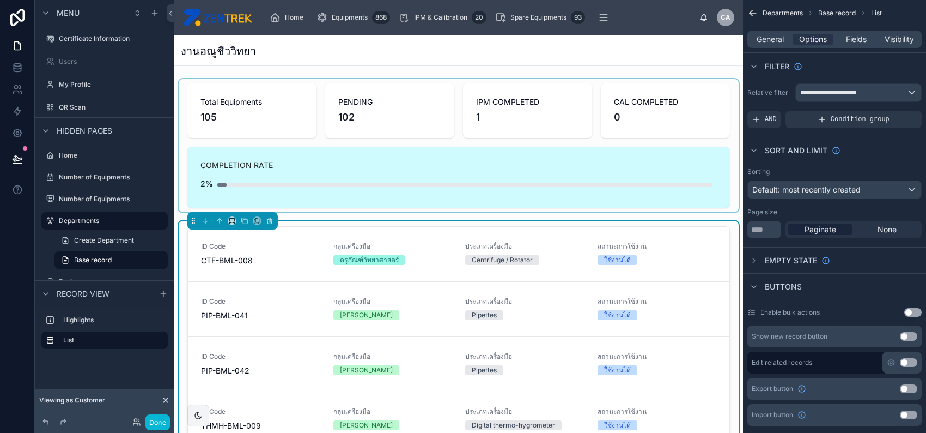
click at [525, 191] on div at bounding box center [459, 145] width 560 height 133
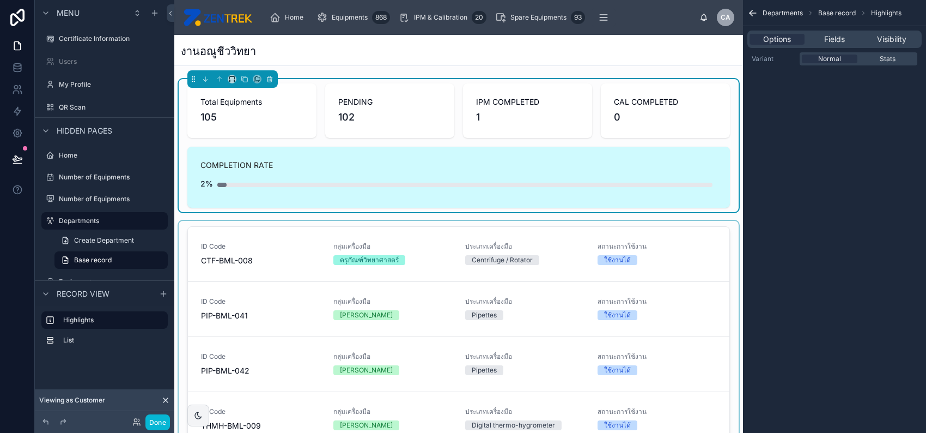
click at [752, 10] on icon "scrollable content" at bounding box center [751, 11] width 3 height 3
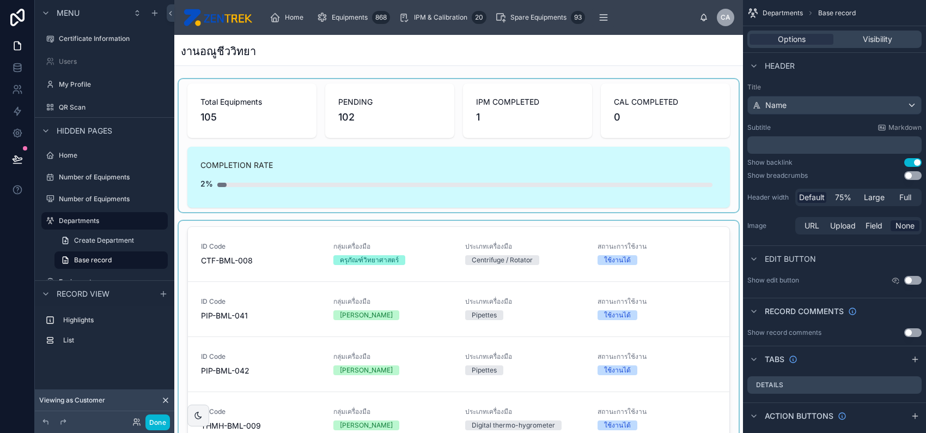
click at [642, 183] on div at bounding box center [459, 145] width 560 height 133
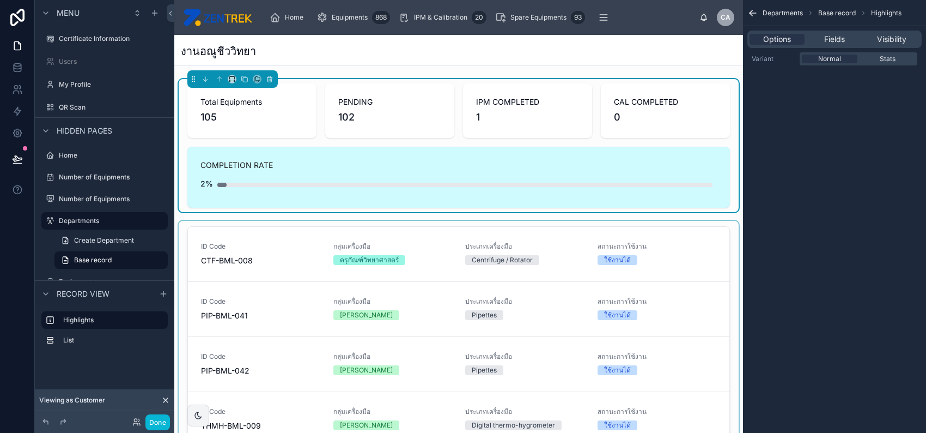
click at [751, 11] on icon "scrollable content" at bounding box center [751, 11] width 3 height 3
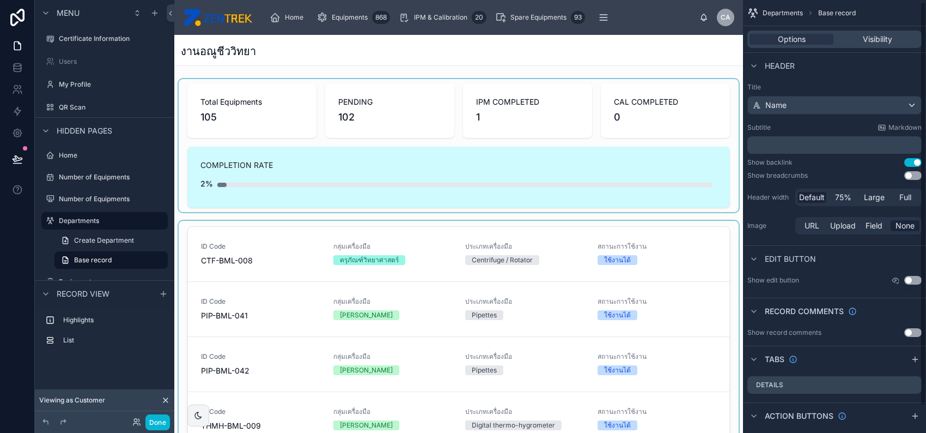
scroll to position [30, 0]
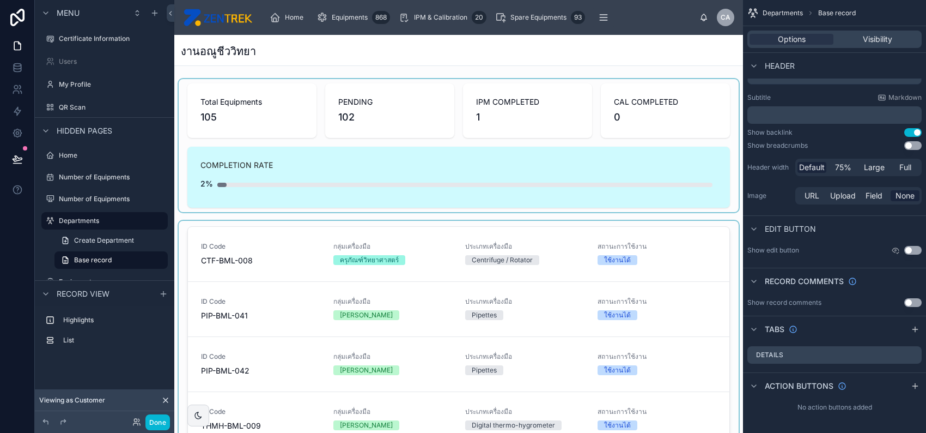
click at [684, 177] on div at bounding box center [459, 145] width 560 height 133
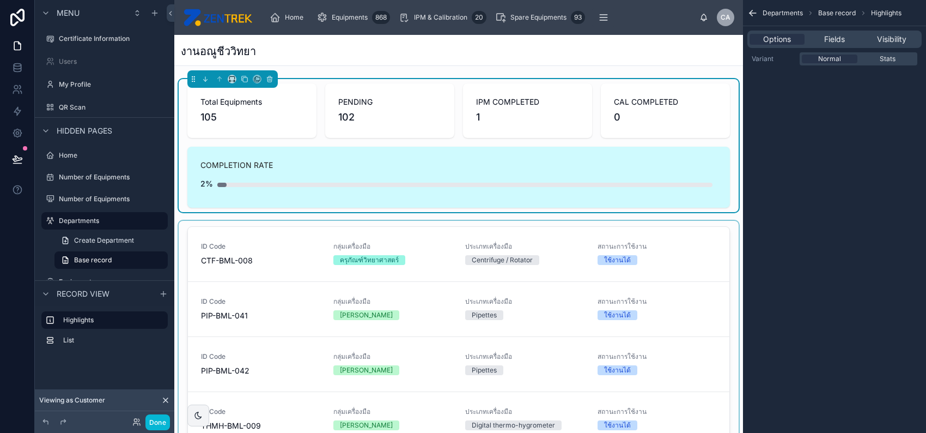
scroll to position [0, 0]
click at [155, 423] on button "Done" at bounding box center [157, 422] width 25 height 16
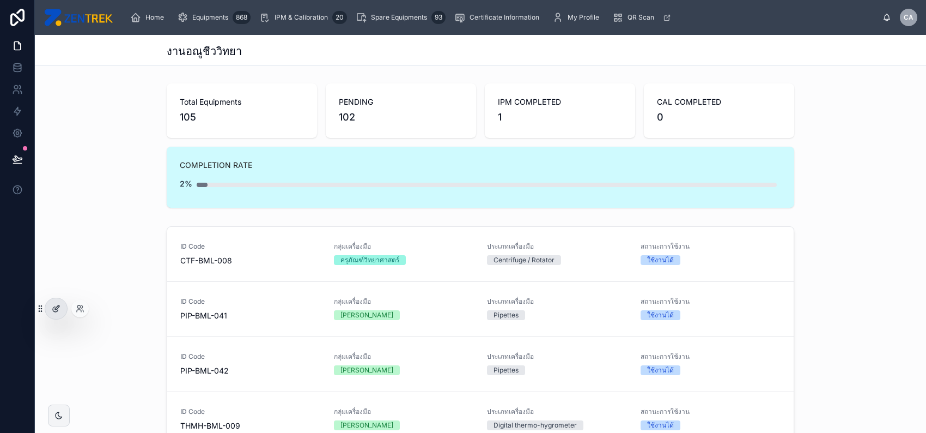
click at [56, 310] on icon at bounding box center [56, 308] width 9 height 9
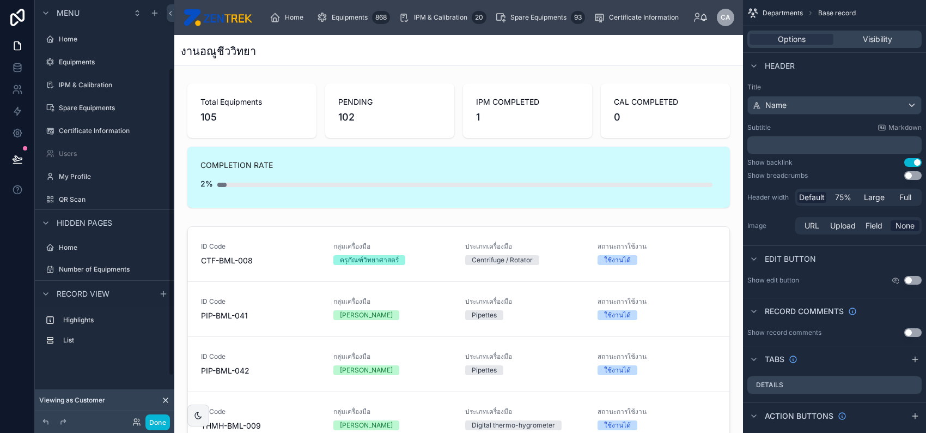
scroll to position [92, 0]
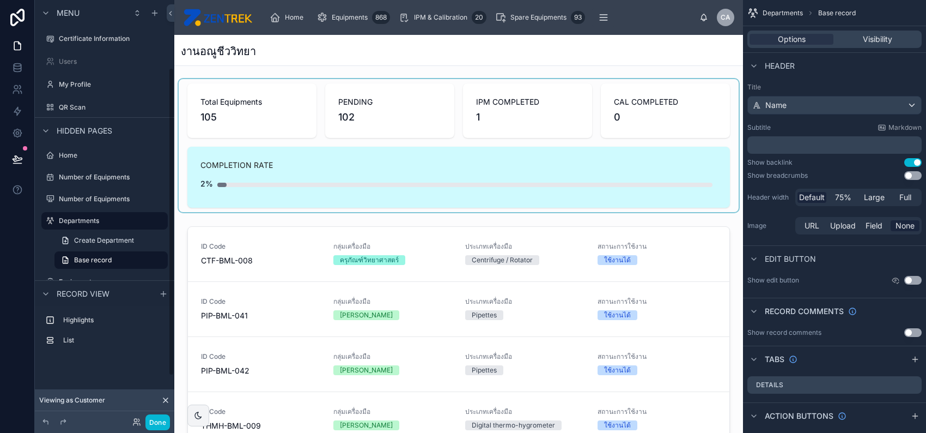
click at [386, 143] on div at bounding box center [459, 145] width 560 height 133
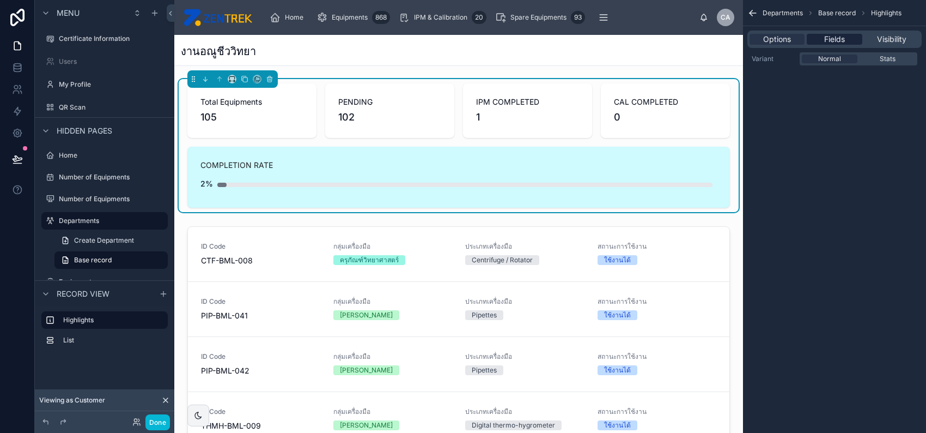
click at [840, 41] on span "Fields" at bounding box center [834, 39] width 21 height 11
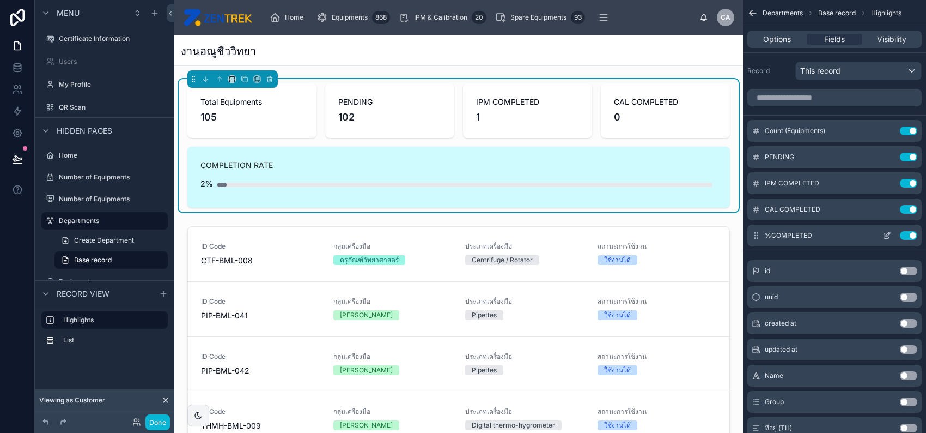
click at [889, 235] on icon "scrollable content" at bounding box center [887, 235] width 9 height 9
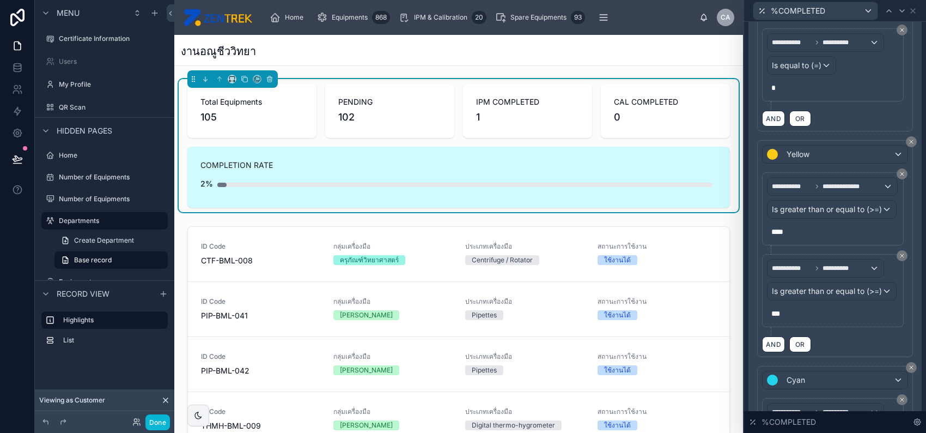
scroll to position [436, 0]
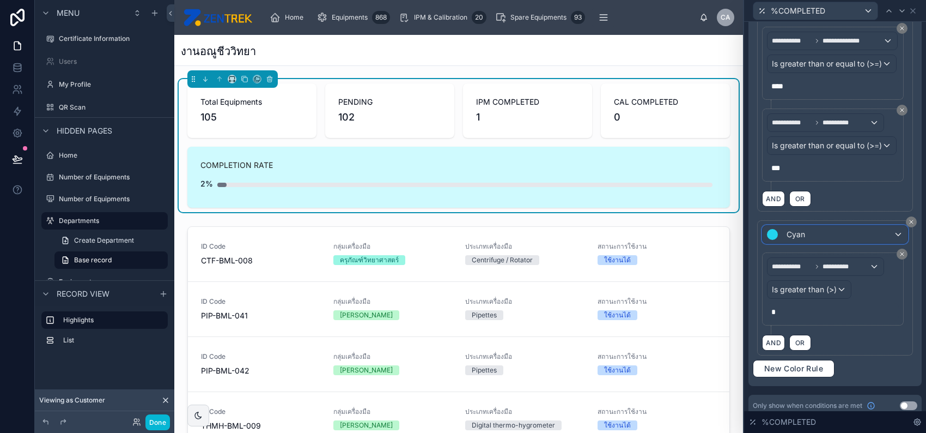
click at [814, 230] on div "Cyan" at bounding box center [835, 234] width 145 height 17
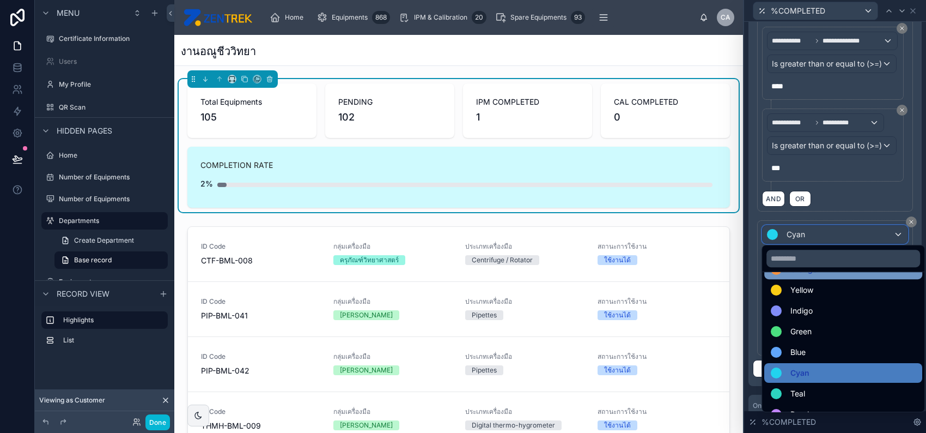
scroll to position [77, 0]
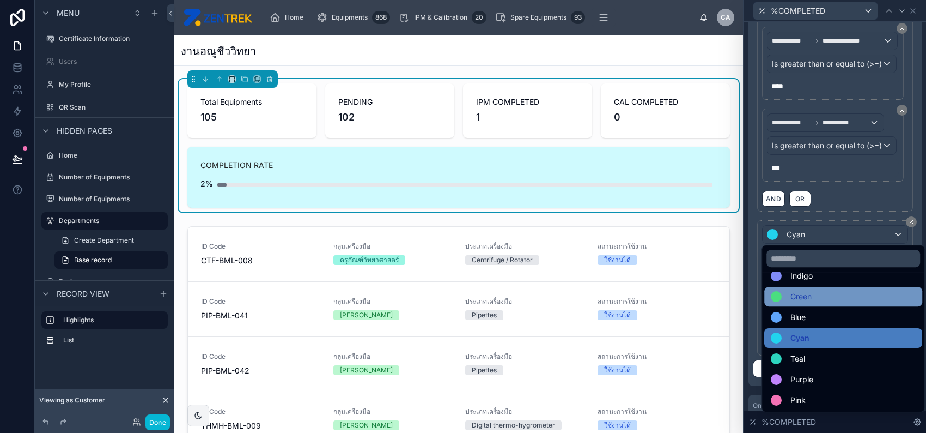
click at [848, 299] on div "Green" at bounding box center [843, 296] width 145 height 13
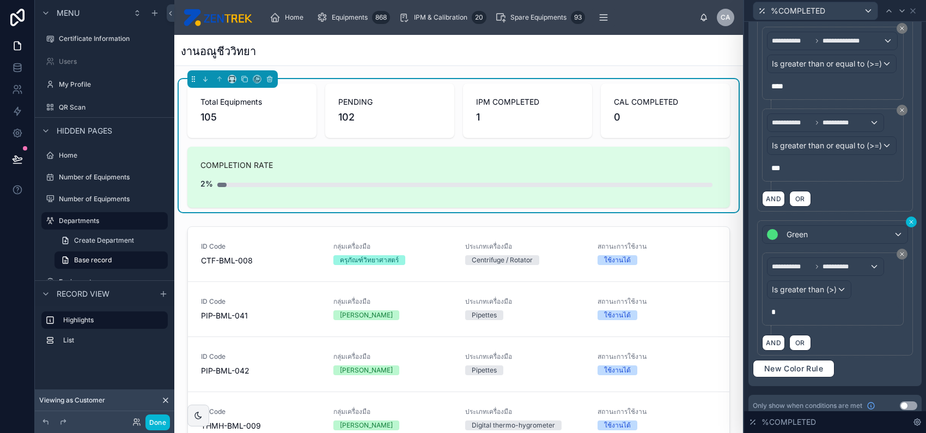
click at [910, 220] on icon at bounding box center [911, 221] width 3 height 3
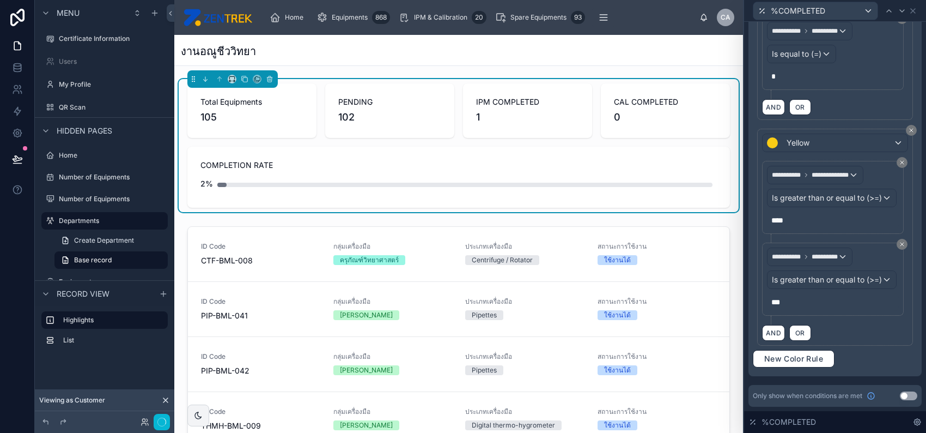
scroll to position [300, 0]
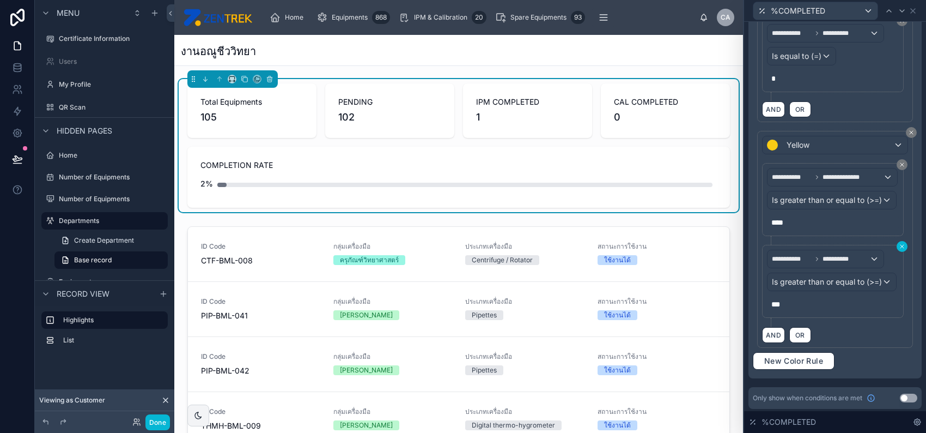
click at [899, 245] on icon at bounding box center [902, 246] width 7 height 7
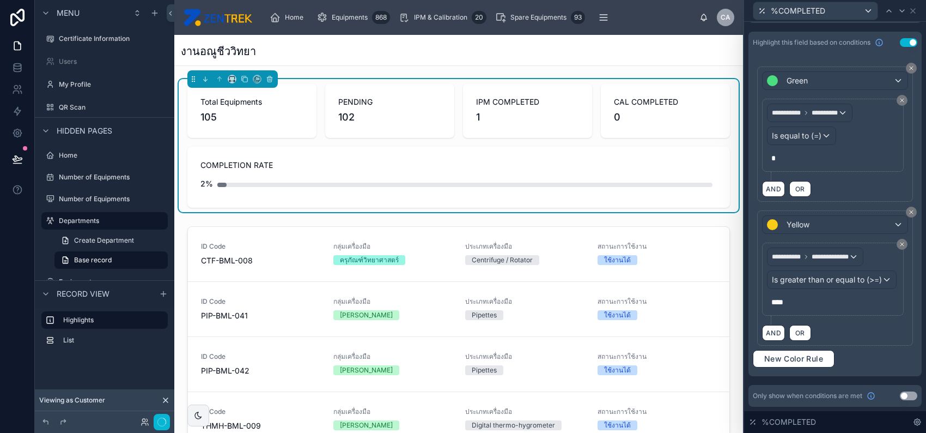
scroll to position [218, 0]
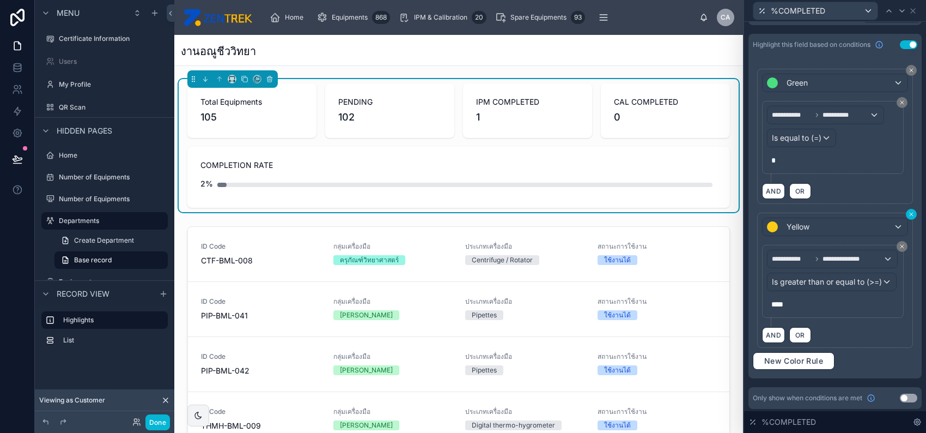
click at [908, 215] on icon at bounding box center [911, 214] width 7 height 7
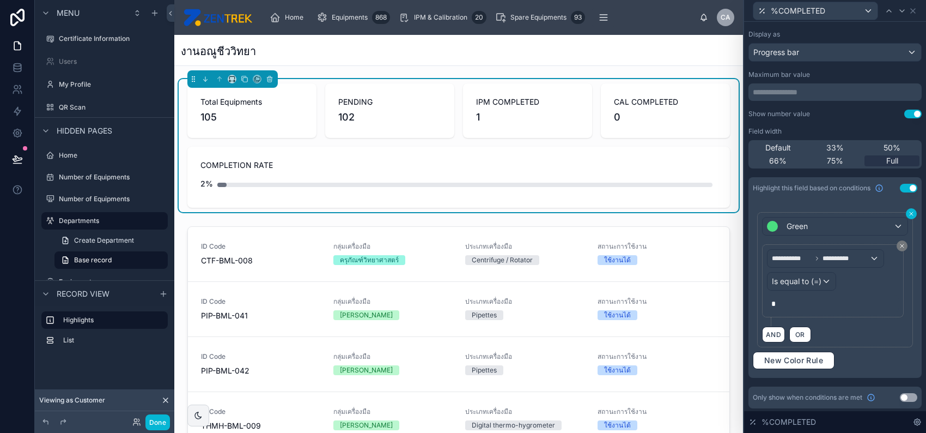
click at [908, 210] on icon at bounding box center [911, 213] width 7 height 7
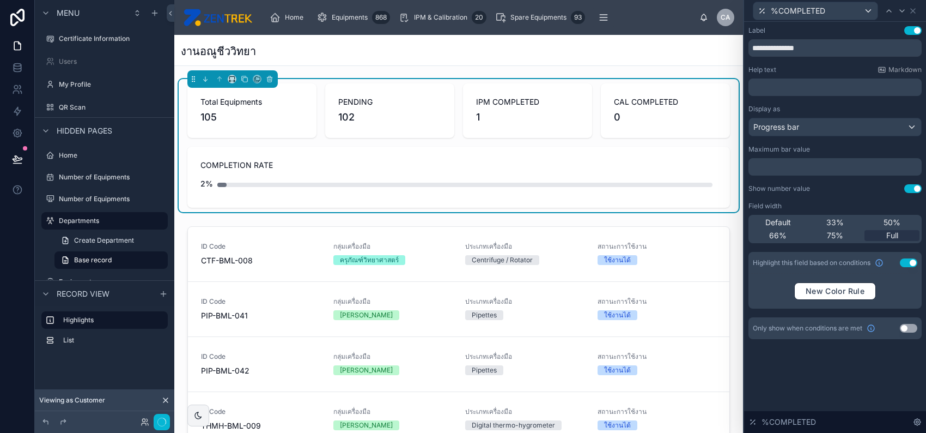
scroll to position [0, 0]
click at [905, 261] on button "Use setting" at bounding box center [908, 262] width 17 height 9
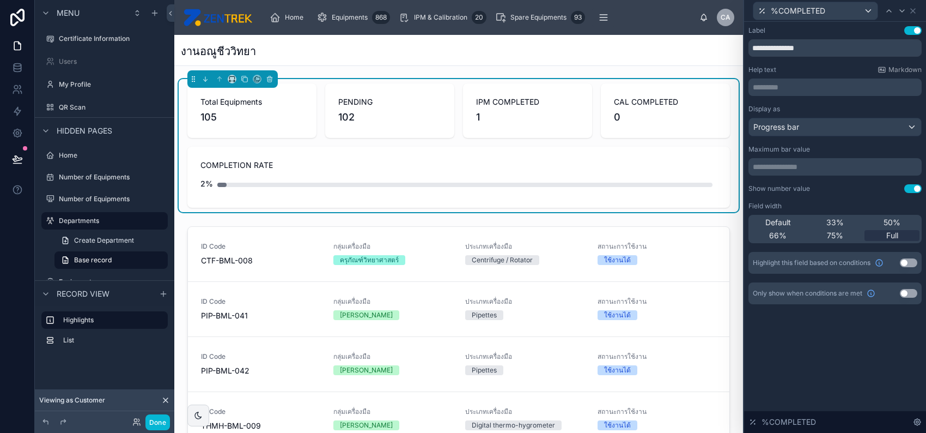
click at [539, 113] on span "1" at bounding box center [527, 117] width 103 height 15
click at [913, 11] on icon at bounding box center [913, 11] width 4 height 4
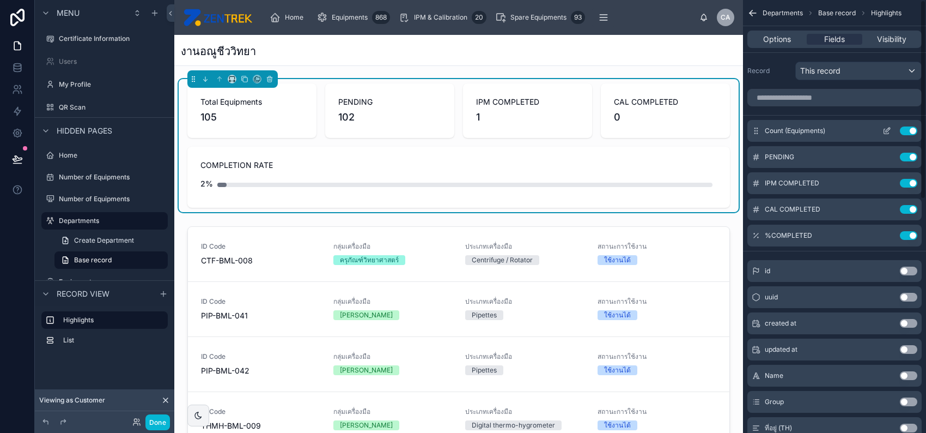
click at [889, 128] on icon "scrollable content" at bounding box center [889, 128] width 1 height 1
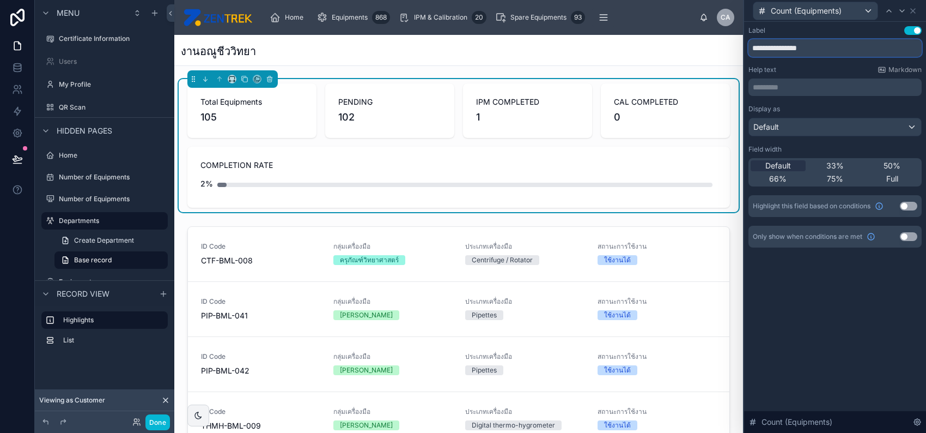
click at [792, 48] on input "**********" at bounding box center [835, 47] width 173 height 17
type input "**********"
click at [918, 5] on div "Count (Equipments)" at bounding box center [835, 10] width 173 height 21
click at [914, 8] on icon at bounding box center [913, 11] width 9 height 9
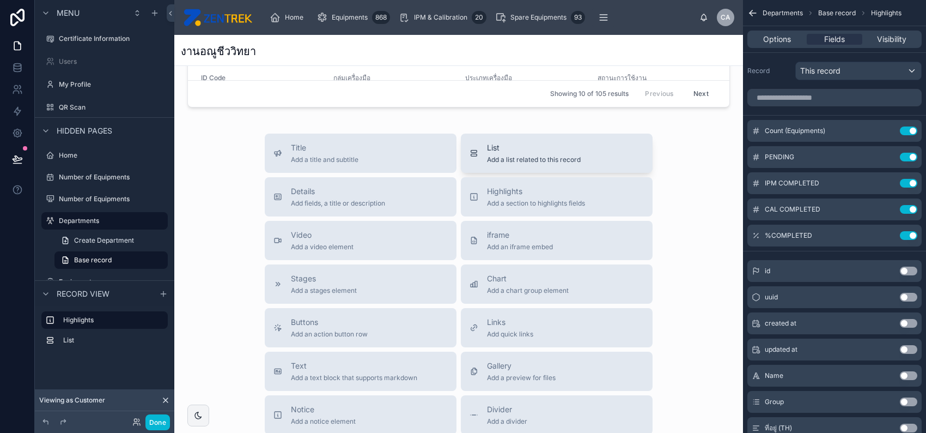
scroll to position [436, 0]
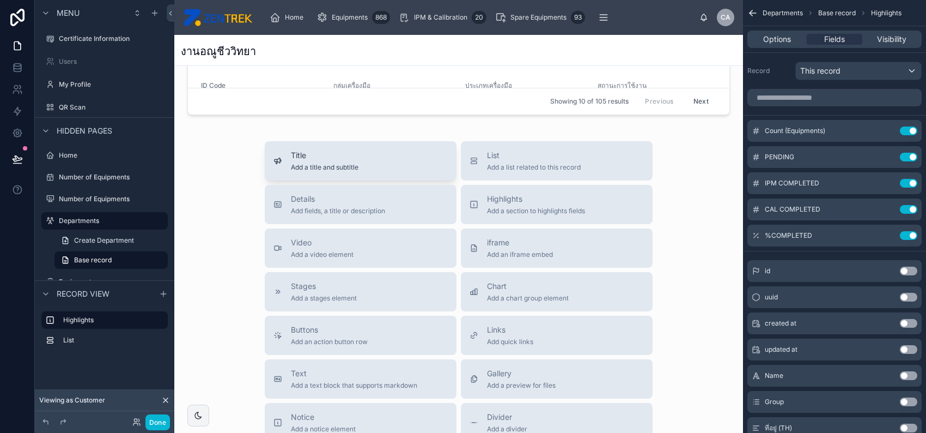
click at [360, 156] on div "Title Add a title and subtitle" at bounding box center [361, 161] width 174 height 22
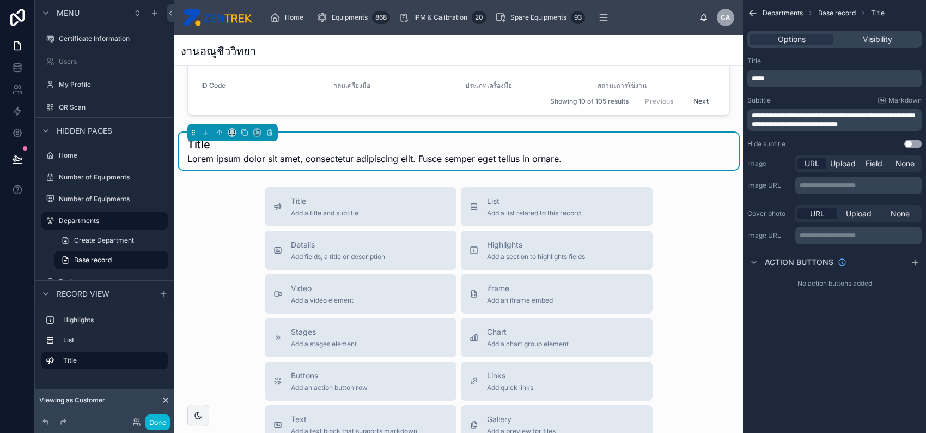
scroll to position [352, 0]
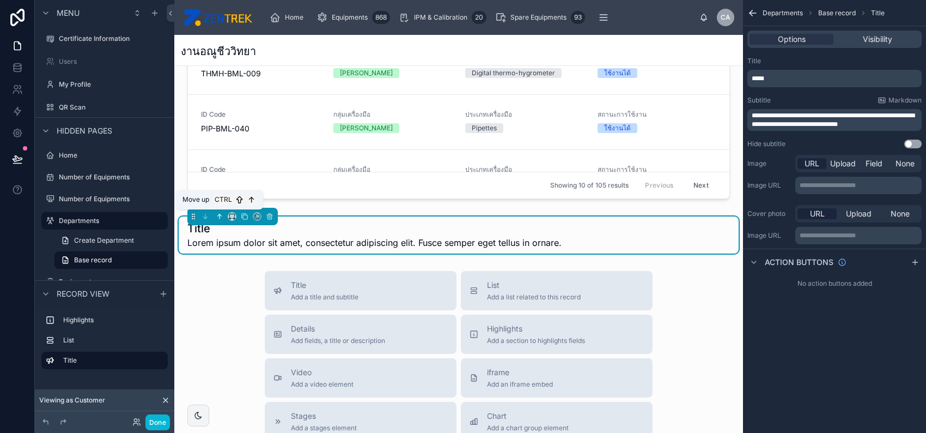
click at [218, 215] on icon at bounding box center [219, 215] width 2 height 2
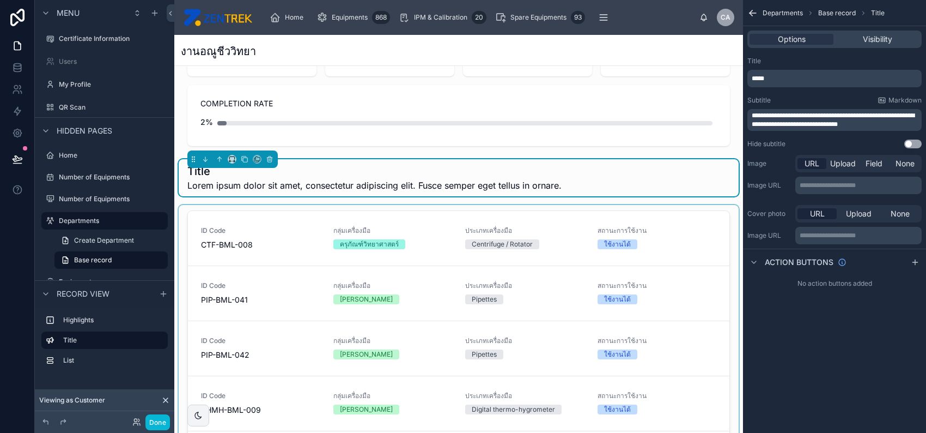
scroll to position [0, 0]
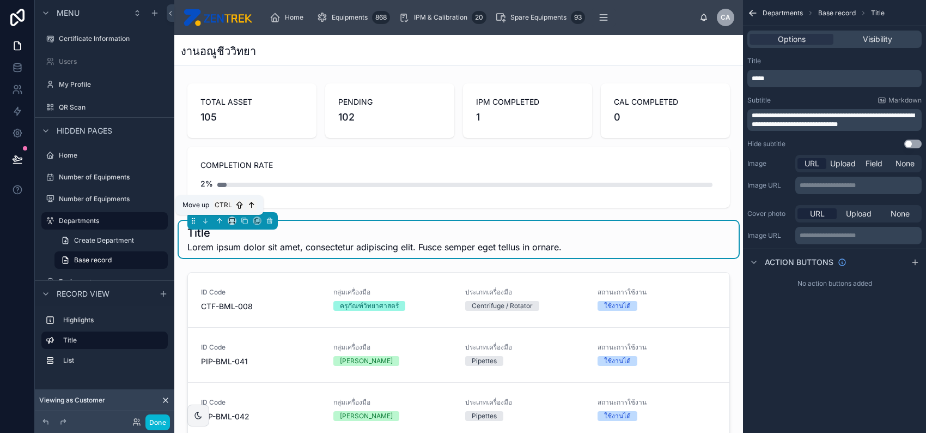
click at [221, 220] on icon at bounding box center [221, 220] width 2 height 2
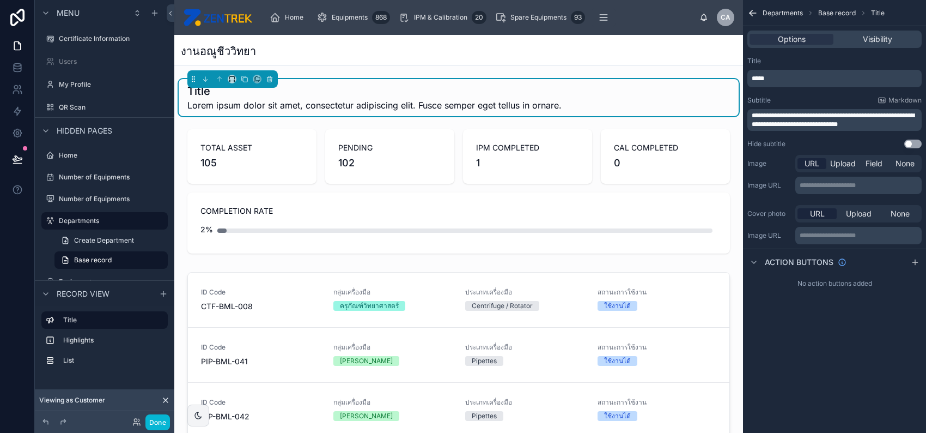
click at [812, 72] on div "*****" at bounding box center [835, 78] width 174 height 17
click at [809, 76] on p "*****" at bounding box center [836, 78] width 168 height 9
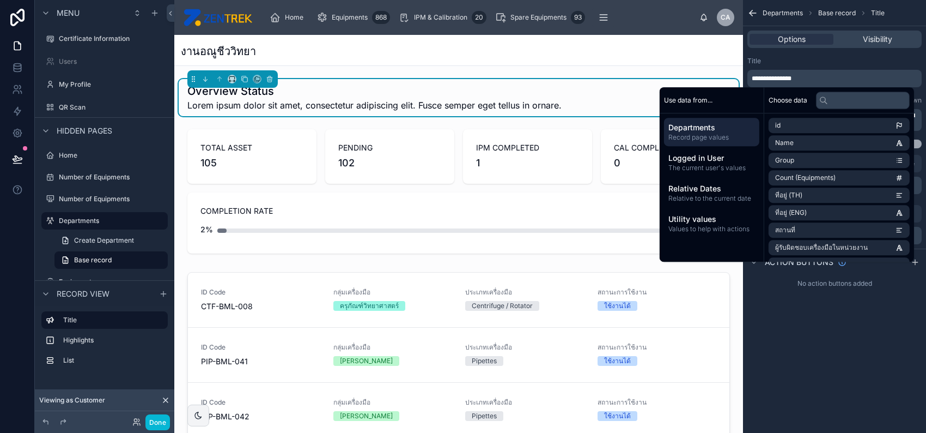
click at [815, 64] on div "Title" at bounding box center [835, 61] width 174 height 9
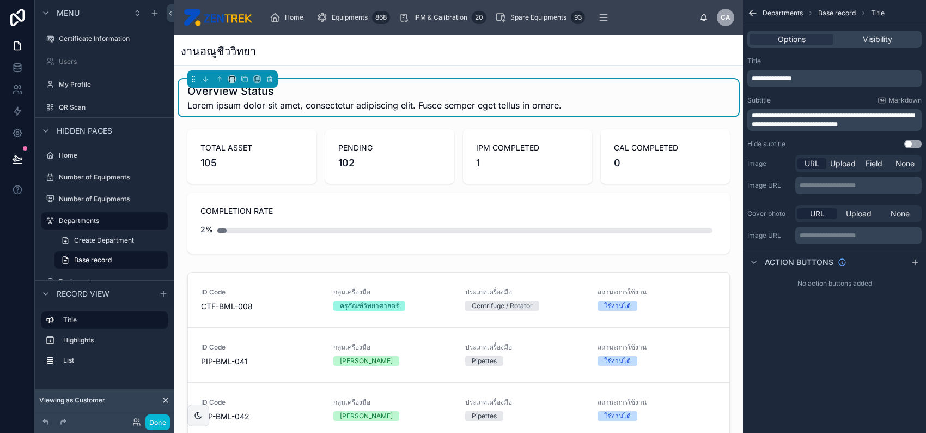
click at [809, 118] on span "**********" at bounding box center [833, 119] width 163 height 15
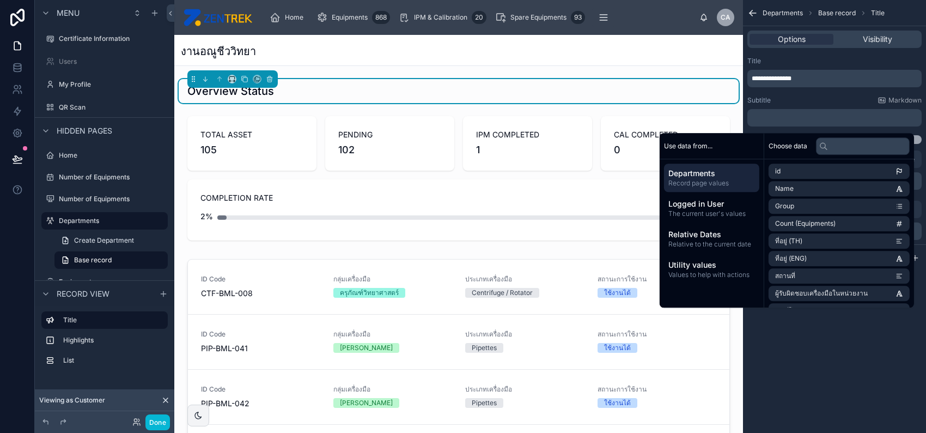
click at [810, 98] on div "Subtitle Markdown" at bounding box center [835, 100] width 174 height 9
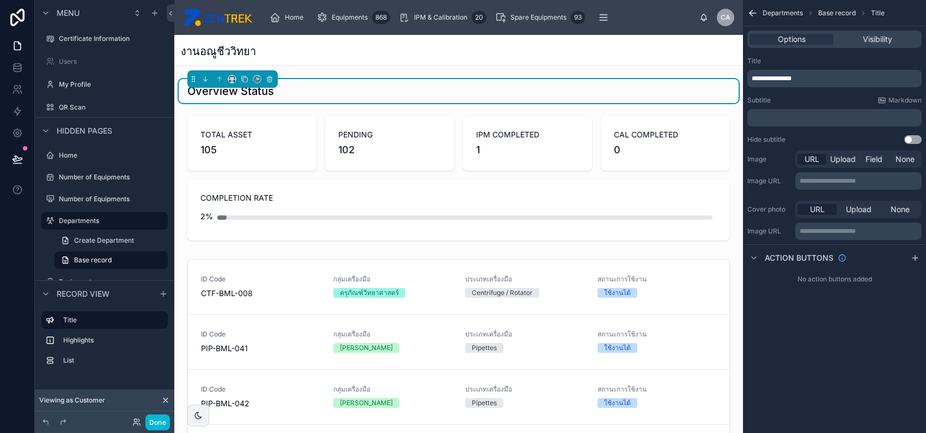
click at [914, 142] on button "Use setting" at bounding box center [913, 139] width 17 height 9
click at [883, 305] on div "**********" at bounding box center [834, 216] width 183 height 433
click at [898, 214] on span "None" at bounding box center [900, 209] width 19 height 11
click at [904, 156] on span "None" at bounding box center [905, 159] width 19 height 11
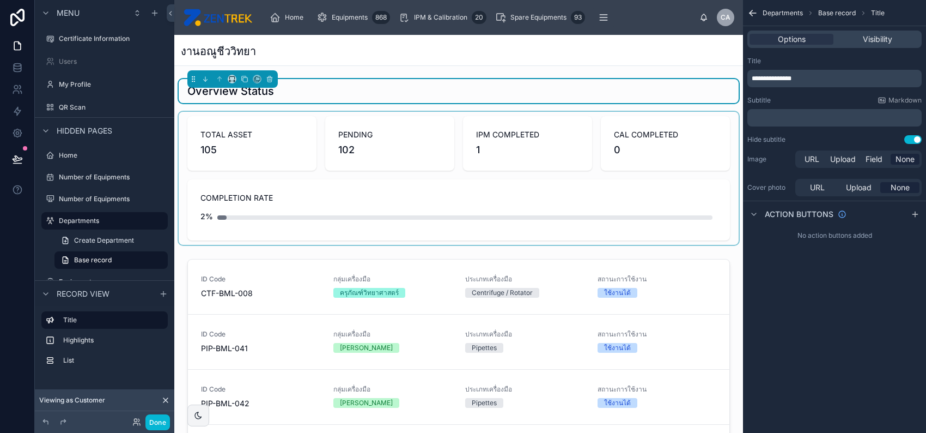
click at [437, 190] on div at bounding box center [459, 178] width 560 height 133
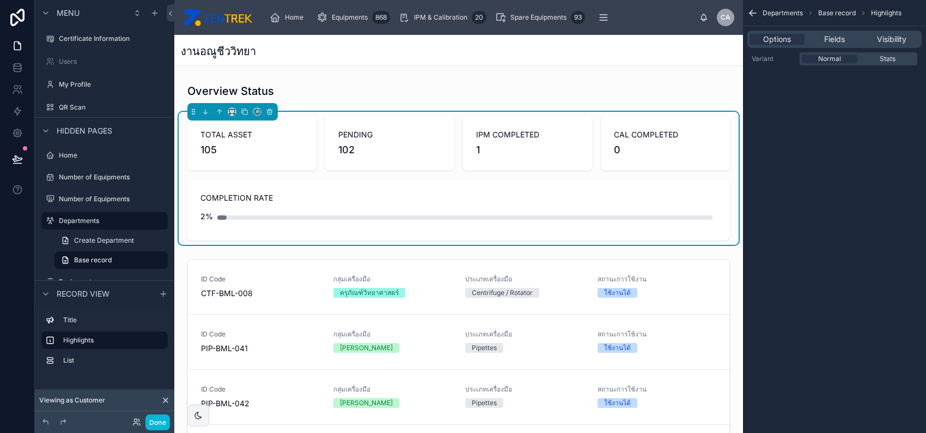
click at [792, 298] on div "Departments Base record Highlights Options Fields Visibility Variant Normal Sta…" at bounding box center [834, 216] width 183 height 433
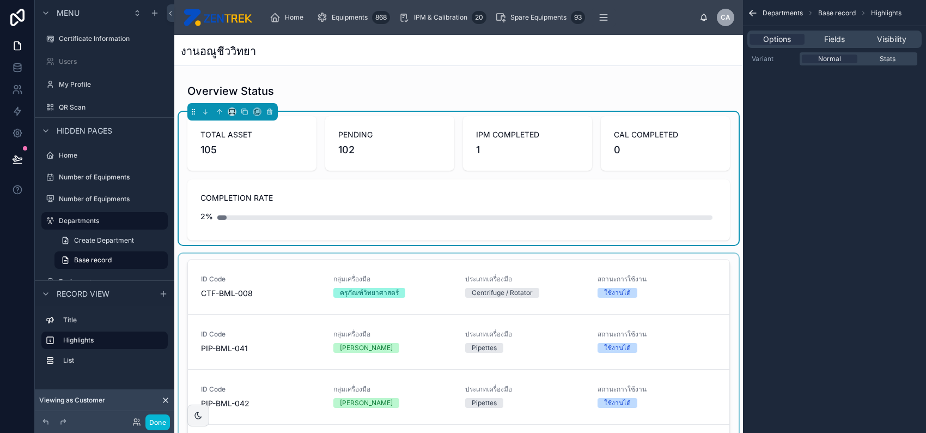
click at [562, 304] on div at bounding box center [459, 422] width 560 height 339
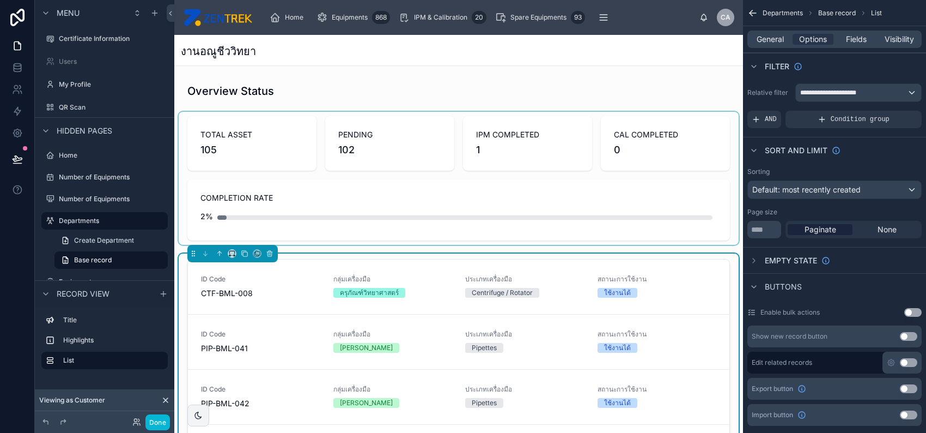
click at [602, 198] on div at bounding box center [459, 178] width 560 height 133
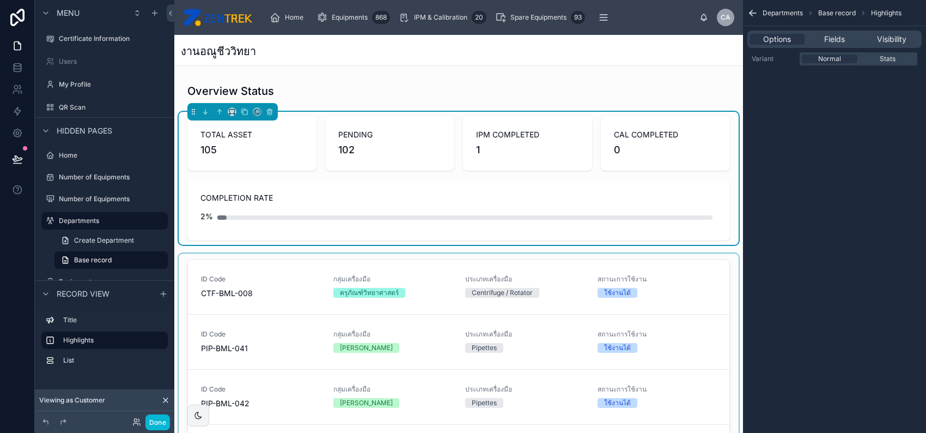
click at [282, 173] on div "TOTAL ASSET 105 PENDING 102 IPM COMPLETED 1 CAL COMPLETED 0 COMPLETION RATE 2%" at bounding box center [458, 178] width 543 height 124
click at [823, 38] on div "Fields" at bounding box center [834, 39] width 55 height 11
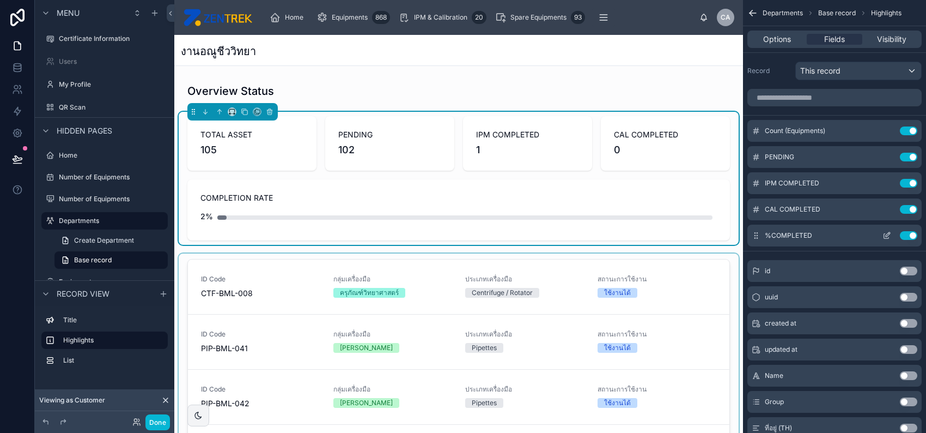
click at [885, 234] on icon "scrollable content" at bounding box center [887, 235] width 9 height 9
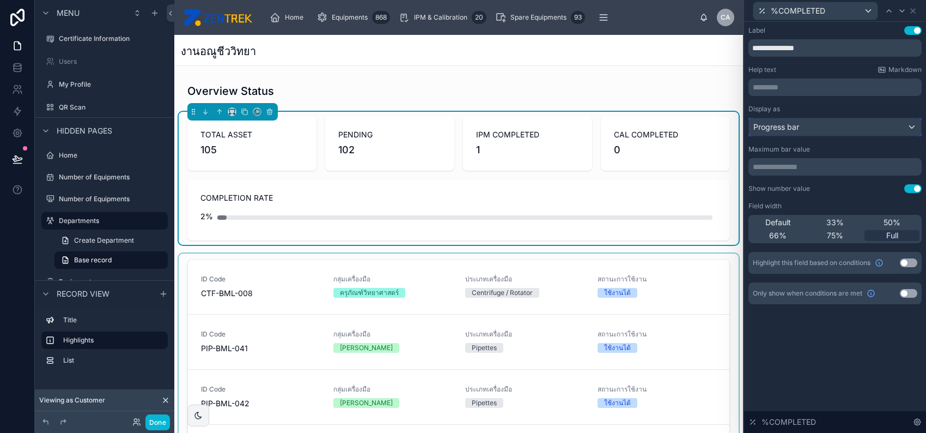
click at [838, 126] on div "Progress bar" at bounding box center [835, 126] width 172 height 17
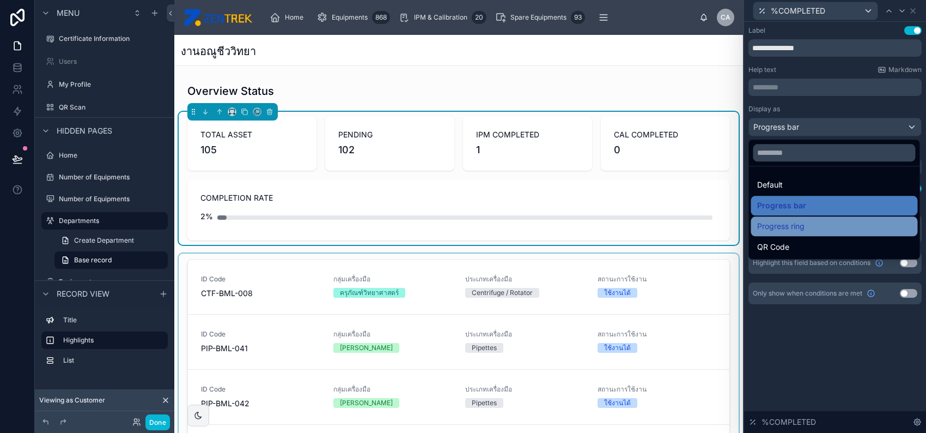
click at [809, 221] on div "Progress ring" at bounding box center [834, 226] width 154 height 13
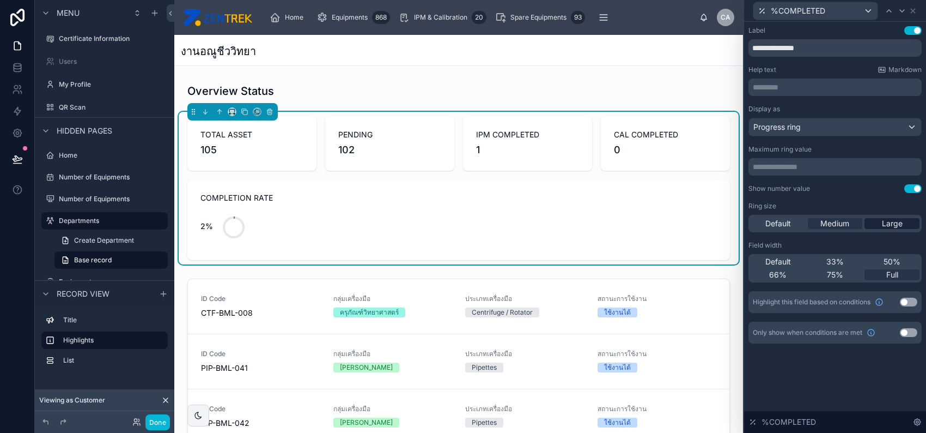
click at [881, 224] on div "Large" at bounding box center [892, 223] width 55 height 11
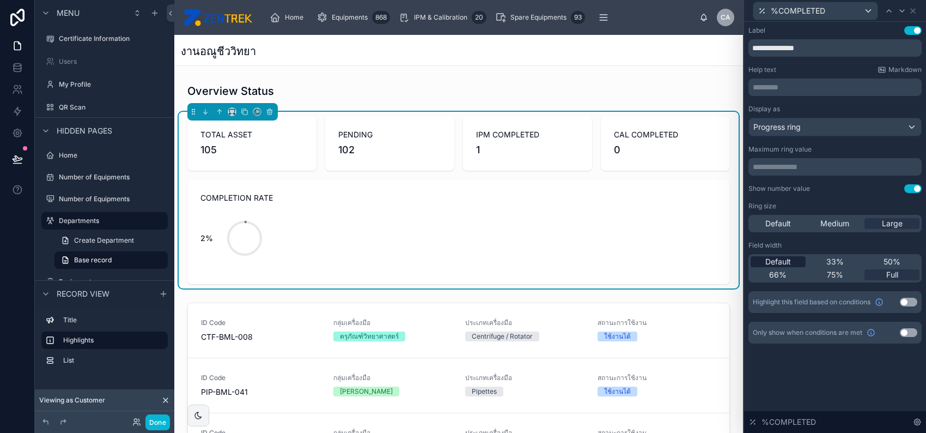
click at [776, 261] on span "Default" at bounding box center [779, 261] width 26 height 11
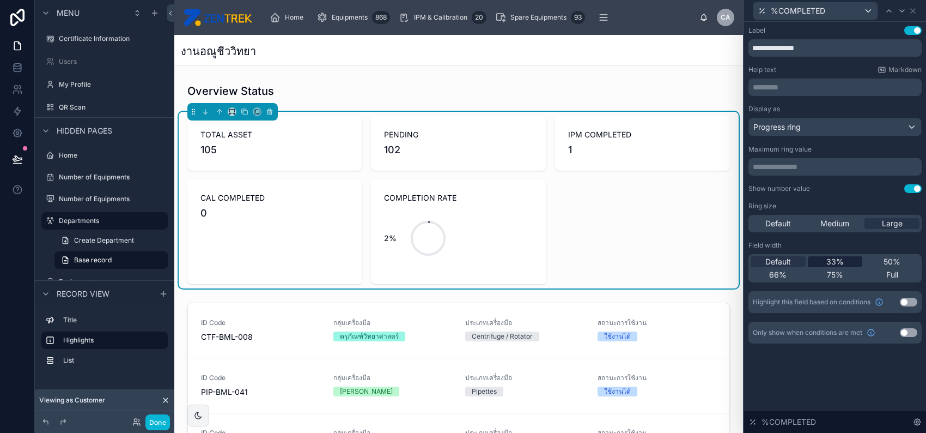
click at [829, 261] on span "33%" at bounding box center [835, 261] width 17 height 11
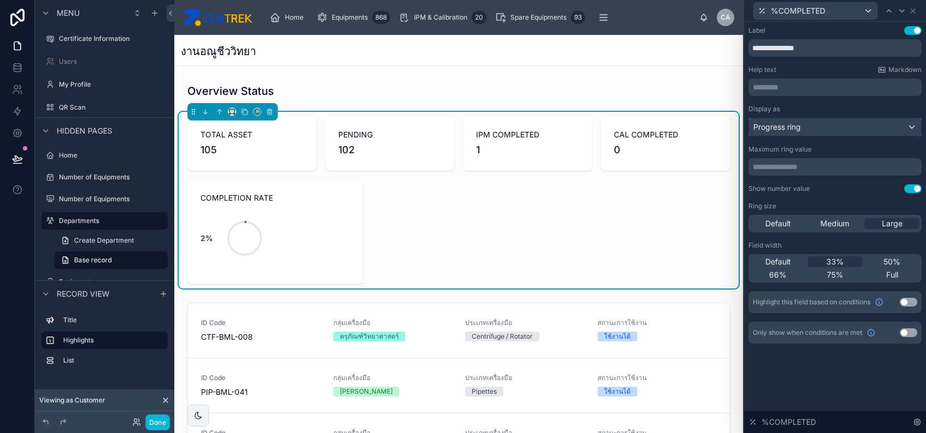
click at [818, 123] on div "Progress ring" at bounding box center [835, 126] width 172 height 17
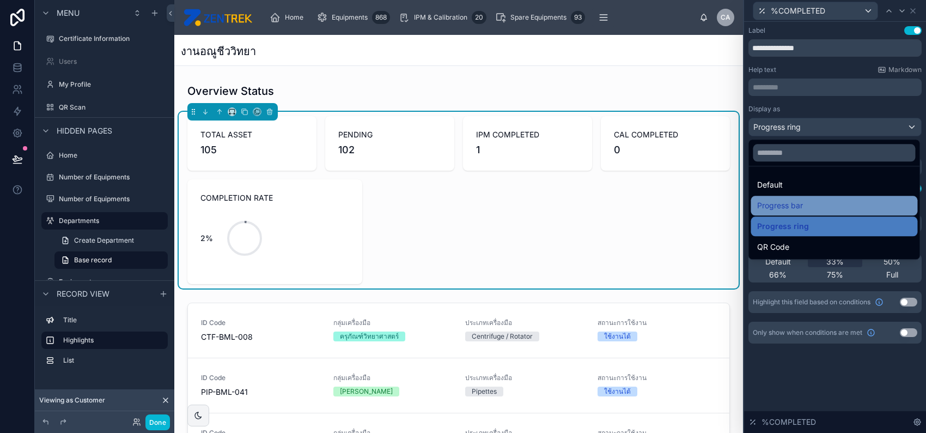
click at [812, 199] on div "Progress bar" at bounding box center [834, 205] width 154 height 13
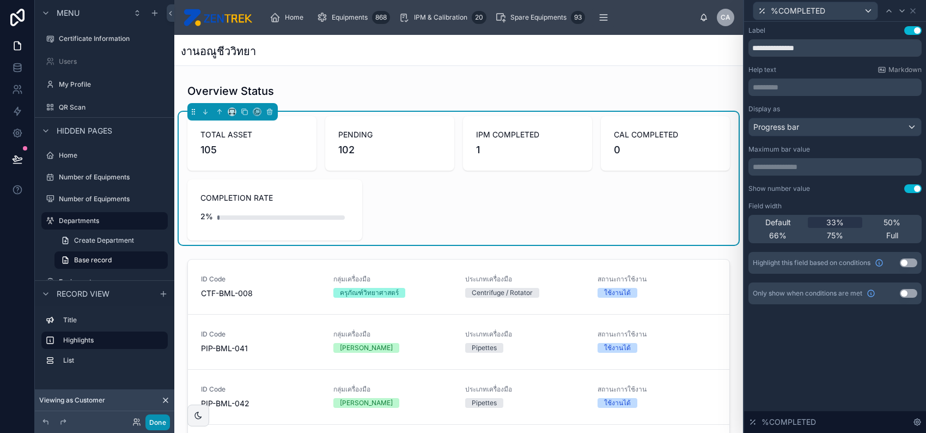
click at [163, 417] on button "Done" at bounding box center [157, 422] width 25 height 16
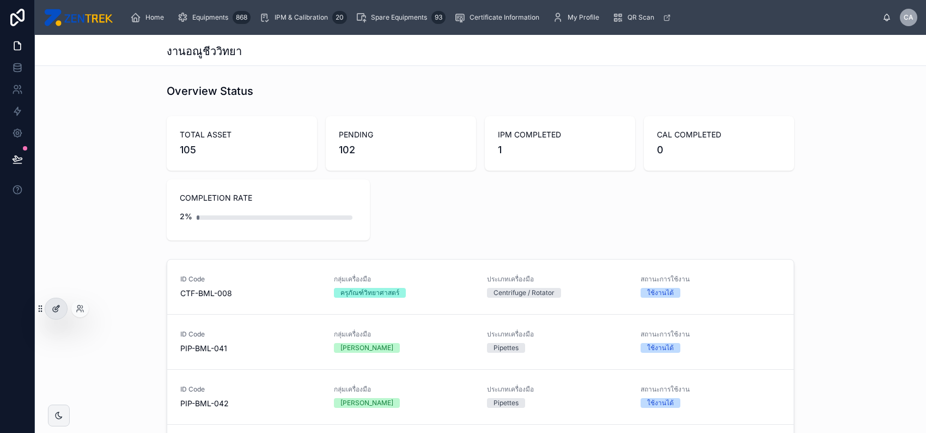
click at [63, 311] on div at bounding box center [56, 308] width 22 height 21
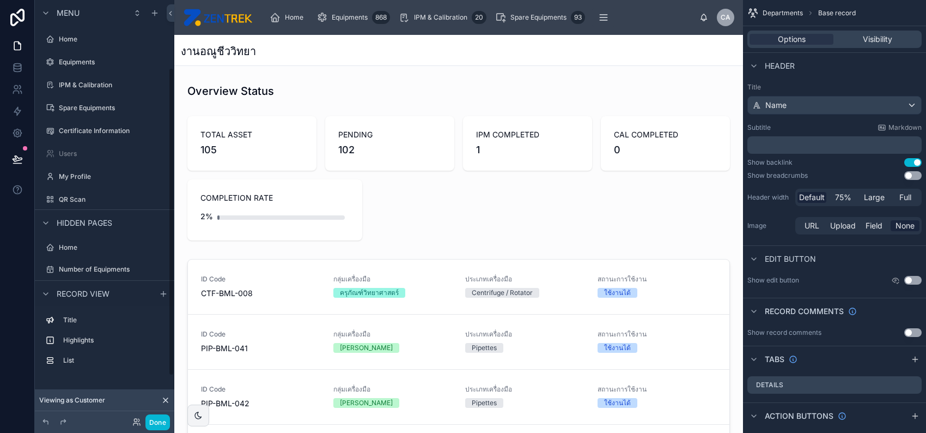
scroll to position [92, 0]
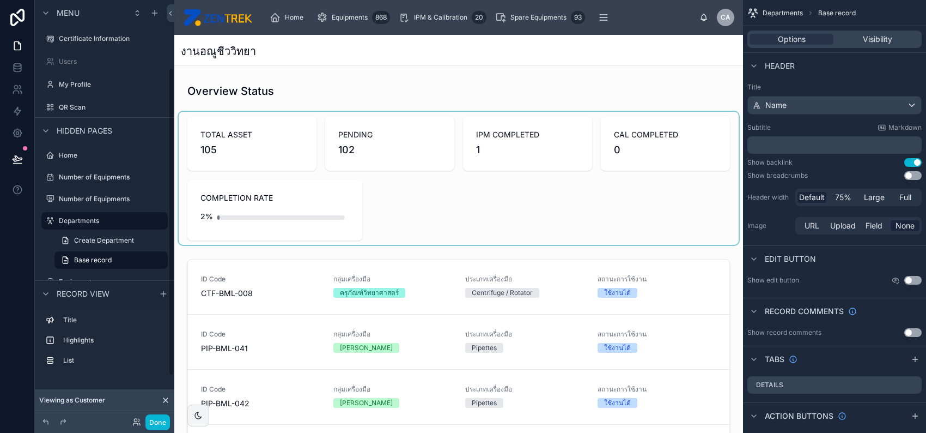
click at [238, 227] on div at bounding box center [459, 178] width 560 height 133
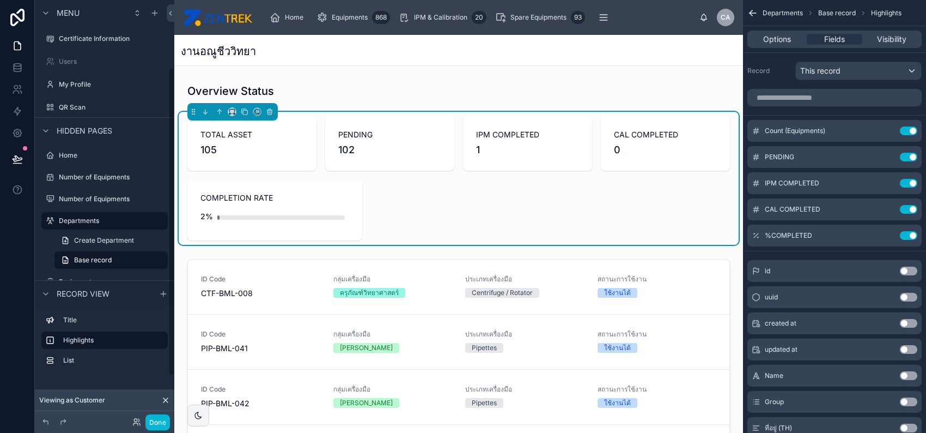
click at [295, 221] on div "2%" at bounding box center [275, 216] width 149 height 22
click at [885, 234] on icon "scrollable content" at bounding box center [887, 235] width 9 height 9
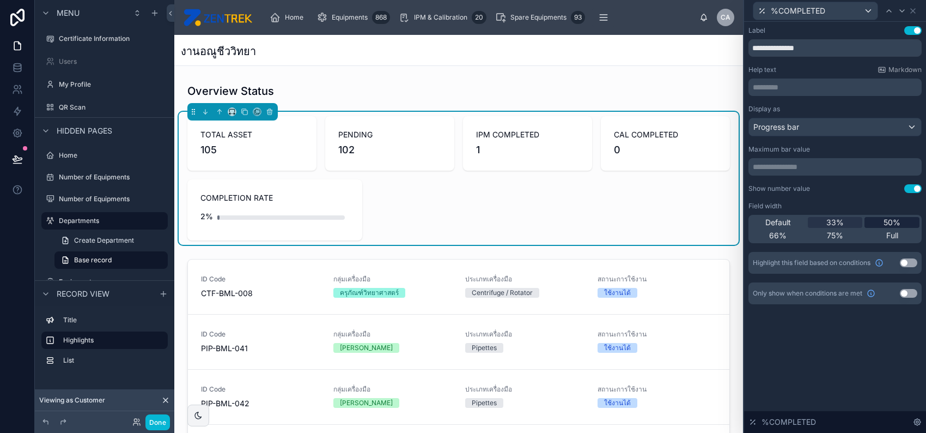
click at [882, 223] on div "50%" at bounding box center [892, 222] width 55 height 11
click at [157, 421] on button "Done" at bounding box center [157, 422] width 25 height 16
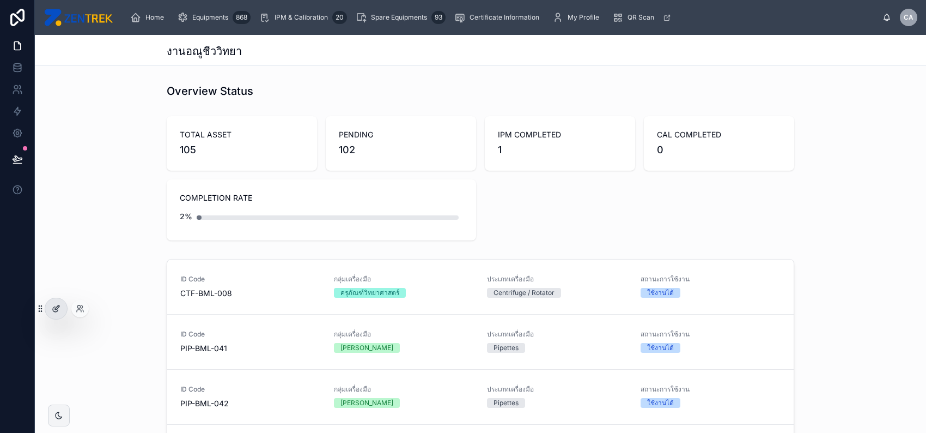
click at [60, 313] on div at bounding box center [56, 308] width 22 height 21
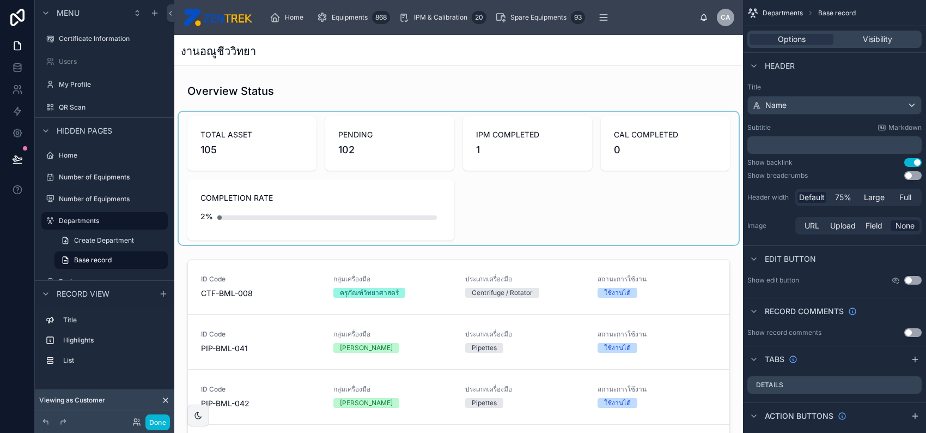
click at [453, 160] on div at bounding box center [459, 178] width 560 height 133
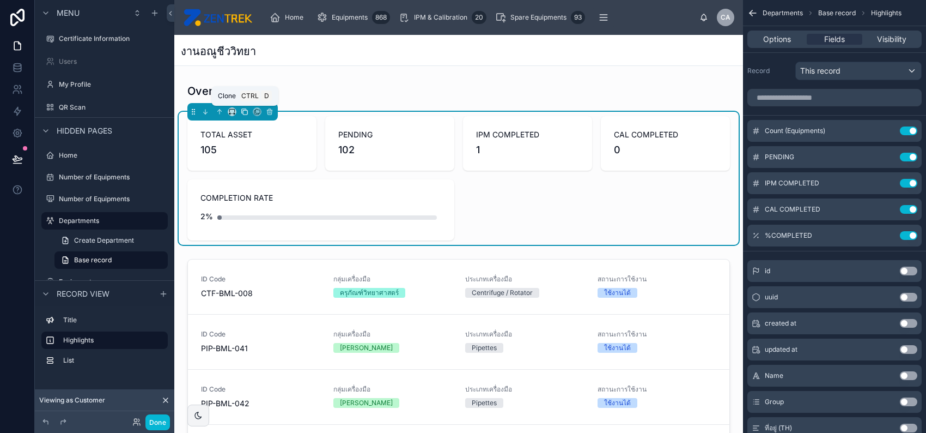
click at [242, 112] on icon at bounding box center [244, 111] width 4 height 4
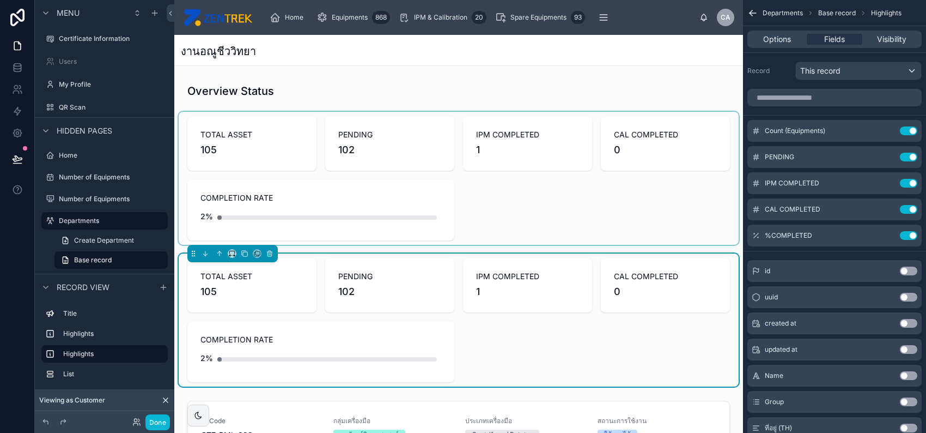
click at [486, 187] on div at bounding box center [459, 178] width 560 height 133
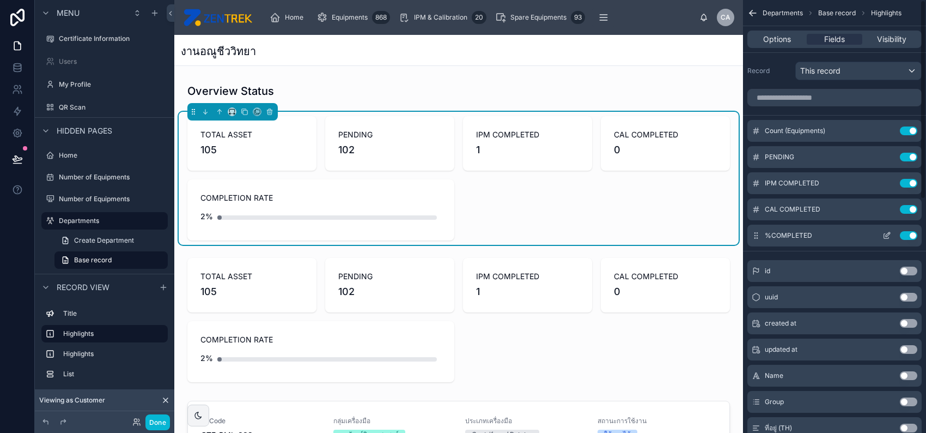
click at [903, 236] on button "Use setting" at bounding box center [908, 235] width 17 height 9
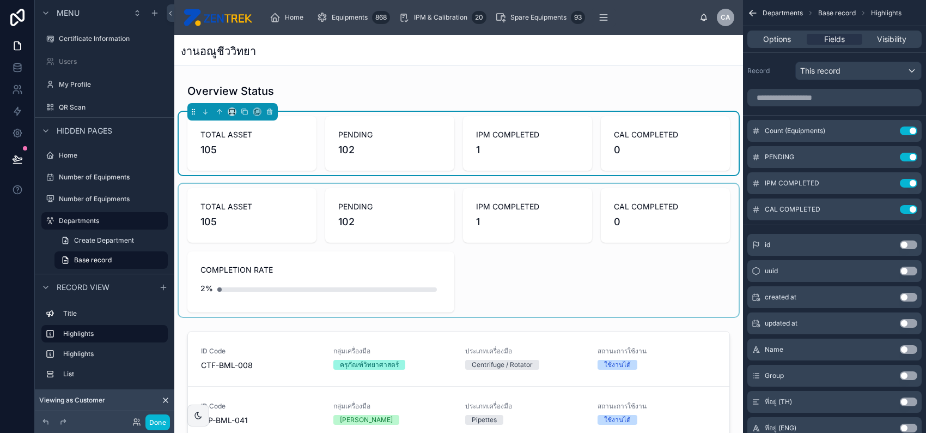
click at [701, 205] on div at bounding box center [459, 250] width 560 height 133
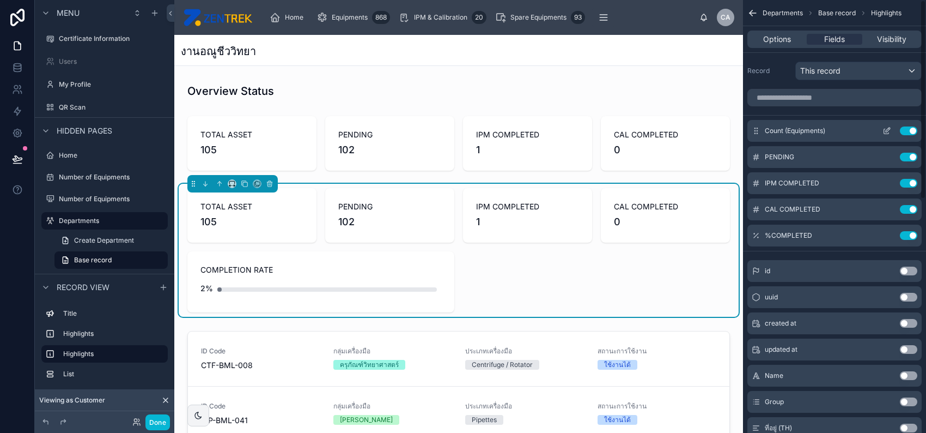
click at [909, 134] on button "Use setting" at bounding box center [908, 130] width 17 height 9
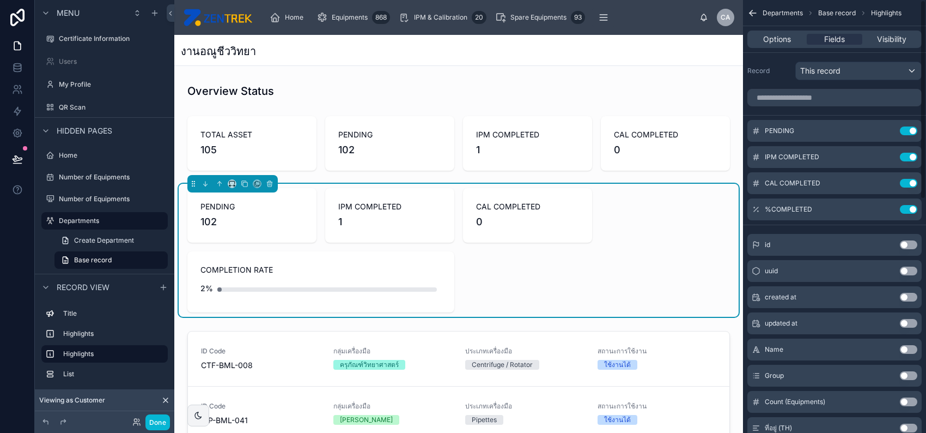
click at [909, 134] on button "Use setting" at bounding box center [908, 130] width 17 height 9
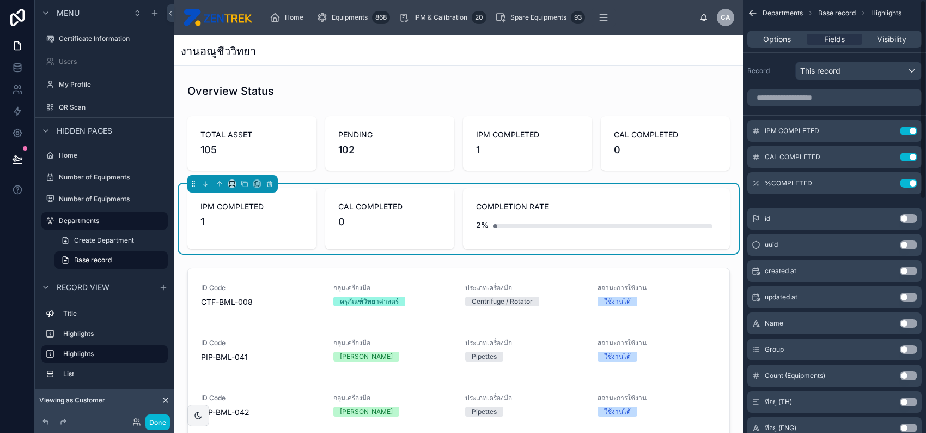
click at [909, 134] on button "Use setting" at bounding box center [908, 130] width 17 height 9
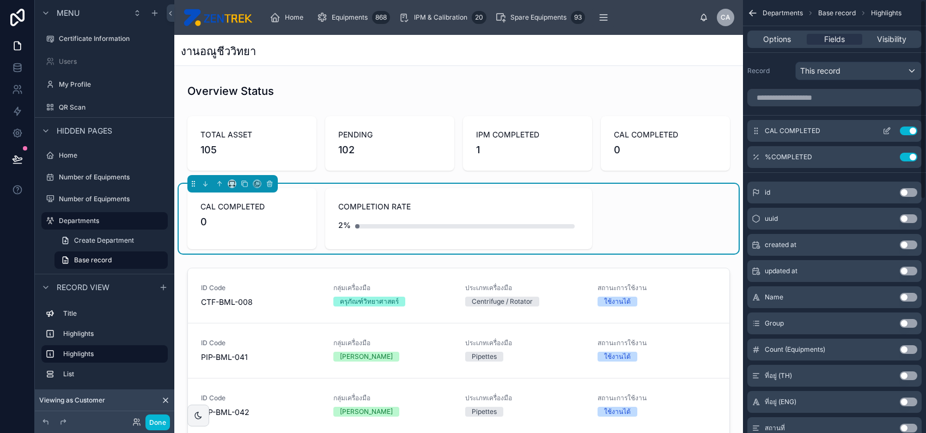
click at [909, 132] on button "Use setting" at bounding box center [908, 130] width 17 height 9
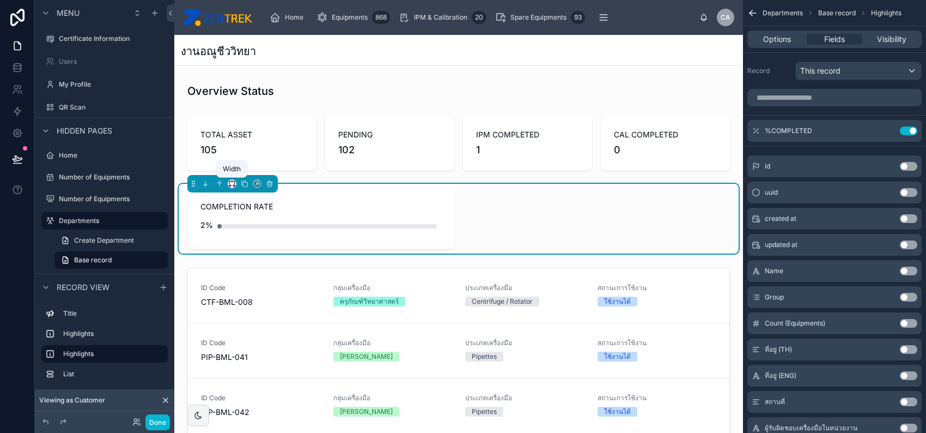
click at [233, 183] on icon at bounding box center [232, 184] width 8 height 8
click at [257, 230] on div "25%" at bounding box center [254, 224] width 34 height 13
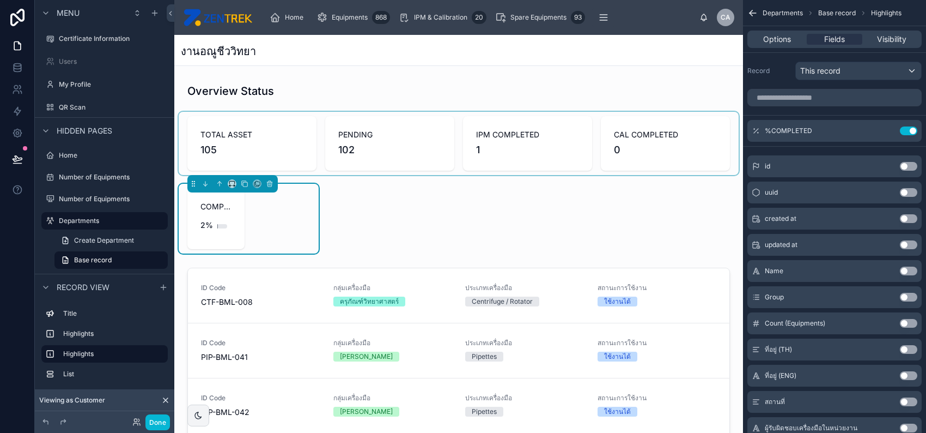
click at [404, 139] on div at bounding box center [459, 143] width 560 height 63
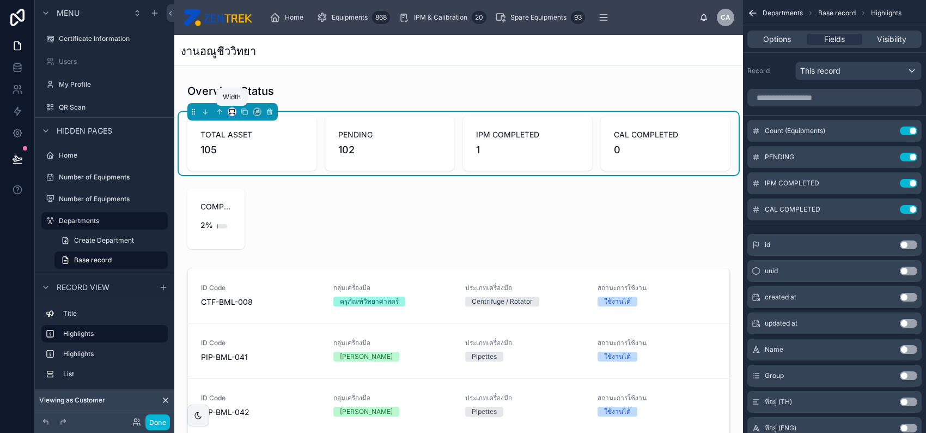
click at [231, 112] on icon at bounding box center [232, 112] width 8 height 8
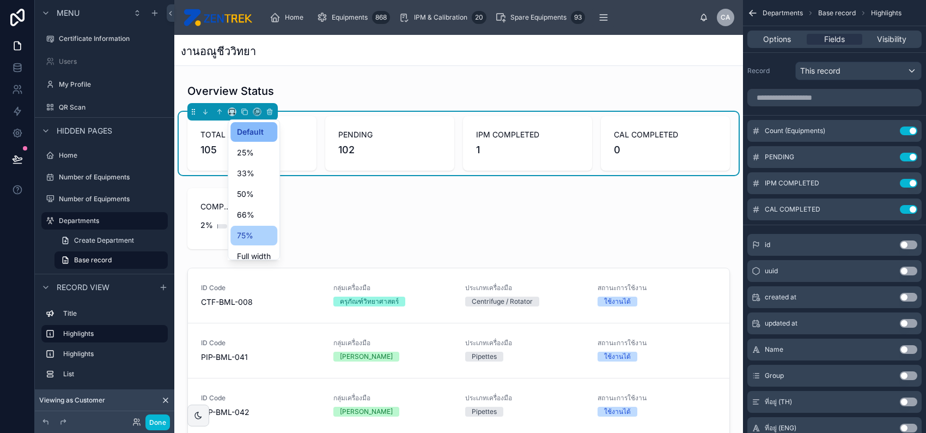
click at [259, 226] on div "75%" at bounding box center [253, 236] width 47 height 20
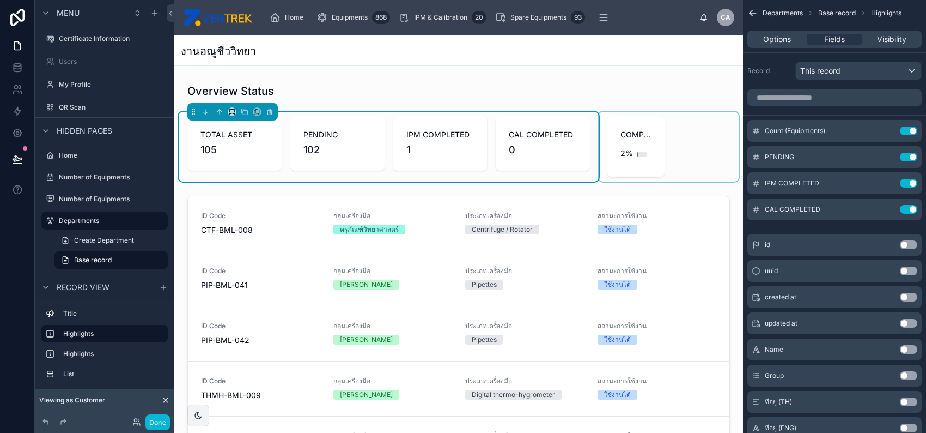
click at [636, 140] on div at bounding box center [669, 147] width 140 height 70
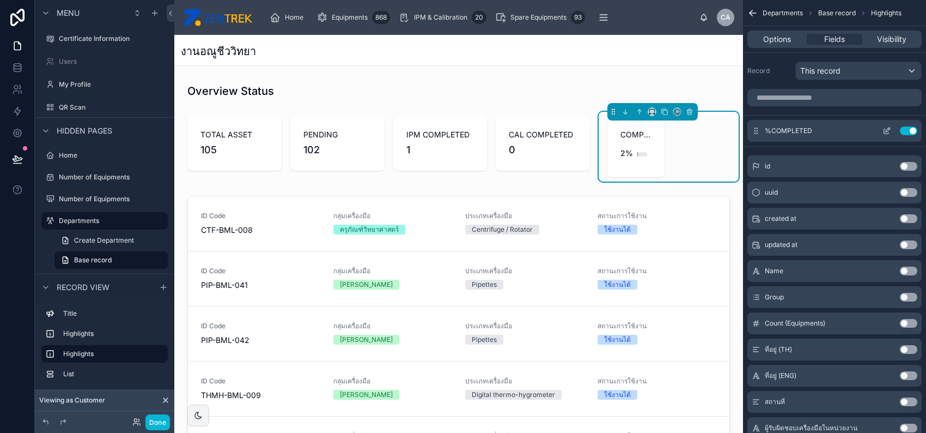
click at [888, 128] on icon "scrollable content" at bounding box center [888, 130] width 4 height 4
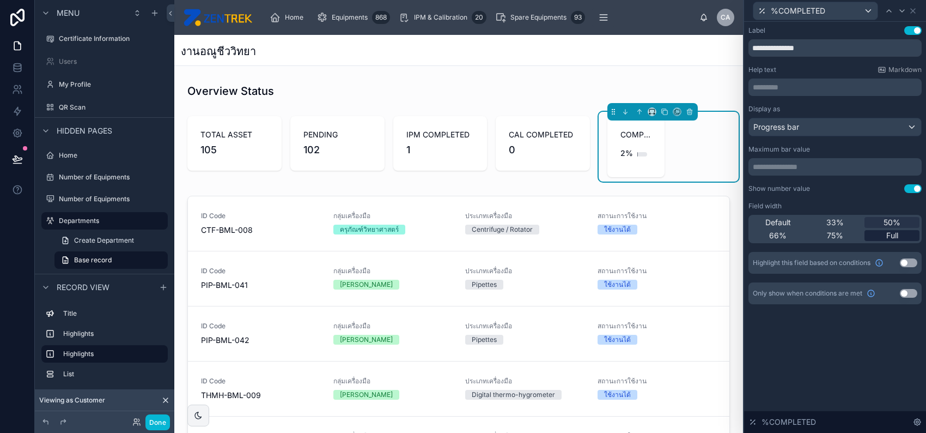
click at [889, 231] on span "Full" at bounding box center [893, 235] width 12 height 11
click at [913, 14] on icon at bounding box center [913, 11] width 9 height 9
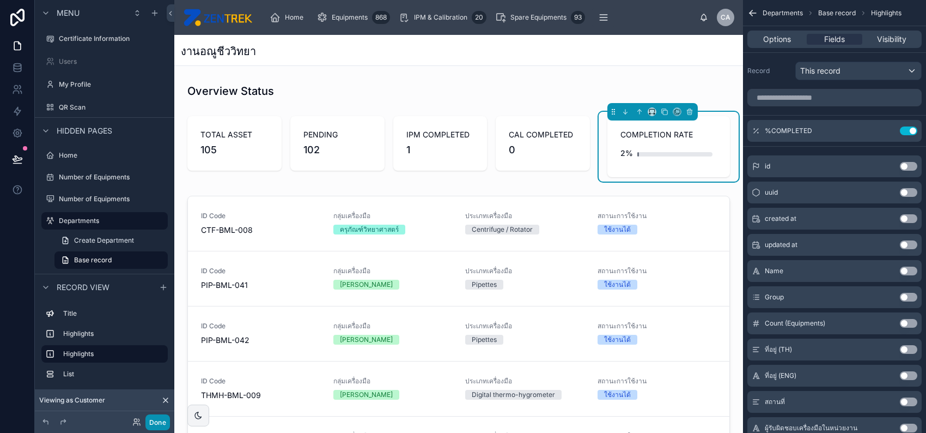
click at [157, 418] on button "Done" at bounding box center [157, 422] width 25 height 16
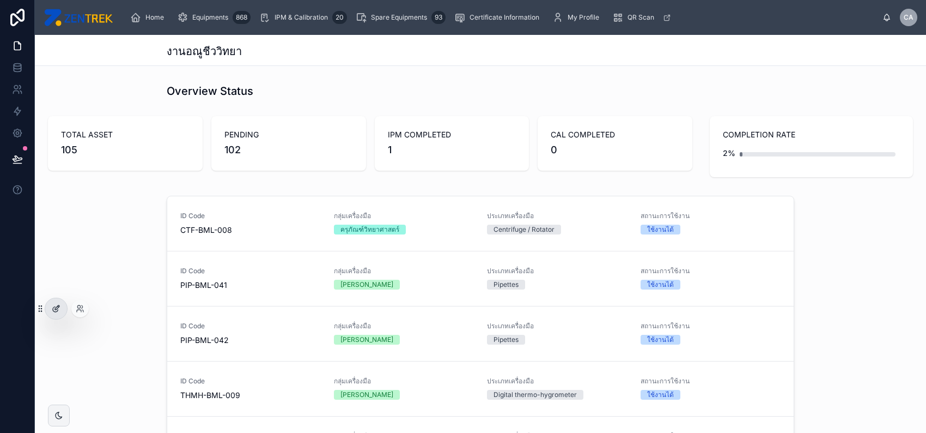
click at [60, 311] on icon at bounding box center [56, 308] width 9 height 9
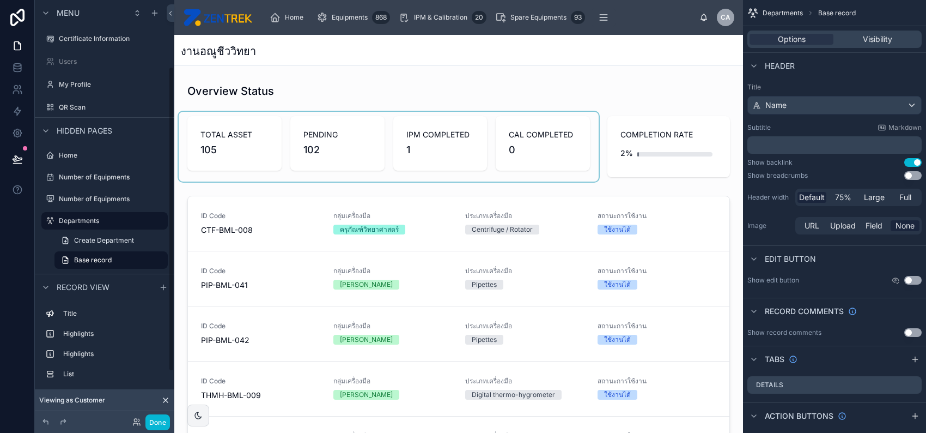
click at [307, 153] on div at bounding box center [389, 147] width 420 height 70
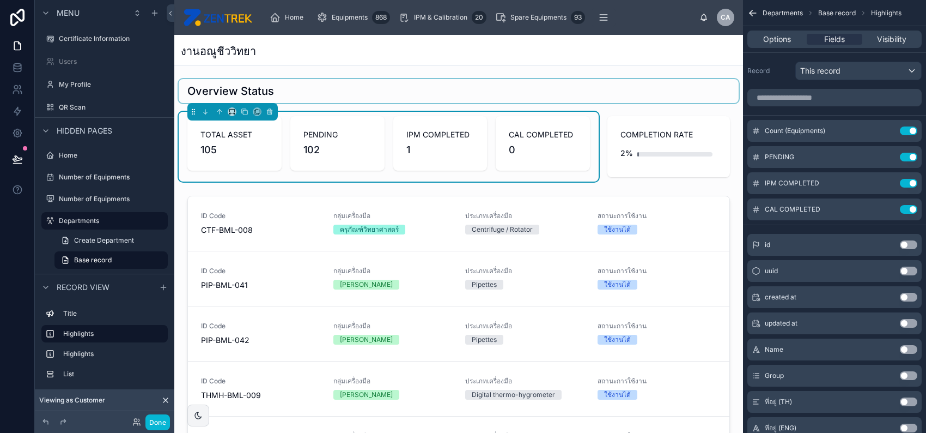
click at [323, 97] on div at bounding box center [459, 91] width 560 height 24
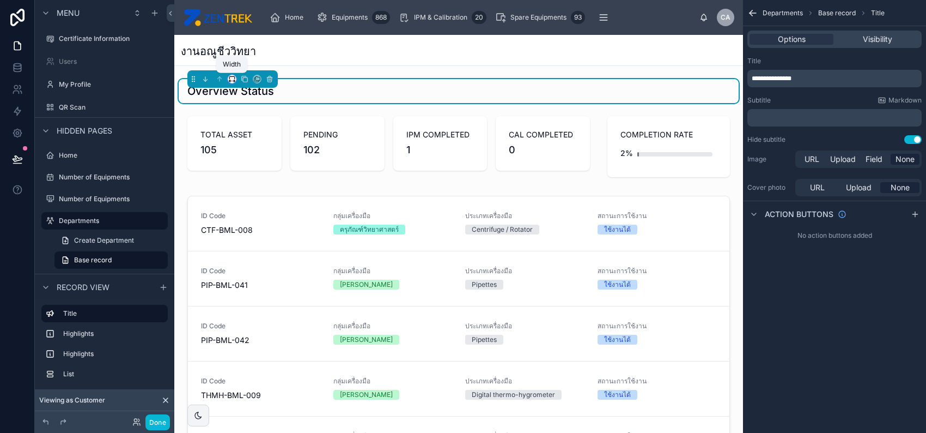
click at [229, 80] on icon at bounding box center [232, 79] width 8 height 8
click at [257, 215] on div "Full width" at bounding box center [253, 224] width 47 height 20
click at [161, 420] on button "Done" at bounding box center [157, 422] width 25 height 16
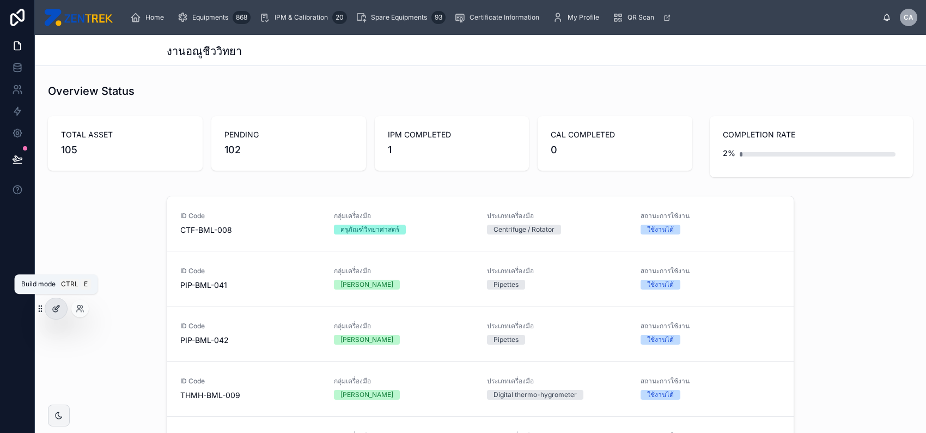
click at [54, 310] on icon at bounding box center [56, 308] width 9 height 9
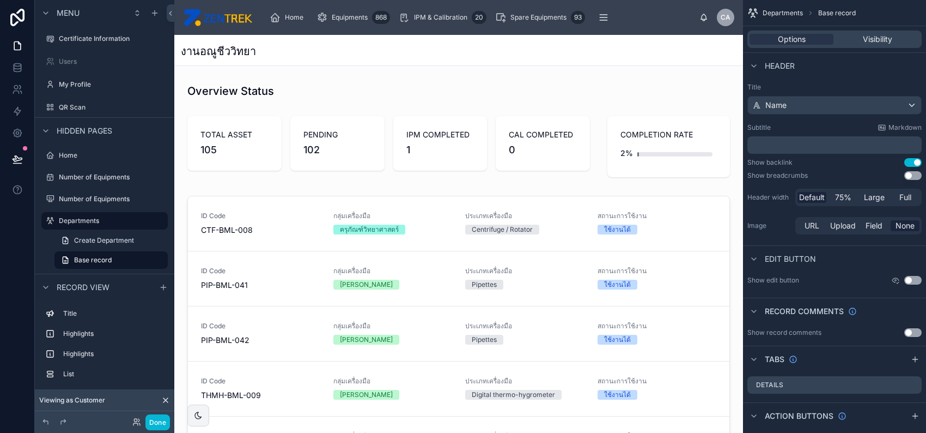
click at [499, 51] on div "งานอณูชีววิทยา" at bounding box center [459, 51] width 556 height 15
click at [906, 197] on span "Full" at bounding box center [906, 197] width 12 height 11
click at [163, 420] on button "Done" at bounding box center [157, 422] width 25 height 16
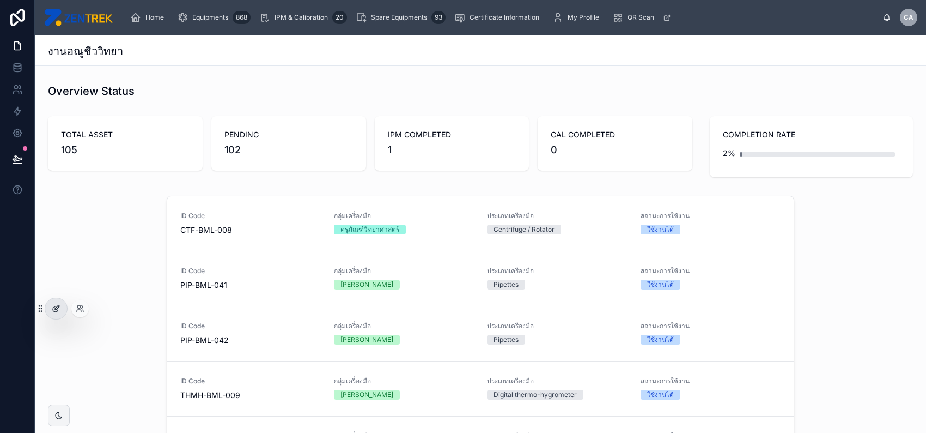
click at [54, 309] on icon at bounding box center [56, 308] width 9 height 9
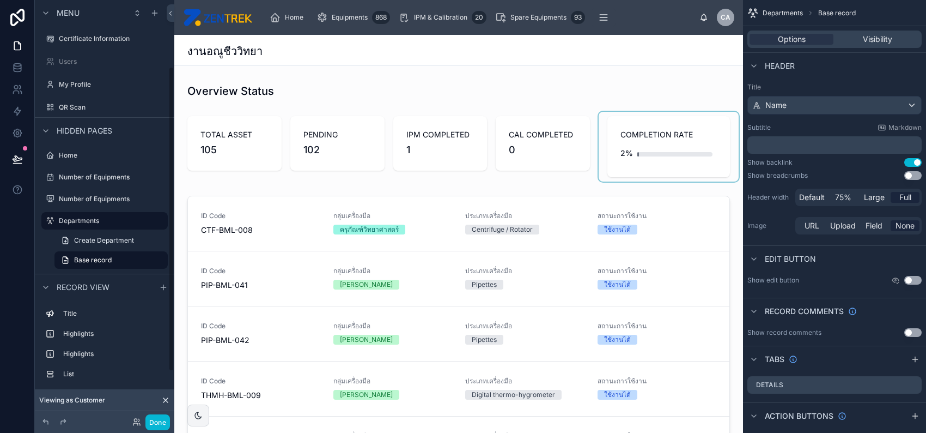
click at [710, 143] on div at bounding box center [669, 147] width 140 height 70
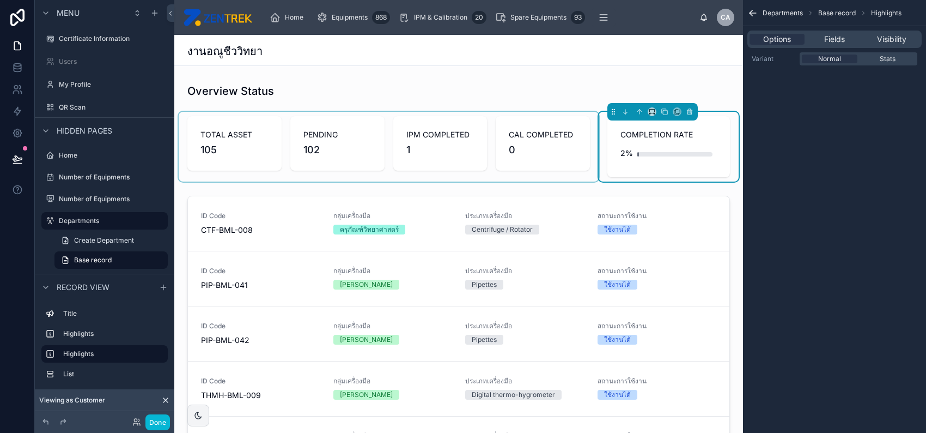
click at [420, 161] on div at bounding box center [389, 147] width 420 height 70
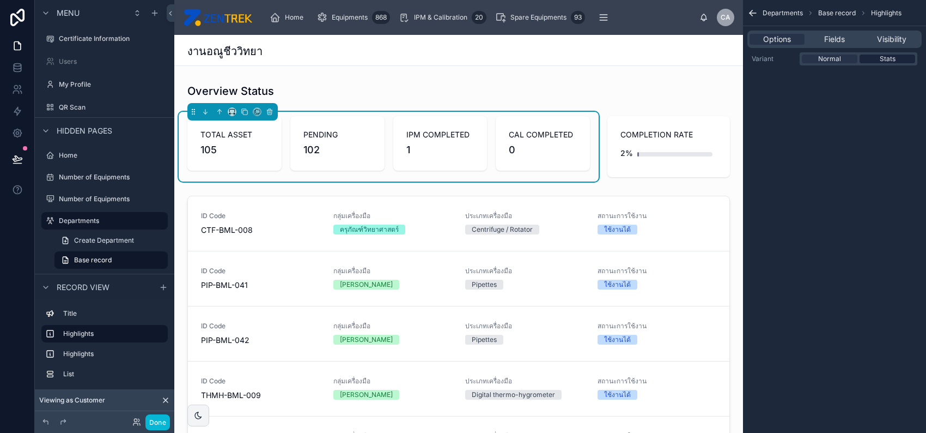
click at [897, 60] on div "Stats" at bounding box center [888, 58] width 56 height 9
click at [837, 59] on span "Normal" at bounding box center [829, 58] width 23 height 9
click at [839, 42] on span "Fields" at bounding box center [834, 39] width 21 height 11
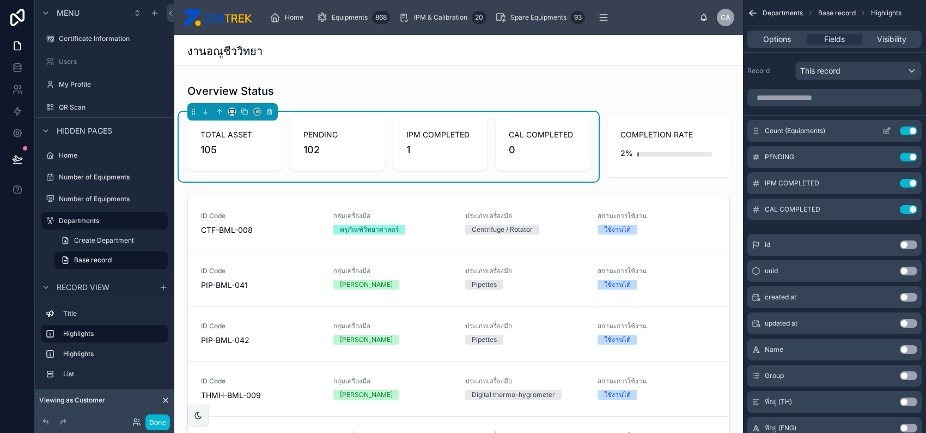
click at [884, 131] on icon "scrollable content" at bounding box center [887, 130] width 9 height 9
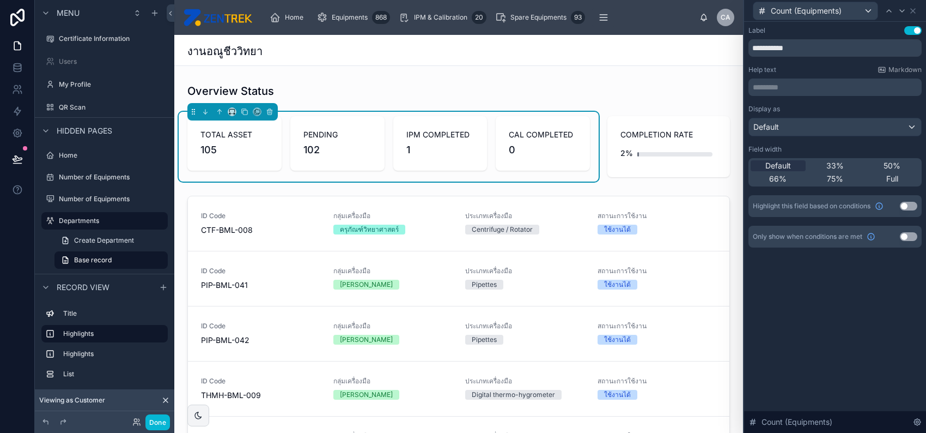
click at [827, 89] on p "********* ﻿" at bounding box center [836, 87] width 167 height 11
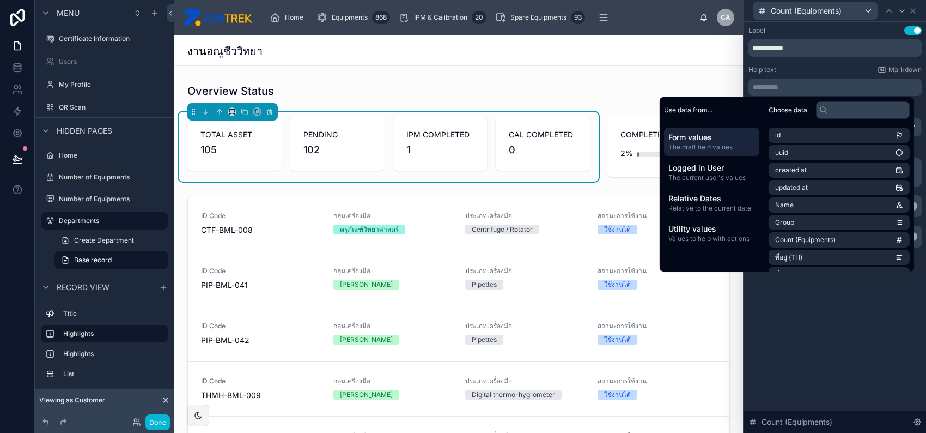
scroll to position [0, 0]
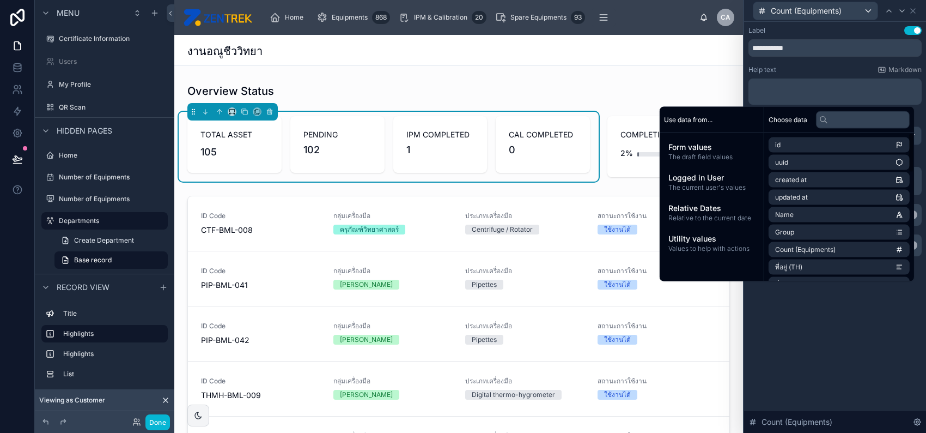
click at [821, 372] on div "**********" at bounding box center [835, 227] width 182 height 411
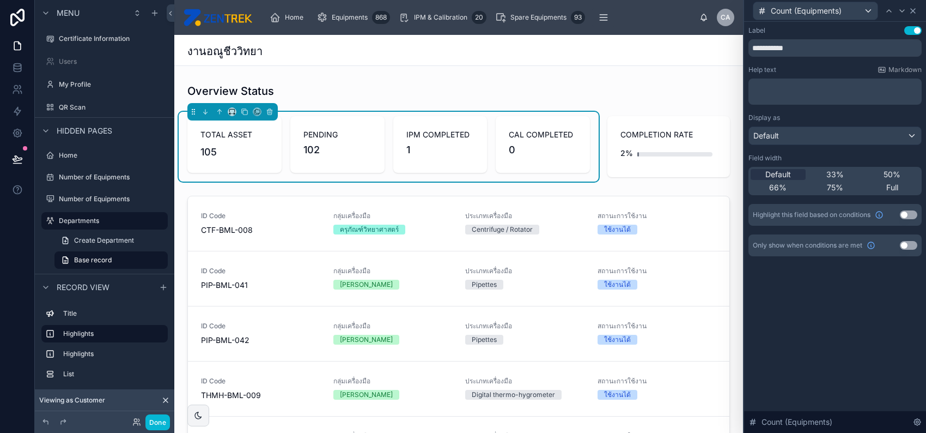
click at [909, 10] on icon at bounding box center [913, 11] width 9 height 9
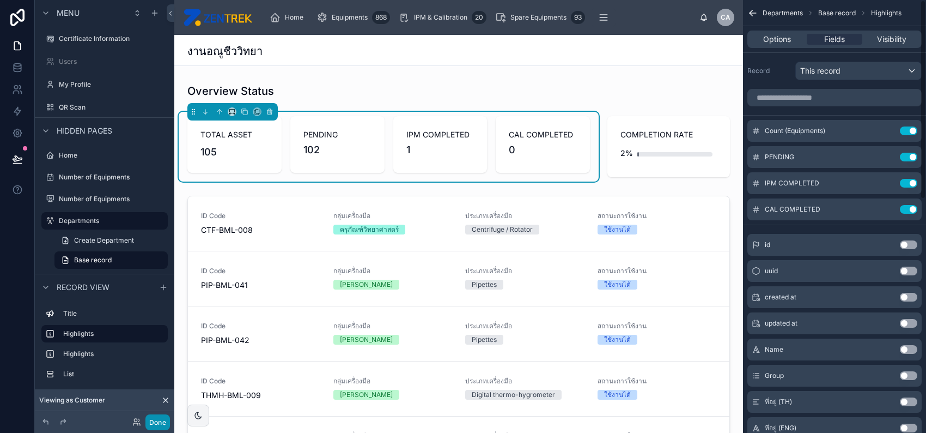
click at [157, 421] on button "Done" at bounding box center [157, 422] width 25 height 16
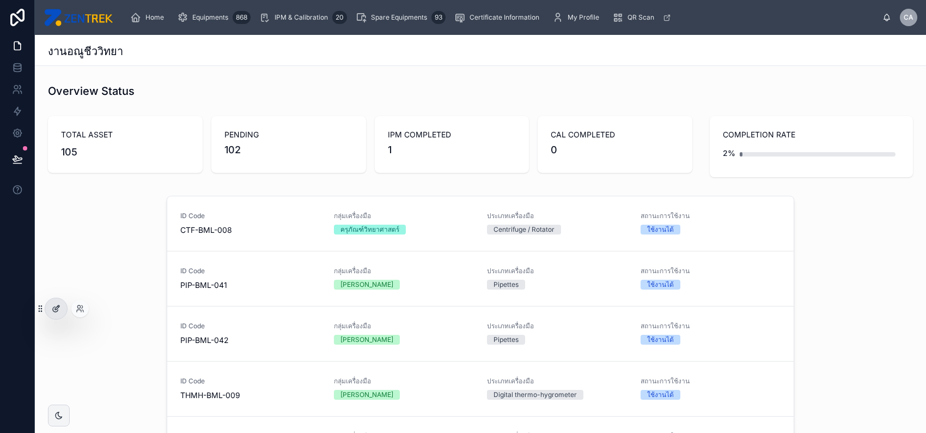
click at [56, 311] on icon at bounding box center [56, 308] width 9 height 9
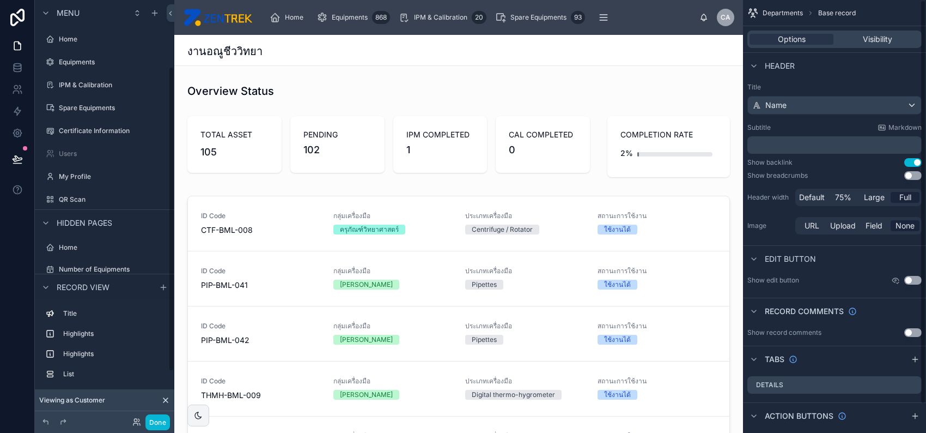
scroll to position [92, 0]
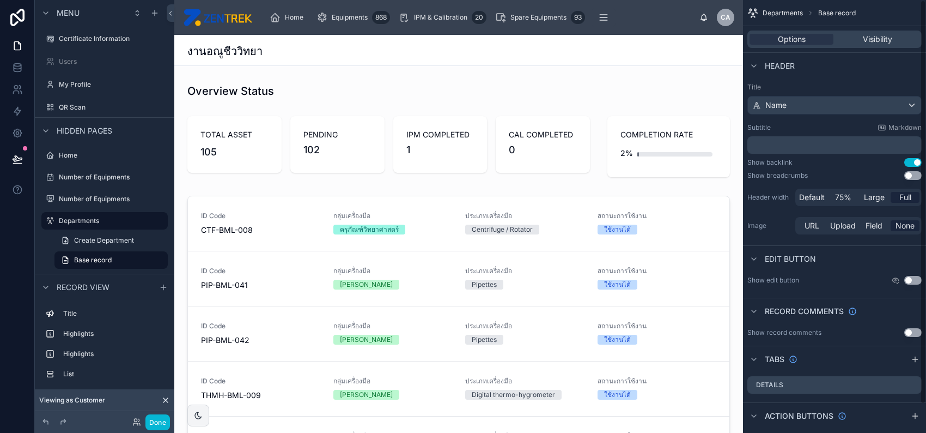
click at [790, 148] on p "﻿" at bounding box center [836, 144] width 168 height 11
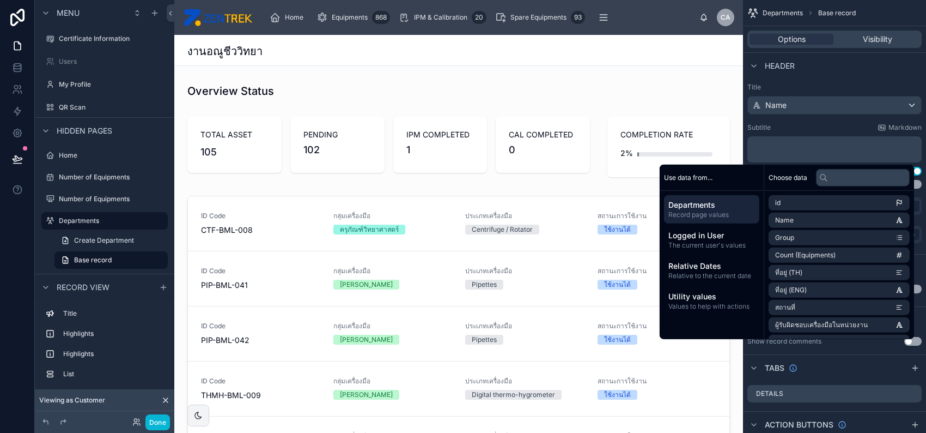
scroll to position [0, 0]
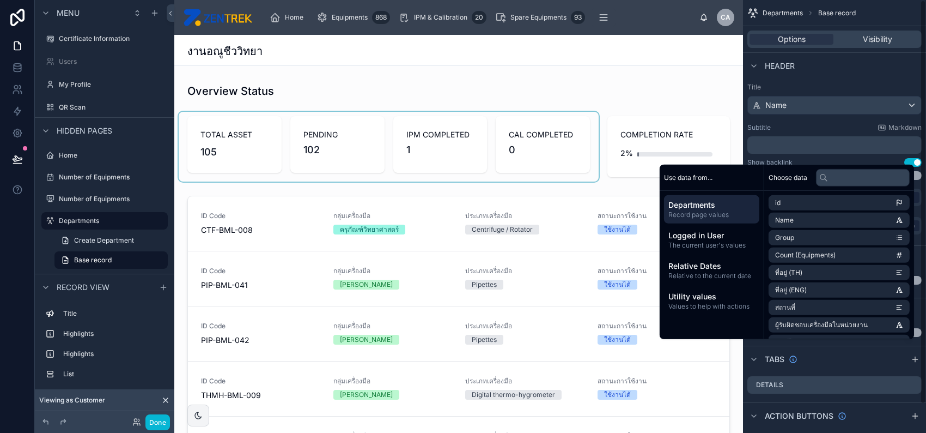
click at [483, 154] on div at bounding box center [389, 147] width 420 height 70
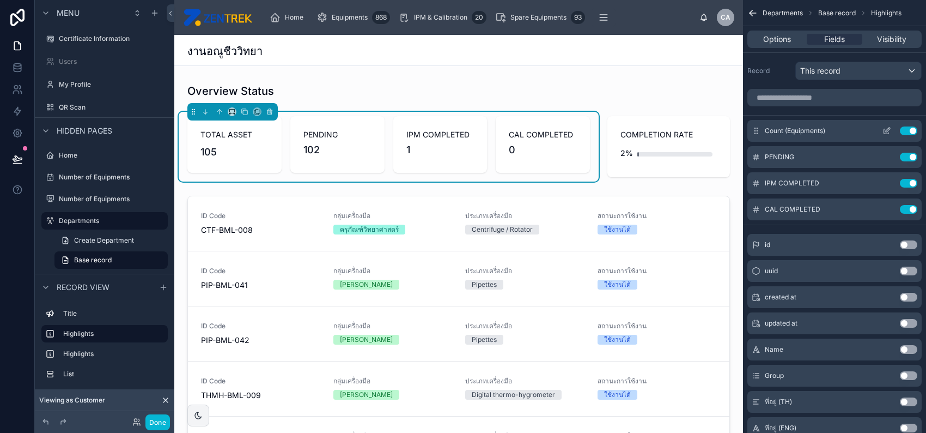
click at [883, 127] on icon "scrollable content" at bounding box center [887, 130] width 9 height 9
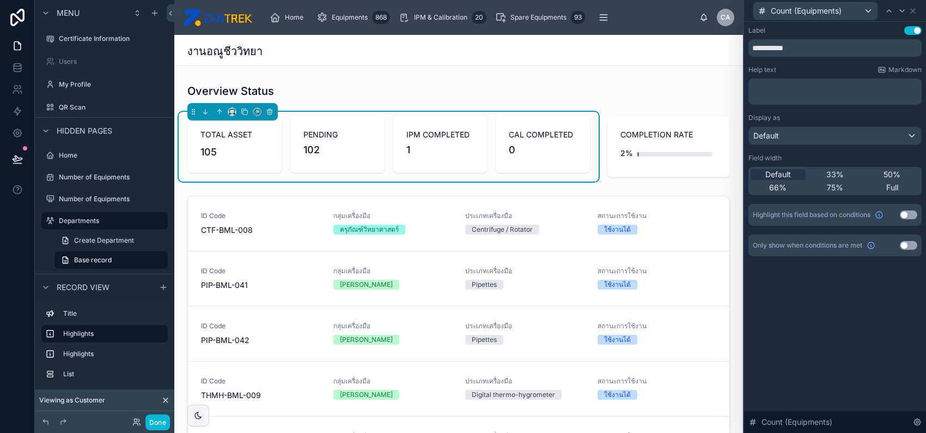
click at [780, 99] on p "﻿" at bounding box center [836, 97] width 167 height 11
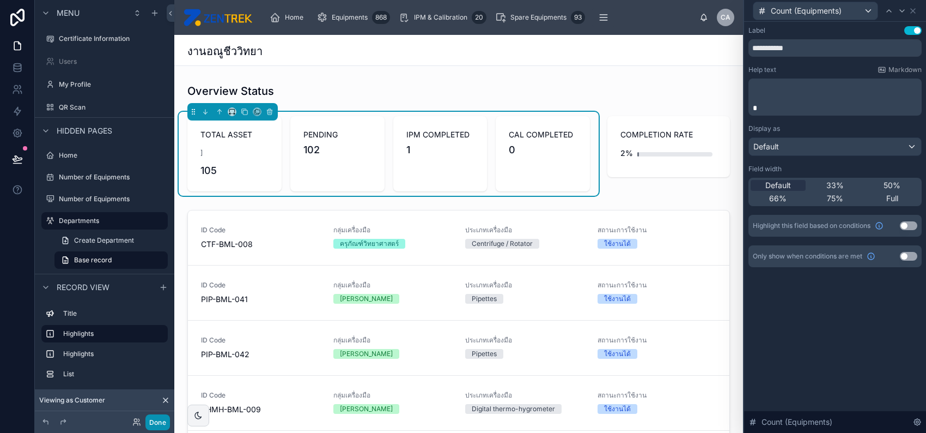
click at [156, 417] on button "Done" at bounding box center [157, 422] width 25 height 16
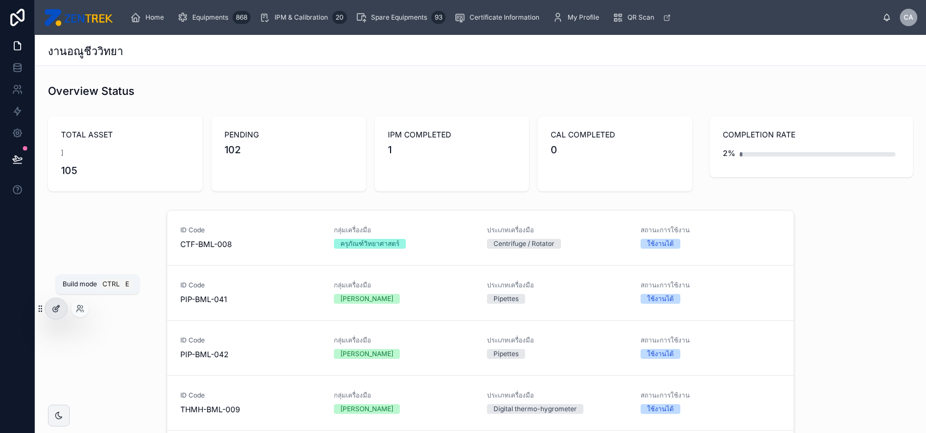
click at [62, 310] on div at bounding box center [56, 308] width 22 height 21
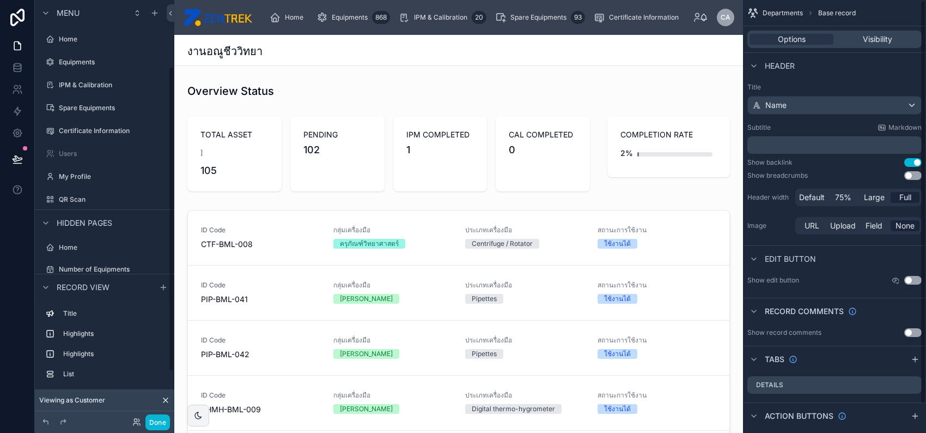
scroll to position [92, 0]
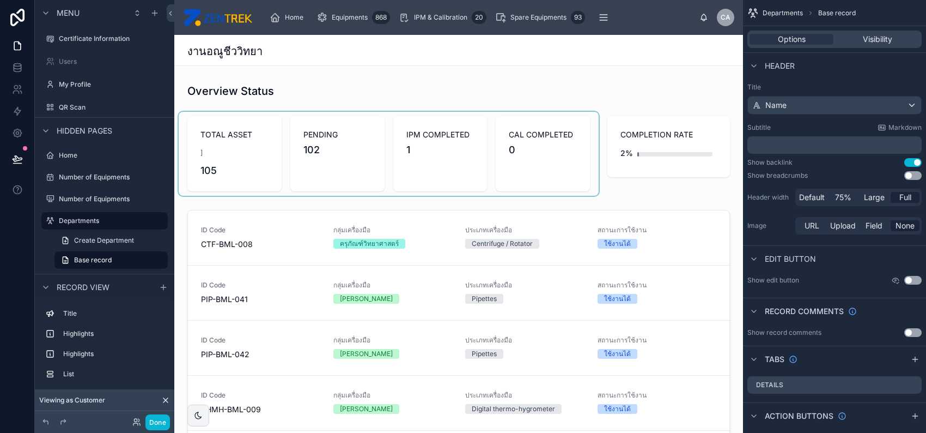
click at [434, 147] on div at bounding box center [389, 154] width 420 height 84
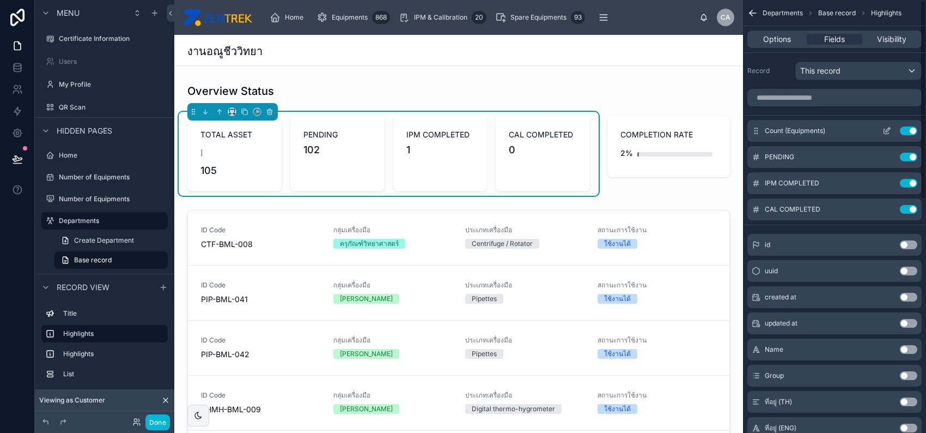
click at [884, 129] on icon "scrollable content" at bounding box center [887, 130] width 9 height 9
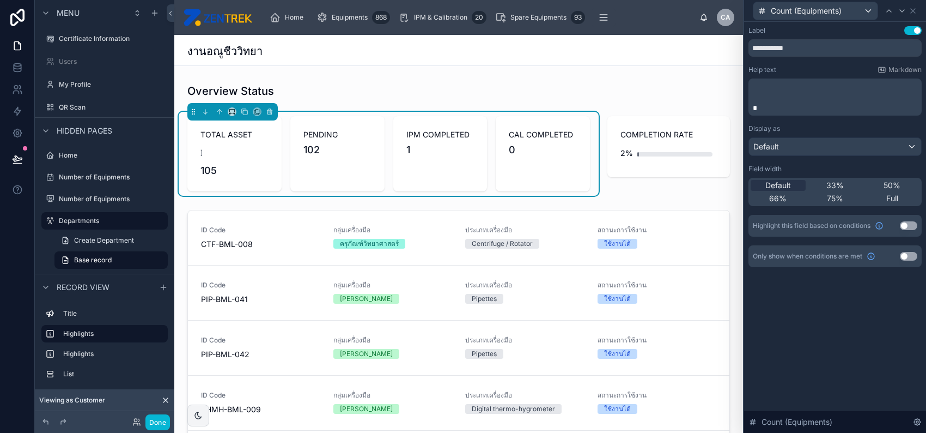
click at [805, 90] on p "﻿" at bounding box center [836, 86] width 167 height 11
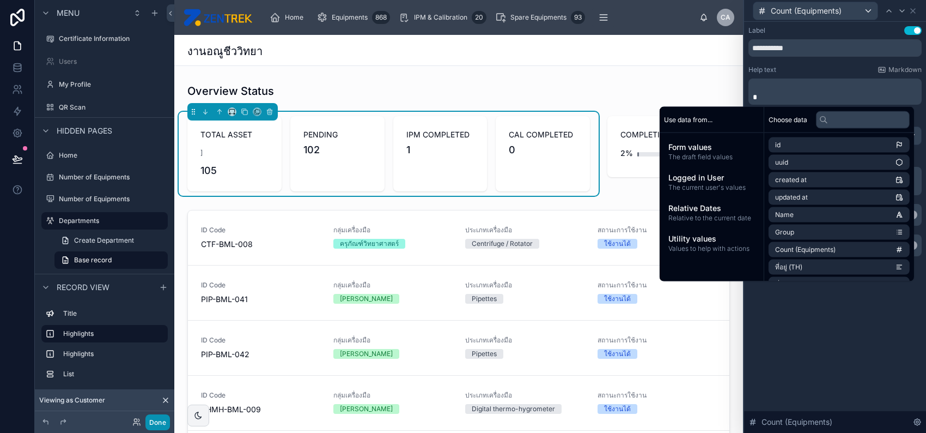
click at [156, 422] on button "Done" at bounding box center [157, 422] width 25 height 16
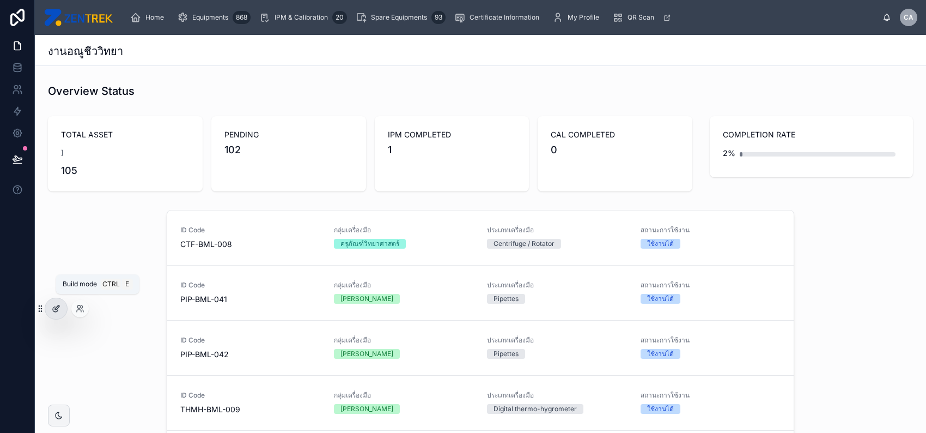
click at [60, 311] on div at bounding box center [56, 308] width 22 height 21
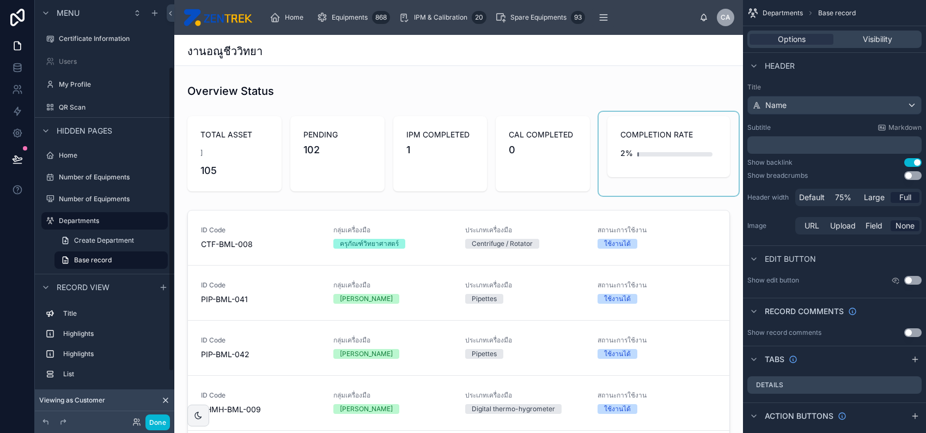
click at [599, 177] on div at bounding box center [669, 154] width 140 height 84
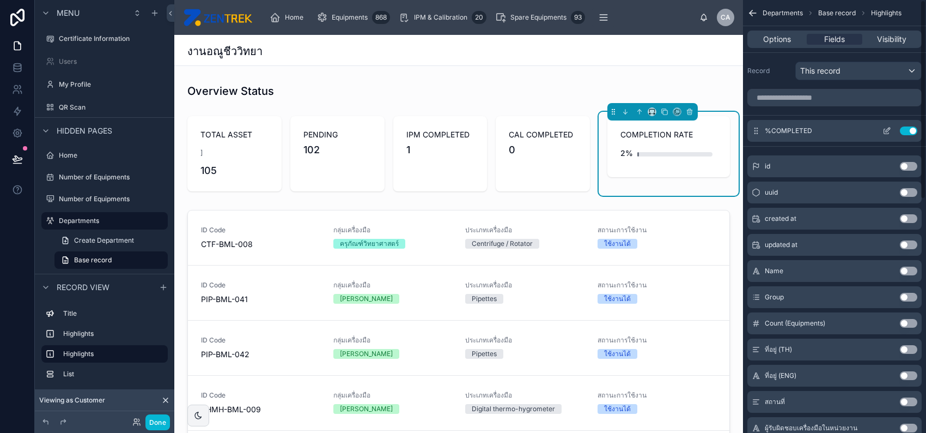
click at [886, 131] on icon "scrollable content" at bounding box center [887, 130] width 9 height 9
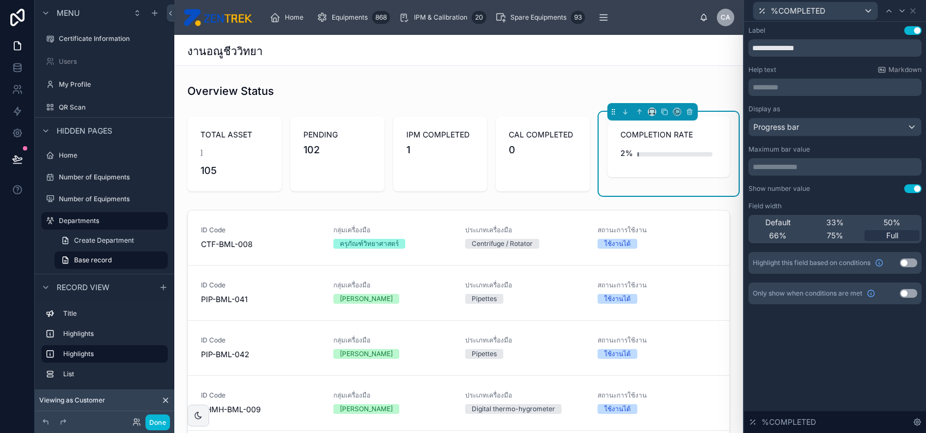
click at [821, 90] on p "********* ﻿" at bounding box center [836, 87] width 167 height 11
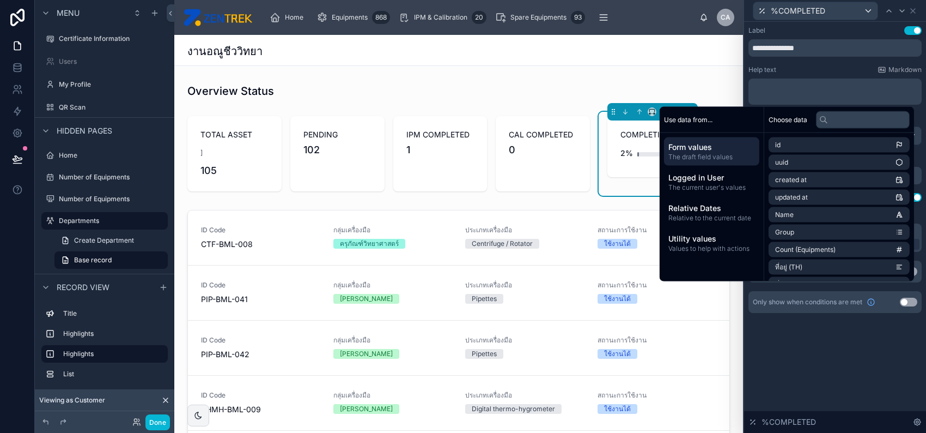
scroll to position [0, 0]
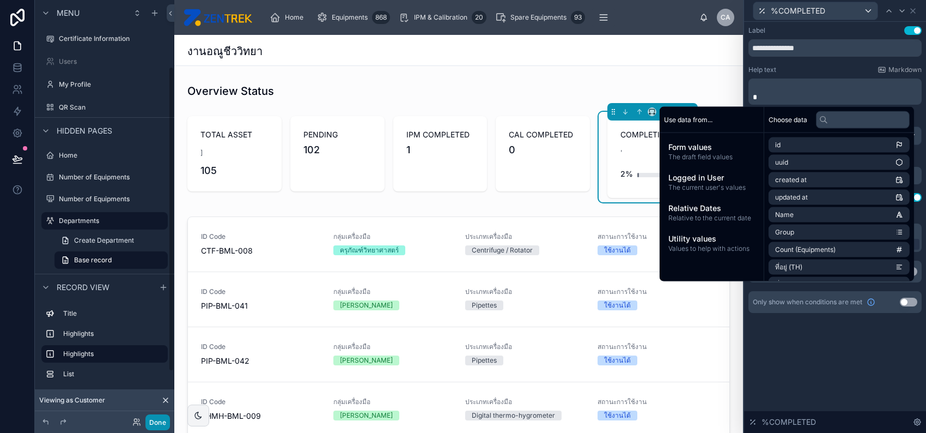
click at [157, 426] on button "Done" at bounding box center [157, 422] width 25 height 16
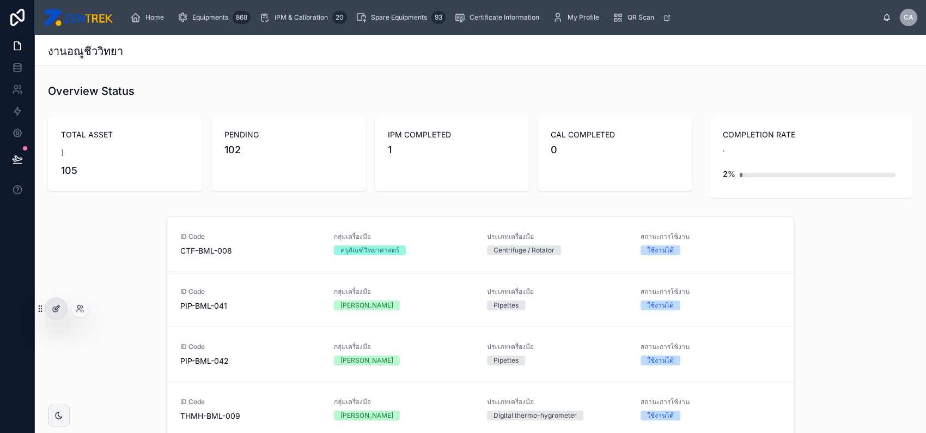
click at [60, 307] on icon at bounding box center [56, 308] width 9 height 9
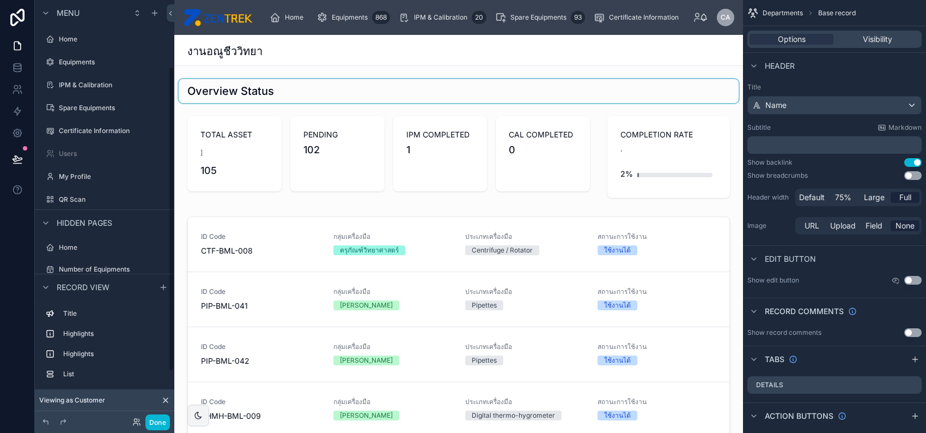
scroll to position [92, 0]
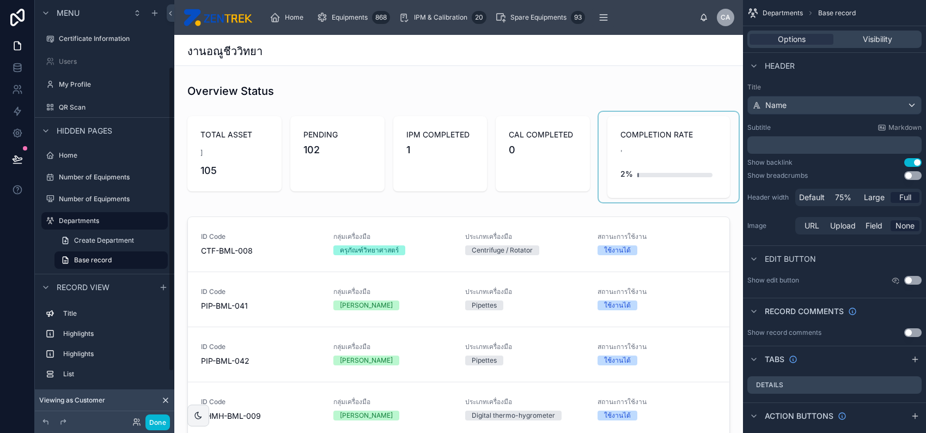
click at [639, 172] on div at bounding box center [669, 157] width 140 height 90
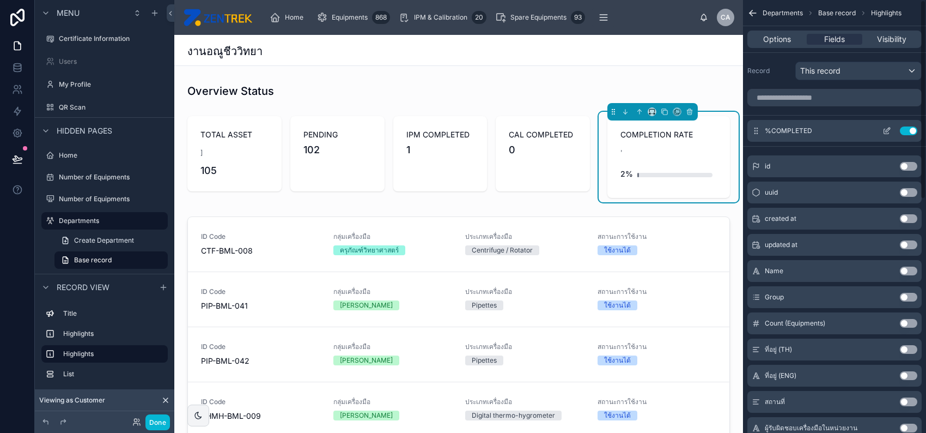
click at [888, 128] on icon "scrollable content" at bounding box center [888, 130] width 4 height 4
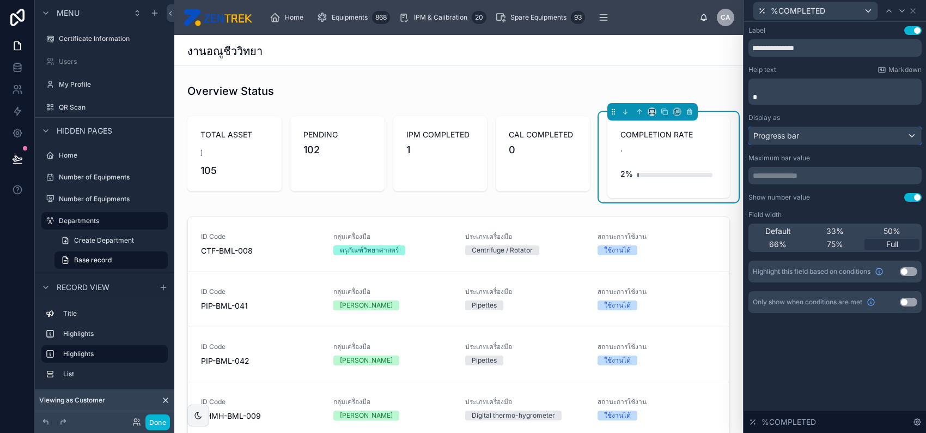
click at [833, 135] on div "Progress bar" at bounding box center [835, 135] width 172 height 17
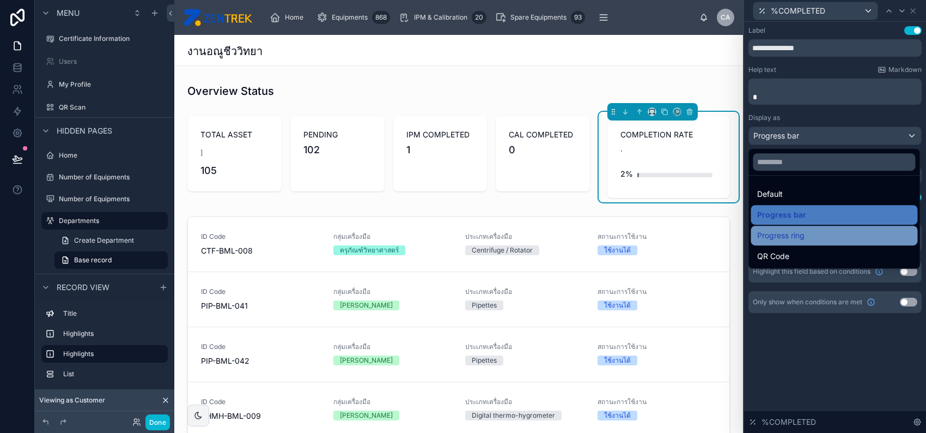
click at [813, 238] on div "Progress ring" at bounding box center [834, 235] width 154 height 13
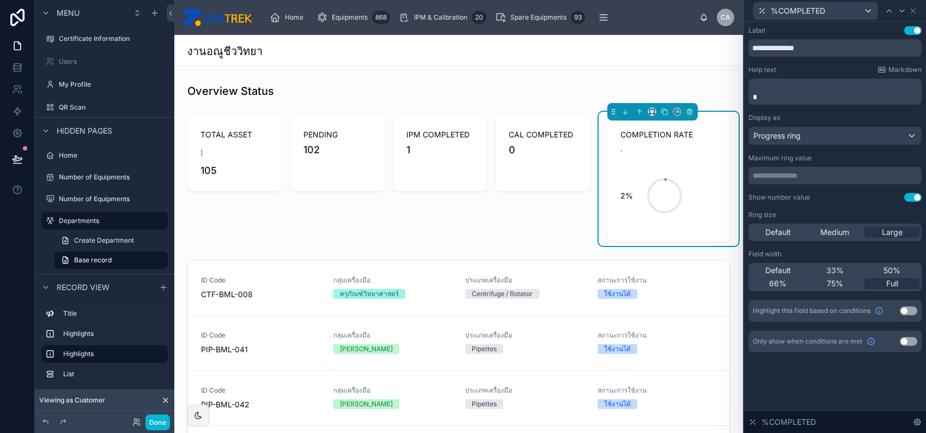
click at [788, 98] on p "*" at bounding box center [836, 97] width 167 height 11
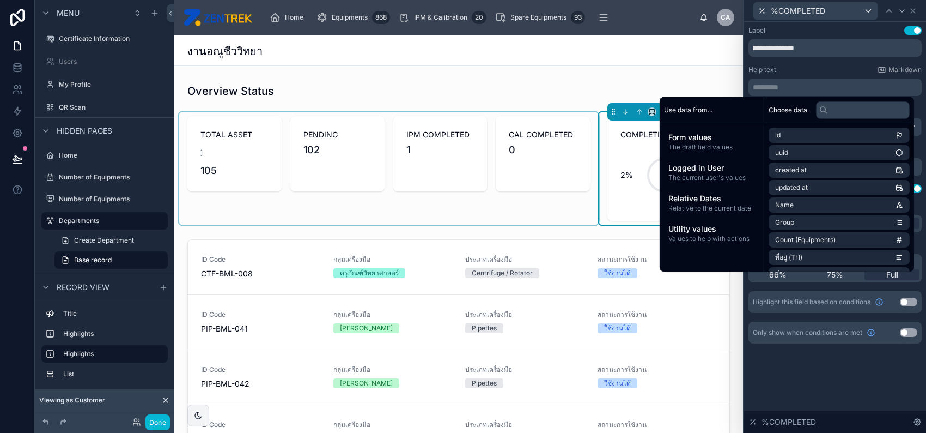
click at [513, 189] on div at bounding box center [389, 168] width 420 height 113
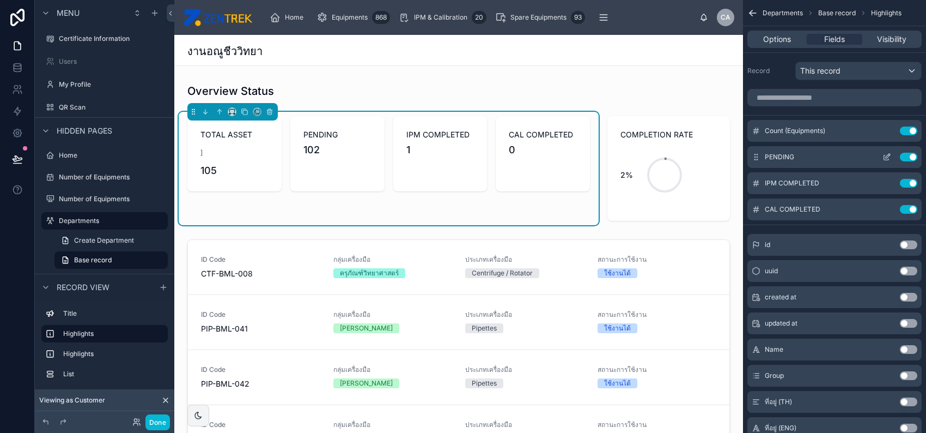
click at [891, 155] on icon "scrollable content" at bounding box center [887, 157] width 9 height 9
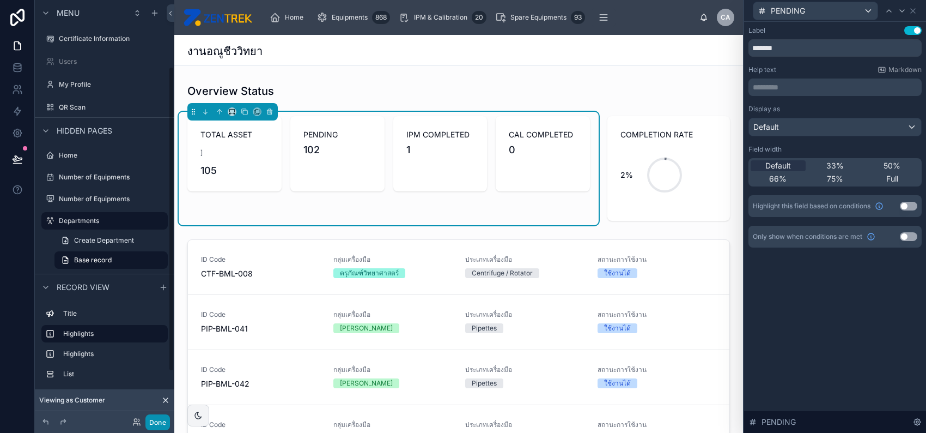
click at [154, 424] on button "Done" at bounding box center [157, 422] width 25 height 16
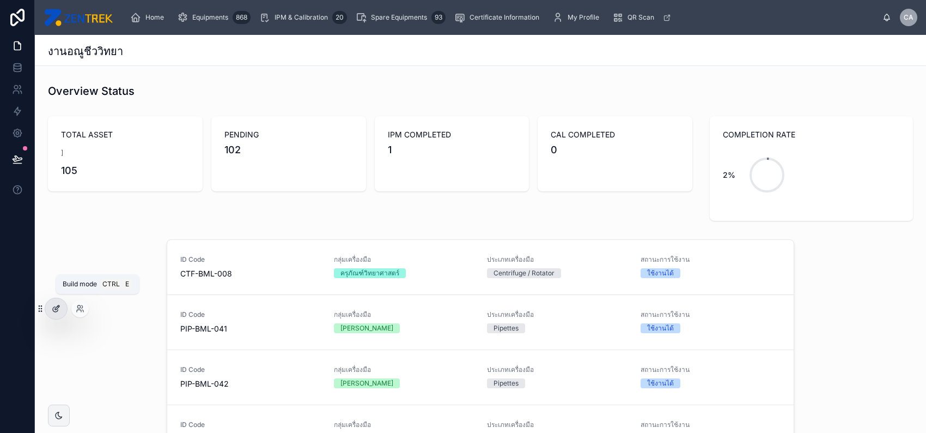
click at [57, 306] on icon at bounding box center [56, 308] width 9 height 9
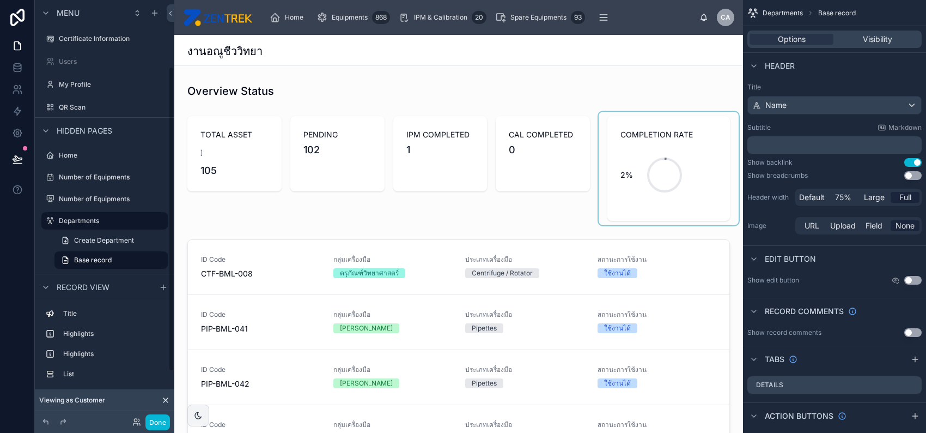
click at [654, 193] on div at bounding box center [669, 168] width 140 height 113
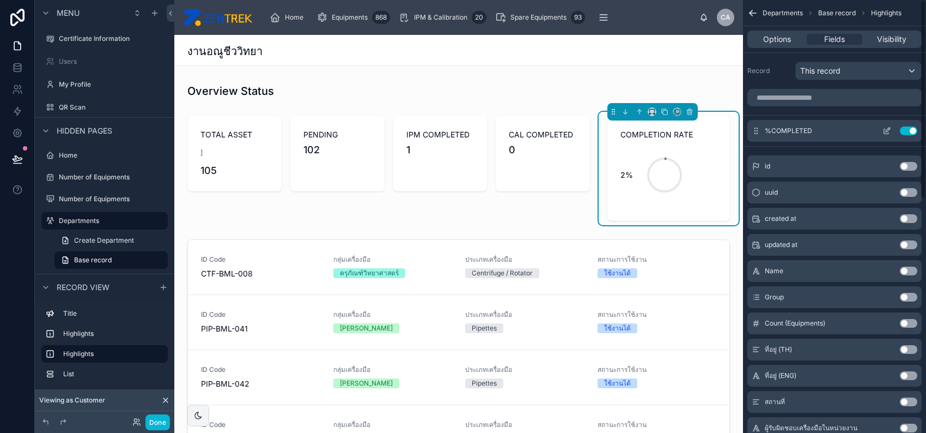
click at [890, 128] on icon "scrollable content" at bounding box center [888, 130] width 4 height 4
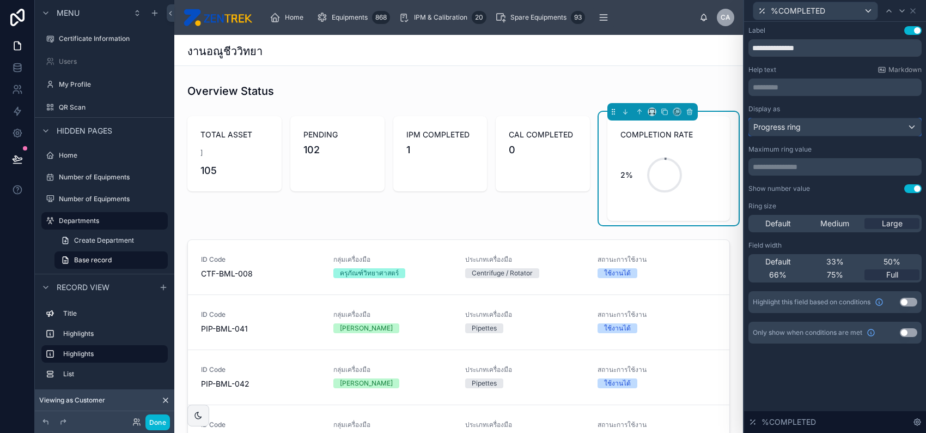
click at [864, 129] on div "Progress ring" at bounding box center [835, 126] width 172 height 17
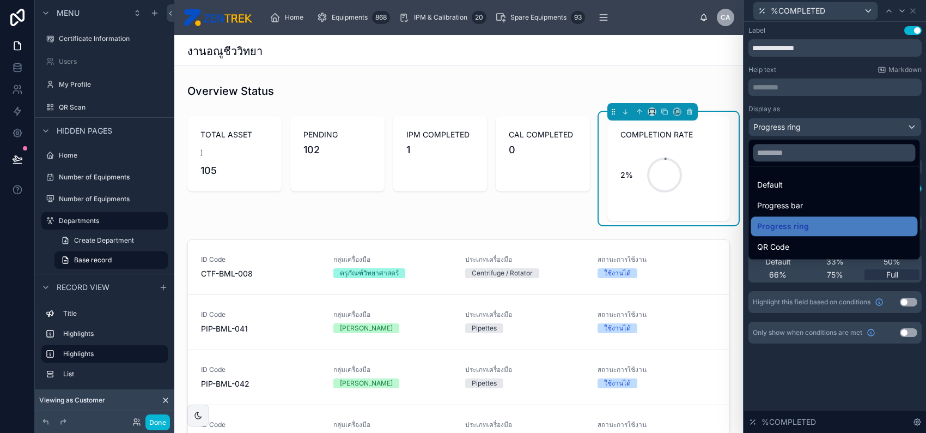
click at [834, 118] on div at bounding box center [835, 216] width 182 height 433
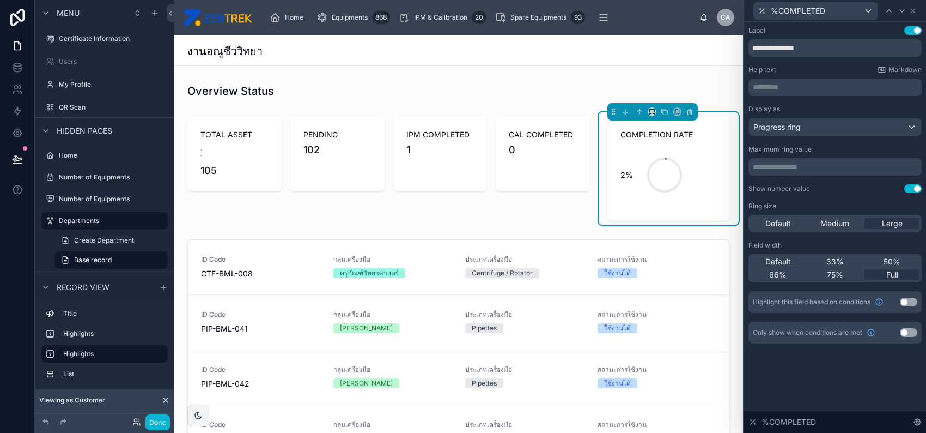
click at [917, 192] on button "Use setting" at bounding box center [913, 188] width 17 height 9
click at [860, 135] on div "Progress ring" at bounding box center [835, 126] width 172 height 17
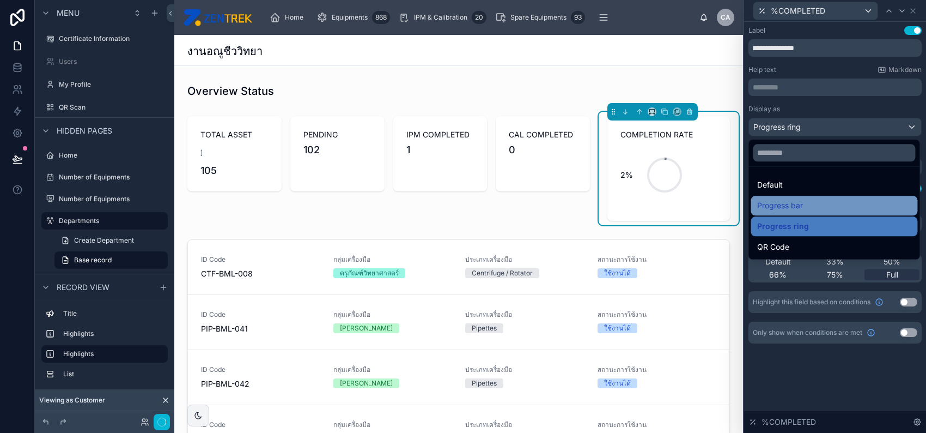
click at [839, 201] on div "Progress bar" at bounding box center [834, 205] width 154 height 13
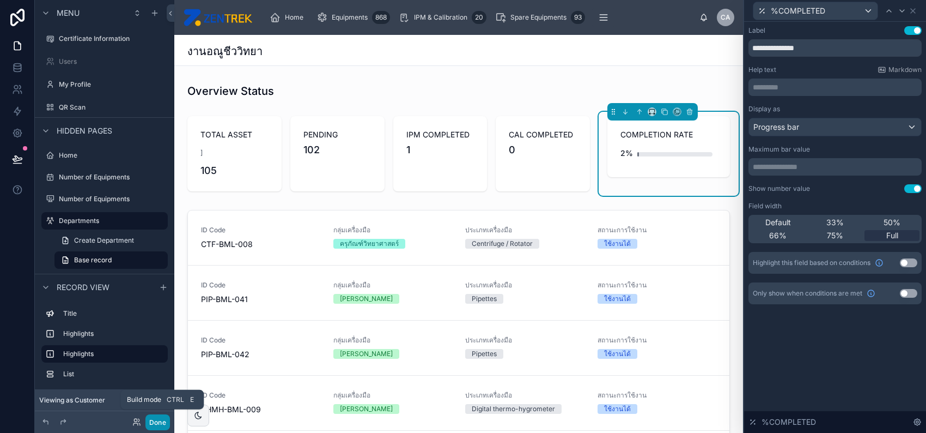
click at [165, 424] on button "Done" at bounding box center [157, 422] width 25 height 16
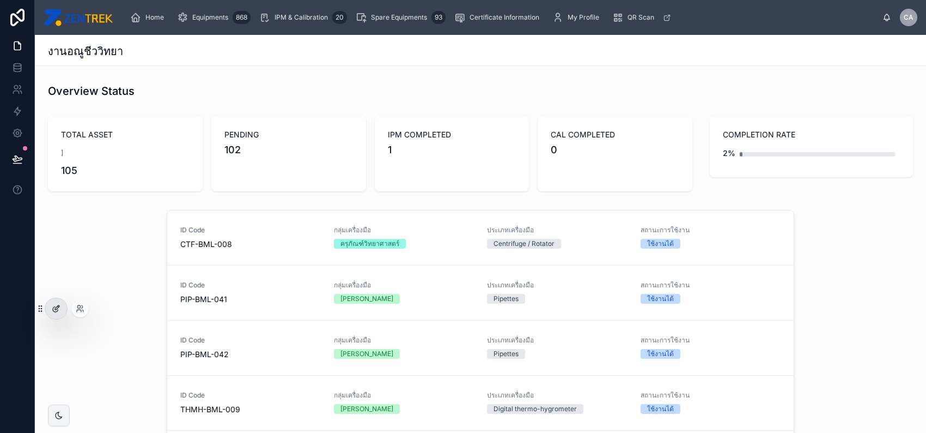
click at [58, 308] on icon at bounding box center [56, 308] width 9 height 9
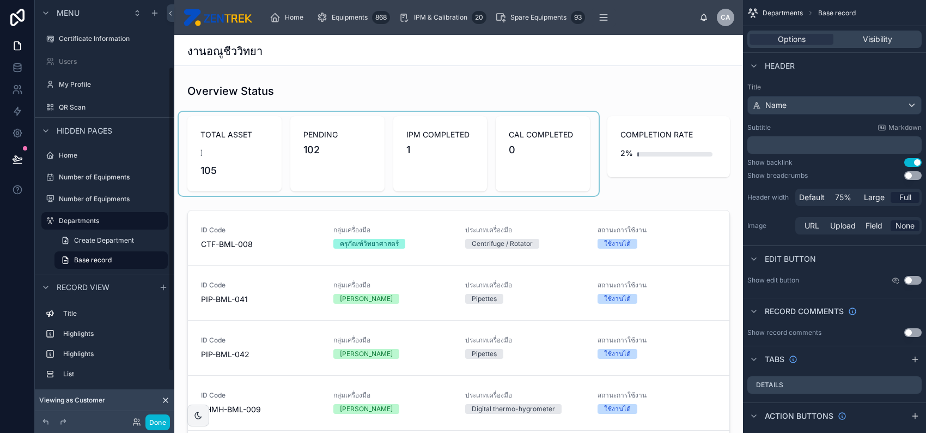
click at [281, 175] on div at bounding box center [389, 154] width 420 height 84
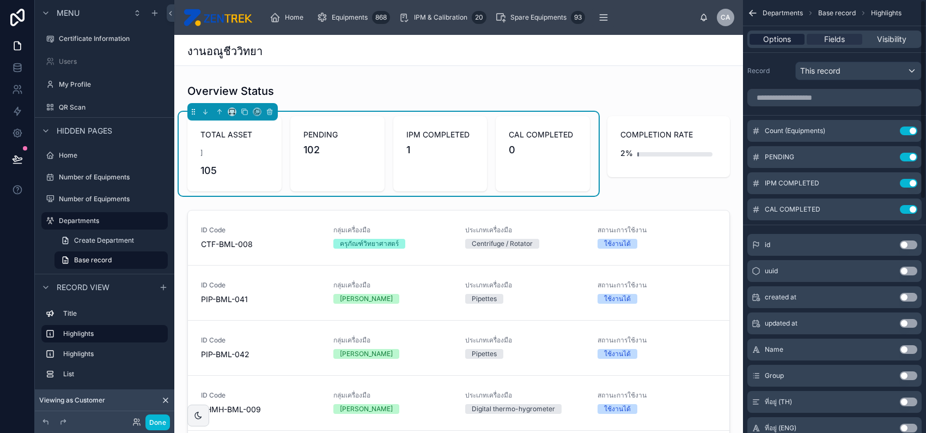
click at [794, 43] on div "Options" at bounding box center [777, 39] width 55 height 11
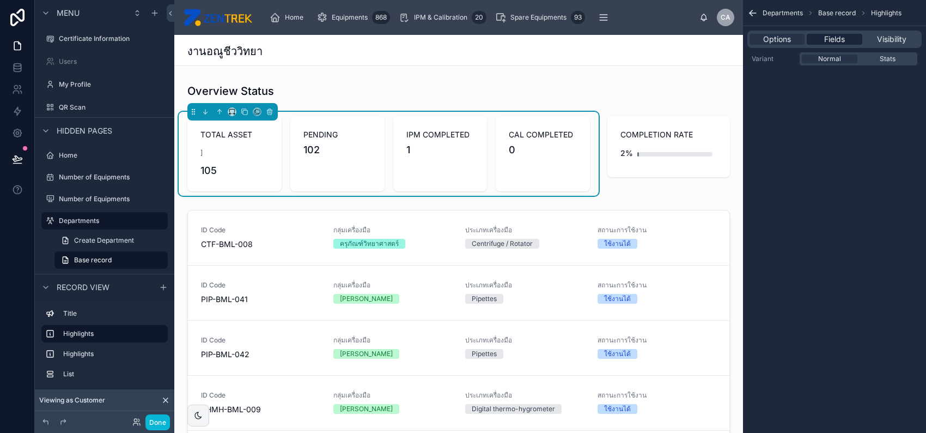
click at [831, 42] on span "Fields" at bounding box center [834, 39] width 21 height 11
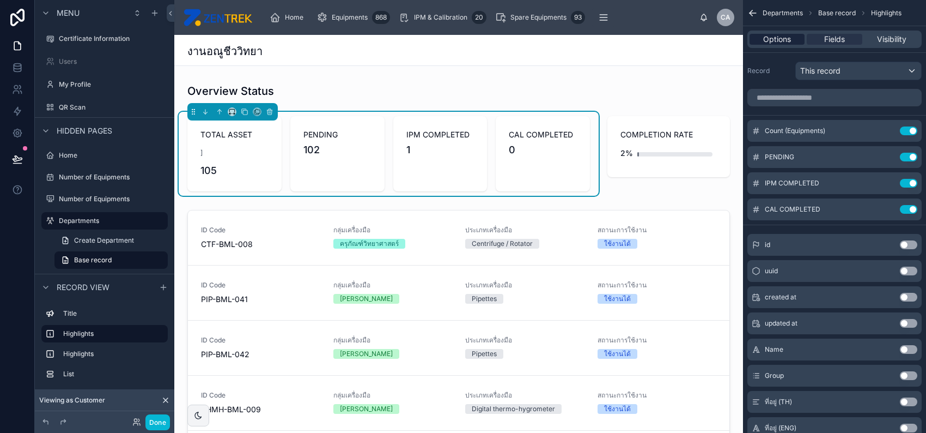
click at [786, 42] on span "Options" at bounding box center [777, 39] width 28 height 11
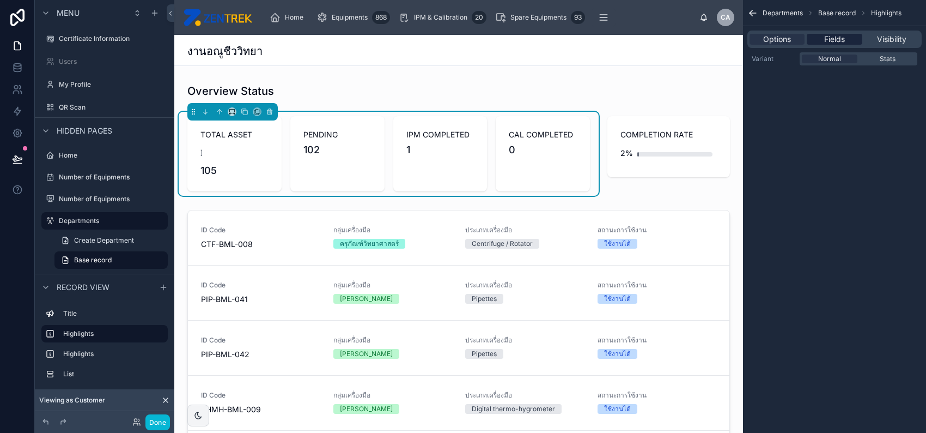
click at [828, 41] on span "Fields" at bounding box center [834, 39] width 21 height 11
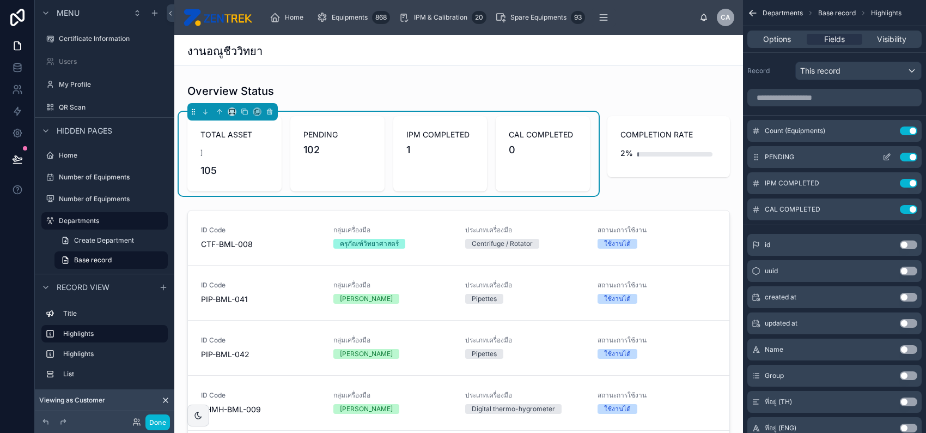
click at [885, 154] on icon "scrollable content" at bounding box center [887, 157] width 9 height 9
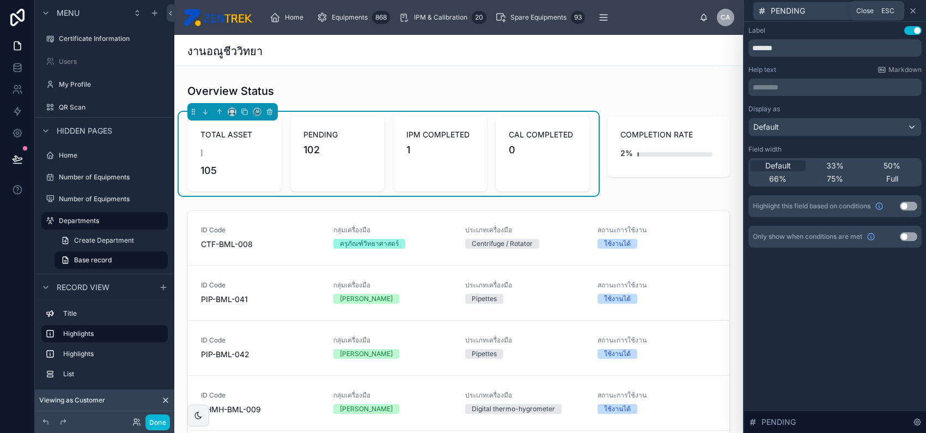
click at [917, 10] on icon at bounding box center [913, 11] width 9 height 9
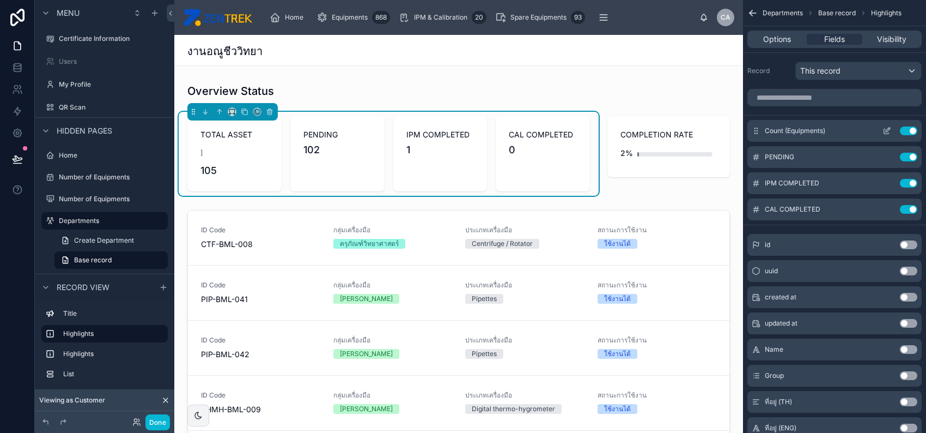
click at [883, 131] on icon "scrollable content" at bounding box center [887, 130] width 9 height 9
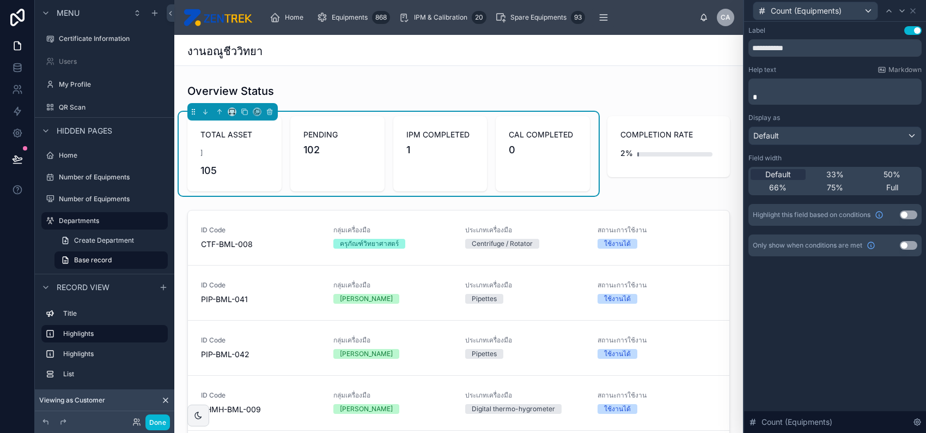
click at [800, 106] on div "**********" at bounding box center [835, 141] width 173 height 230
click at [798, 96] on p "*" at bounding box center [836, 97] width 167 height 11
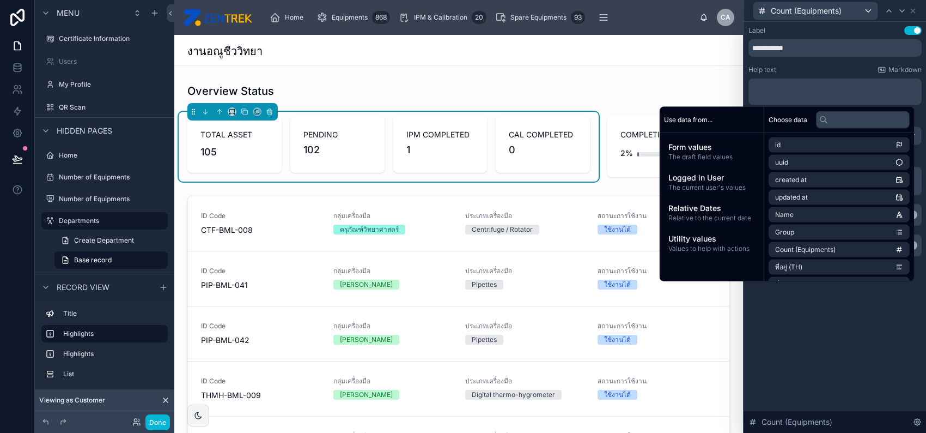
scroll to position [0, 0]
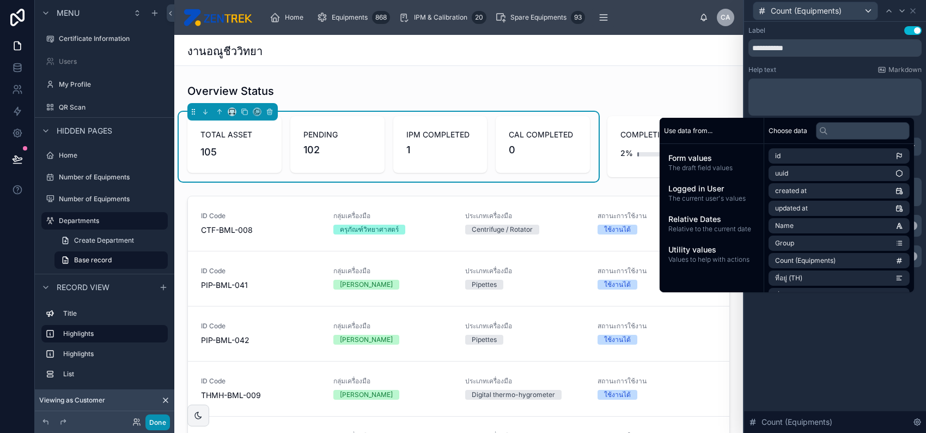
click at [157, 423] on button "Done" at bounding box center [157, 422] width 25 height 16
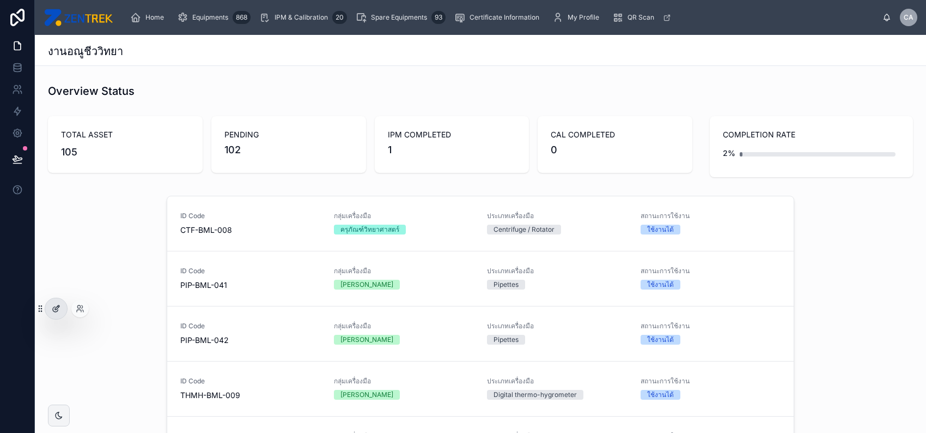
click at [60, 304] on div at bounding box center [56, 308] width 22 height 21
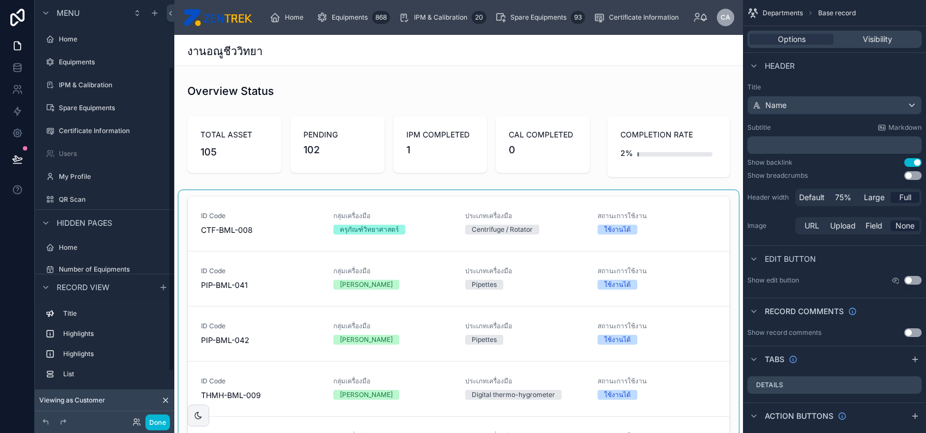
scroll to position [92, 0]
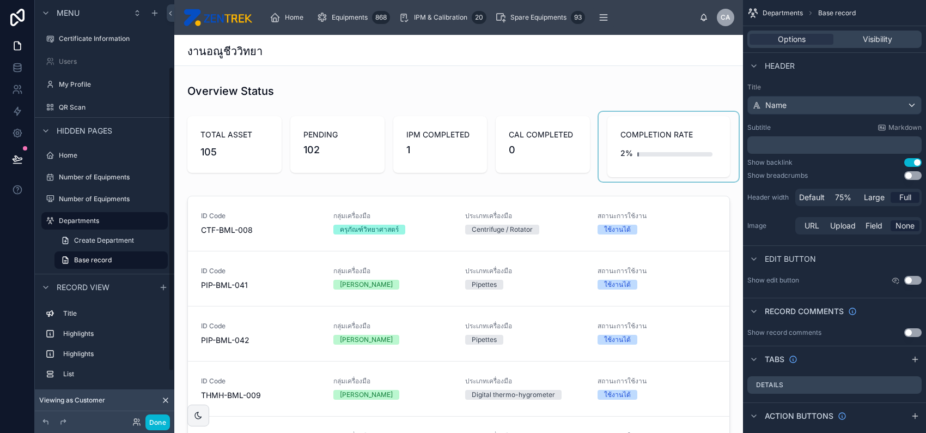
click at [696, 153] on div at bounding box center [669, 147] width 140 height 70
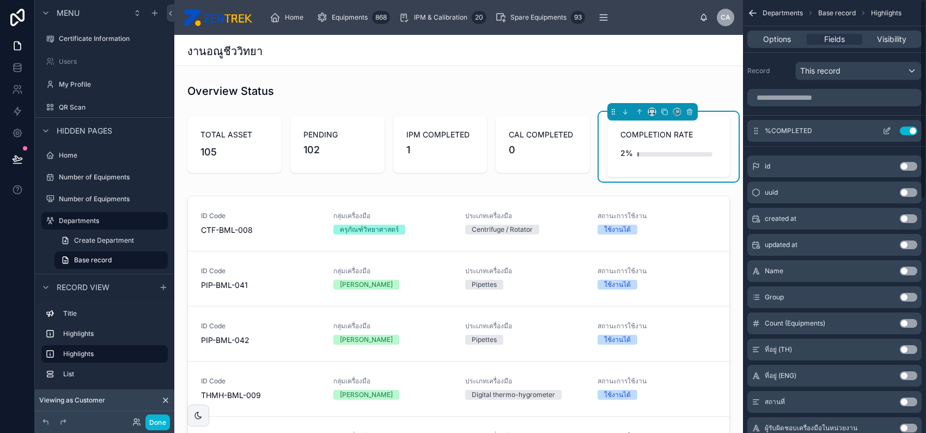
click at [888, 130] on icon "scrollable content" at bounding box center [887, 130] width 9 height 9
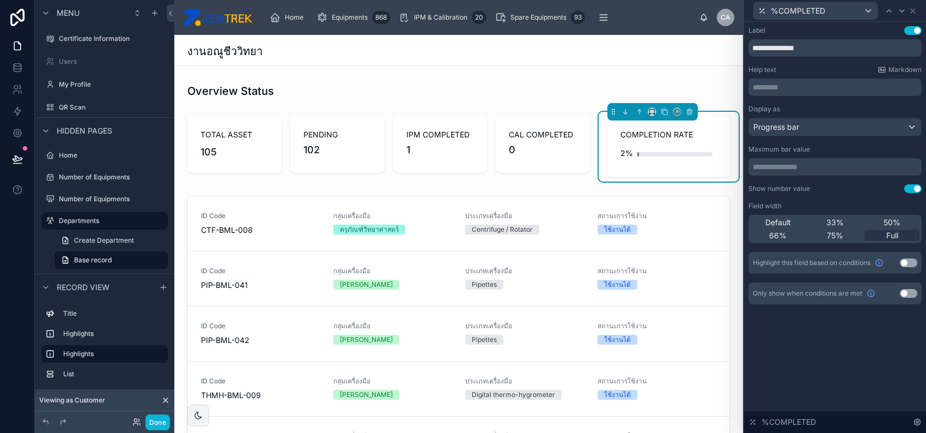
click at [906, 265] on button "Use setting" at bounding box center [908, 262] width 17 height 9
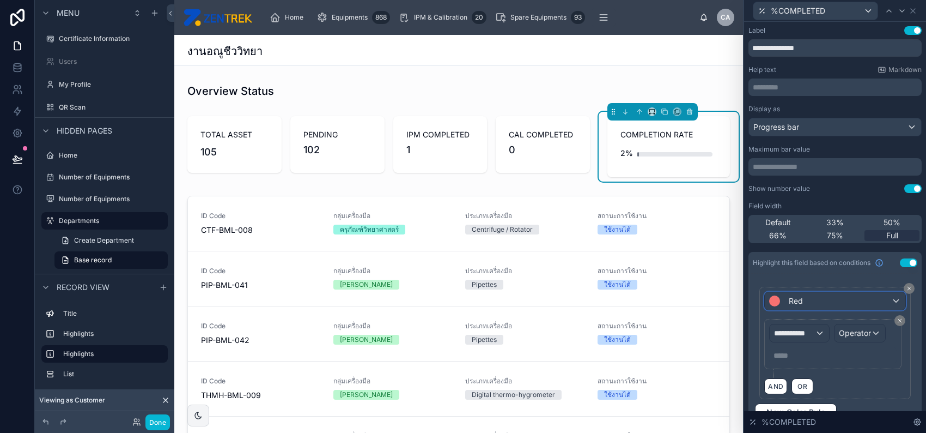
click at [860, 294] on div "Red" at bounding box center [835, 300] width 140 height 17
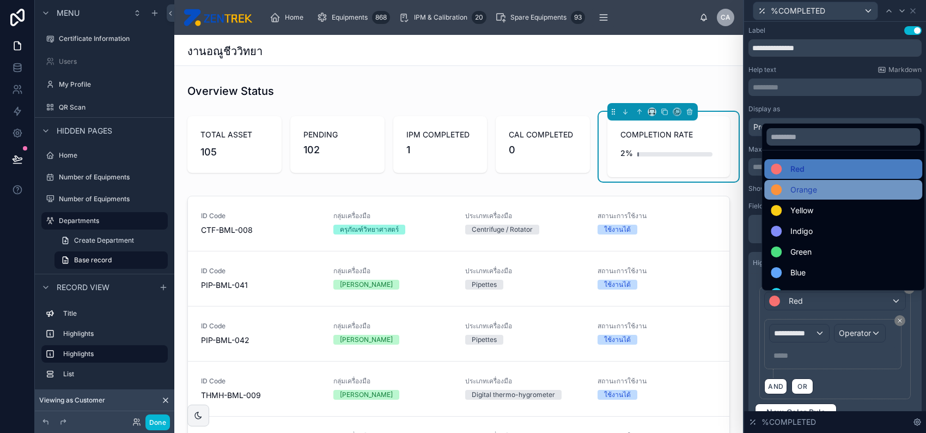
click at [830, 193] on div "Orange" at bounding box center [843, 189] width 145 height 13
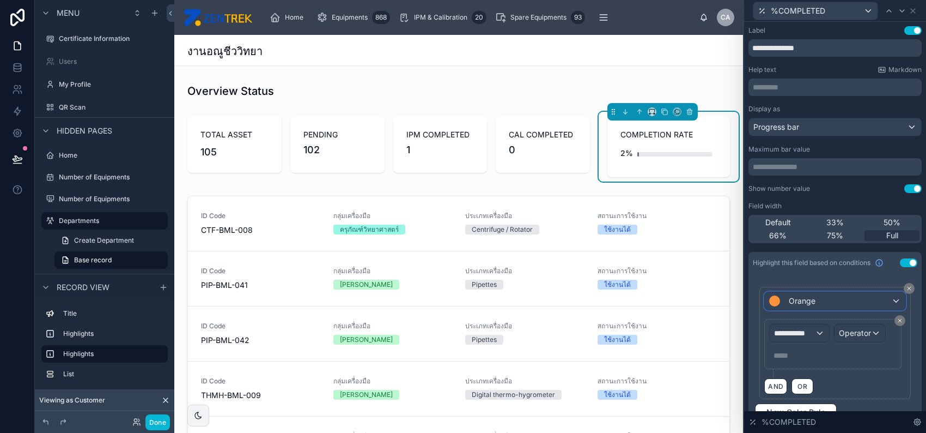
click at [822, 298] on div "Orange" at bounding box center [835, 300] width 140 height 17
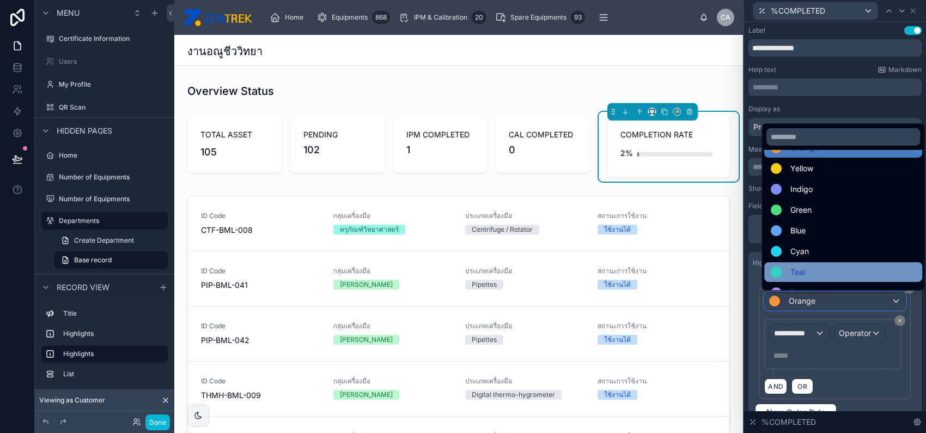
scroll to position [77, 0]
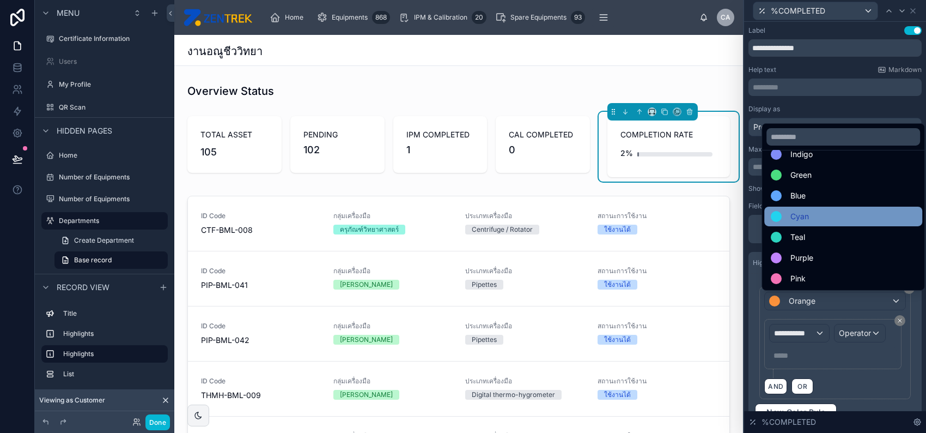
click at [821, 219] on div "Cyan" at bounding box center [843, 216] width 145 height 13
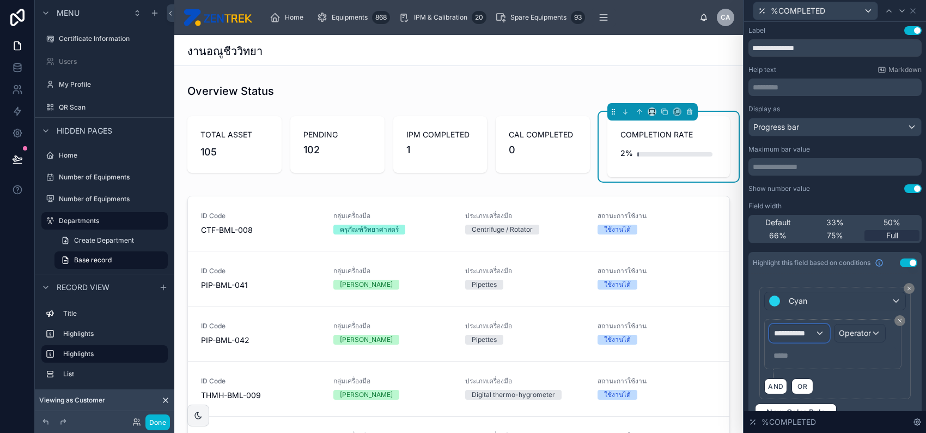
click at [811, 335] on span "**********" at bounding box center [794, 332] width 40 height 11
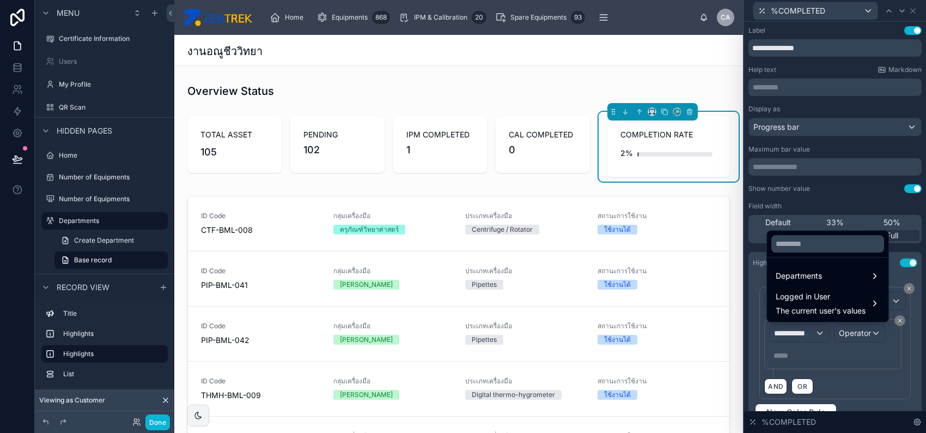
click at [811, 335] on div at bounding box center [835, 216] width 182 height 433
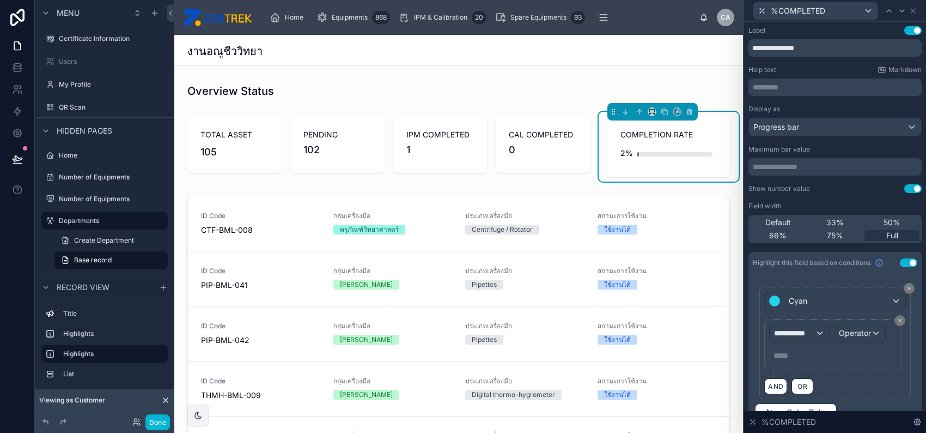
scroll to position [52, 0]
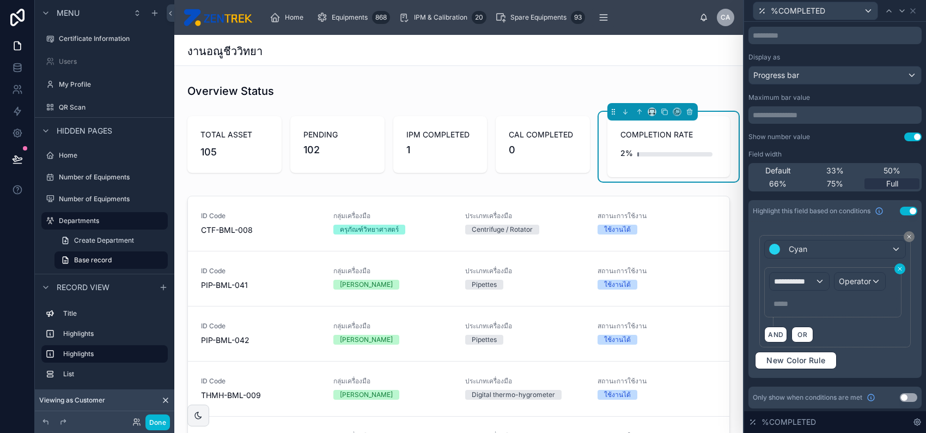
click at [897, 266] on icon at bounding box center [900, 268] width 7 height 7
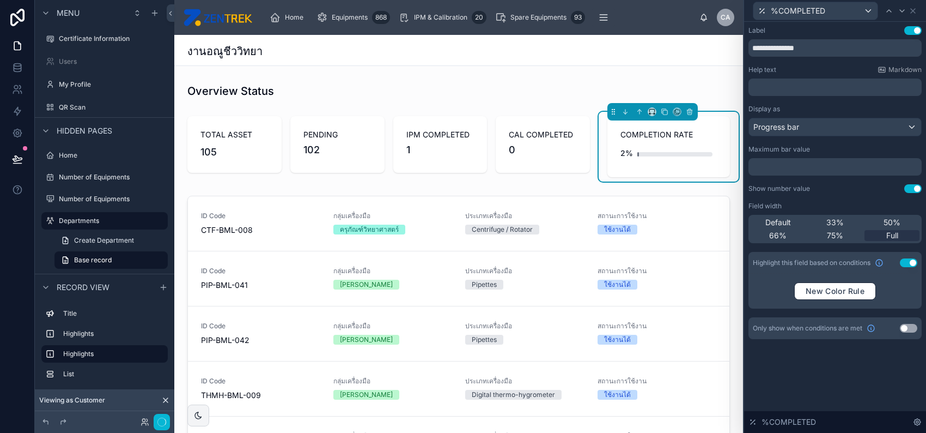
scroll to position [0, 0]
click at [860, 287] on span "New Color Rule" at bounding box center [836, 291] width 68 height 10
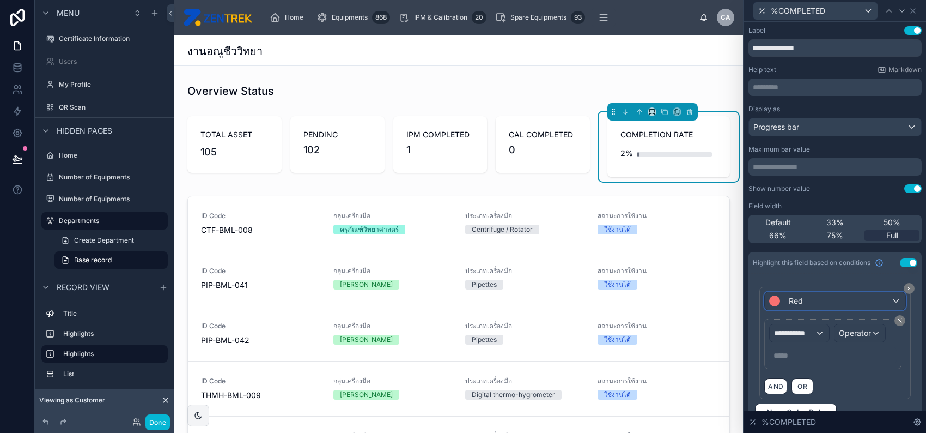
click at [842, 302] on div "Red" at bounding box center [835, 300] width 140 height 17
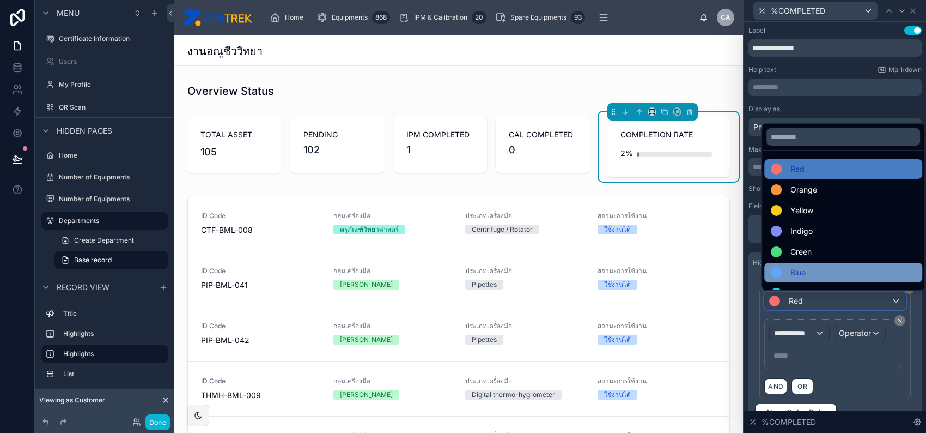
scroll to position [77, 0]
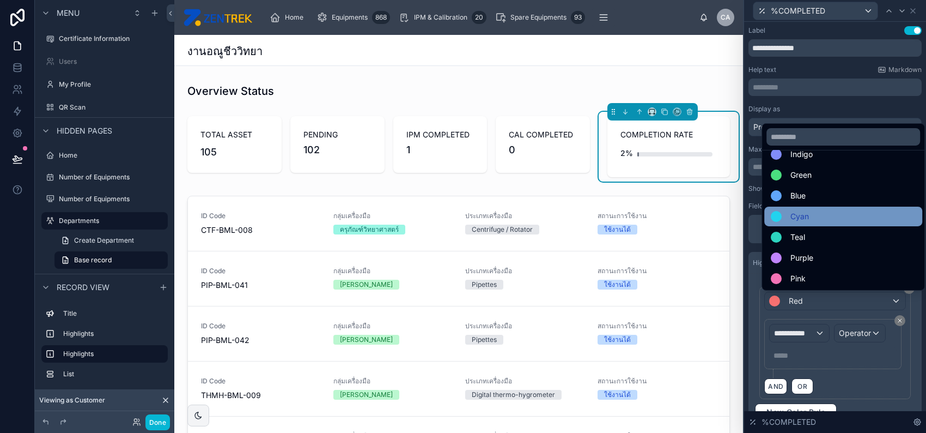
click at [812, 217] on div "Cyan" at bounding box center [843, 216] width 145 height 13
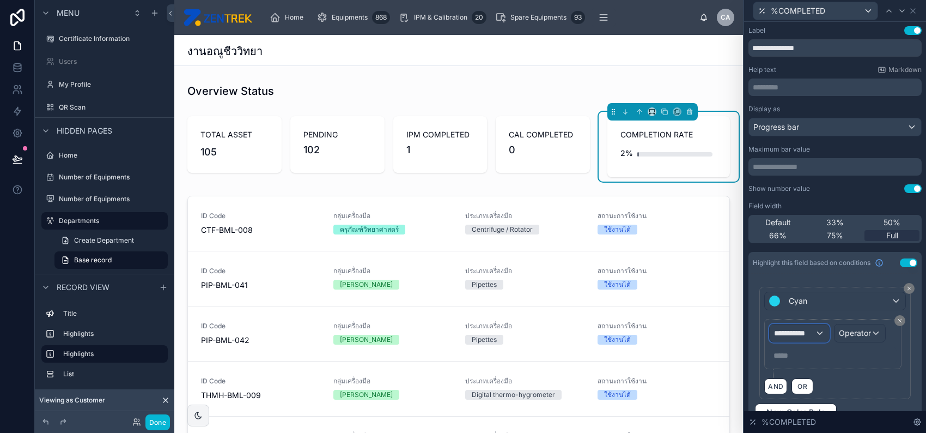
click at [800, 330] on span "**********" at bounding box center [794, 332] width 40 height 11
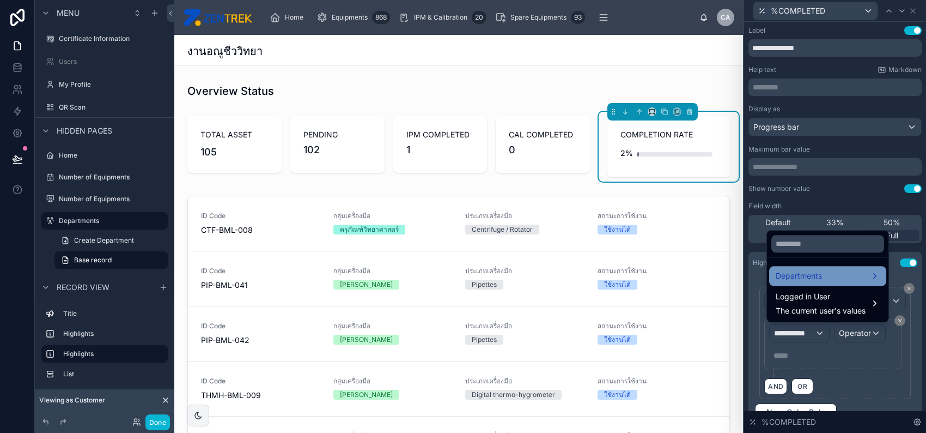
click at [813, 279] on span "Departments" at bounding box center [799, 275] width 46 height 13
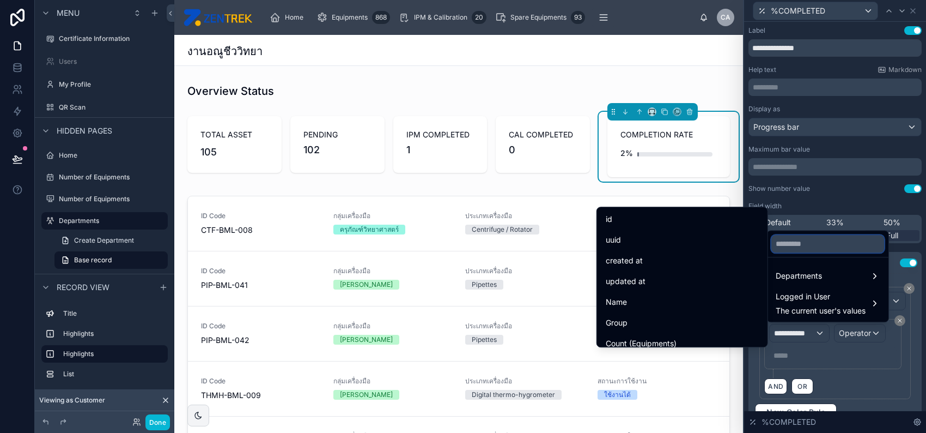
click at [869, 244] on input "text" at bounding box center [828, 243] width 113 height 17
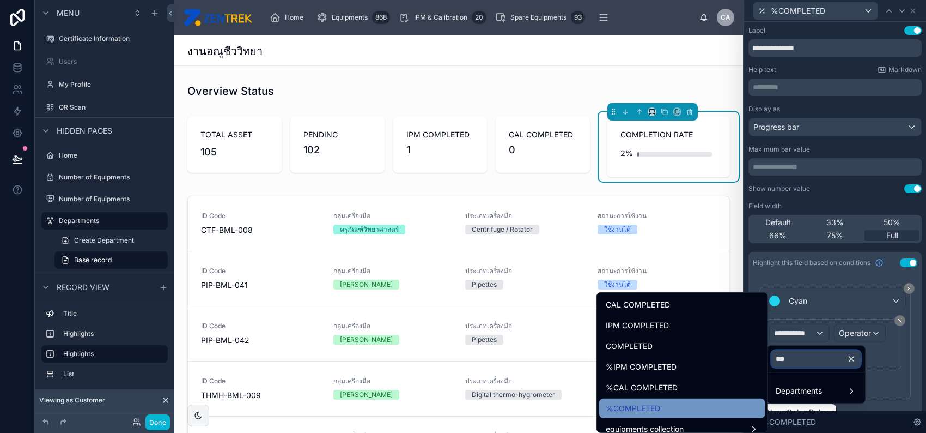
type input "***"
click at [676, 411] on div "%COMPLETED" at bounding box center [682, 408] width 153 height 13
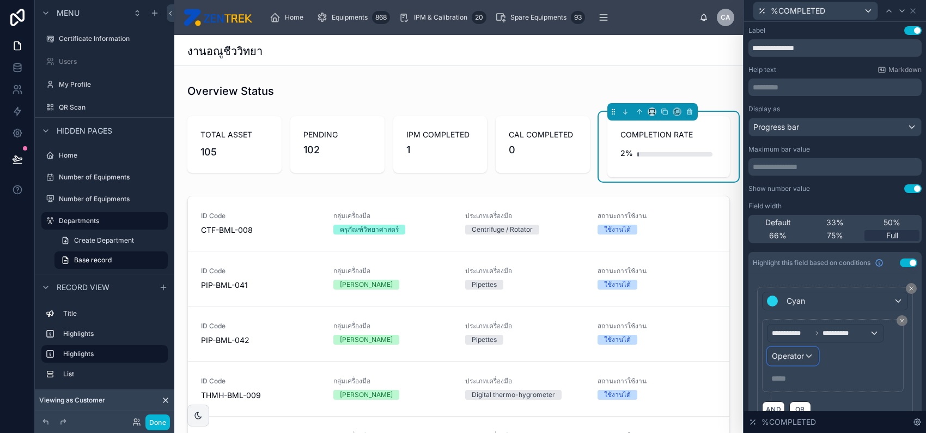
click at [813, 349] on div "Operator" at bounding box center [793, 355] width 51 height 17
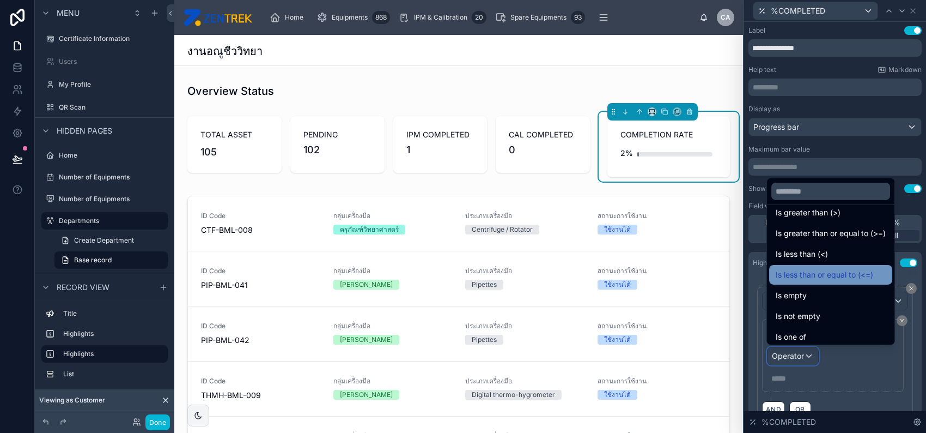
scroll to position [0, 0]
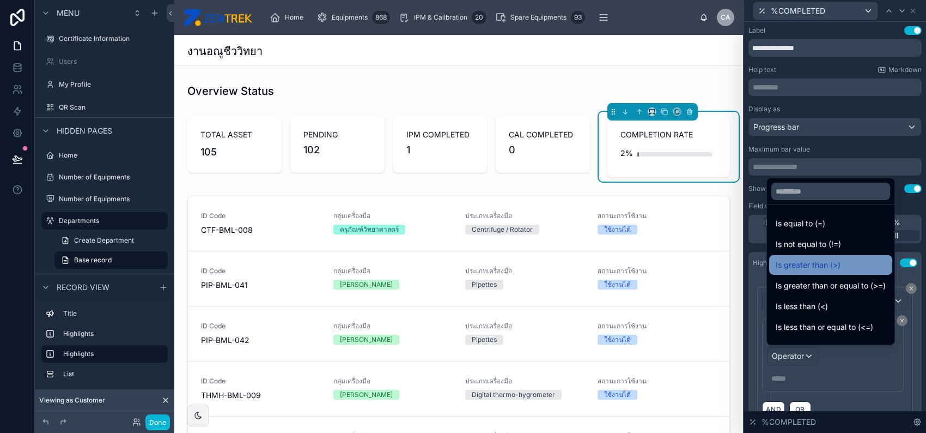
click at [841, 269] on div "Is greater than (>)" at bounding box center [831, 264] width 110 height 13
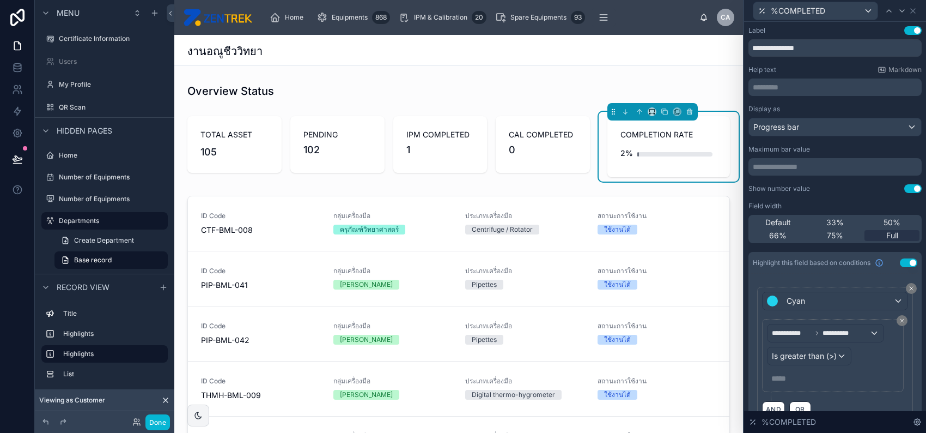
click at [802, 375] on p "***** ﻿" at bounding box center [834, 378] width 125 height 11
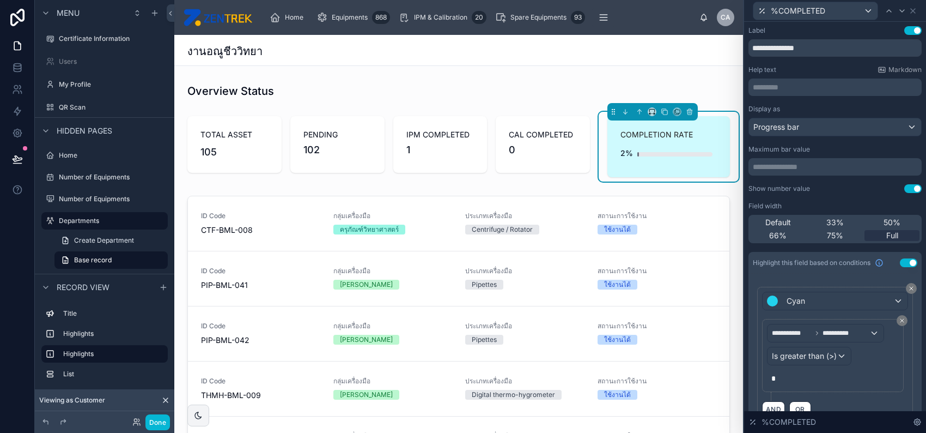
click at [808, 375] on p "*" at bounding box center [834, 378] width 125 height 11
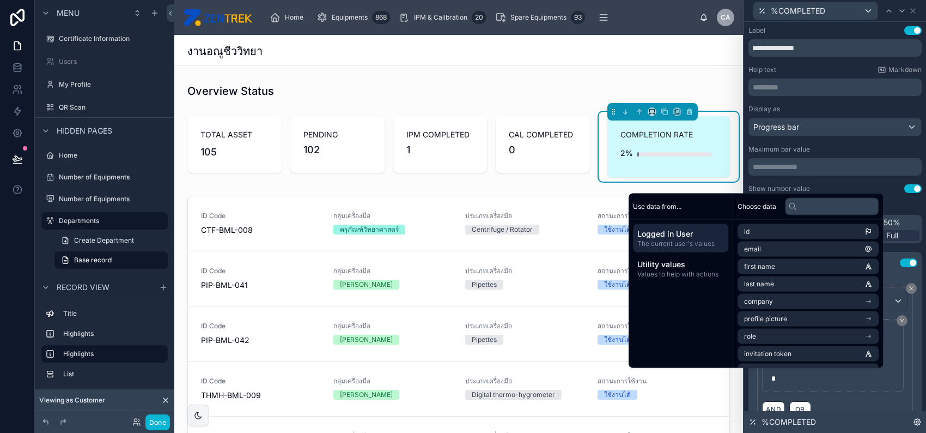
click at [896, 416] on div "%COMPLETED" at bounding box center [835, 422] width 182 height 22
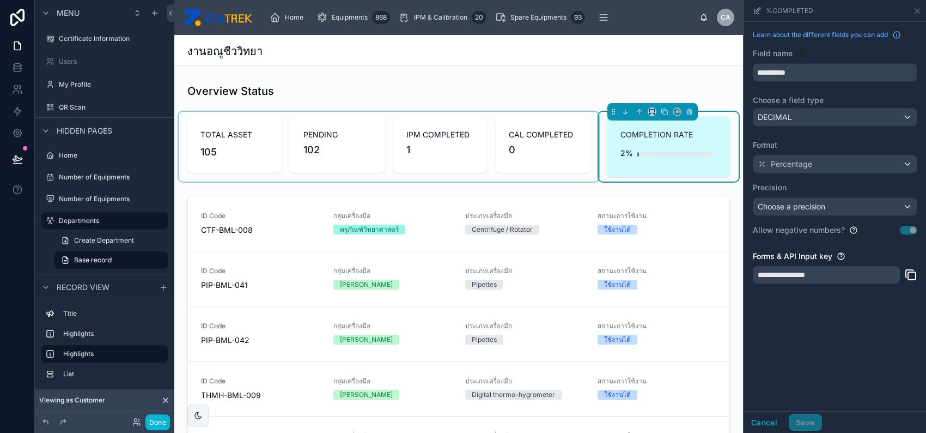
click at [490, 141] on div at bounding box center [389, 147] width 420 height 70
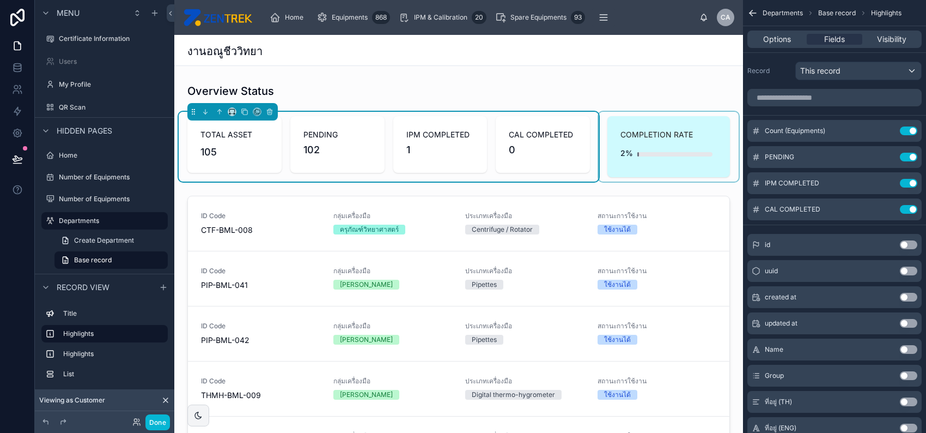
click at [694, 159] on div at bounding box center [669, 147] width 140 height 70
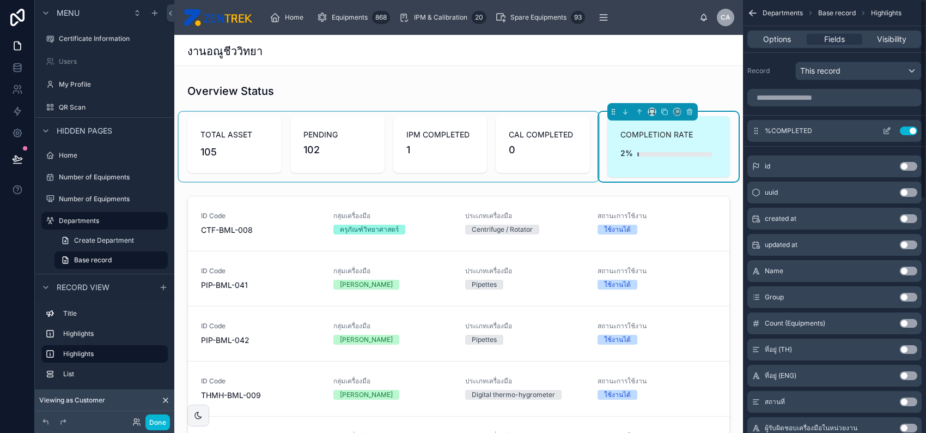
click at [886, 128] on icon "scrollable content" at bounding box center [887, 130] width 9 height 9
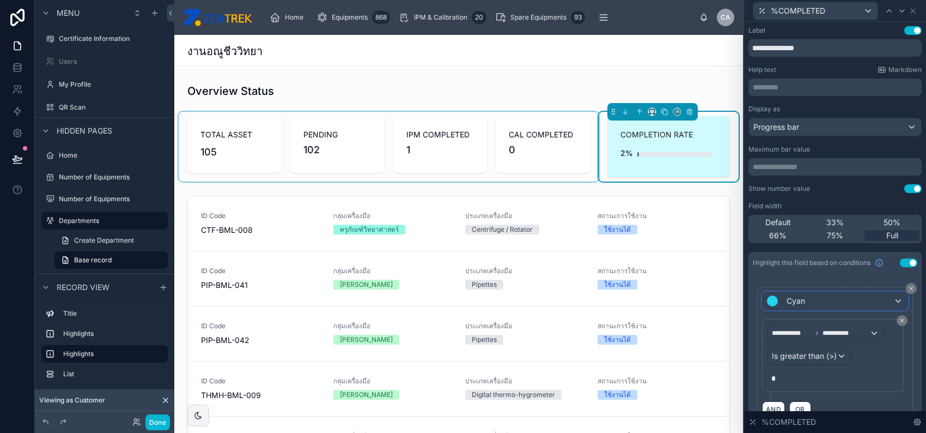
click at [834, 300] on div "Cyan" at bounding box center [835, 300] width 145 height 17
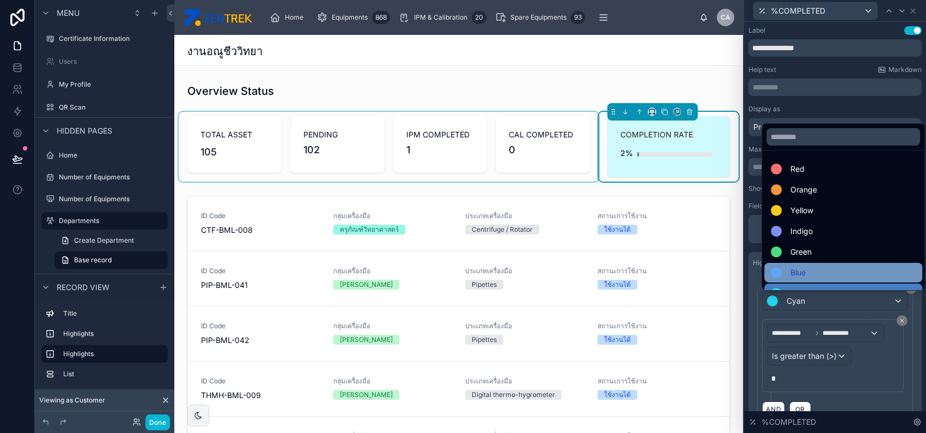
click at [830, 274] on div "Blue" at bounding box center [843, 272] width 145 height 13
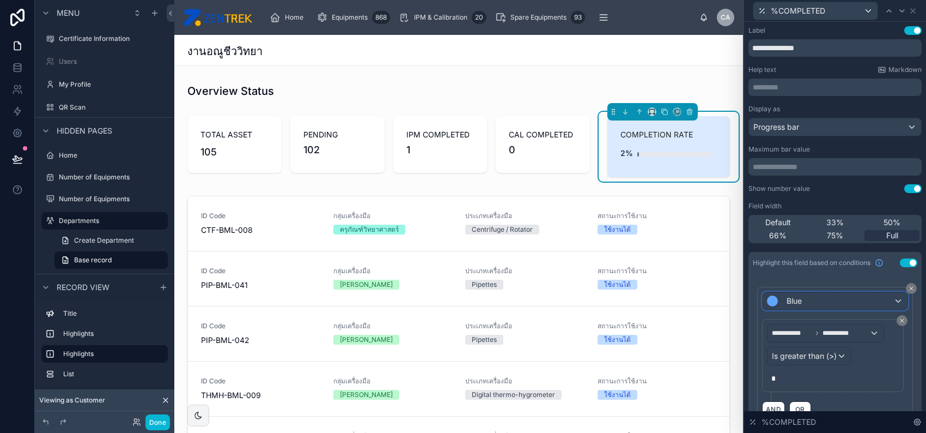
click at [823, 300] on div "Blue" at bounding box center [835, 300] width 145 height 17
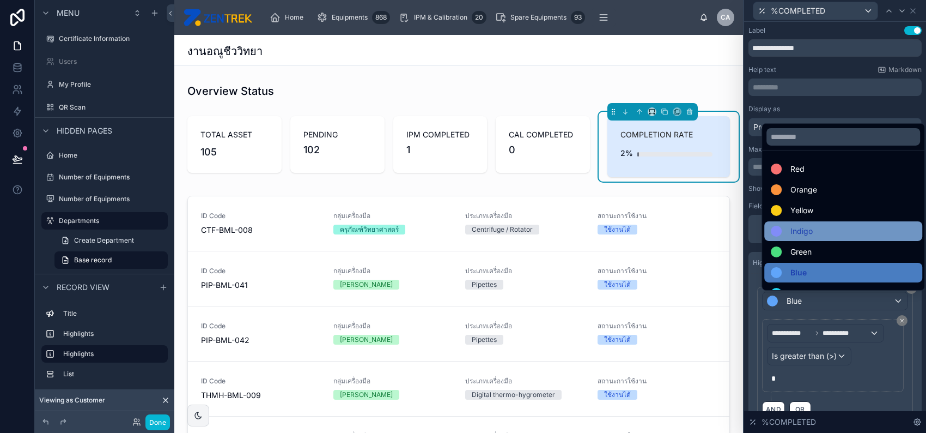
click at [813, 232] on div "Indigo" at bounding box center [843, 230] width 145 height 13
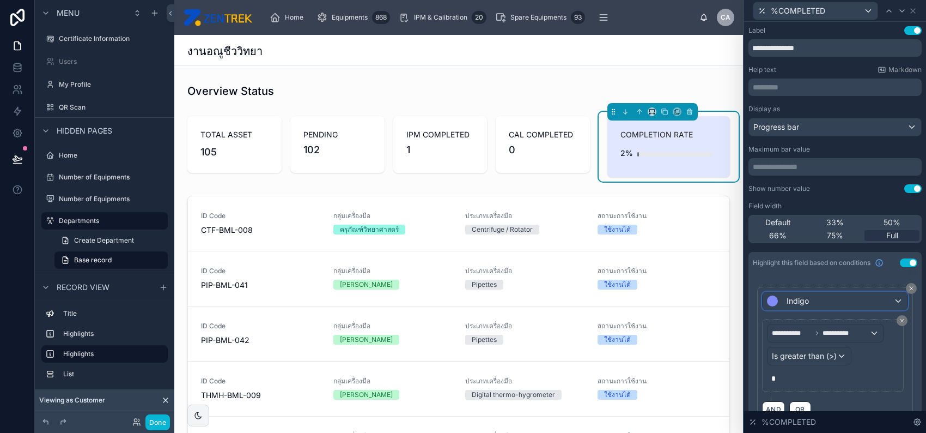
click at [820, 299] on div "Indigo" at bounding box center [835, 300] width 145 height 17
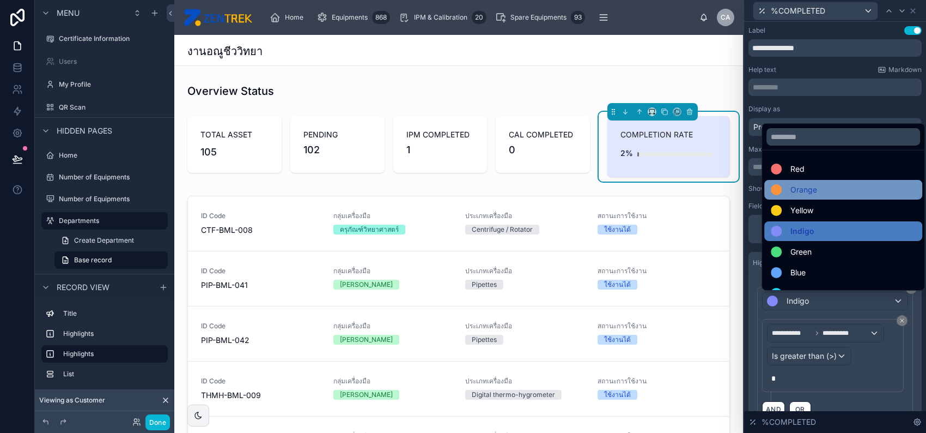
click at [817, 193] on div "Orange" at bounding box center [843, 189] width 145 height 13
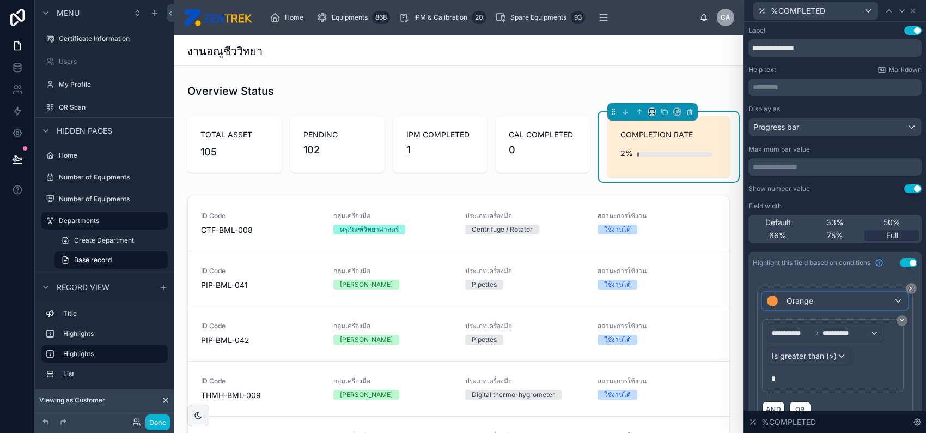
click at [815, 294] on div "Orange" at bounding box center [835, 300] width 145 height 17
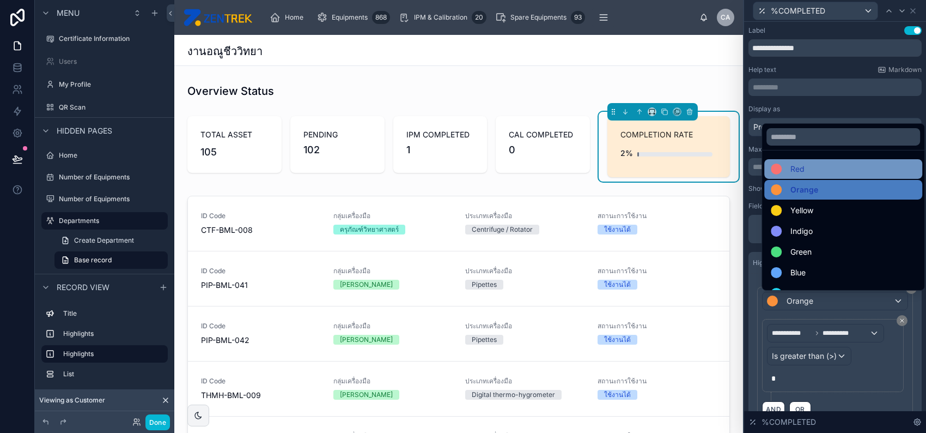
click at [810, 172] on div "Red" at bounding box center [843, 168] width 145 height 13
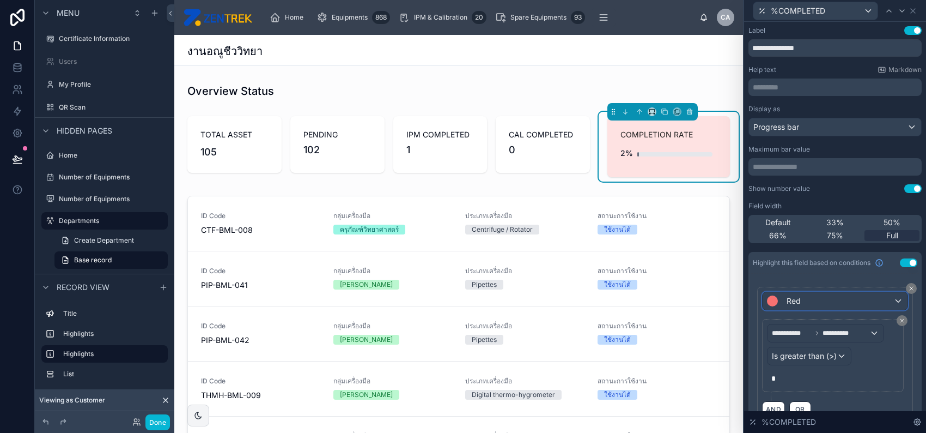
click at [805, 296] on div "Red" at bounding box center [835, 300] width 145 height 17
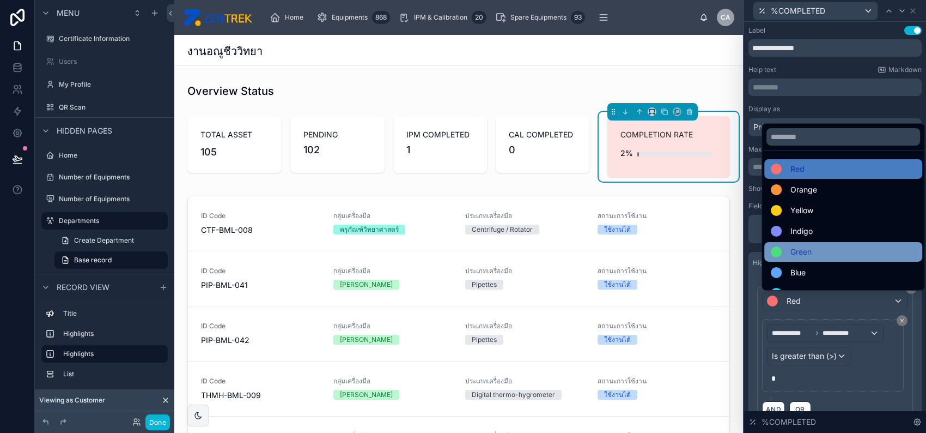
click at [814, 248] on div "Green" at bounding box center [843, 251] width 145 height 13
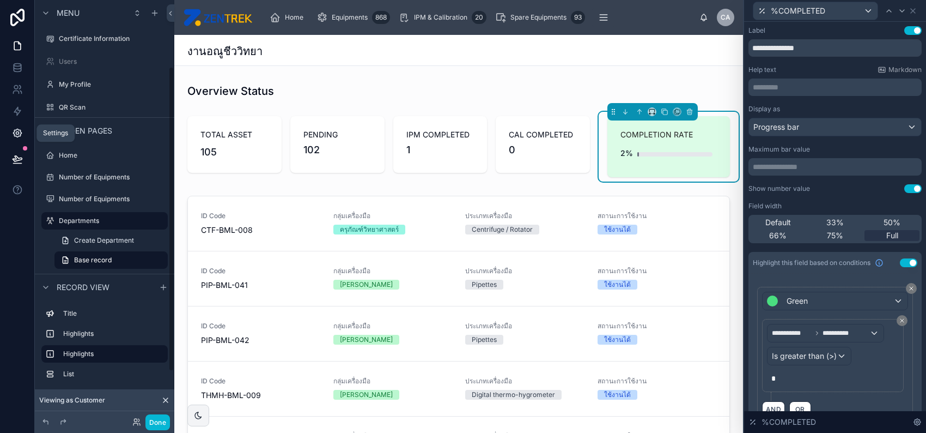
click at [17, 123] on link at bounding box center [17, 133] width 34 height 22
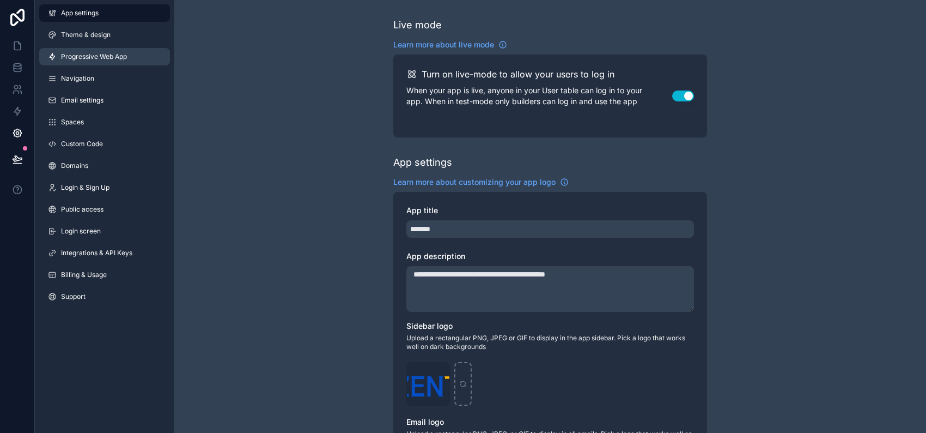
click at [101, 61] on link "Progressive Web App" at bounding box center [104, 56] width 131 height 17
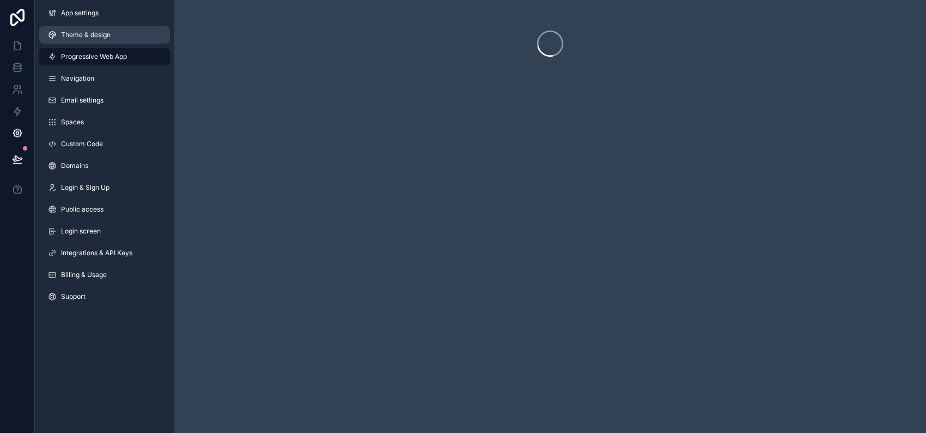
click at [110, 34] on span "Theme & design" at bounding box center [86, 35] width 50 height 9
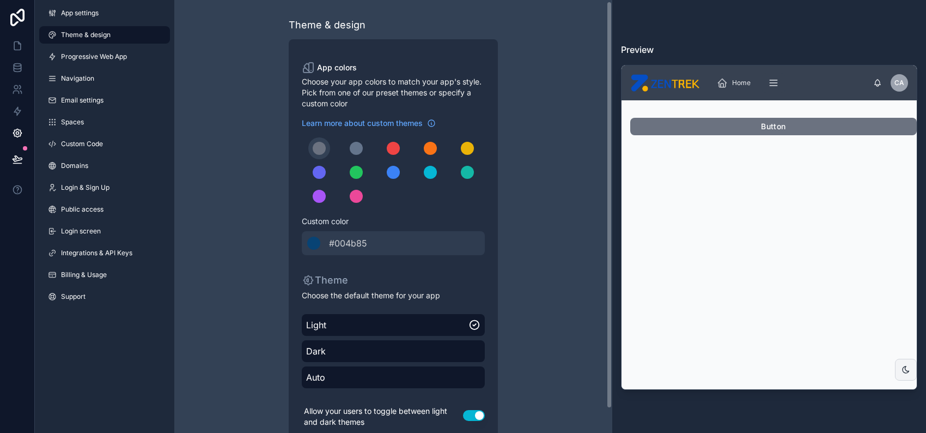
scroll to position [27, 0]
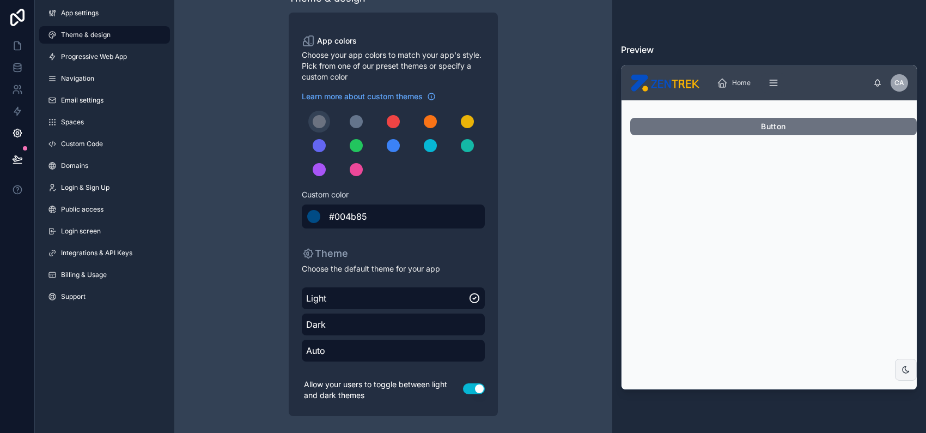
click at [451, 222] on div "******* #004b85" at bounding box center [393, 216] width 183 height 24
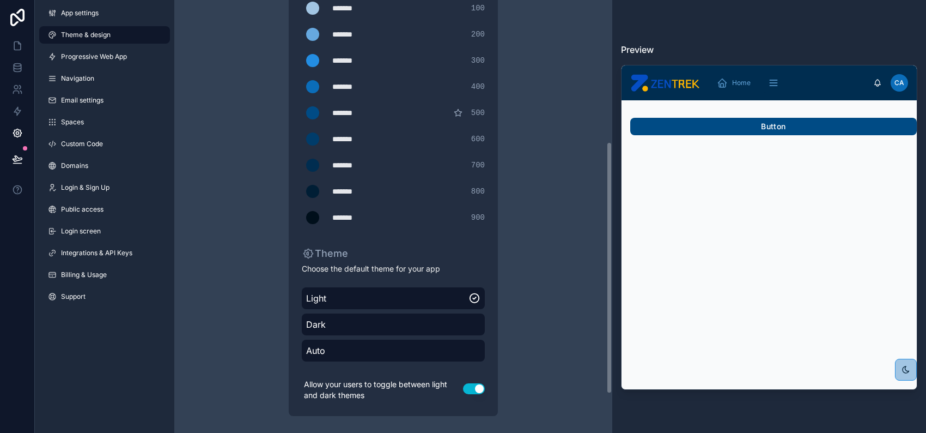
scroll to position [0, 0]
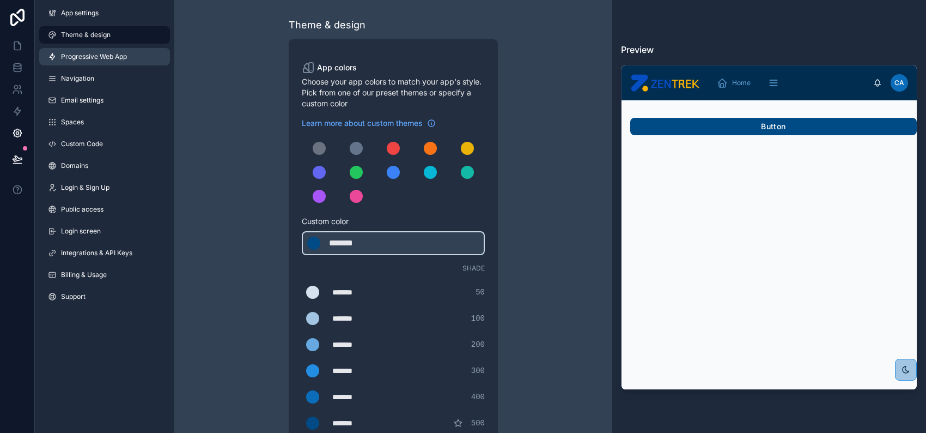
click at [75, 54] on span "Progressive Web App" at bounding box center [94, 56] width 66 height 9
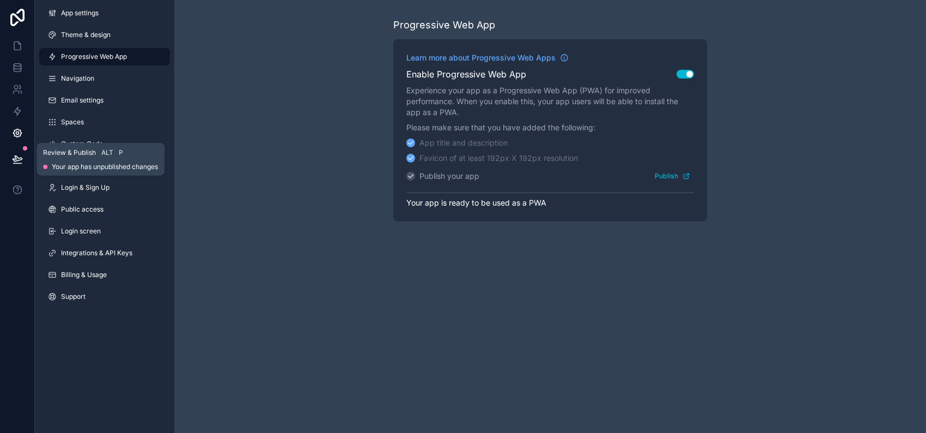
click at [17, 157] on icon at bounding box center [17, 158] width 9 height 5
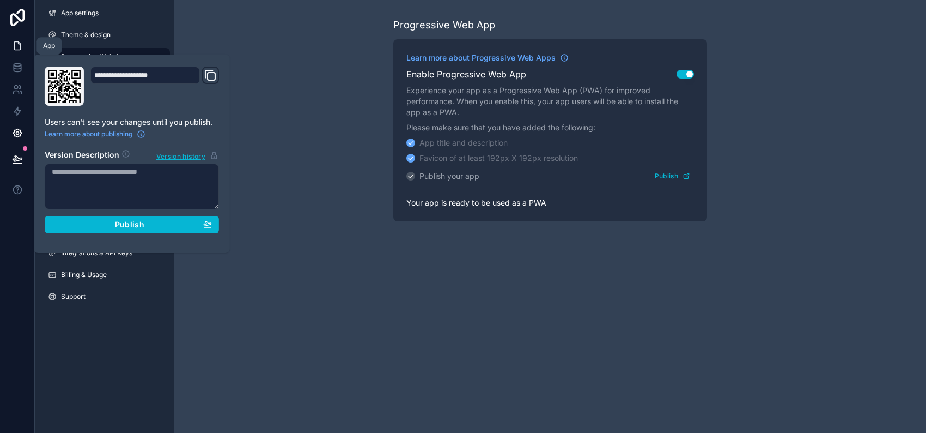
click at [22, 50] on link at bounding box center [17, 46] width 34 height 22
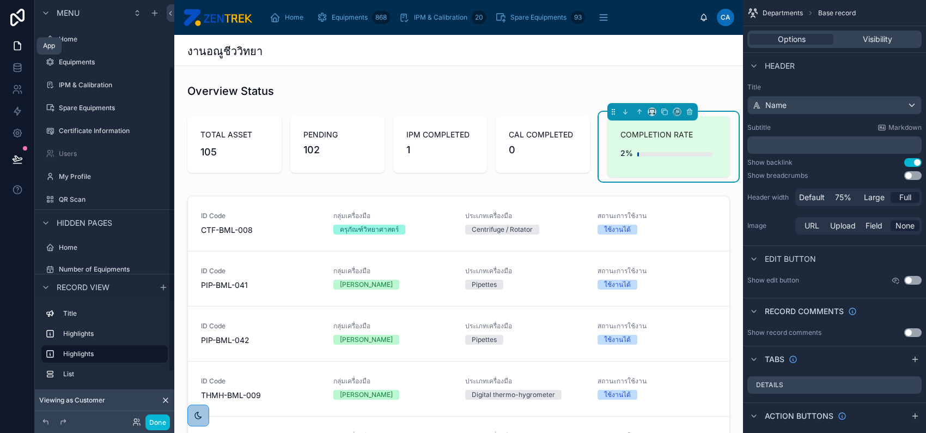
scroll to position [92, 0]
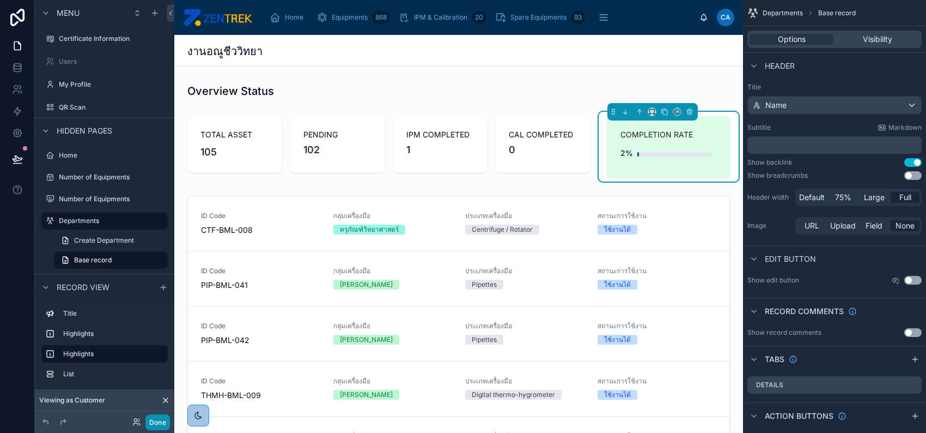
click at [164, 423] on button "Done" at bounding box center [157, 422] width 25 height 16
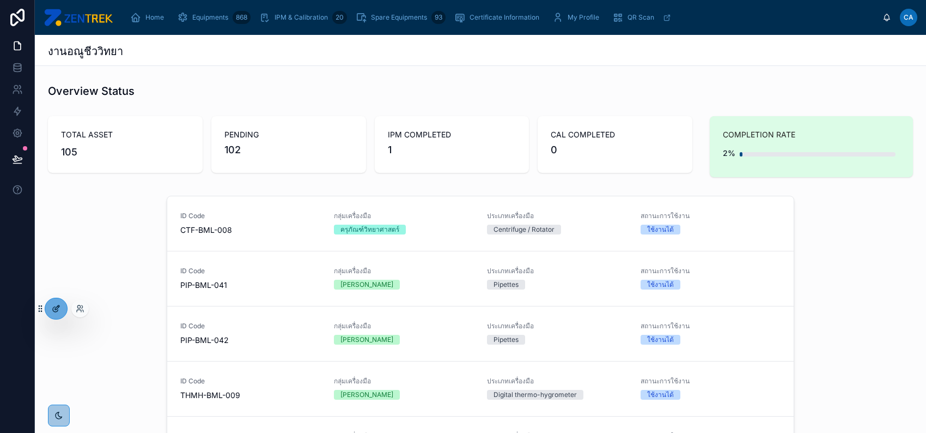
click at [56, 311] on icon at bounding box center [56, 308] width 9 height 9
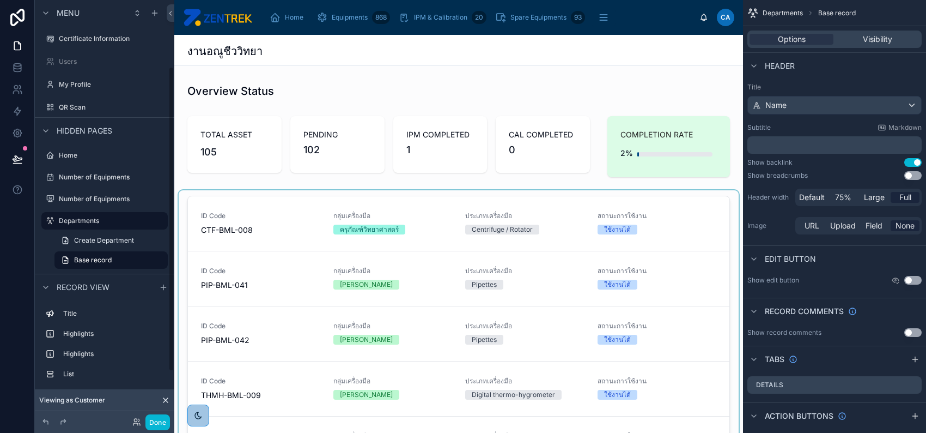
click at [360, 287] on div at bounding box center [459, 359] width 560 height 339
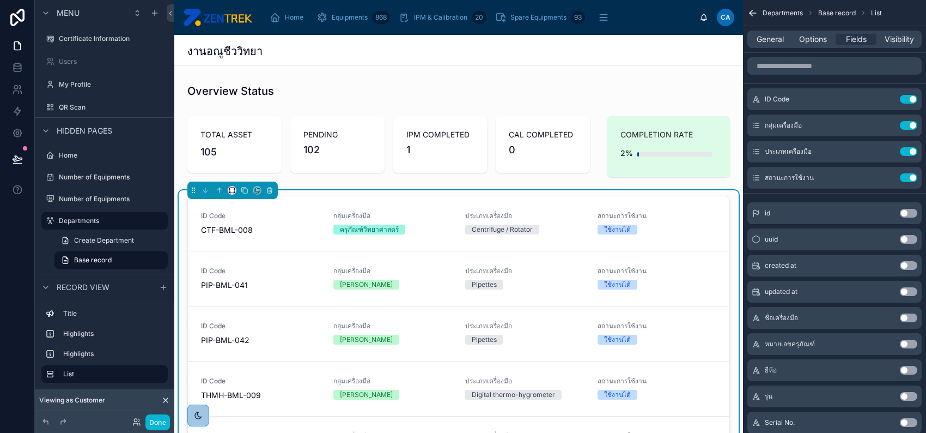
click at [235, 190] on button at bounding box center [232, 190] width 9 height 9
click at [238, 191] on div at bounding box center [463, 216] width 926 height 433
click at [232, 191] on icon at bounding box center [232, 190] width 8 height 8
click at [266, 306] on span "Full width" at bounding box center [254, 305] width 34 height 13
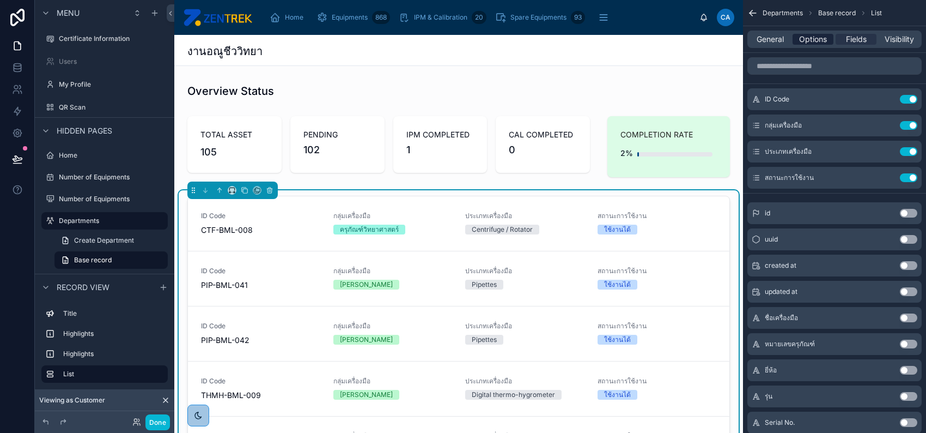
click at [802, 39] on span "Options" at bounding box center [813, 39] width 28 height 11
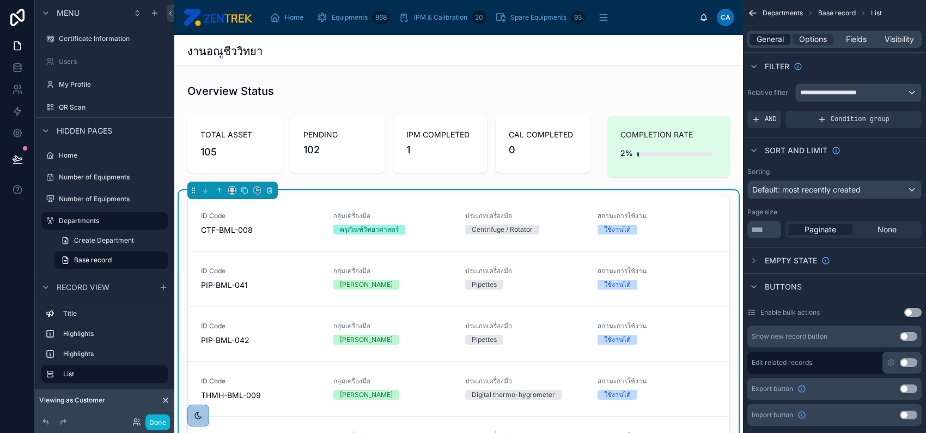
click at [777, 39] on span "General" at bounding box center [770, 39] width 27 height 11
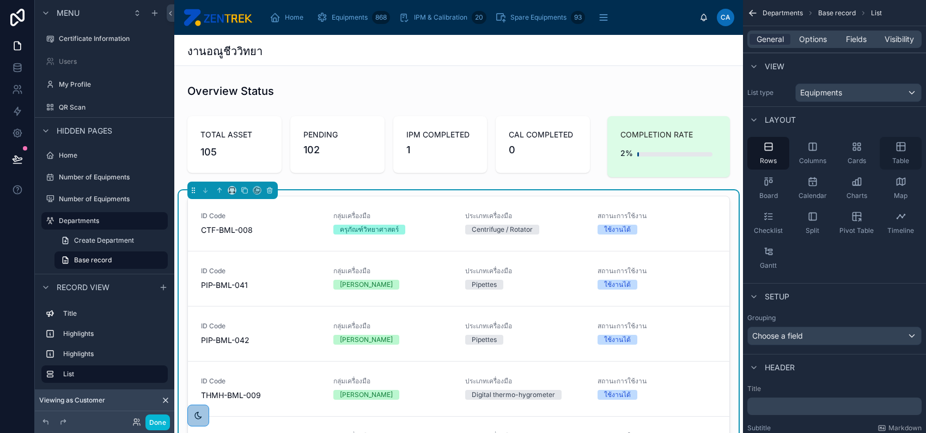
click at [906, 152] on div "Table" at bounding box center [901, 153] width 42 height 33
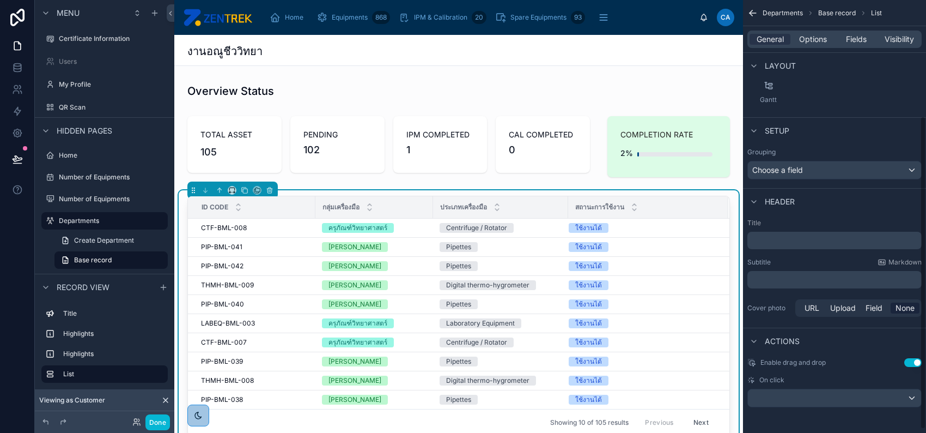
scroll to position [0, 0]
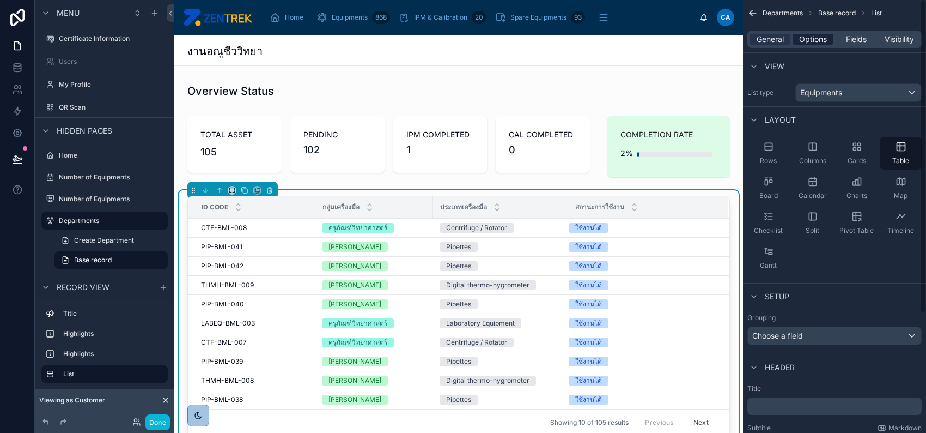
click at [803, 34] on span "Options" at bounding box center [813, 39] width 28 height 11
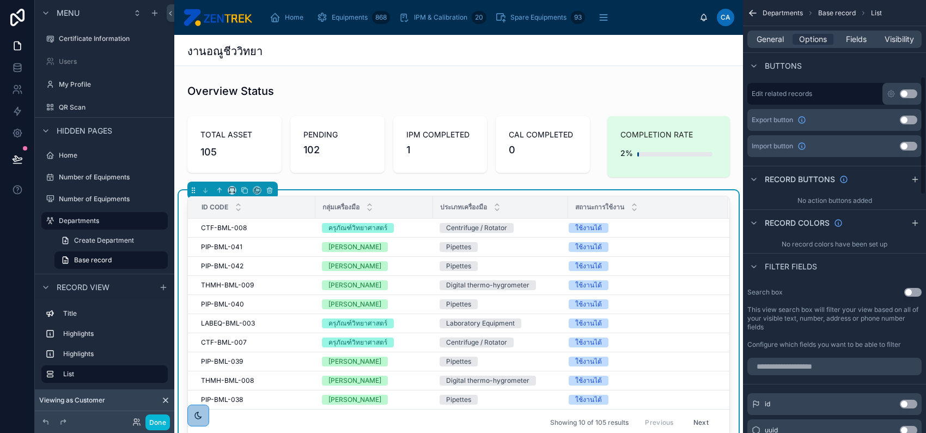
scroll to position [290, 0]
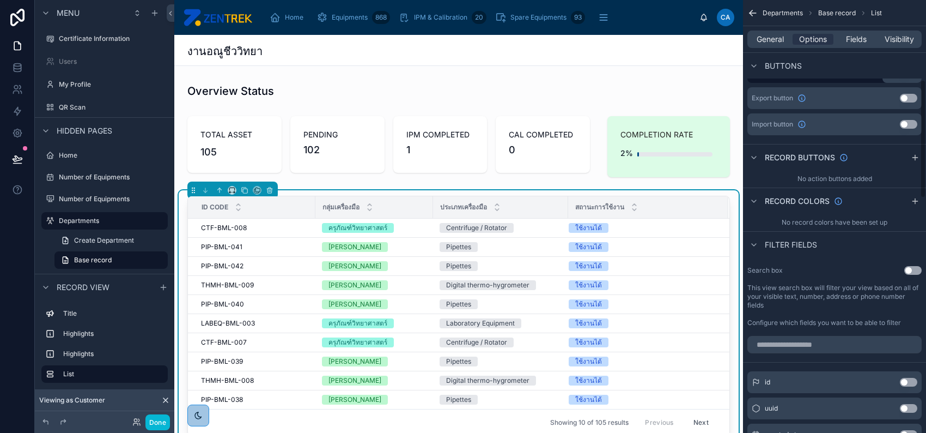
click at [909, 271] on button "Use setting" at bounding box center [913, 270] width 17 height 9
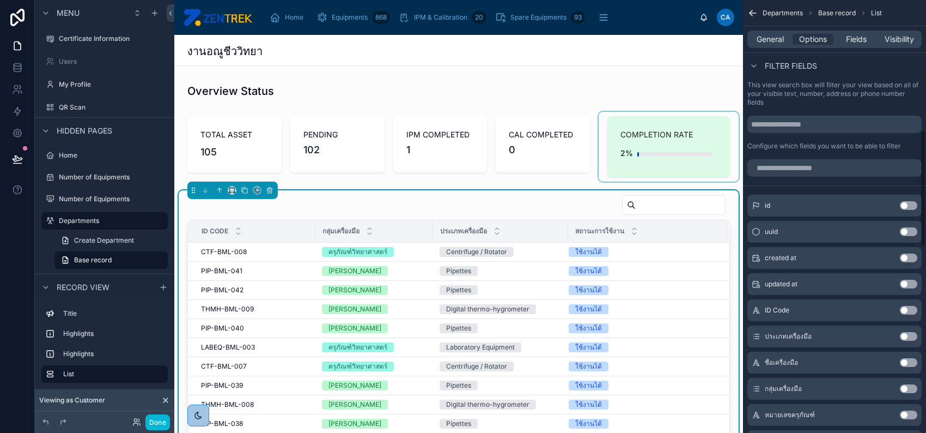
scroll to position [508, 0]
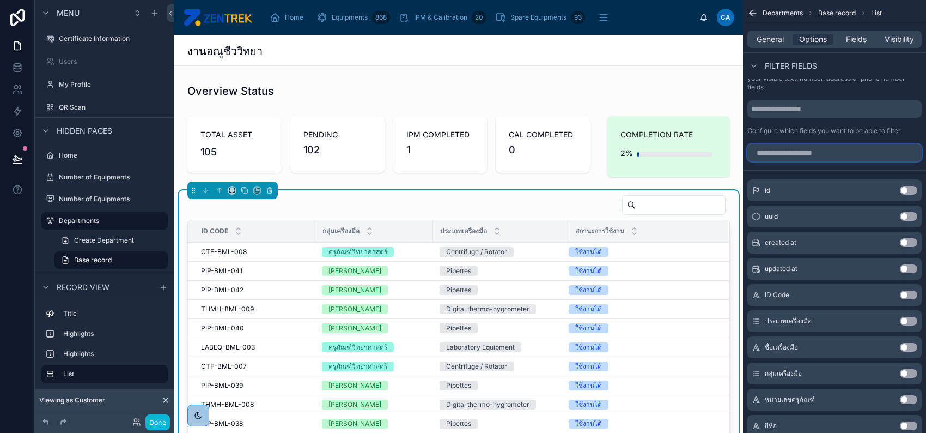
click at [865, 152] on input "scrollable content" at bounding box center [835, 152] width 174 height 17
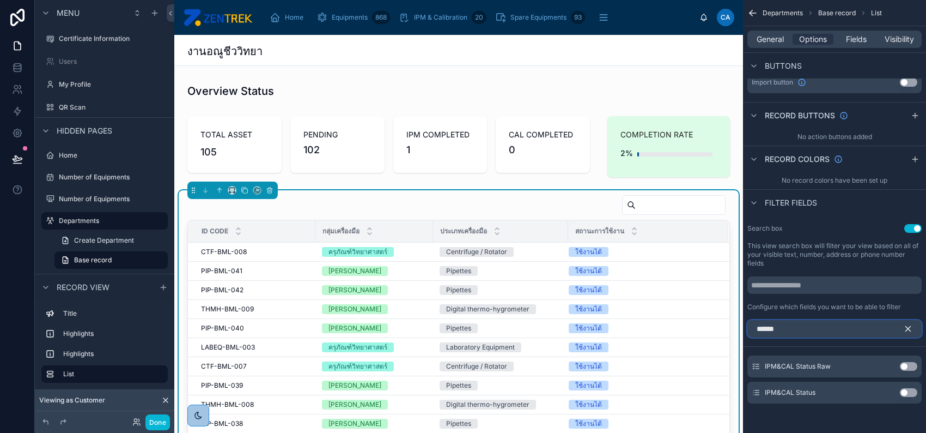
type input "******"
click at [911, 390] on button "Use setting" at bounding box center [908, 392] width 17 height 9
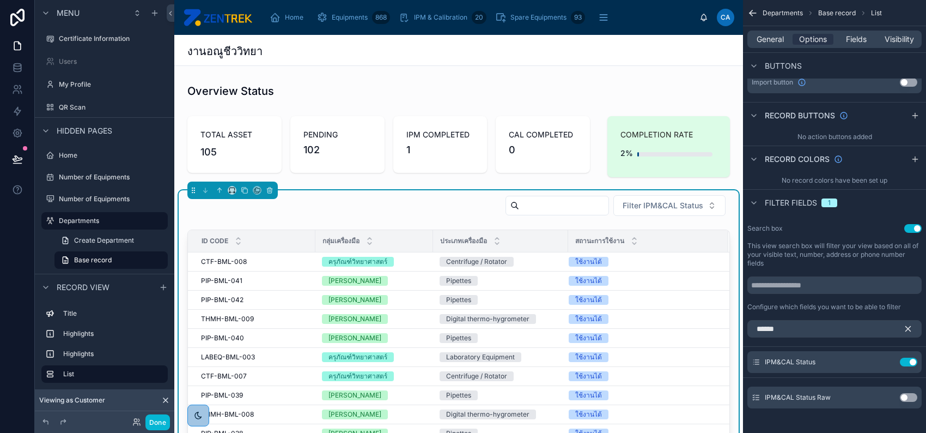
click at [819, 201] on div "Filter fields 1" at bounding box center [801, 202] width 72 height 11
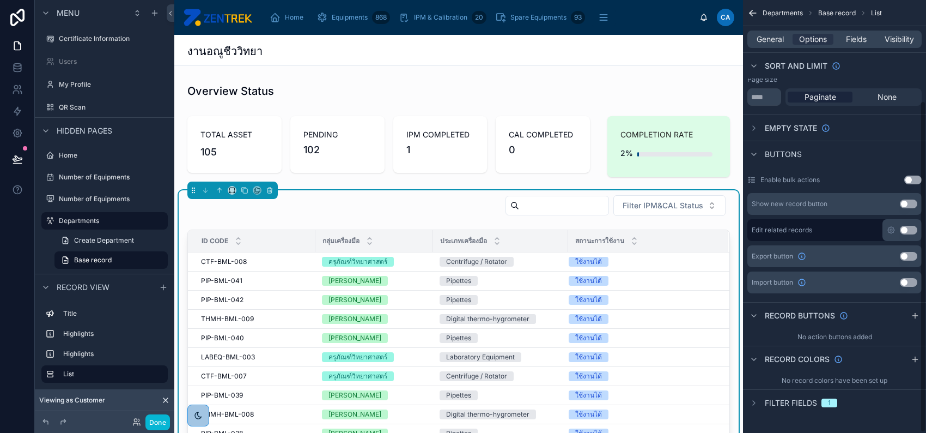
scroll to position [132, 0]
click at [561, 204] on input "text" at bounding box center [563, 205] width 89 height 15
click at [157, 423] on button "Done" at bounding box center [157, 422] width 25 height 16
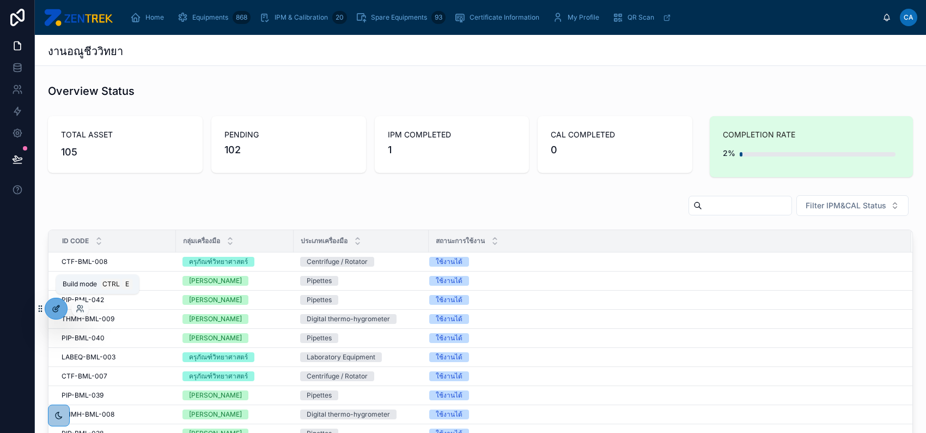
click at [58, 309] on icon at bounding box center [56, 308] width 9 height 9
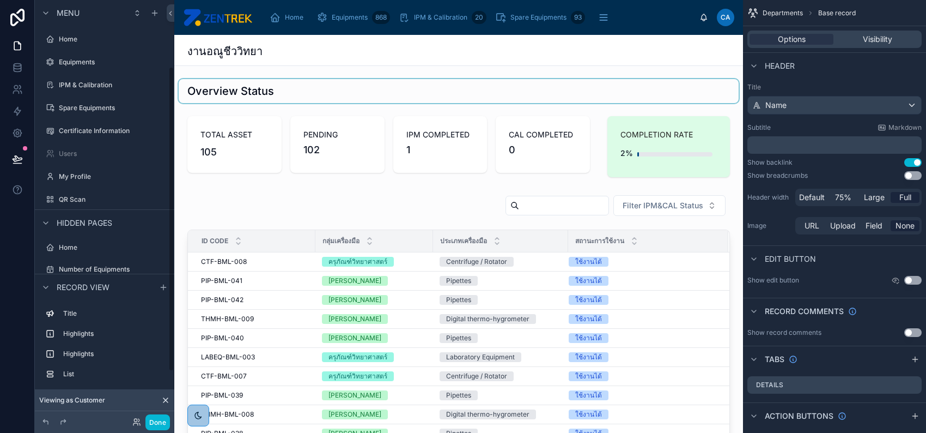
scroll to position [92, 0]
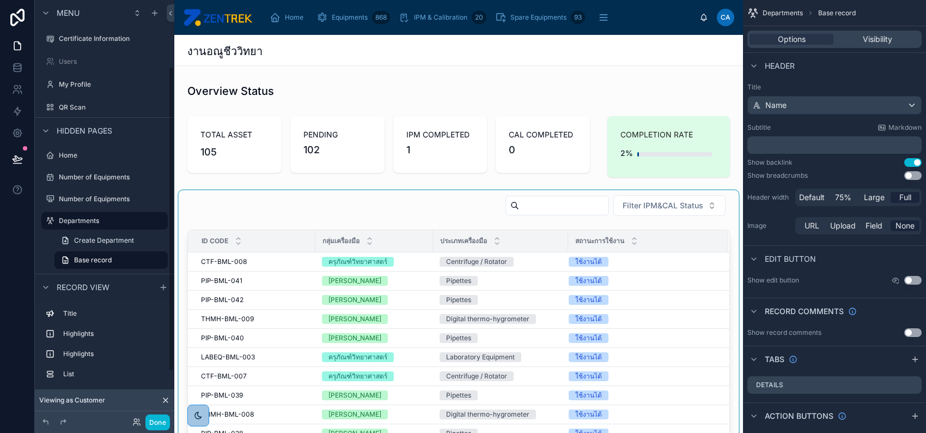
click at [469, 210] on div at bounding box center [459, 334] width 560 height 288
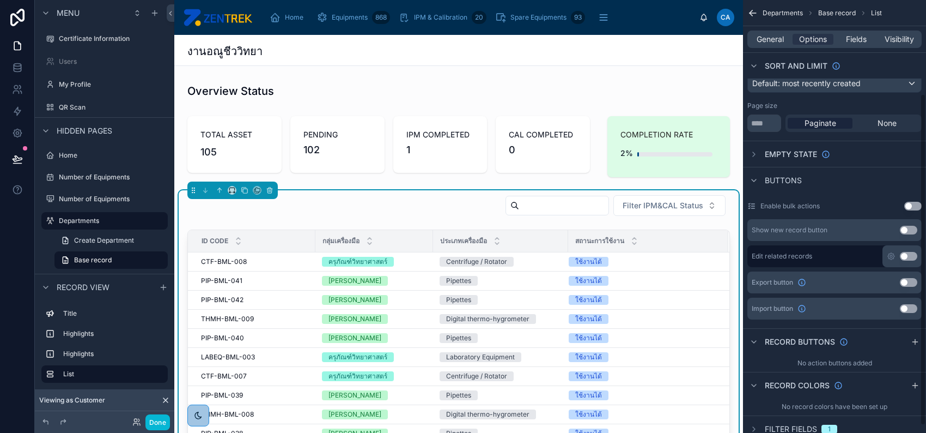
scroll to position [132, 0]
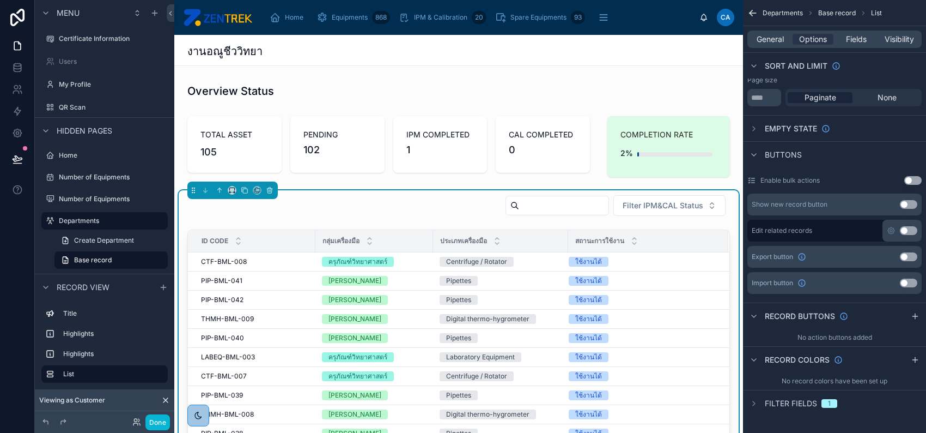
click at [800, 404] on span "Filter fields" at bounding box center [791, 403] width 52 height 11
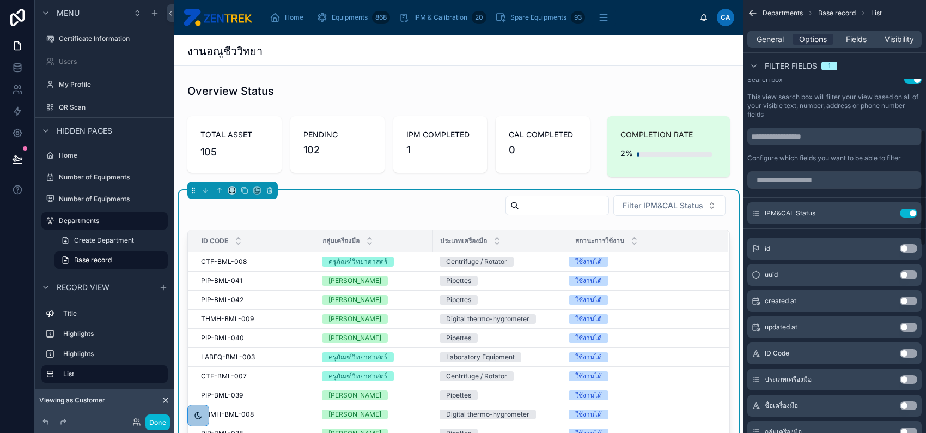
scroll to position [430, 0]
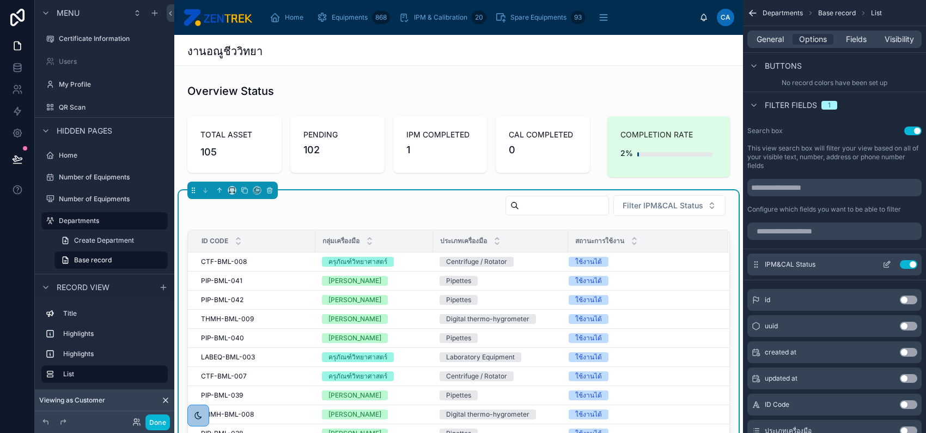
click at [888, 261] on icon "scrollable content" at bounding box center [888, 263] width 4 height 4
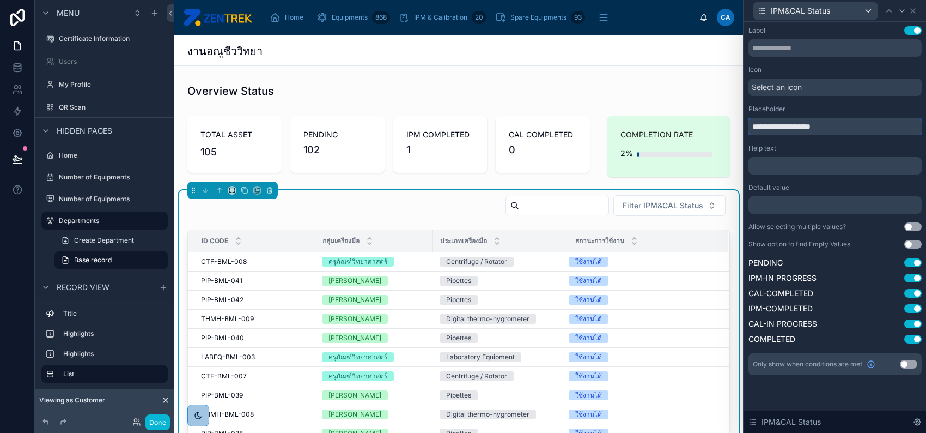
click at [809, 126] on input "**********" at bounding box center [835, 126] width 173 height 17
type input "******"
click at [815, 83] on div "Select an icon" at bounding box center [835, 86] width 173 height 17
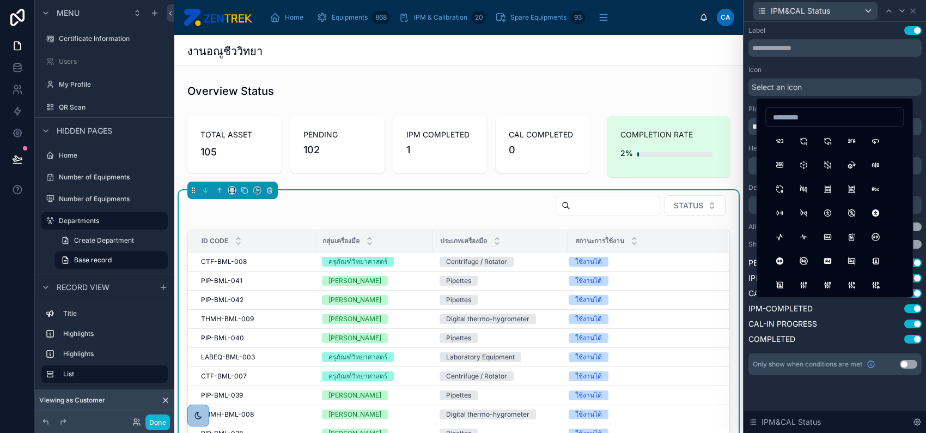
click at [889, 29] on div "Label Use setting" at bounding box center [835, 30] width 173 height 9
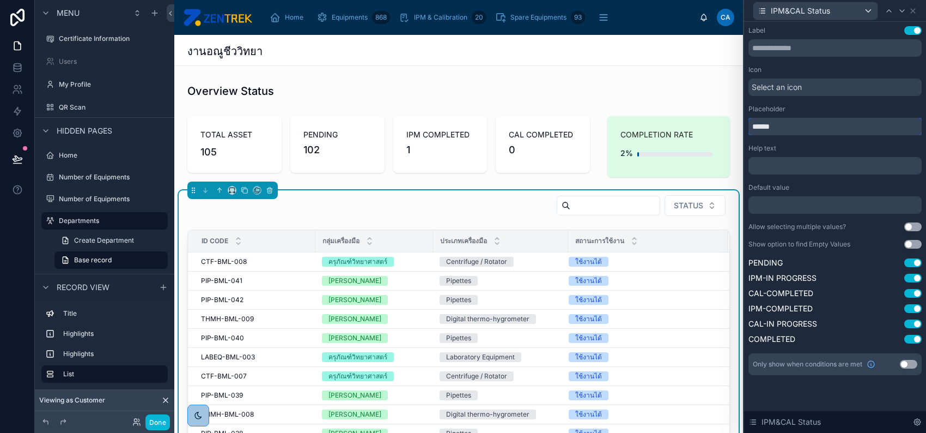
click at [825, 126] on input "******" at bounding box center [835, 126] width 173 height 17
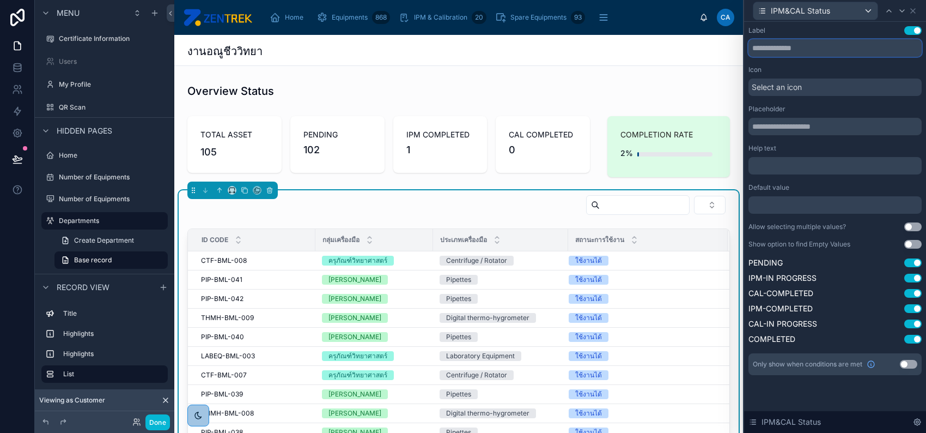
click at [816, 47] on input "text" at bounding box center [835, 47] width 173 height 17
paste input "******"
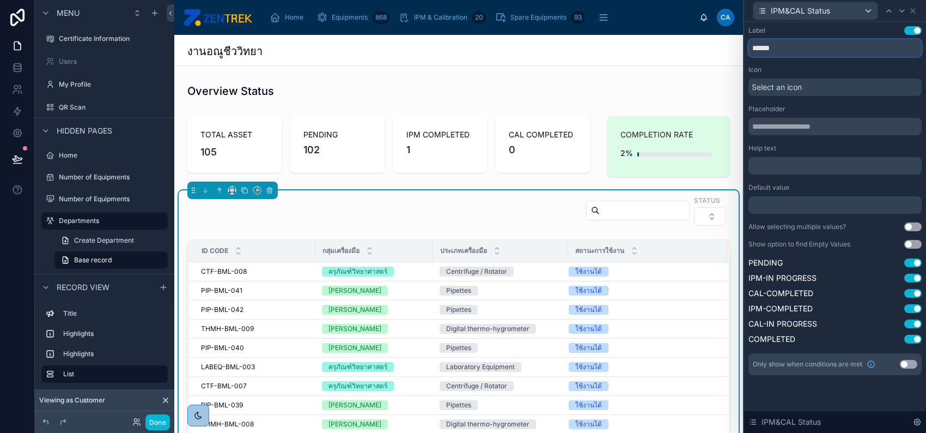
type input "******"
click at [813, 127] on input "text" at bounding box center [835, 126] width 173 height 17
paste input "******"
type input "******"
click at [809, 39] on input "******" at bounding box center [835, 47] width 173 height 17
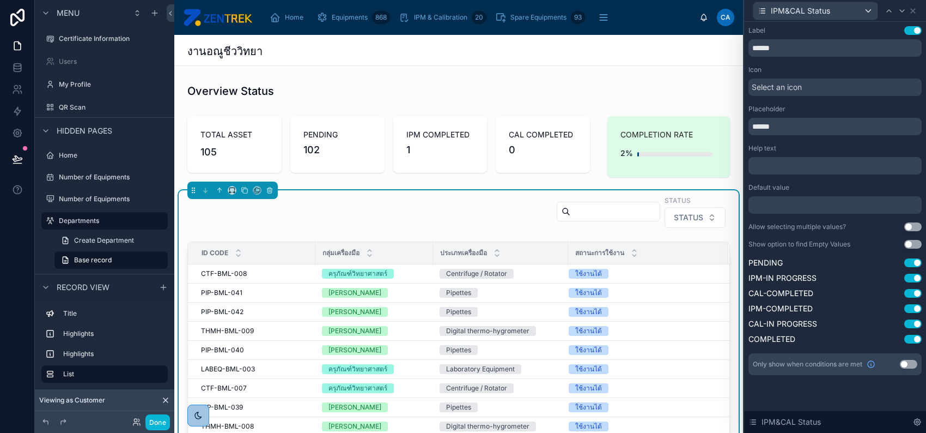
click at [909, 28] on button "Use setting" at bounding box center [913, 30] width 17 height 9
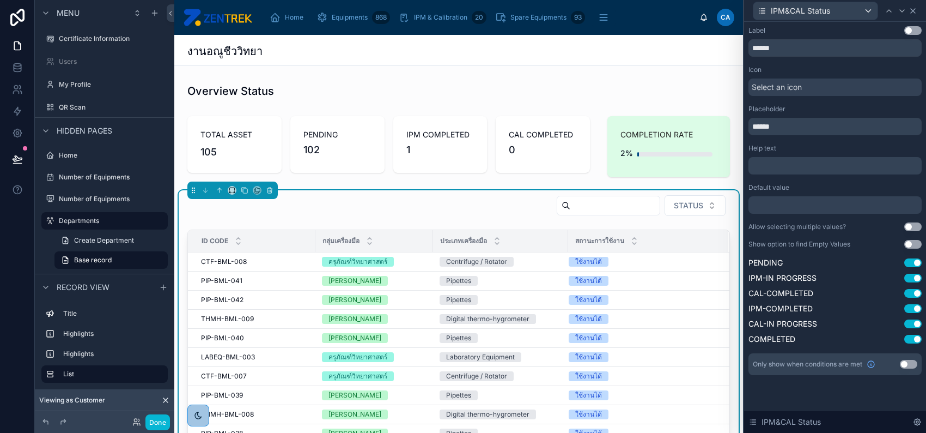
click at [910, 9] on icon at bounding box center [913, 11] width 9 height 9
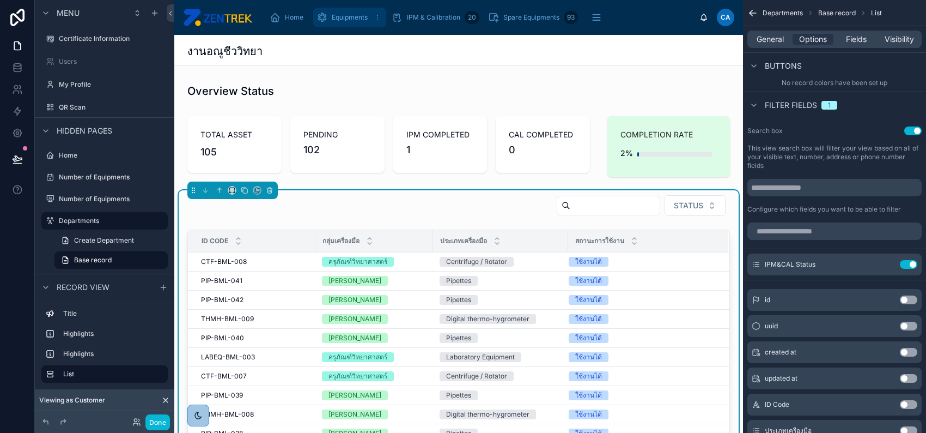
click at [366, 17] on span "Equipments" at bounding box center [350, 17] width 36 height 9
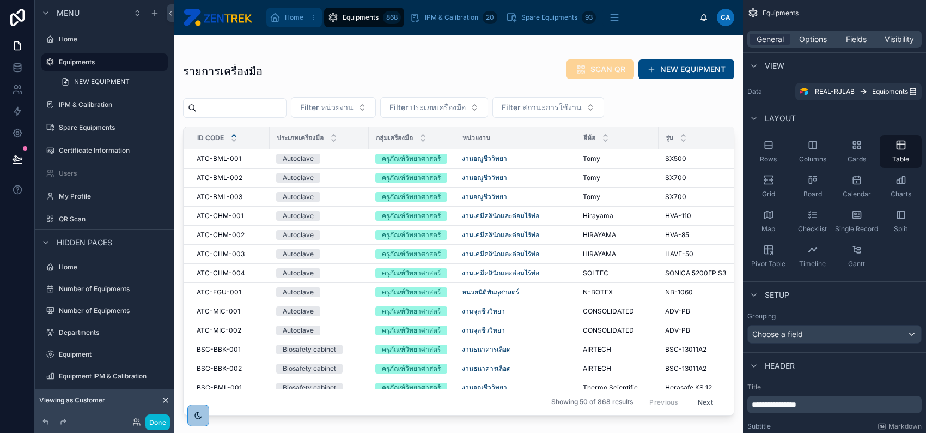
click at [295, 17] on span "Home" at bounding box center [294, 17] width 19 height 9
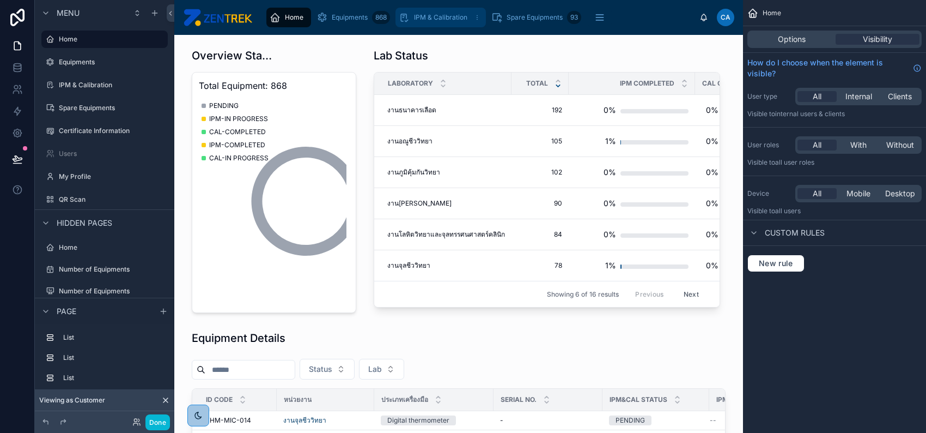
click at [421, 17] on span "IPM & Calibration" at bounding box center [440, 17] width 53 height 9
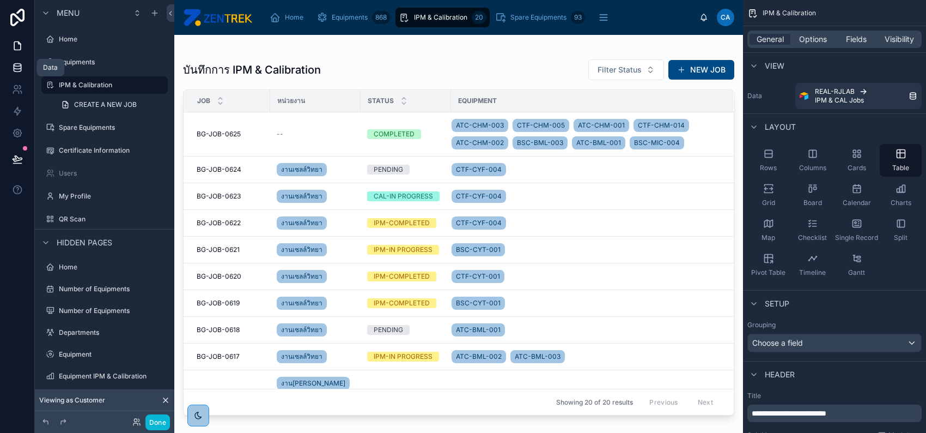
click at [13, 69] on icon at bounding box center [17, 67] width 11 height 11
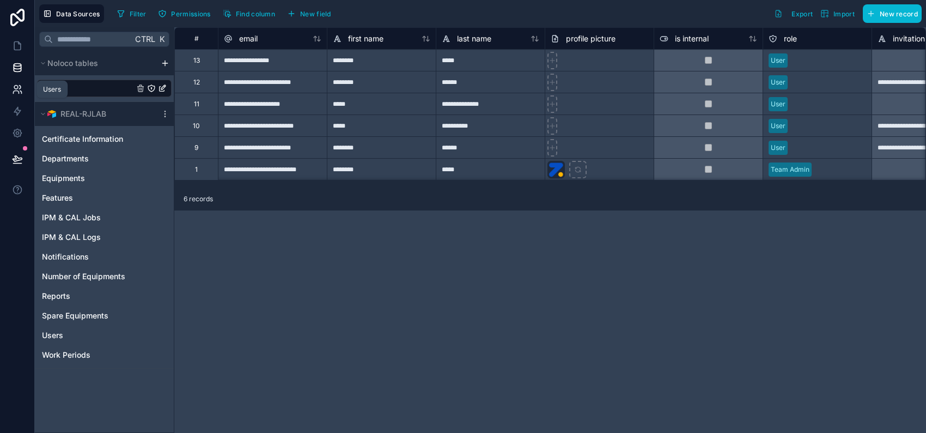
click at [13, 86] on icon at bounding box center [17, 89] width 11 height 11
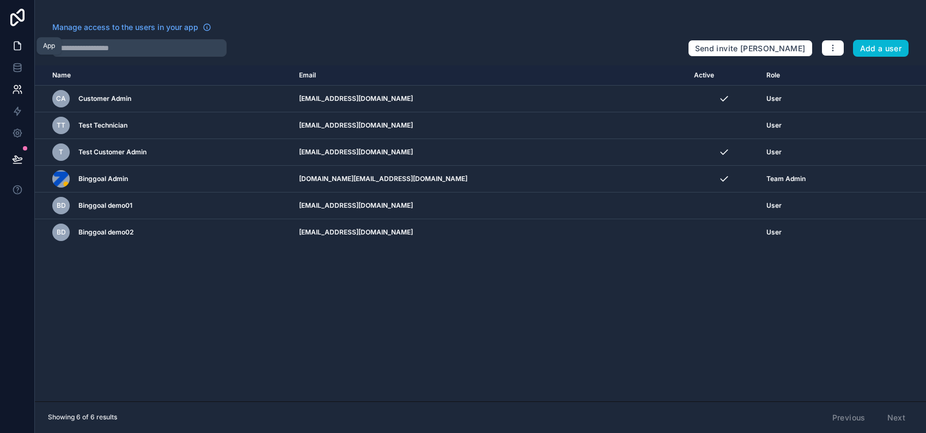
click at [13, 43] on icon at bounding box center [17, 45] width 11 height 11
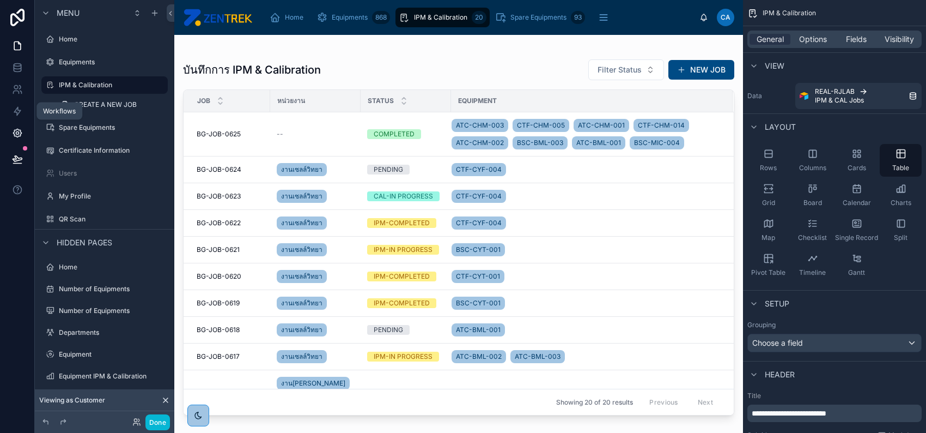
click at [20, 125] on link at bounding box center [17, 133] width 34 height 22
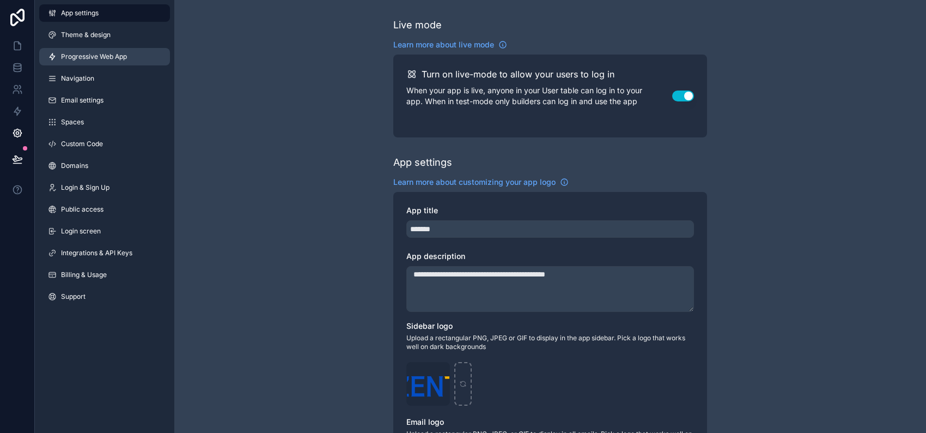
click at [86, 59] on span "Progressive Web App" at bounding box center [94, 56] width 66 height 9
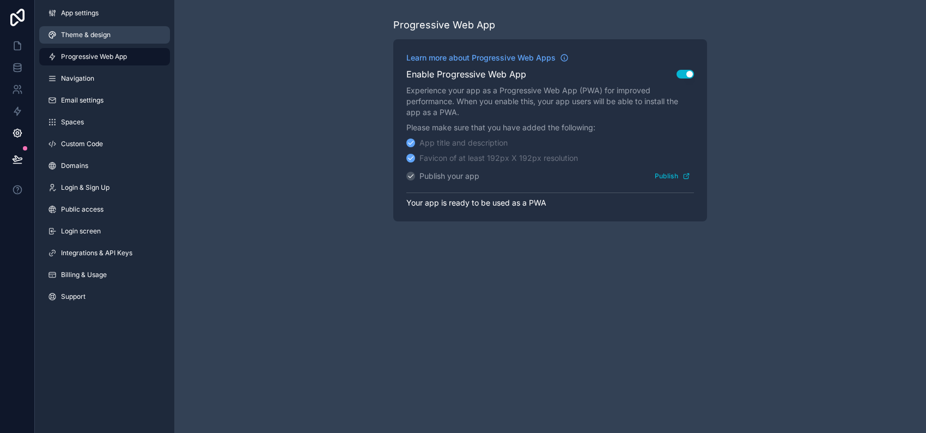
click at [103, 38] on span "Theme & design" at bounding box center [86, 35] width 50 height 9
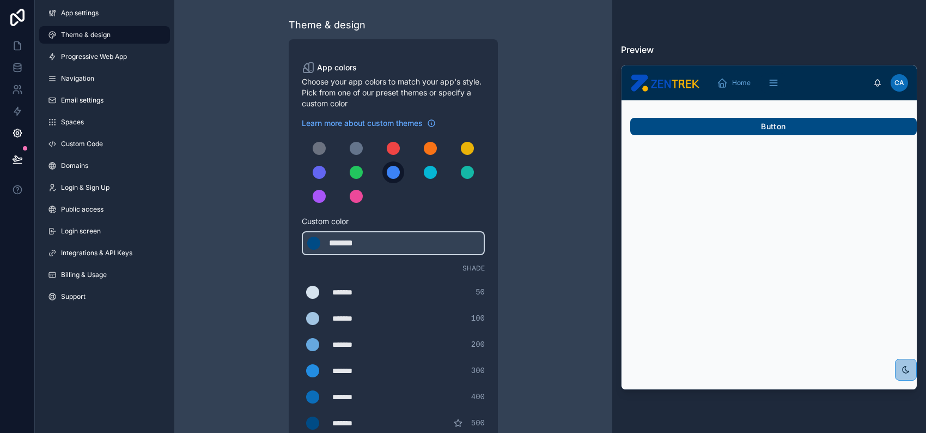
click at [397, 173] on div "scrollable content" at bounding box center [393, 172] width 13 height 13
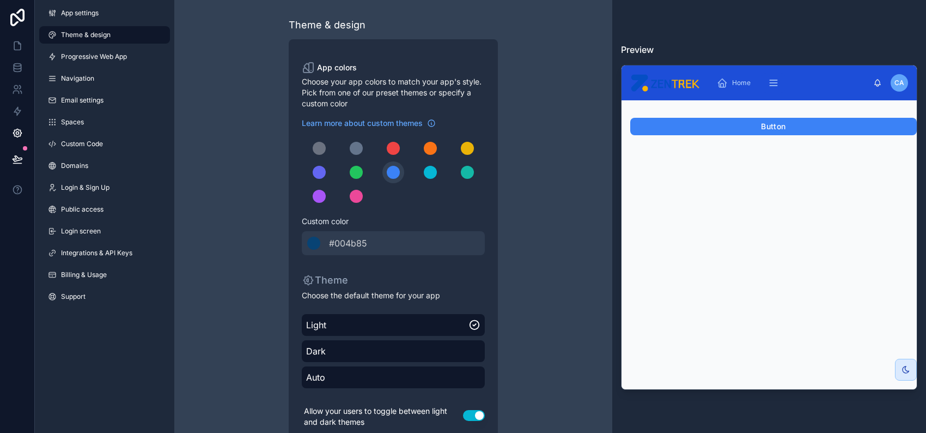
click at [368, 152] on div "scrollable content" at bounding box center [393, 172] width 183 height 70
click at [362, 148] on div "scrollable content" at bounding box center [356, 148] width 13 height 13
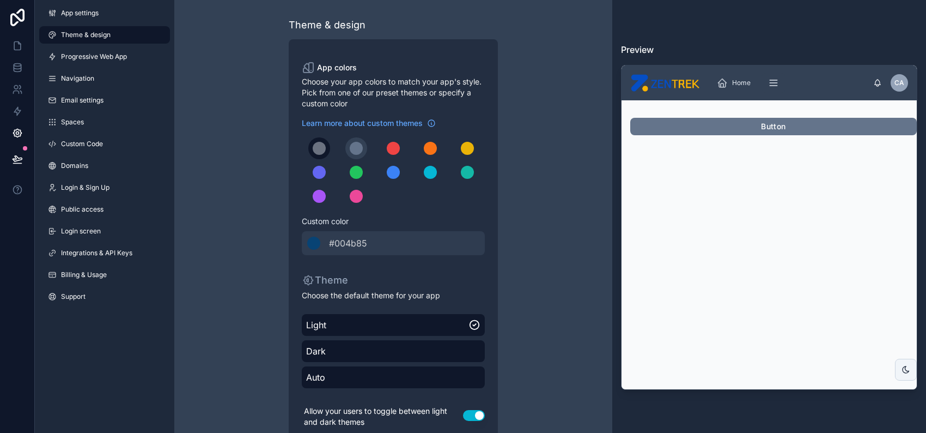
click at [322, 147] on div "scrollable content" at bounding box center [319, 148] width 13 height 13
click at [468, 177] on div "scrollable content" at bounding box center [467, 172] width 13 height 13
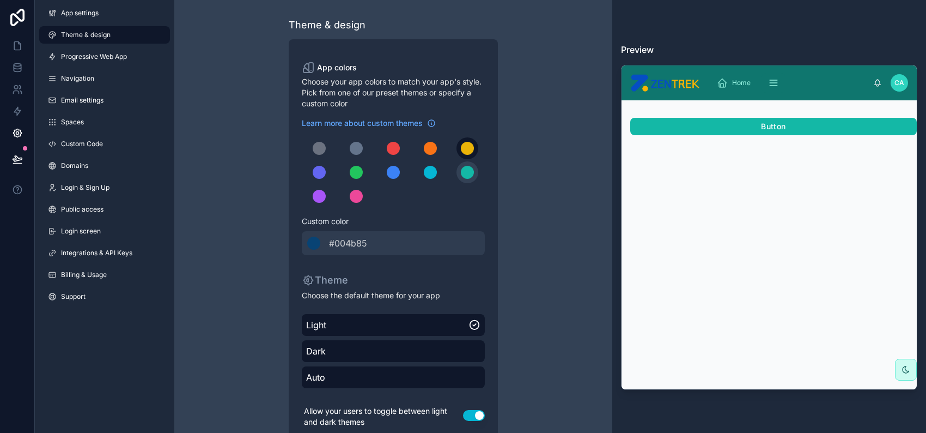
click at [464, 152] on div "scrollable content" at bounding box center [467, 148] width 13 height 13
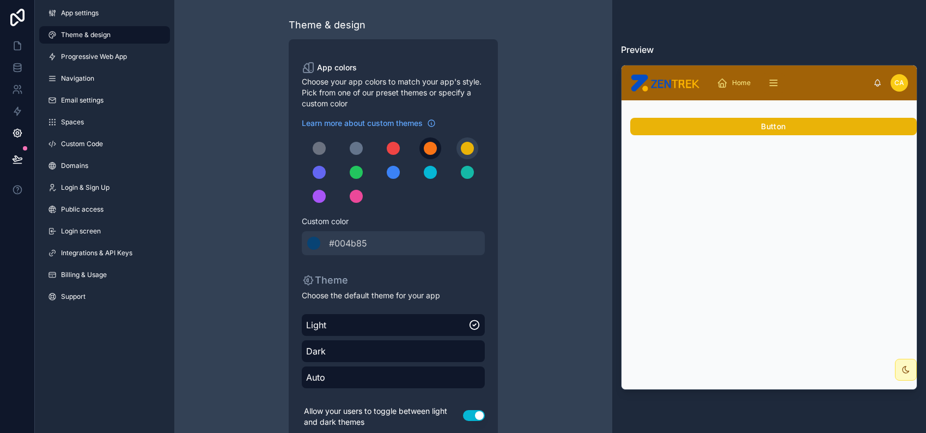
click at [433, 148] on div "scrollable content" at bounding box center [430, 148] width 13 height 13
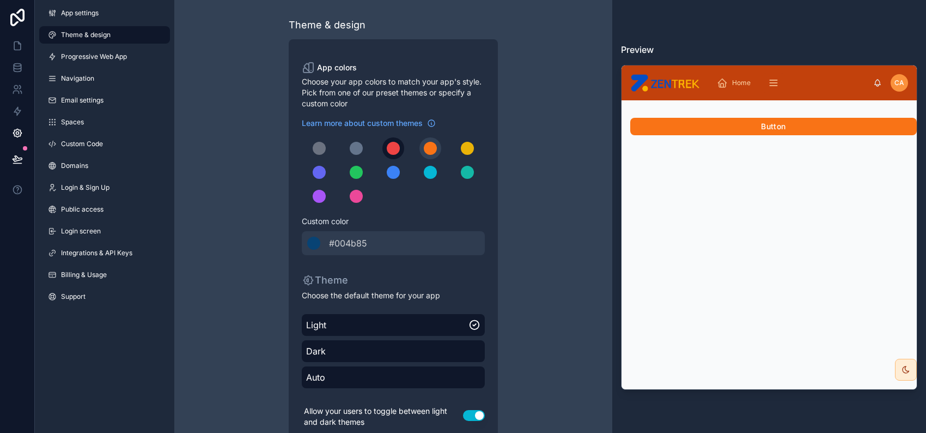
click at [384, 147] on button "scrollable content" at bounding box center [394, 148] width 22 height 22
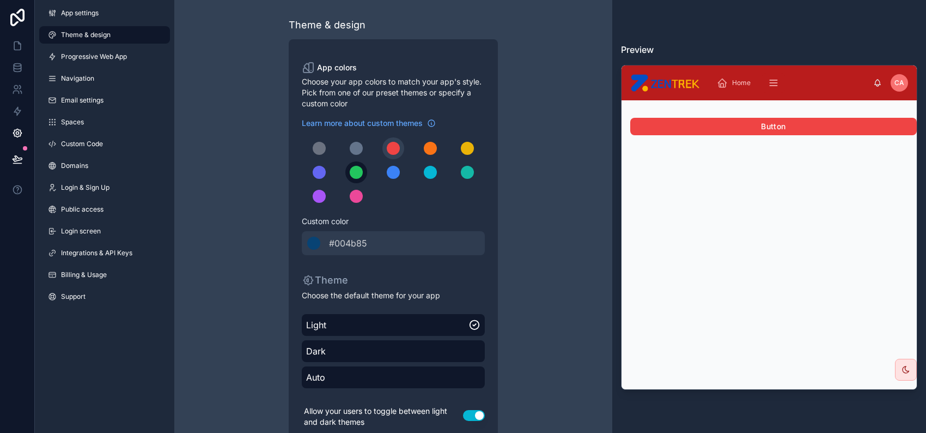
click at [355, 178] on div "scrollable content" at bounding box center [356, 172] width 13 height 13
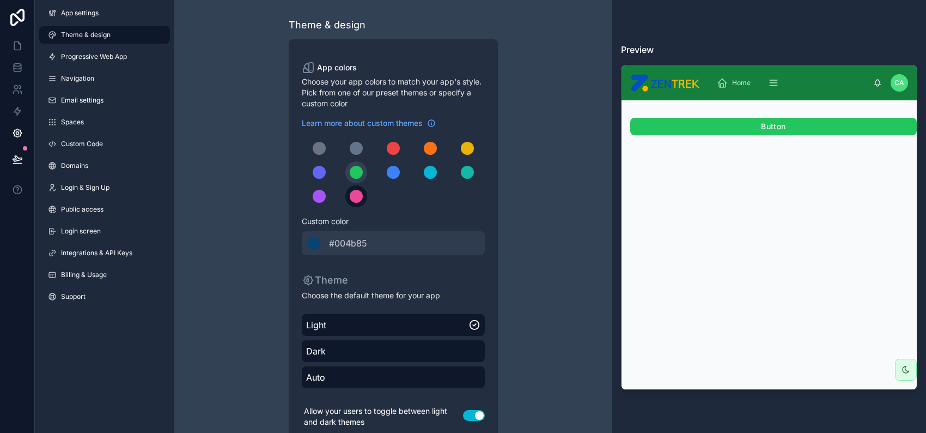
click at [351, 200] on div "scrollable content" at bounding box center [356, 196] width 13 height 13
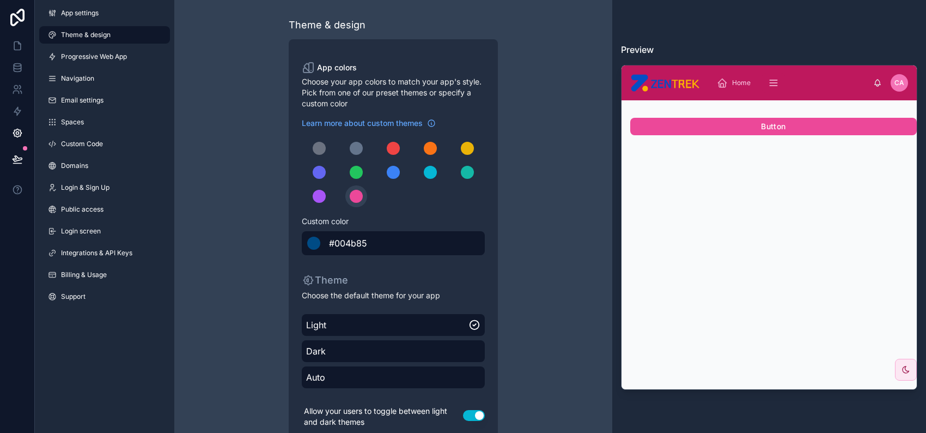
click at [357, 244] on span "#004b85" at bounding box center [348, 242] width 38 height 13
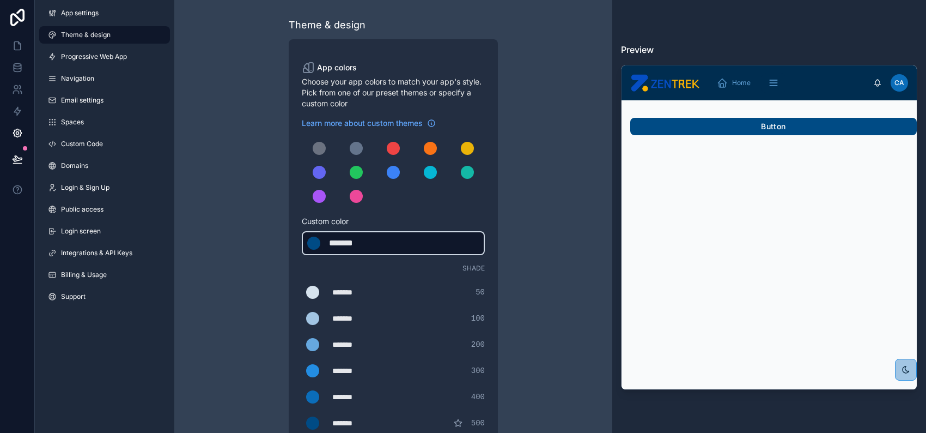
click at [260, 191] on div "Theme & design App colors Choose your app colors to match your app's style. Pic…" at bounding box center [393, 371] width 314 height 743
click at [405, 289] on div "******* ******* #d6e3ee 50" at bounding box center [393, 292] width 183 height 22
click at [269, 219] on div "Theme & design App colors Choose your app colors to match your app's style. Pic…" at bounding box center [393, 371] width 314 height 743
click at [11, 44] on link at bounding box center [17, 46] width 34 height 22
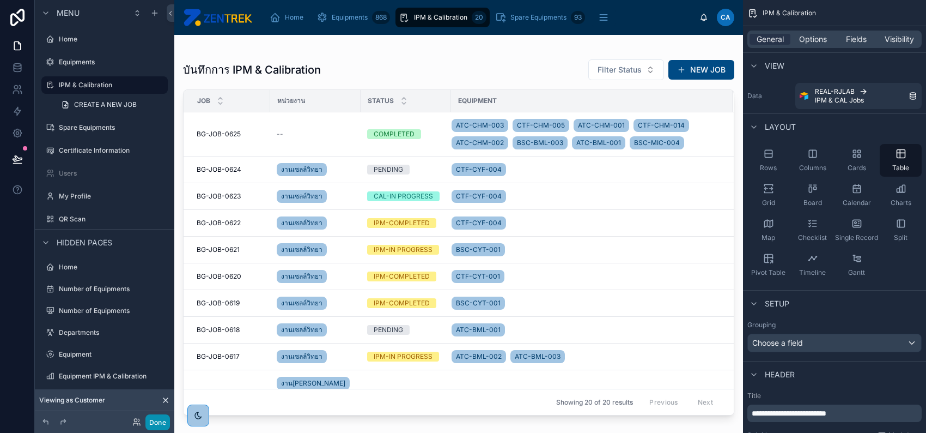
click at [161, 422] on button "Done" at bounding box center [157, 422] width 25 height 16
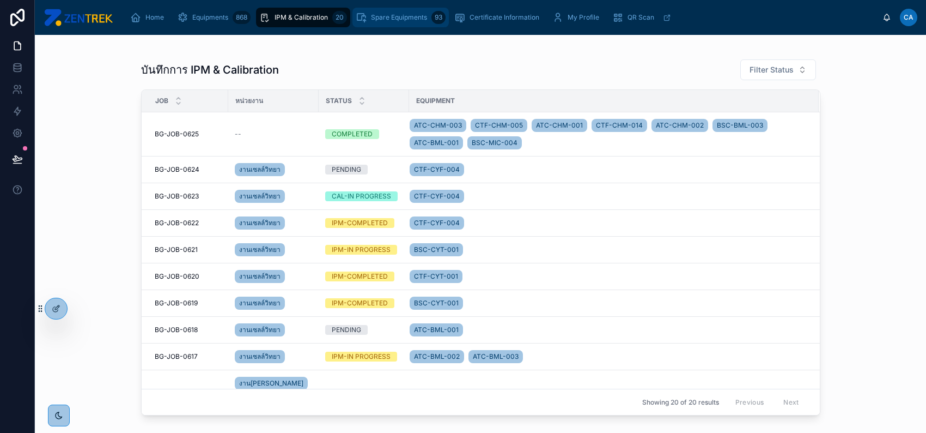
click at [421, 25] on div "Spare Equipments 93" at bounding box center [401, 17] width 90 height 17
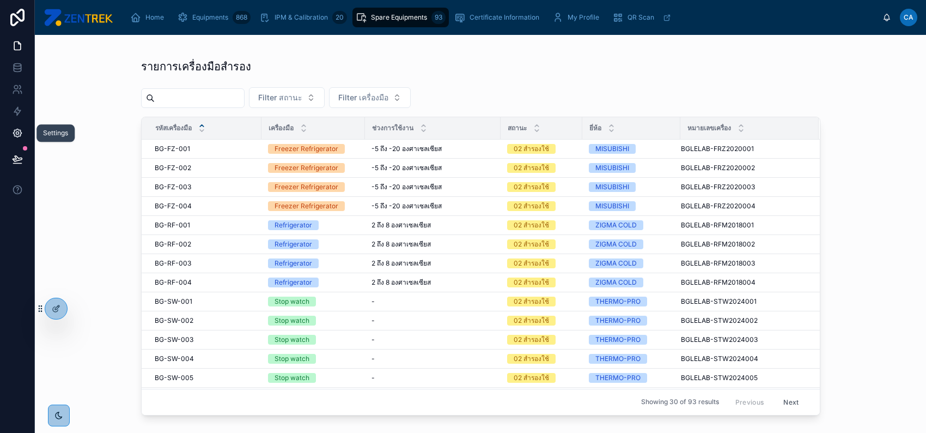
click at [20, 132] on icon at bounding box center [17, 133] width 11 height 11
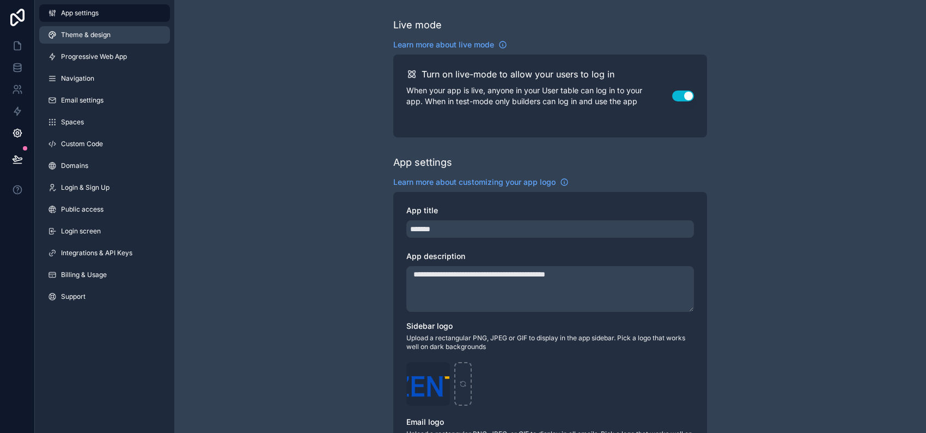
click at [118, 37] on link "Theme & design" at bounding box center [104, 34] width 131 height 17
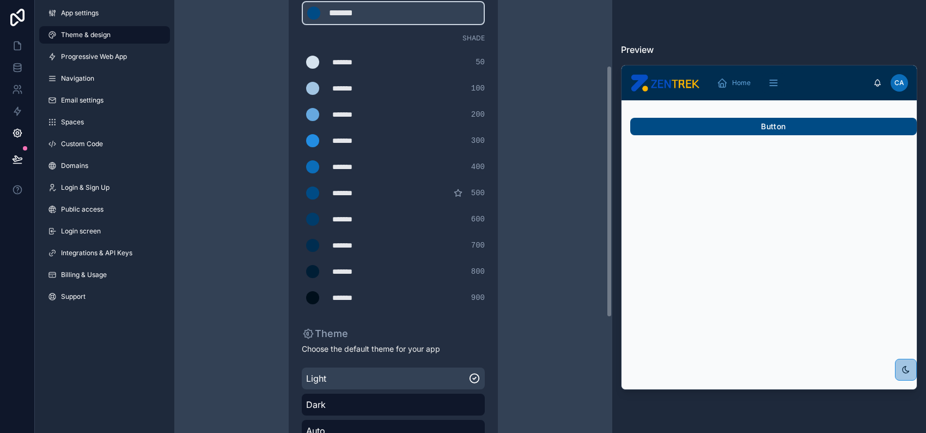
scroll to position [92, 0]
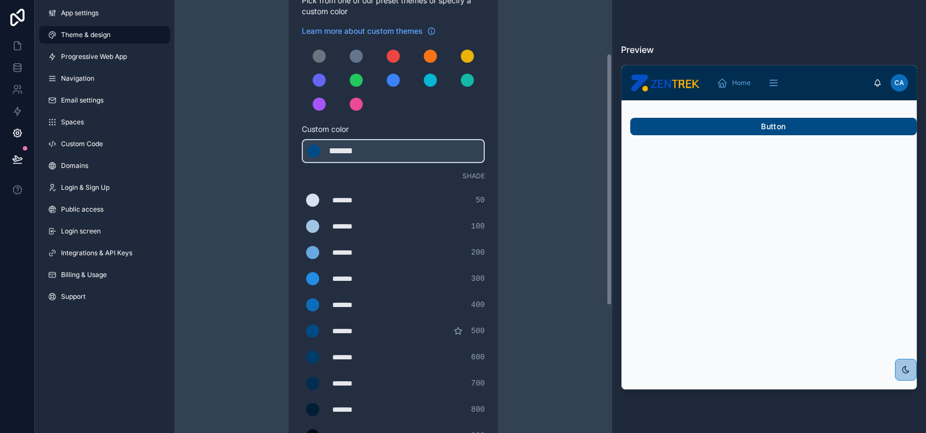
click at [459, 335] on div "500" at bounding box center [469, 330] width 31 height 11
click at [359, 333] on div "*******" at bounding box center [359, 330] width 54 height 11
click at [347, 300] on div "*******" at bounding box center [359, 304] width 54 height 11
click at [370, 299] on div "*******" at bounding box center [359, 304] width 54 height 11
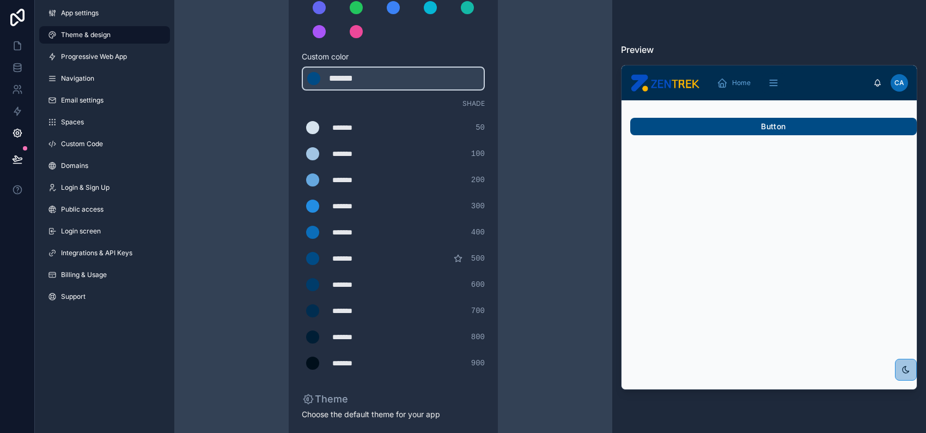
click at [462, 256] on icon "scrollable content" at bounding box center [458, 258] width 9 height 9
click at [462, 259] on icon "scrollable content" at bounding box center [458, 258] width 9 height 9
click at [367, 259] on div "*******" at bounding box center [359, 258] width 54 height 11
click at [362, 284] on div "*******" at bounding box center [359, 284] width 54 height 11
click at [377, 233] on div "*******" at bounding box center [359, 232] width 54 height 11
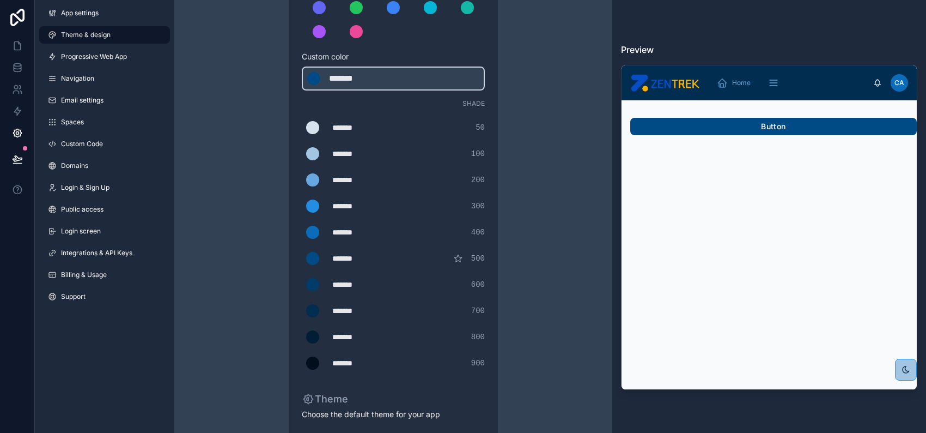
type div "*******"
copy div "*******"
click at [377, 72] on div "*******" at bounding box center [356, 78] width 54 height 13
type div "*******"
drag, startPoint x: 372, startPoint y: 258, endPoint x: 329, endPoint y: 254, distance: 43.7
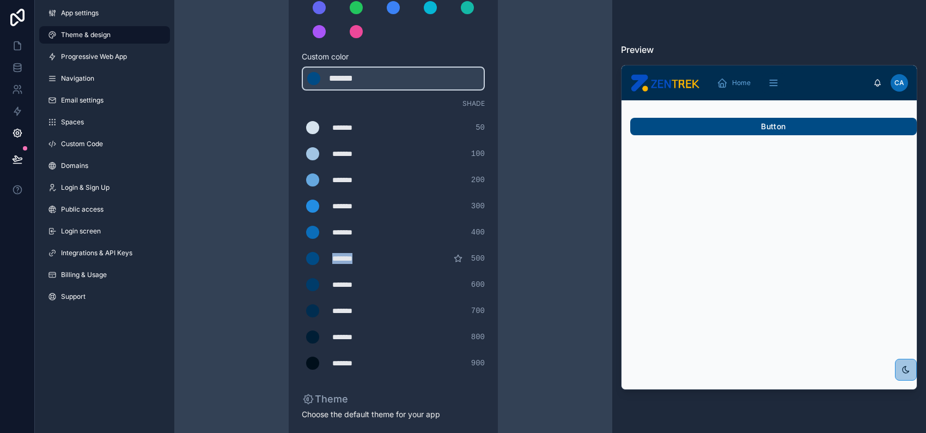
click at [329, 254] on div "******* ******* #004b85 500" at bounding box center [393, 258] width 183 height 22
type div "*******"
copy div "*******"
click at [381, 227] on div "*******" at bounding box center [359, 232] width 54 height 11
drag, startPoint x: 381, startPoint y: 232, endPoint x: 329, endPoint y: 230, distance: 52.9
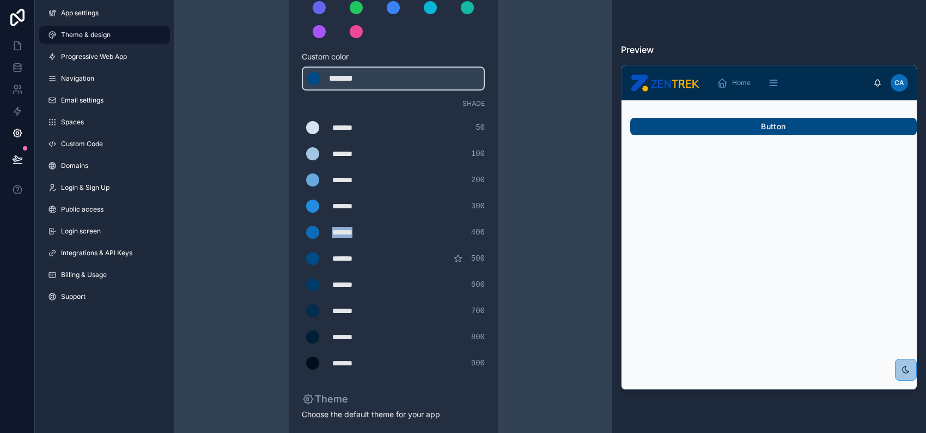
click at [329, 230] on div "******* ******* #0b6db9 400" at bounding box center [393, 232] width 183 height 22
copy div "*******"
click at [394, 72] on div "******* ******* #004b85" at bounding box center [393, 78] width 183 height 24
click at [365, 76] on div "*******" at bounding box center [356, 78] width 54 height 13
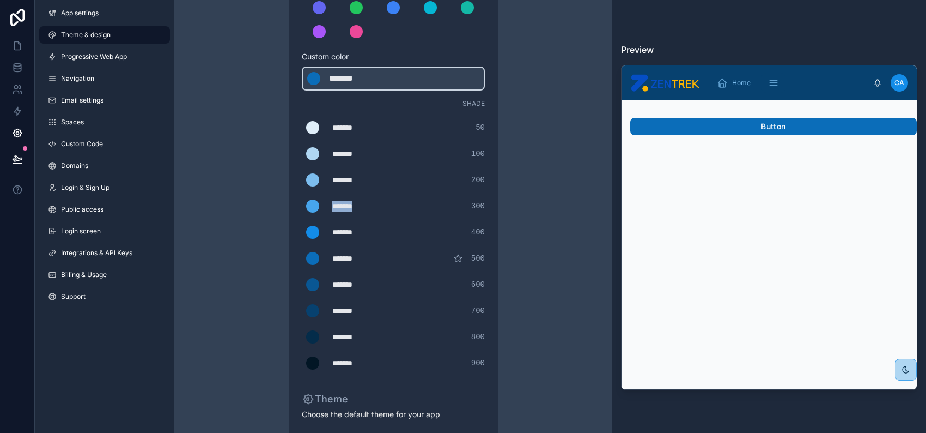
drag, startPoint x: 366, startPoint y: 206, endPoint x: 330, endPoint y: 202, distance: 36.2
click at [330, 202] on div "******* ******* #47a5ec 300" at bounding box center [393, 206] width 183 height 22
type div "*******"
copy div "*******"
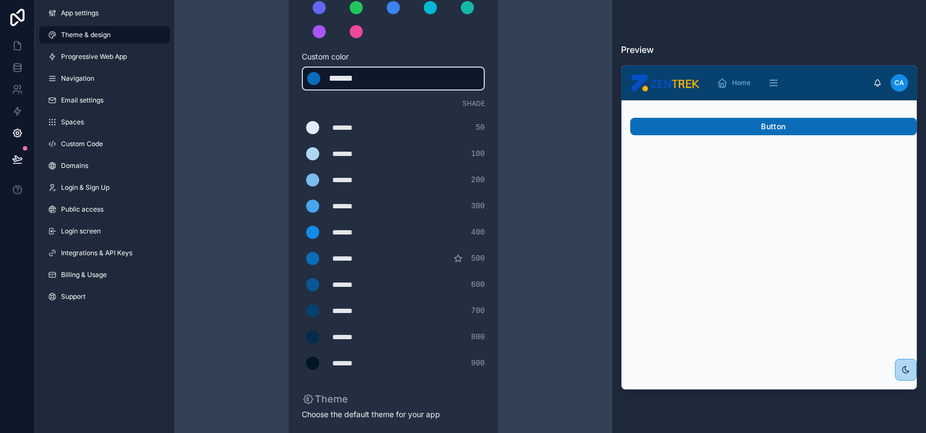
click at [389, 80] on div "******* ******* #0b6db9" at bounding box center [393, 78] width 183 height 24
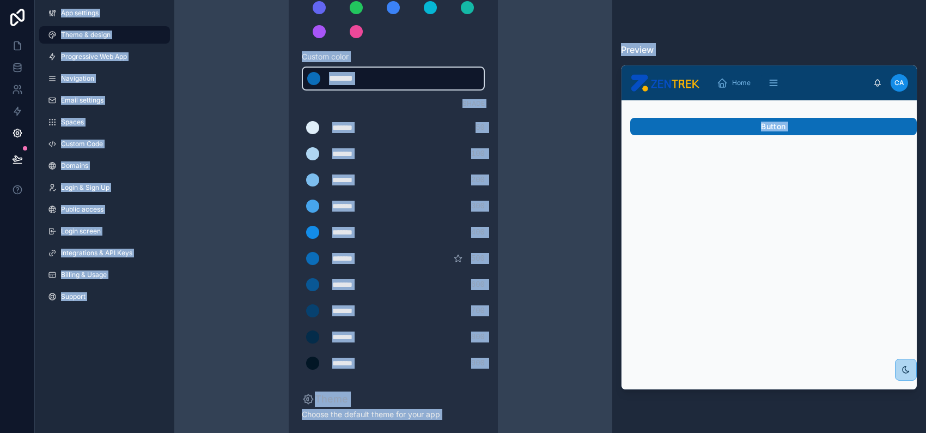
click at [367, 77] on div "*******" at bounding box center [356, 78] width 54 height 13
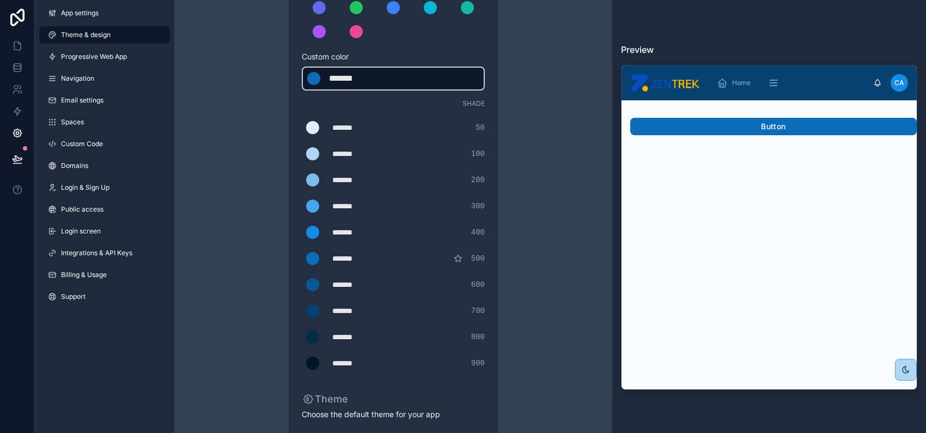
type div "*******"
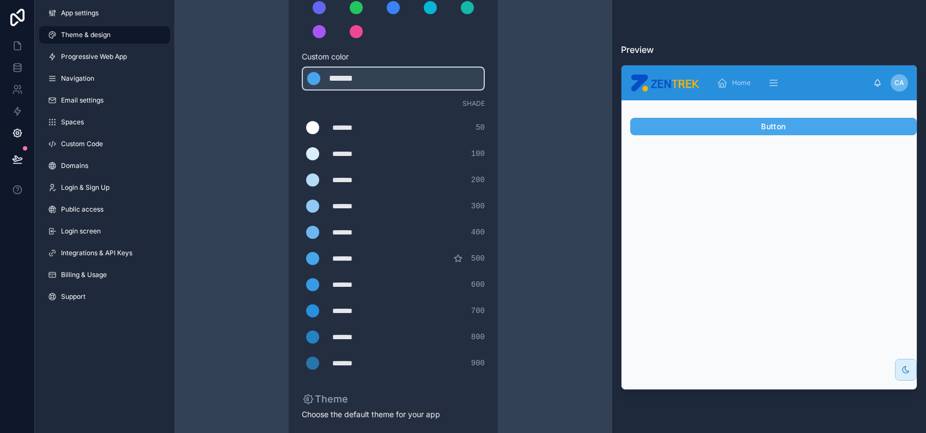
drag, startPoint x: 362, startPoint y: 283, endPoint x: 343, endPoint y: 280, distance: 18.9
click at [354, 282] on div "*******" at bounding box center [359, 284] width 54 height 11
click at [333, 279] on div "*******" at bounding box center [359, 284] width 54 height 11
click at [327, 278] on div "******* ******* #379ae4 600" at bounding box center [393, 285] width 183 height 22
drag, startPoint x: 349, startPoint y: 281, endPoint x: 331, endPoint y: 279, distance: 18.1
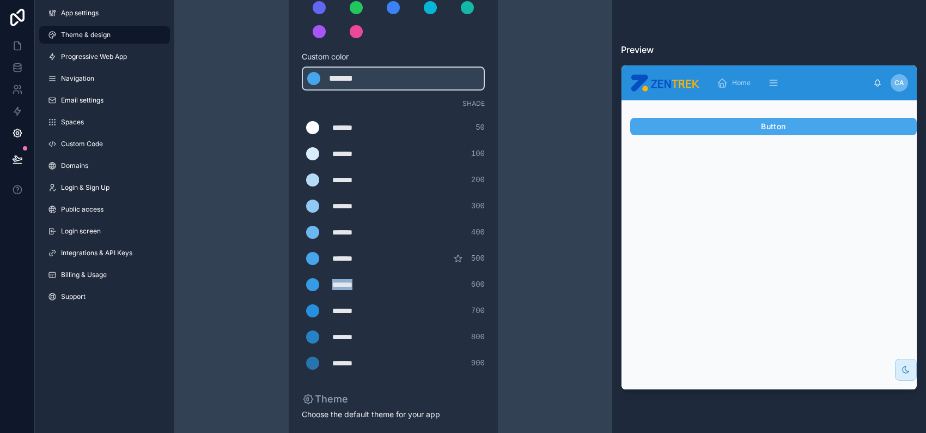
click at [331, 279] on div "******* ******* #379ae4 600" at bounding box center [393, 285] width 183 height 22
type div "*******"
copy div "*******"
click at [363, 76] on div "*******" at bounding box center [356, 78] width 54 height 13
type div "*******"
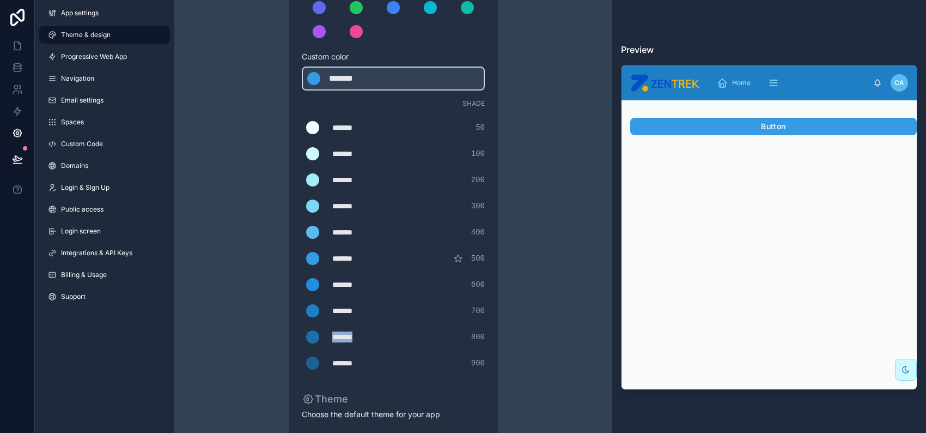
drag, startPoint x: 361, startPoint y: 337, endPoint x: 329, endPoint y: 331, distance: 32.1
click at [329, 331] on div "******* ******* #1e70ac 800" at bounding box center [393, 337] width 183 height 22
drag, startPoint x: 364, startPoint y: 177, endPoint x: 332, endPoint y: 177, distance: 31.6
click at [332, 177] on div "*******" at bounding box center [359, 179] width 54 height 11
type div "*******"
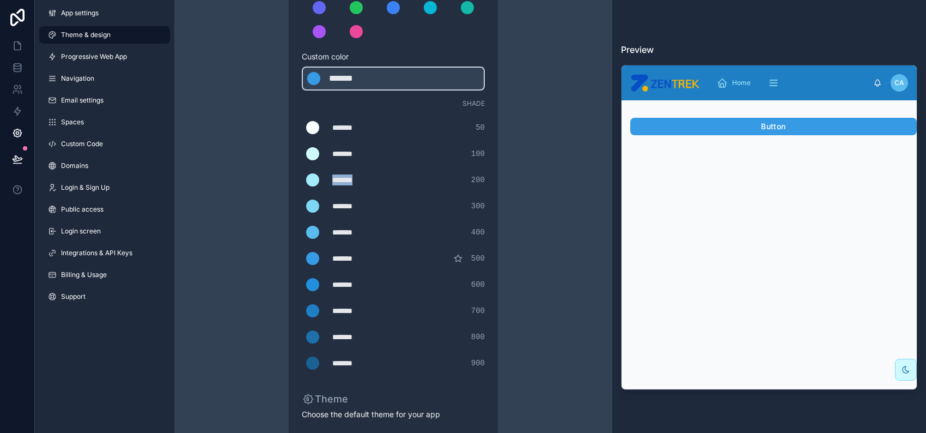
copy div "*******"
click at [358, 78] on div "*******" at bounding box center [356, 78] width 54 height 13
type div "*******"
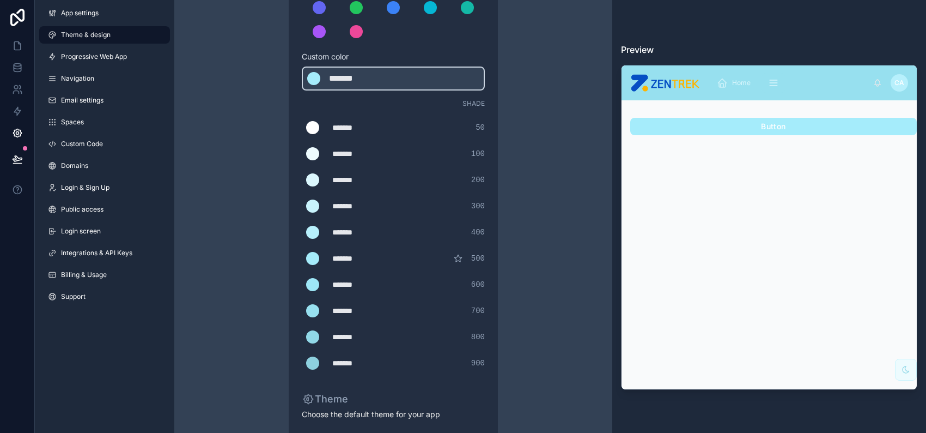
click at [353, 130] on div "*******" at bounding box center [359, 127] width 54 height 11
type div "*******"
copy div "*******"
click at [372, 72] on div "*******" at bounding box center [356, 78] width 54 height 13
type div "*******"
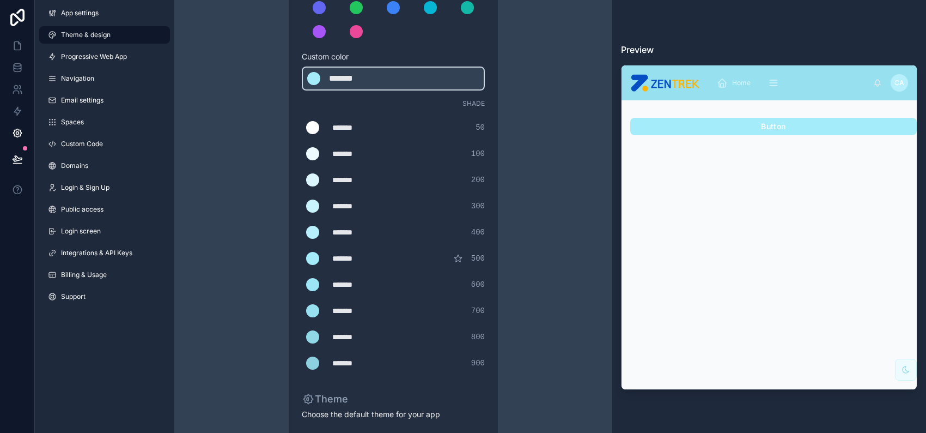
click at [352, 154] on div "*******" at bounding box center [359, 153] width 54 height 11
type div "*******"
copy div "*******"
click at [381, 77] on div "*******" at bounding box center [356, 78] width 54 height 13
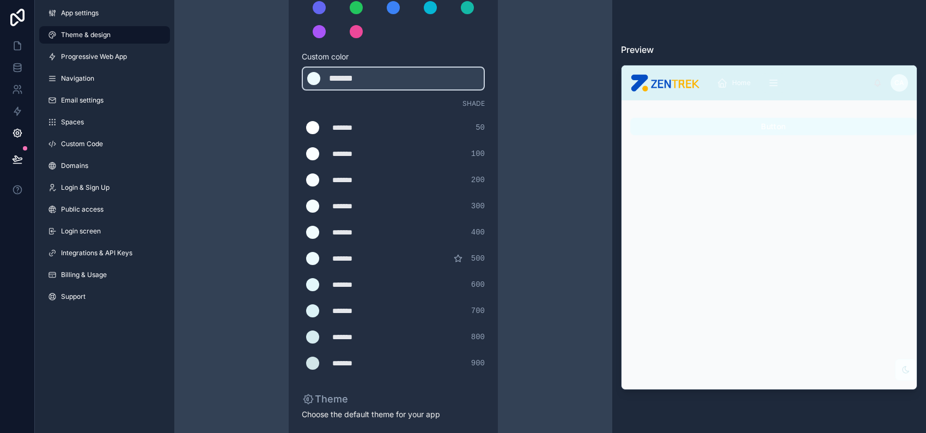
click at [352, 130] on div "*******" at bounding box center [359, 127] width 54 height 11
copy div "*******"
click at [379, 73] on div "*******" at bounding box center [356, 78] width 54 height 13
type div "*******"
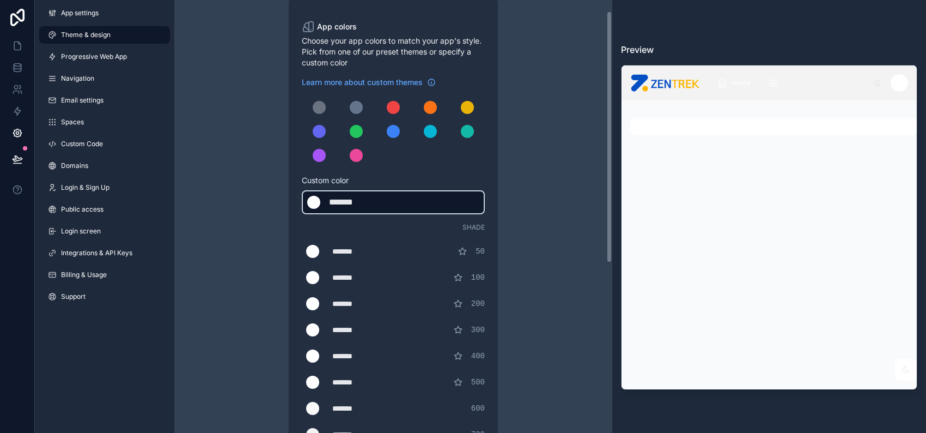
scroll to position [19, 0]
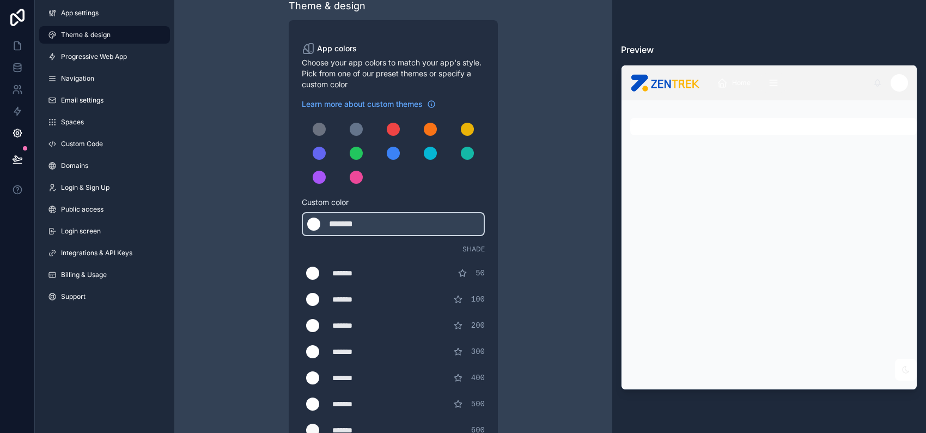
click at [427, 185] on div "scrollable content" at bounding box center [393, 153] width 183 height 70
click at [348, 196] on div "Learn more about custom themes Custom color ******* ******* #ffffff Shade *****…" at bounding box center [393, 309] width 183 height 421
click at [320, 134] on div "scrollable content" at bounding box center [319, 129] width 13 height 13
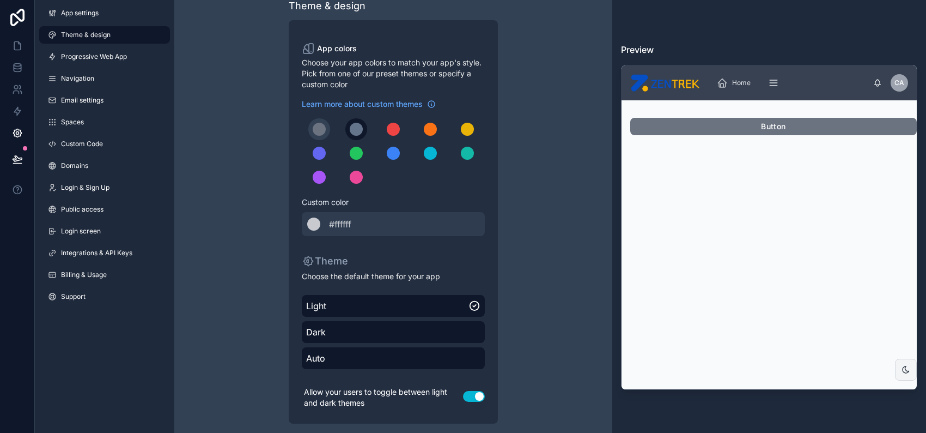
click at [351, 126] on div "scrollable content" at bounding box center [356, 129] width 13 height 13
click at [18, 41] on icon at bounding box center [17, 45] width 11 height 11
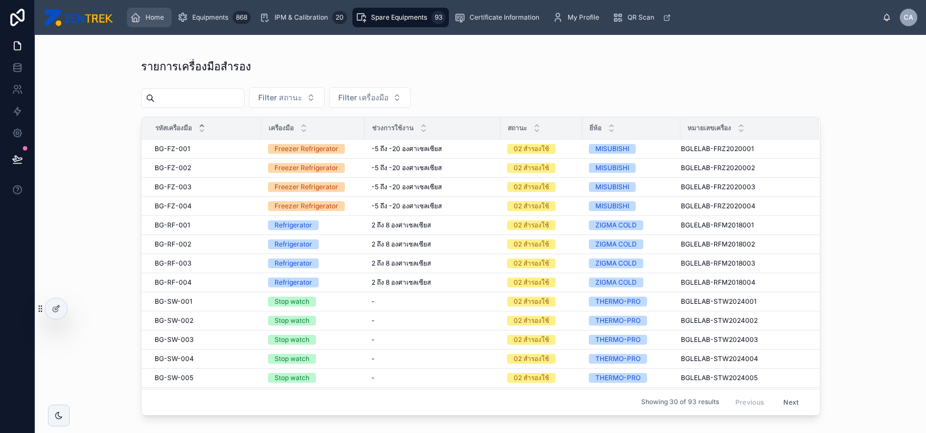
click at [142, 21] on div "Home" at bounding box center [149, 17] width 38 height 17
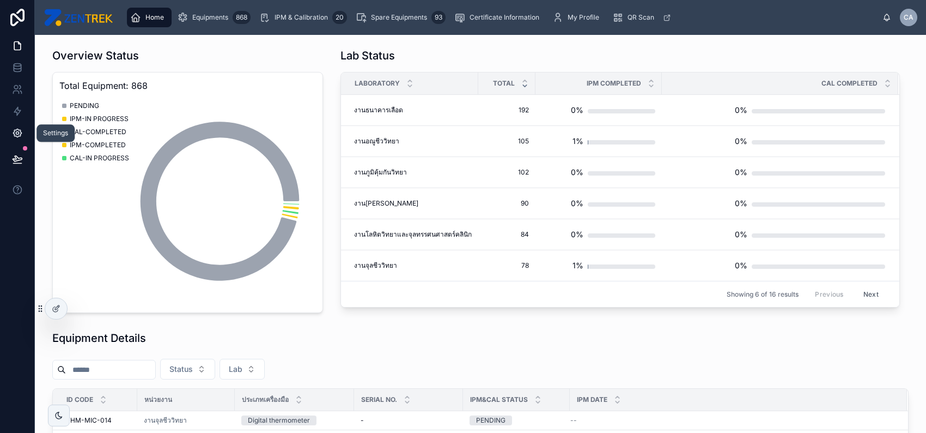
click at [22, 126] on link at bounding box center [17, 133] width 34 height 22
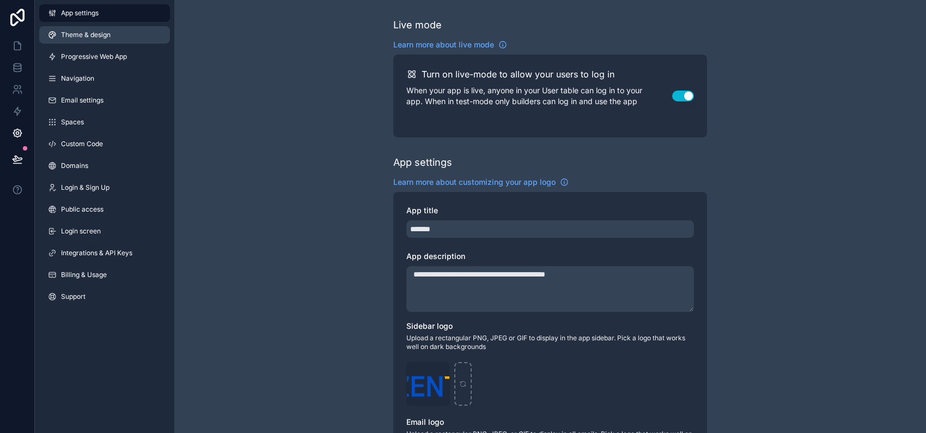
click at [97, 35] on span "Theme & design" at bounding box center [86, 35] width 50 height 9
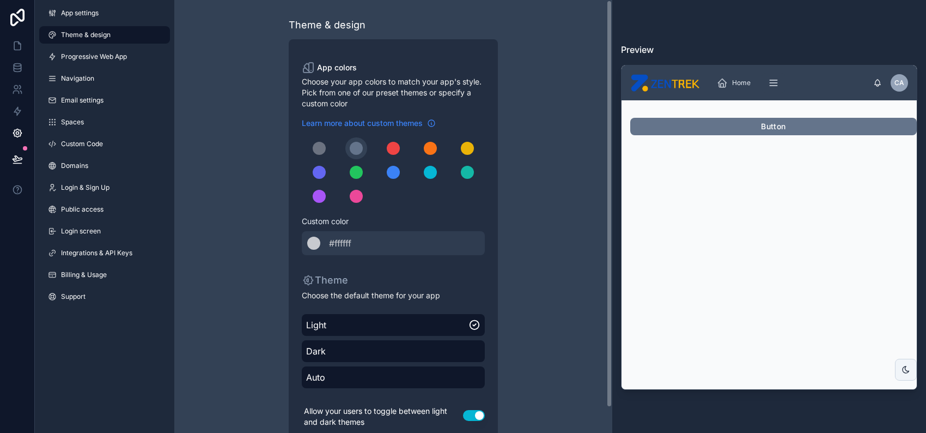
click at [385, 124] on span "Learn more about custom themes" at bounding box center [362, 123] width 121 height 11
click at [396, 247] on div "******* #ffffff" at bounding box center [393, 243] width 183 height 24
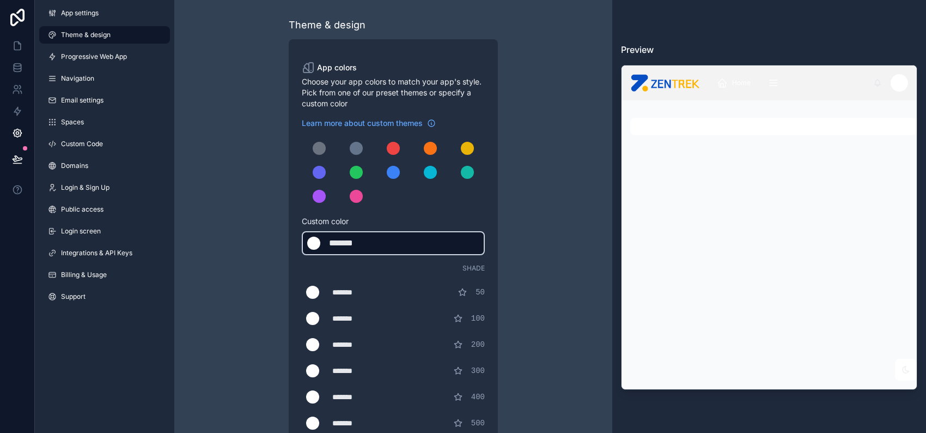
click at [376, 242] on div "*******" at bounding box center [356, 242] width 54 height 13
type div "*******"
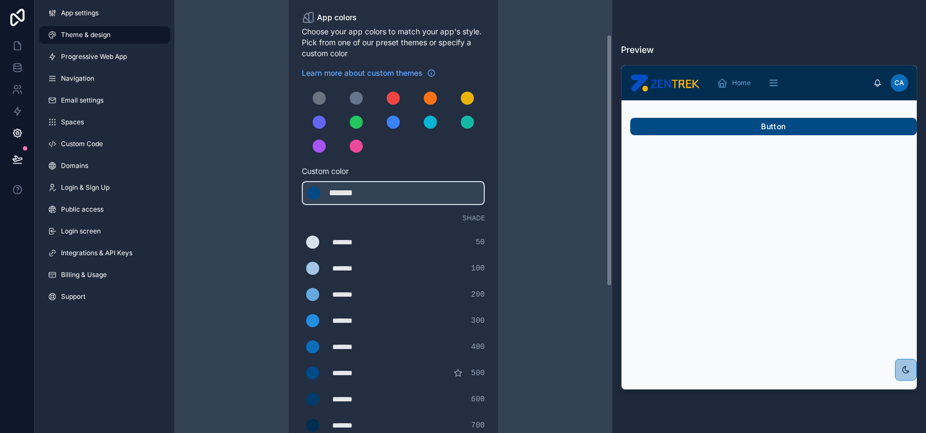
scroll to position [72, 0]
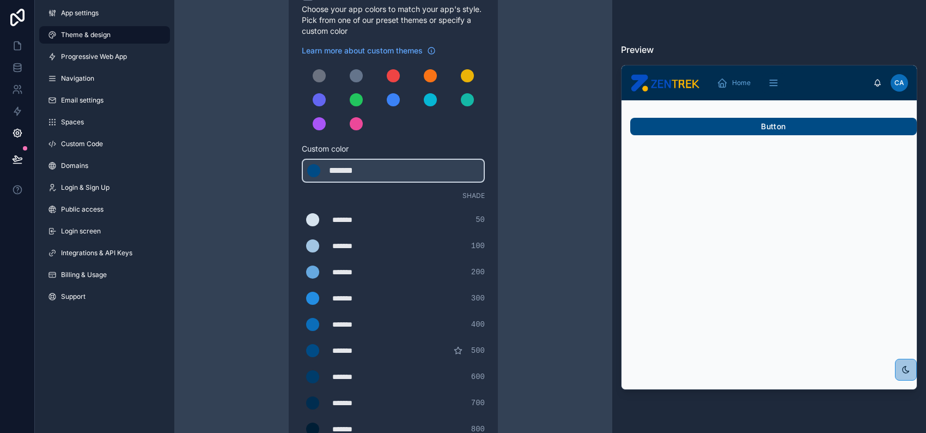
click at [369, 219] on div "*******" at bounding box center [359, 219] width 54 height 11
type div "*******"
copy div "*******"
click at [371, 270] on div "*******" at bounding box center [359, 271] width 54 height 11
type div "*******"
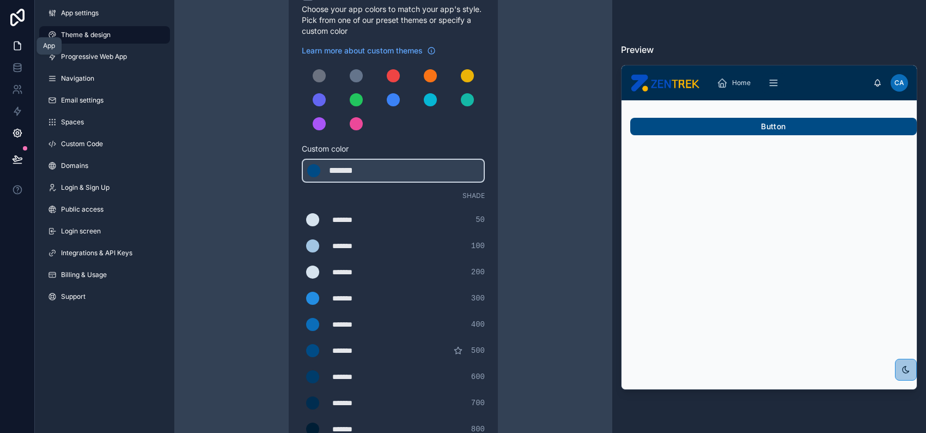
click at [21, 45] on icon at bounding box center [17, 46] width 7 height 8
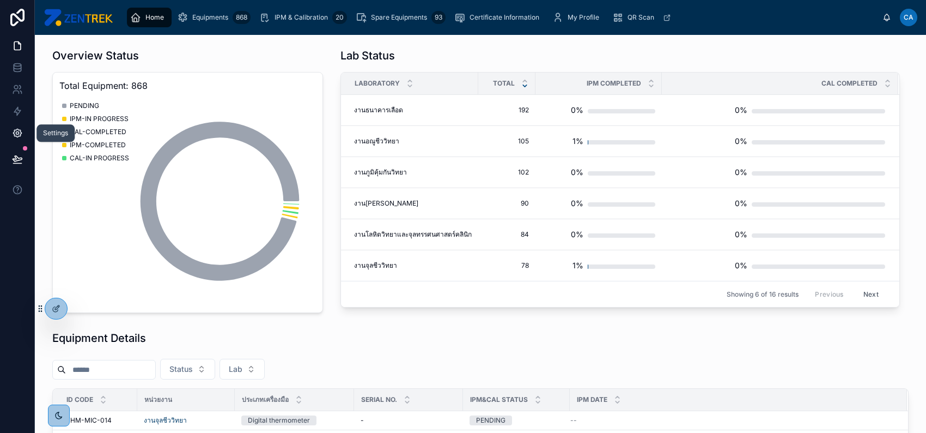
click at [19, 131] on icon at bounding box center [17, 133] width 11 height 11
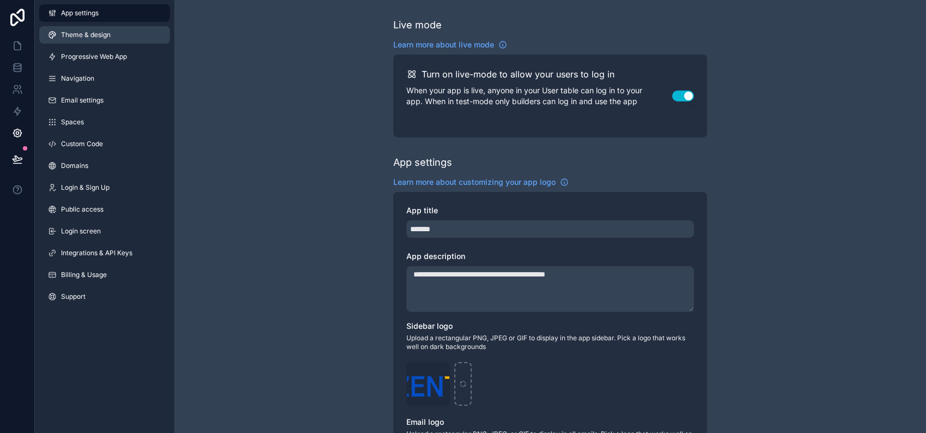
click at [102, 36] on span "Theme & design" at bounding box center [86, 35] width 50 height 9
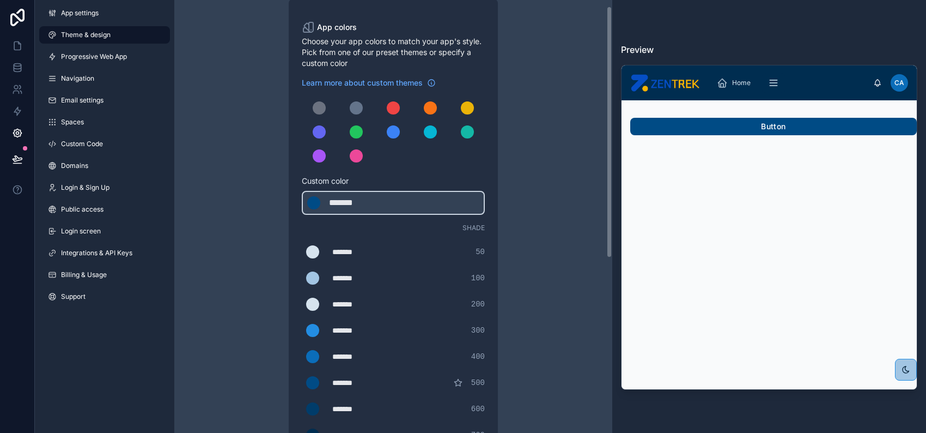
scroll to position [72, 0]
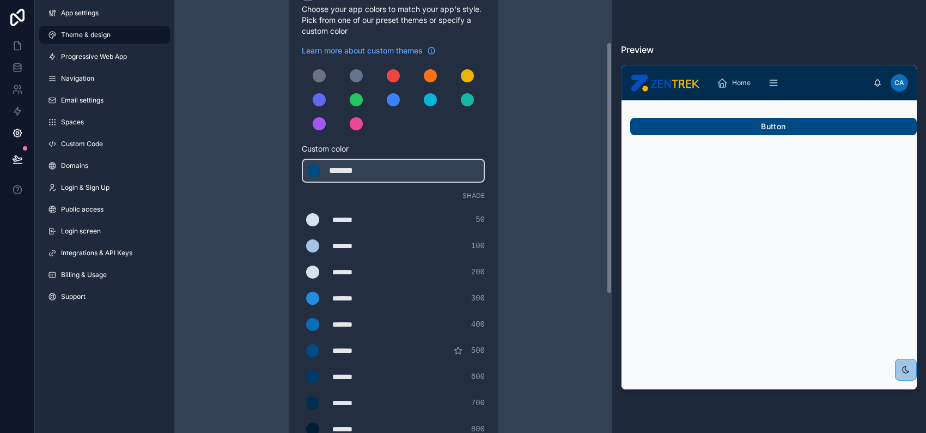
click at [373, 270] on div "*******" at bounding box center [359, 271] width 54 height 11
type div "*******"
click at [339, 274] on div "*******" at bounding box center [359, 271] width 54 height 11
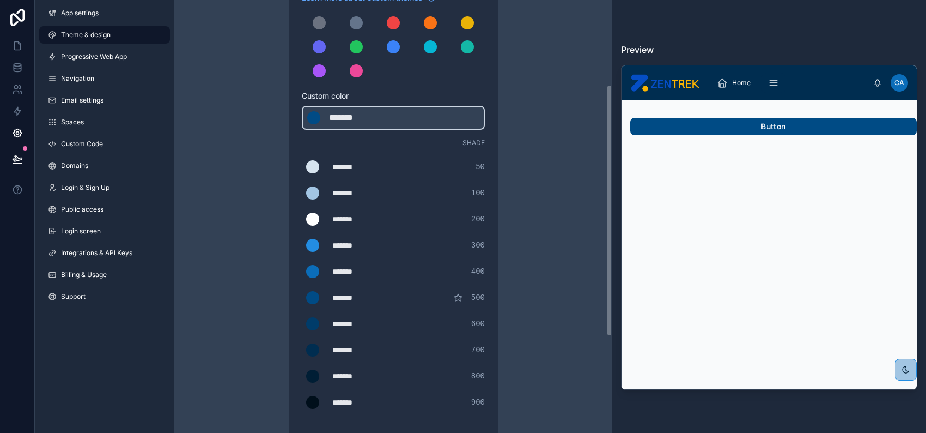
scroll to position [145, 0]
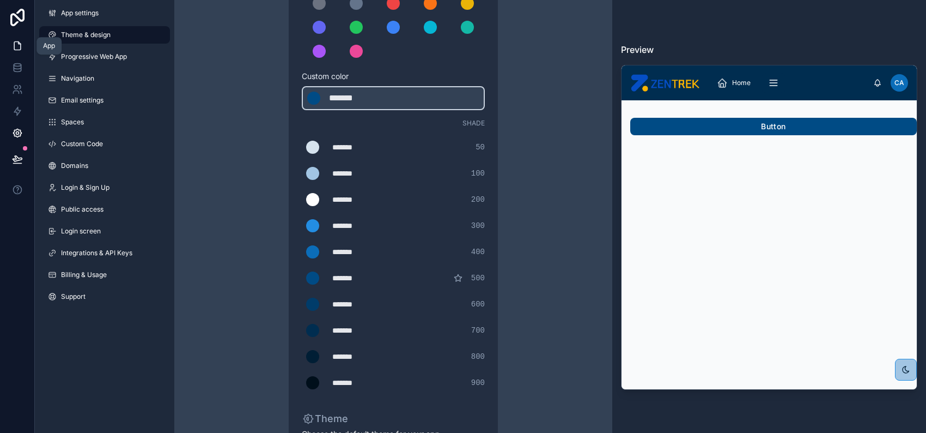
click at [17, 47] on icon at bounding box center [17, 45] width 11 height 11
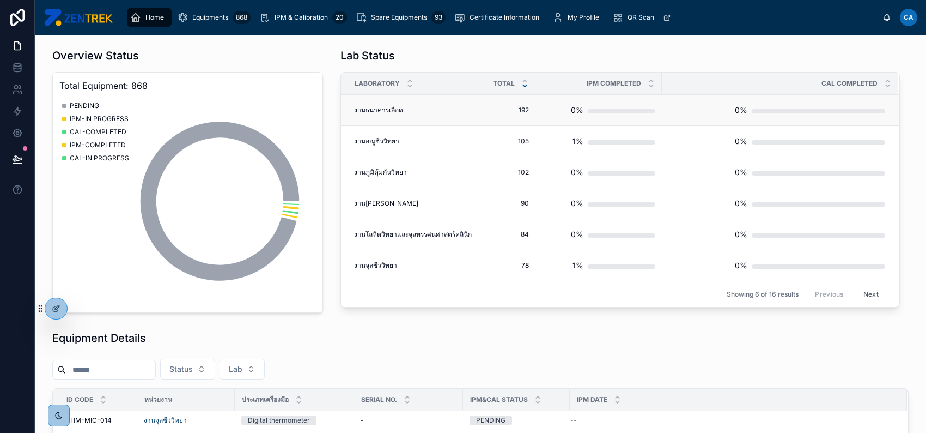
click at [458, 112] on div "งานธนาคารเลือด งานธนาคารเลือด" at bounding box center [413, 110] width 118 height 9
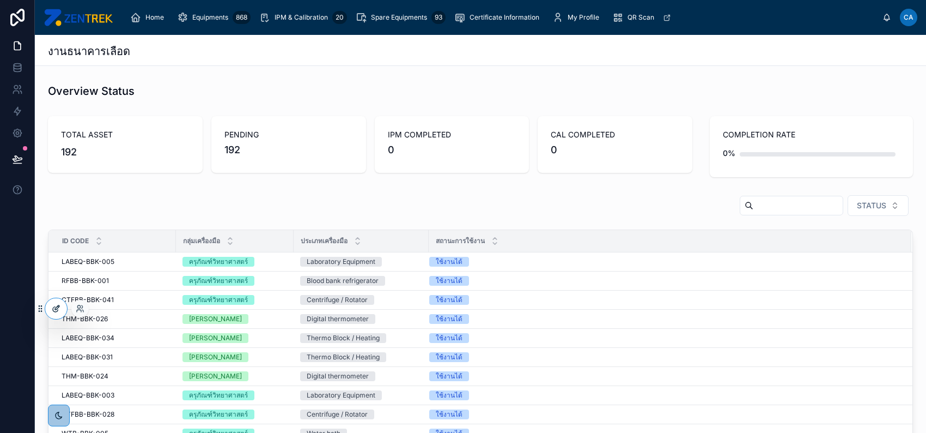
click at [50, 310] on div at bounding box center [56, 308] width 22 height 21
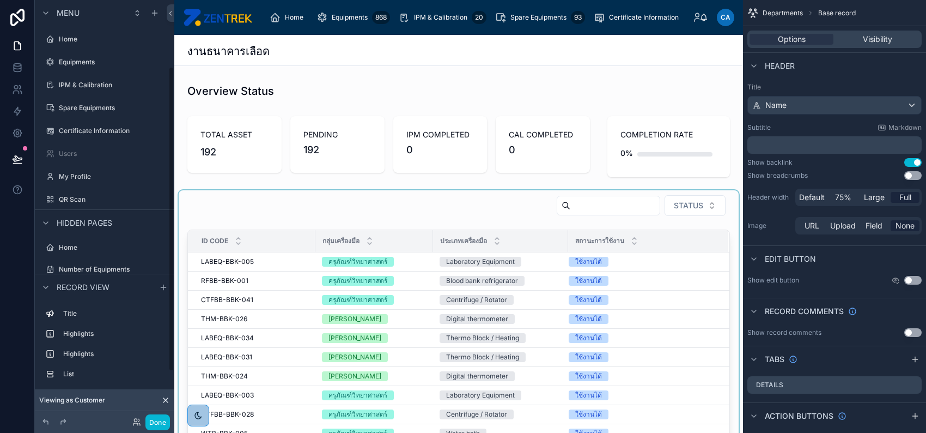
scroll to position [92, 0]
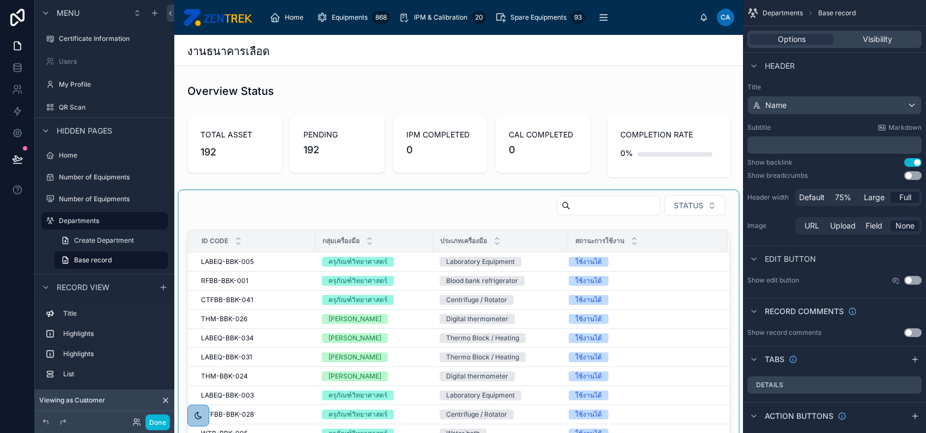
click at [311, 197] on div at bounding box center [459, 334] width 560 height 288
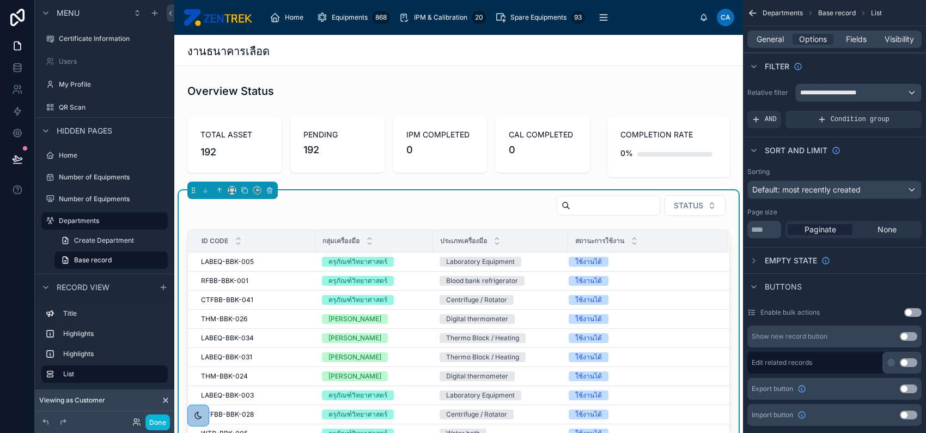
click at [403, 202] on div "STATUS" at bounding box center [458, 208] width 543 height 26
click at [772, 39] on span "General" at bounding box center [770, 39] width 27 height 11
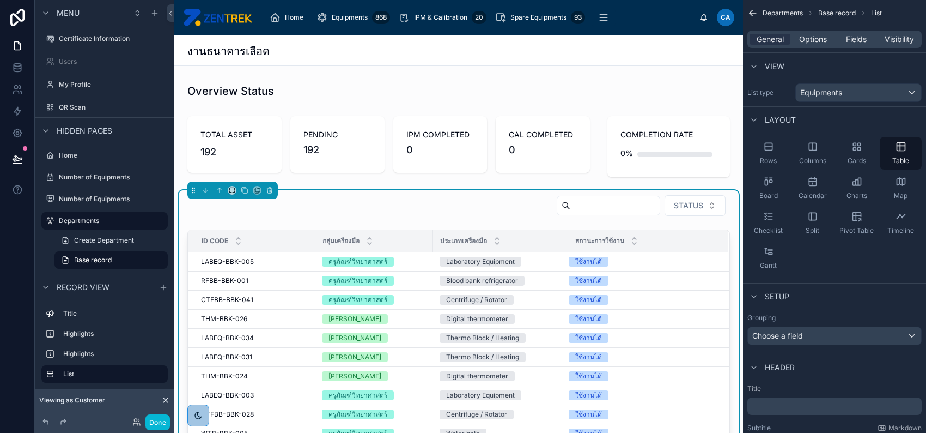
click at [791, 406] on p "﻿" at bounding box center [836, 405] width 168 height 11
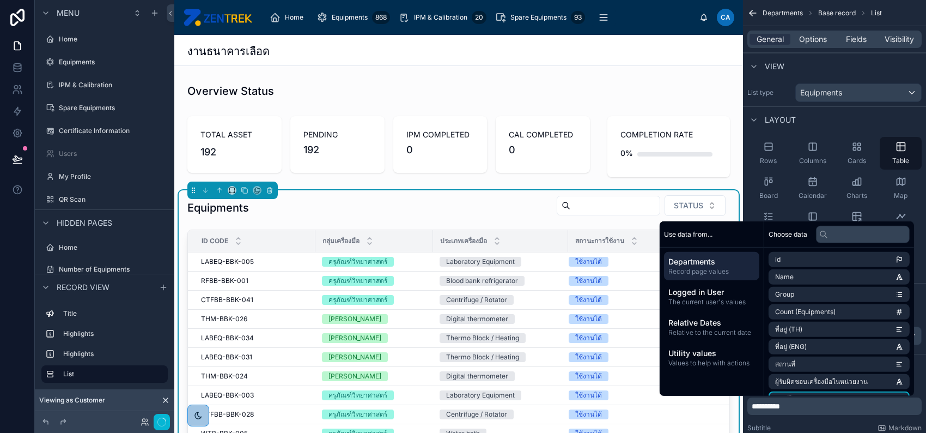
scroll to position [92, 0]
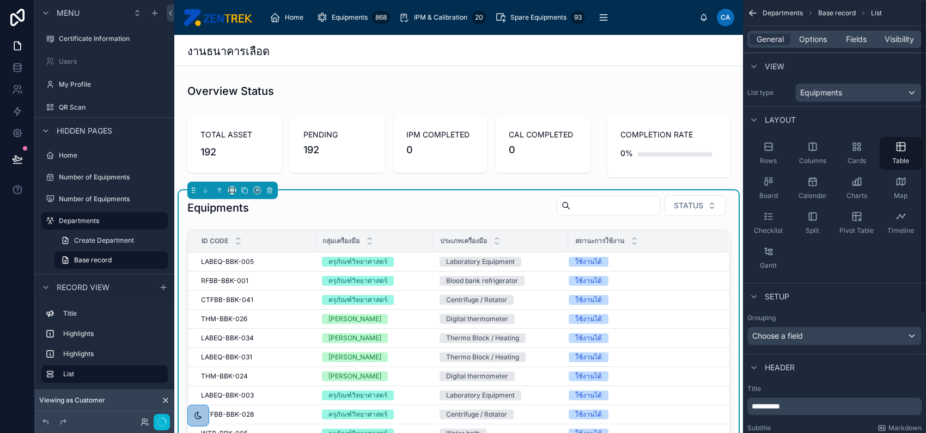
click at [801, 68] on div "View" at bounding box center [834, 66] width 183 height 26
drag, startPoint x: 780, startPoint y: 406, endPoint x: 798, endPoint y: 414, distance: 19.3
click at [798, 414] on div "**********" at bounding box center [835, 405] width 174 height 17
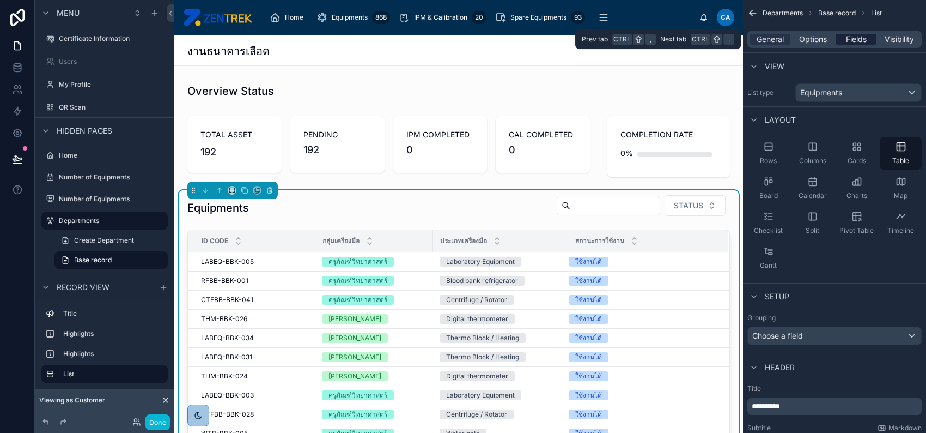
click at [856, 39] on span "Fields" at bounding box center [856, 39] width 21 height 11
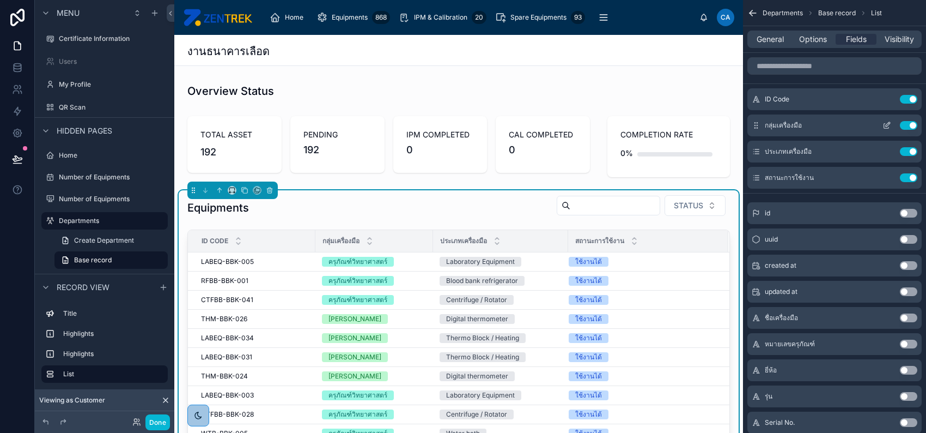
click at [903, 124] on button "Use setting" at bounding box center [908, 125] width 17 height 9
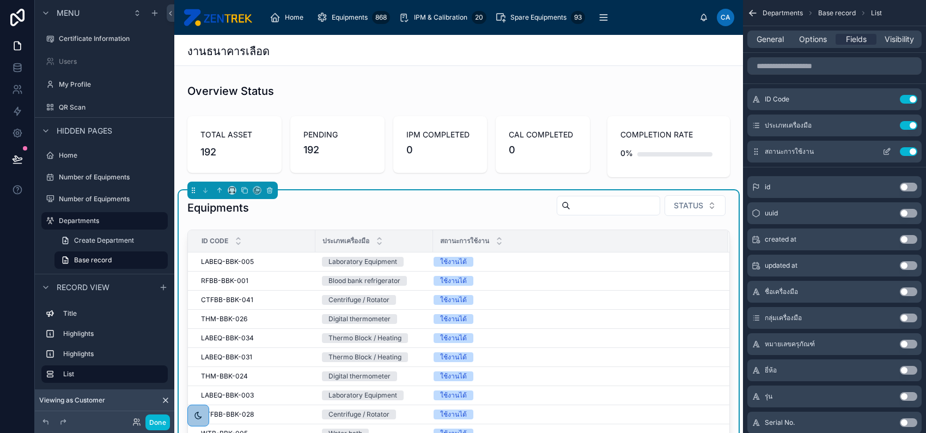
click at [906, 150] on button "Use setting" at bounding box center [908, 151] width 17 height 9
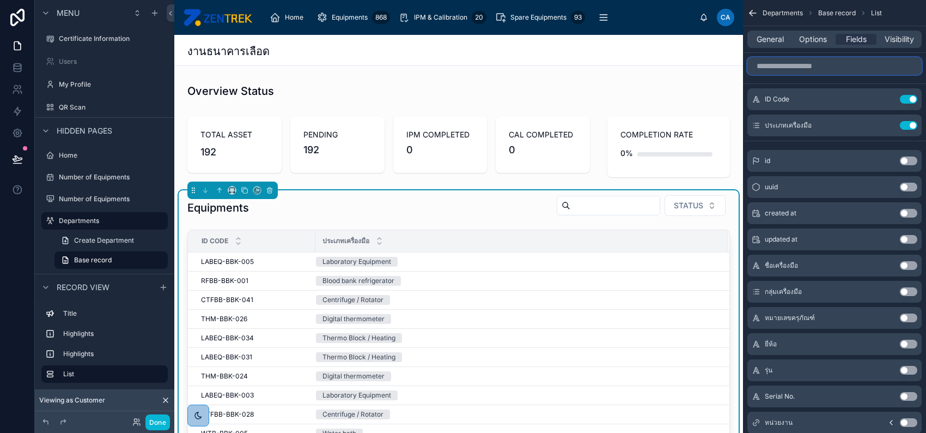
click at [824, 65] on input "scrollable content" at bounding box center [835, 65] width 174 height 17
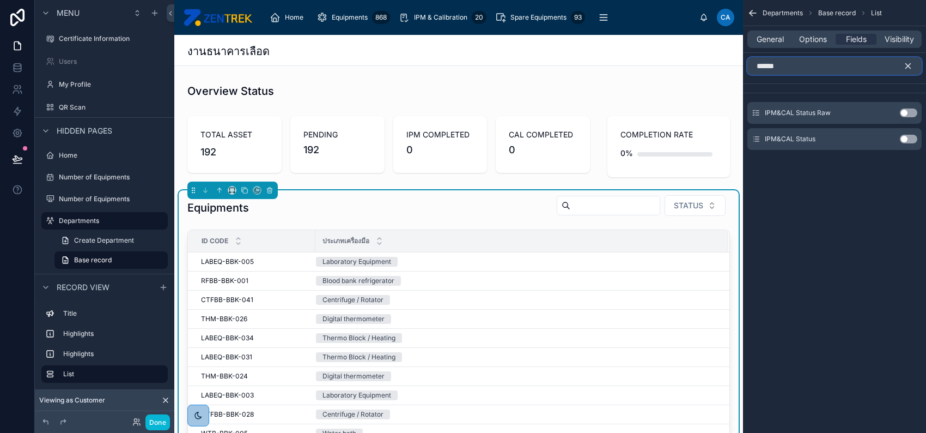
type input "******"
click at [911, 141] on button "Use setting" at bounding box center [908, 139] width 17 height 9
click at [911, 124] on div "IPM&CAL Status Raw Use setting" at bounding box center [835, 113] width 174 height 22
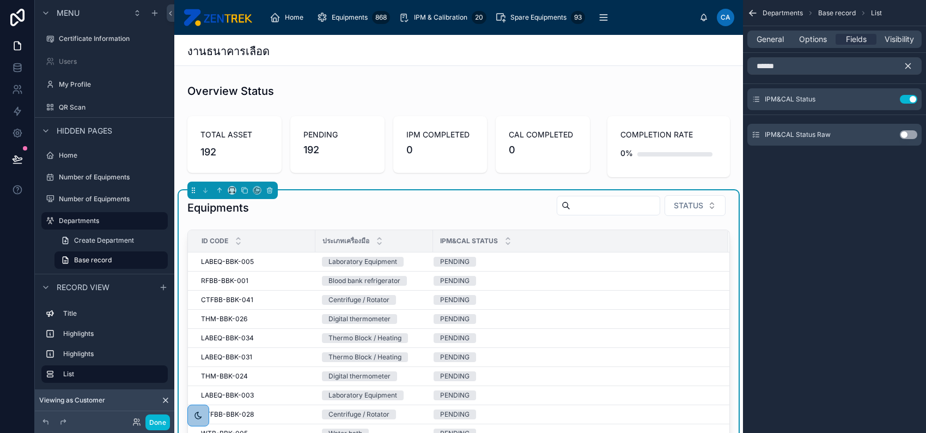
click at [889, 136] on div "IPM&CAL Status Raw Use setting" at bounding box center [835, 135] width 174 height 22
click at [907, 64] on icon "scrollable content" at bounding box center [908, 66] width 5 height 5
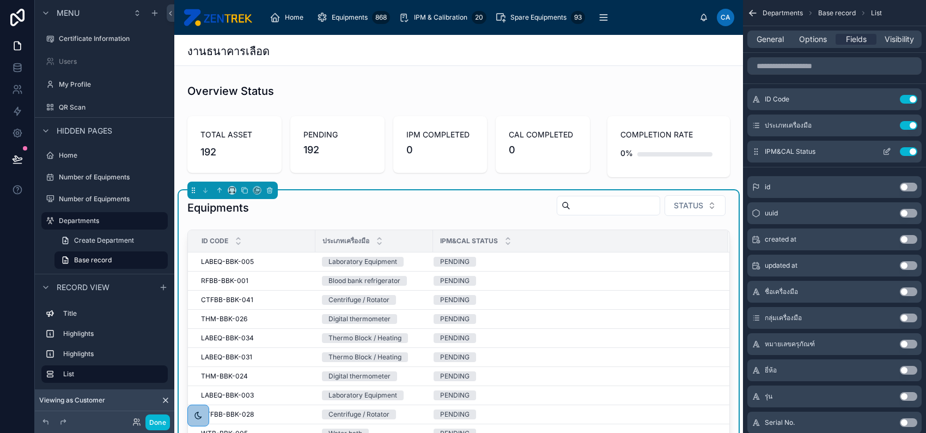
click at [886, 151] on icon "scrollable content" at bounding box center [888, 150] width 4 height 4
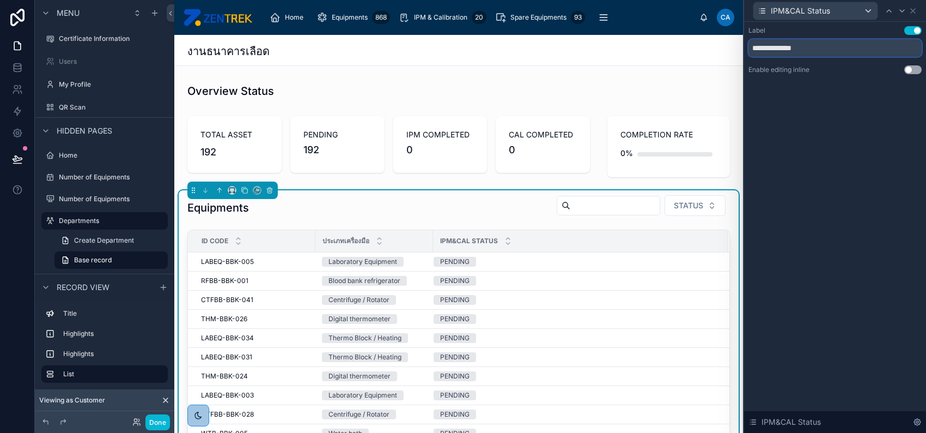
click at [769, 48] on input "**********" at bounding box center [835, 47] width 173 height 17
type input "******"
click at [579, 232] on div "Status" at bounding box center [581, 240] width 294 height 21
click at [911, 12] on icon at bounding box center [913, 11] width 4 height 4
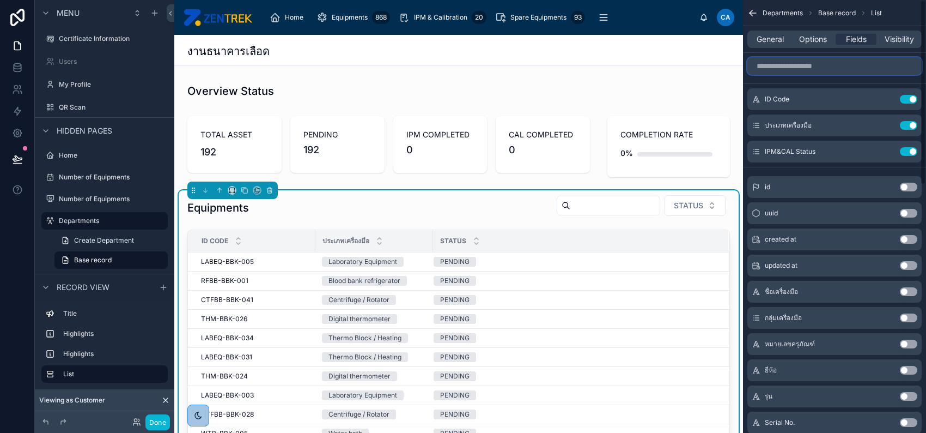
click at [832, 62] on input "scrollable content" at bounding box center [835, 65] width 174 height 17
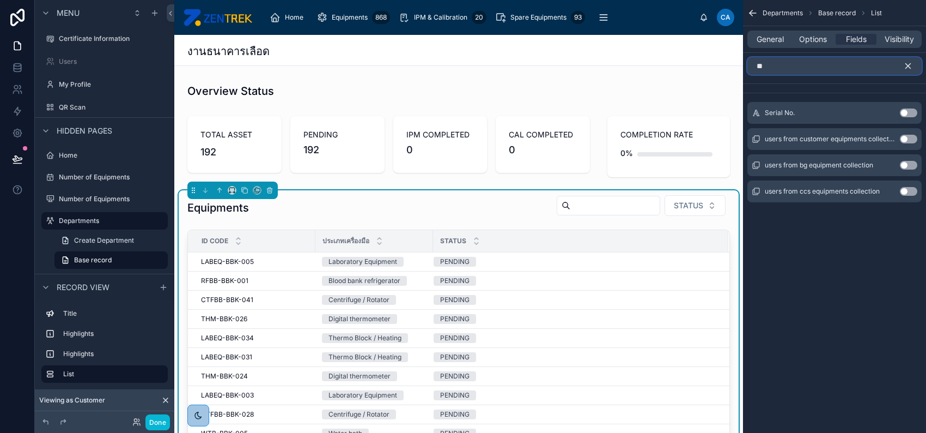
type input "**"
click at [903, 110] on button "Use setting" at bounding box center [908, 112] width 17 height 9
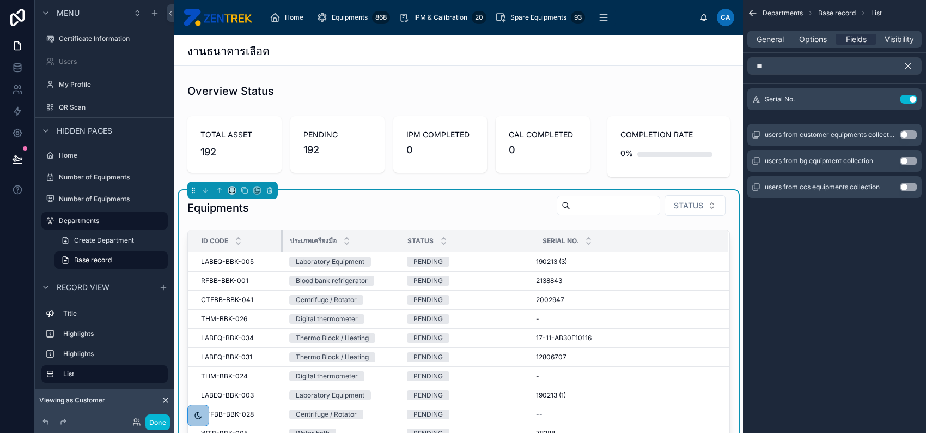
drag, startPoint x: 314, startPoint y: 240, endPoint x: 282, endPoint y: 240, distance: 32.7
click at [282, 240] on div at bounding box center [283, 241] width 4 height 22
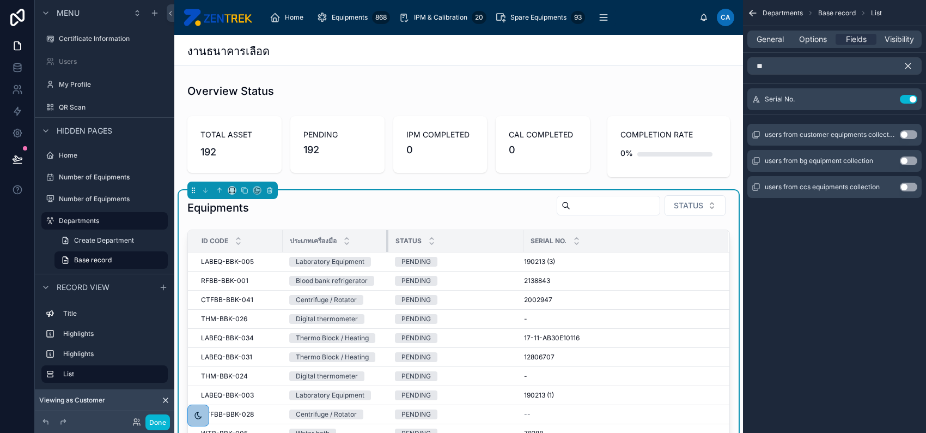
drag, startPoint x: 398, startPoint y: 239, endPoint x: 385, endPoint y: 239, distance: 12.5
click at [386, 240] on div at bounding box center [388, 241] width 4 height 22
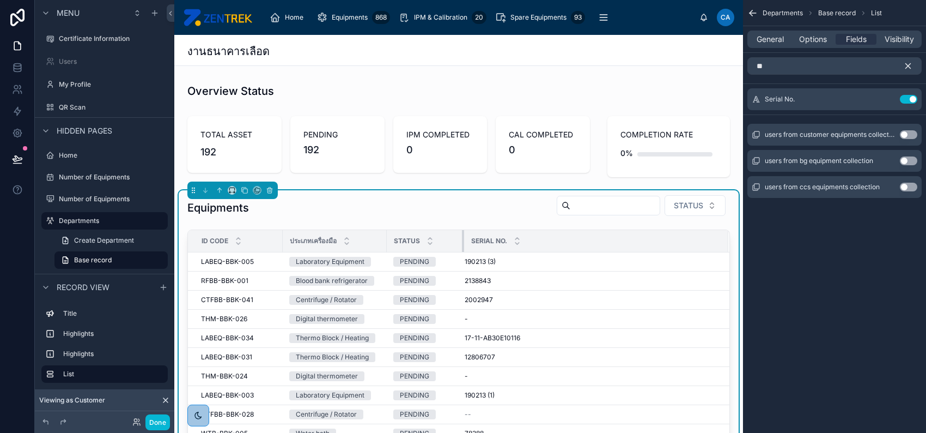
drag, startPoint x: 519, startPoint y: 236, endPoint x: 462, endPoint y: 237, distance: 57.8
click at [462, 237] on div at bounding box center [464, 241] width 4 height 22
click at [762, 41] on span "General" at bounding box center [770, 39] width 27 height 11
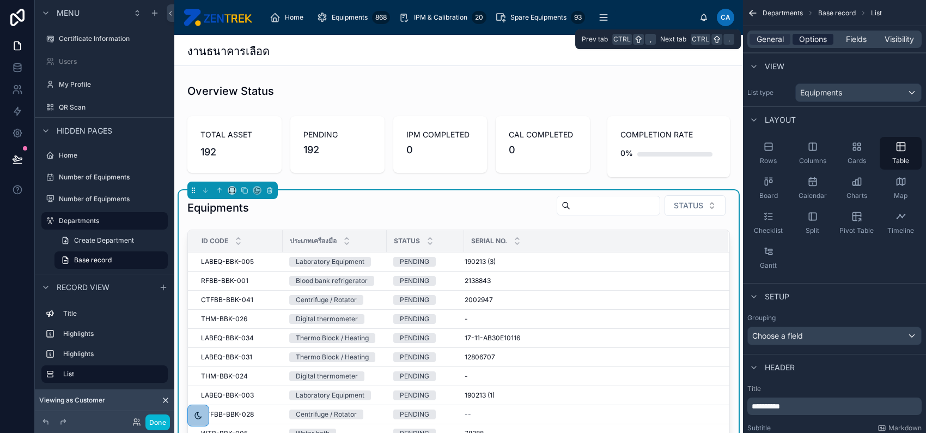
click at [797, 40] on div "Options" at bounding box center [813, 39] width 41 height 11
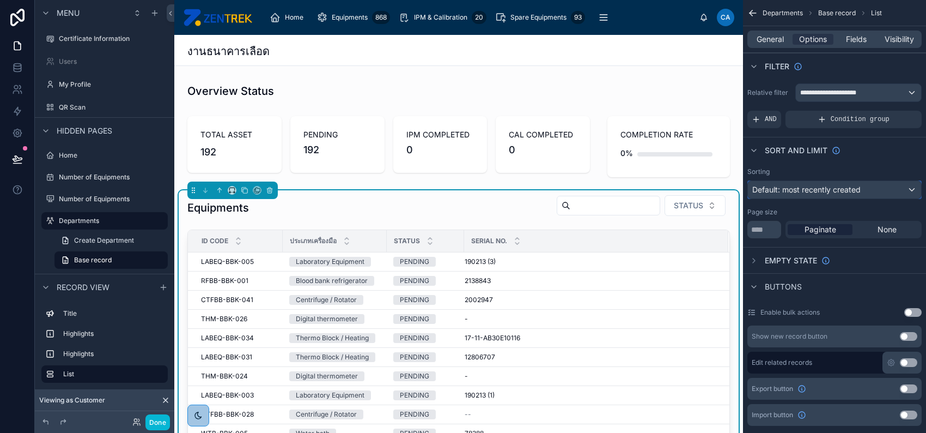
click at [815, 185] on span "Default: most recently created" at bounding box center [806, 189] width 108 height 9
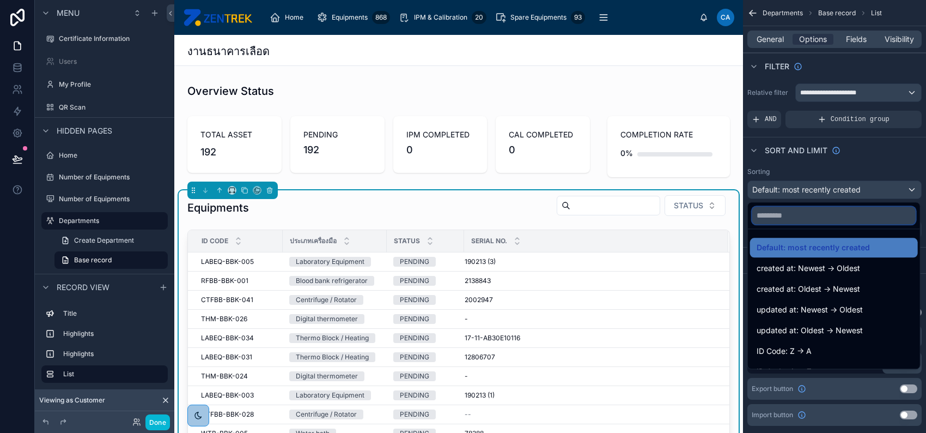
click at [815, 209] on input "text" at bounding box center [833, 215] width 163 height 17
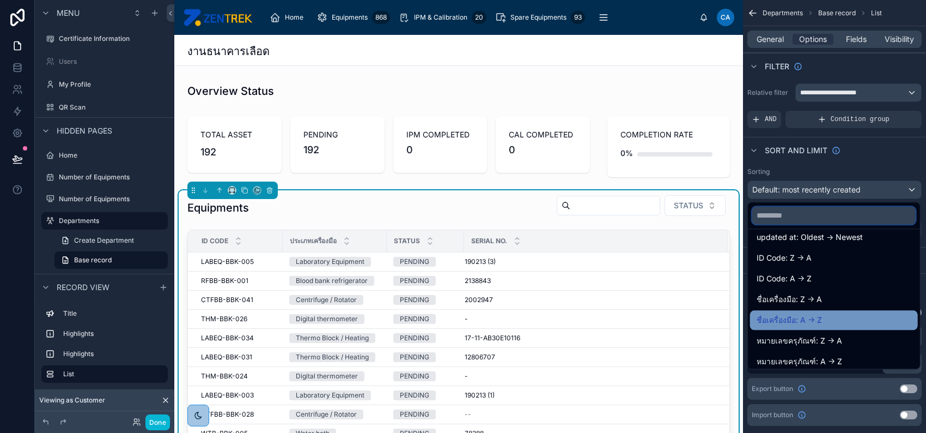
scroll to position [72, 0]
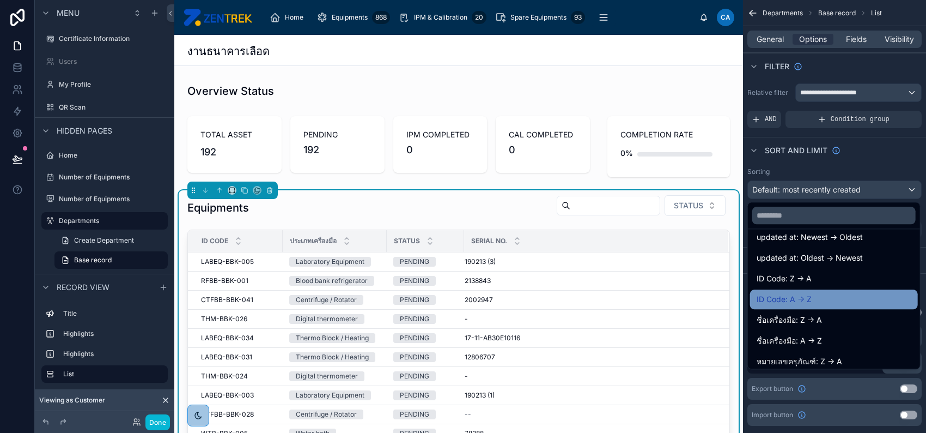
click at [830, 294] on div "ID Code: A -> Z" at bounding box center [834, 299] width 155 height 13
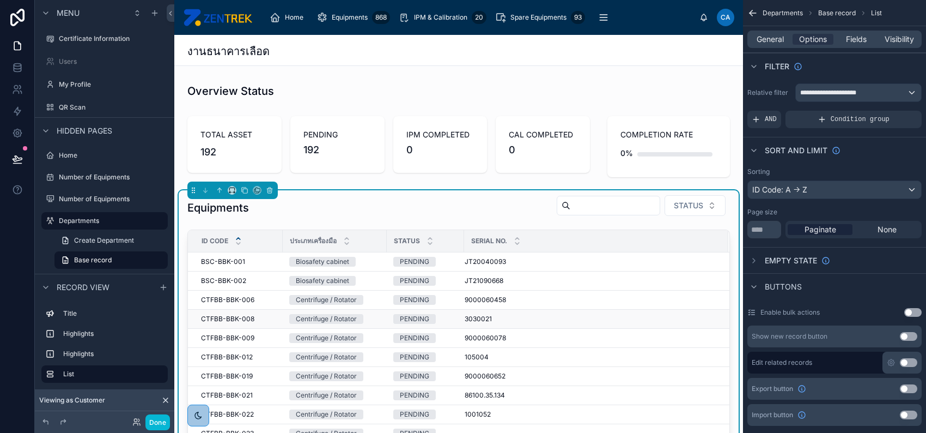
scroll to position [145, 0]
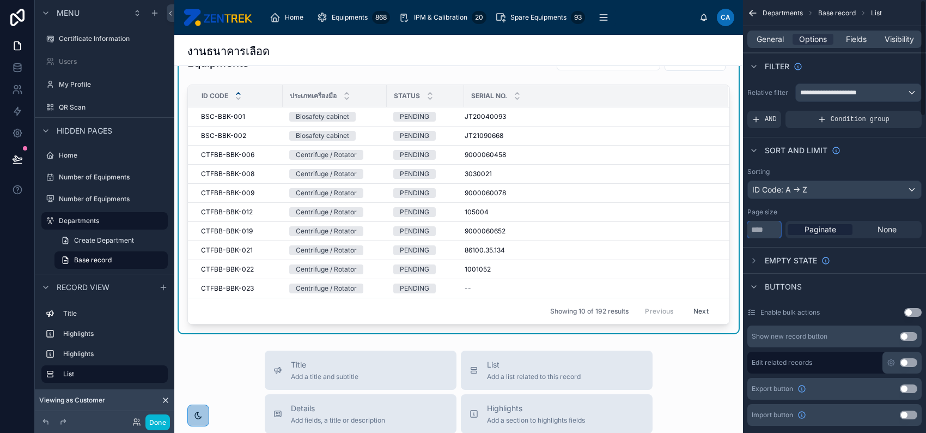
click at [755, 228] on input "**" at bounding box center [765, 229] width 34 height 17
type input "*"
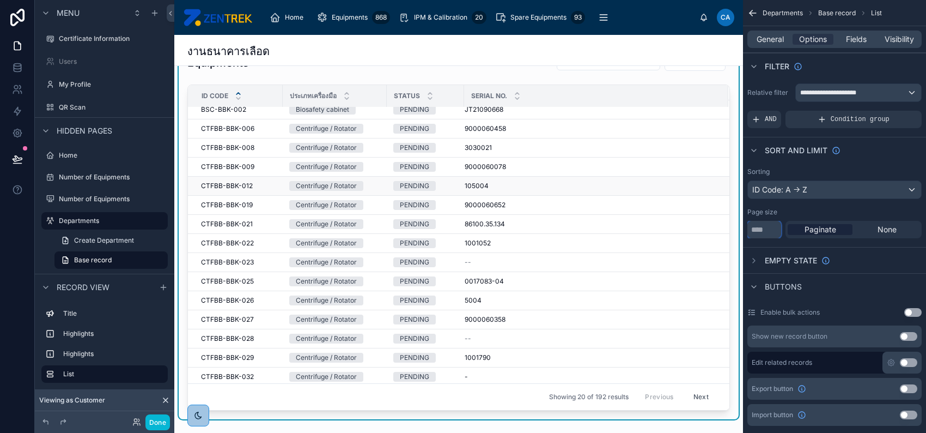
scroll to position [0, 0]
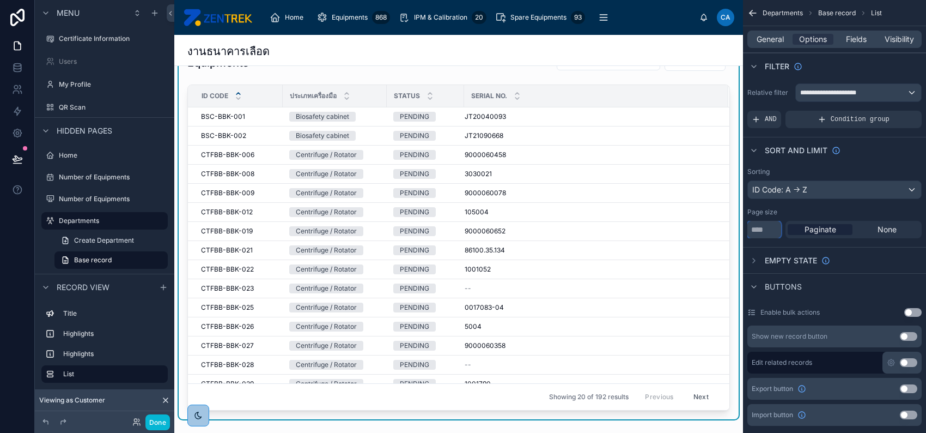
type input "**"
click at [803, 17] on div "Departments Base record List" at bounding box center [822, 13] width 119 height 9
click at [770, 36] on span "General" at bounding box center [770, 39] width 27 height 11
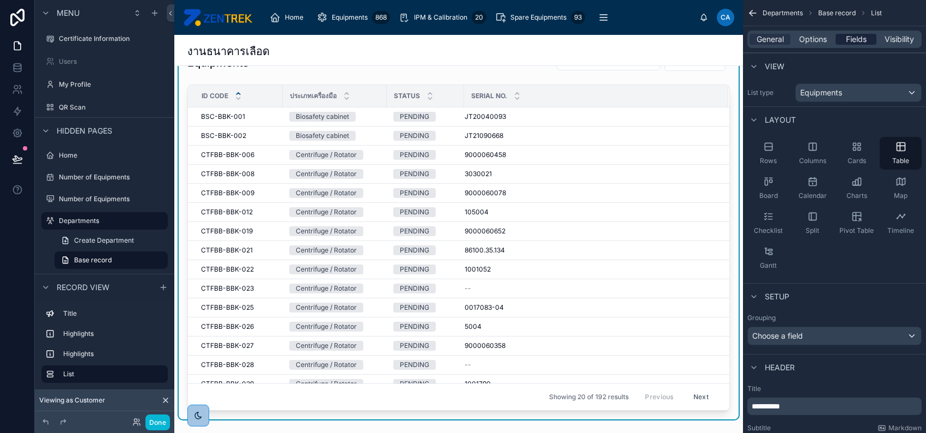
click at [860, 39] on span "Fields" at bounding box center [856, 39] width 21 height 11
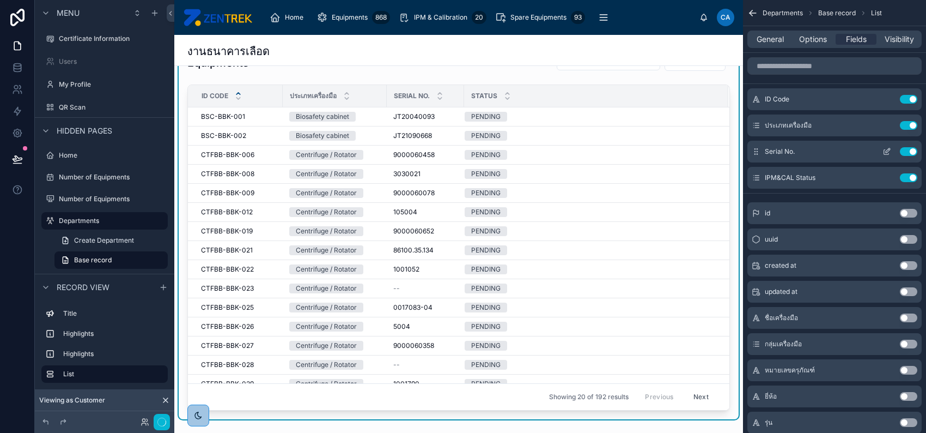
click at [758, 150] on icon "scrollable content" at bounding box center [756, 151] width 9 height 9
click at [812, 69] on input "scrollable content" at bounding box center [835, 65] width 174 height 17
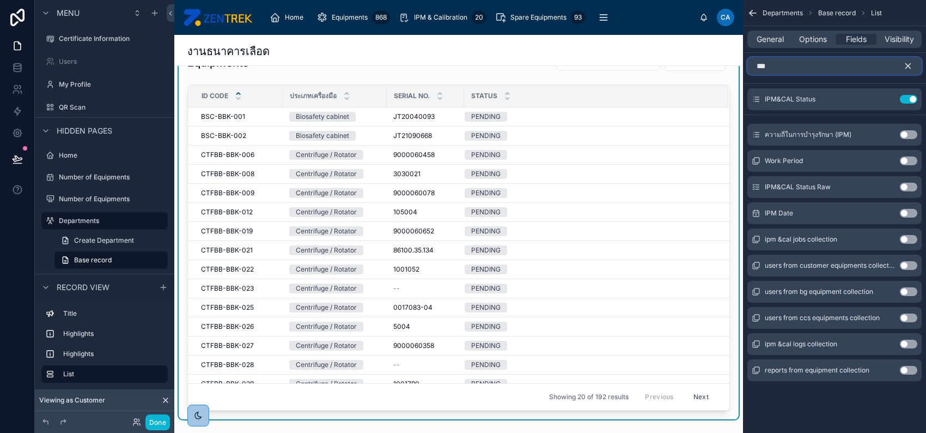
type input "***"
click at [906, 212] on button "Use setting" at bounding box center [908, 213] width 17 height 9
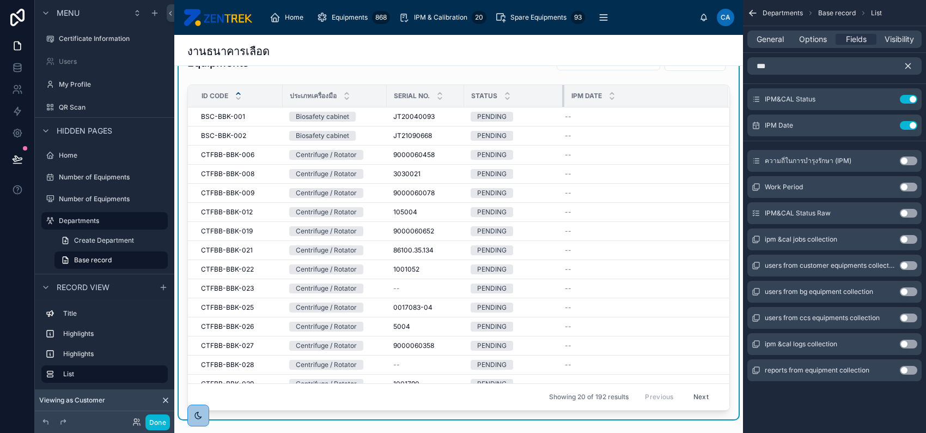
drag, startPoint x: 607, startPoint y: 96, endPoint x: 563, endPoint y: 94, distance: 43.6
click at [563, 94] on div at bounding box center [564, 96] width 4 height 22
click at [912, 64] on icon "scrollable content" at bounding box center [908, 66] width 10 height 10
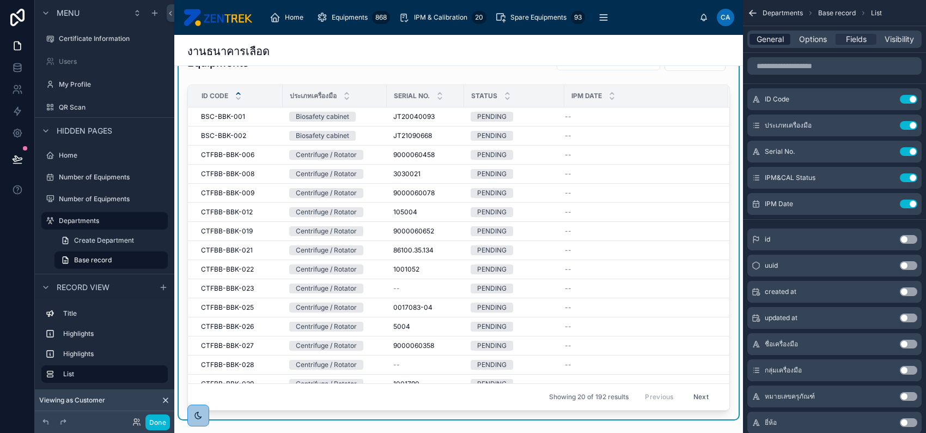
click at [767, 44] on span "General" at bounding box center [770, 39] width 27 height 11
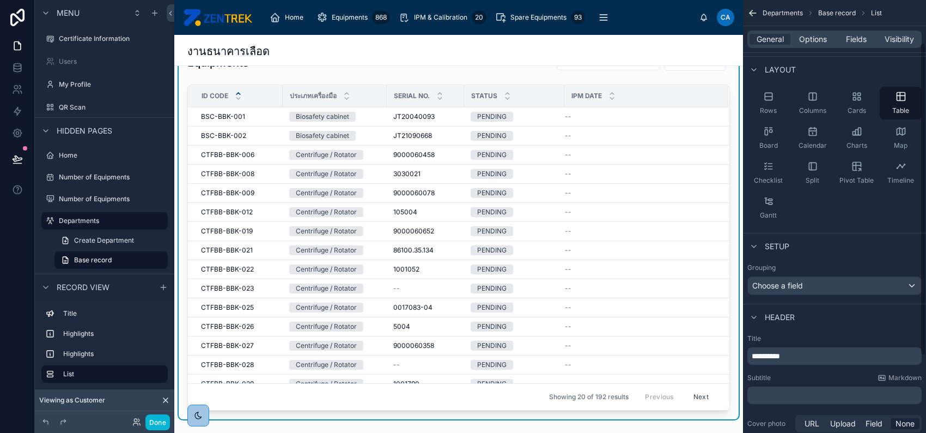
scroll to position [72, 0]
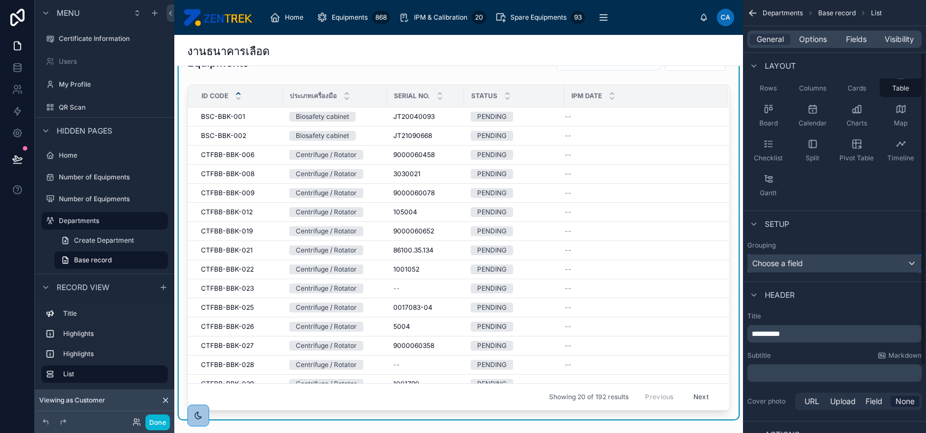
click at [829, 261] on div "Choose a field" at bounding box center [834, 262] width 173 height 17
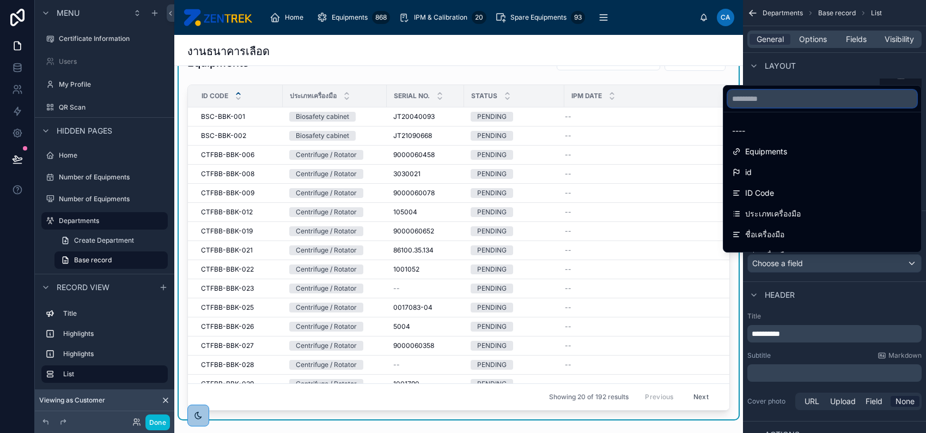
click at [780, 101] on input "text" at bounding box center [822, 98] width 189 height 17
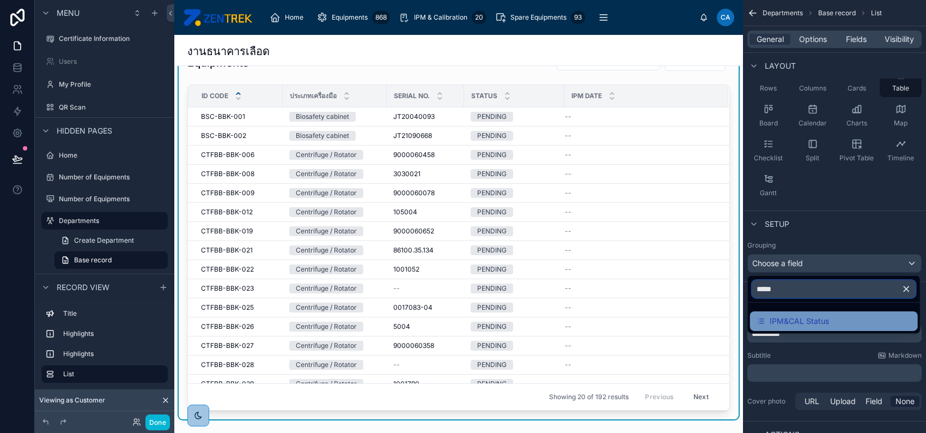
type input "*****"
click at [809, 320] on span "IPM&CAL Status" at bounding box center [799, 320] width 59 height 13
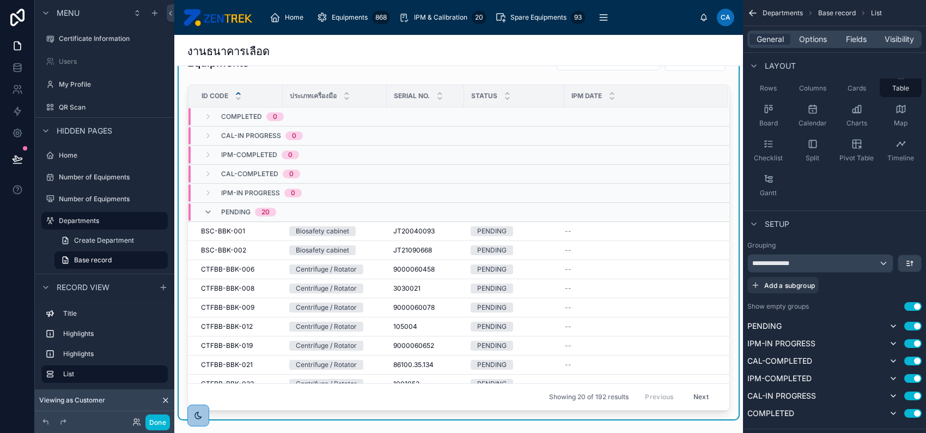
click at [689, 398] on button "Next" at bounding box center [701, 397] width 31 height 17
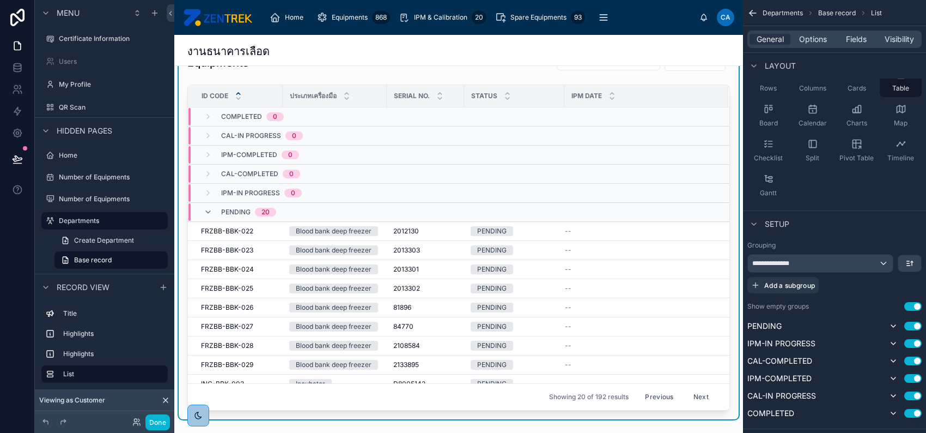
click at [689, 398] on button "Next" at bounding box center [701, 397] width 31 height 17
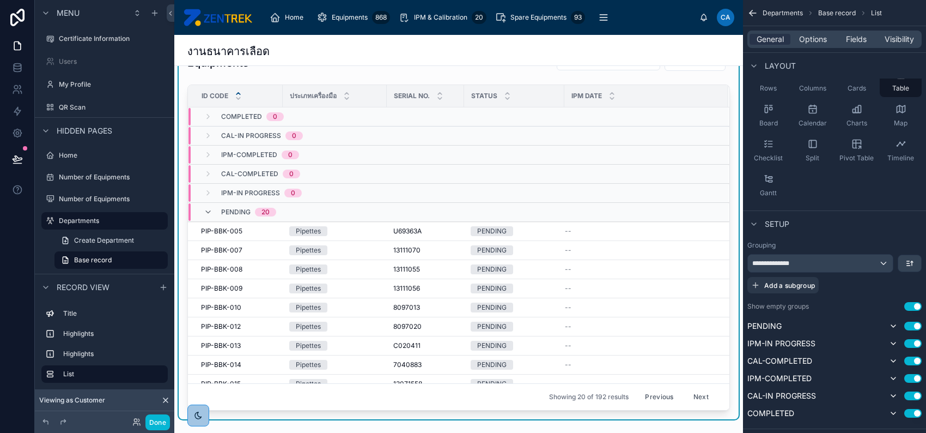
click at [689, 398] on button "Next" at bounding box center [701, 397] width 31 height 17
click at [686, 395] on button "Next" at bounding box center [701, 397] width 31 height 17
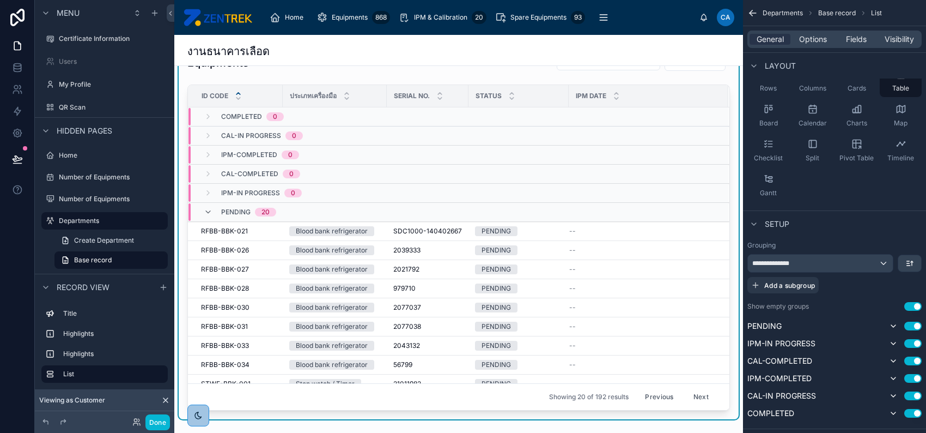
click at [686, 395] on button "Next" at bounding box center [701, 397] width 31 height 17
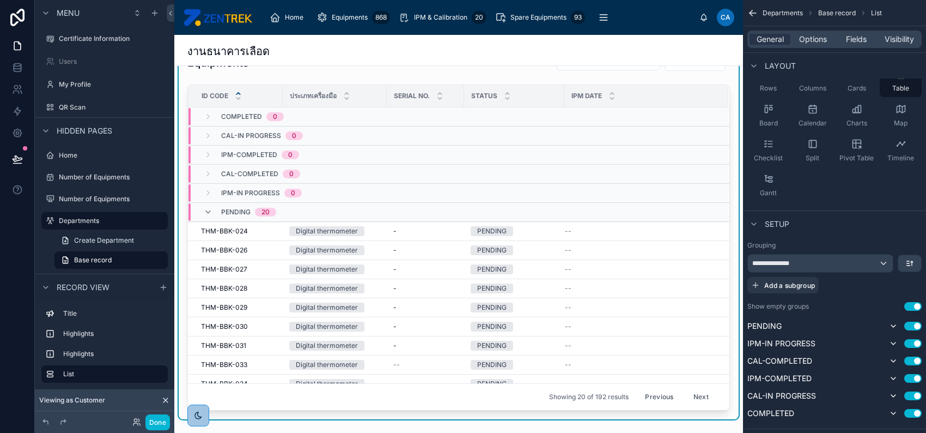
click at [686, 395] on button "Next" at bounding box center [701, 397] width 31 height 17
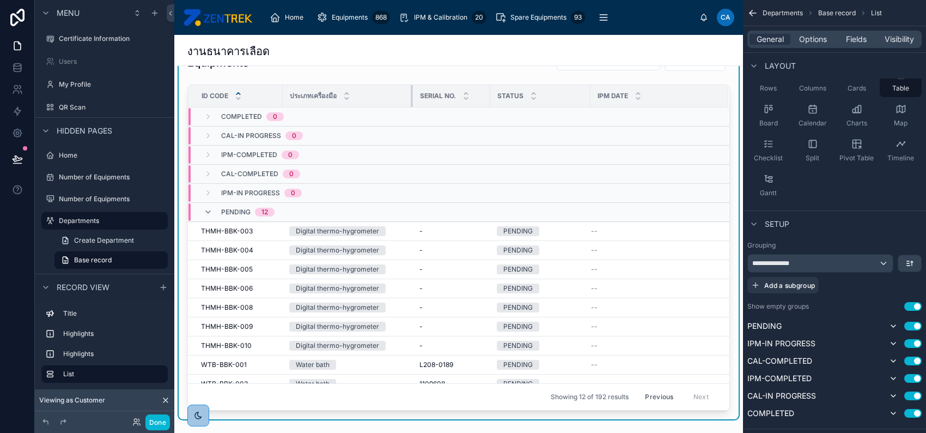
drag, startPoint x: 384, startPoint y: 89, endPoint x: 410, endPoint y: 96, distance: 27.0
click at [411, 96] on div at bounding box center [413, 96] width 4 height 22
click at [151, 420] on button "Done" at bounding box center [157, 422] width 25 height 16
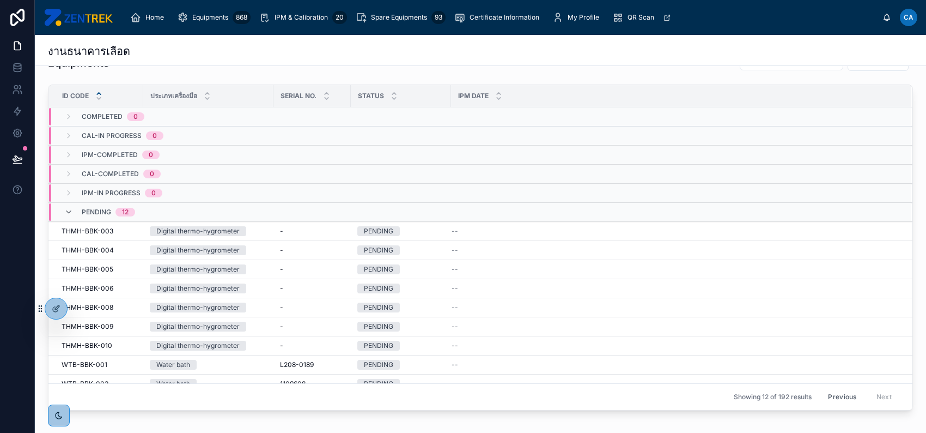
click at [838, 397] on button "Previous" at bounding box center [843, 397] width 44 height 17
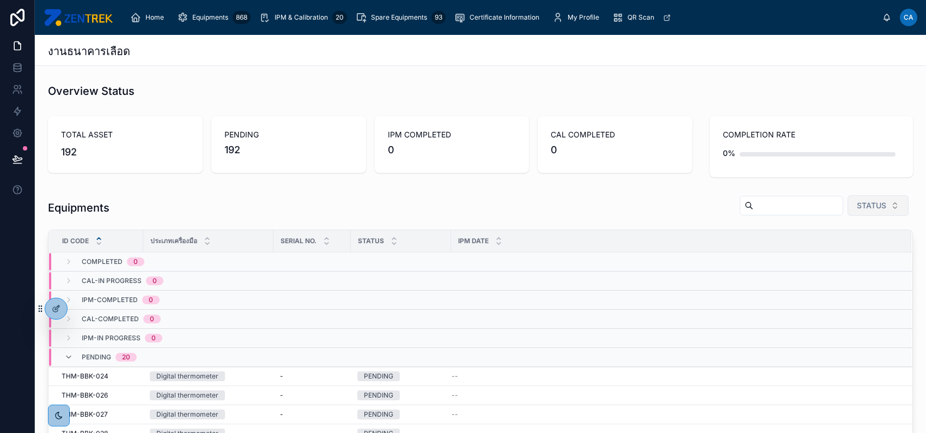
click at [863, 209] on span "STATUS" at bounding box center [871, 205] width 29 height 11
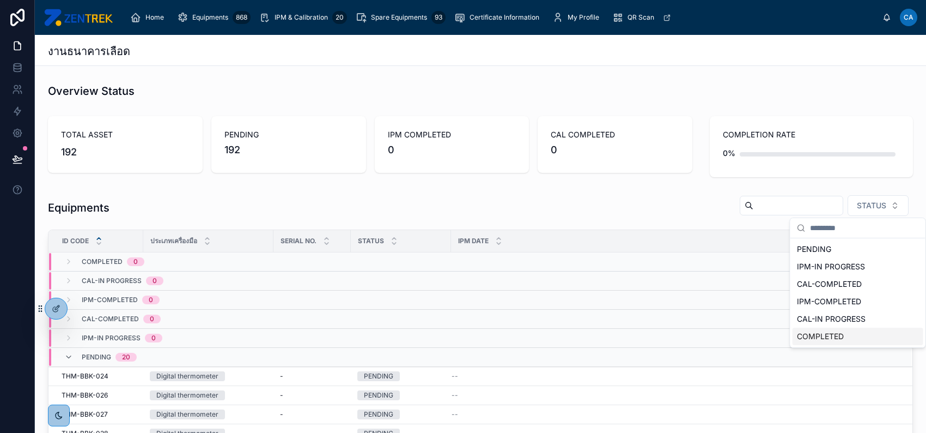
click at [848, 333] on div "COMPLETED" at bounding box center [858, 335] width 131 height 17
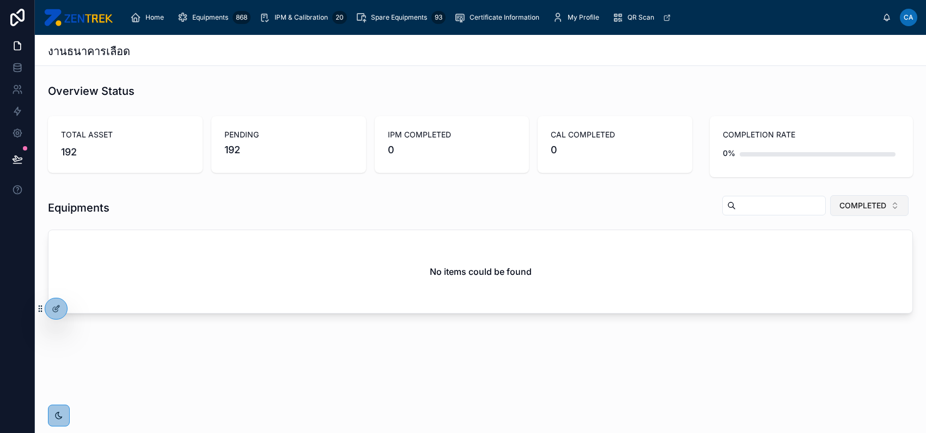
click at [858, 204] on span "COMPLETED" at bounding box center [863, 205] width 47 height 11
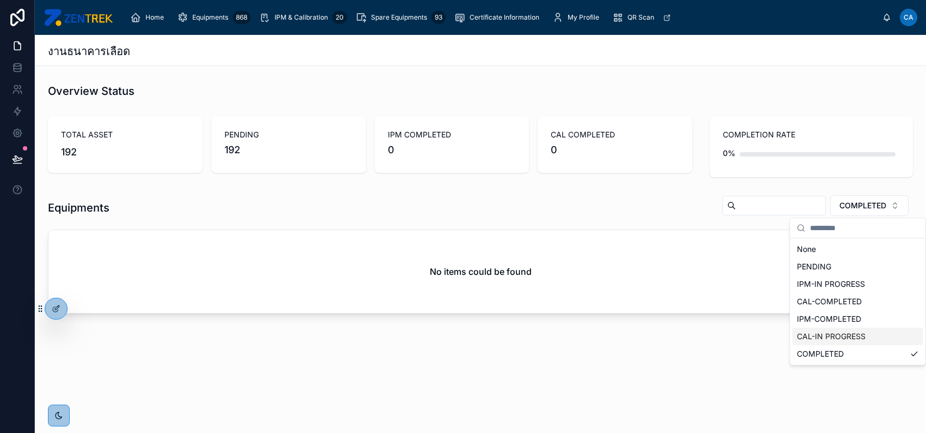
click at [848, 337] on div "CAL-IN PROGRESS" at bounding box center [858, 335] width 131 height 17
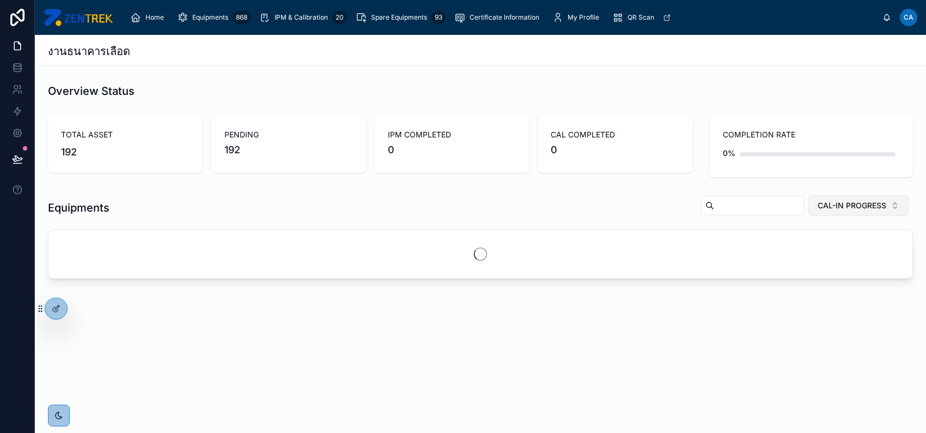
click at [859, 208] on span "CAL-IN PROGRESS" at bounding box center [852, 205] width 69 height 11
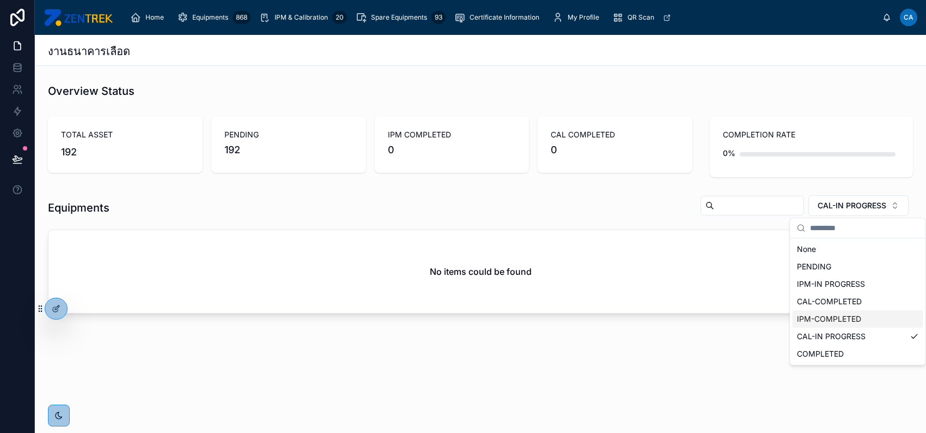
click at [854, 315] on div "IPM-COMPLETED" at bounding box center [858, 318] width 131 height 17
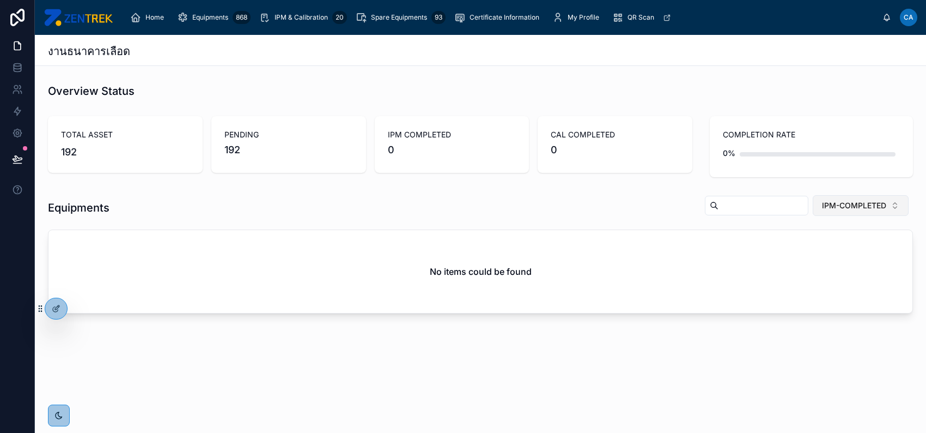
click at [857, 206] on span "IPM-COMPLETED" at bounding box center [854, 205] width 64 height 11
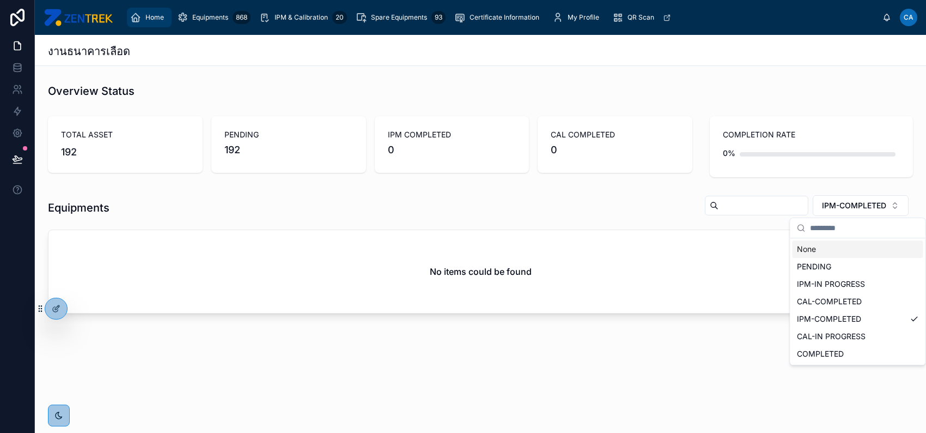
click at [136, 22] on icon "scrollable content" at bounding box center [135, 17] width 11 height 11
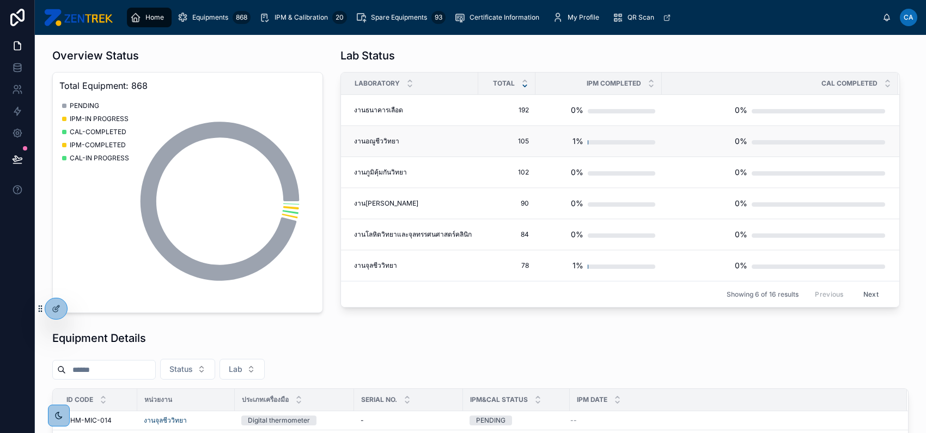
click at [513, 139] on span "105" at bounding box center [507, 141] width 44 height 9
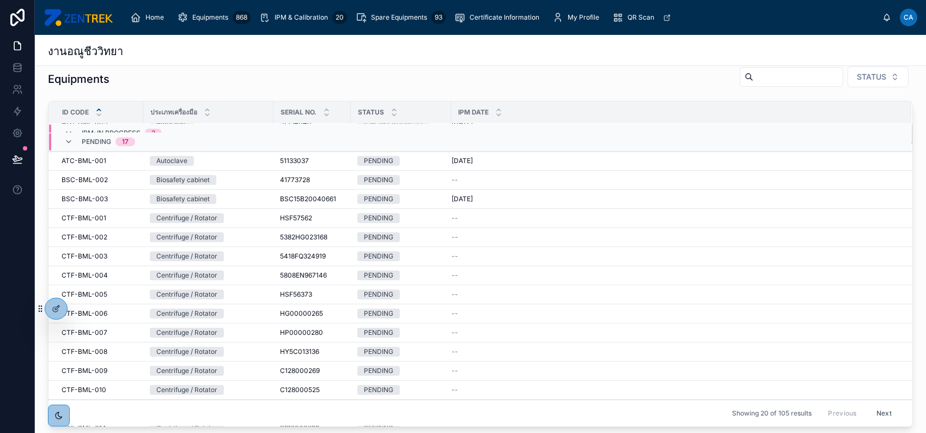
scroll to position [200, 0]
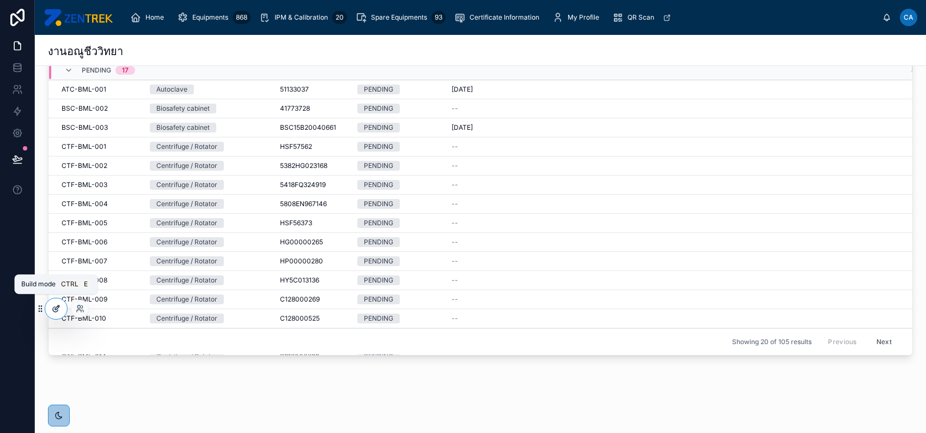
click at [55, 307] on icon at bounding box center [57, 307] width 4 height 4
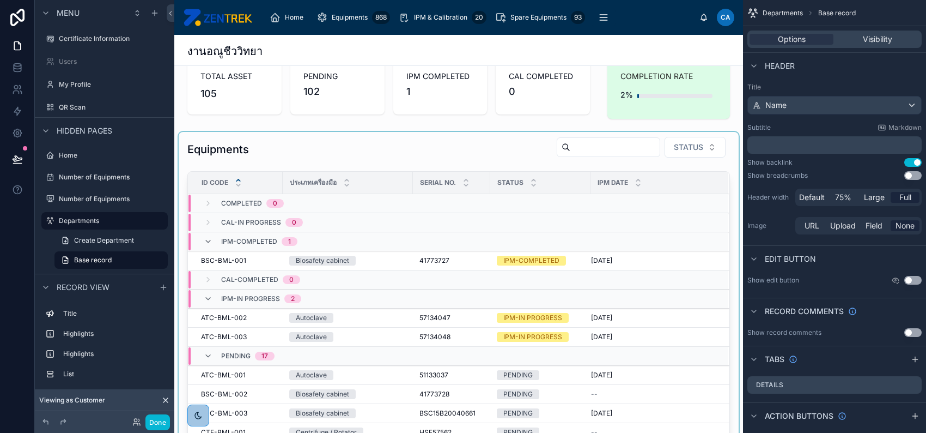
scroll to position [54, 0]
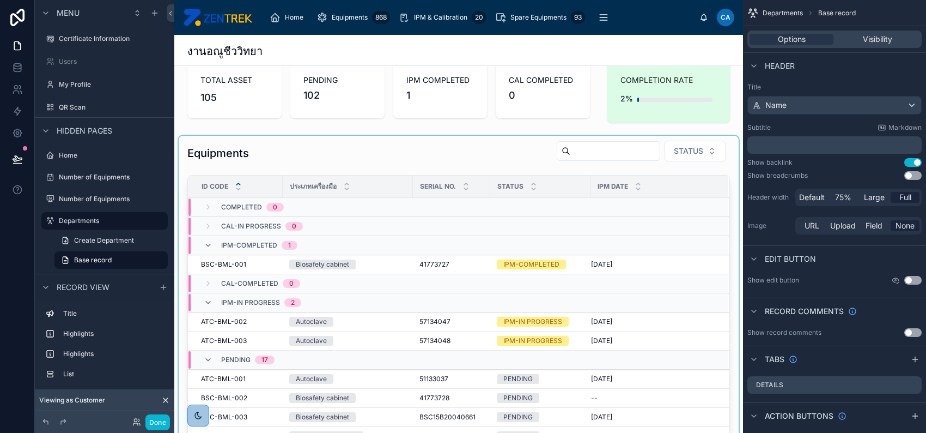
click at [566, 217] on td at bounding box center [540, 226] width 100 height 19
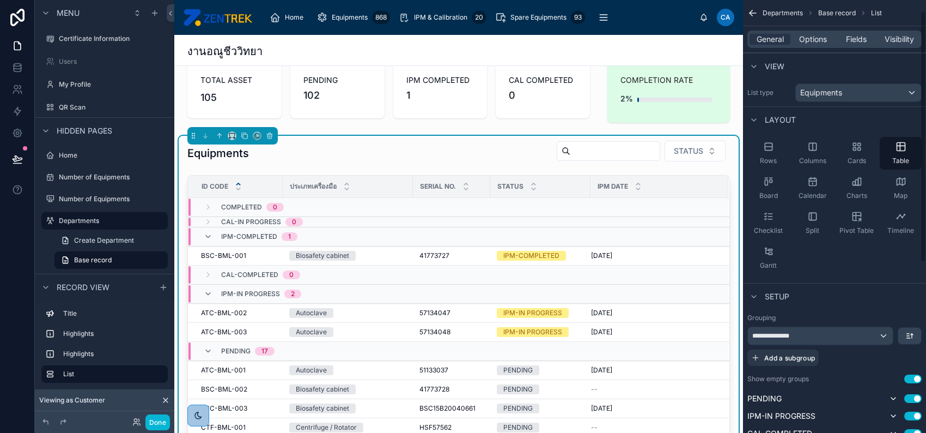
scroll to position [72, 0]
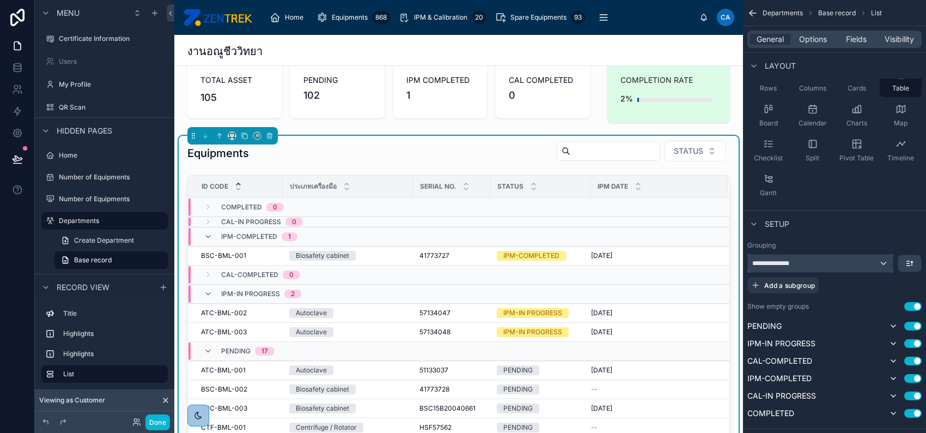
click at [879, 260] on div "**********" at bounding box center [820, 262] width 145 height 17
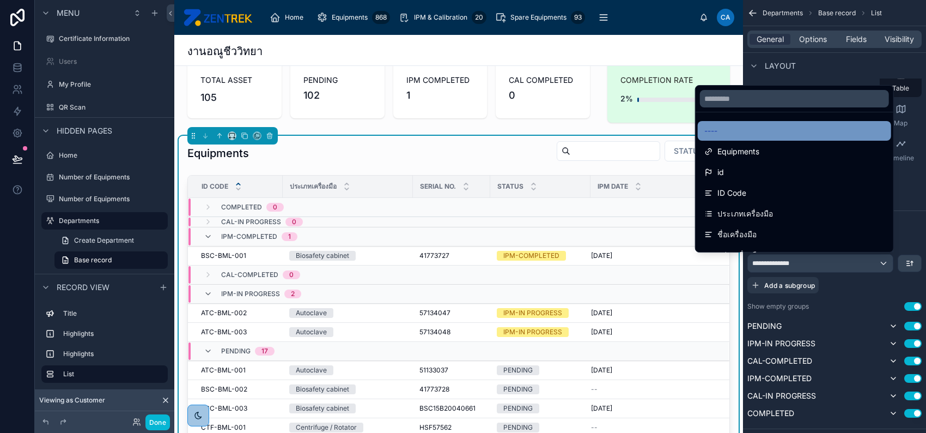
click at [771, 135] on div "----" at bounding box center [795, 130] width 180 height 13
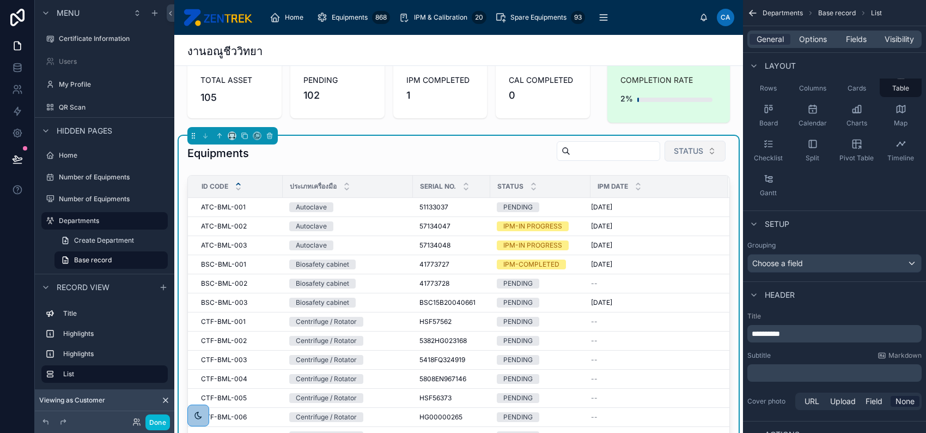
click at [701, 151] on button "STATUS" at bounding box center [695, 151] width 61 height 21
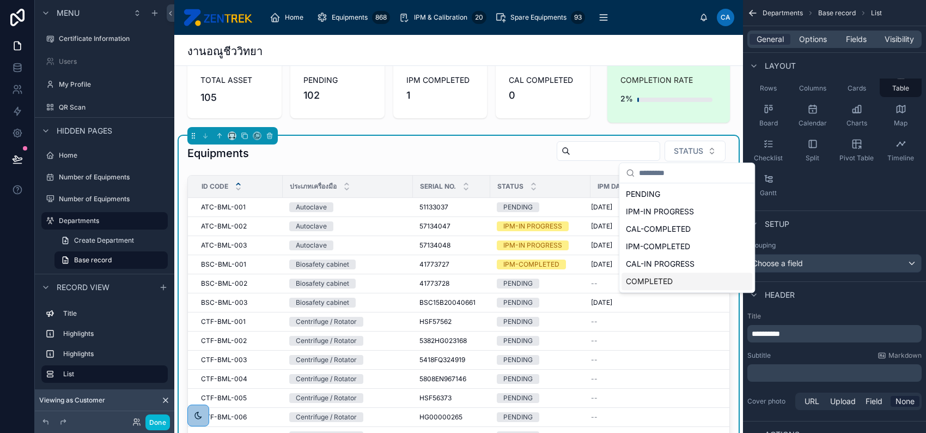
click at [674, 277] on div "COMPLETED" at bounding box center [687, 280] width 131 height 17
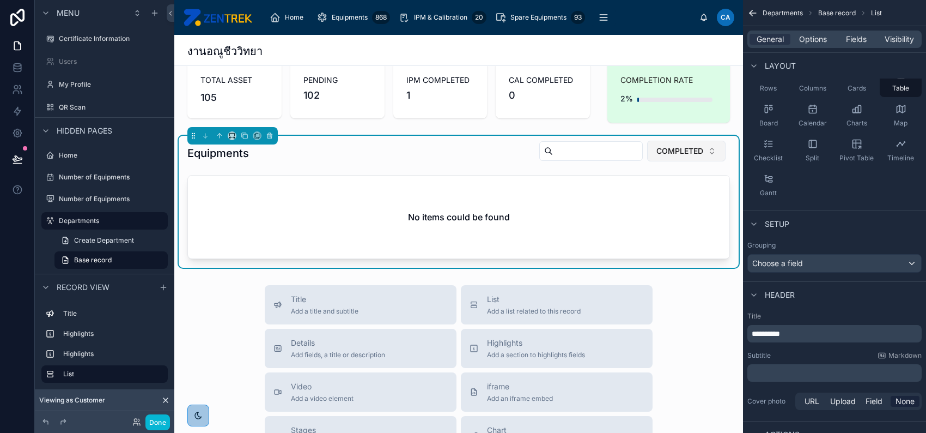
click at [673, 153] on span "COMPLETED" at bounding box center [680, 150] width 47 height 11
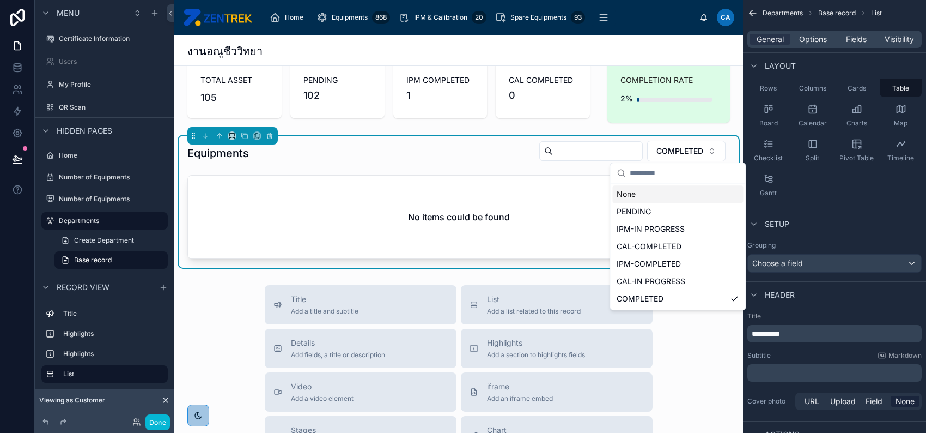
click at [662, 196] on div "None" at bounding box center [677, 193] width 131 height 17
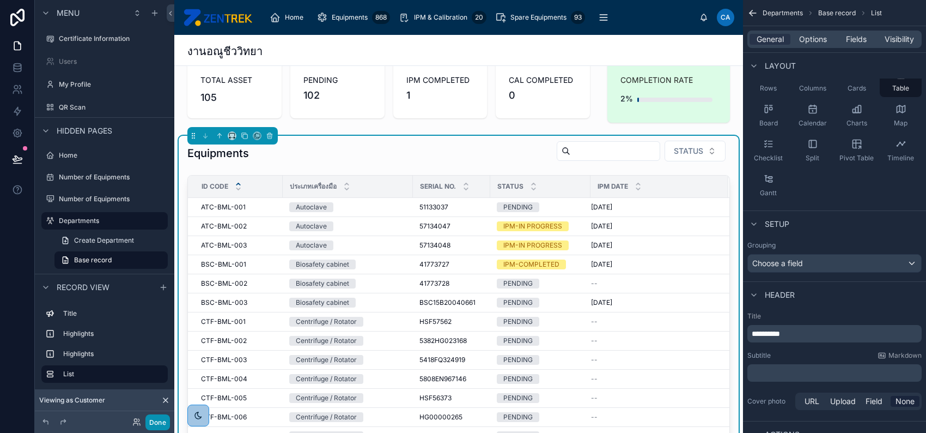
click at [152, 420] on button "Done" at bounding box center [157, 422] width 25 height 16
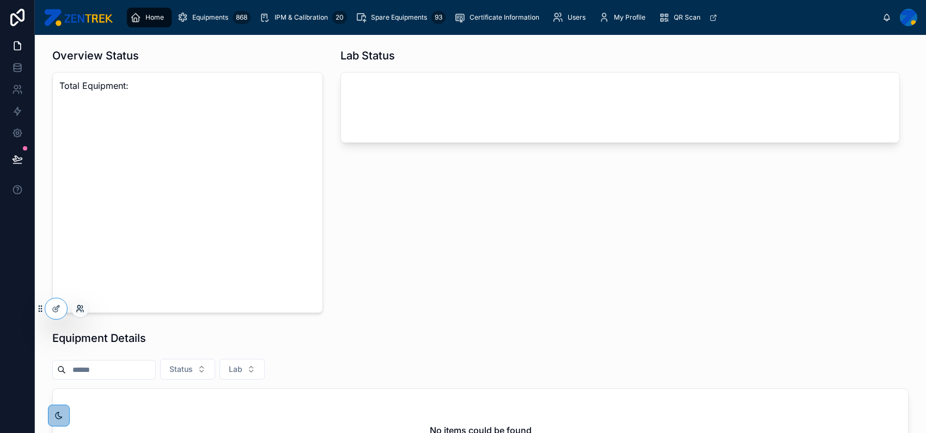
click at [78, 308] on icon at bounding box center [78, 306] width 3 height 3
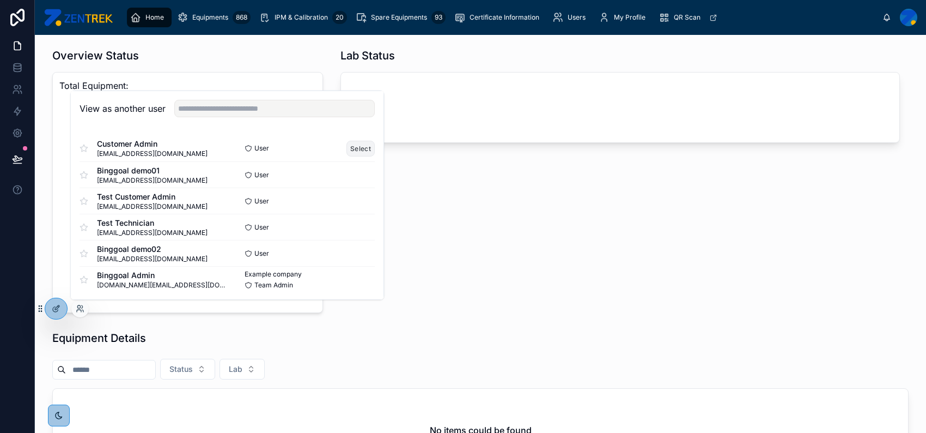
click at [355, 149] on button "Select" at bounding box center [361, 148] width 28 height 16
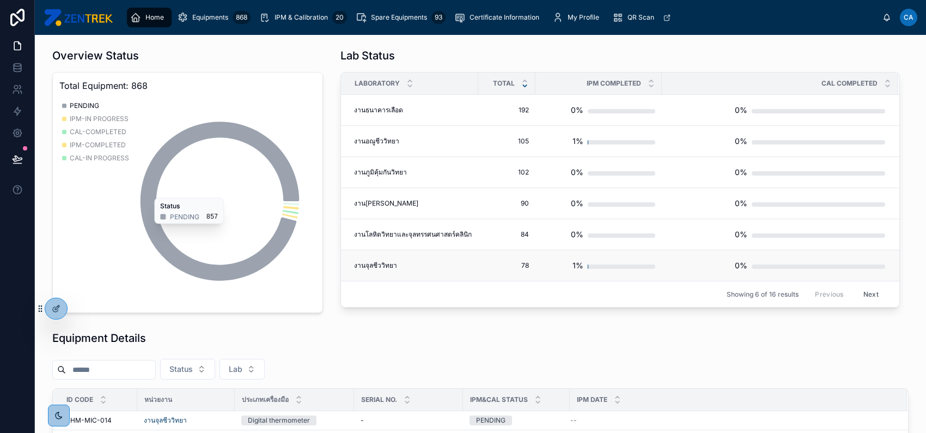
click at [478, 259] on td "78 78" at bounding box center [506, 265] width 57 height 31
click at [435, 266] on div "งาน[PERSON_NAME]" at bounding box center [413, 265] width 118 height 9
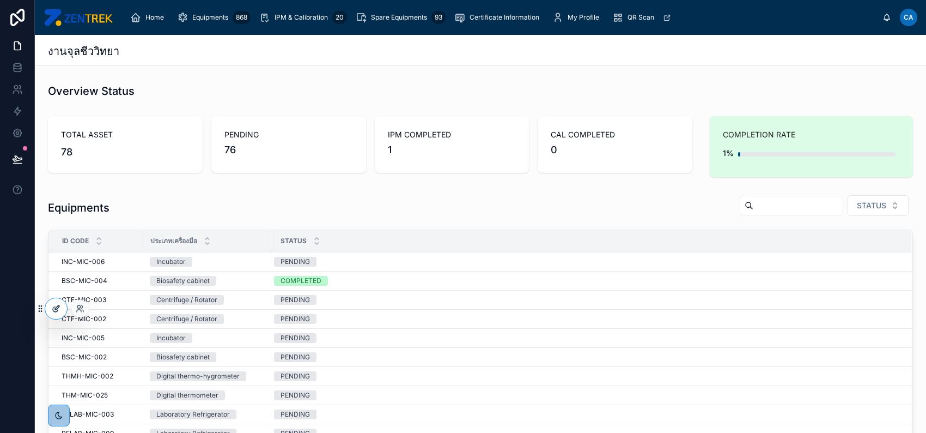
click at [50, 308] on div at bounding box center [56, 308] width 22 height 21
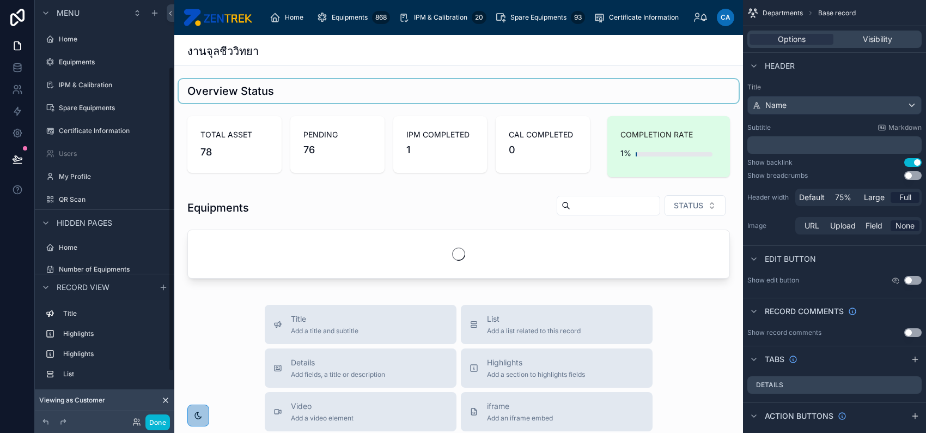
scroll to position [92, 0]
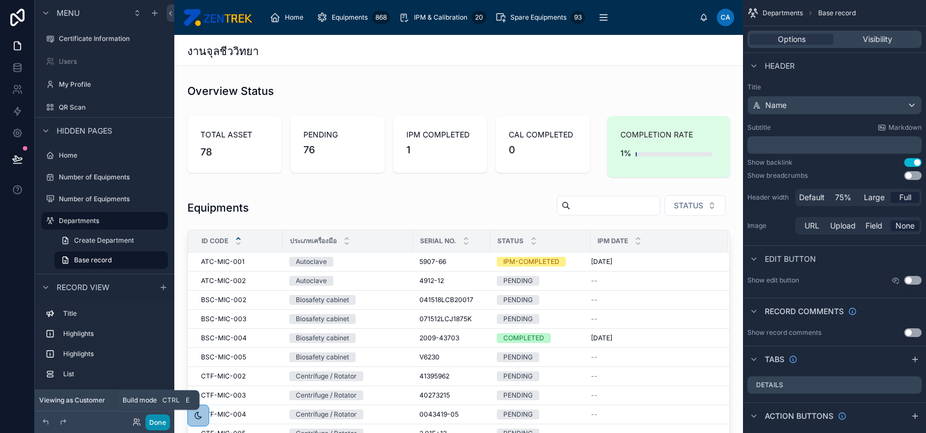
click at [157, 421] on button "Done" at bounding box center [157, 422] width 25 height 16
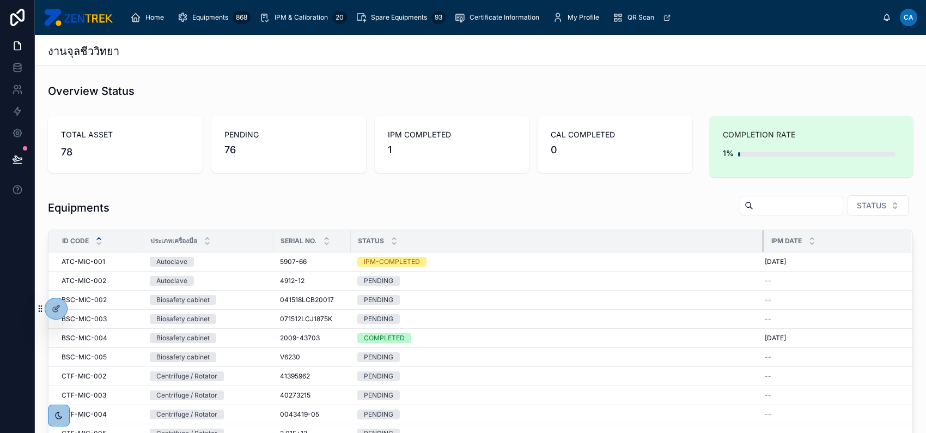
drag, startPoint x: 450, startPoint y: 239, endPoint x: 763, endPoint y: 232, distance: 313.4
click at [763, 232] on div at bounding box center [764, 241] width 4 height 22
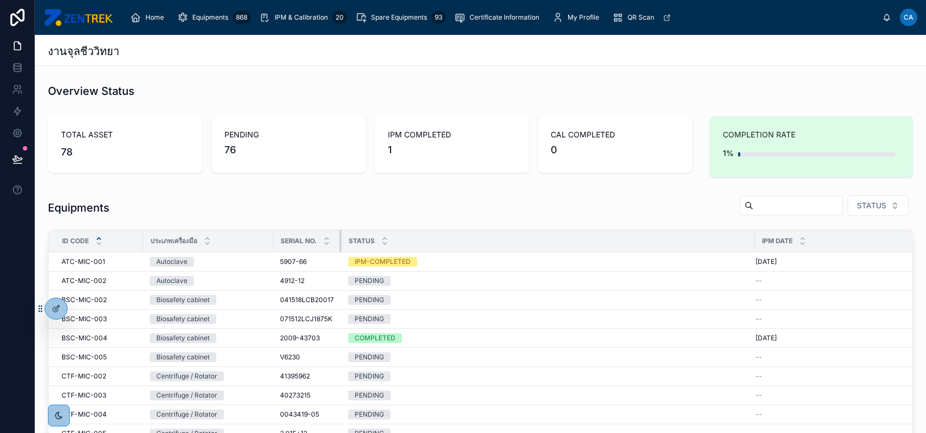
drag, startPoint x: 350, startPoint y: 241, endPoint x: 341, endPoint y: 249, distance: 12.4
click at [341, 249] on div at bounding box center [341, 241] width 4 height 22
drag, startPoint x: 753, startPoint y: 240, endPoint x: 726, endPoint y: 240, distance: 27.2
click at [731, 240] on th "Status" at bounding box center [549, 241] width 414 height 22
click at [731, 239] on div at bounding box center [733, 241] width 4 height 22
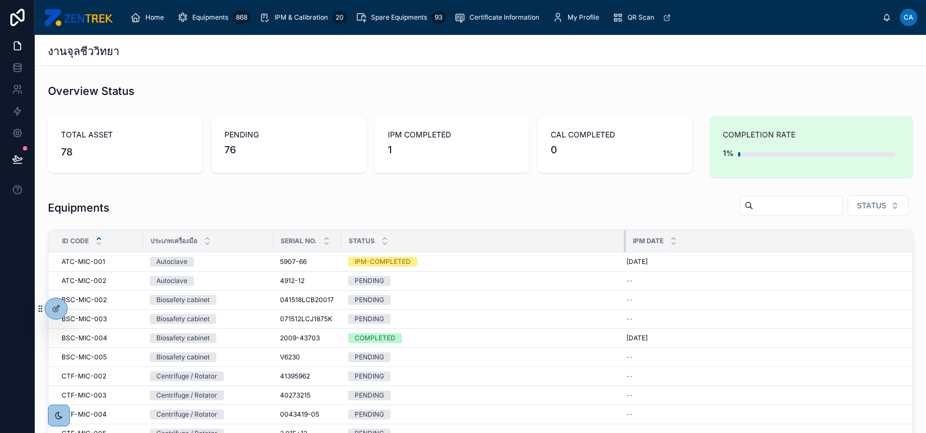
drag, startPoint x: 731, startPoint y: 239, endPoint x: 574, endPoint y: 238, distance: 157.5
click at [624, 238] on div at bounding box center [626, 241] width 4 height 22
click at [574, 238] on div at bounding box center [576, 241] width 4 height 22
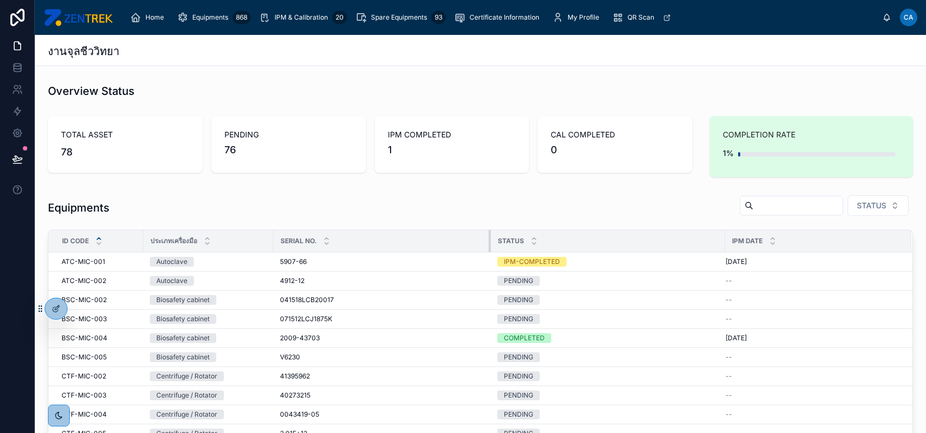
drag, startPoint x: 340, startPoint y: 239, endPoint x: 500, endPoint y: 240, distance: 160.2
click at [492, 241] on tr "ID Code ประเภทเครื่องมือ Serial No. Status IPM Date" at bounding box center [480, 241] width 864 height 22
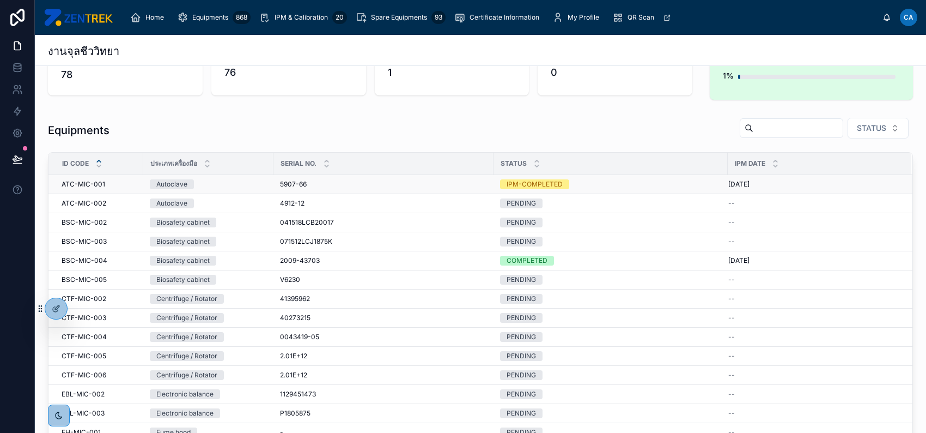
scroll to position [54, 0]
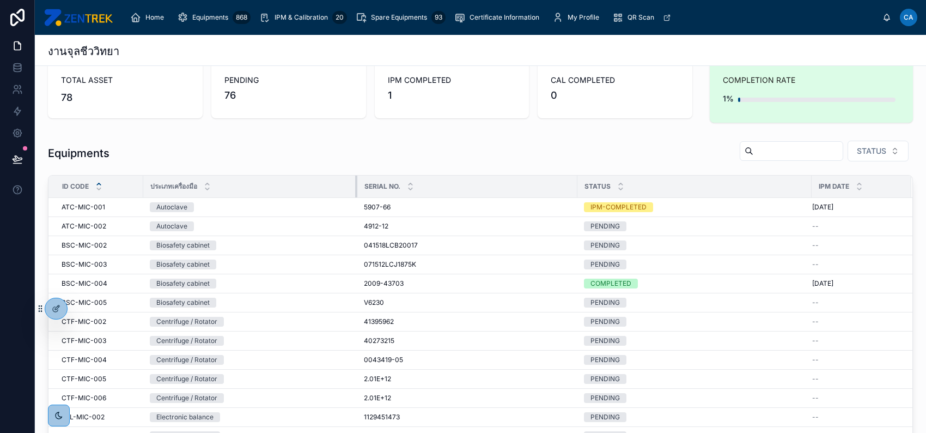
drag, startPoint x: 272, startPoint y: 190, endPoint x: 356, endPoint y: 190, distance: 83.9
click at [356, 190] on div at bounding box center [357, 186] width 4 height 22
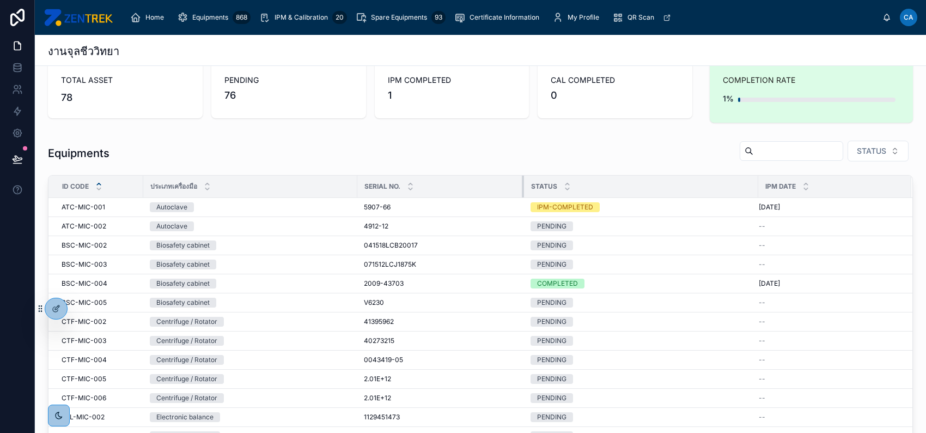
drag, startPoint x: 576, startPoint y: 183, endPoint x: 523, endPoint y: 186, distance: 53.5
click at [523, 186] on div at bounding box center [524, 186] width 4 height 22
drag, startPoint x: 726, startPoint y: 186, endPoint x: 720, endPoint y: 187, distance: 5.6
click at [720, 187] on div "Status" at bounding box center [641, 186] width 233 height 21
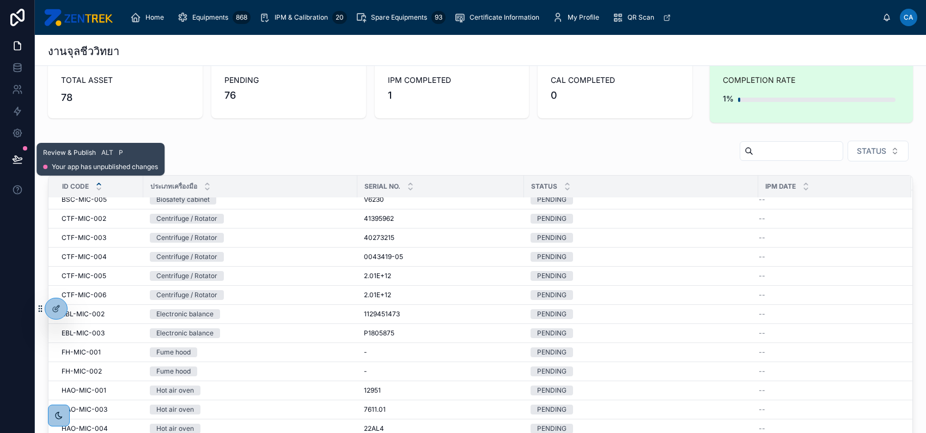
click at [21, 159] on icon at bounding box center [17, 159] width 11 height 11
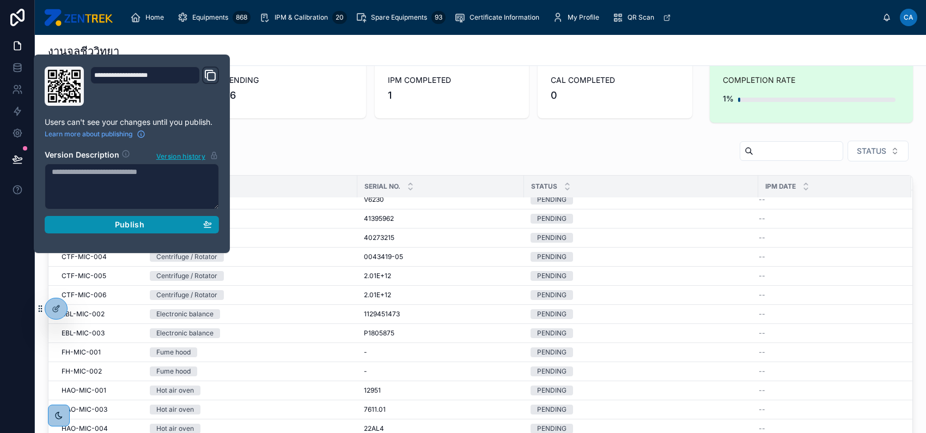
click at [84, 227] on div "Publish" at bounding box center [132, 225] width 160 height 10
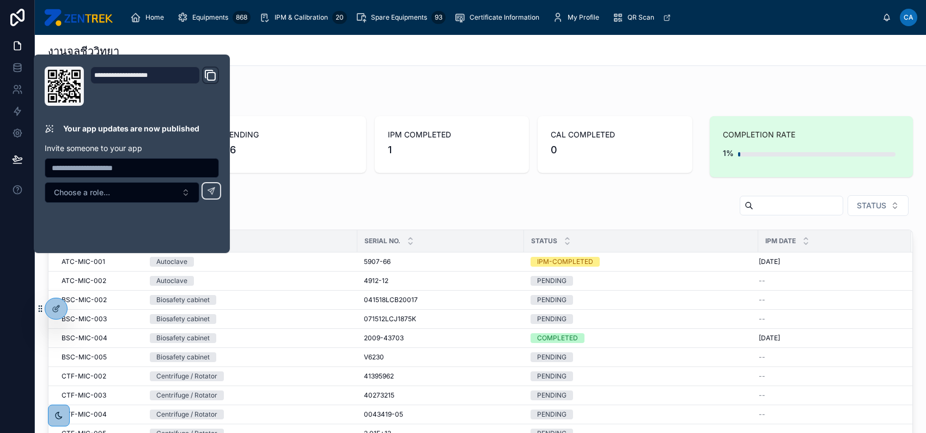
click at [427, 195] on div "Equipments STATUS" at bounding box center [480, 208] width 865 height 26
